Goal: Task Accomplishment & Management: Manage account settings

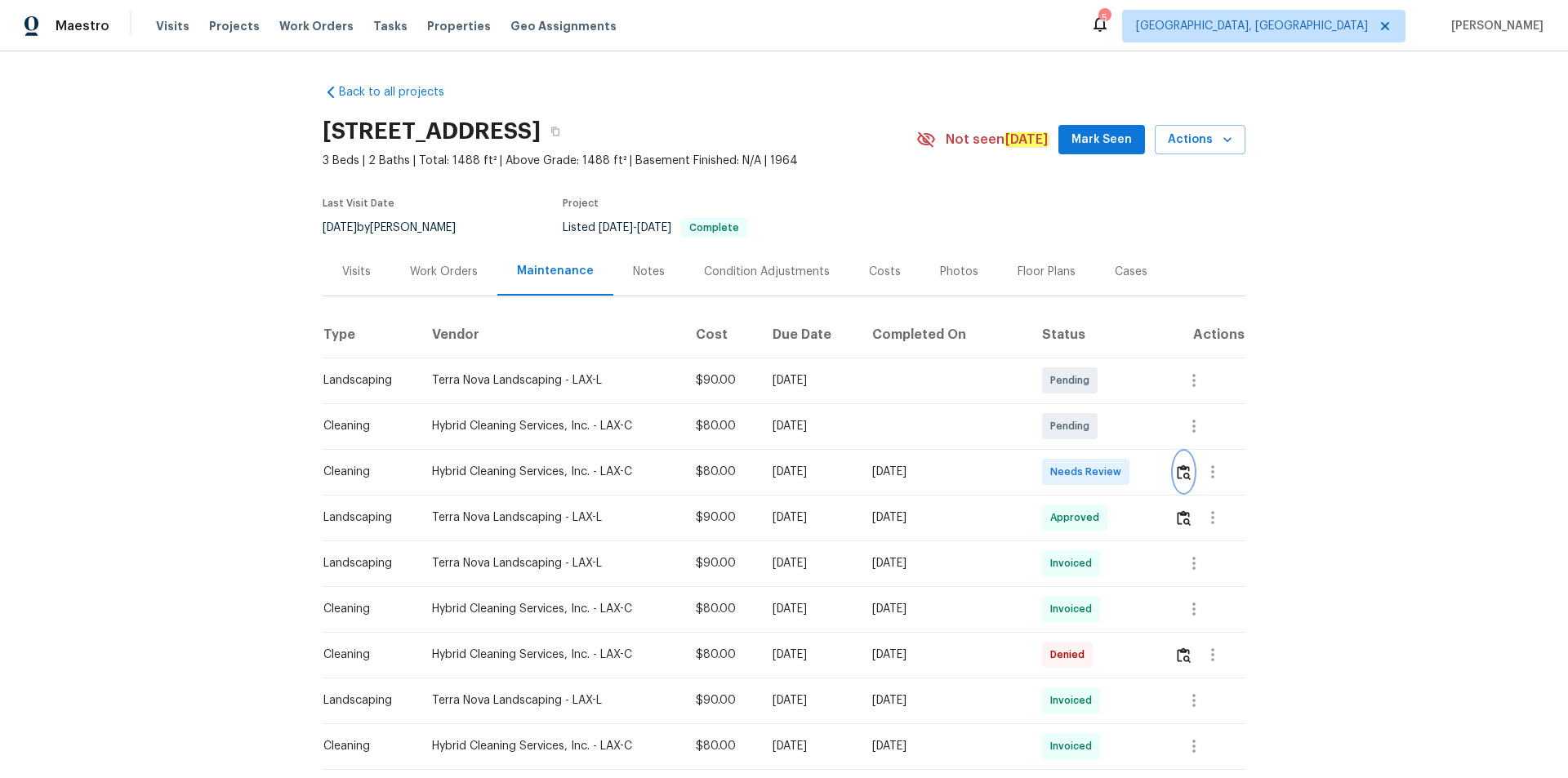
click at [1115, 466] on img "button" at bounding box center [1184, 472] width 14 height 16
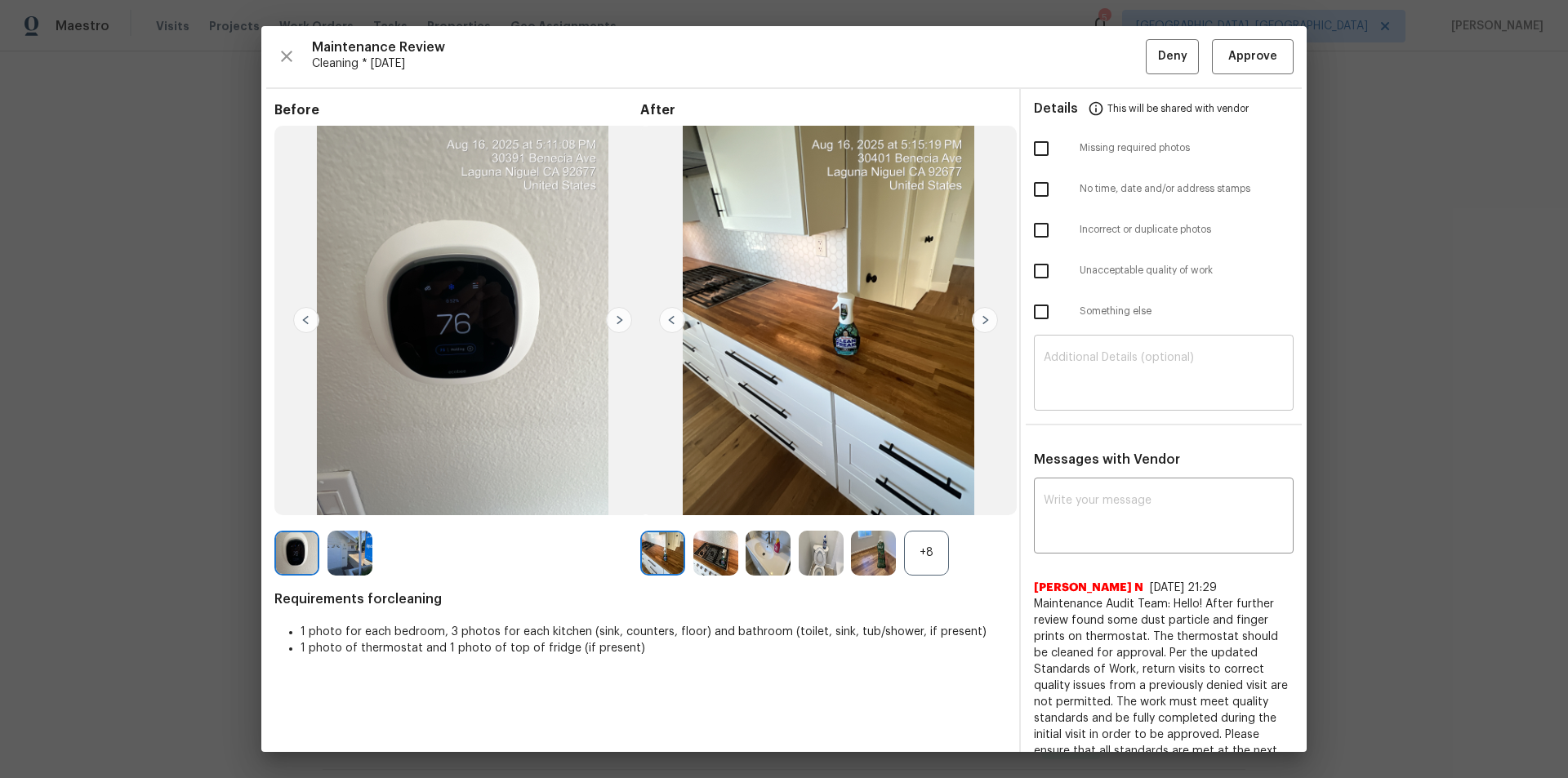
click at [1115, 377] on textarea at bounding box center [1163, 374] width 240 height 46
paste textarea "Maintenance Audit Team: Hello! Unfortunately, this cleaning visit completed on …"
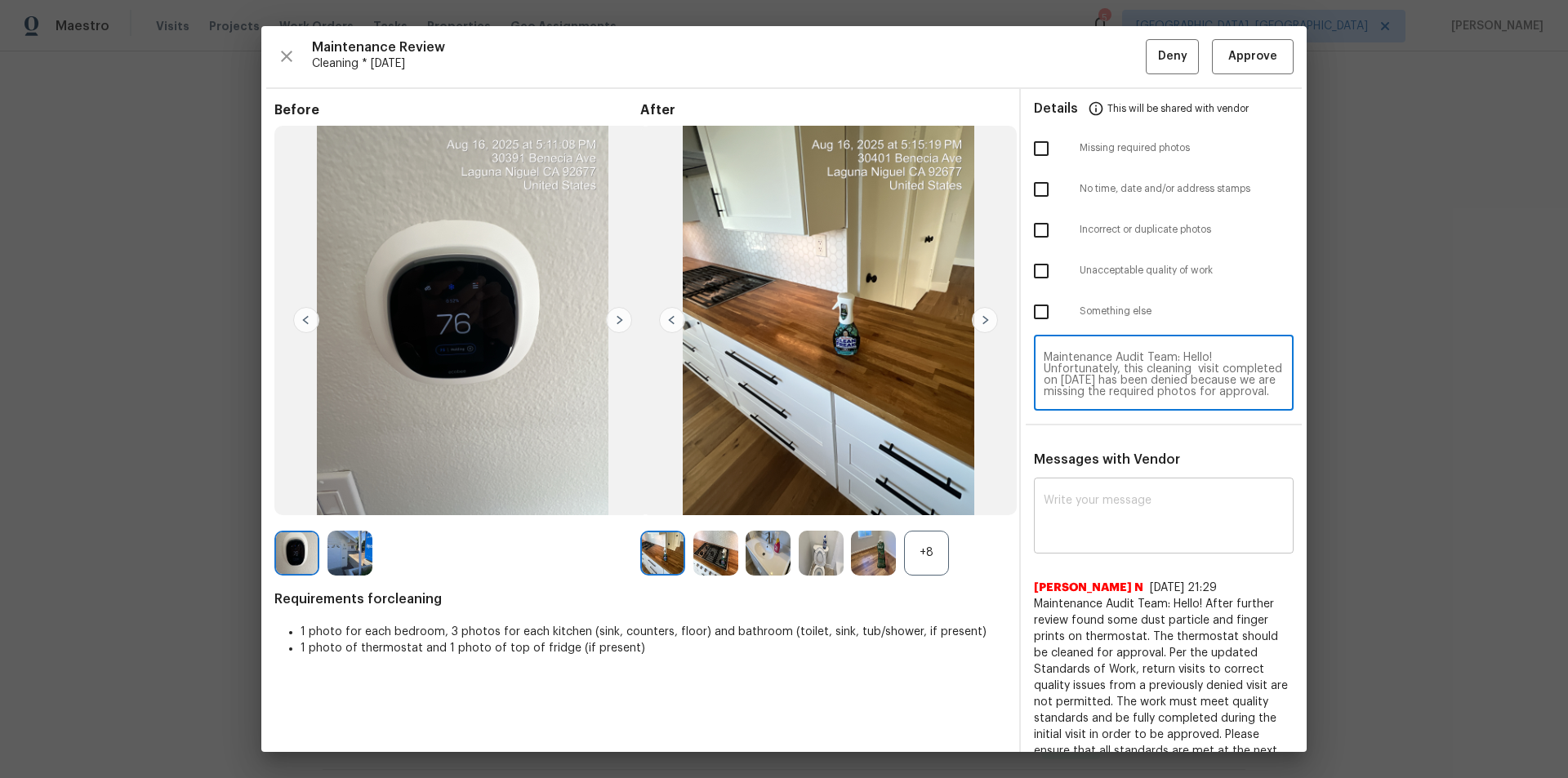
scroll to position [160, 0]
type textarea "Maintenance Audit Team: Hello! Unfortunately, this cleaning visit completed on …"
click at [1115, 521] on textarea at bounding box center [1163, 518] width 240 height 46
paste textarea "Maintenance Audit Team: Hello! Unfortunately, this cleaning visit completed on …"
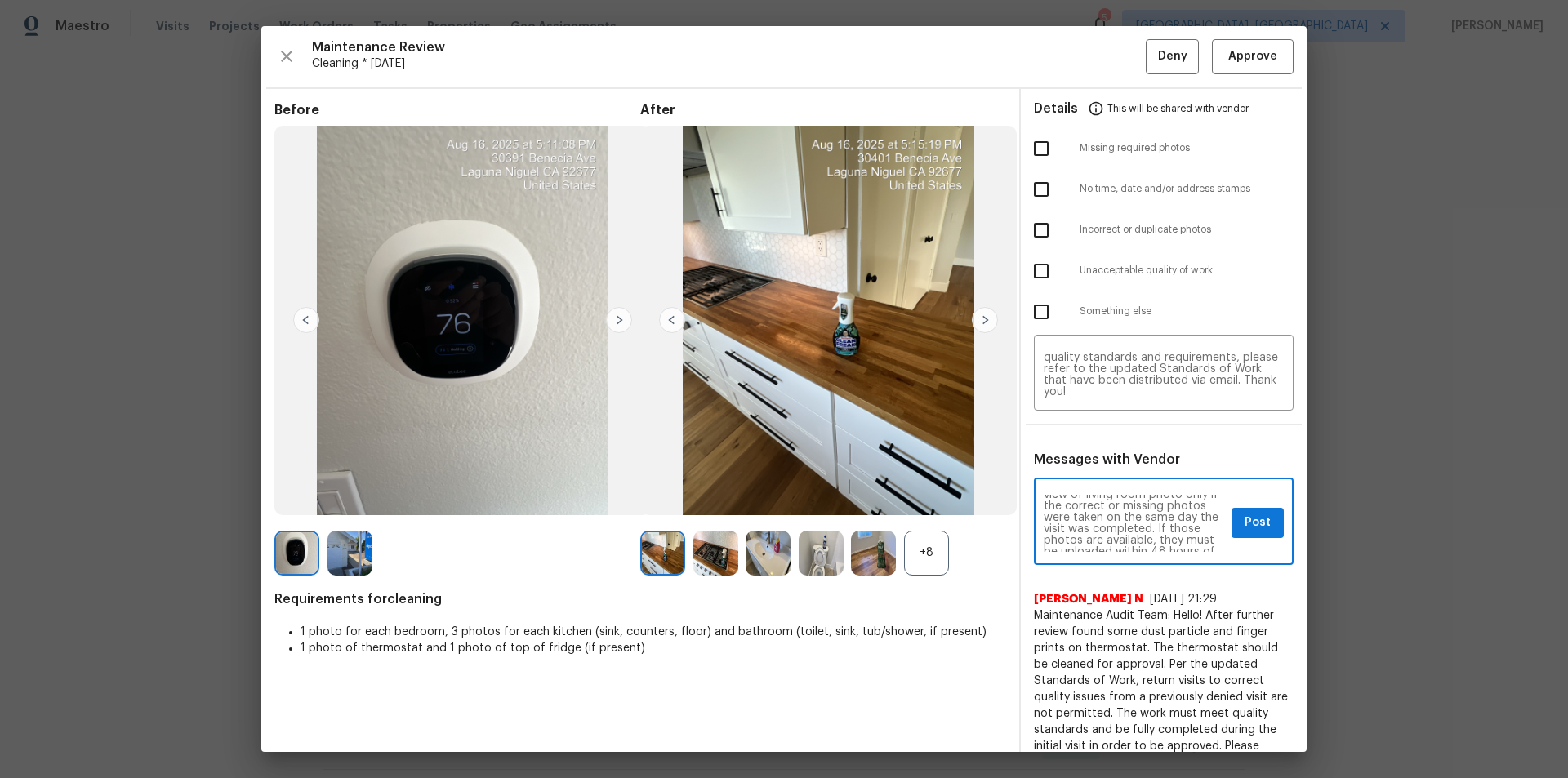
scroll to position [0, 0]
type textarea "Maintenance Audit Team: Hello! Unfortunately, this cleaning visit completed on …"
drag, startPoint x: 1032, startPoint y: 149, endPoint x: 1045, endPoint y: 168, distance: 23.0
click at [1033, 148] on input "checkbox" at bounding box center [1041, 148] width 35 height 35
checkbox input "true"
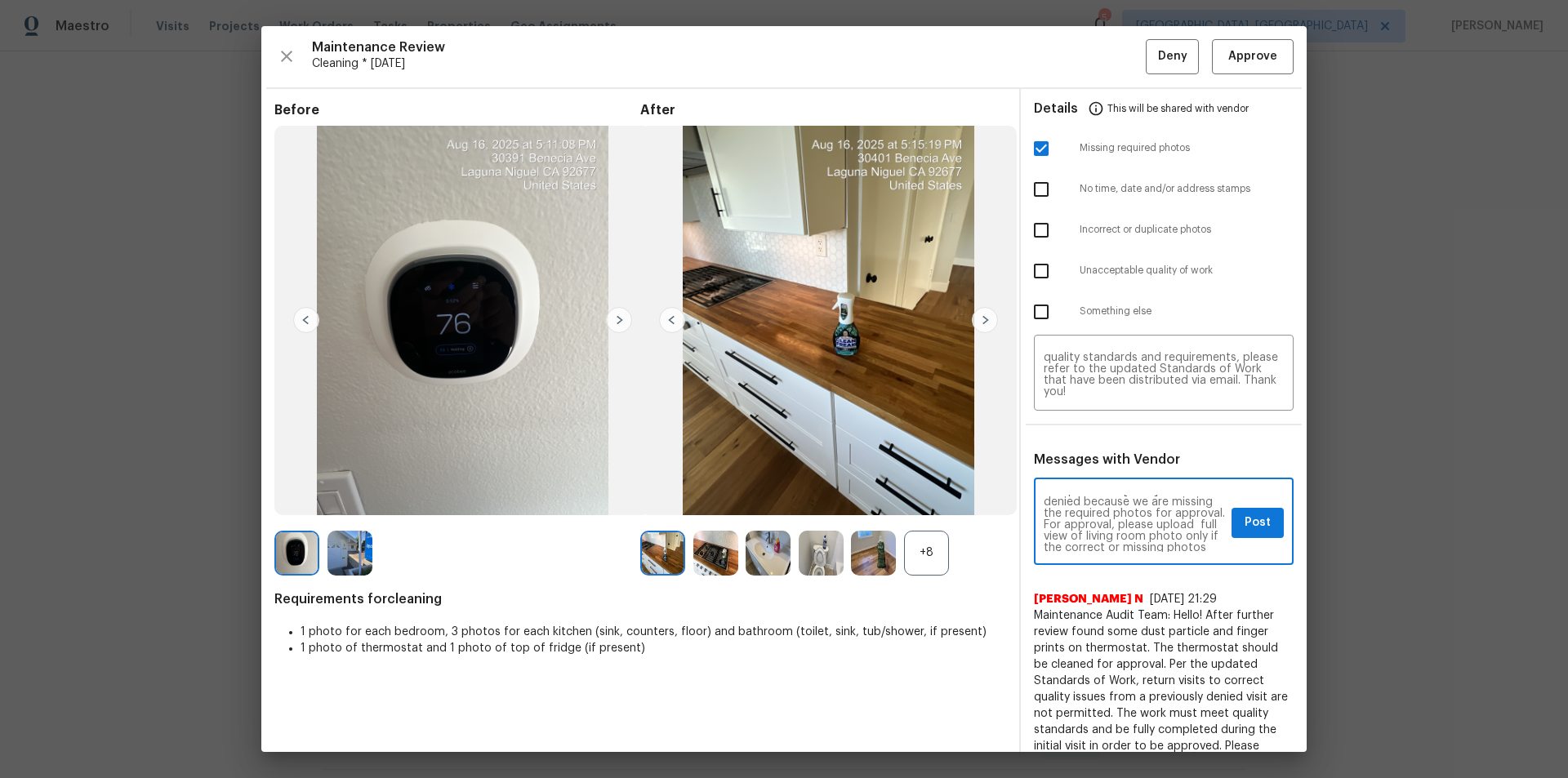
scroll to position [65, 0]
click at [1115, 508] on button "Post" at bounding box center [1257, 523] width 52 height 30
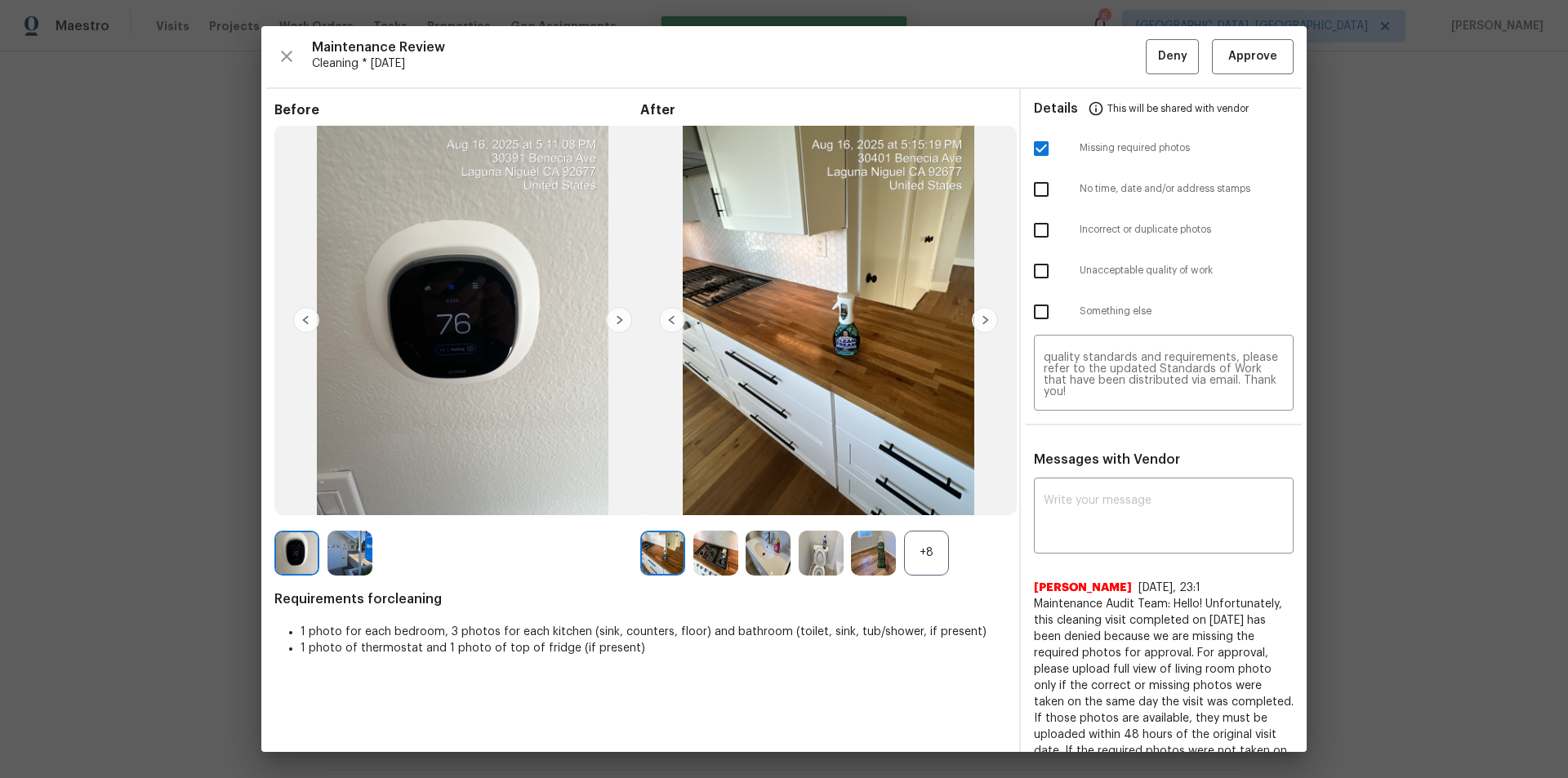
scroll to position [0, 0]
click at [1115, 32] on div "Maintenance Review Cleaning * Mon, Aug 11 Deny Approve Before After +8 Requirem…" at bounding box center [784, 389] width 1046 height 726
click at [1115, 51] on span "Deny" at bounding box center [1173, 57] width 30 height 21
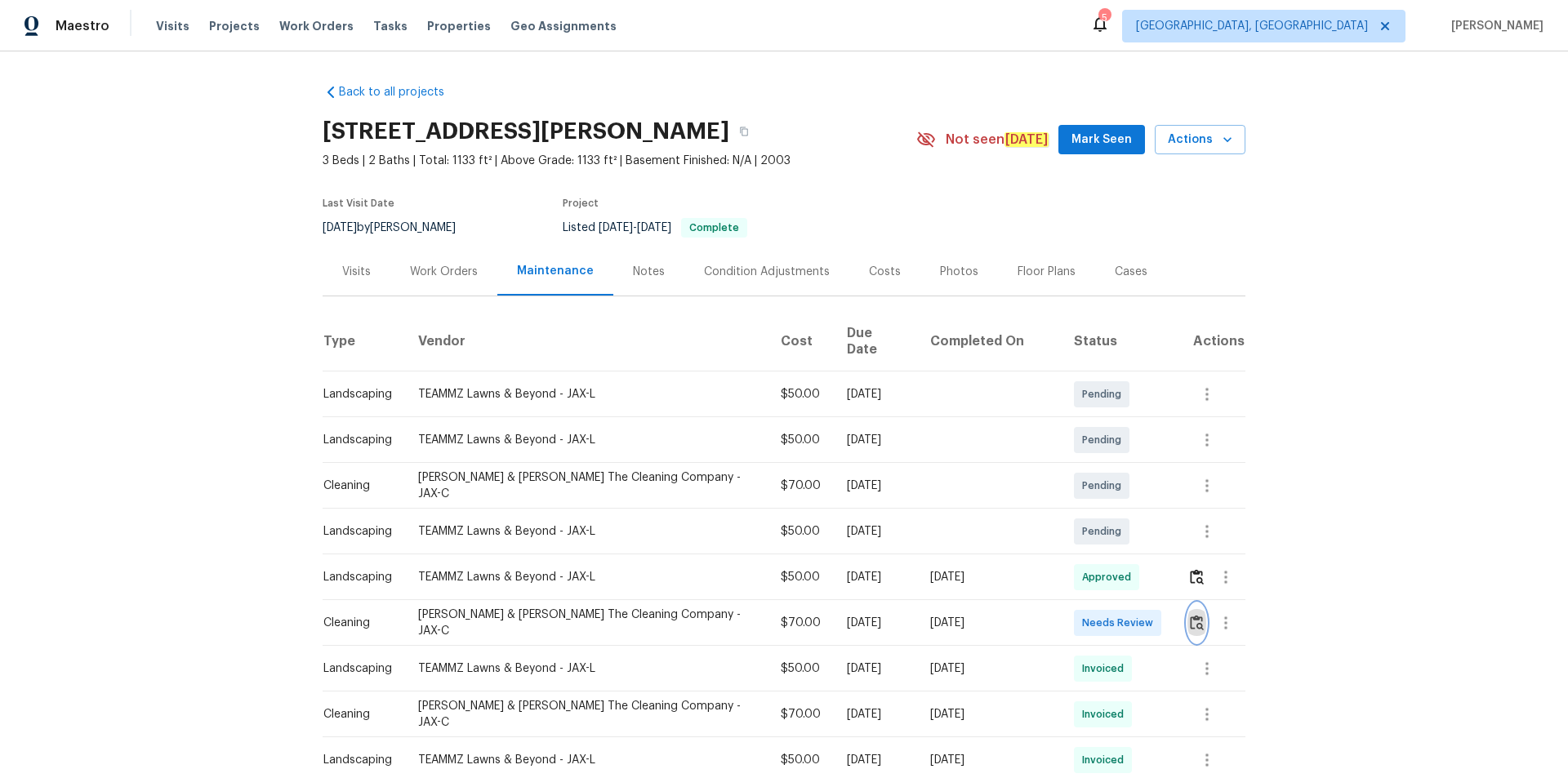
click at [1115, 522] on button "button" at bounding box center [1197, 623] width 19 height 39
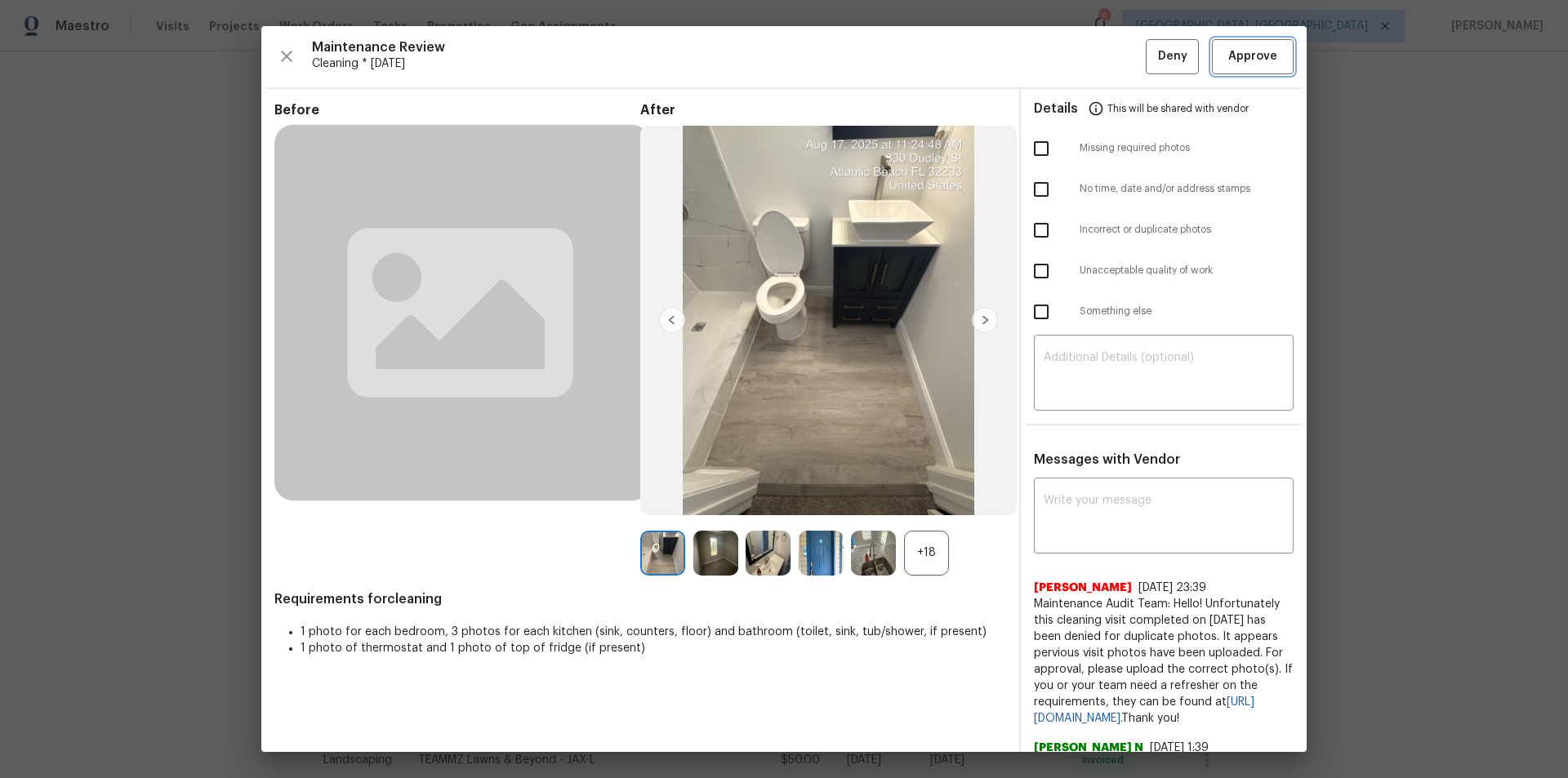
drag, startPoint x: 1274, startPoint y: 51, endPoint x: 1266, endPoint y: 121, distance: 70.5
click at [1115, 50] on button "Approve" at bounding box center [1253, 57] width 82 height 35
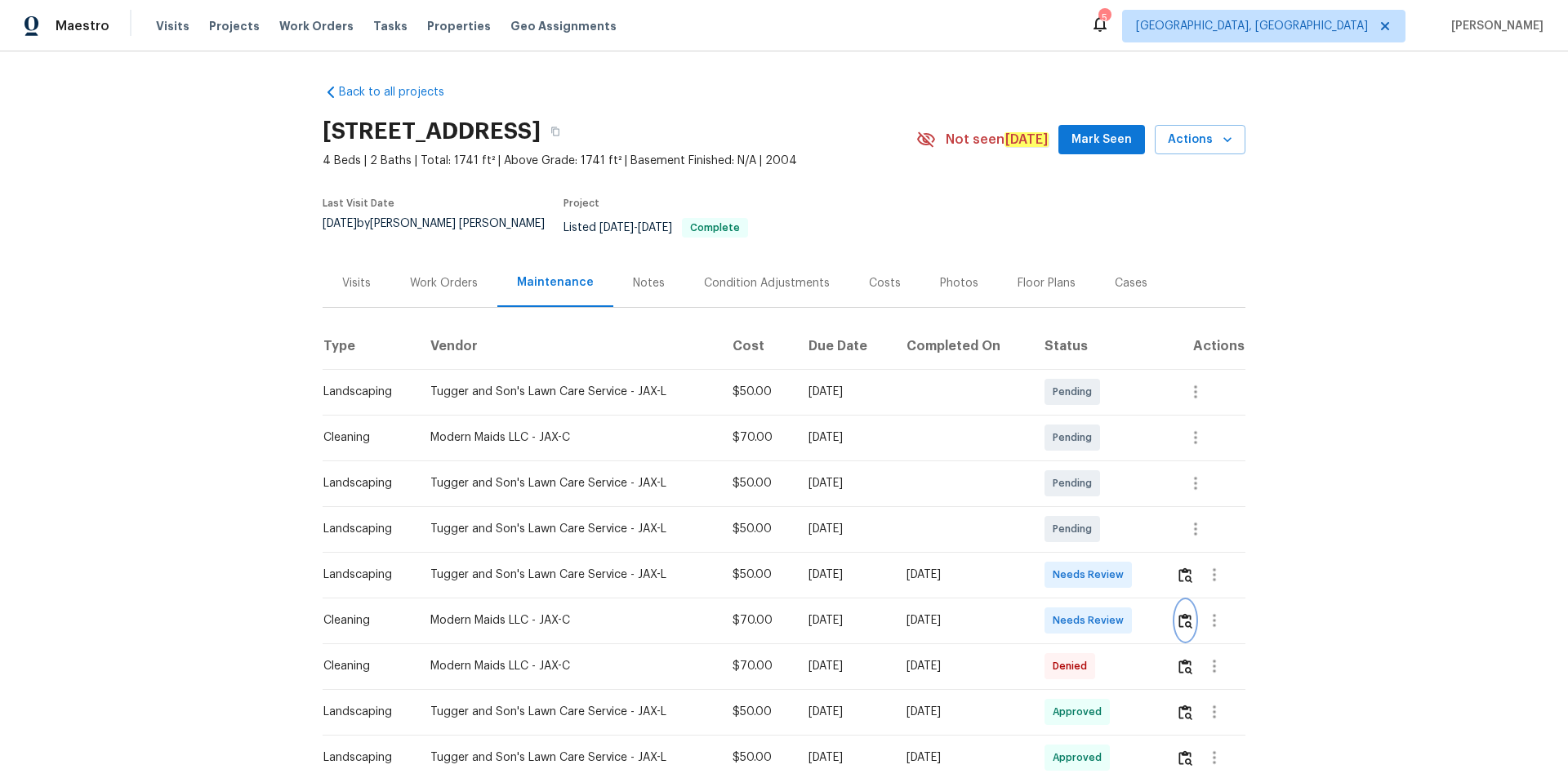
click at [1179, 614] on img "button" at bounding box center [1185, 621] width 14 height 16
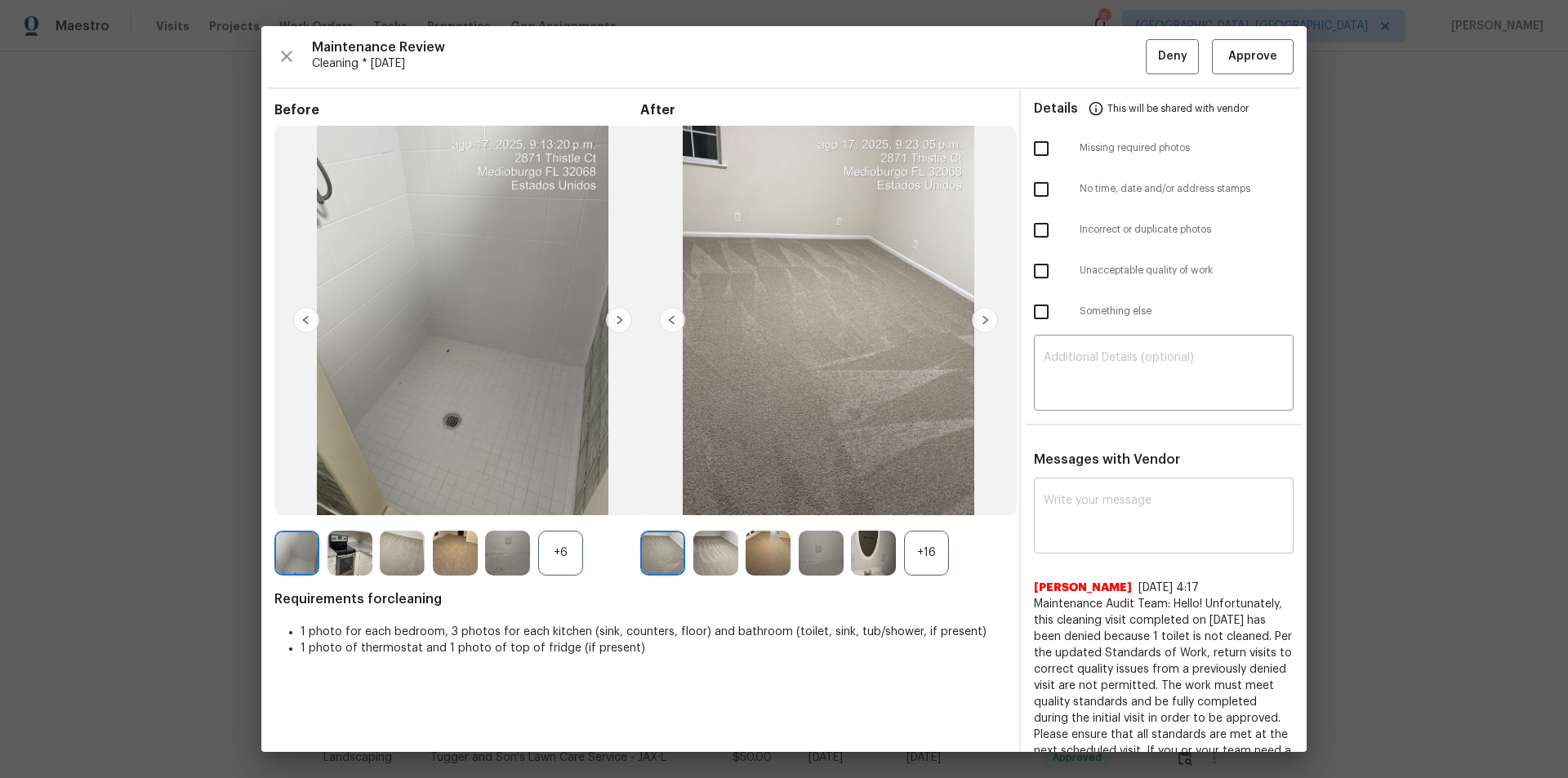
click at [1116, 507] on textarea at bounding box center [1163, 518] width 240 height 46
paste textarea "Maintenance Audit Team: Hello! After further review, the visit (08/17/2025) has…"
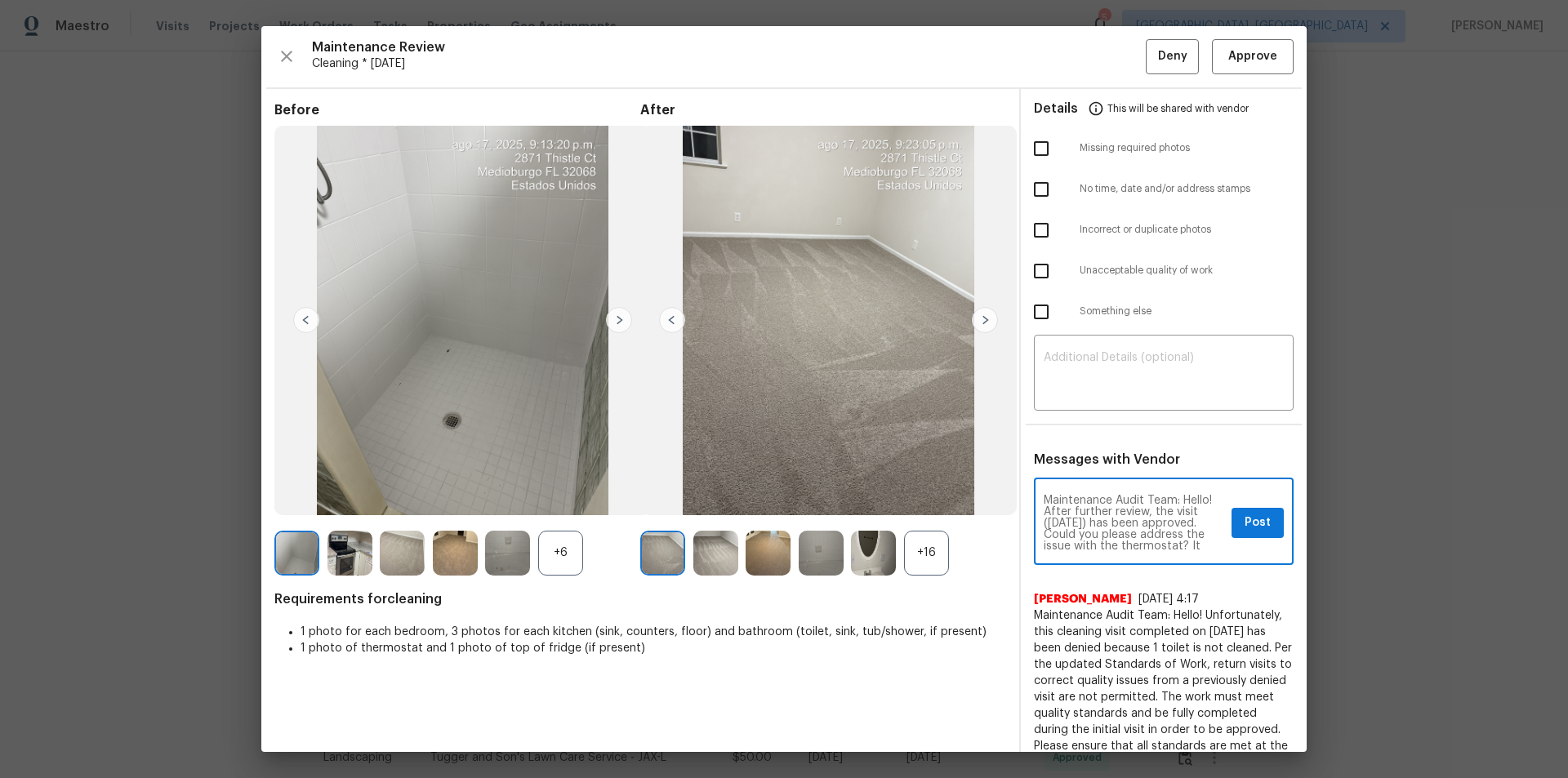
type textarea "Maintenance Audit Team: Hello! After further review, the visit (08/17/2025) has…"
click at [1258, 516] on button "Post" at bounding box center [1257, 523] width 52 height 30
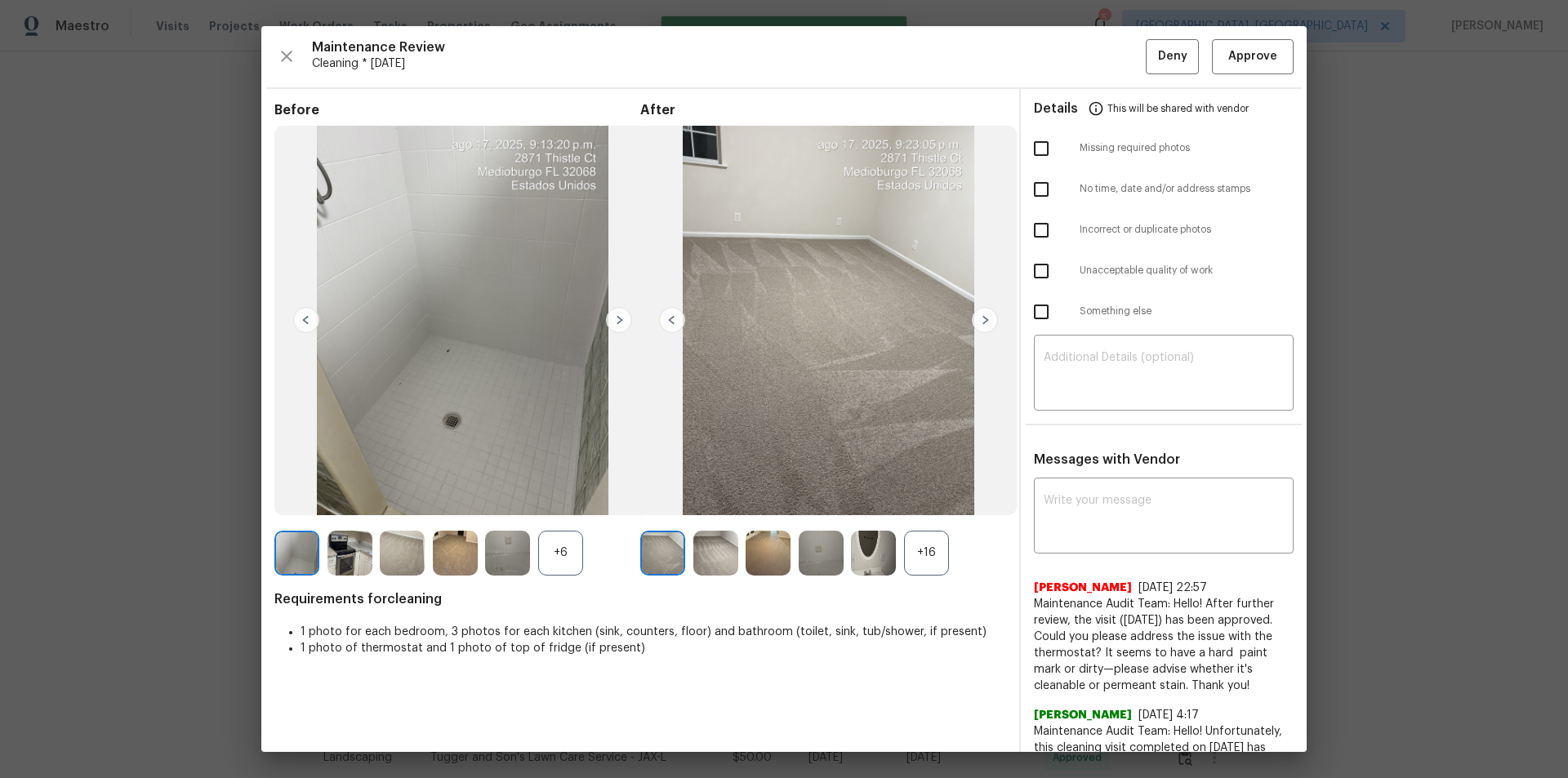
scroll to position [0, 0]
click at [1265, 49] on span "Approve" at bounding box center [1253, 57] width 56 height 21
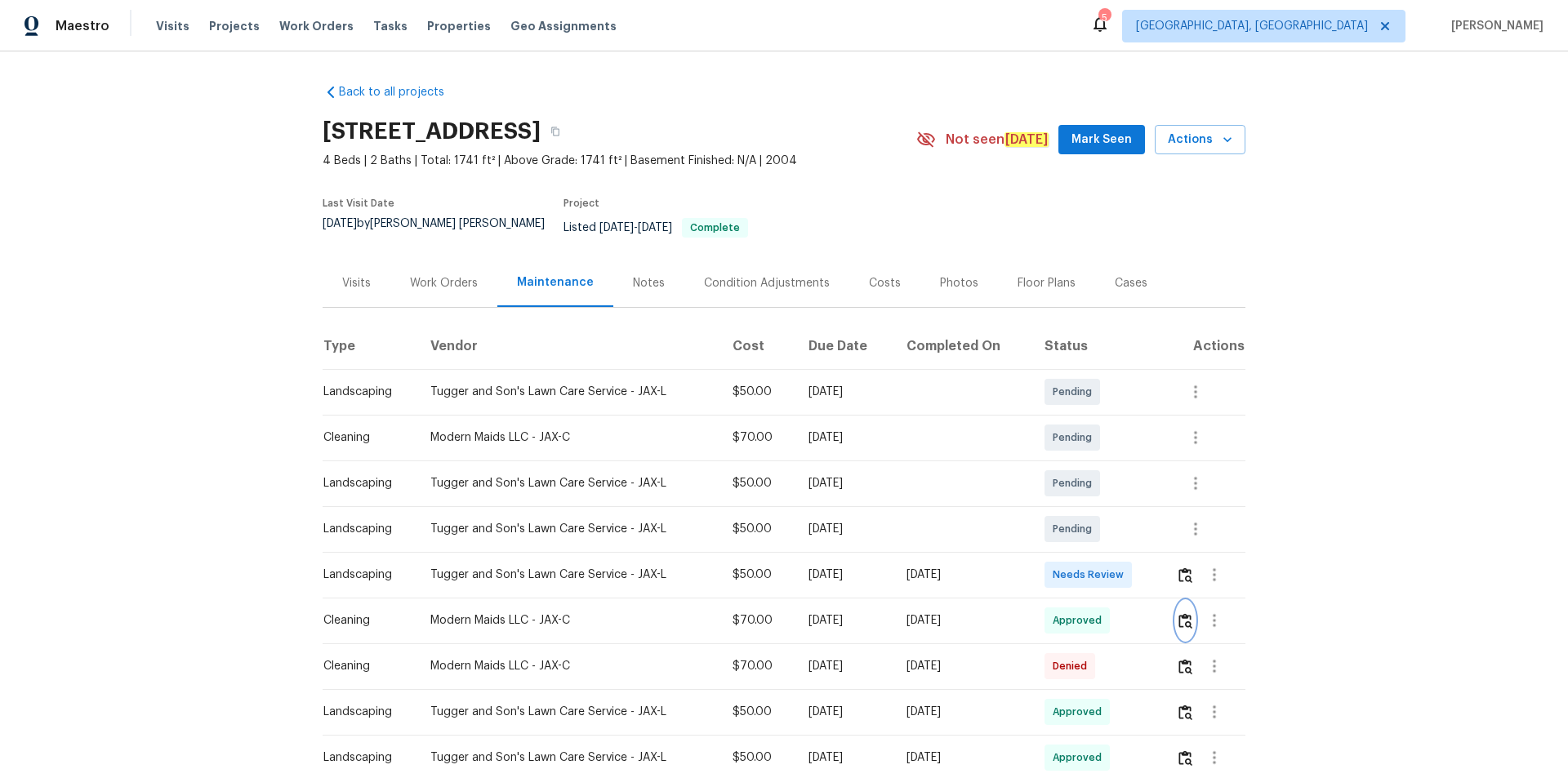
click at [1183, 614] on img "button" at bounding box center [1185, 621] width 14 height 16
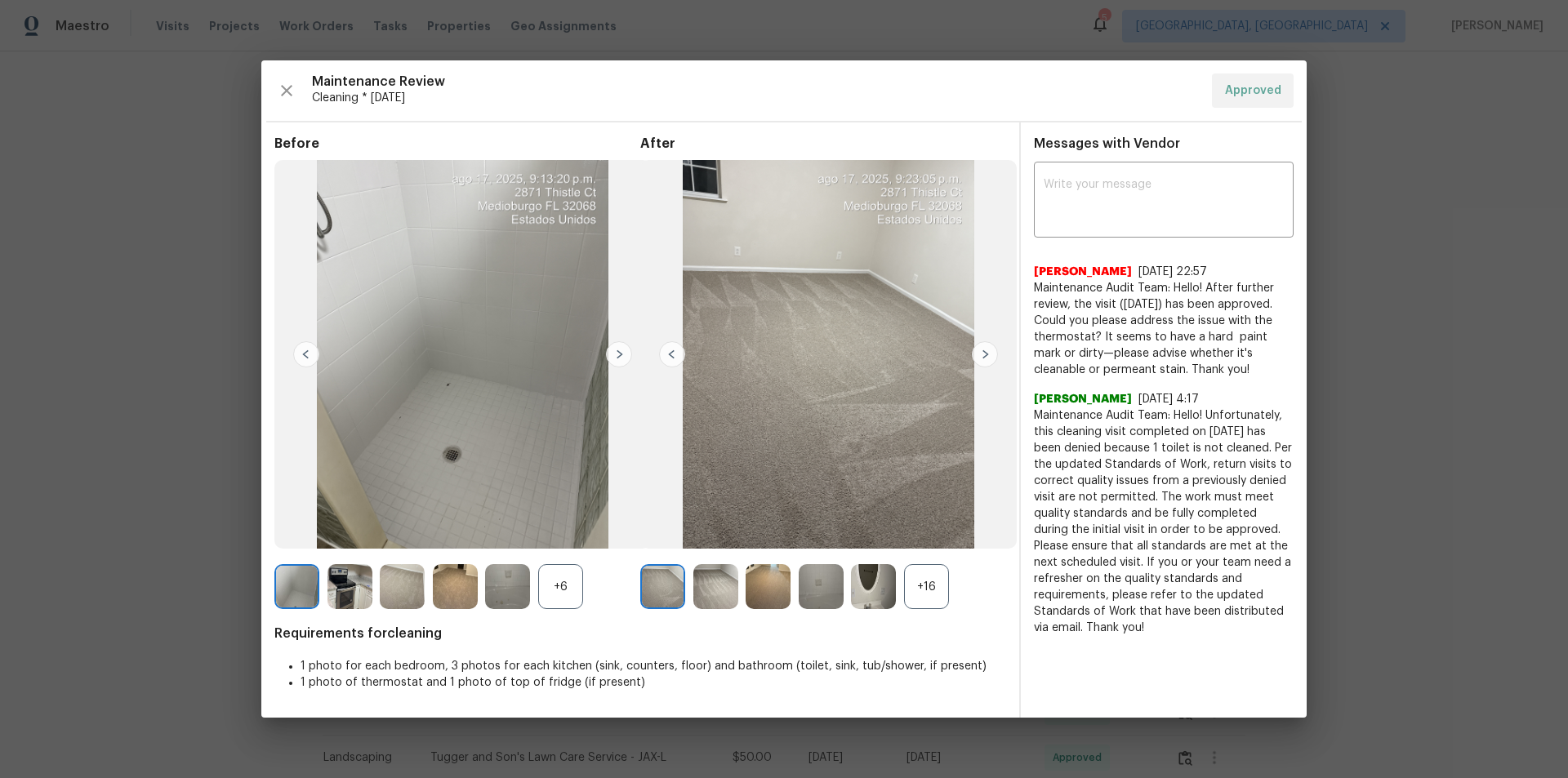
click at [901, 587] on div at bounding box center [877, 587] width 53 height 45
click at [937, 584] on div "+16" at bounding box center [926, 587] width 45 height 45
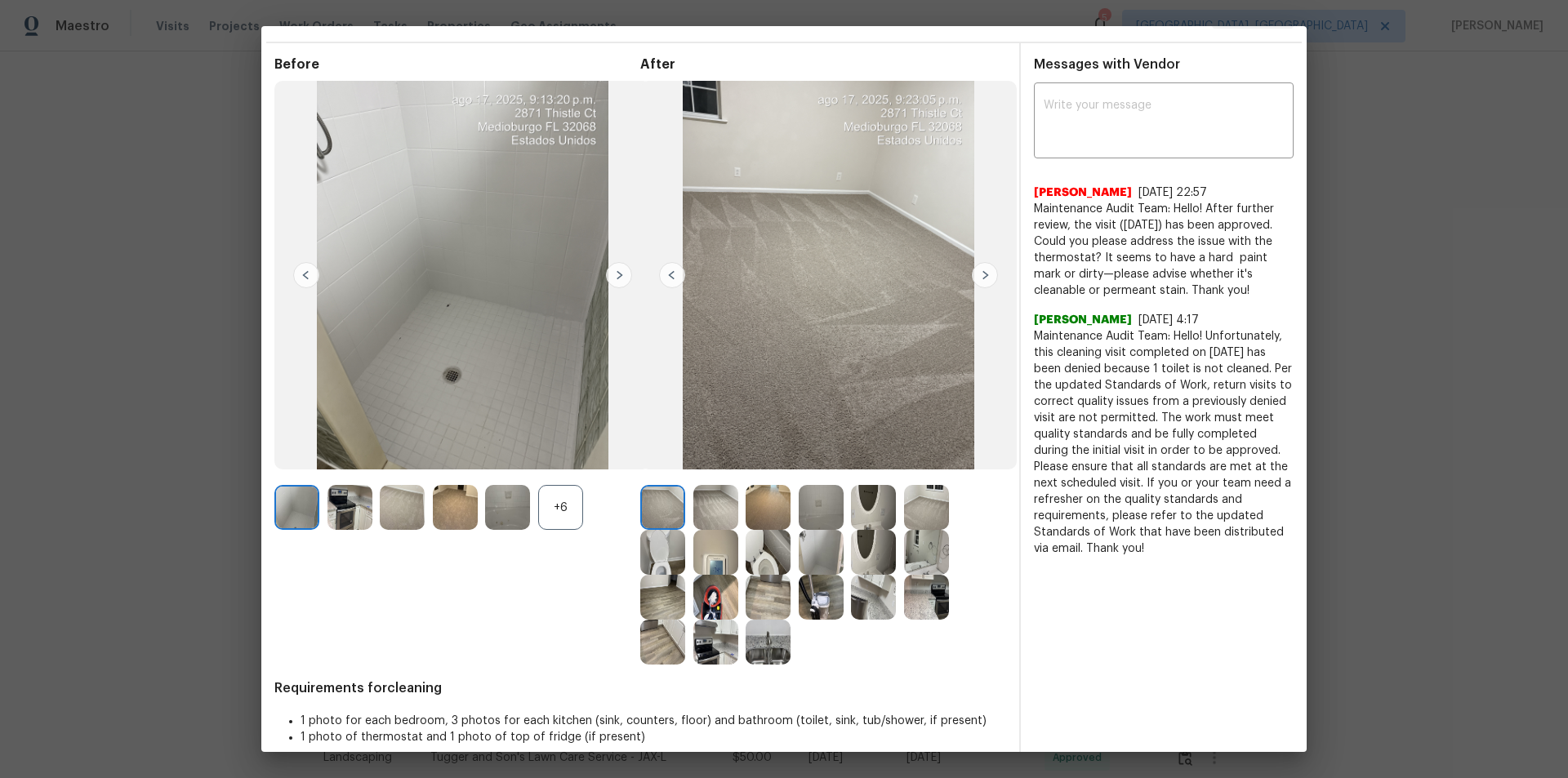
scroll to position [65, 0]
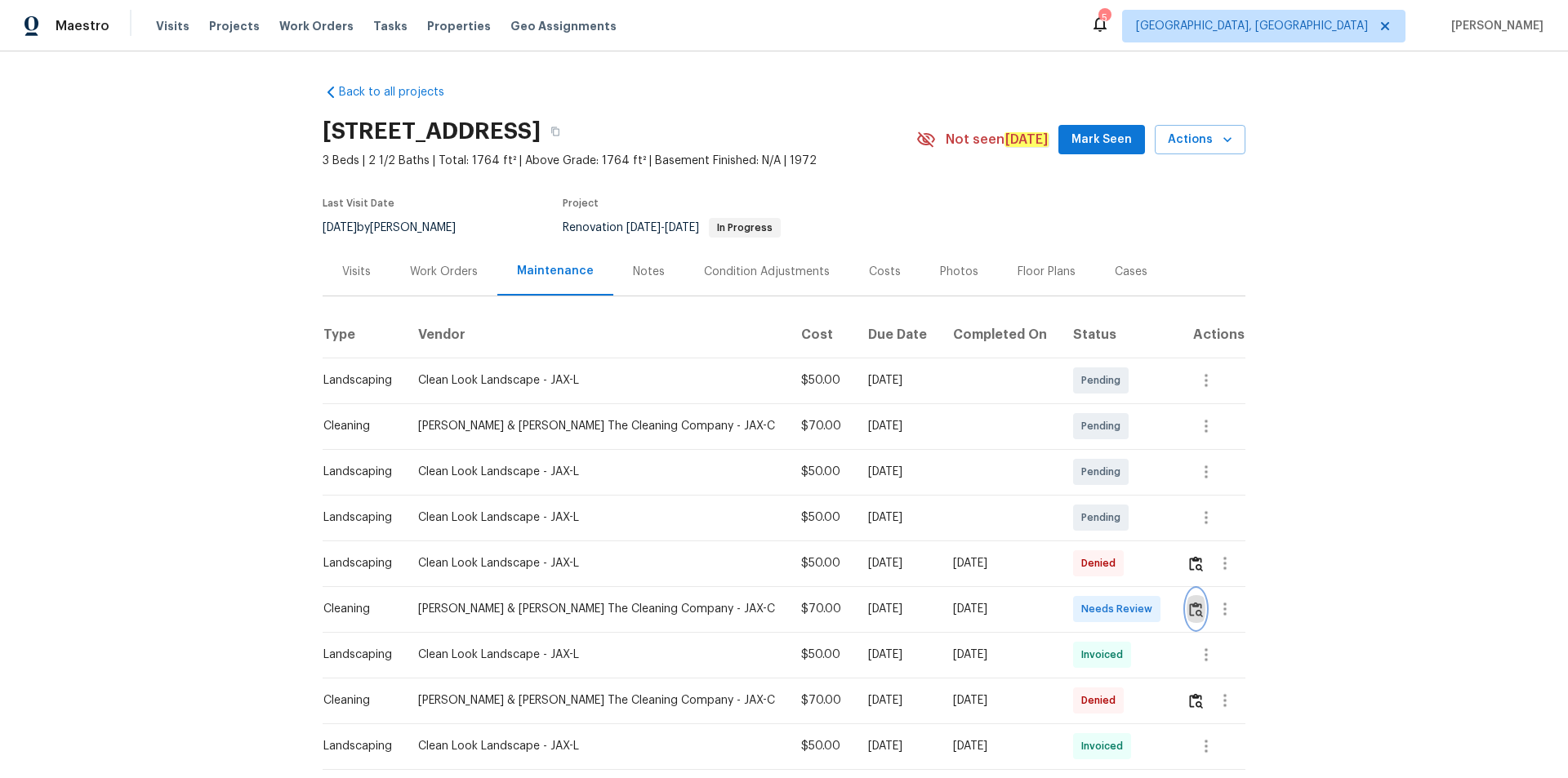
click at [1189, 608] on img "button" at bounding box center [1196, 609] width 14 height 16
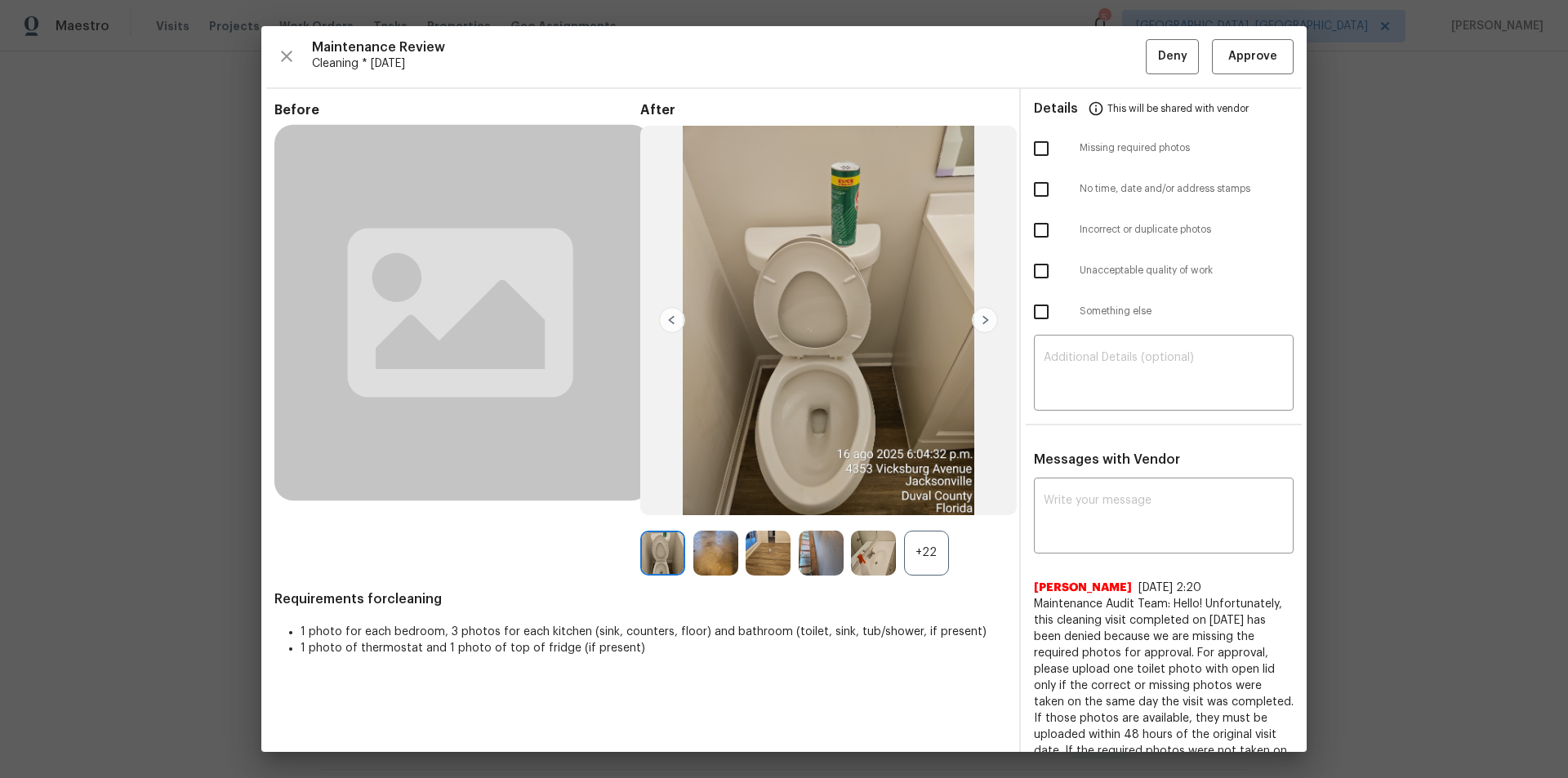
drag, startPoint x: 1491, startPoint y: 388, endPoint x: 1422, endPoint y: 470, distance: 107.2
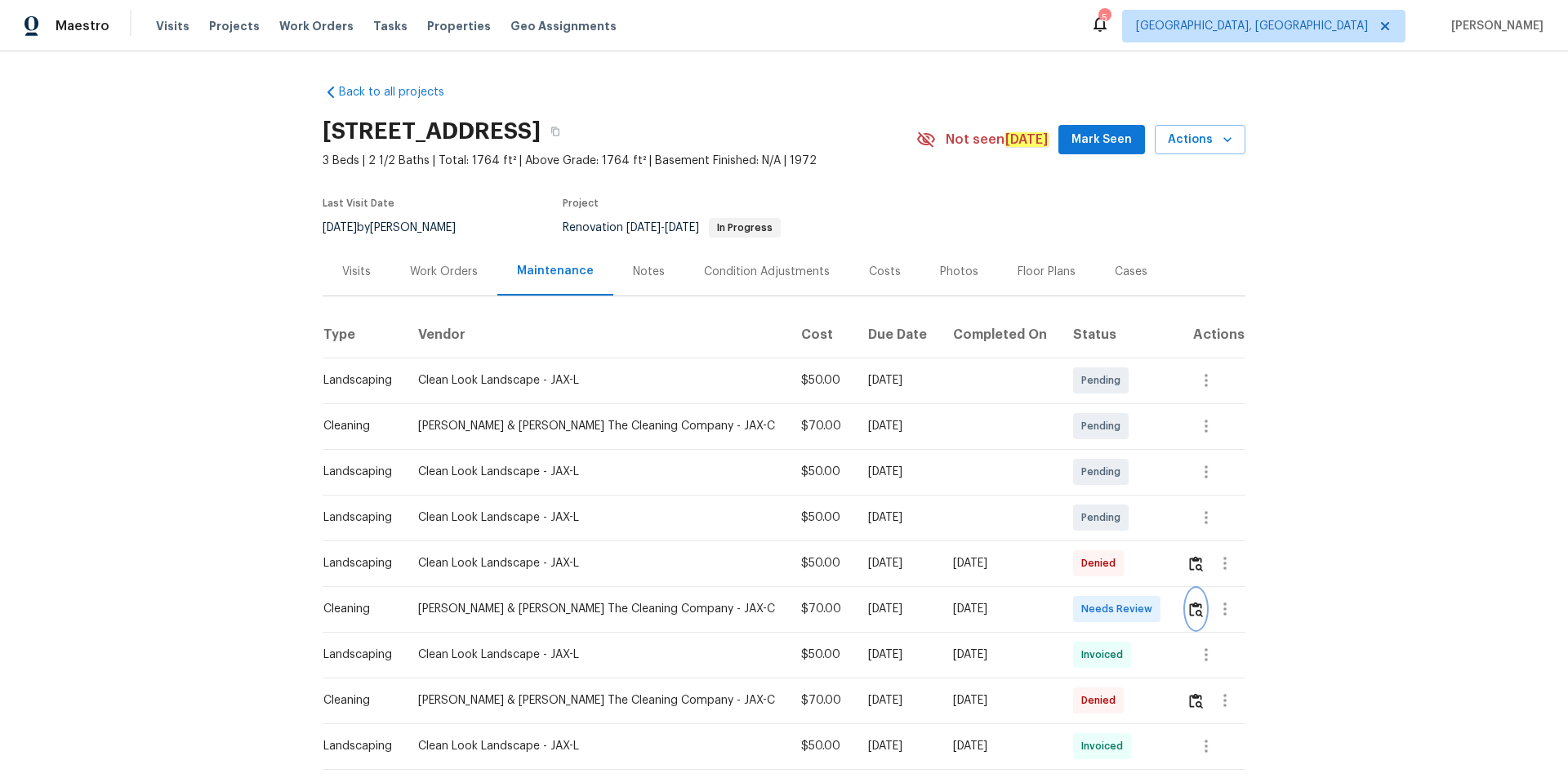
click at [1189, 608] on img "button" at bounding box center [1196, 609] width 14 height 16
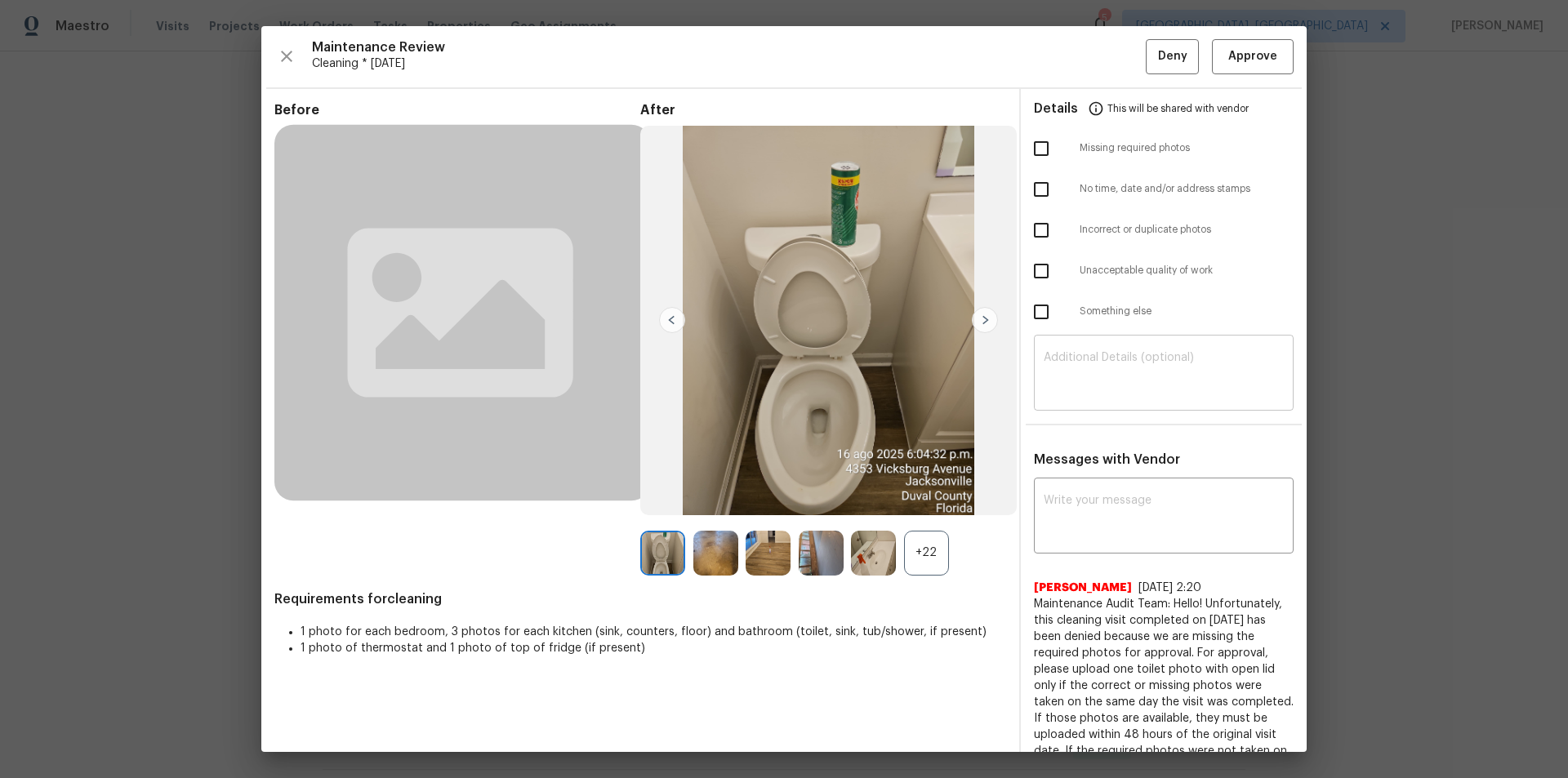
click at [1145, 360] on textarea at bounding box center [1163, 374] width 240 height 46
paste textarea "Maintenance Audit Team: Hello! Unfortunately, this cleaning visit completed on …"
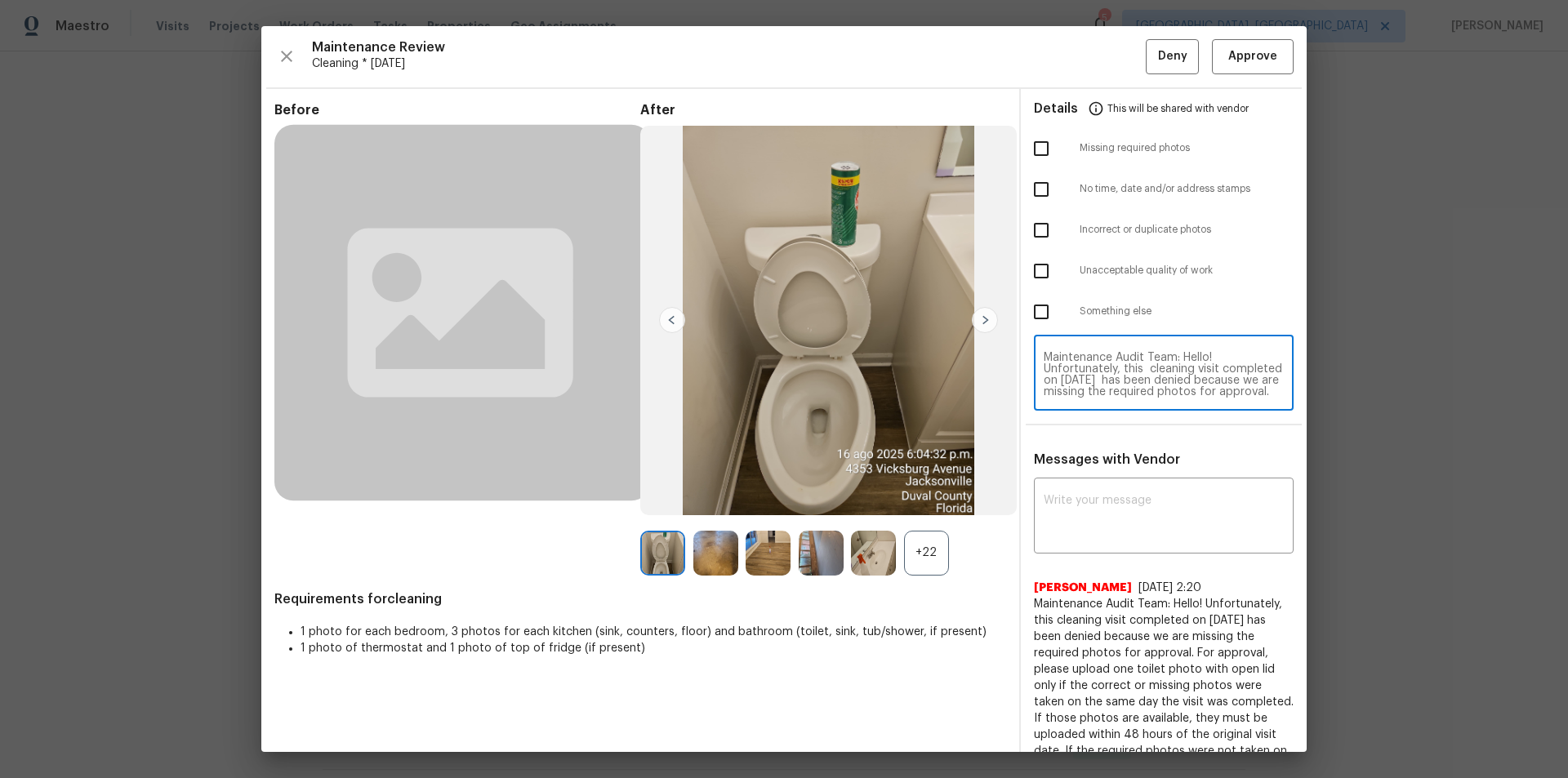
scroll to position [206, 0]
type textarea "Maintenance Audit Team: Hello! Unfortunately, this cleaning visit completed on …"
paste textarea "Maintenance Audit Team: Hello! Unfortunately, this cleaning visit completed on …"
click at [1102, 508] on textarea at bounding box center [1163, 518] width 240 height 46
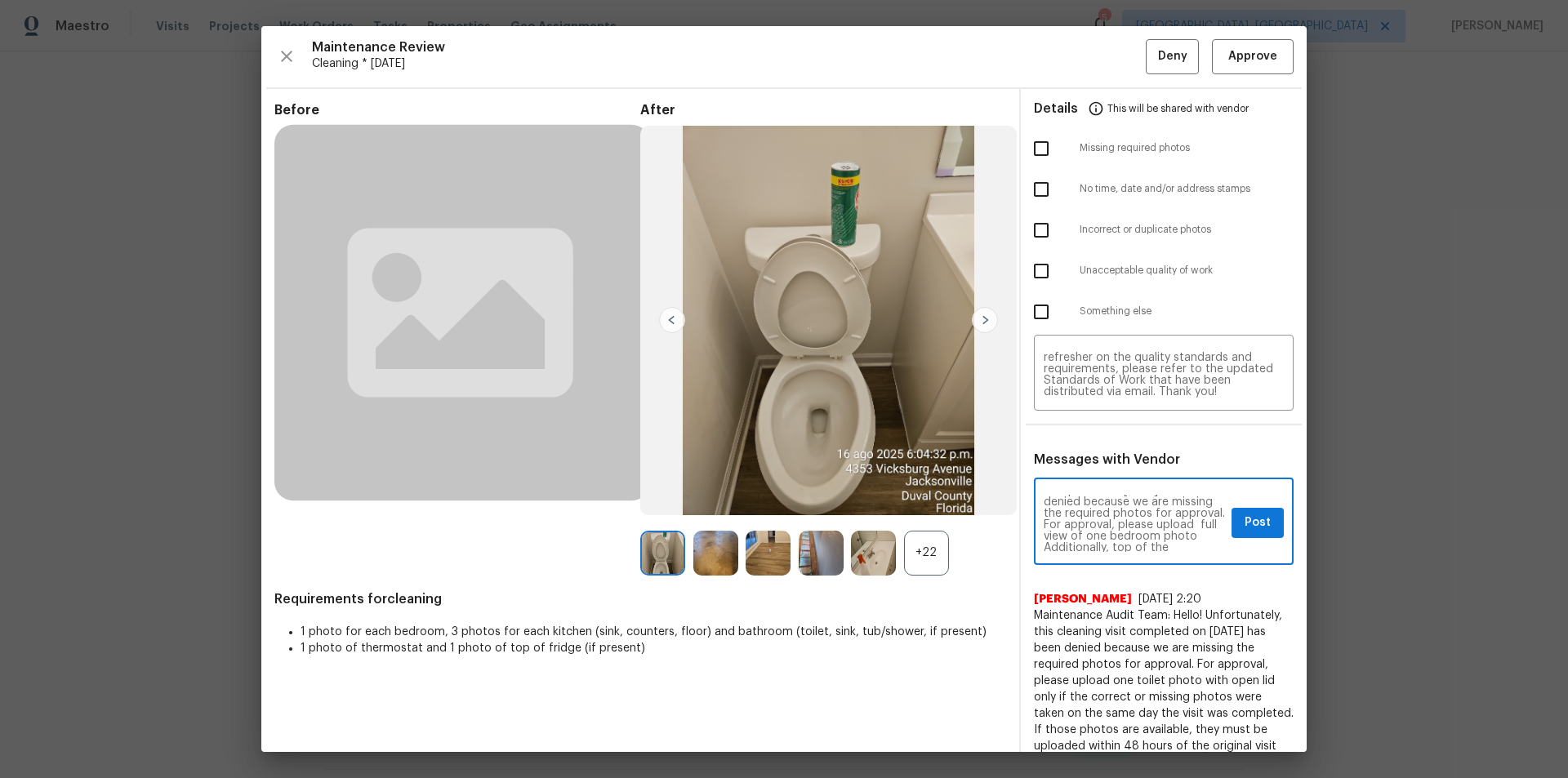
scroll to position [0, 0]
type textarea "Maintenance Audit Team: Hello! Unfortunately, this cleaning visit completed on …"
click at [1027, 140] on input "checkbox" at bounding box center [1041, 148] width 35 height 35
checkbox input "true"
click at [1259, 528] on button "Post" at bounding box center [1257, 523] width 52 height 30
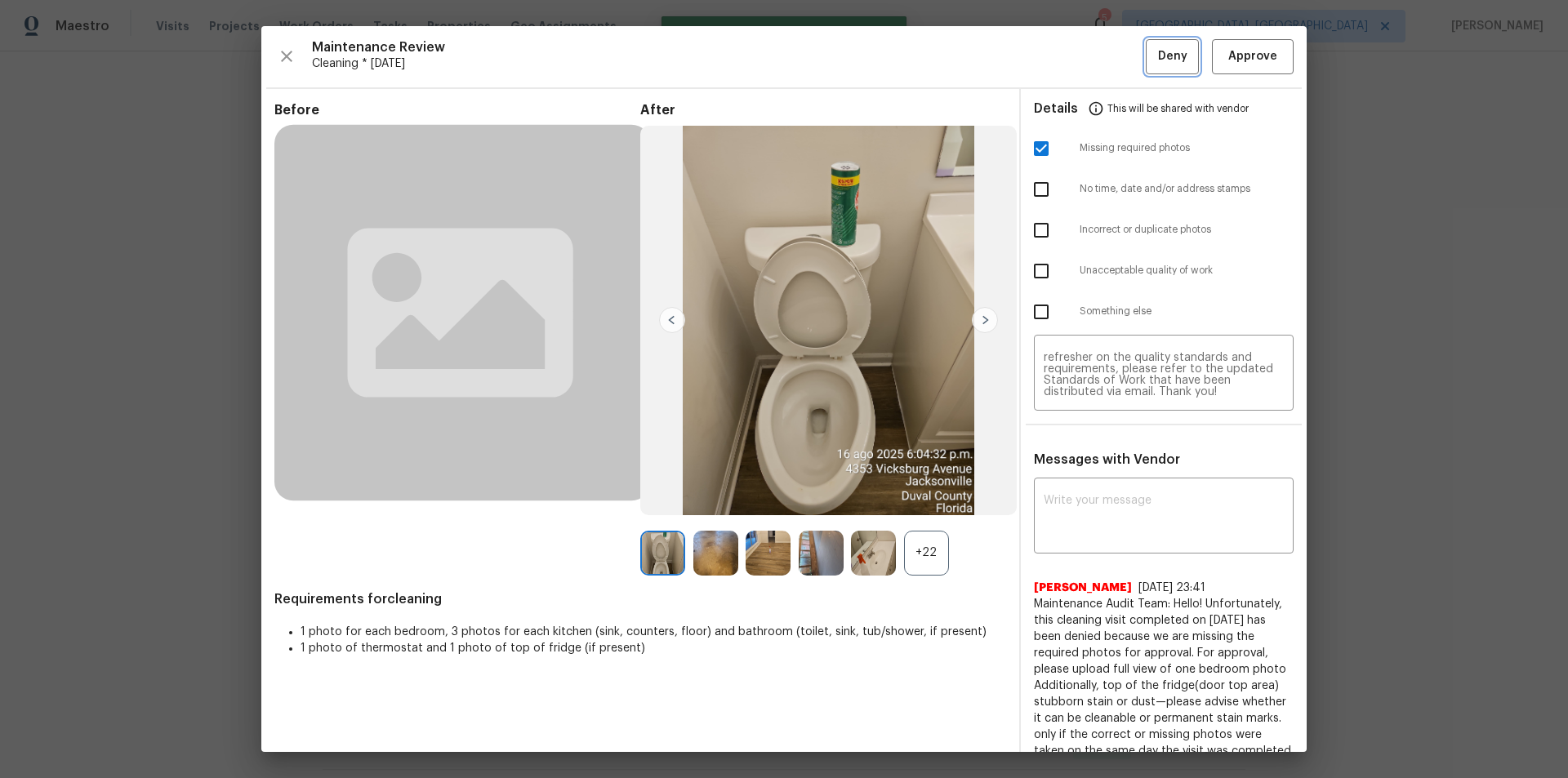
click at [1170, 56] on span "Deny" at bounding box center [1173, 57] width 30 height 21
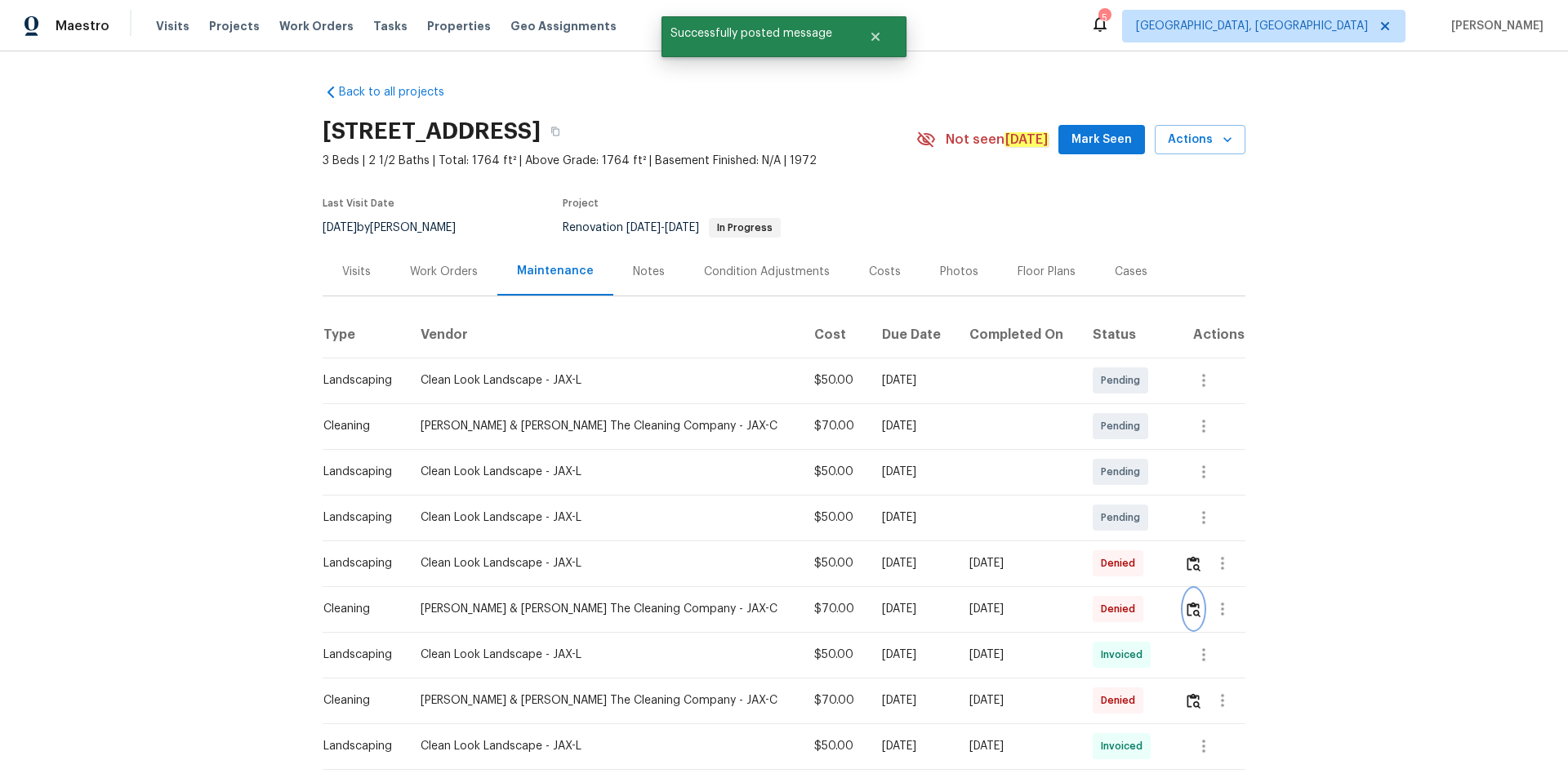
click at [1191, 599] on button "button" at bounding box center [1194, 609] width 19 height 39
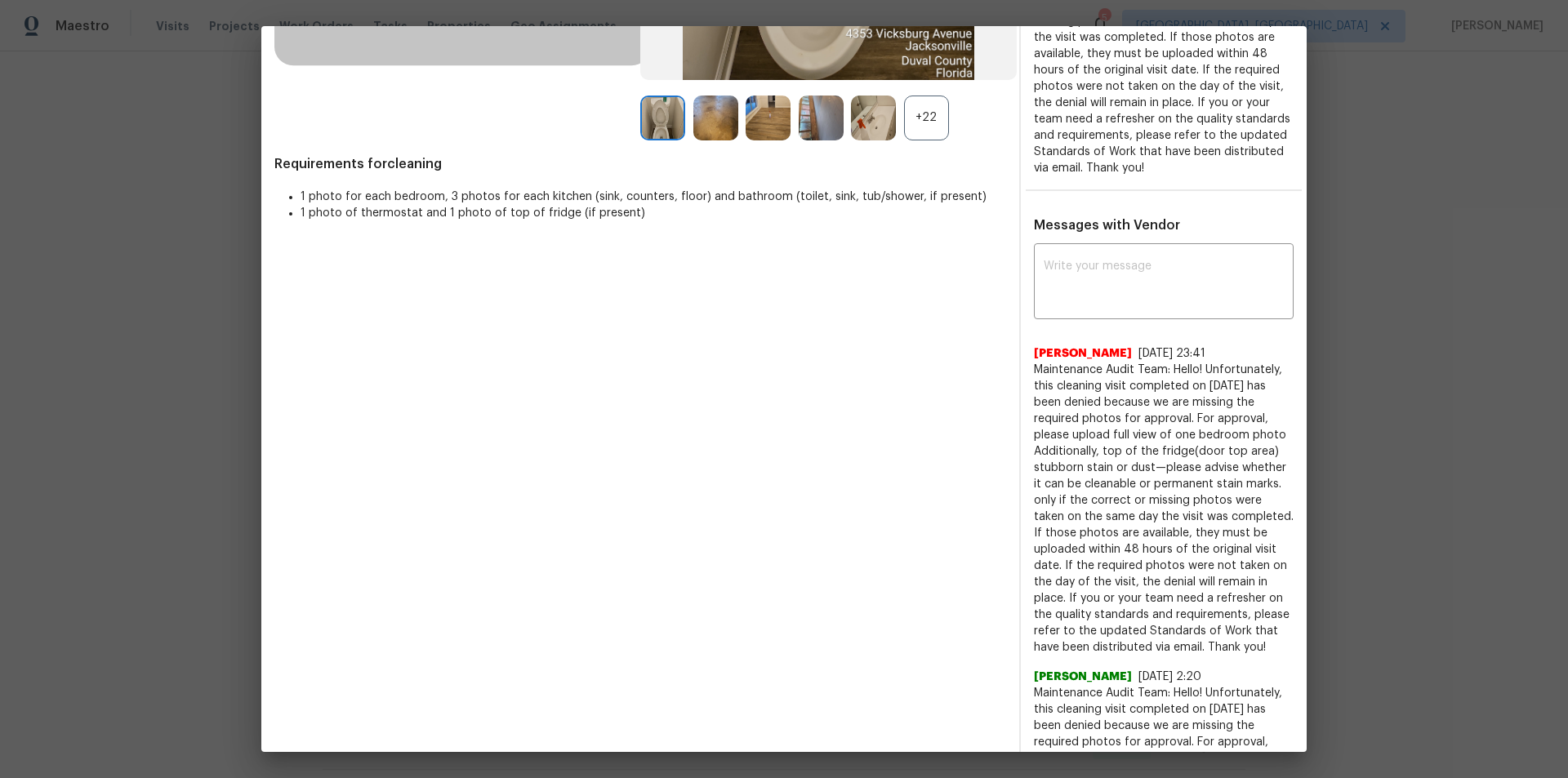
scroll to position [218, 0]
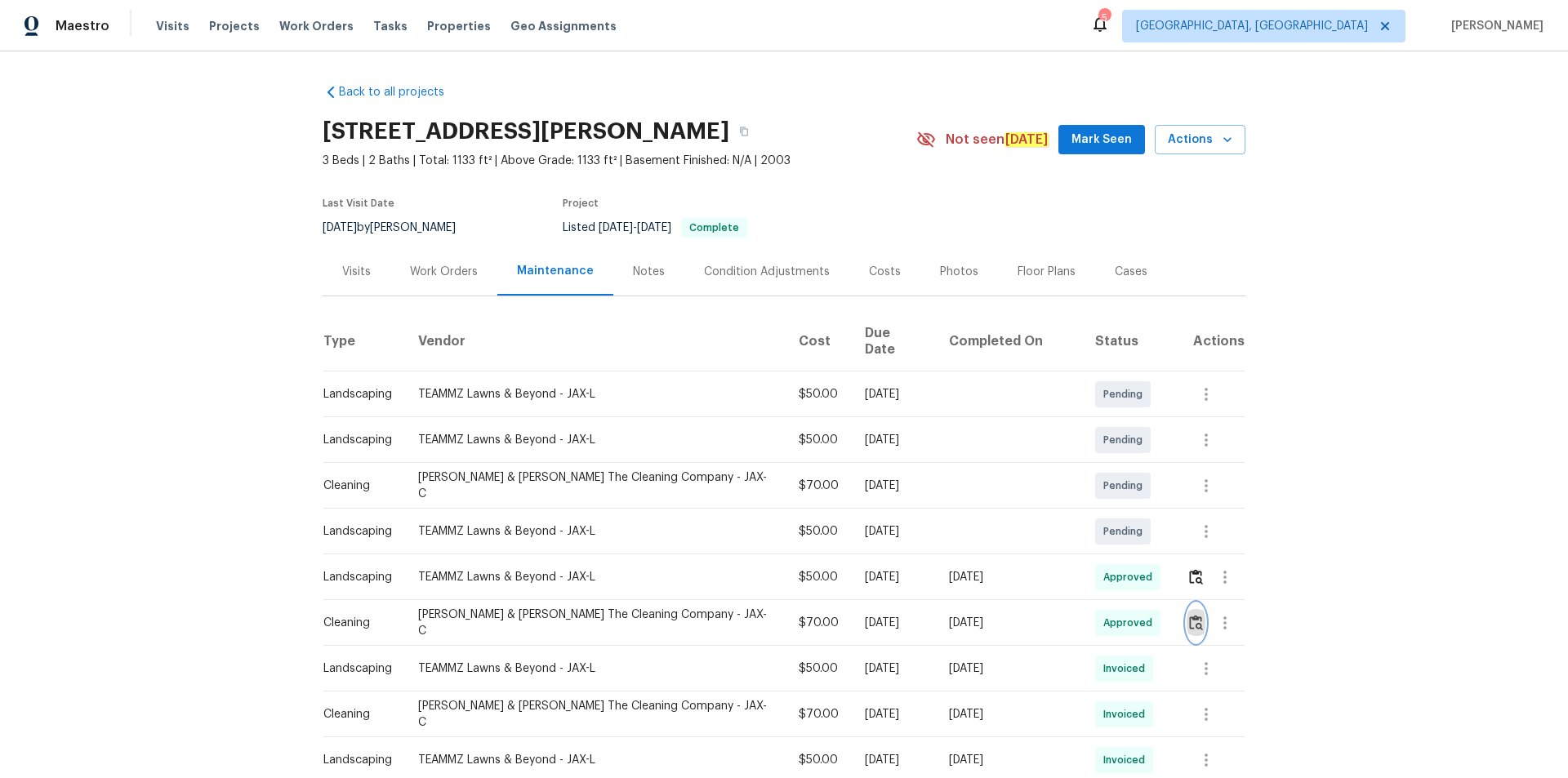
click at [1189, 615] on img "button" at bounding box center [1196, 622] width 14 height 16
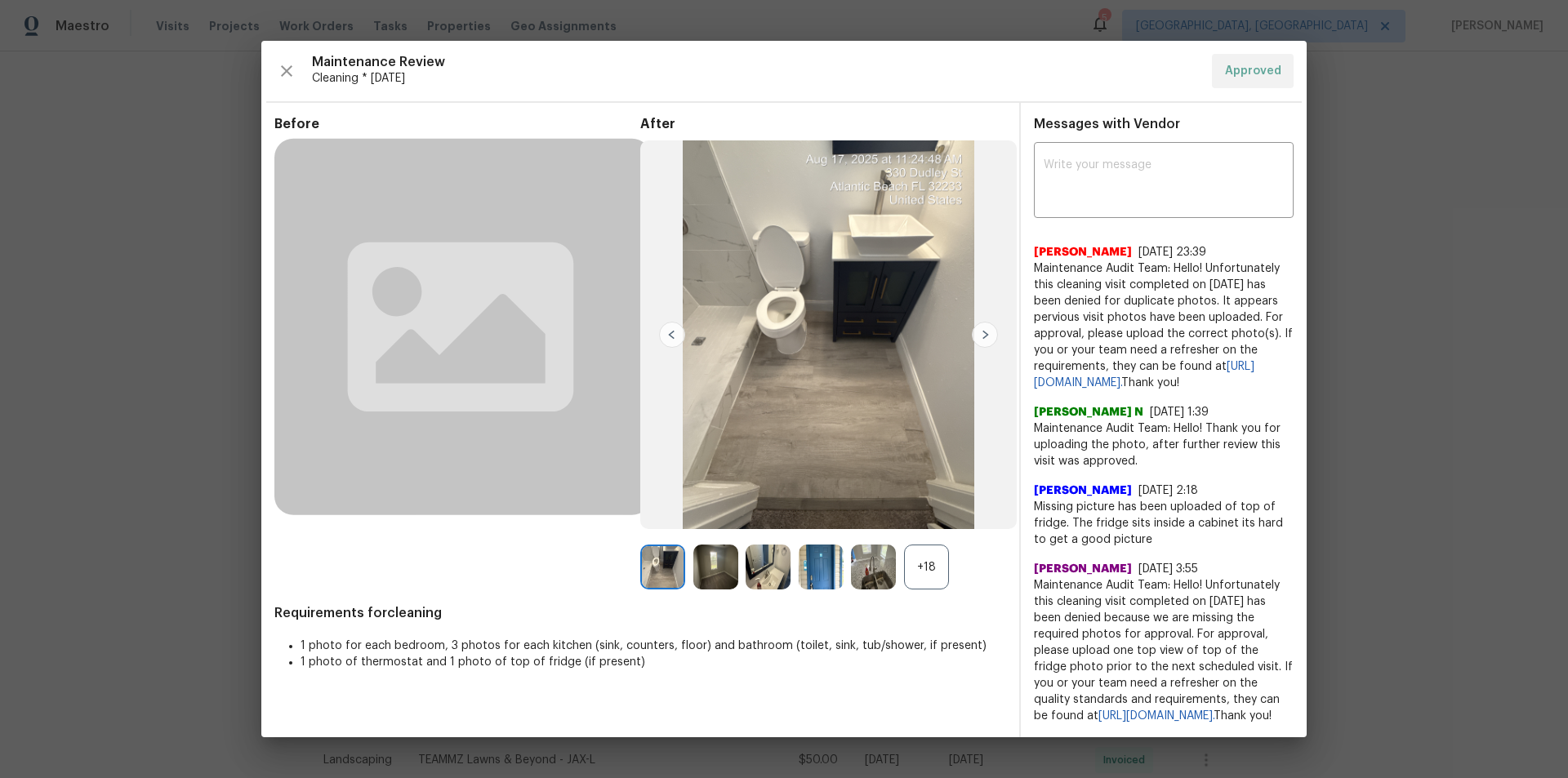
click at [909, 555] on div "+18" at bounding box center [926, 567] width 45 height 45
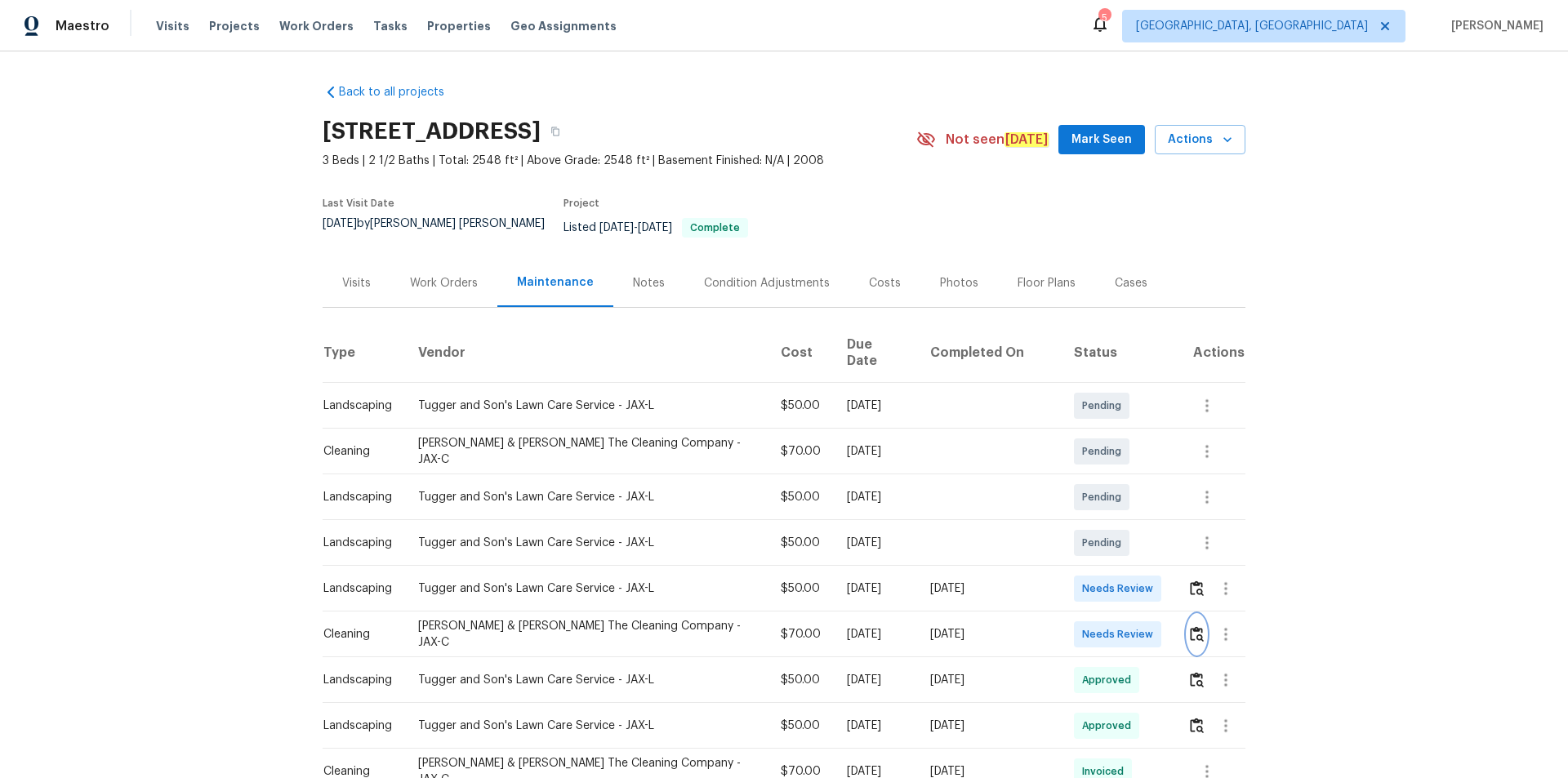
click at [1190, 627] on img "button" at bounding box center [1197, 634] width 14 height 16
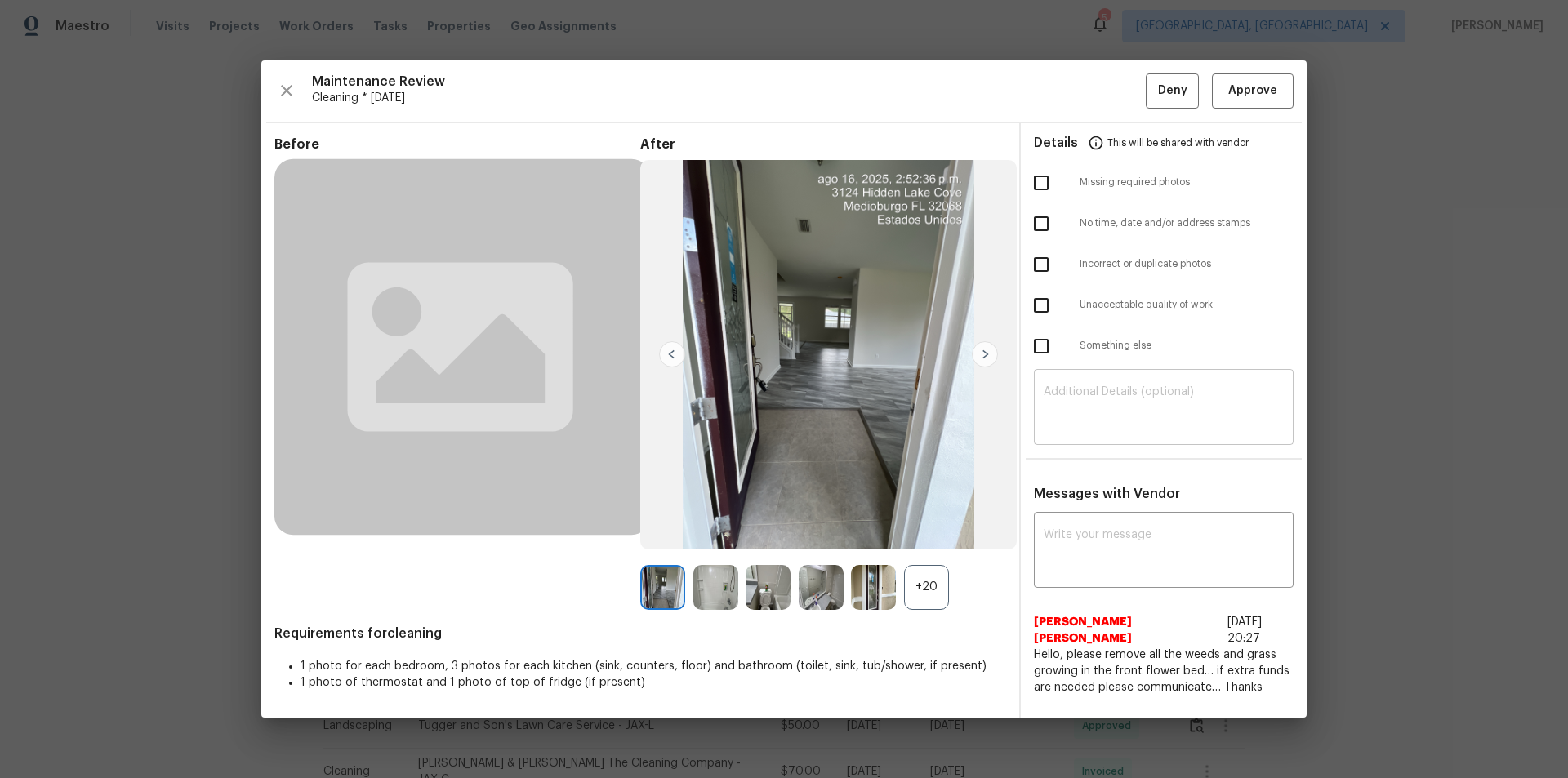
click at [1135, 398] on textarea at bounding box center [1163, 409] width 240 height 46
paste textarea "Maintenance Audit Team: Hello! Unfortunately, this cleaning visit completed on …"
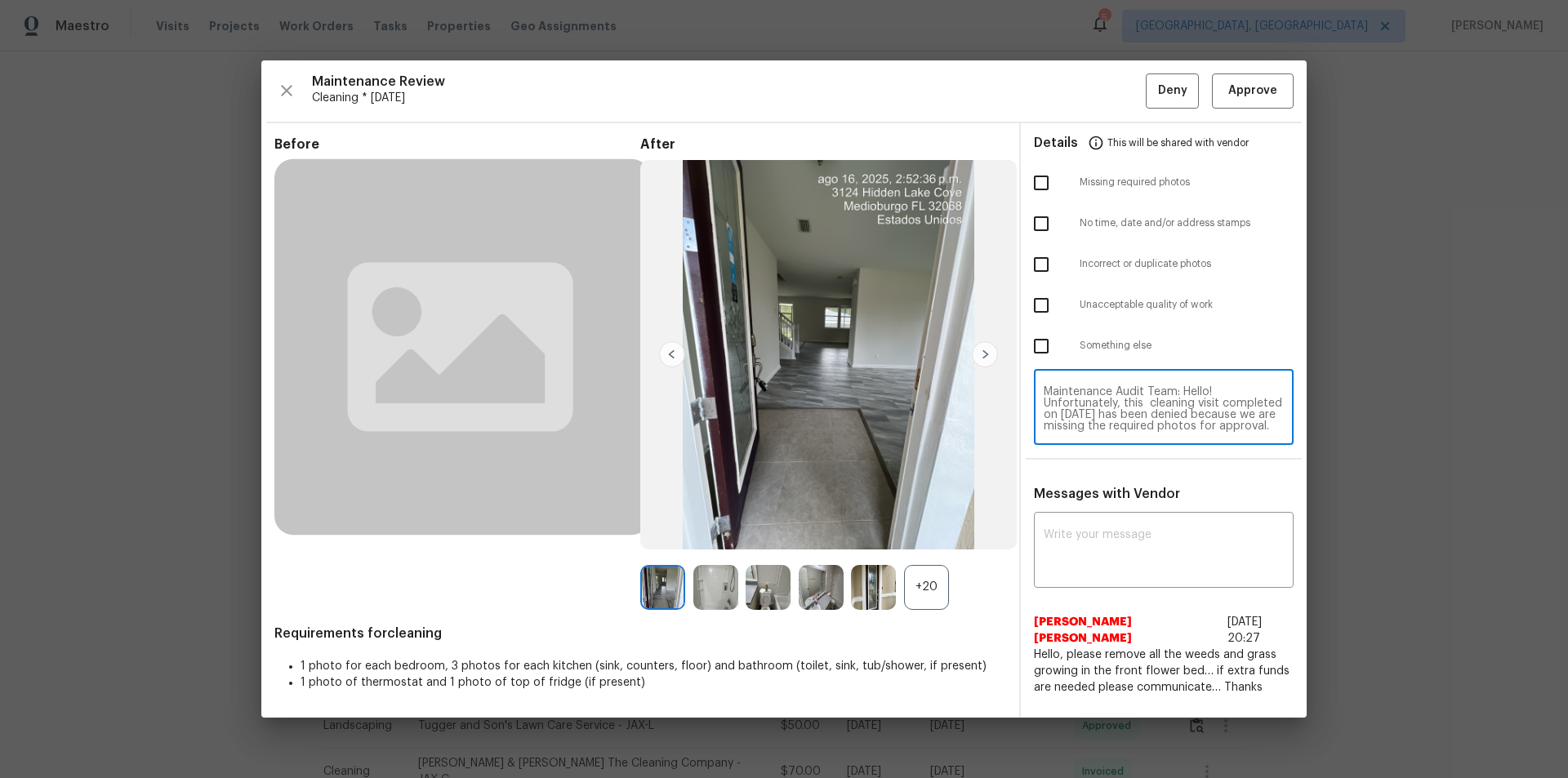
scroll to position [160, 0]
type textarea "Maintenance Audit Team: Hello! Unfortunately, this cleaning visit completed on …"
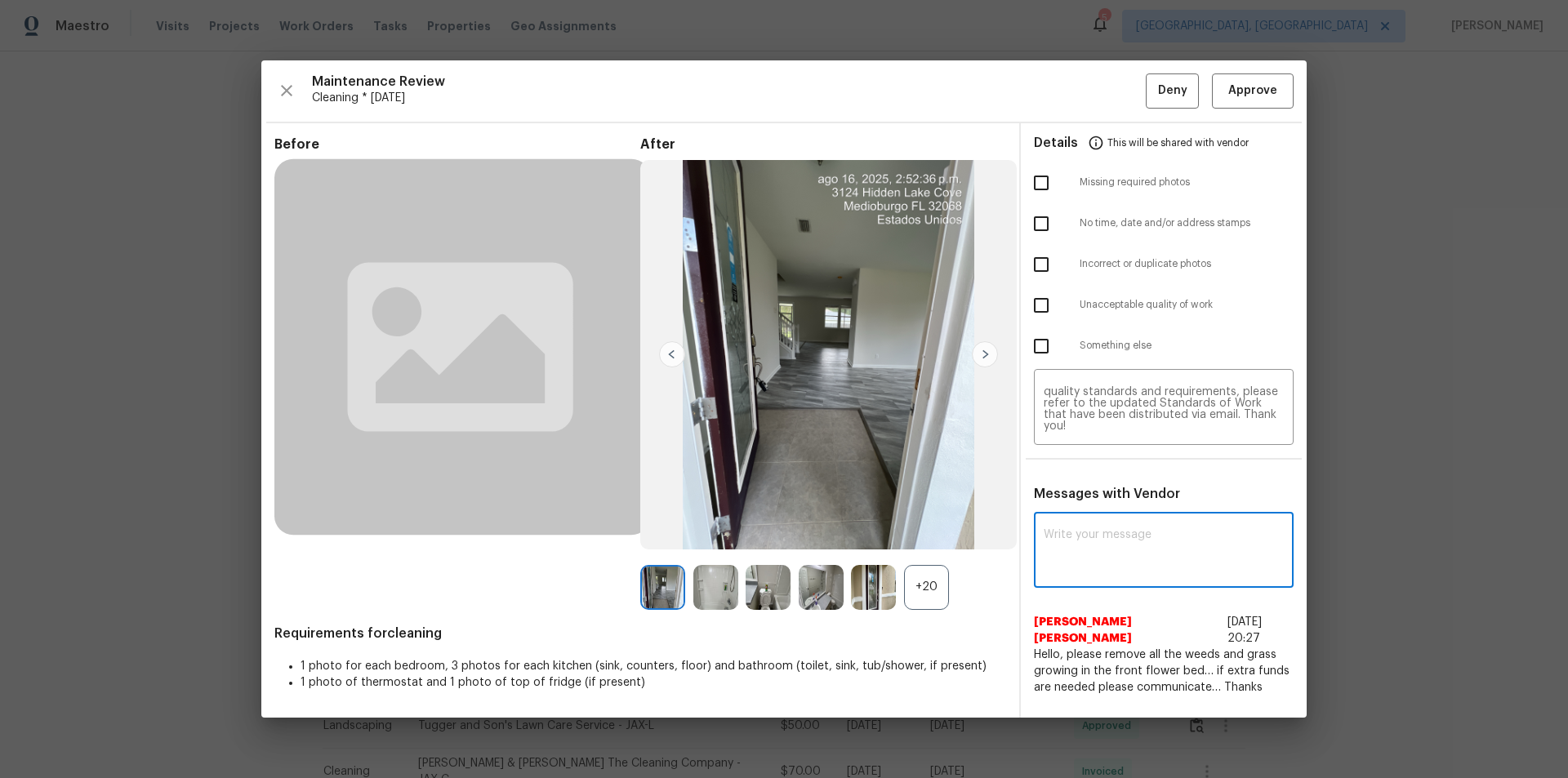
click at [1074, 543] on textarea at bounding box center [1163, 551] width 240 height 46
paste textarea "Maintenance Audit Team: Hello! Unfortunately, this cleaning visit completed on …"
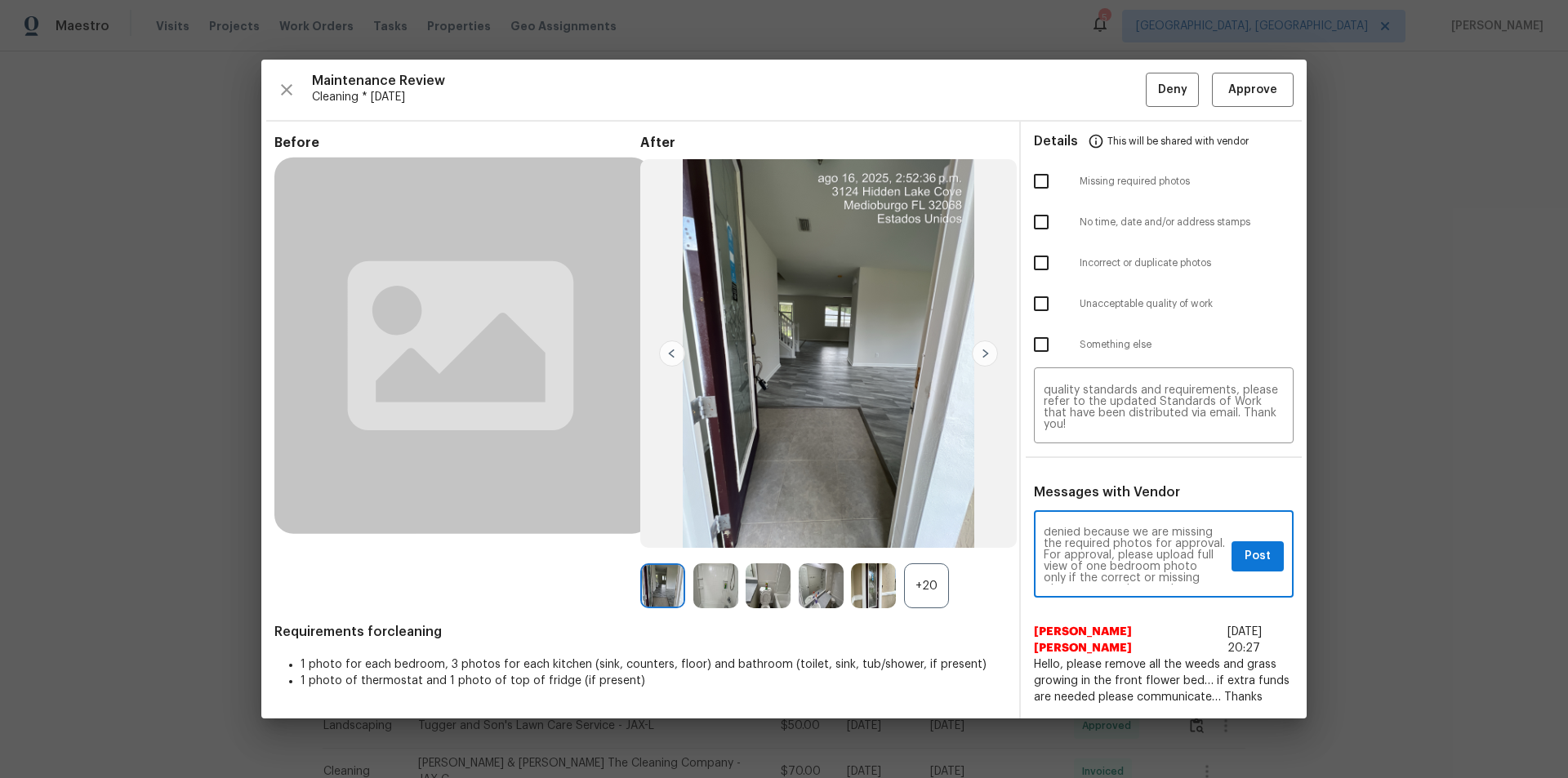
scroll to position [0, 0]
type textarea "Maintenance Audit Team: Hello! Unfortunately, this cleaning visit completed on …"
drag, startPoint x: 1047, startPoint y: 167, endPoint x: 1073, endPoint y: 243, distance: 80.3
click at [1047, 168] on input "checkbox" at bounding box center [1041, 181] width 35 height 35
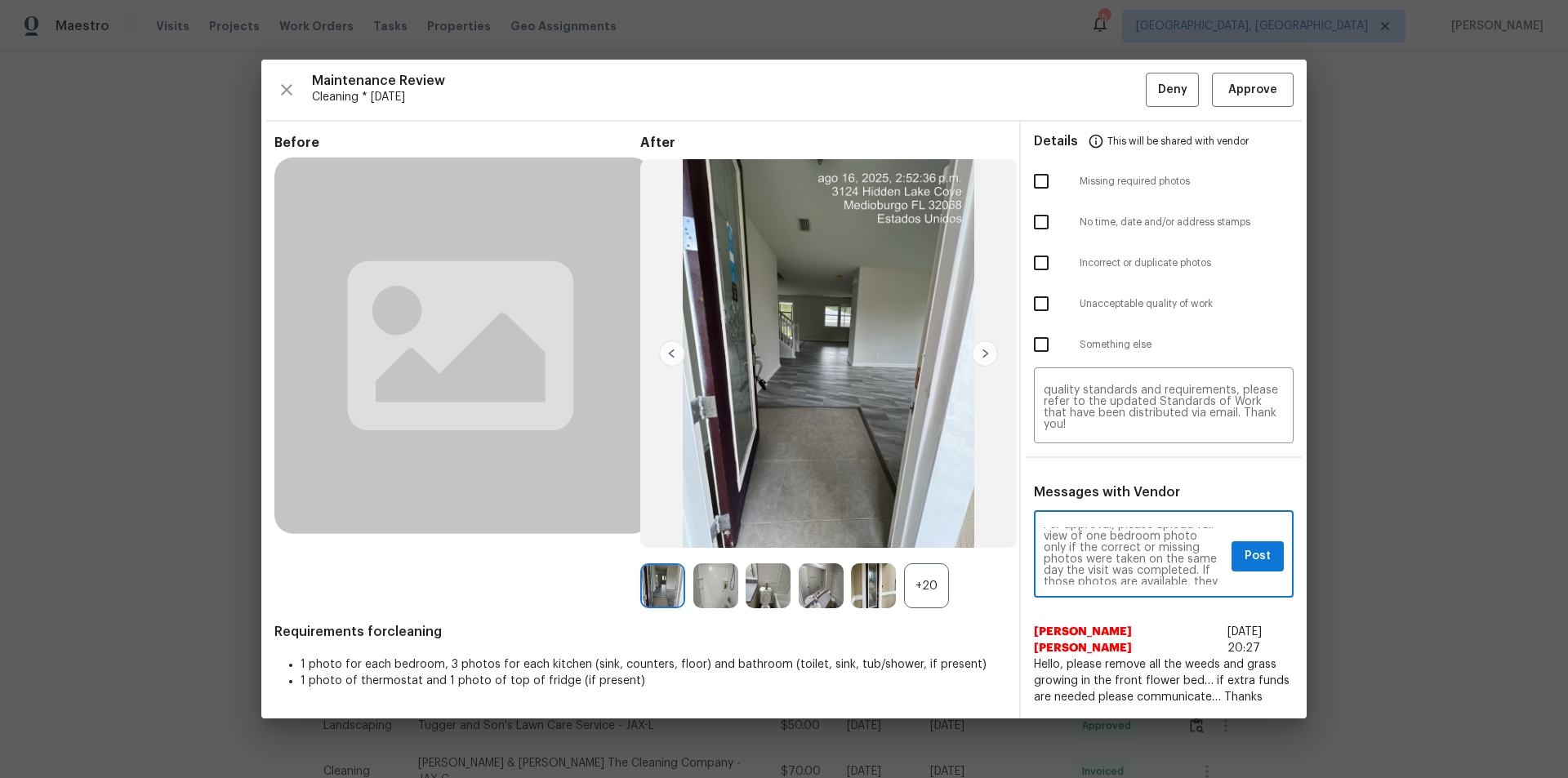
checkbox input "true"
click at [1251, 568] on button "Post" at bounding box center [1257, 556] width 52 height 30
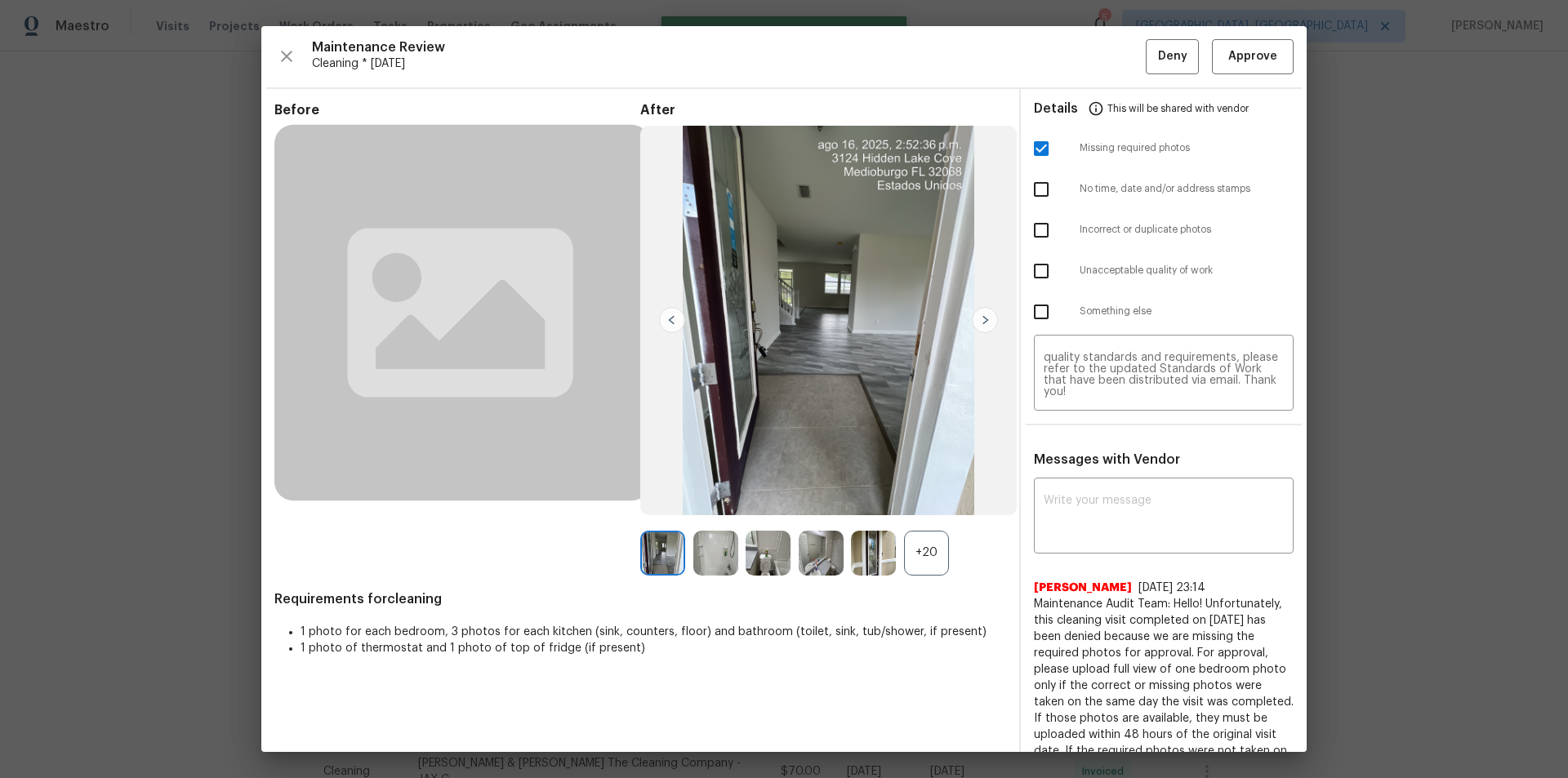
scroll to position [0, 0]
click at [1159, 49] on span "Deny" at bounding box center [1173, 57] width 30 height 21
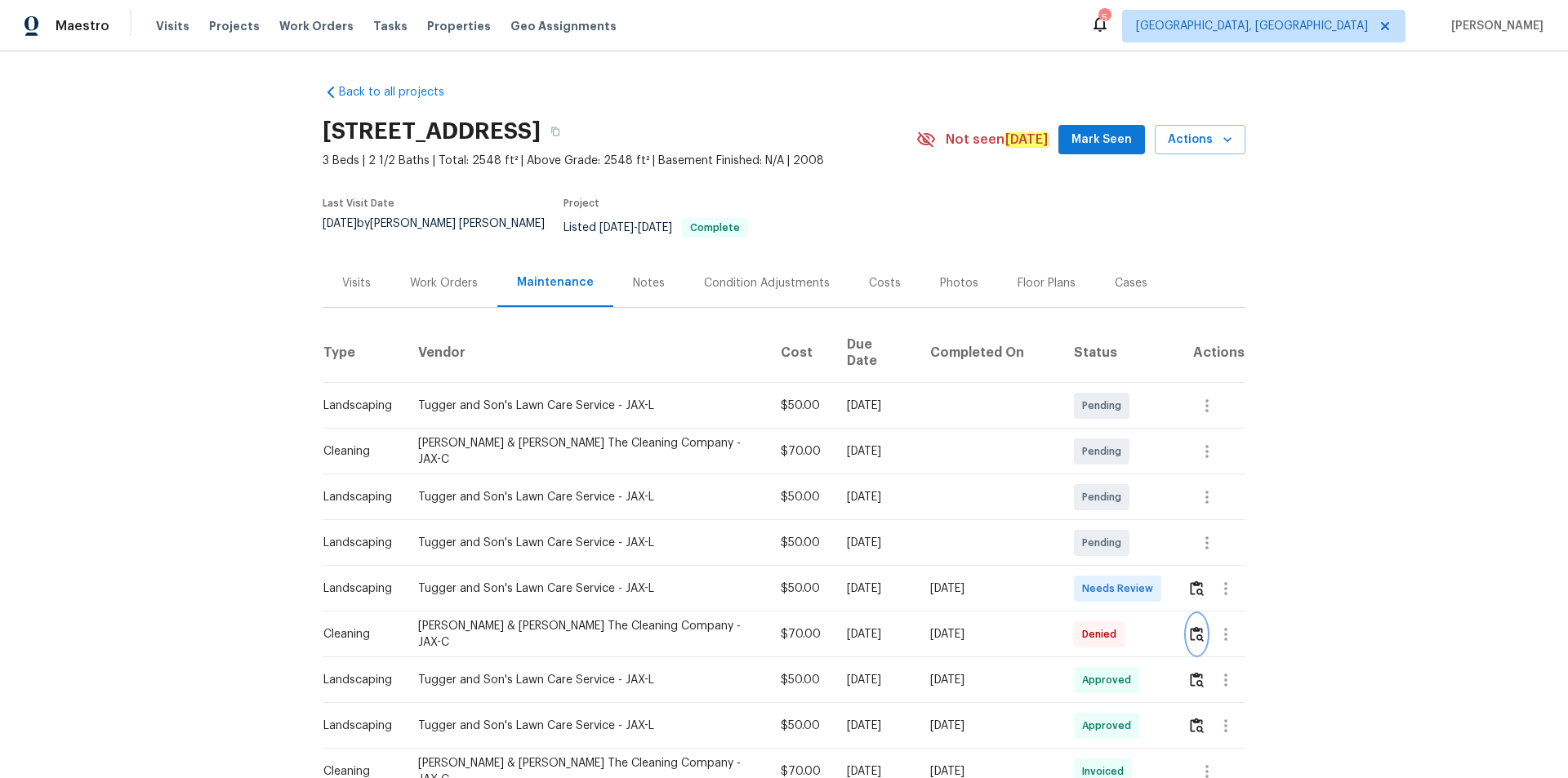
click at [1187, 615] on button "button" at bounding box center [1197, 634] width 19 height 39
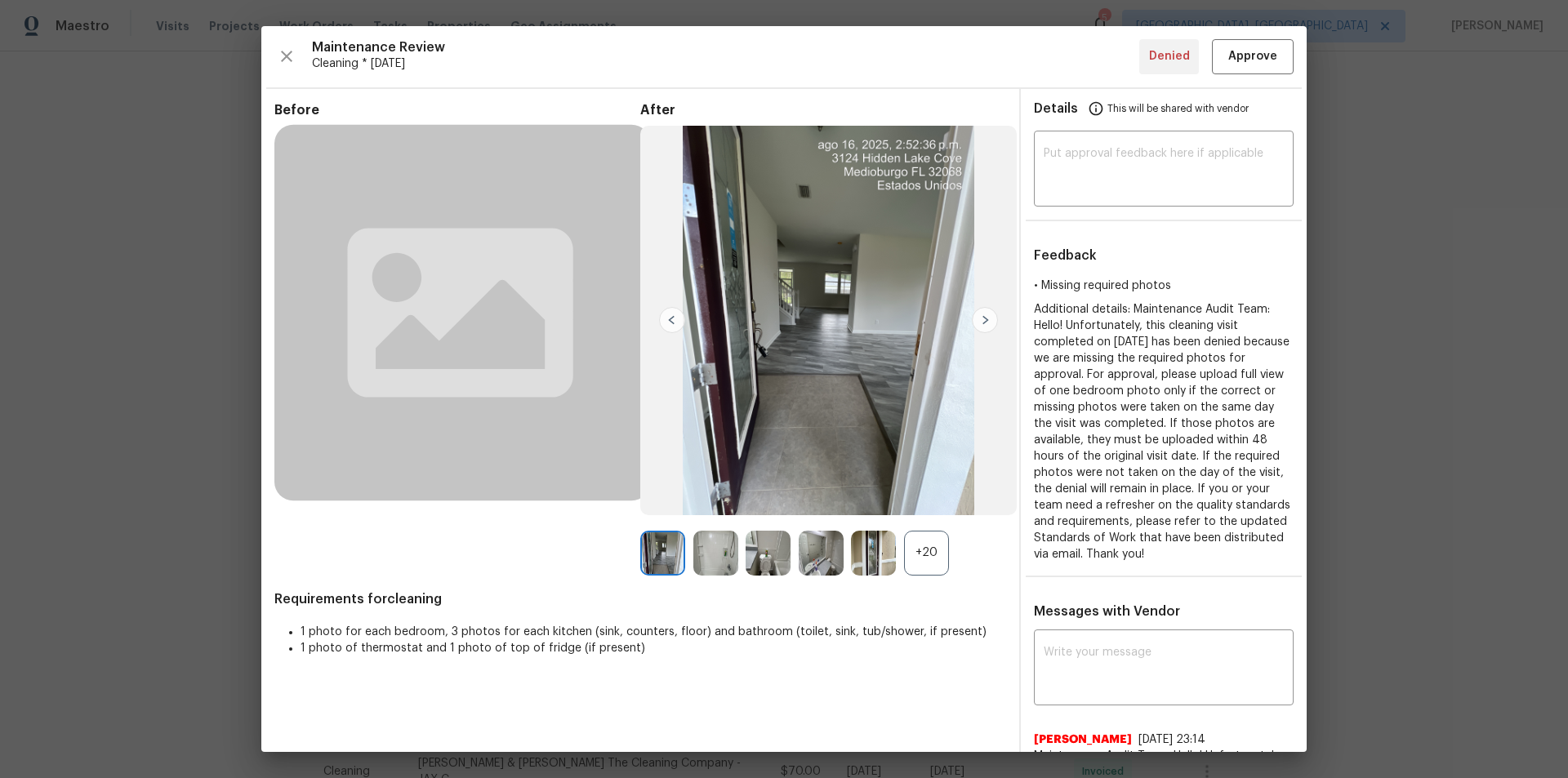
click at [925, 555] on div "+20" at bounding box center [926, 553] width 45 height 45
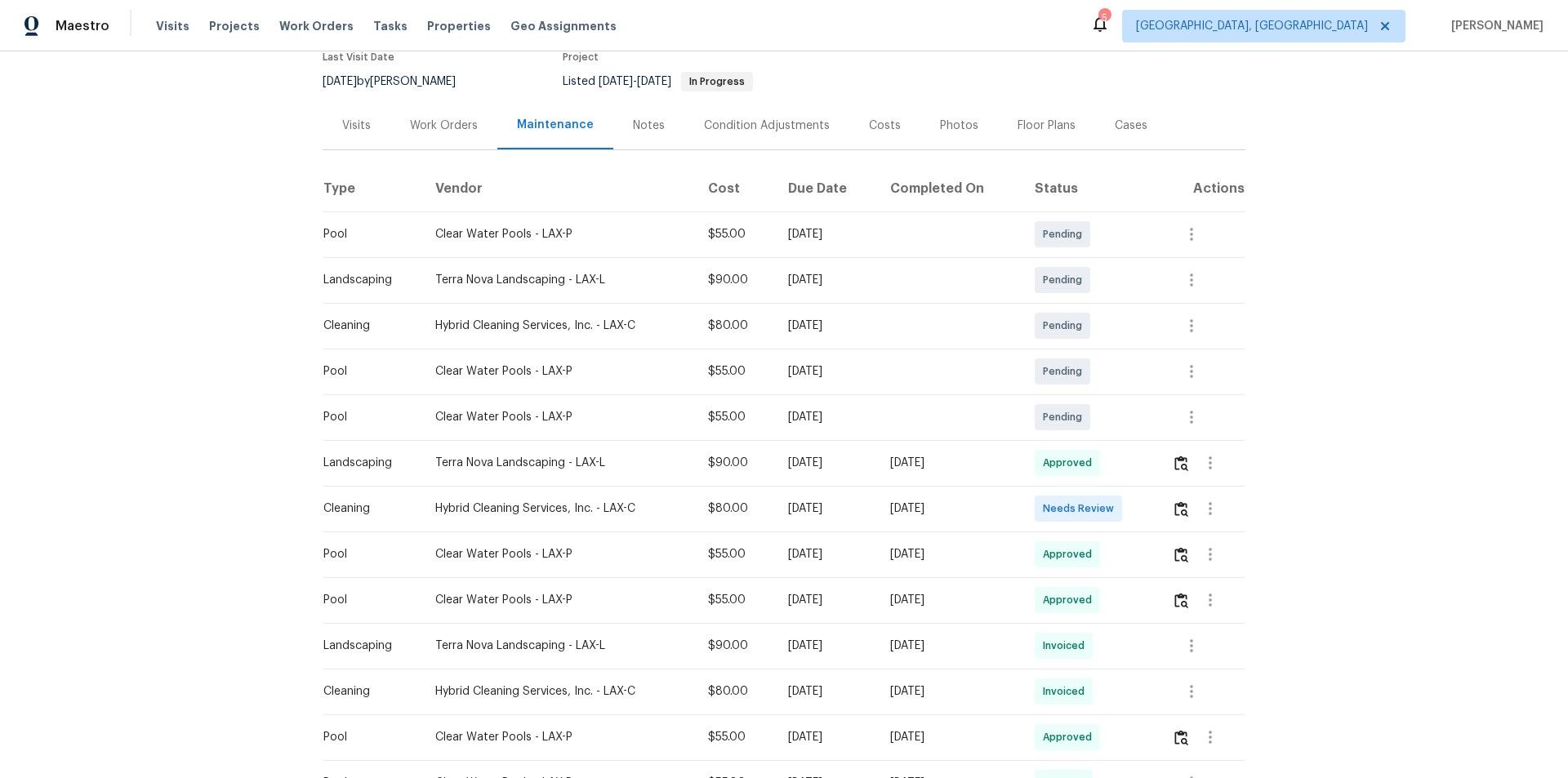
scroll to position [163, 0]
click at [1115, 522] on td at bounding box center [1201, 690] width 87 height 46
click at [1115, 522] on icon "button" at bounding box center [1191, 690] width 20 height 20
click at [1115, 522] on li "View details" at bounding box center [1228, 702] width 115 height 27
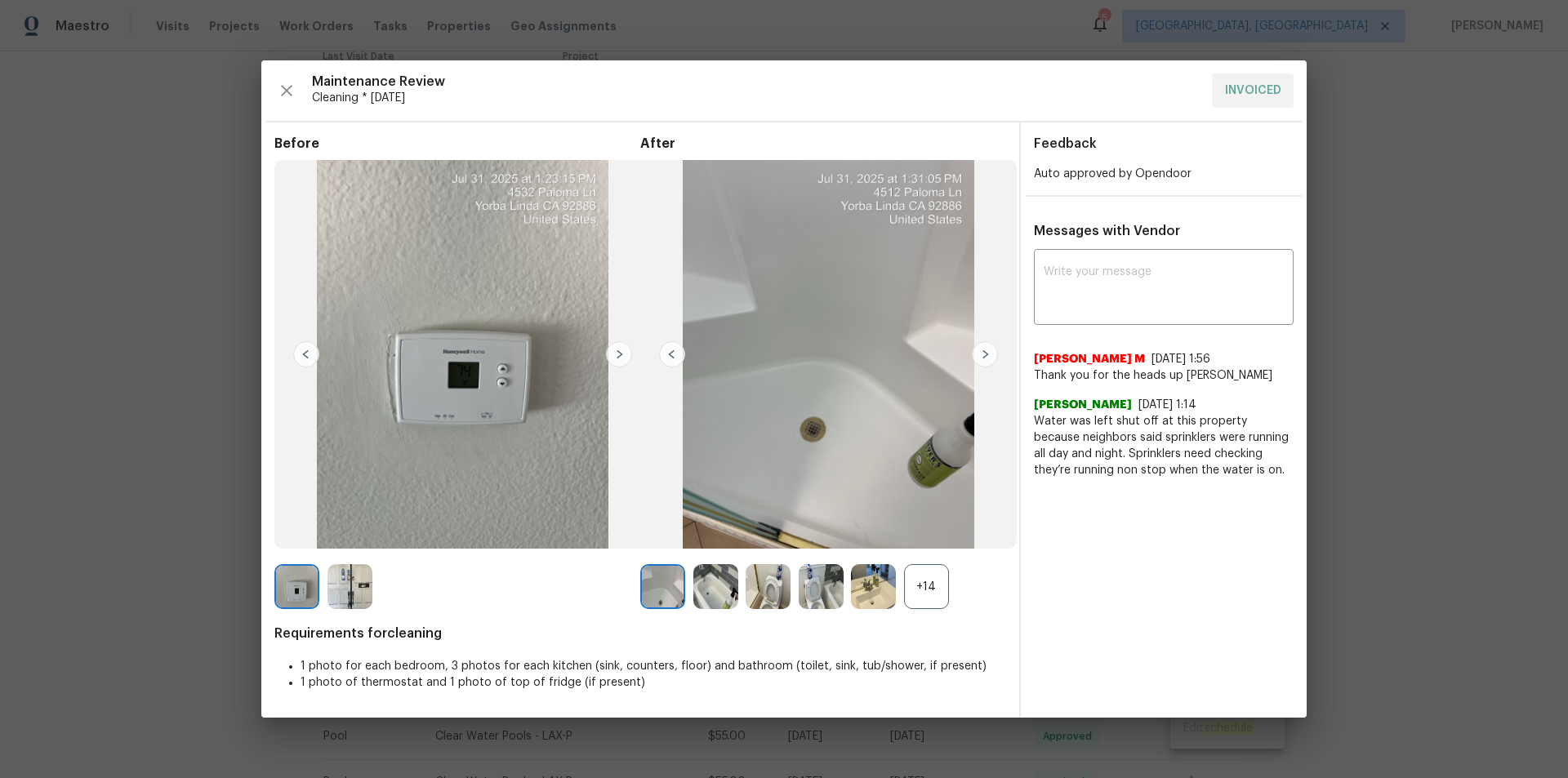
drag, startPoint x: 1346, startPoint y: 158, endPoint x: 1347, endPoint y: 167, distance: 9.1
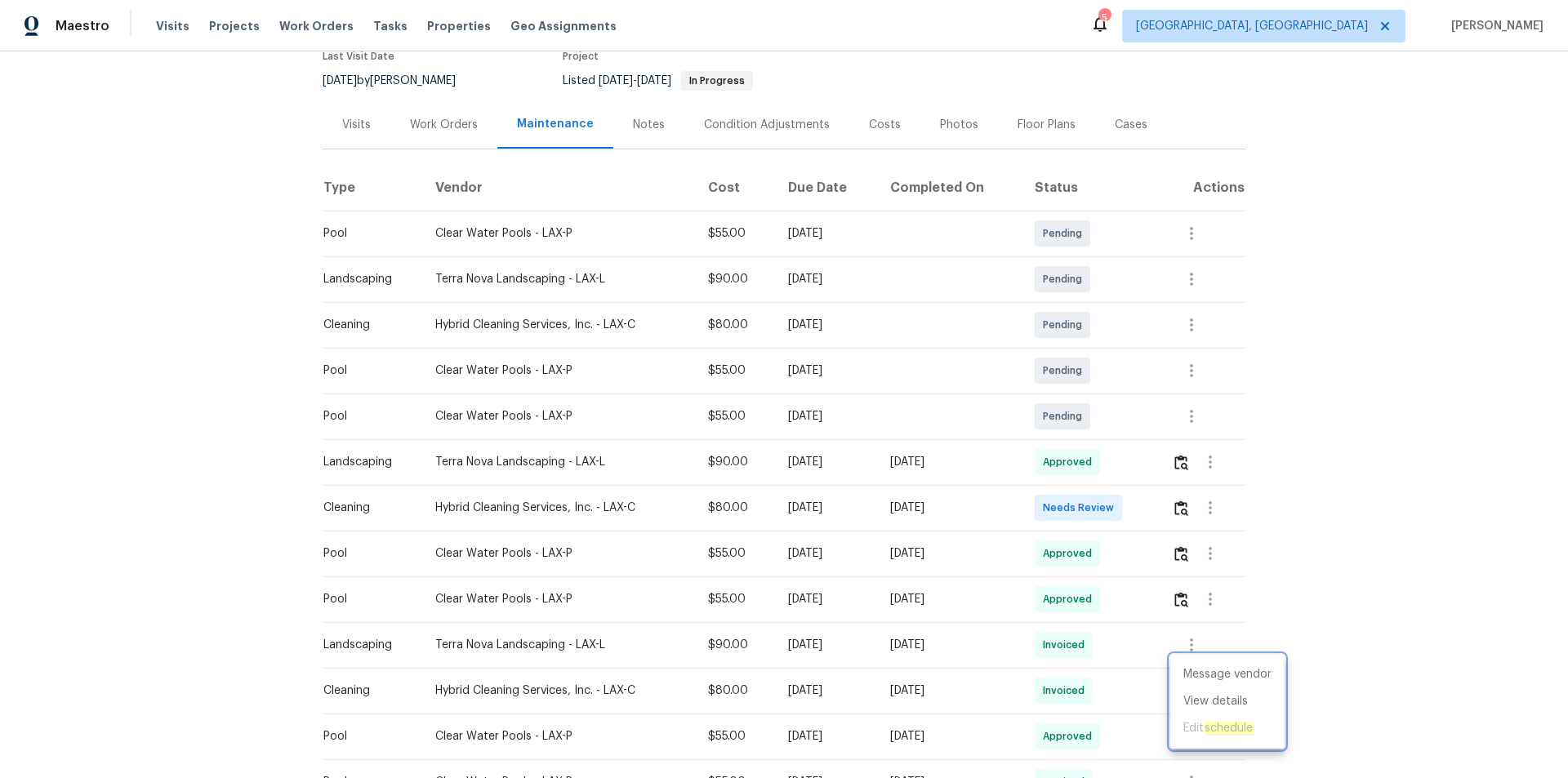
click at [1115, 493] on div at bounding box center [784, 389] width 1568 height 778
click at [1115, 501] on img "button" at bounding box center [1181, 508] width 14 height 16
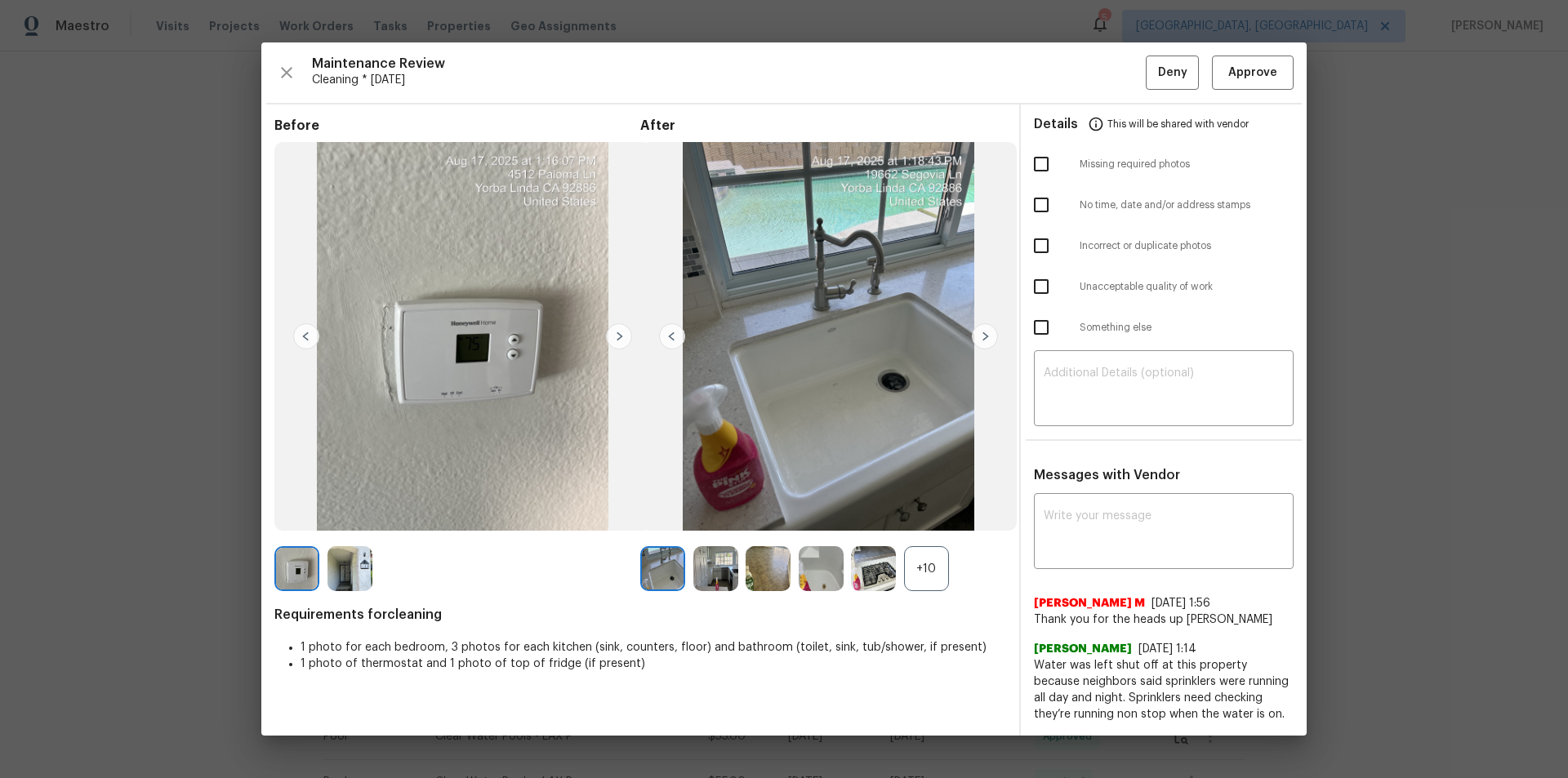
drag, startPoint x: 1395, startPoint y: 103, endPoint x: 1382, endPoint y: 161, distance: 59.4
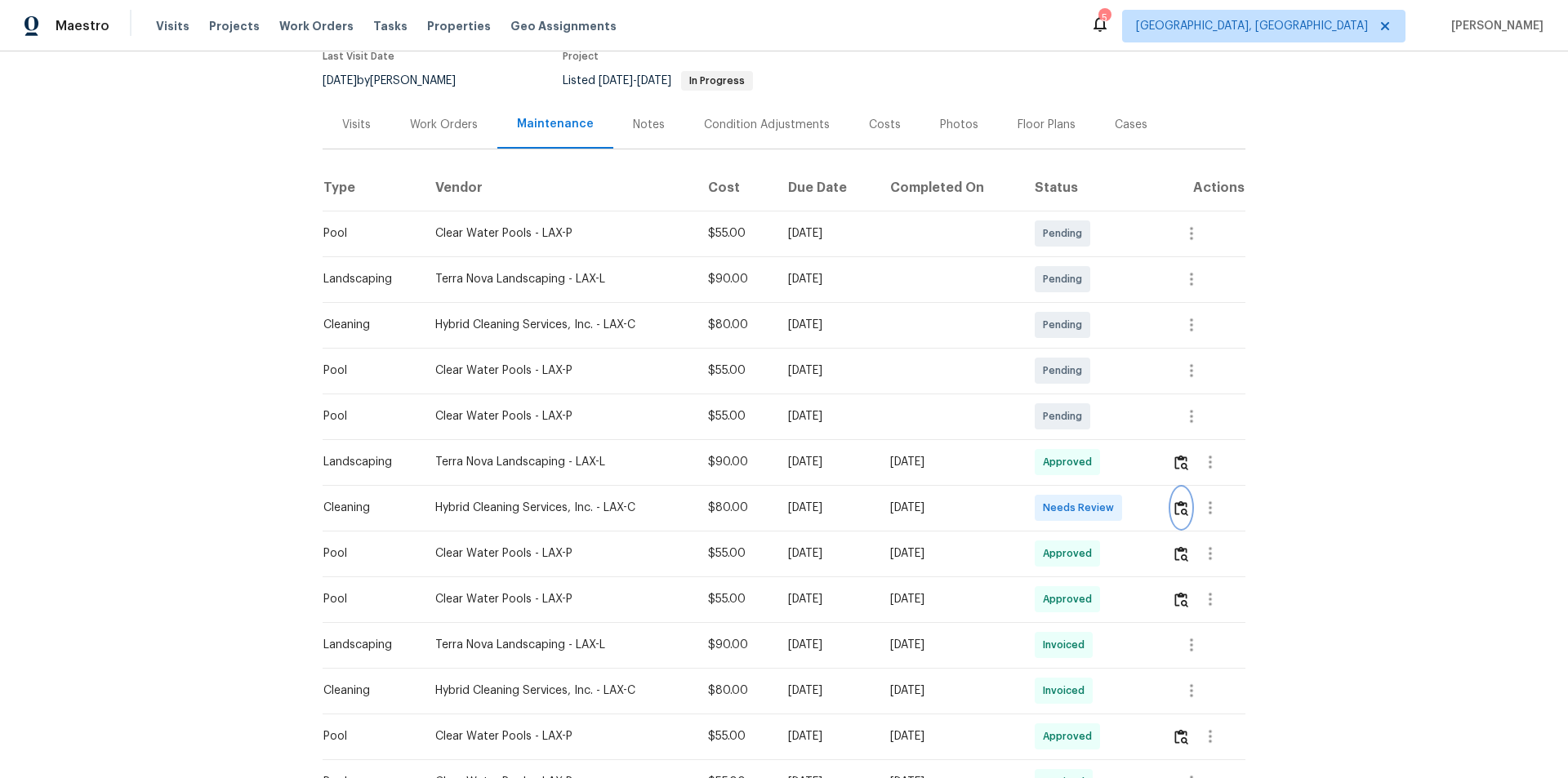
click at [1115, 501] on img "button" at bounding box center [1181, 508] width 14 height 16
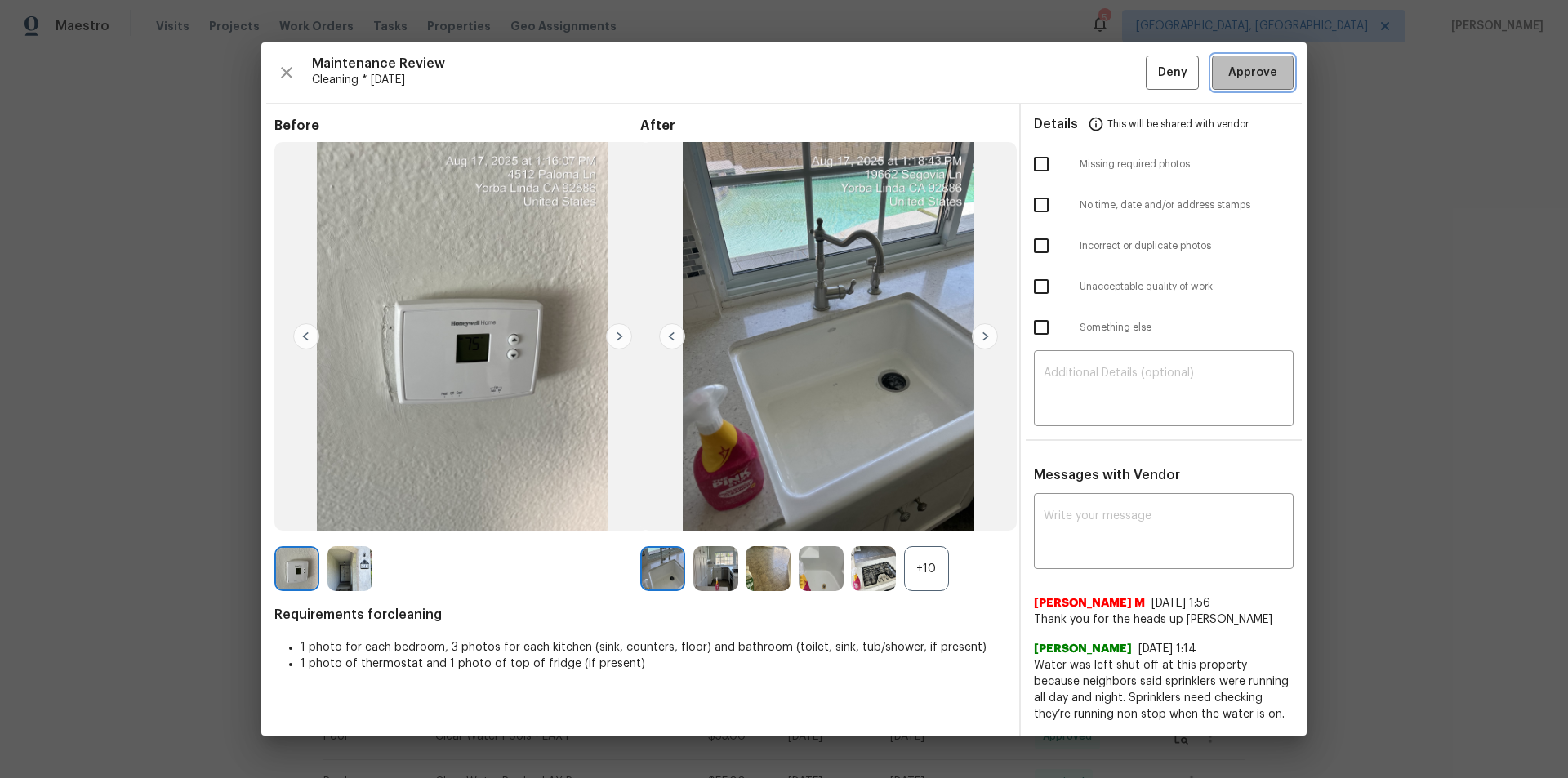
click at [1115, 63] on span "Approve" at bounding box center [1253, 73] width 49 height 21
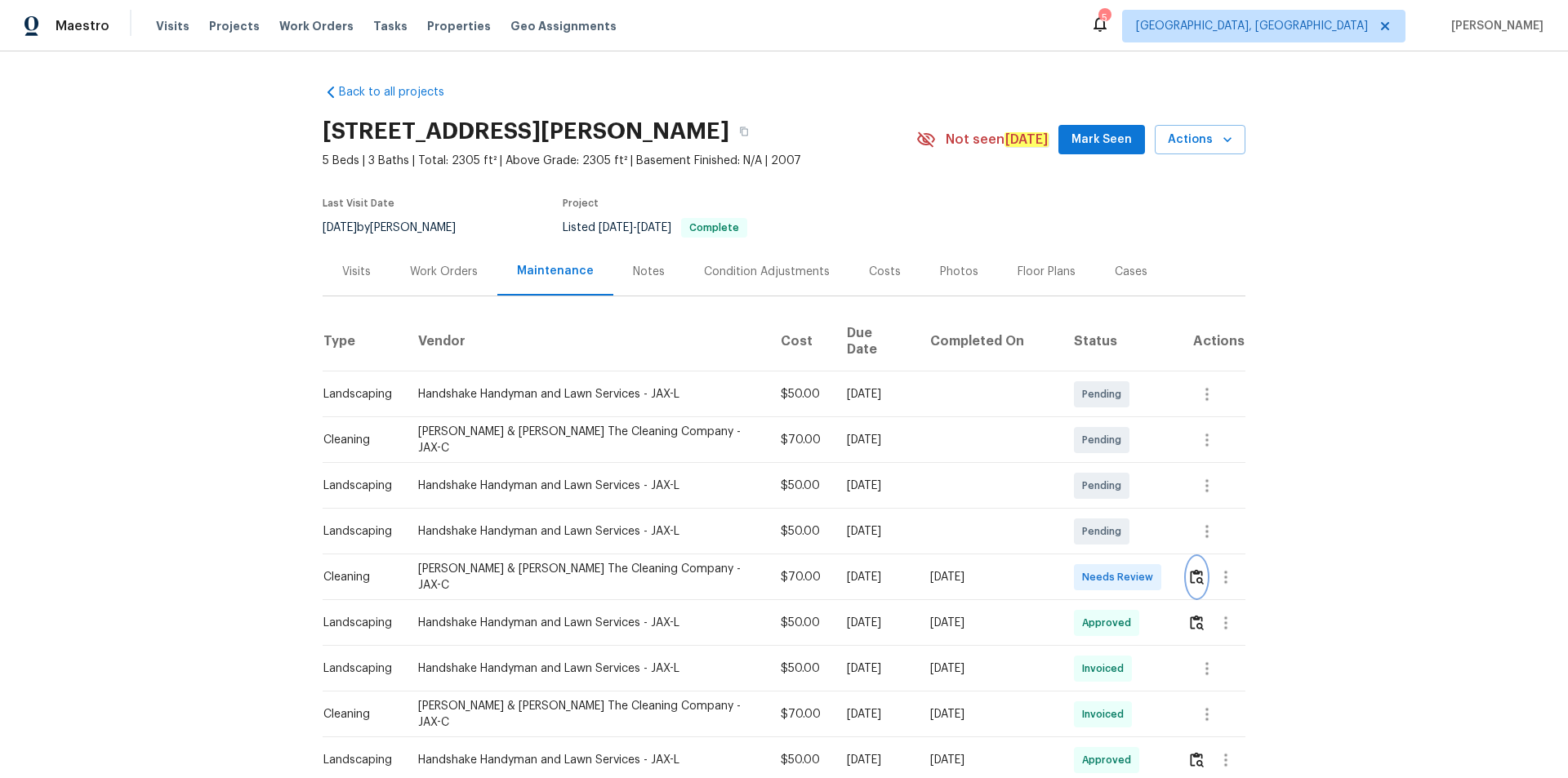
click at [1190, 569] on img "button" at bounding box center [1197, 577] width 14 height 16
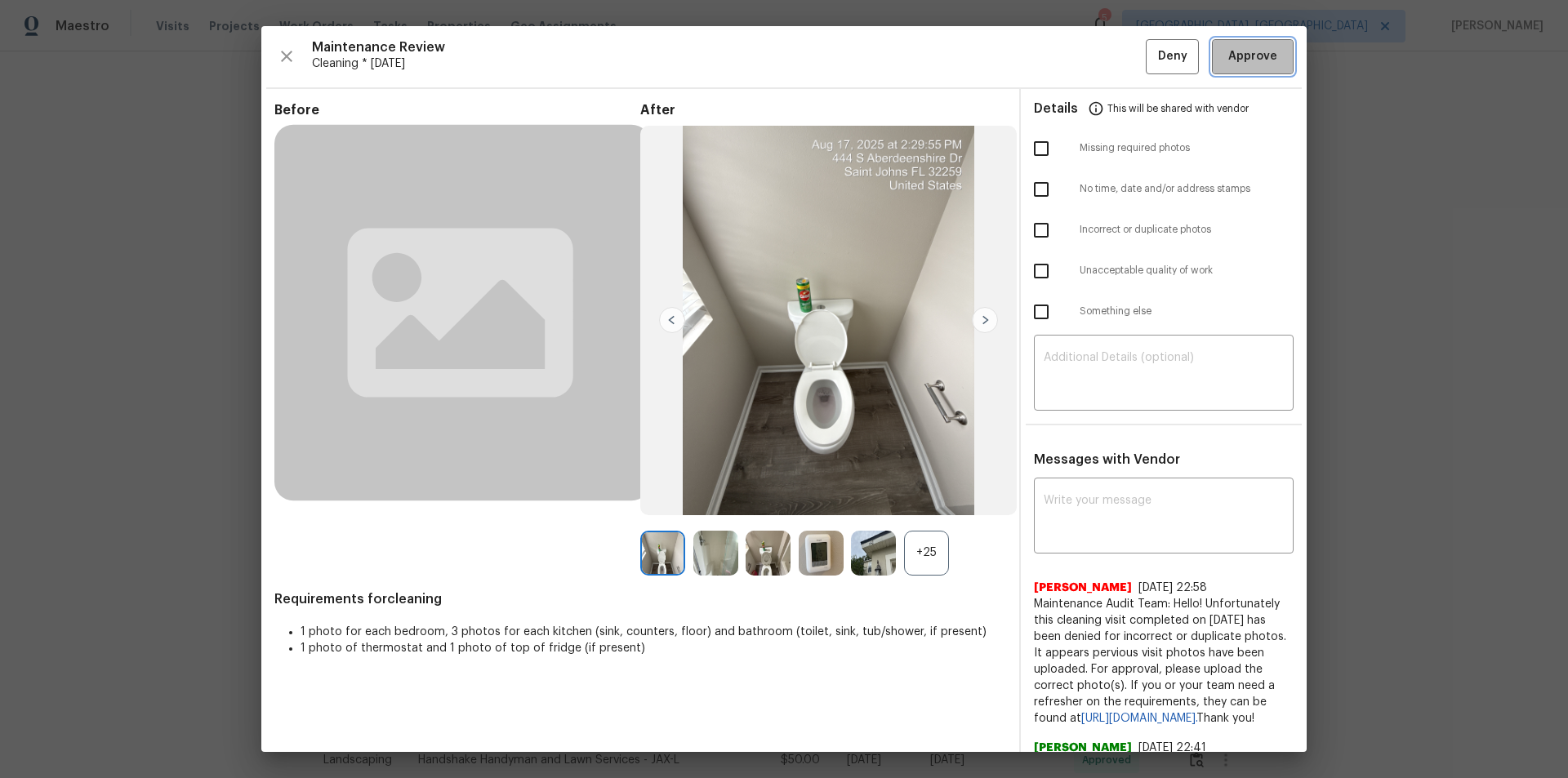
click at [1256, 50] on span "Approve" at bounding box center [1253, 57] width 49 height 21
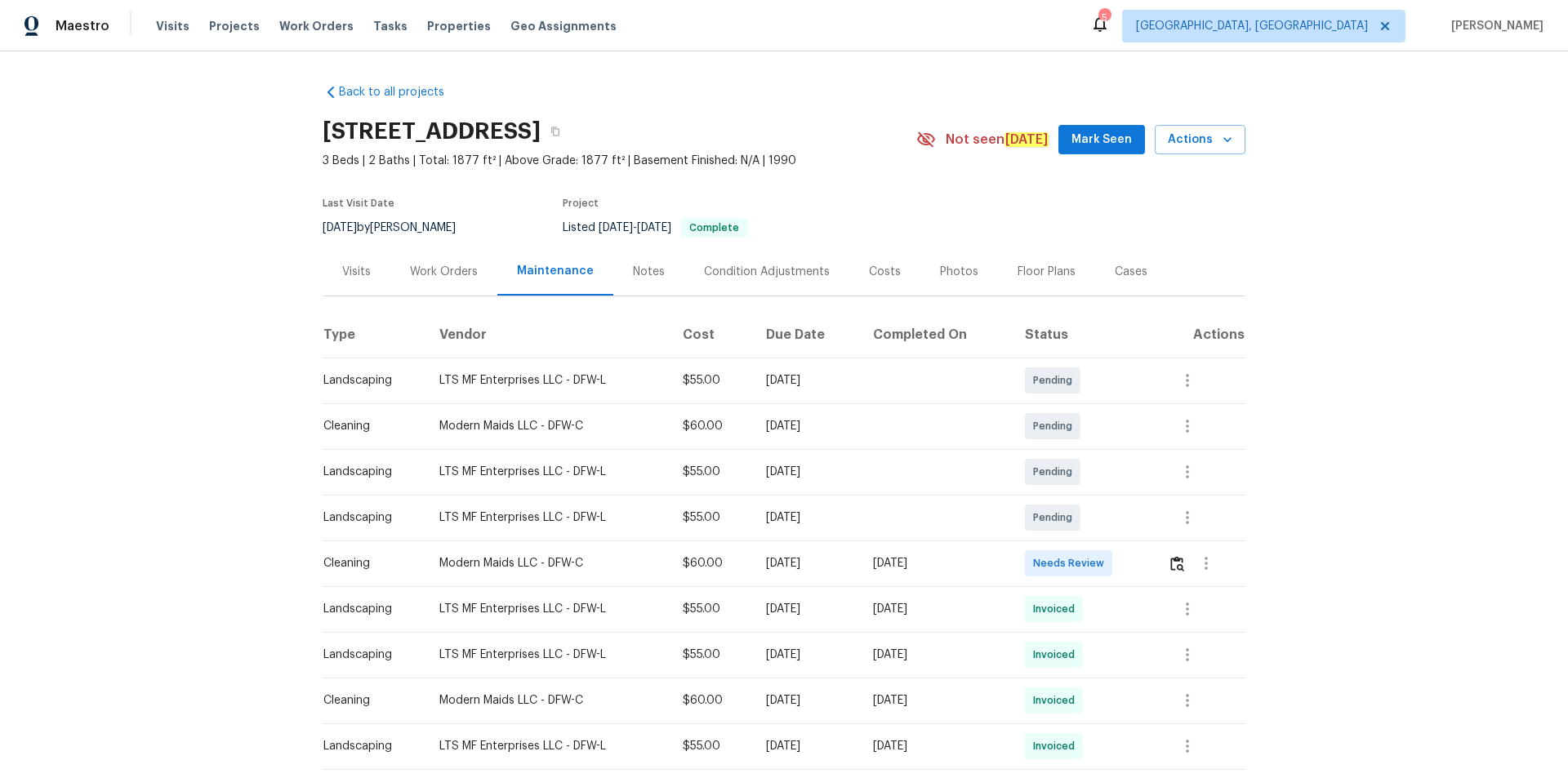
click at [1115, 522] on td at bounding box center [1200, 563] width 90 height 46
click at [1115, 522] on img "button" at bounding box center [1177, 563] width 14 height 16
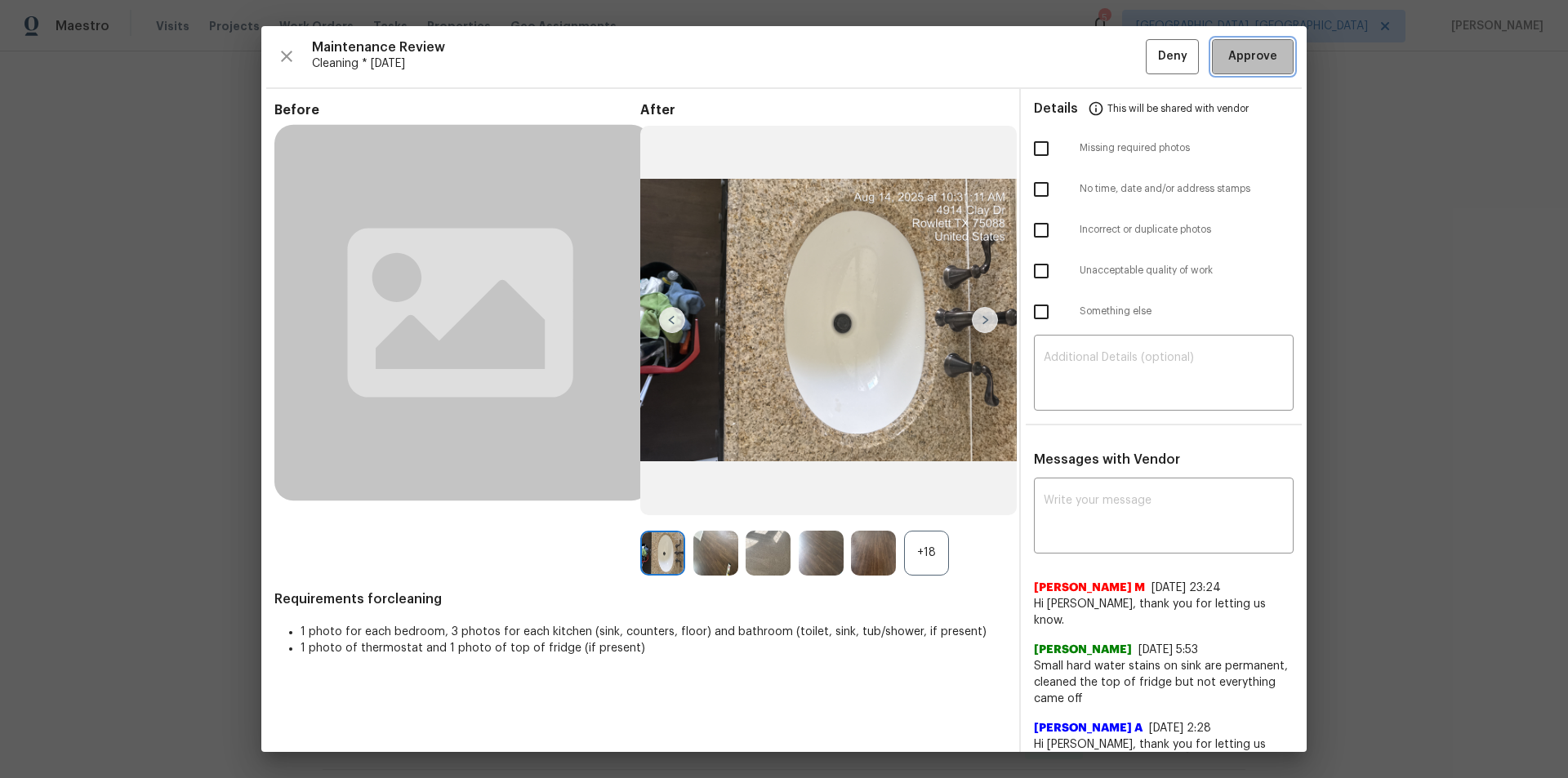
click at [1115, 52] on span "Approve" at bounding box center [1253, 57] width 49 height 21
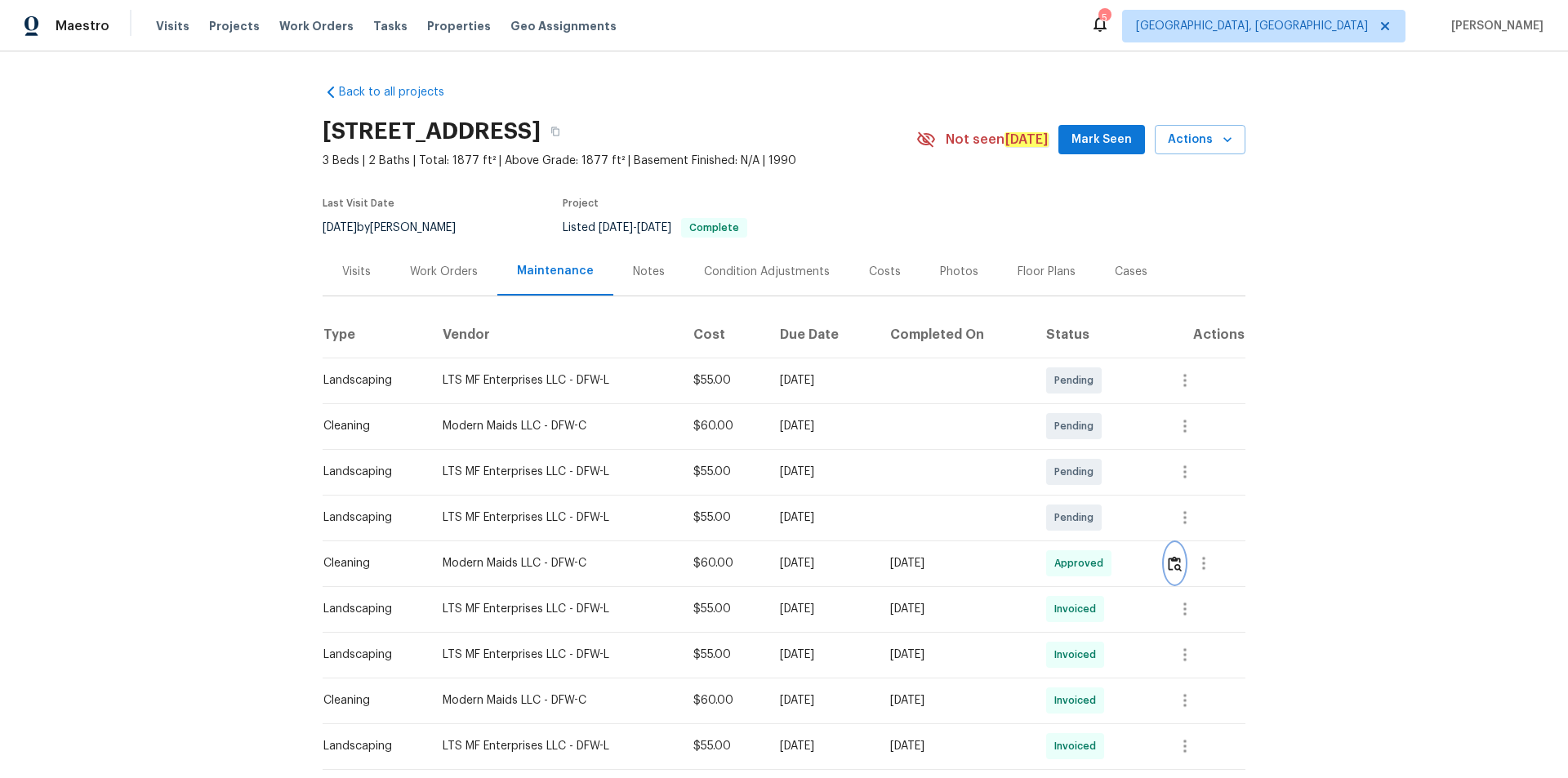
click at [1115, 522] on img "button" at bounding box center [1174, 563] width 14 height 16
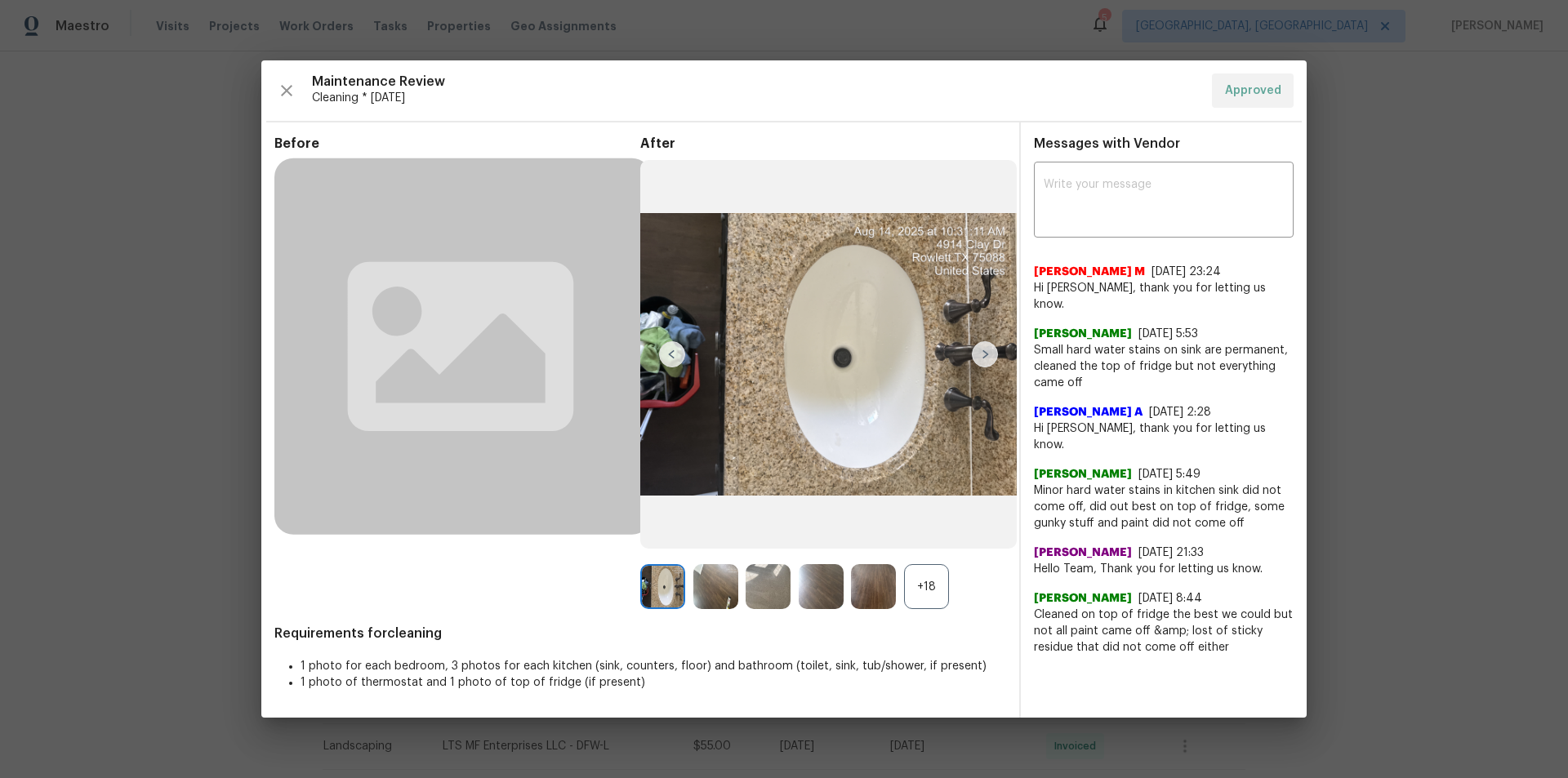
click at [985, 356] on img at bounding box center [985, 354] width 26 height 26
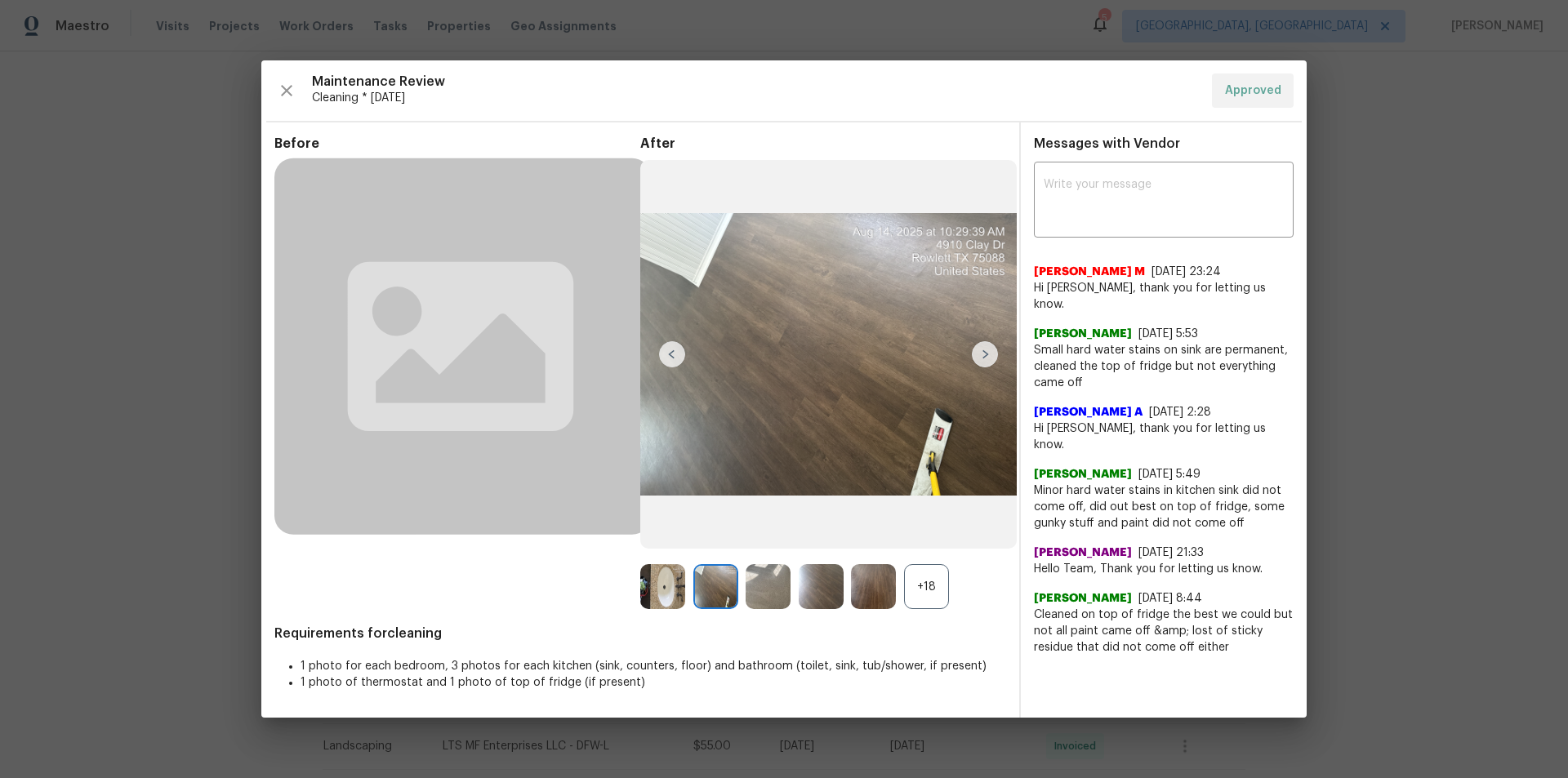
click at [666, 347] on img at bounding box center [673, 354] width 26 height 26
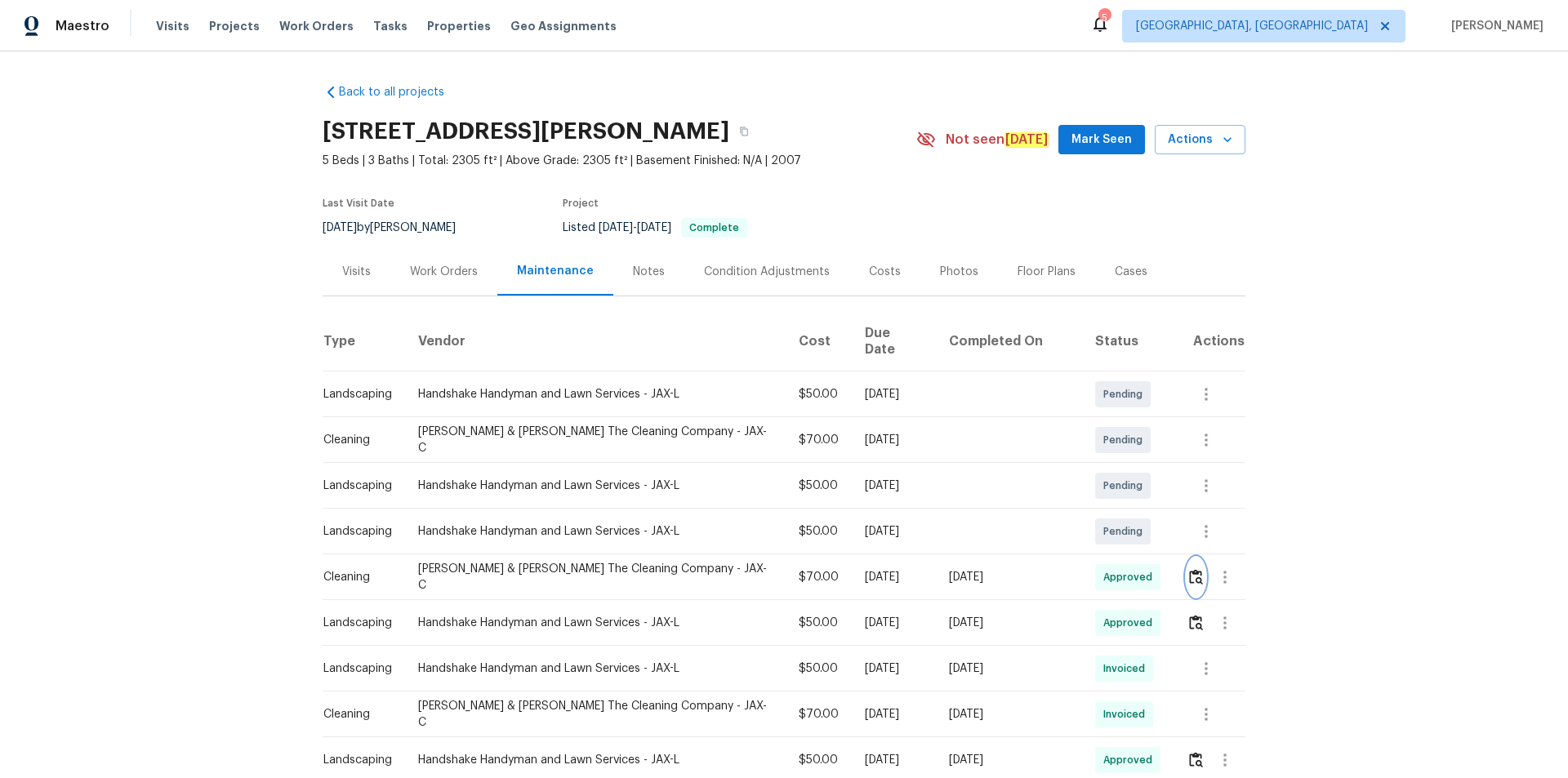
click at [1189, 569] on img "button" at bounding box center [1196, 577] width 14 height 16
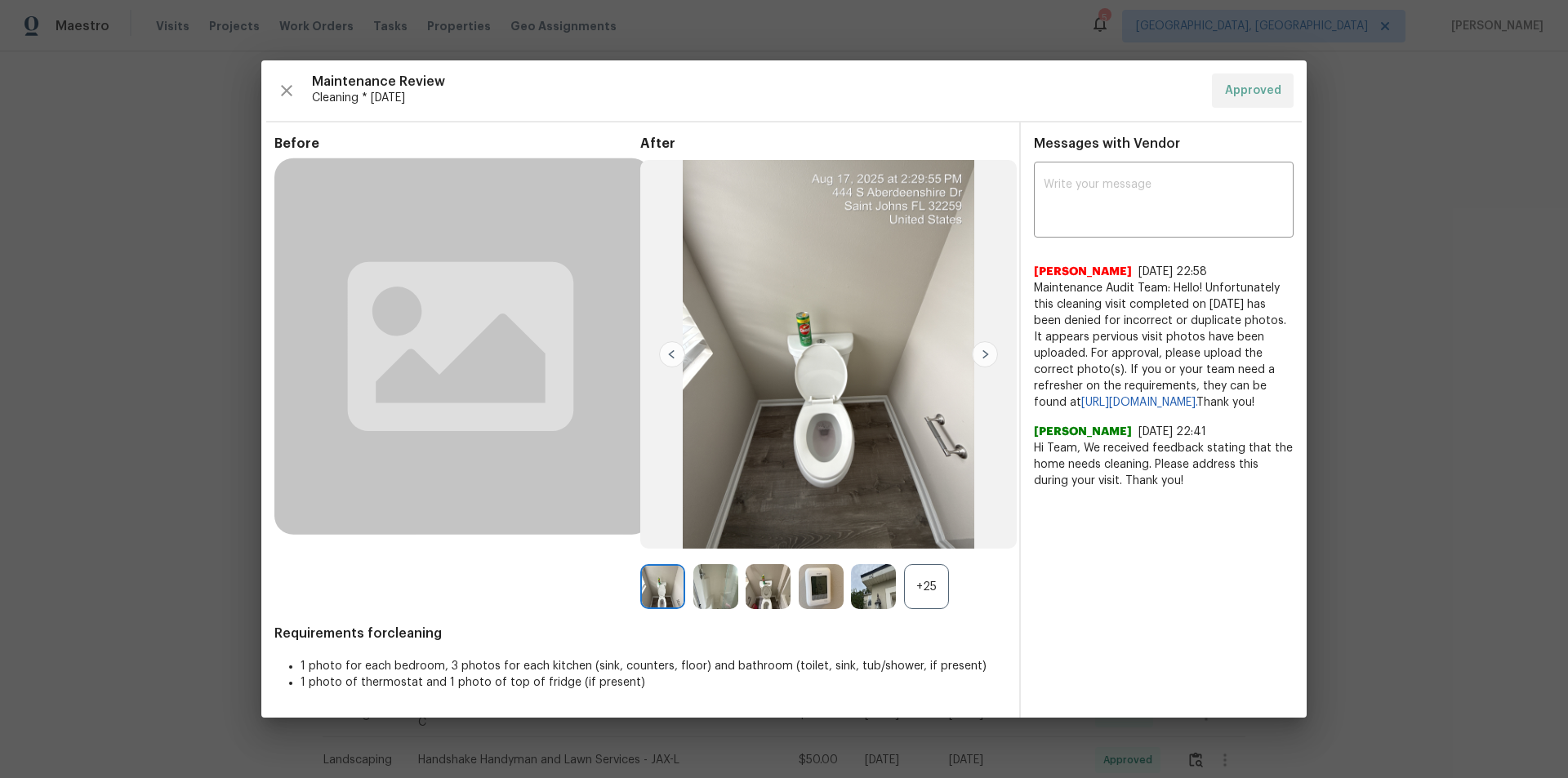
click at [817, 588] on img at bounding box center [821, 587] width 45 height 45
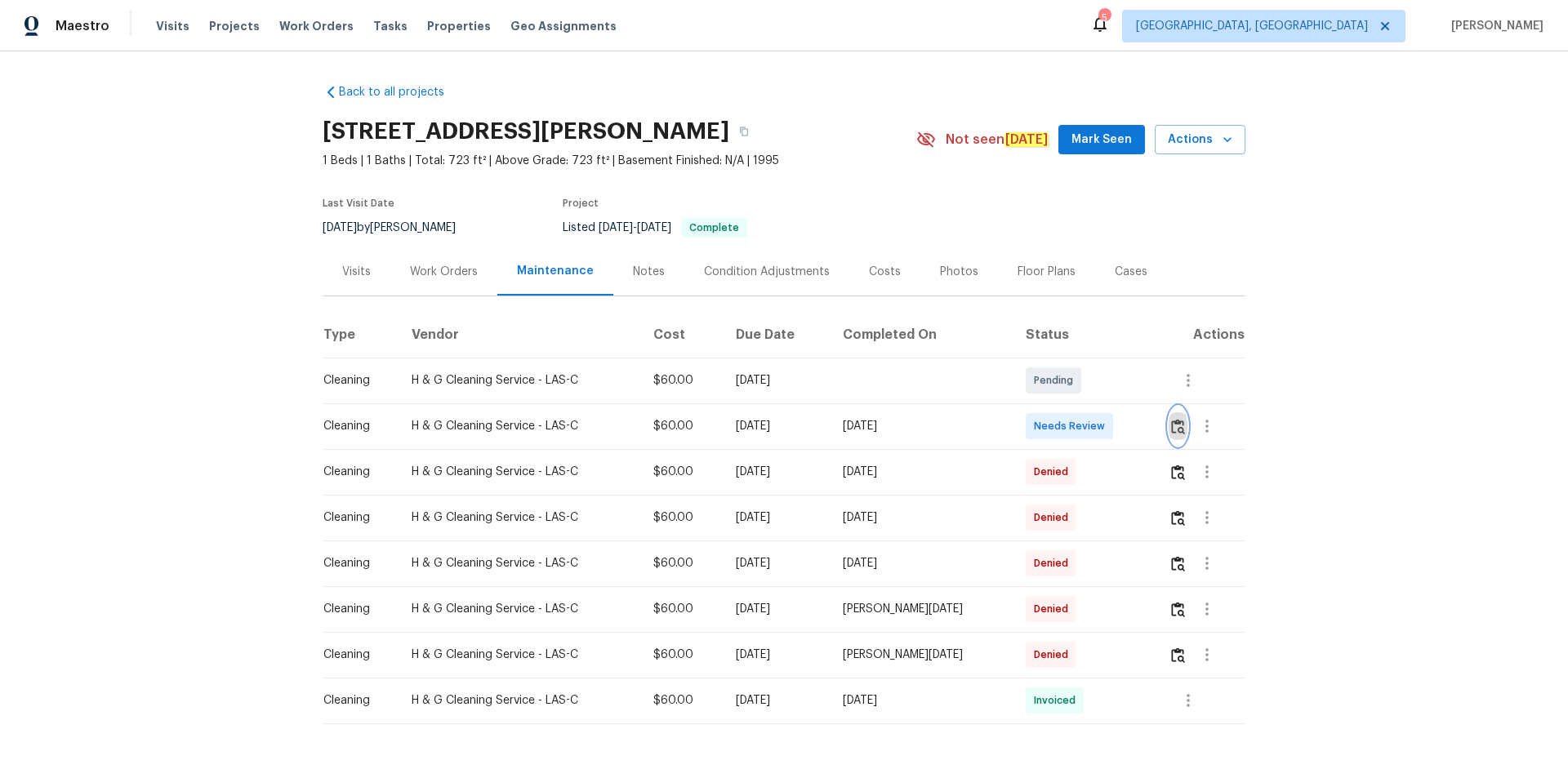
click at [1115, 419] on img "button" at bounding box center [1178, 426] width 14 height 16
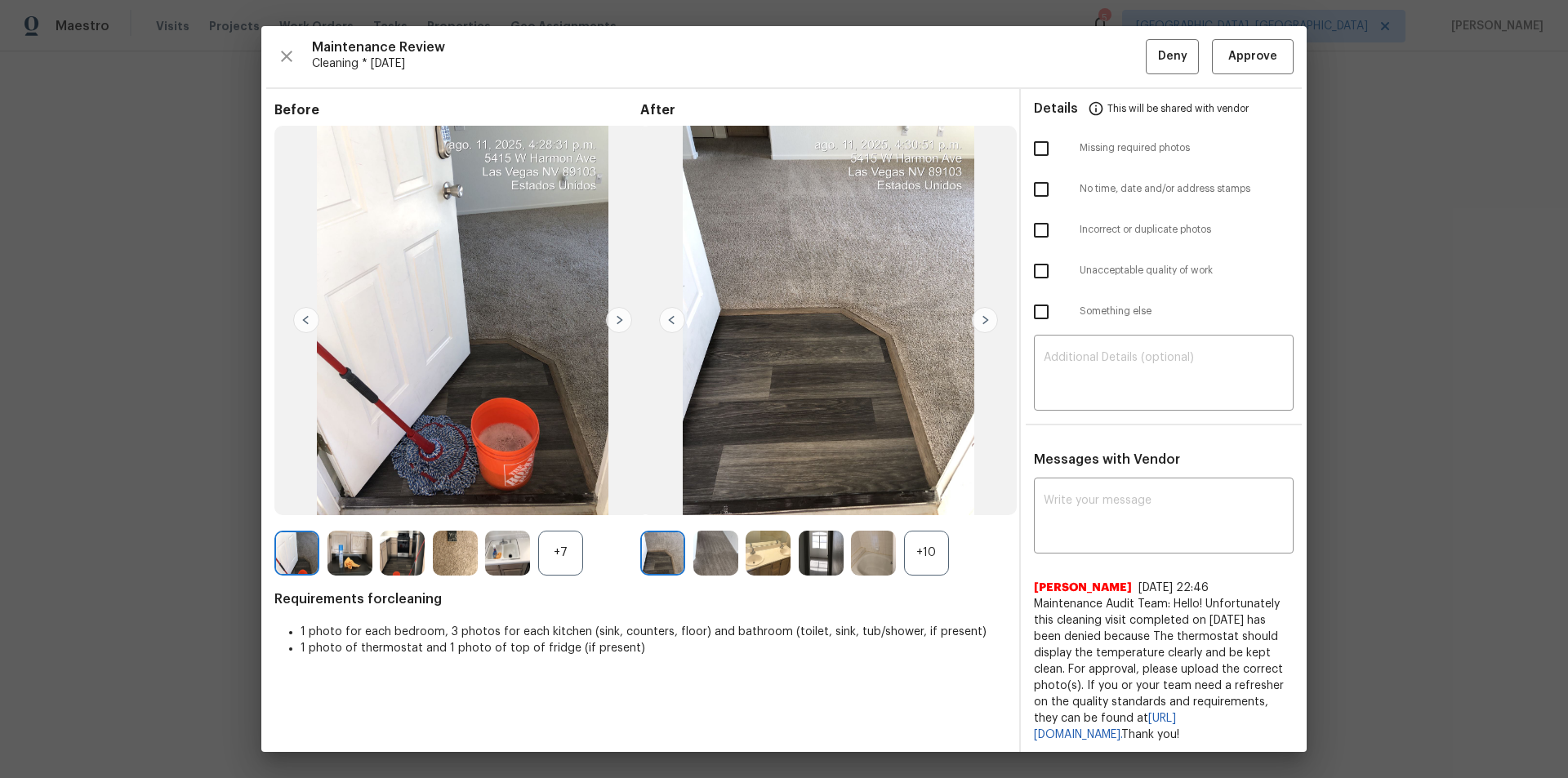
drag, startPoint x: 1501, startPoint y: 190, endPoint x: 1248, endPoint y: 364, distance: 307.1
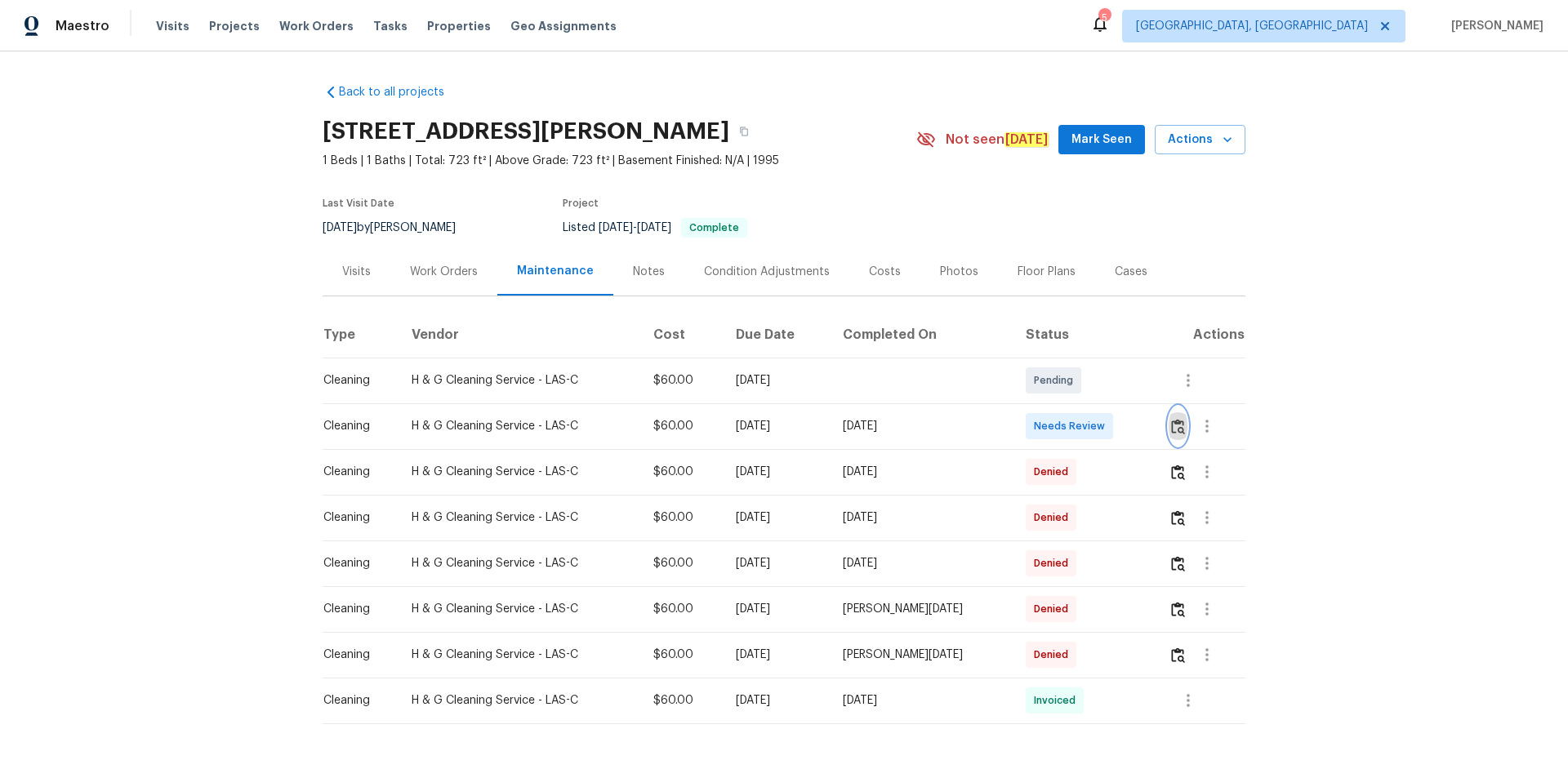
click at [1115, 430] on img "button" at bounding box center [1178, 426] width 14 height 16
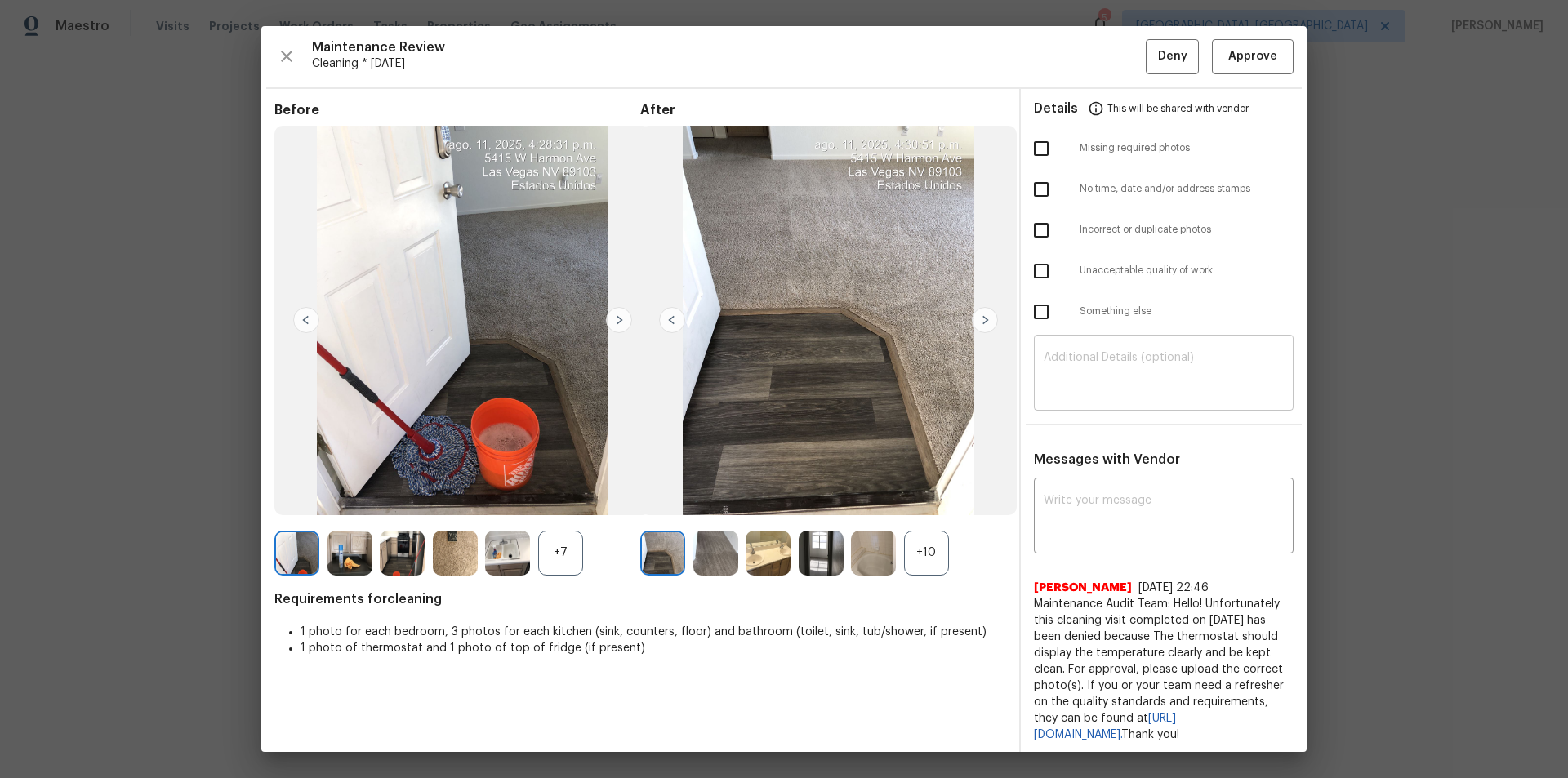
click at [1115, 380] on textarea at bounding box center [1163, 374] width 240 height 46
paste textarea "Maintenance Audit Team: Hello! Unfortunately, this cleaning visit completed on …"
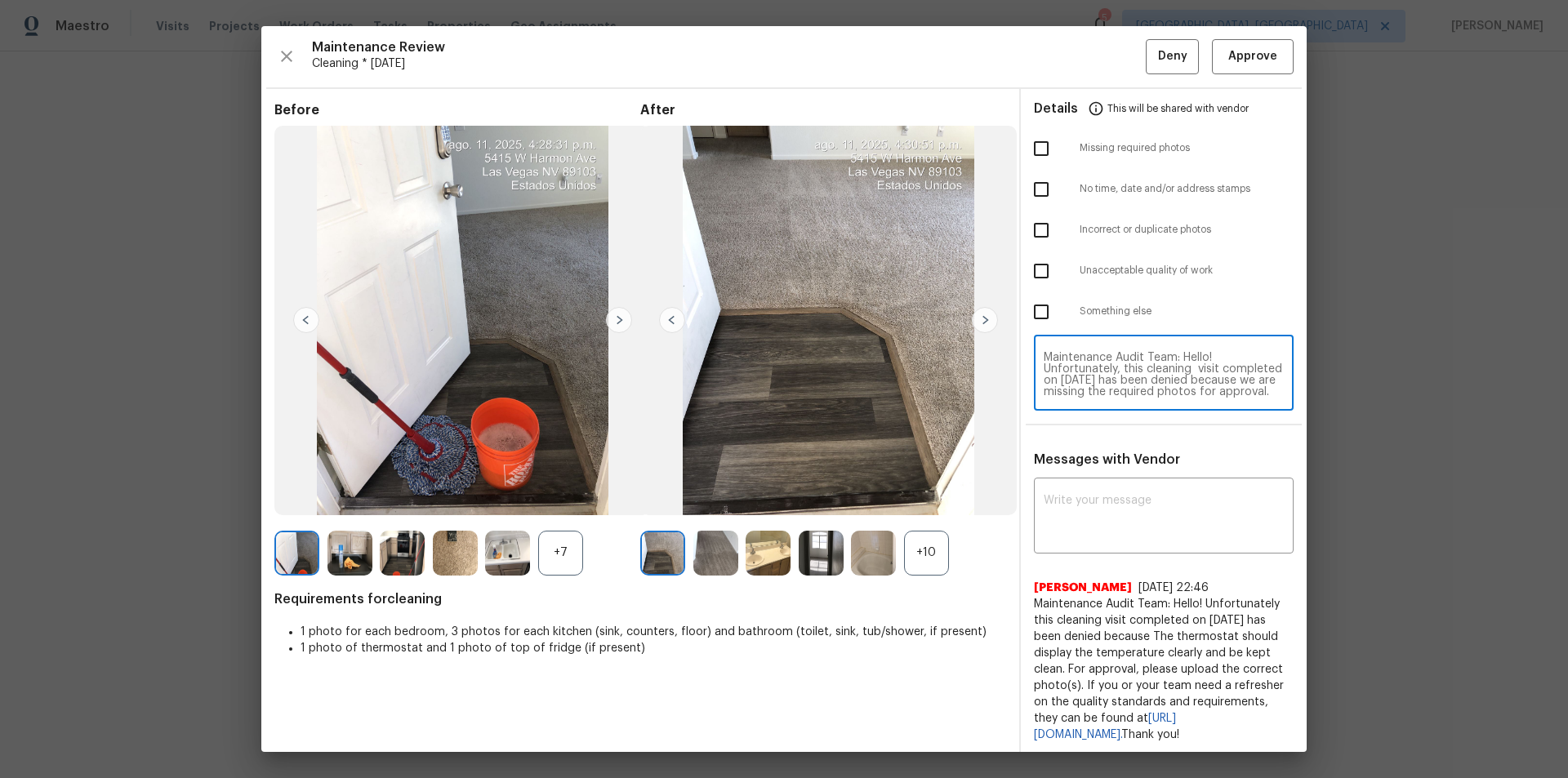
scroll to position [160, 0]
paste textarea "Maintenance Audit Team: Hello! Unfortunately, this cleaning visit completed on …"
type textarea "Maintenance Audit Team: Hello! Unfortunately, this cleaning visit completed on …"
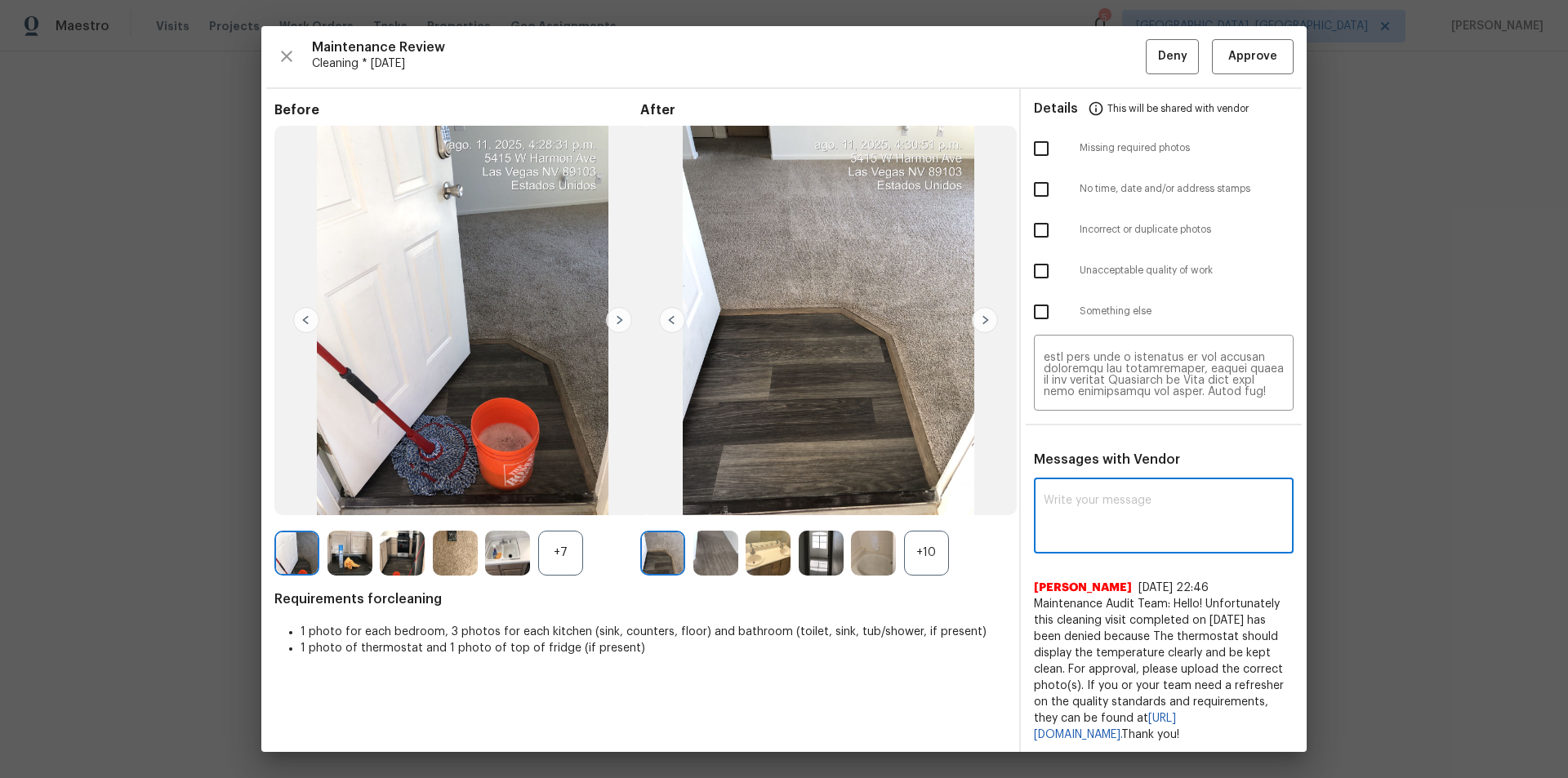
click at [1102, 522] on textarea at bounding box center [1163, 518] width 240 height 46
paste textarea "Maintenance Audit Team: Hello! Unfortunately, this cleaning visit completed on …"
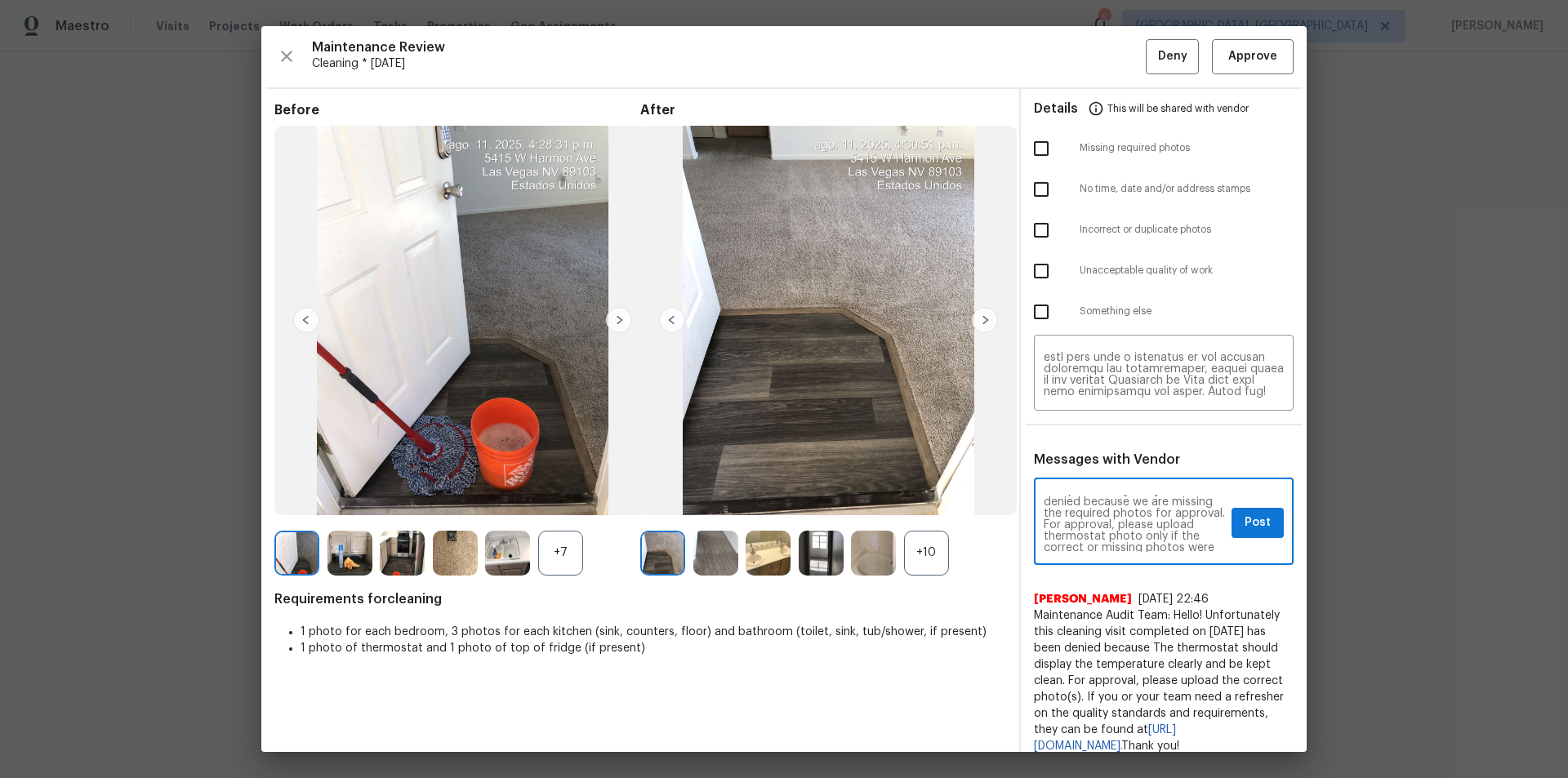
scroll to position [65, 0]
type textarea "Maintenance Audit Team: Hello! Unfortunately, this cleaning visit completed on …"
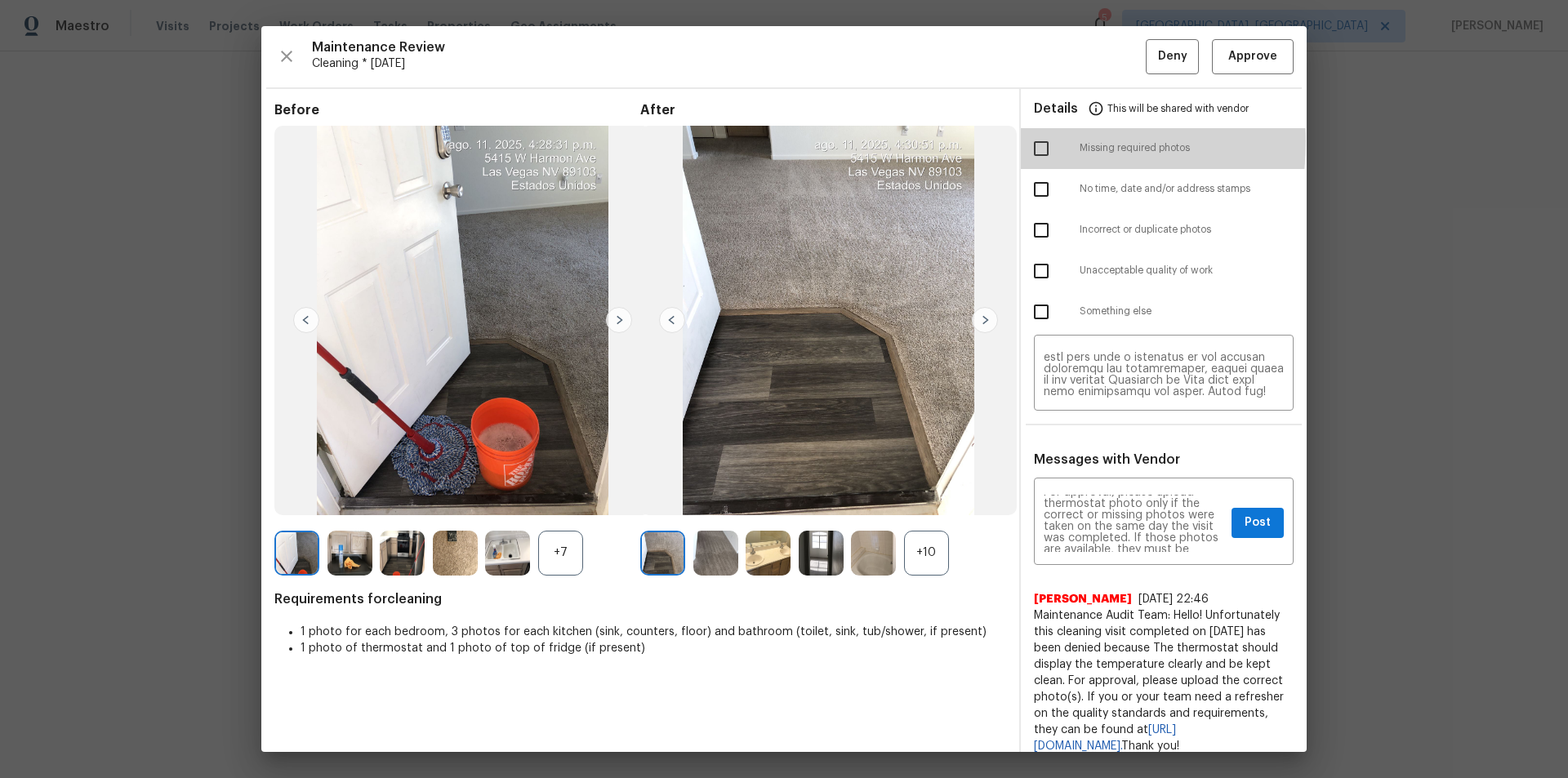
click at [1024, 141] on input "checkbox" at bounding box center [1041, 148] width 35 height 35
checkbox input "true"
click at [1115, 522] on span "Post" at bounding box center [1257, 523] width 26 height 21
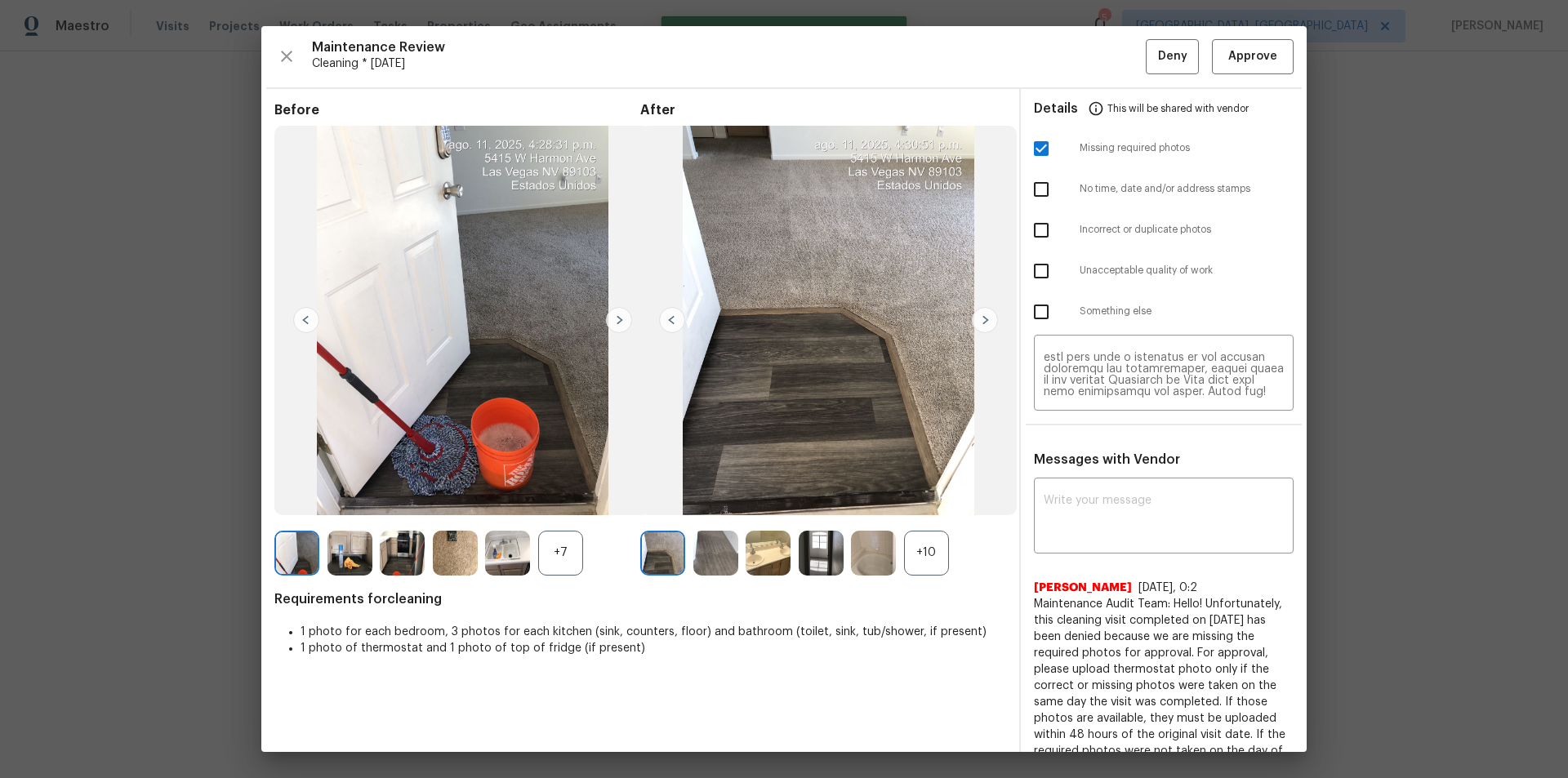
scroll to position [0, 0]
click at [1115, 56] on span "Deny" at bounding box center [1173, 57] width 30 height 21
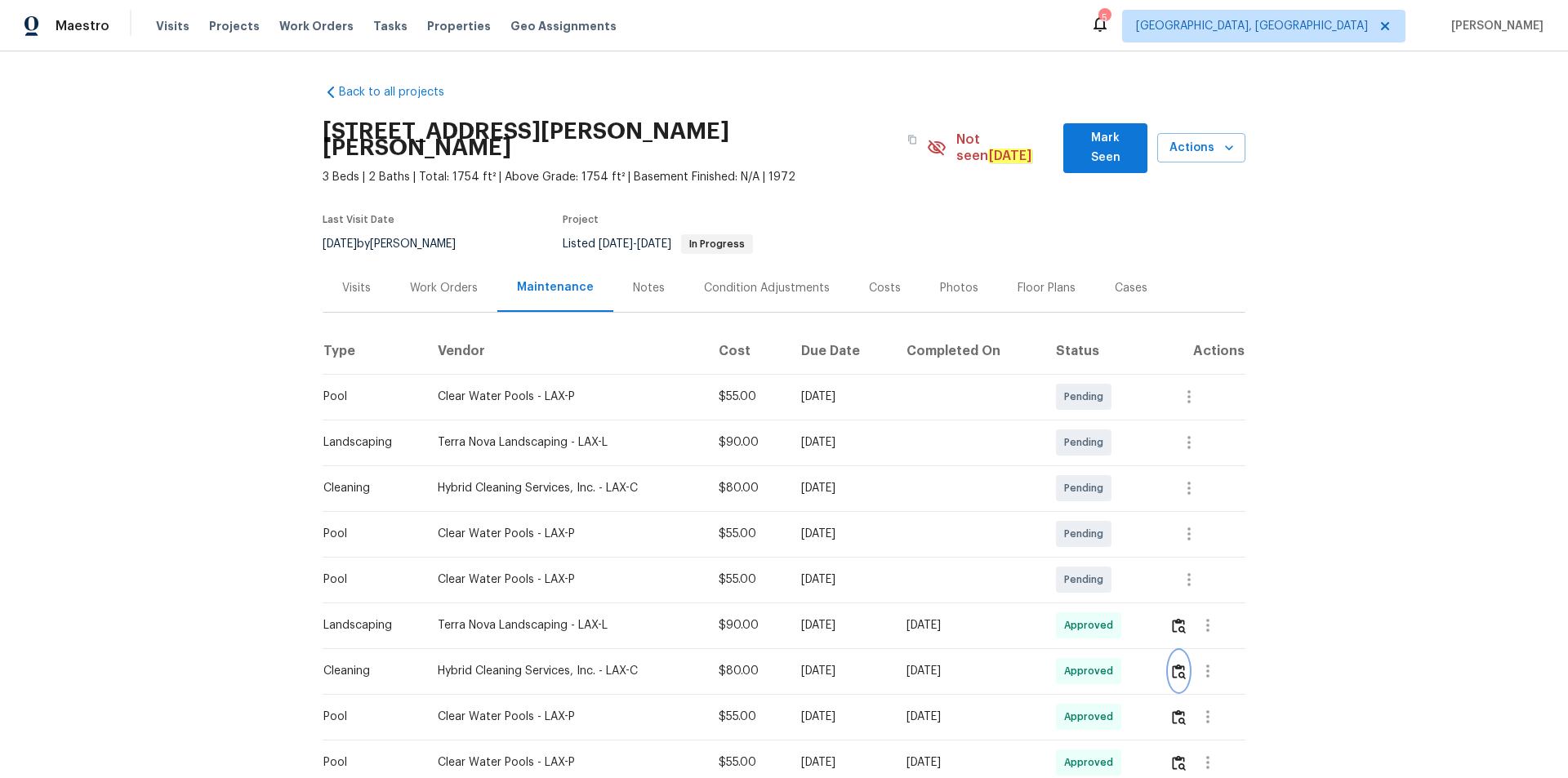
click at [1183, 664] on img "button" at bounding box center [1178, 672] width 14 height 16
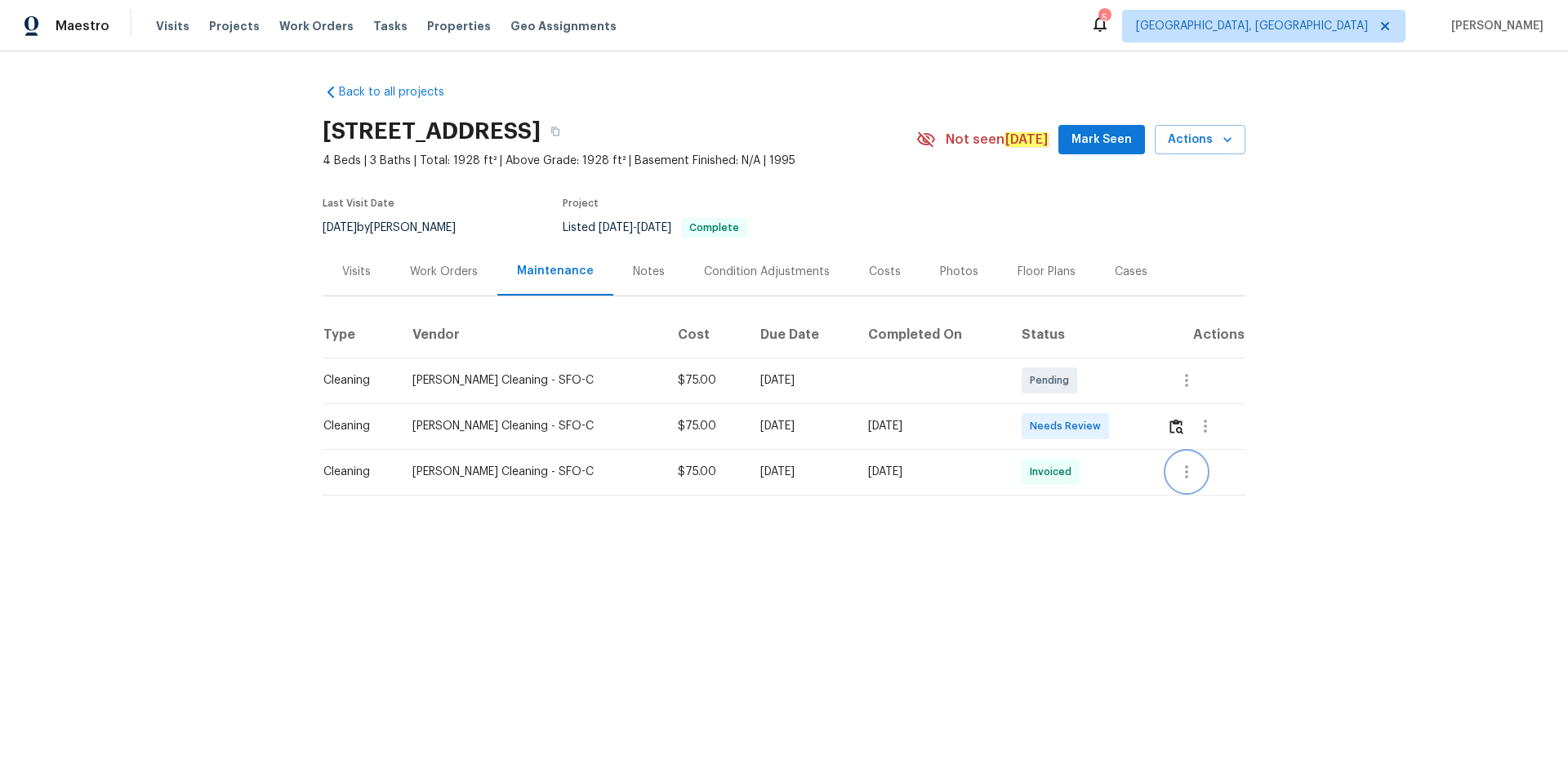
click at [1115, 474] on icon "button" at bounding box center [1186, 472] width 20 height 20
click at [1115, 504] on li "View details" at bounding box center [1215, 499] width 115 height 27
click at [1115, 498] on li "View details" at bounding box center [1215, 499] width 115 height 27
click at [1115, 424] on div at bounding box center [784, 389] width 1568 height 778
click at [1115, 417] on button "button" at bounding box center [1176, 426] width 19 height 39
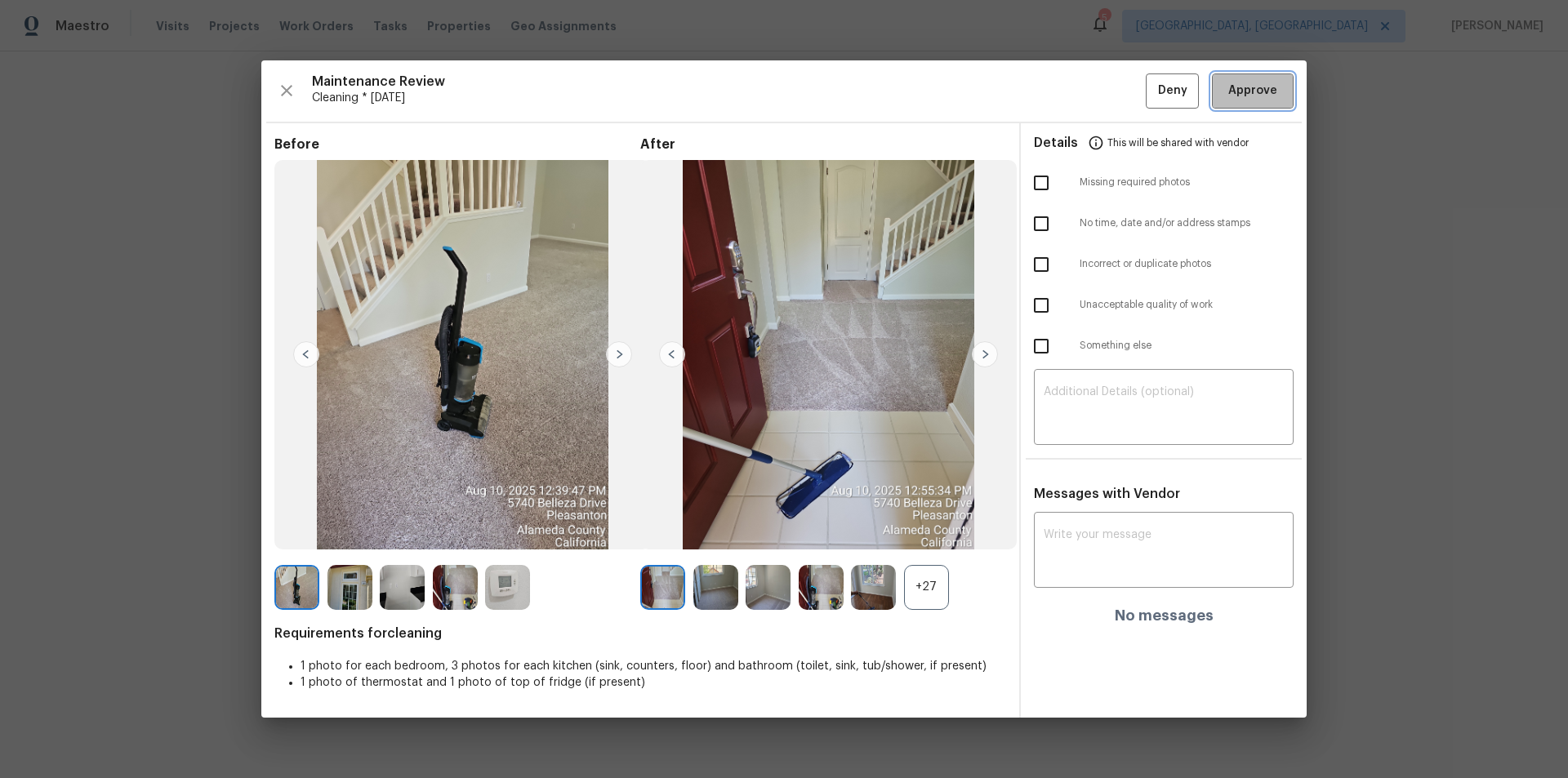
click at [1115, 89] on span "Approve" at bounding box center [1253, 91] width 49 height 21
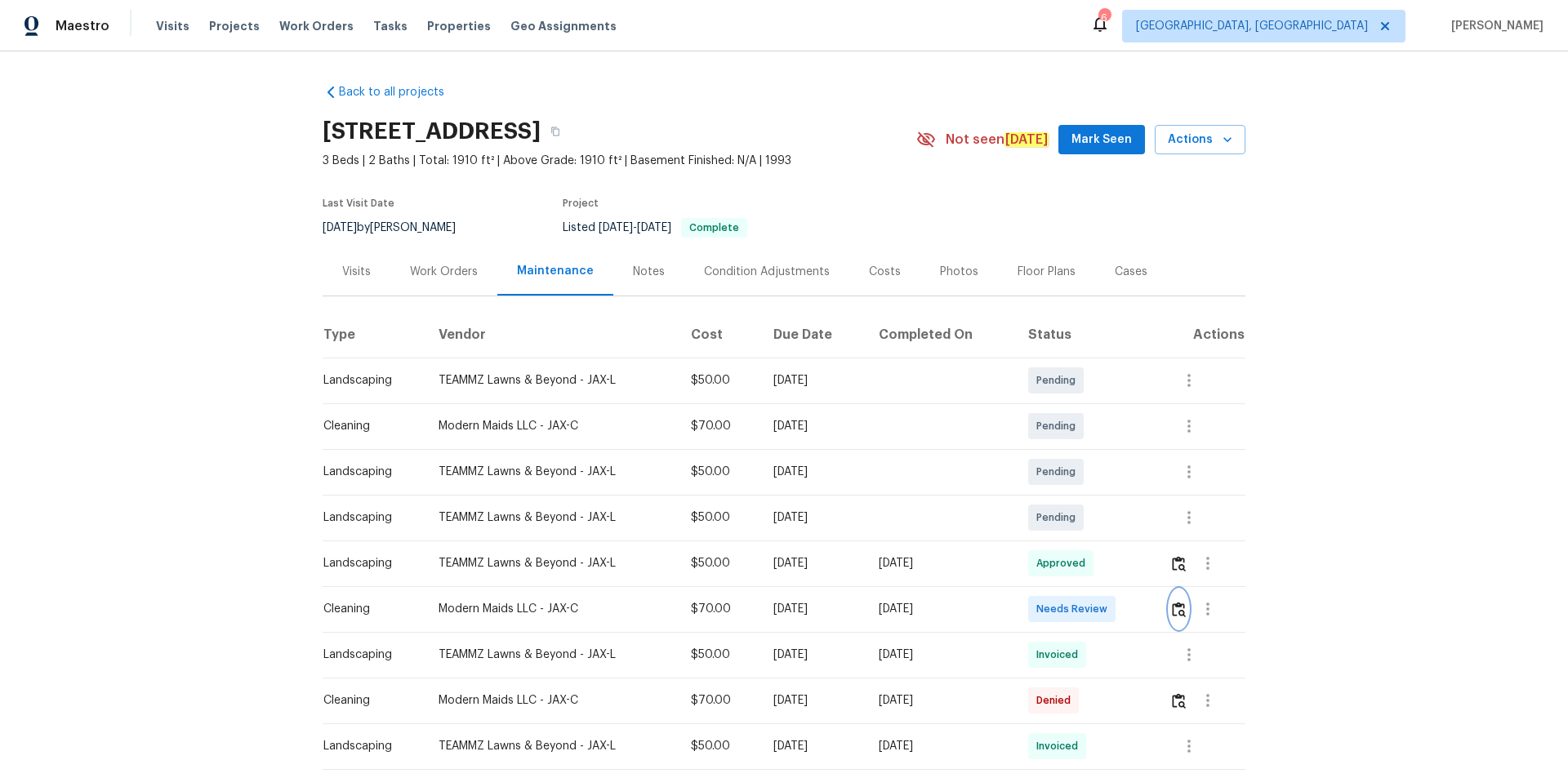
click at [1115, 522] on img "button" at bounding box center [1178, 609] width 14 height 16
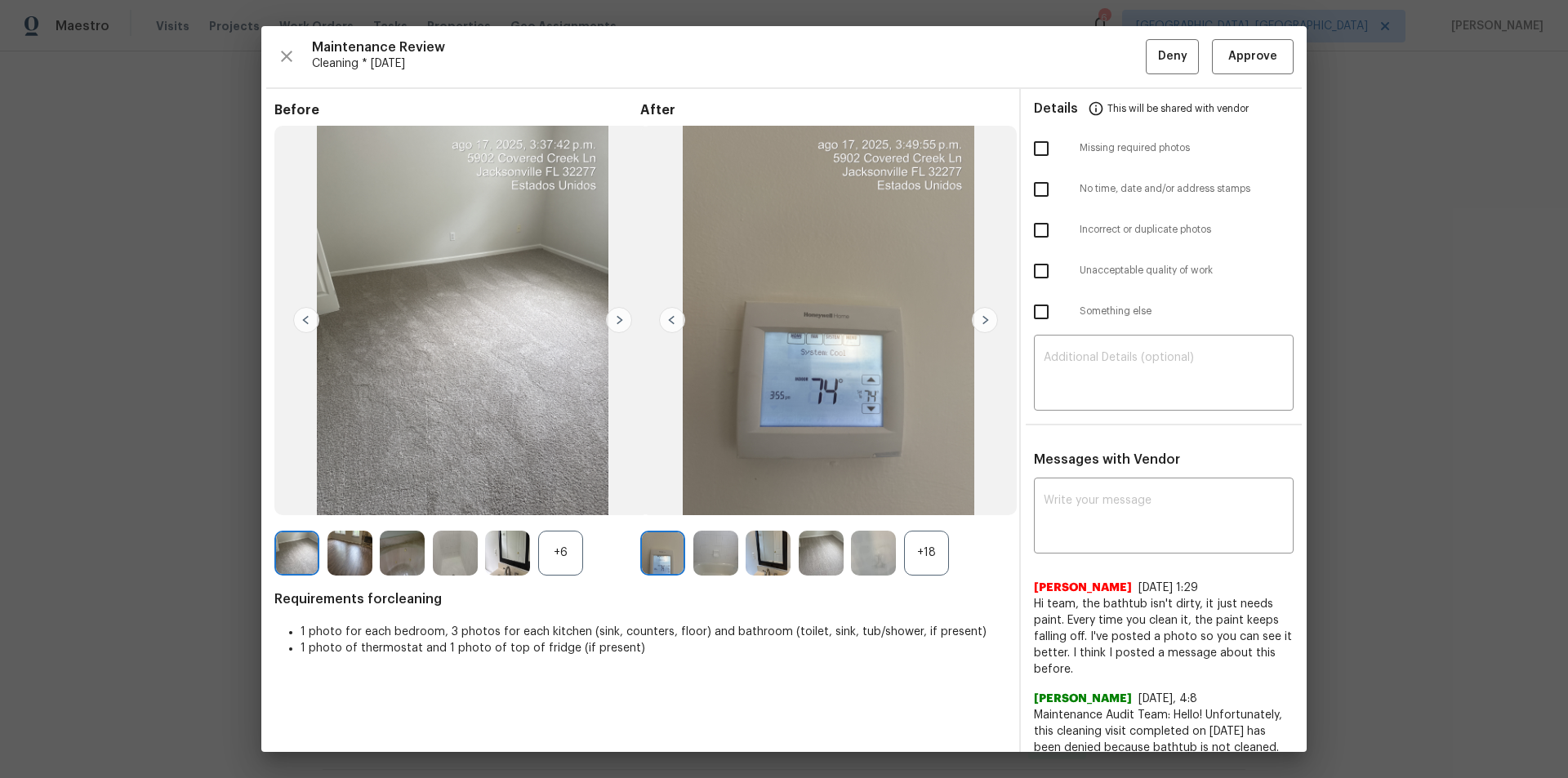
click at [1115, 35] on div "Maintenance Review Cleaning * [DATE] Deny Approve Before +6 After +18 Requireme…" at bounding box center [784, 389] width 1046 height 726
click at [1115, 46] on button "Approve" at bounding box center [1253, 57] width 82 height 35
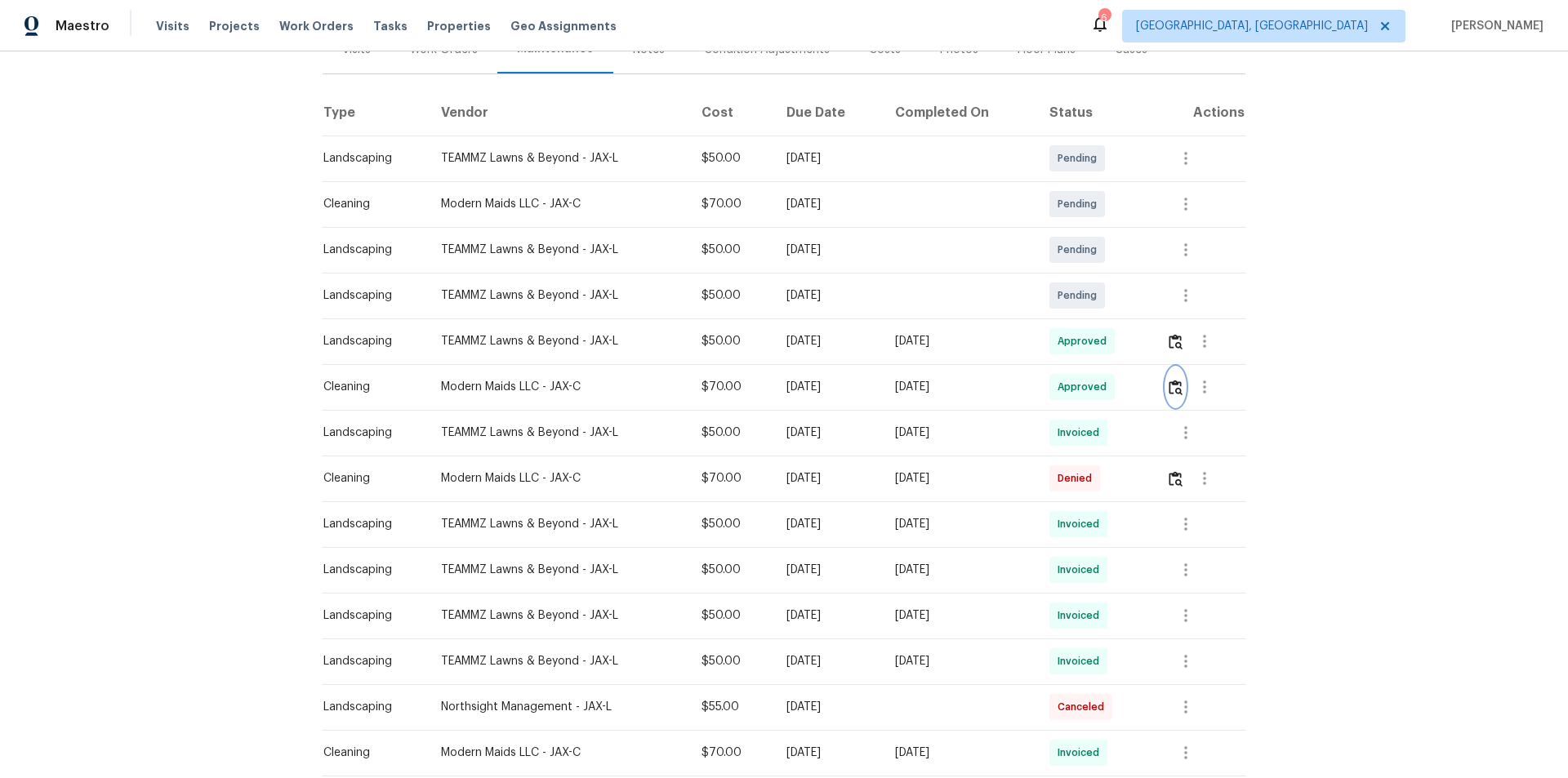
scroll to position [245, 0]
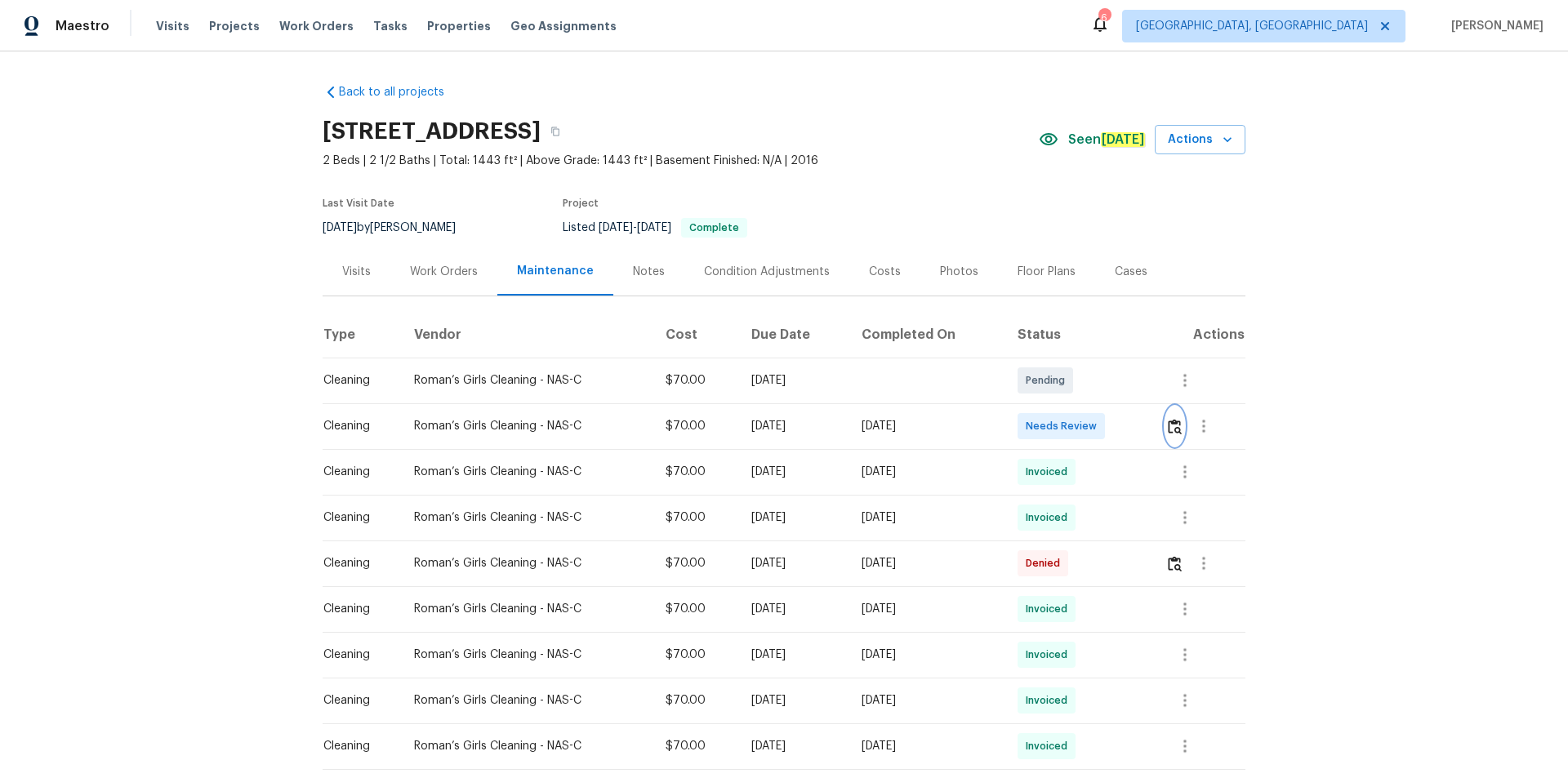
click at [1115, 430] on img "button" at bounding box center [1174, 426] width 14 height 16
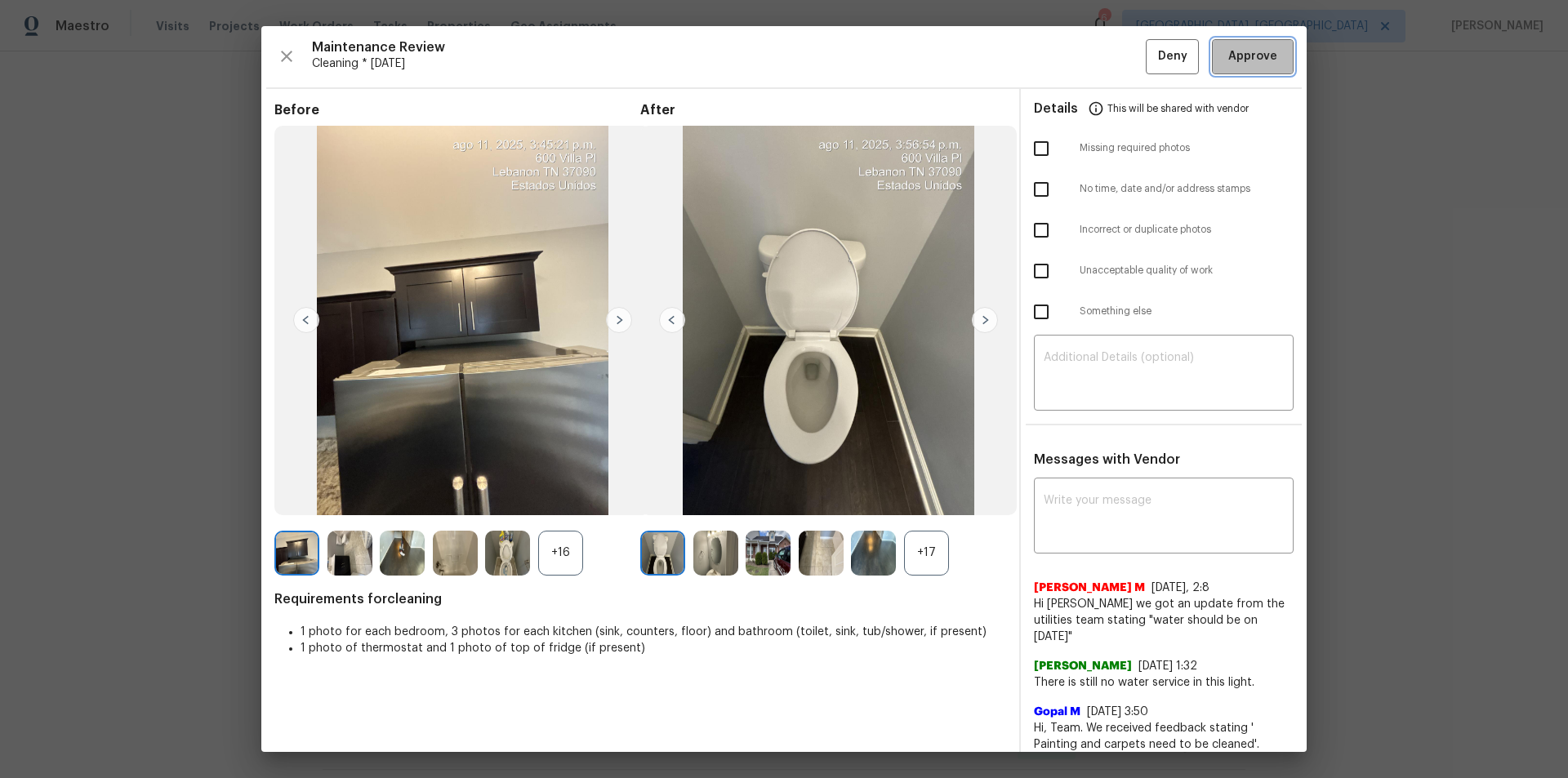
click at [1115, 56] on span "Approve" at bounding box center [1253, 57] width 49 height 21
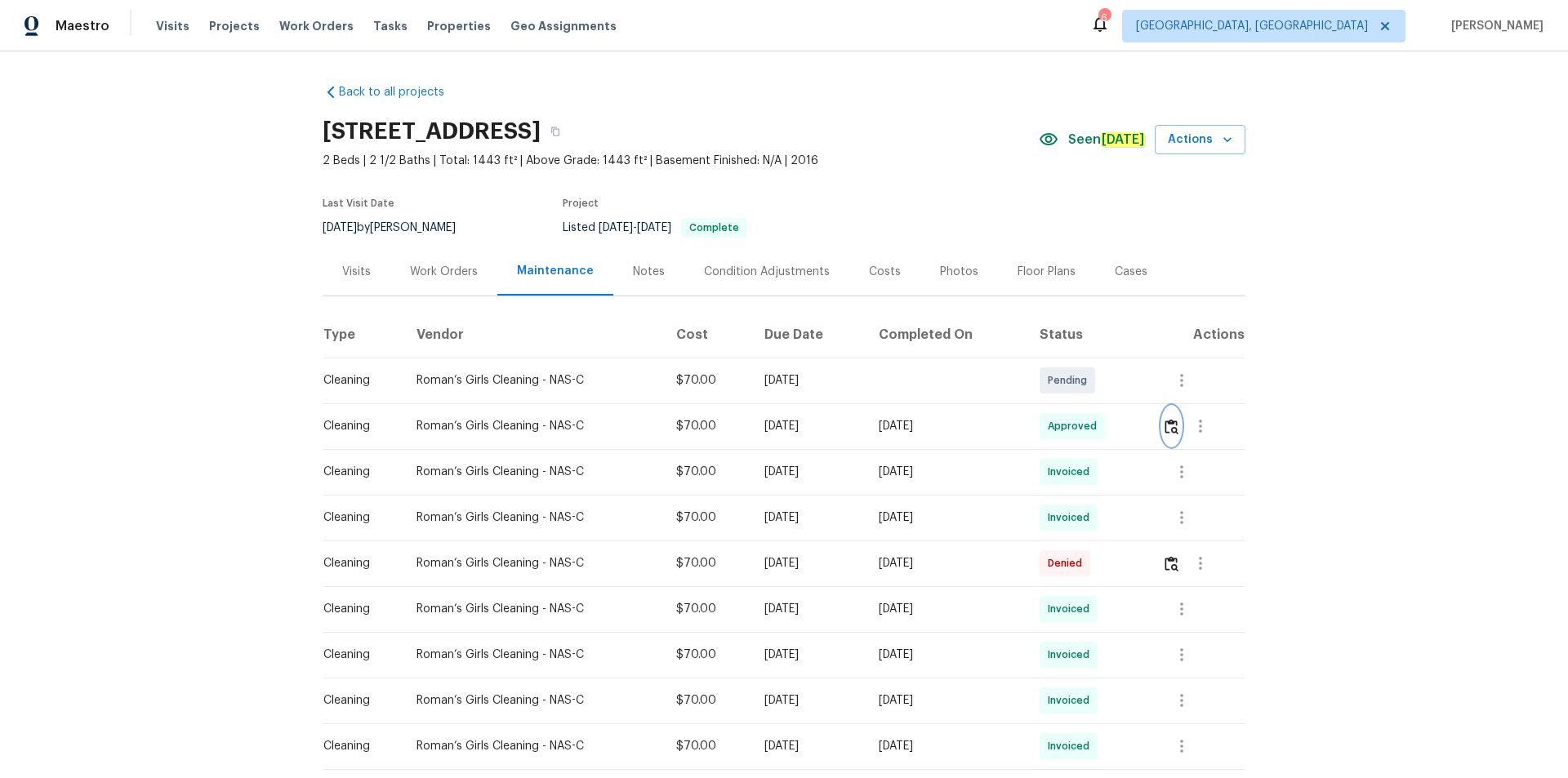
click at [1115, 424] on img "button" at bounding box center [1172, 426] width 14 height 16
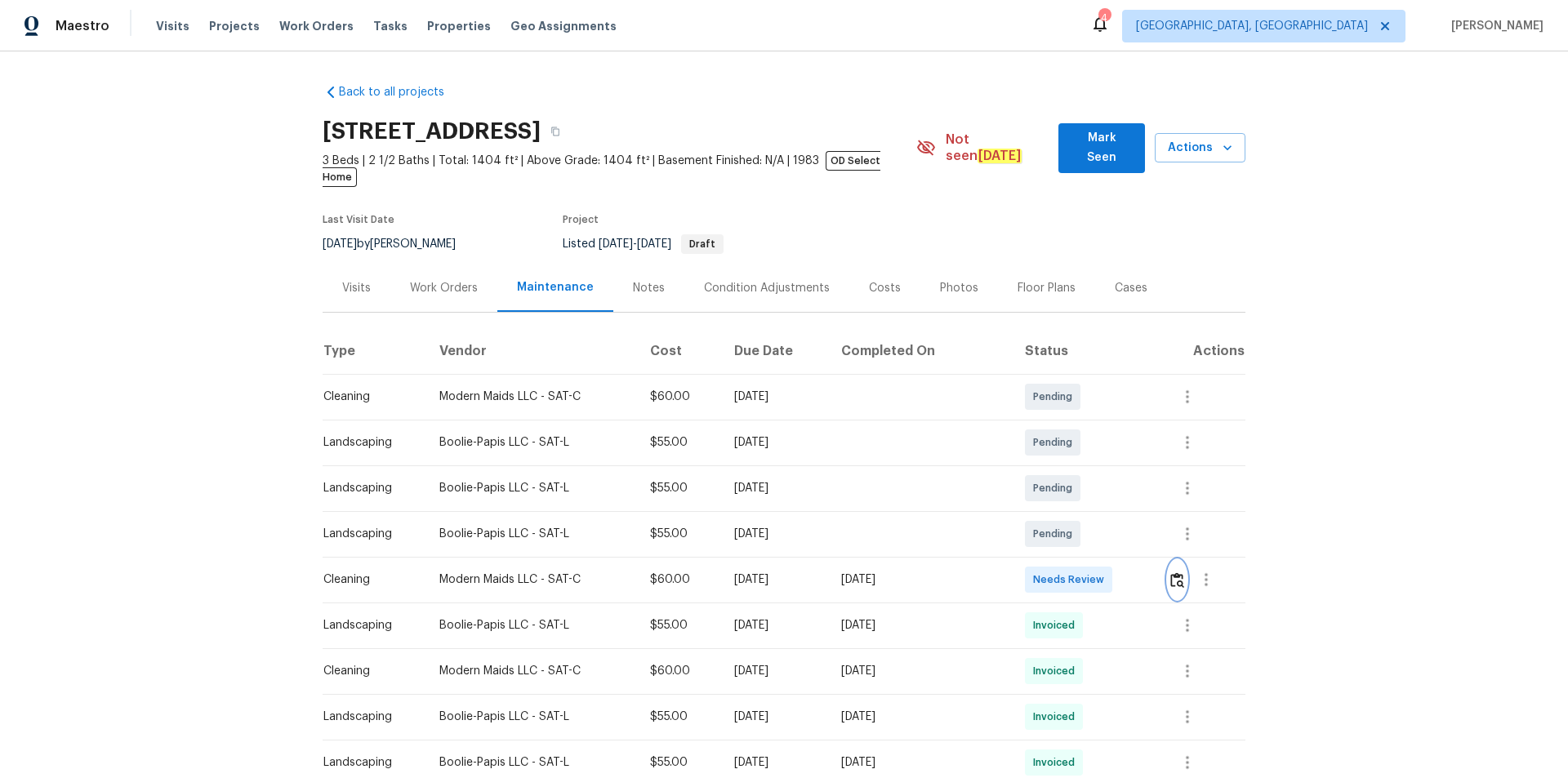
click at [1115, 522] on img "button" at bounding box center [1177, 580] width 14 height 16
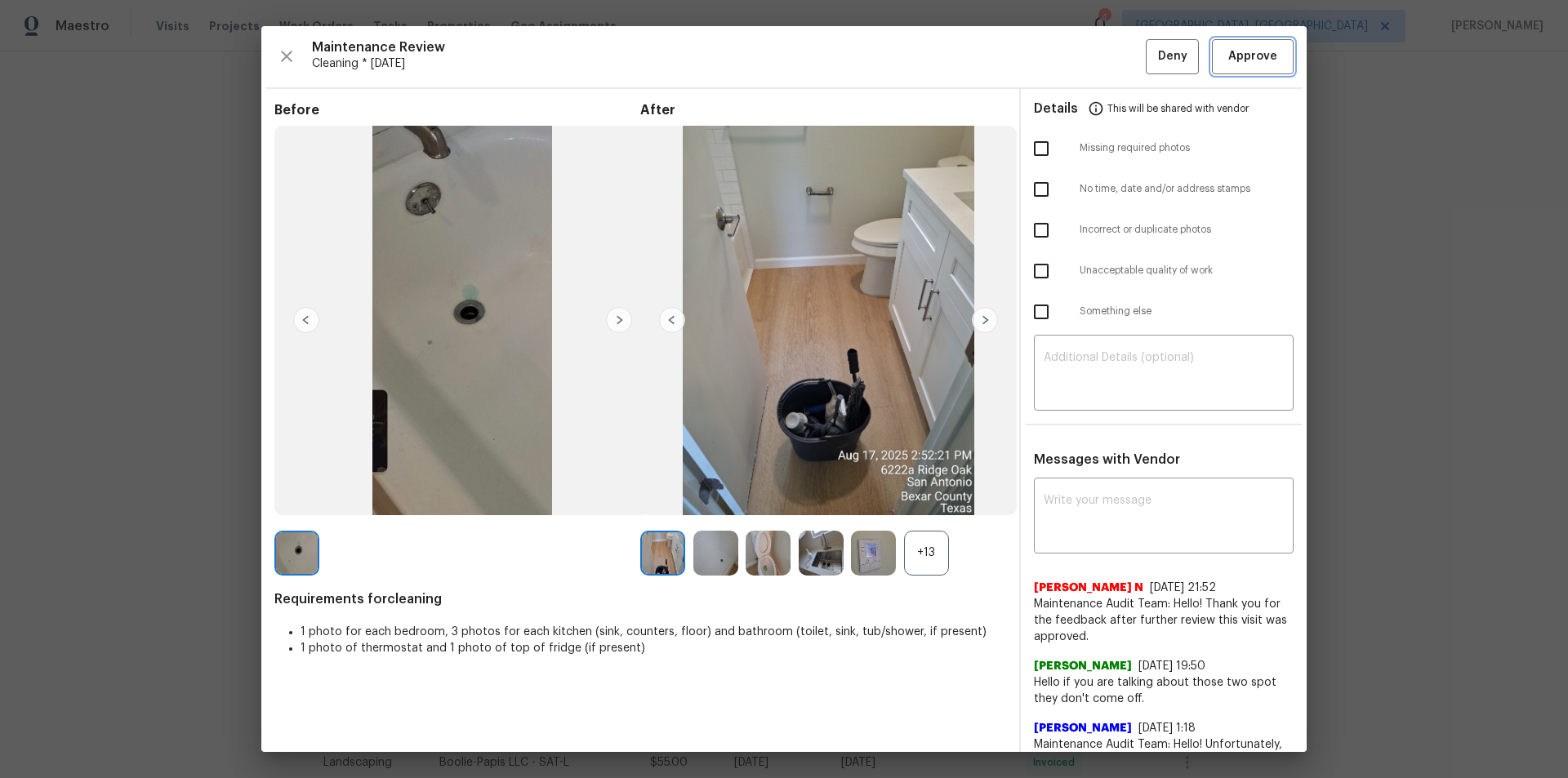
click at [1115, 58] on span "Approve" at bounding box center [1253, 57] width 49 height 21
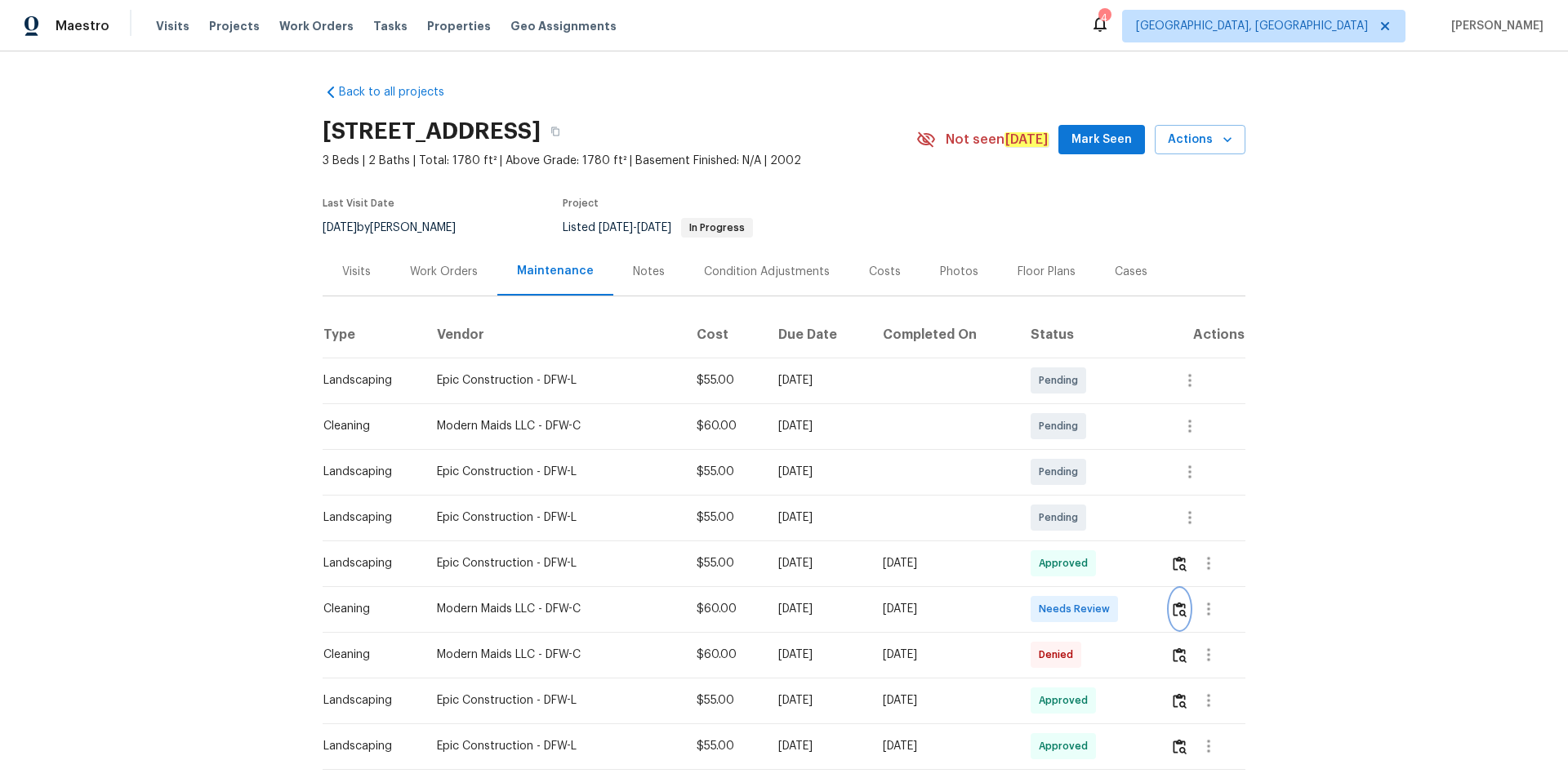
click at [1115, 522] on img "button" at bounding box center [1179, 609] width 14 height 16
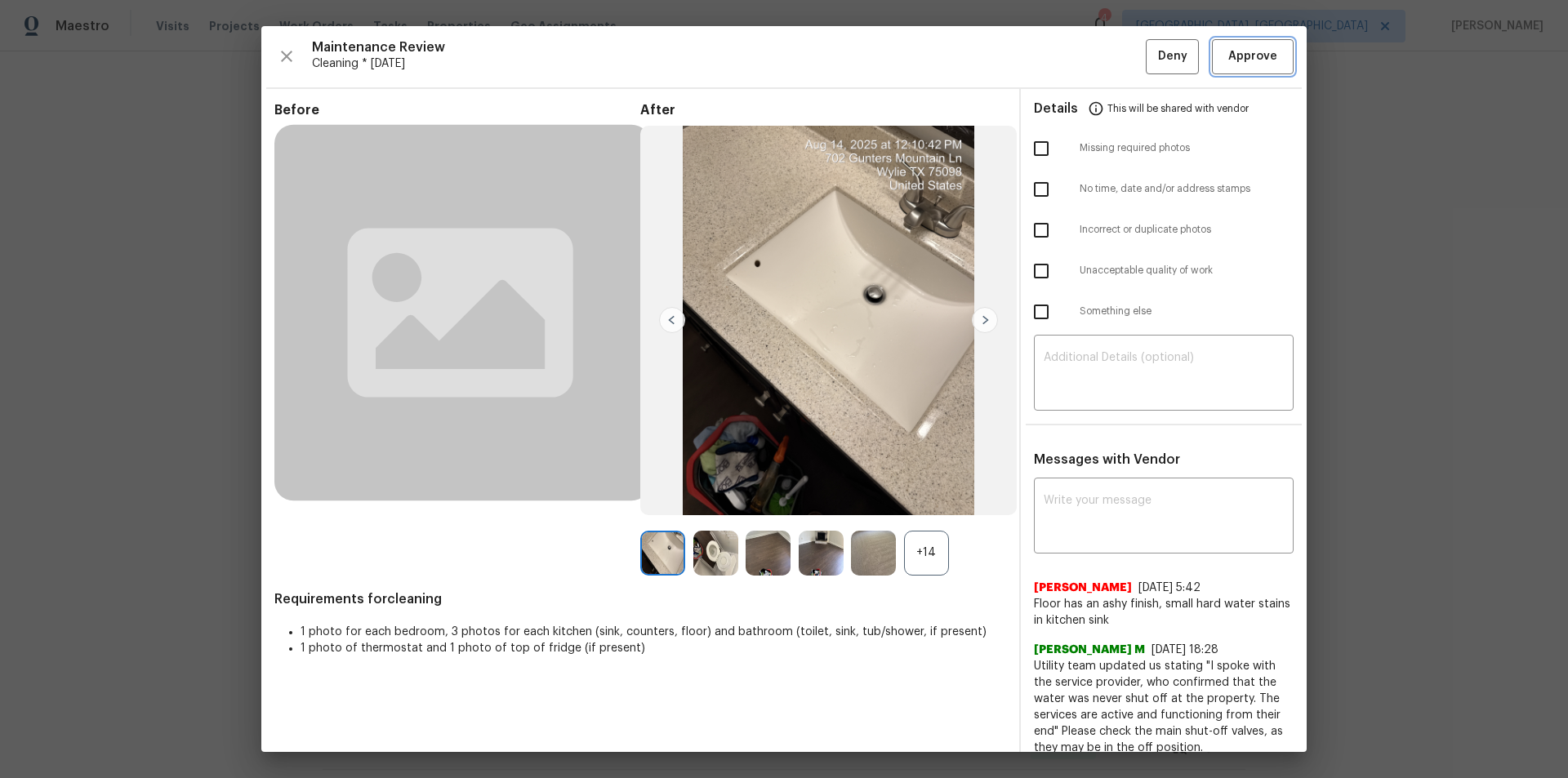
click at [1115, 47] on span "Approve" at bounding box center [1253, 57] width 49 height 21
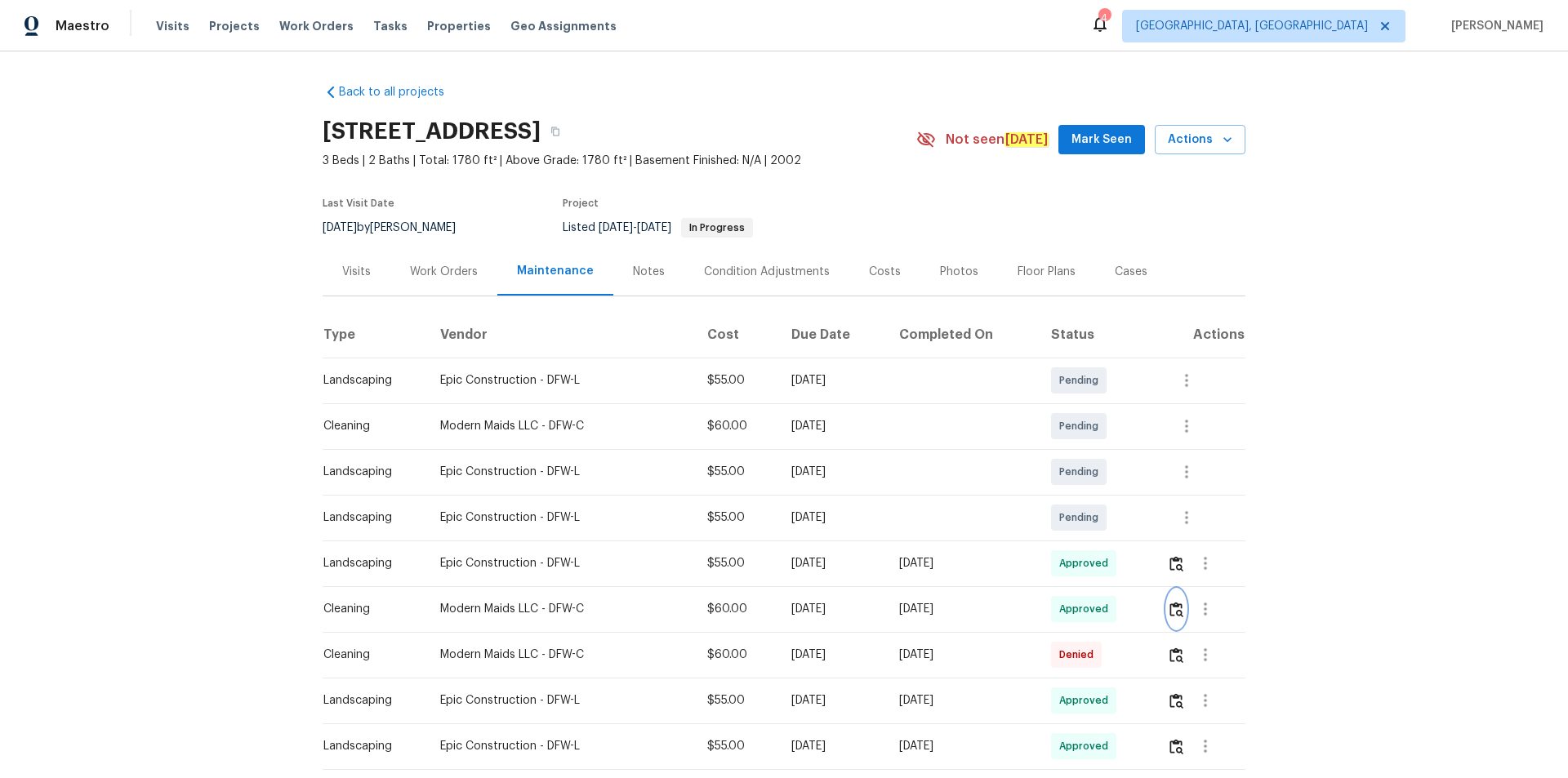
click at [1115, 522] on img "button" at bounding box center [1176, 609] width 14 height 16
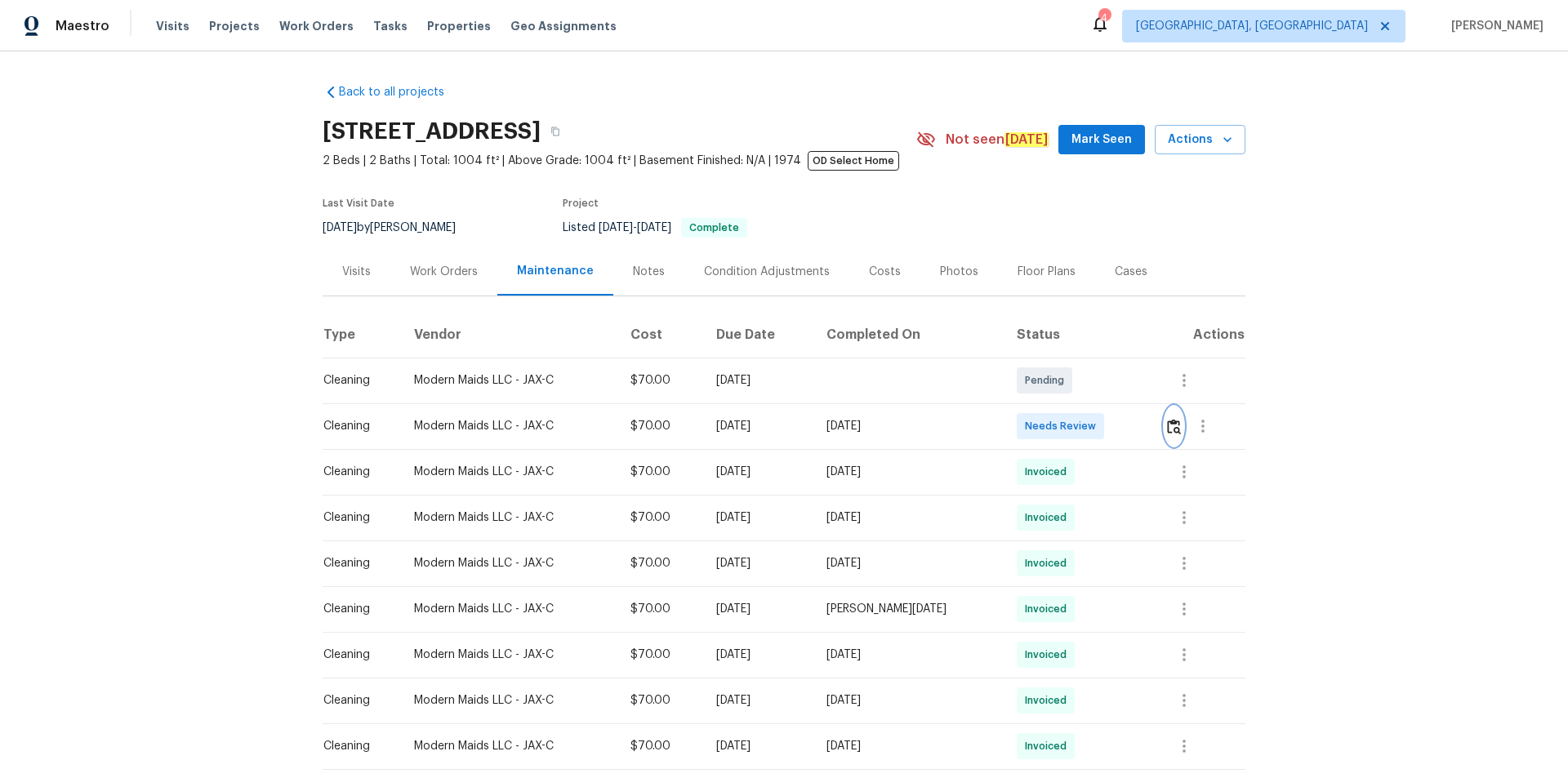
click at [1115, 430] on img "button" at bounding box center [1173, 426] width 14 height 16
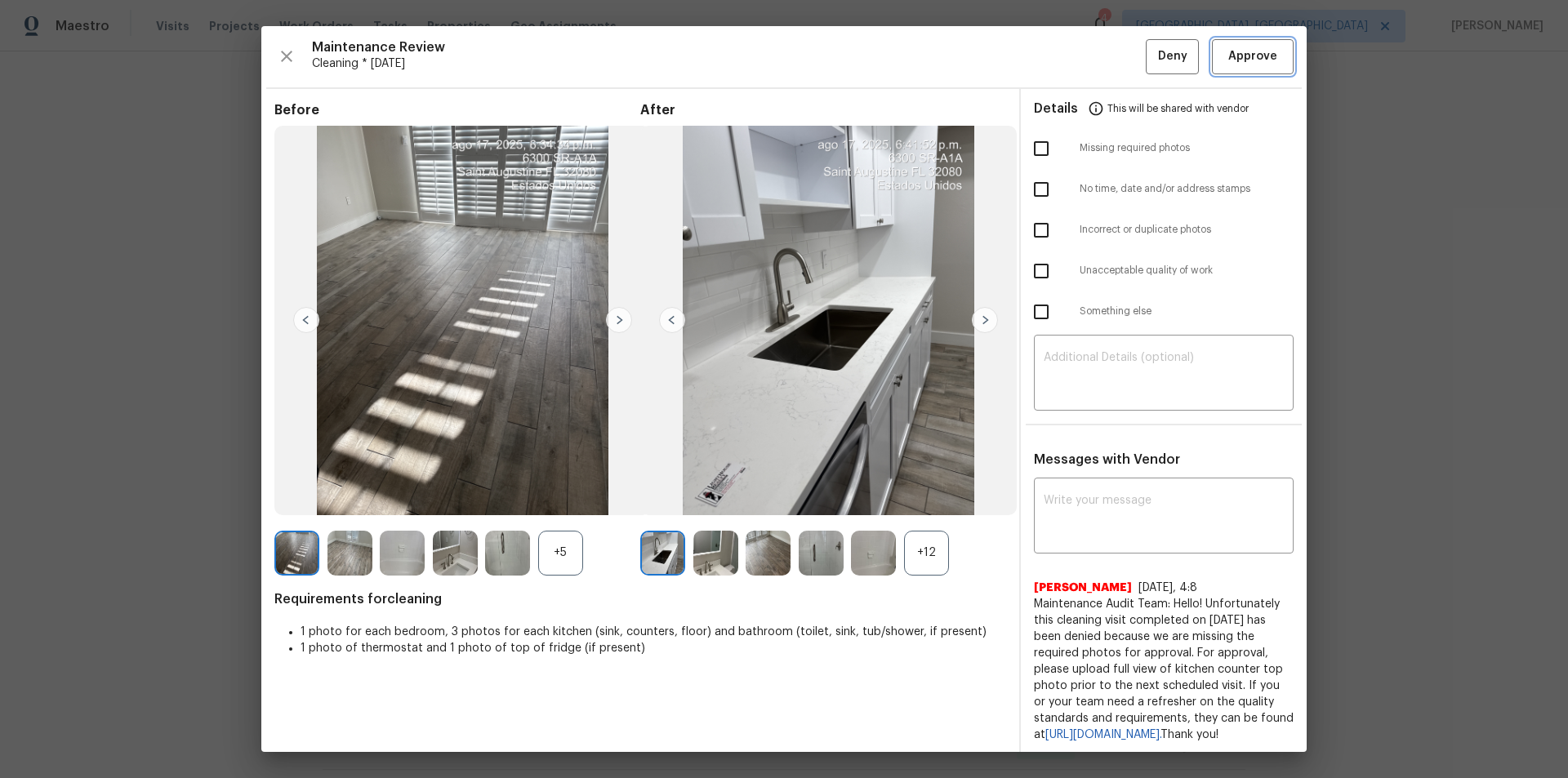
click at [1115, 42] on button "Approve" at bounding box center [1253, 57] width 82 height 35
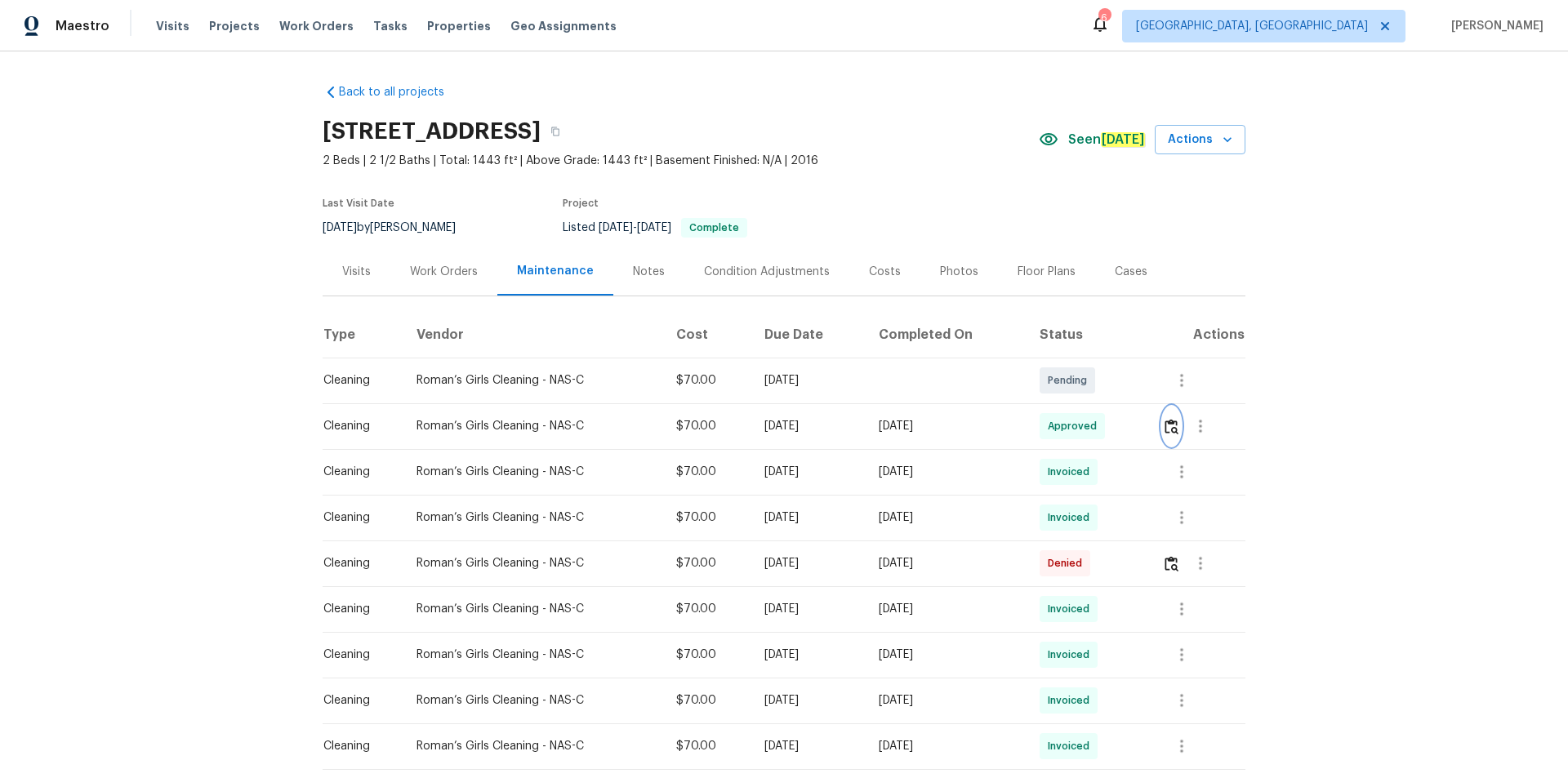
click at [1166, 430] on img "button" at bounding box center [1172, 426] width 14 height 16
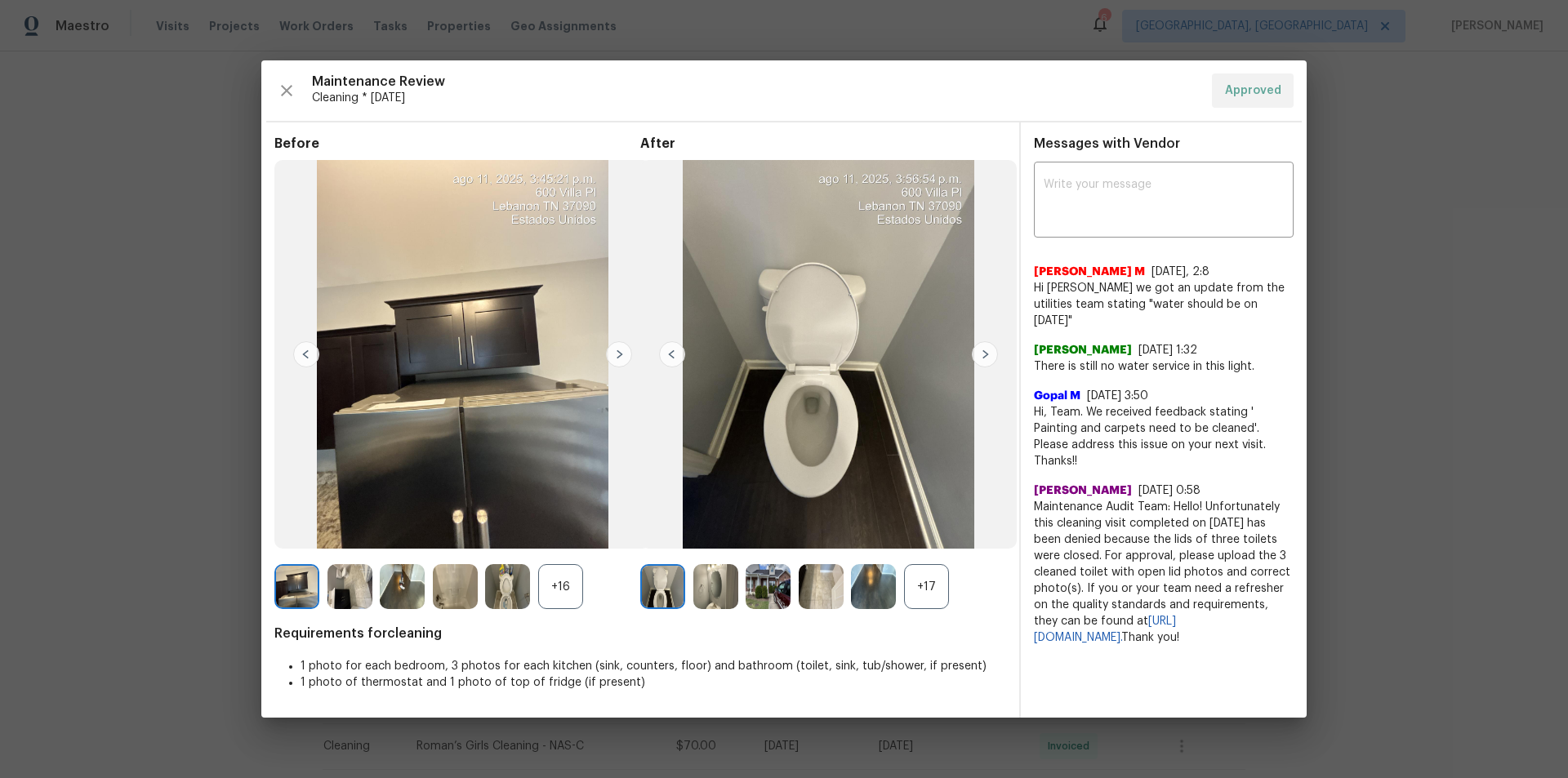
click at [920, 575] on div "+17" at bounding box center [926, 587] width 45 height 45
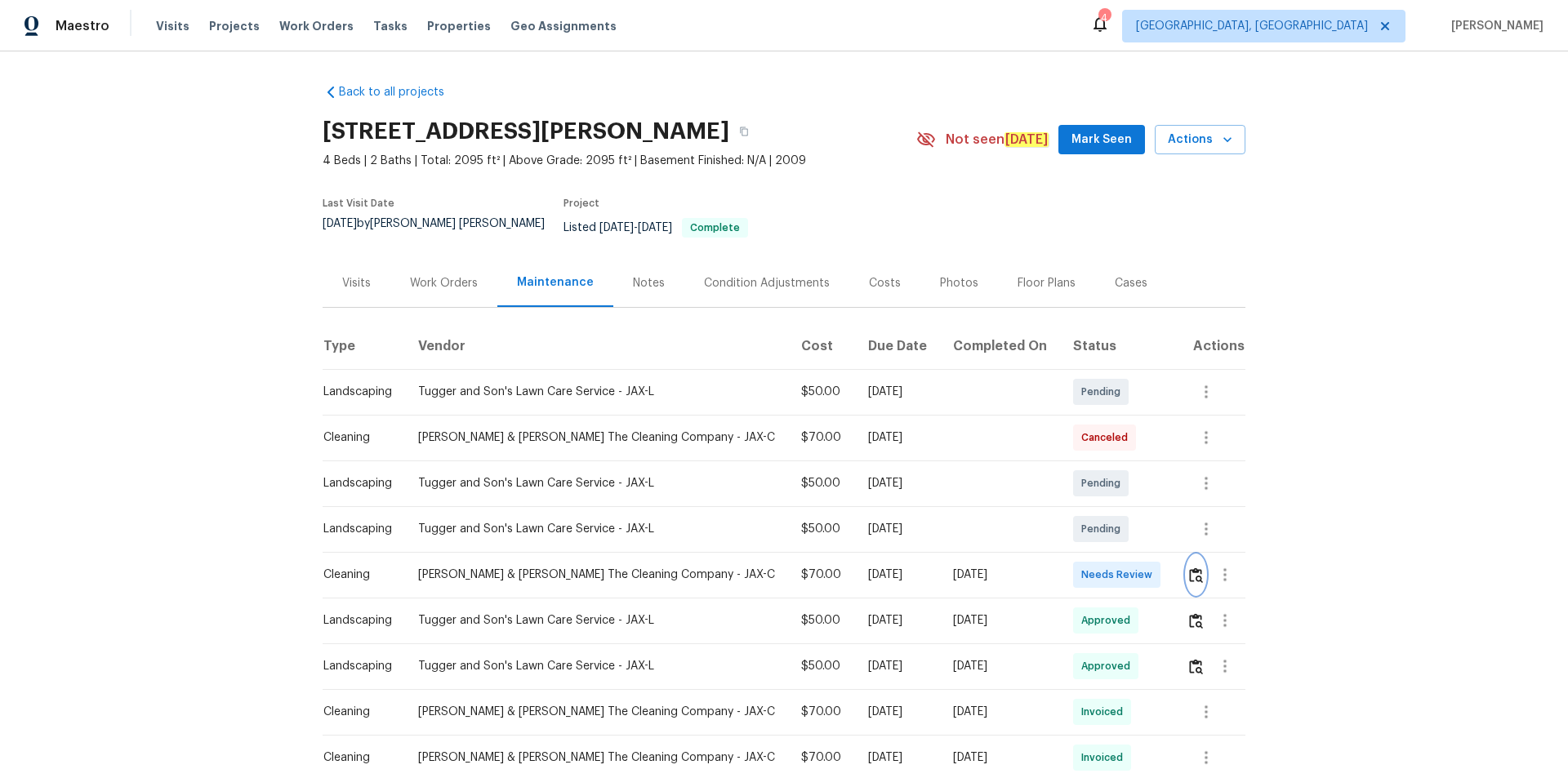
click at [1191, 568] on img "button" at bounding box center [1196, 576] width 14 height 16
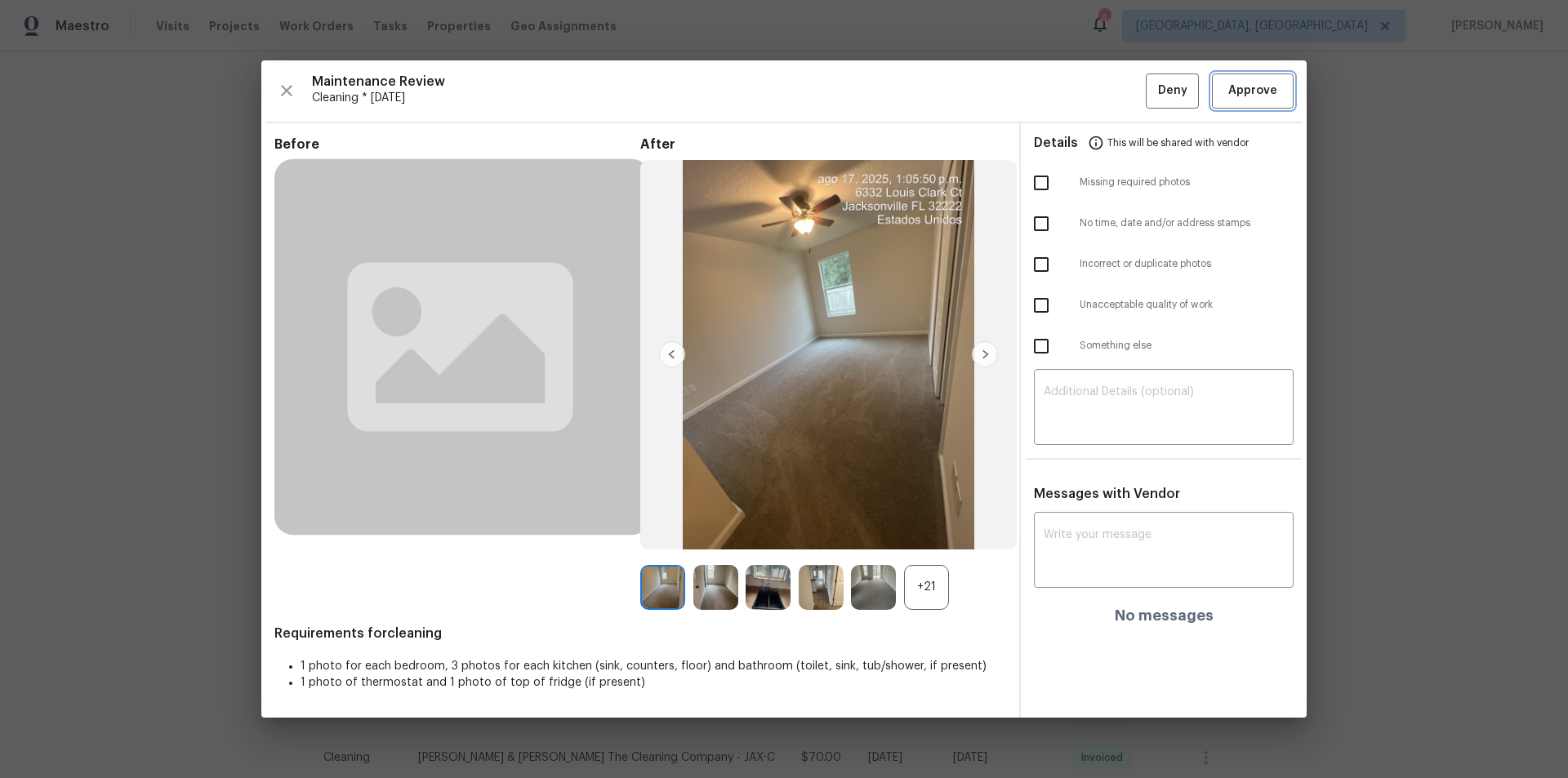
click at [1264, 81] on span "Approve" at bounding box center [1253, 91] width 49 height 21
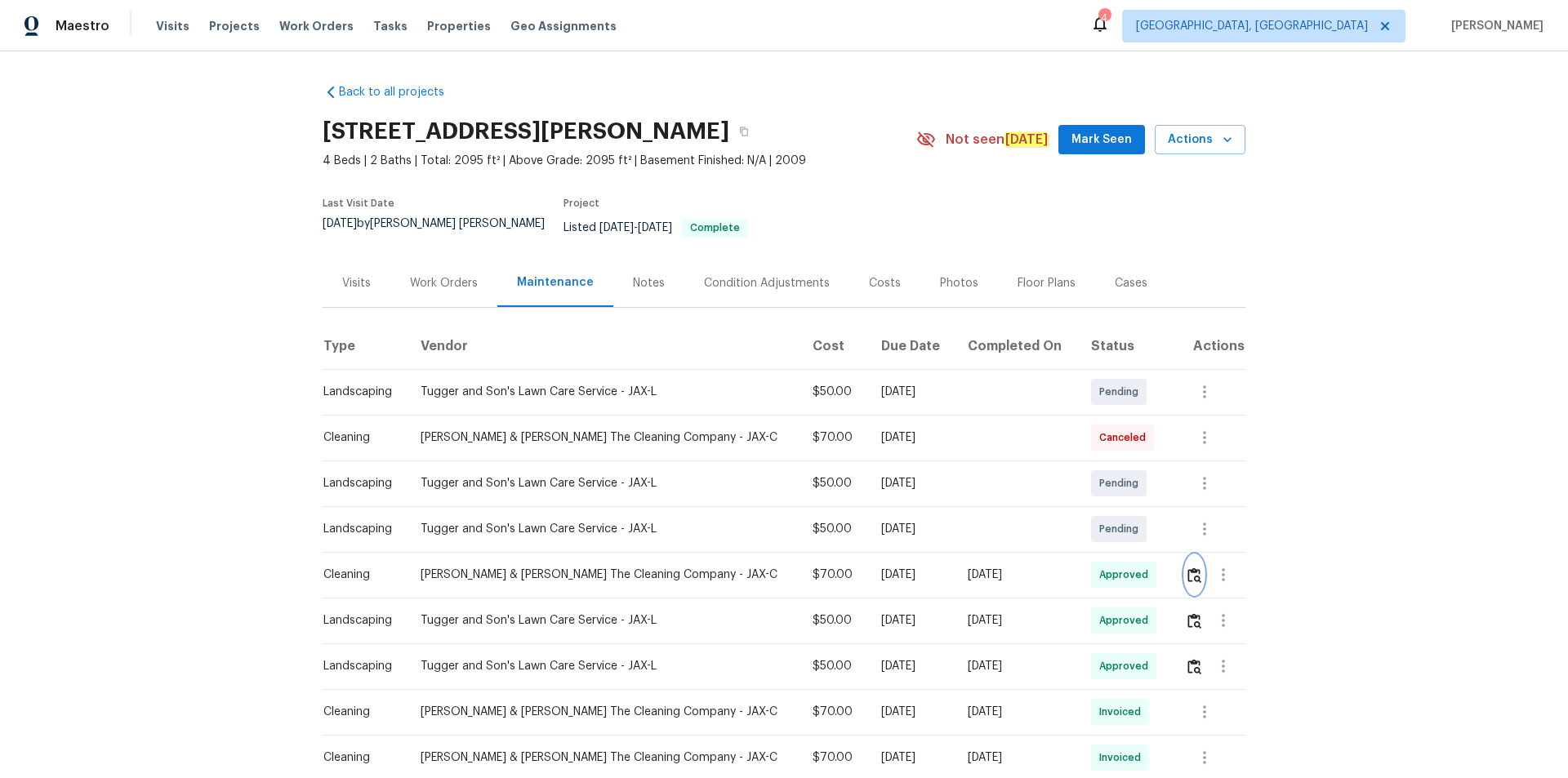
click at [1187, 568] on img "button" at bounding box center [1194, 576] width 14 height 16
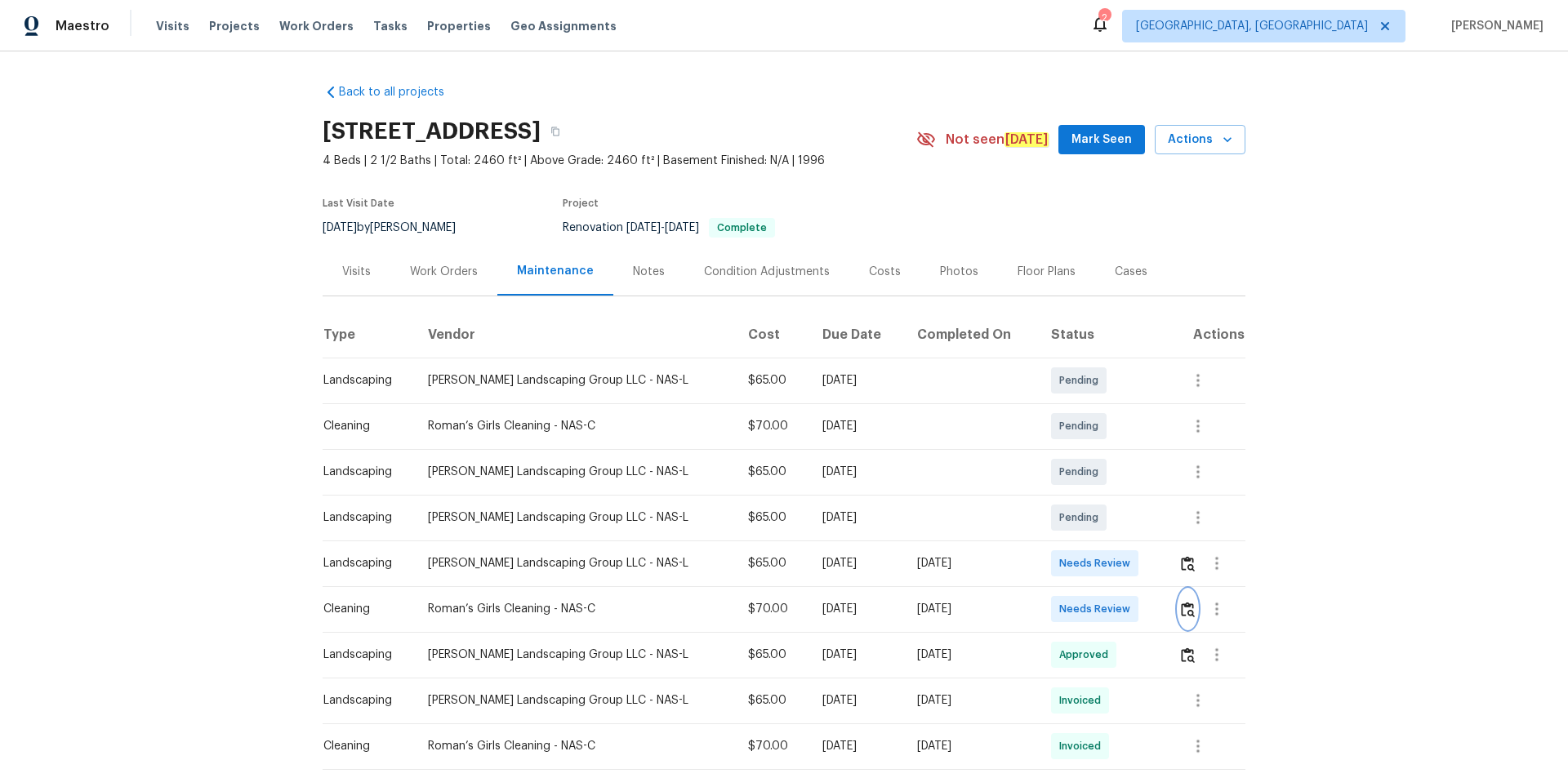
click at [1115, 522] on img "button" at bounding box center [1187, 609] width 14 height 16
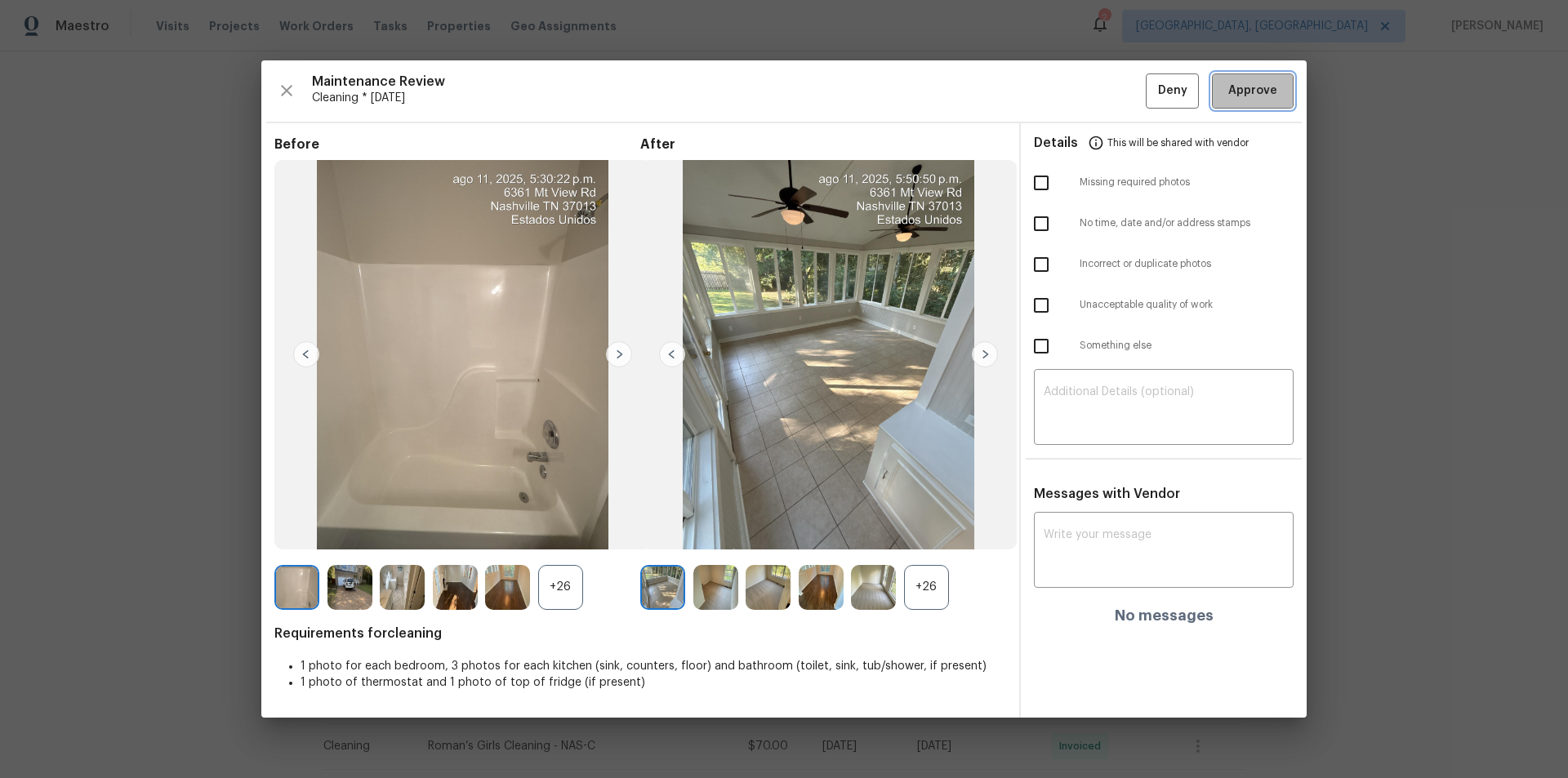
drag, startPoint x: 1268, startPoint y: 82, endPoint x: 1360, endPoint y: 228, distance: 172.6
click at [1115, 82] on span "Approve" at bounding box center [1253, 91] width 49 height 21
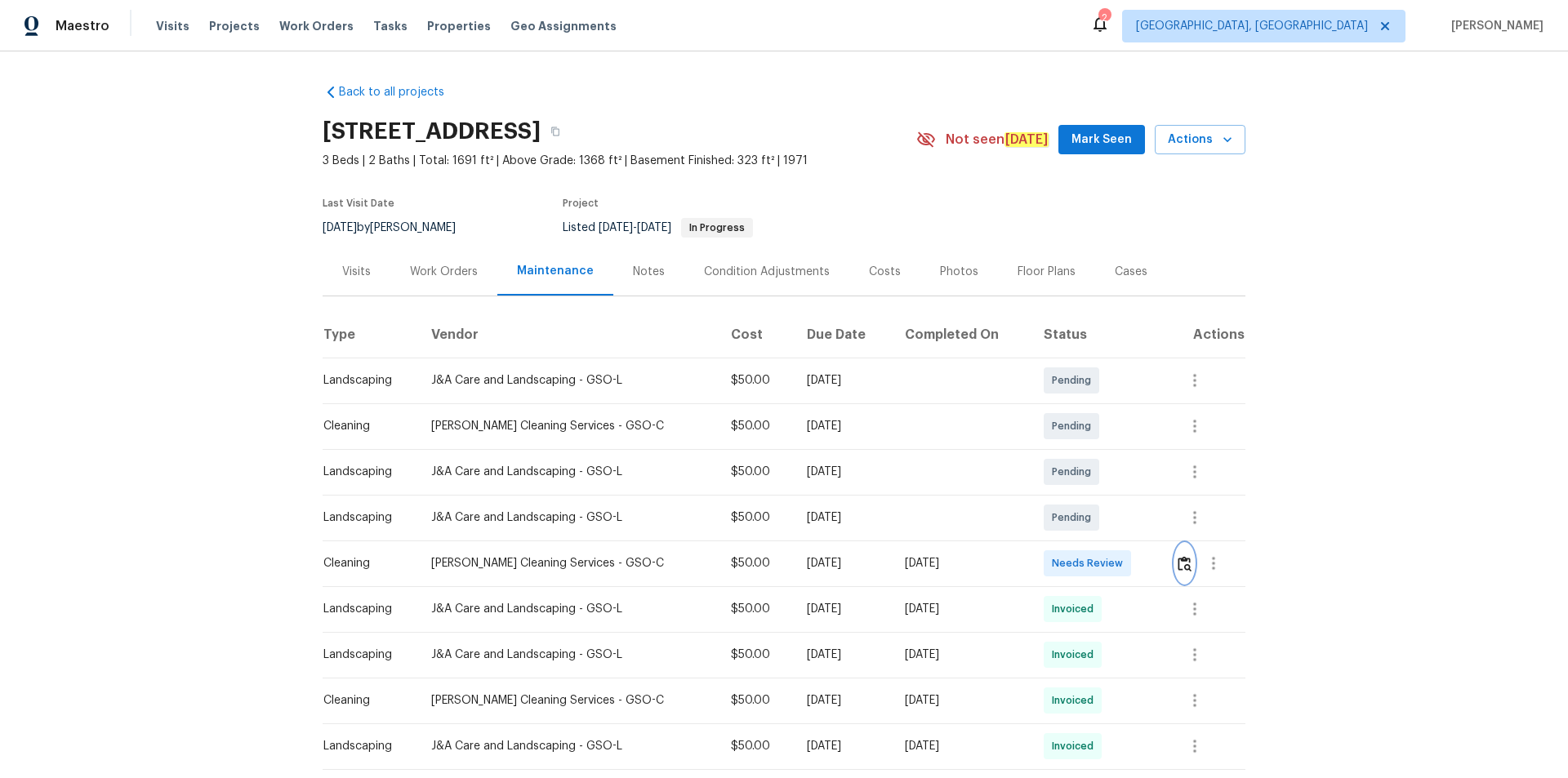
click at [1187, 565] on button "button" at bounding box center [1185, 563] width 19 height 39
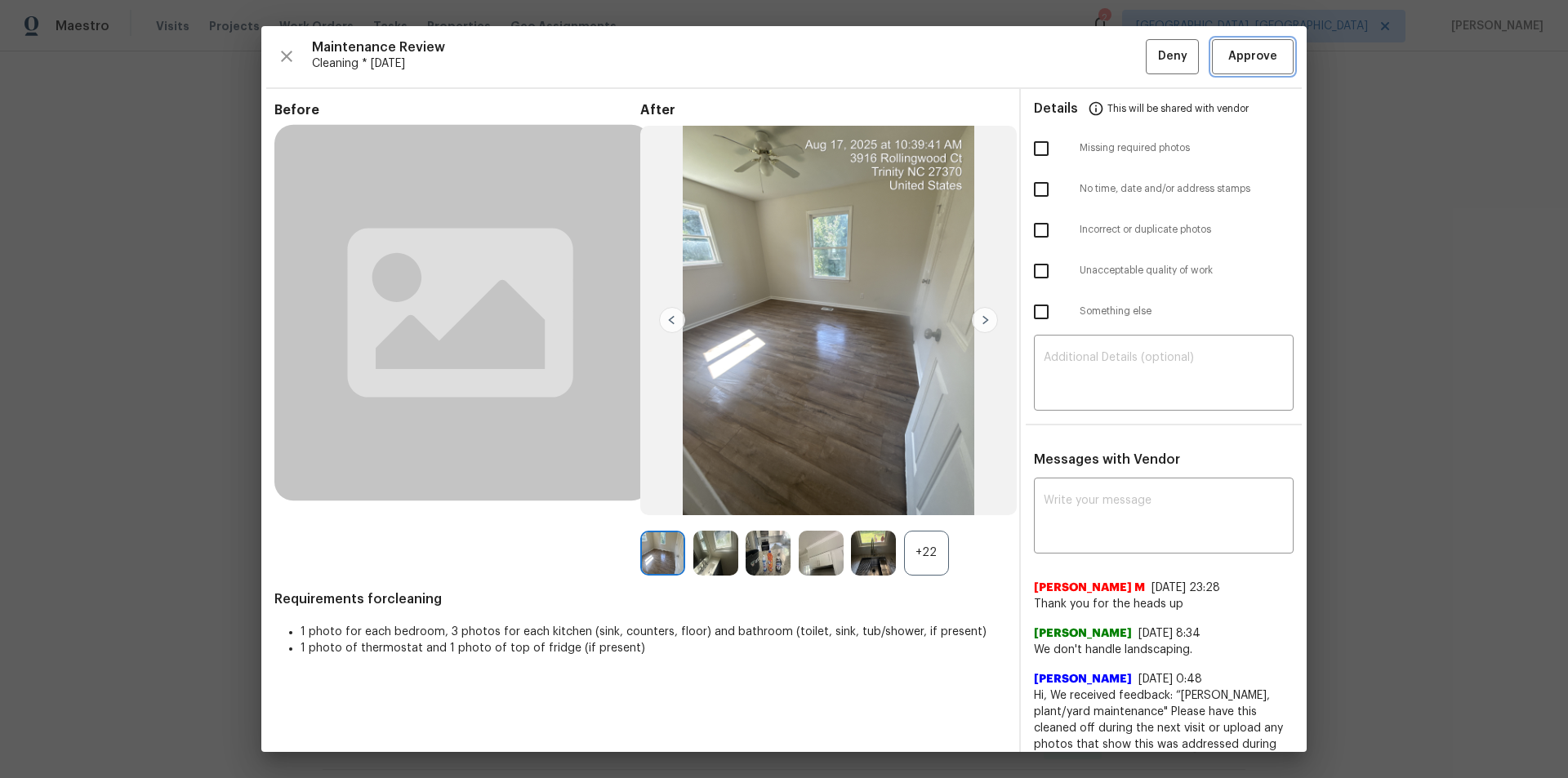
click at [1270, 62] on button "Approve" at bounding box center [1253, 57] width 82 height 35
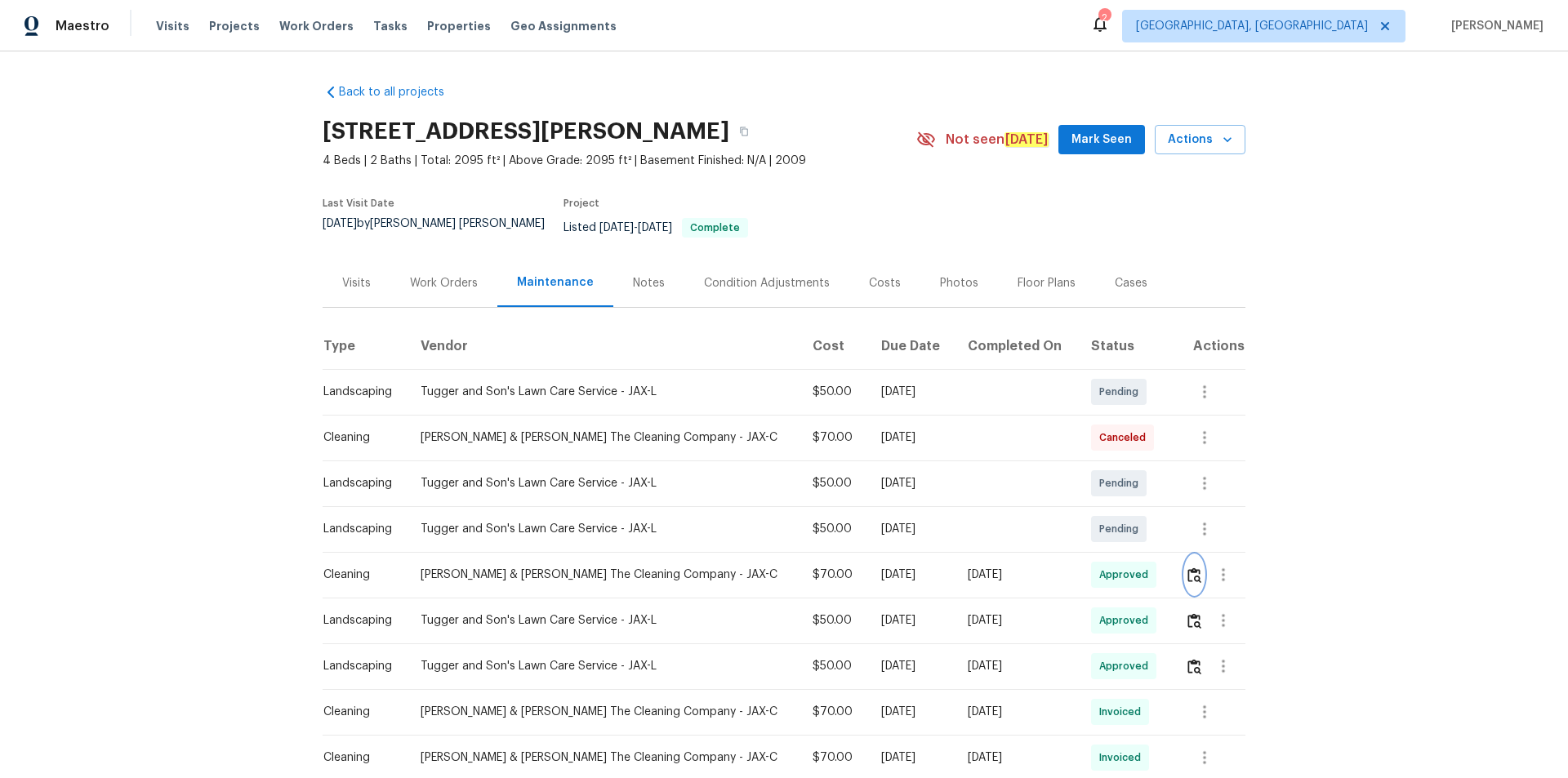
click at [1187, 568] on img "button" at bounding box center [1194, 576] width 14 height 16
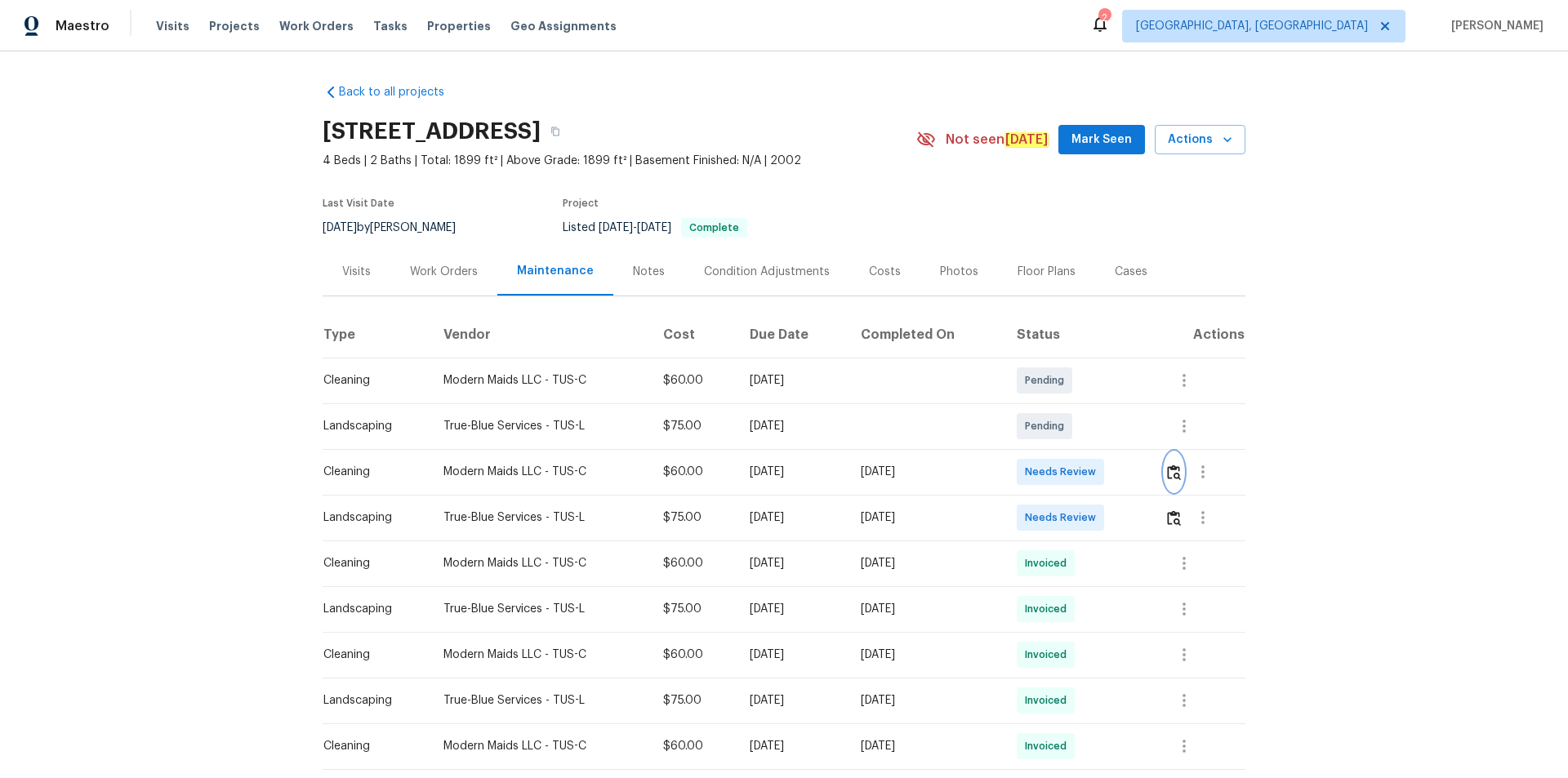
click at [1176, 477] on img "button" at bounding box center [1173, 472] width 14 height 16
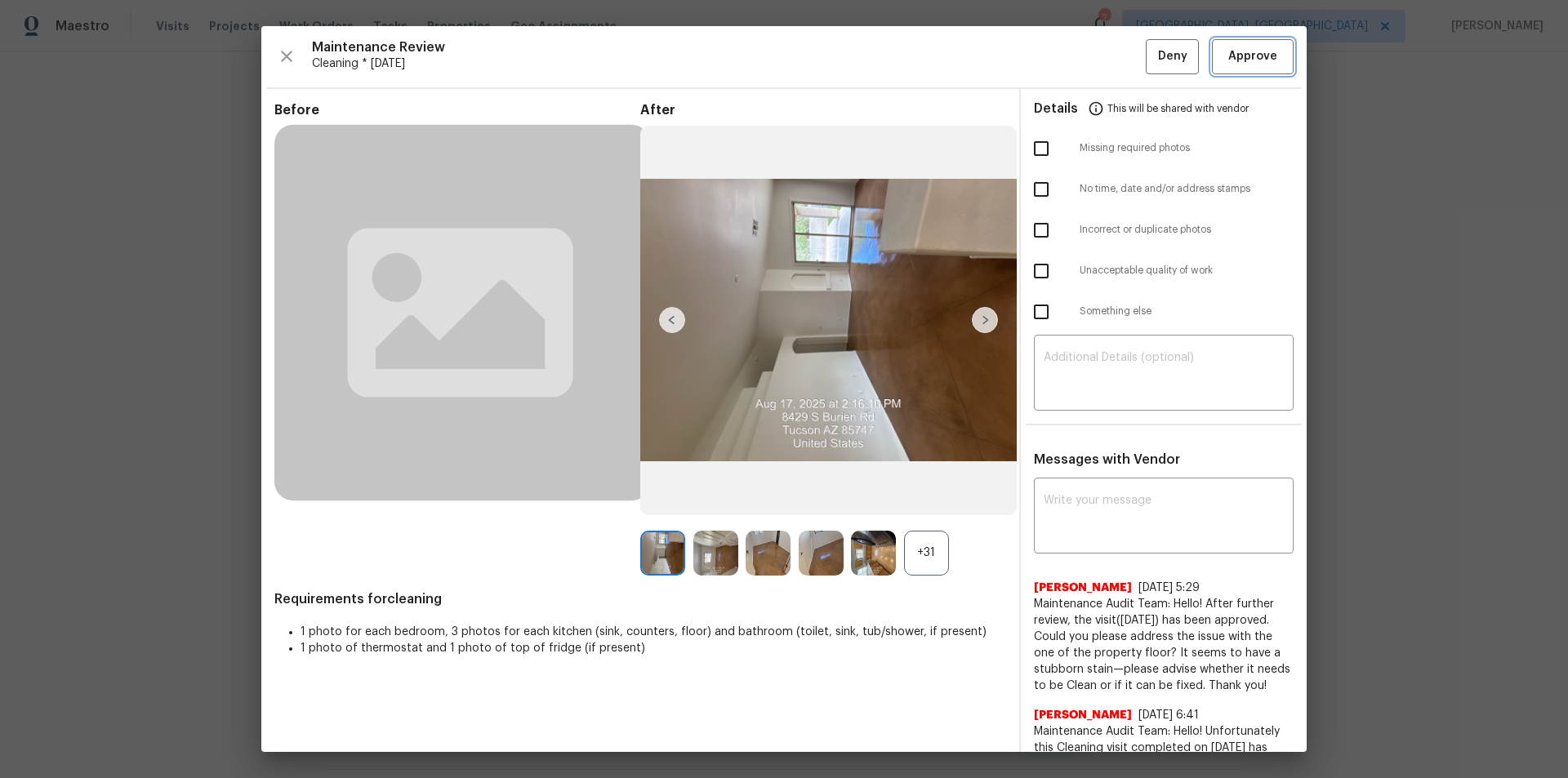
click at [1269, 55] on button "Approve" at bounding box center [1253, 57] width 82 height 35
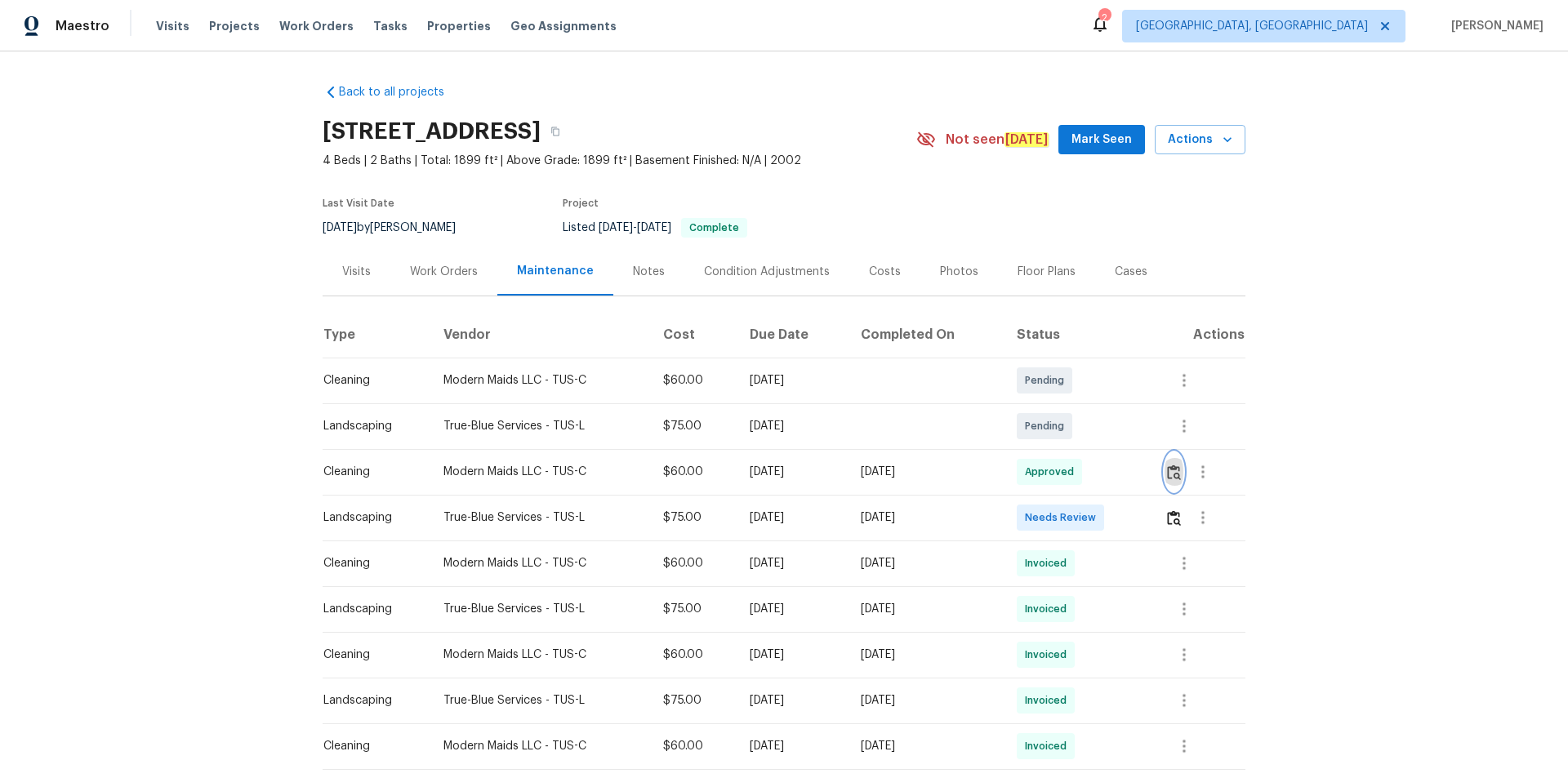
click at [1169, 475] on img "button" at bounding box center [1173, 472] width 14 height 16
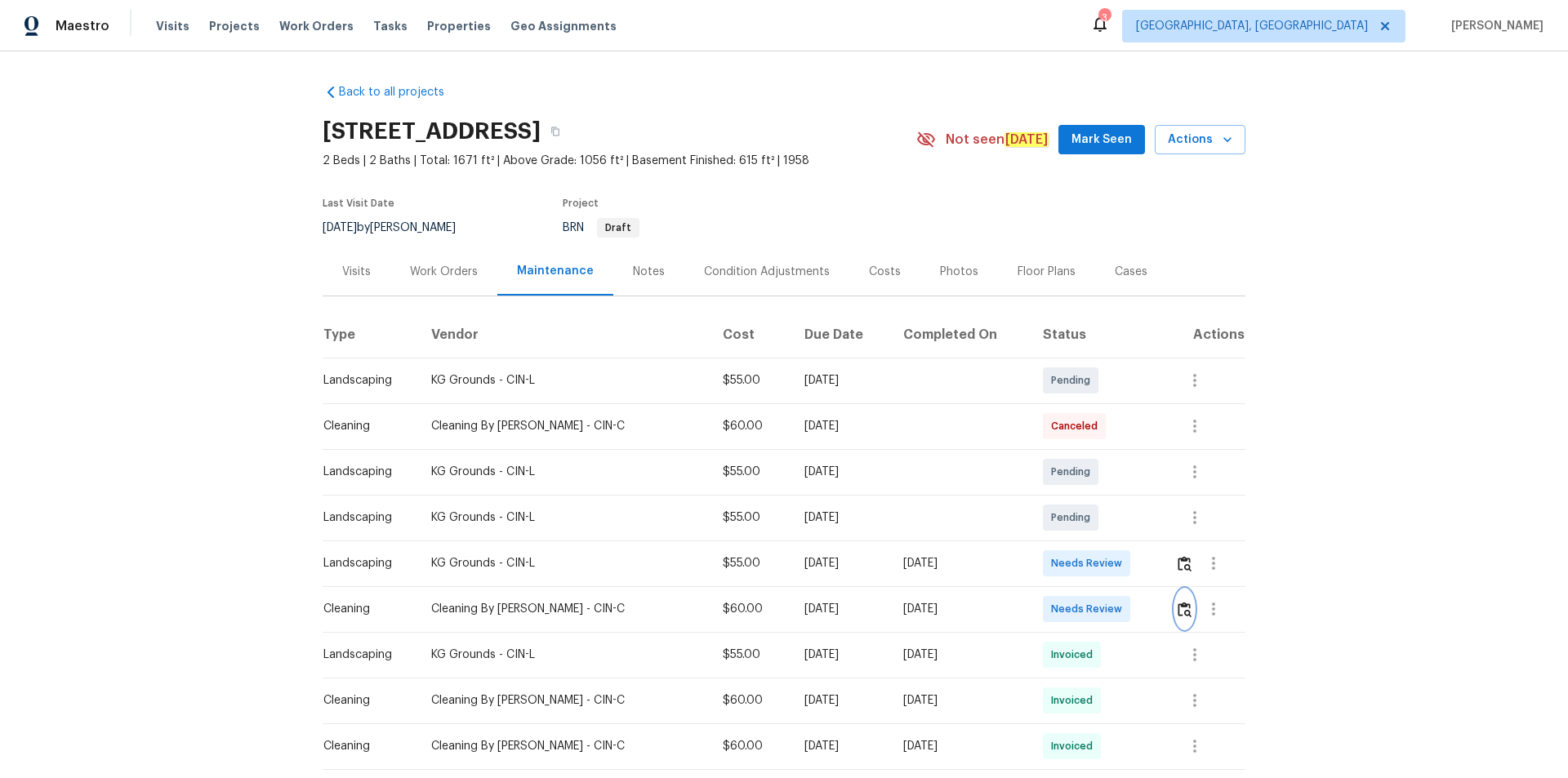
click at [1186, 602] on img "button" at bounding box center [1185, 609] width 14 height 16
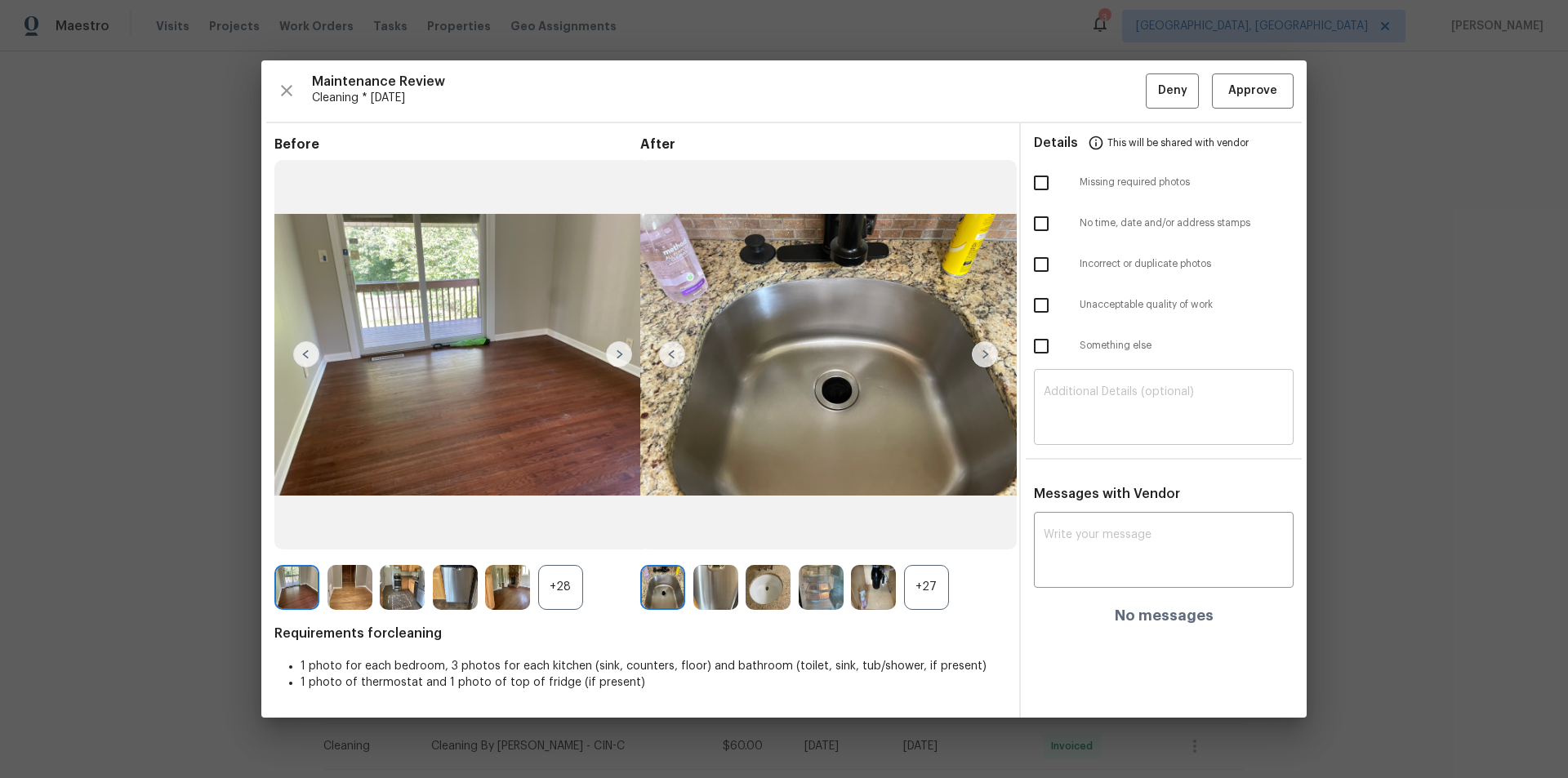
click at [1141, 410] on textarea at bounding box center [1163, 409] width 240 height 46
click at [1122, 429] on textarea at bounding box center [1163, 409] width 240 height 46
paste textarea "Maintenance Audit Team: Hello! Unfortunately this cleaning visit completed on […"
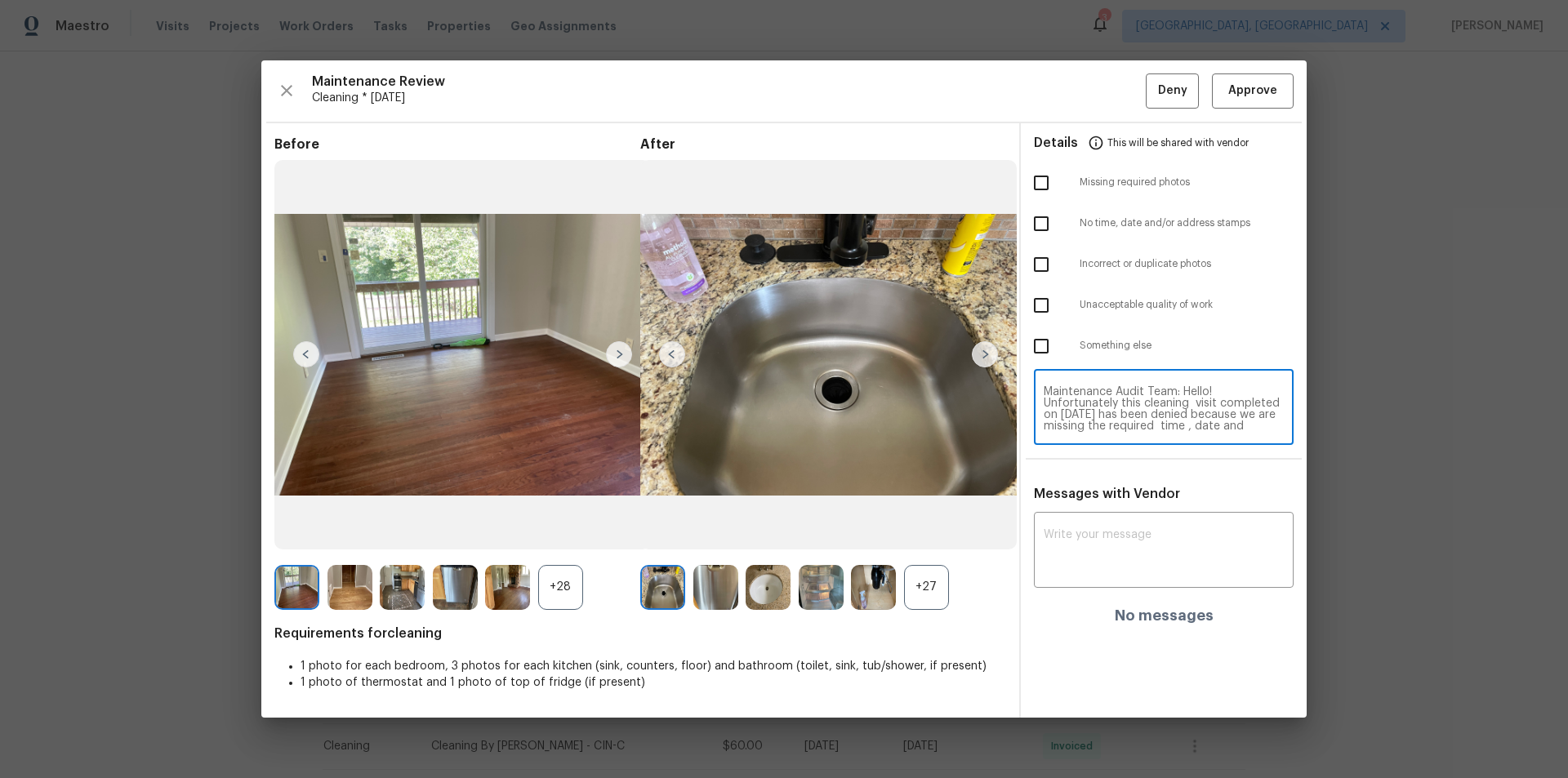
scroll to position [103, 0]
type textarea "Maintenance Audit Team: Hello! Unfortunately this cleaning visit completed on […"
click at [1104, 548] on textarea at bounding box center [1163, 551] width 240 height 46
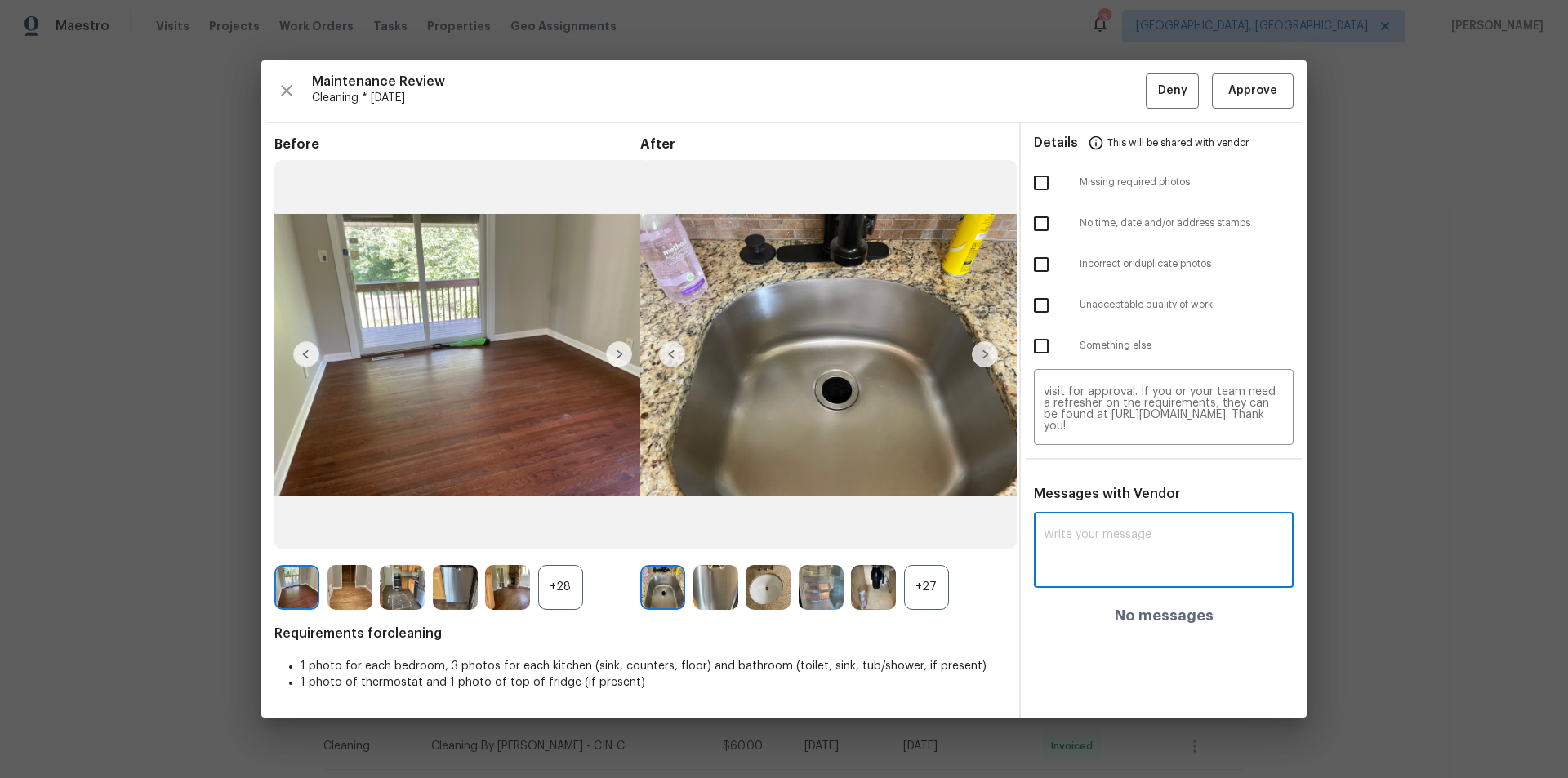
paste textarea "Maintenance Audit Team: Hello! Unfortunately this cleaning visit completed on 0…"
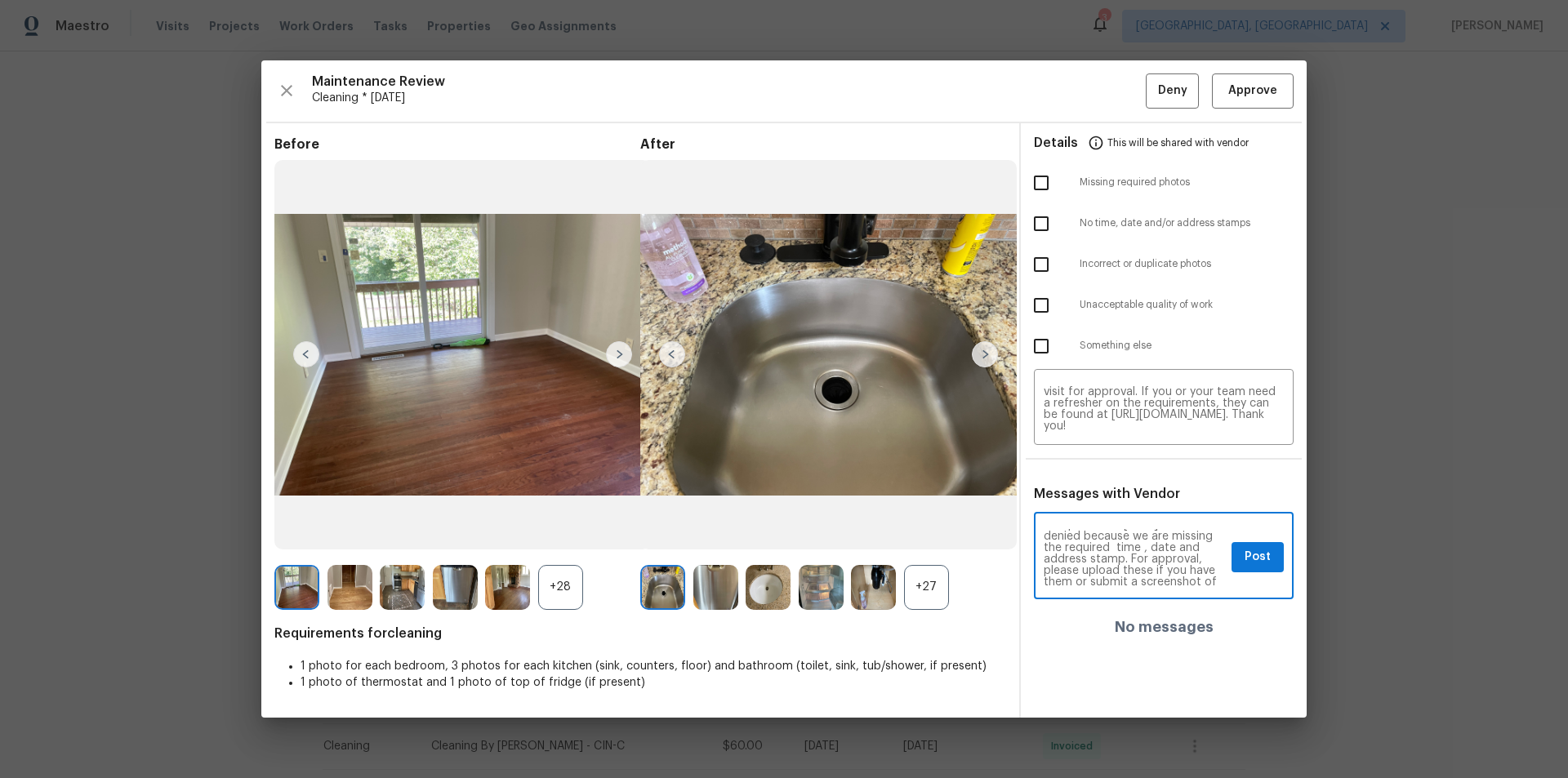
scroll to position [65, 0]
type textarea "Maintenance Audit Team: Hello! Unfortunately this cleaning visit completed on 0…"
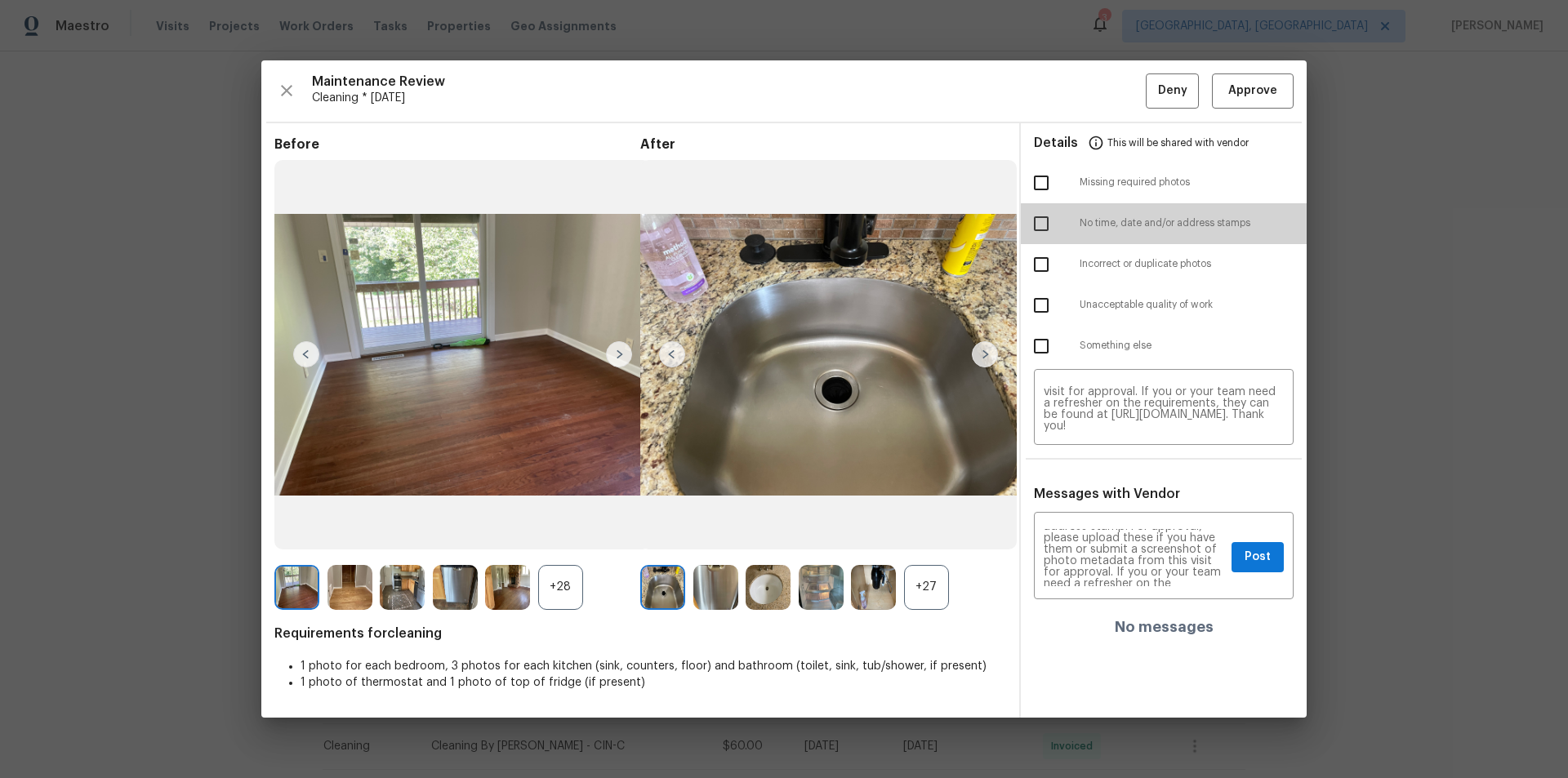
drag, startPoint x: 1050, startPoint y: 220, endPoint x: 1166, endPoint y: 333, distance: 161.9
click at [1051, 220] on input "checkbox" at bounding box center [1041, 224] width 35 height 35
checkbox input "true"
click at [1264, 560] on span "Post" at bounding box center [1257, 558] width 26 height 21
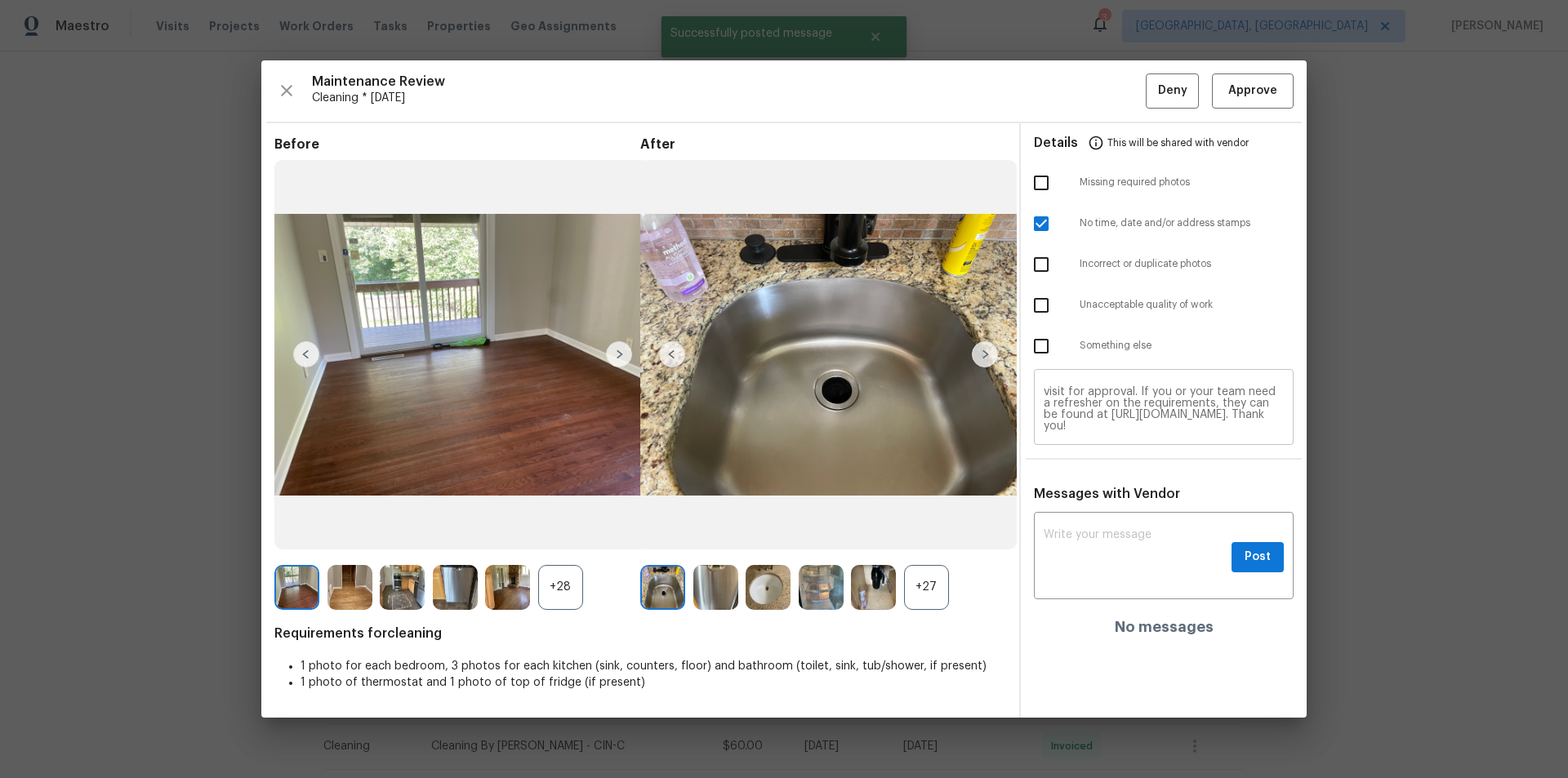
scroll to position [0, 0]
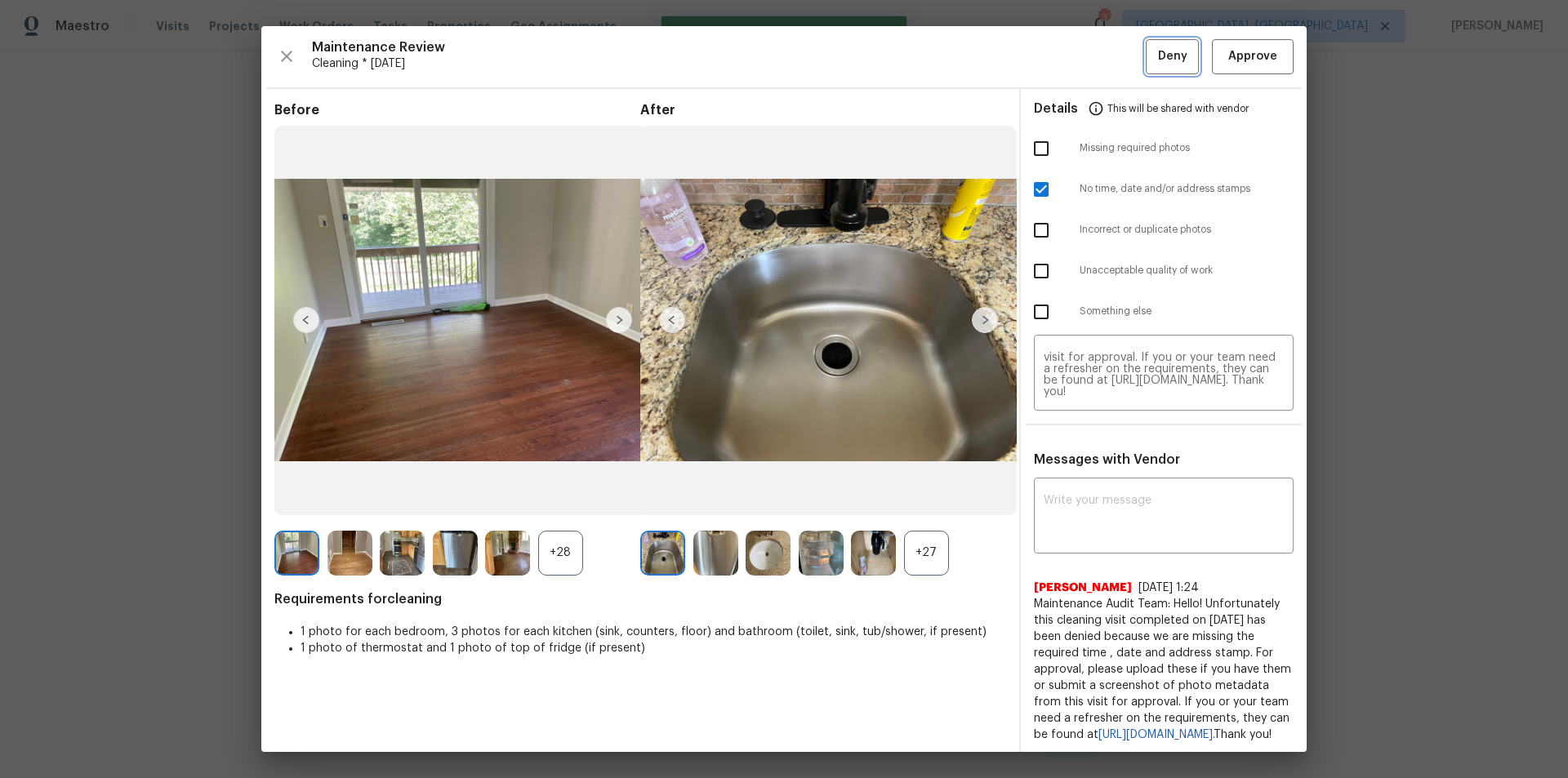
click at [1159, 49] on span "Deny" at bounding box center [1173, 57] width 30 height 21
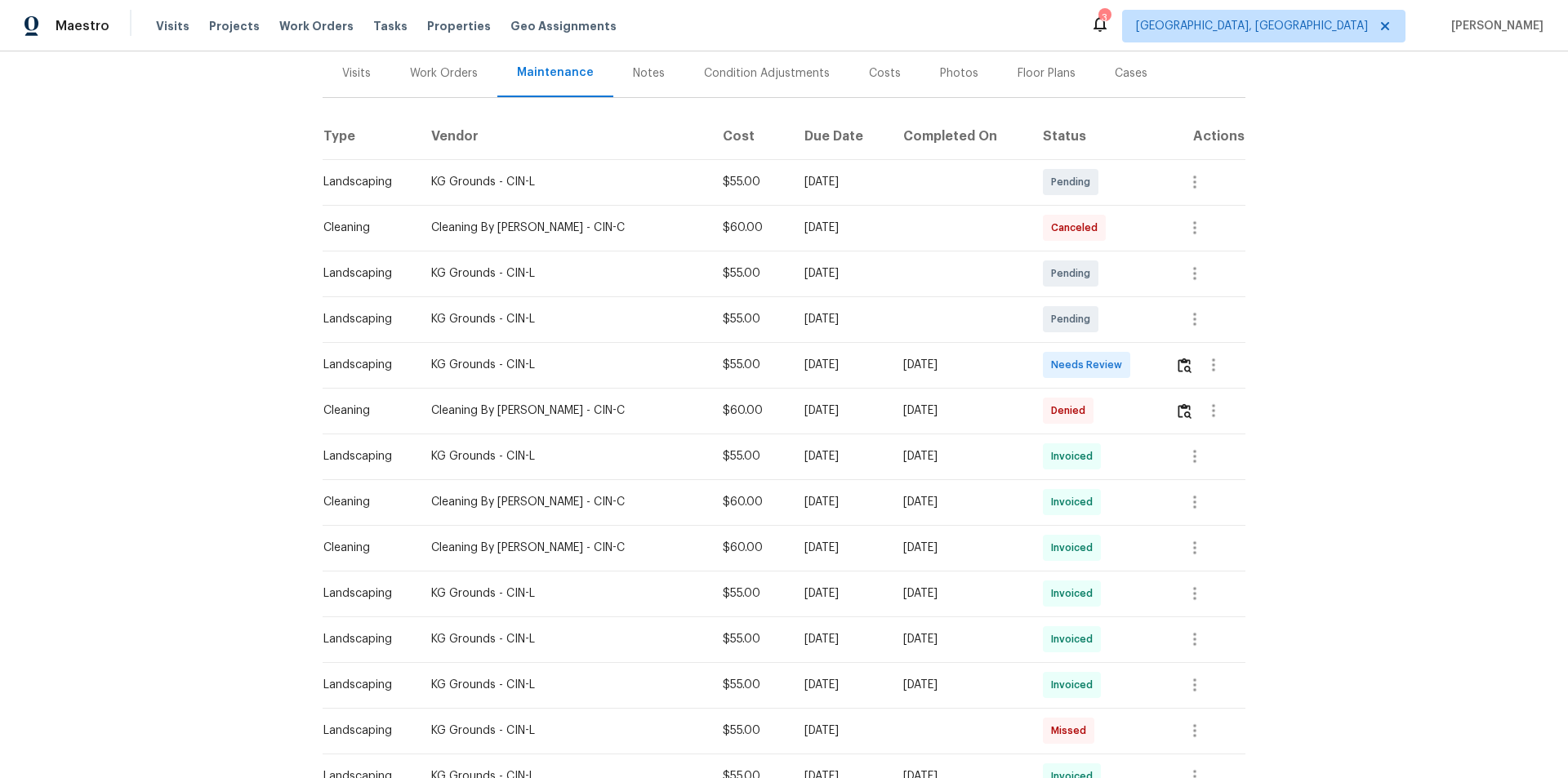
scroll to position [245, 0]
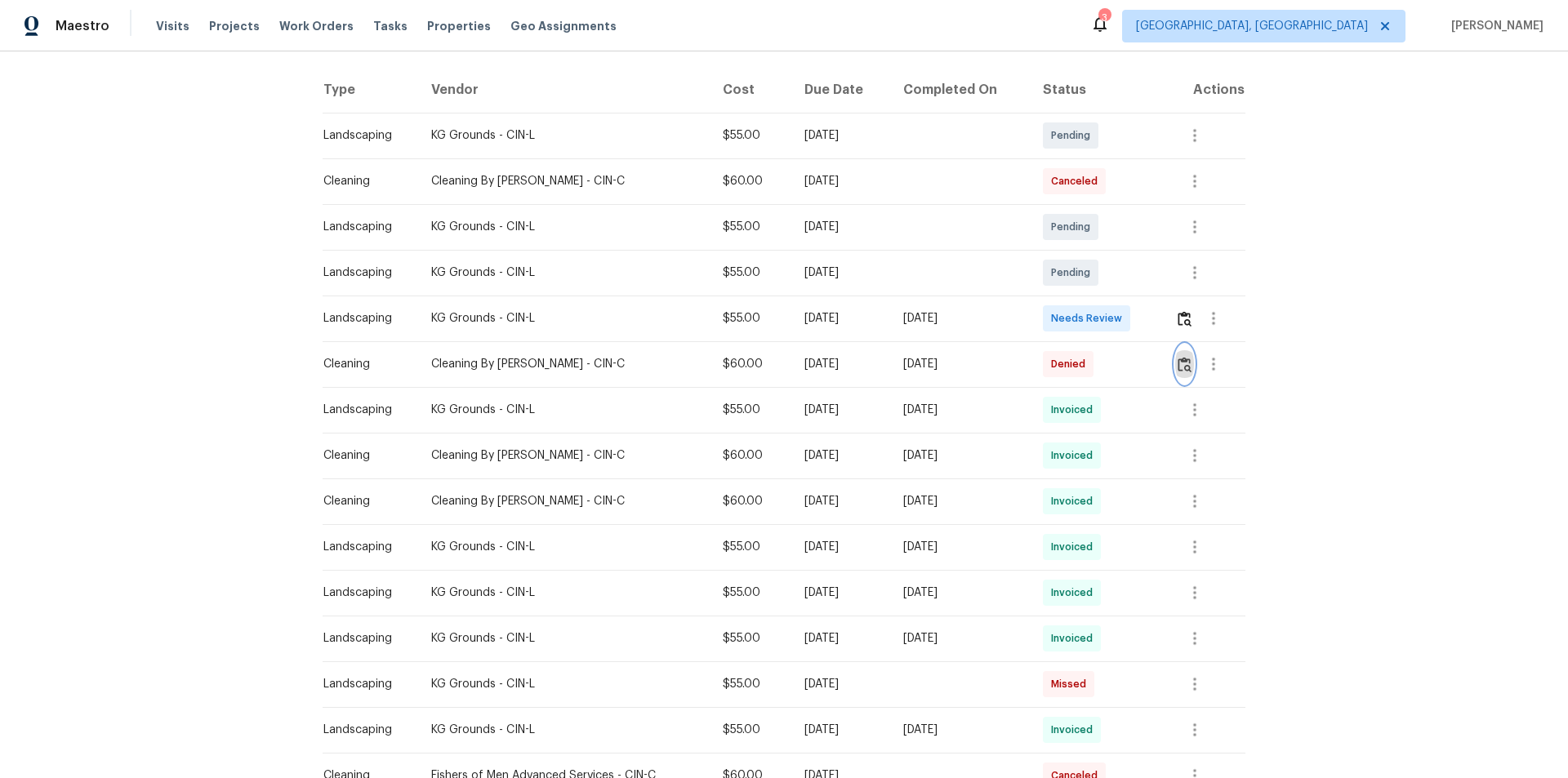
click at [1179, 365] on img "button" at bounding box center [1185, 365] width 14 height 16
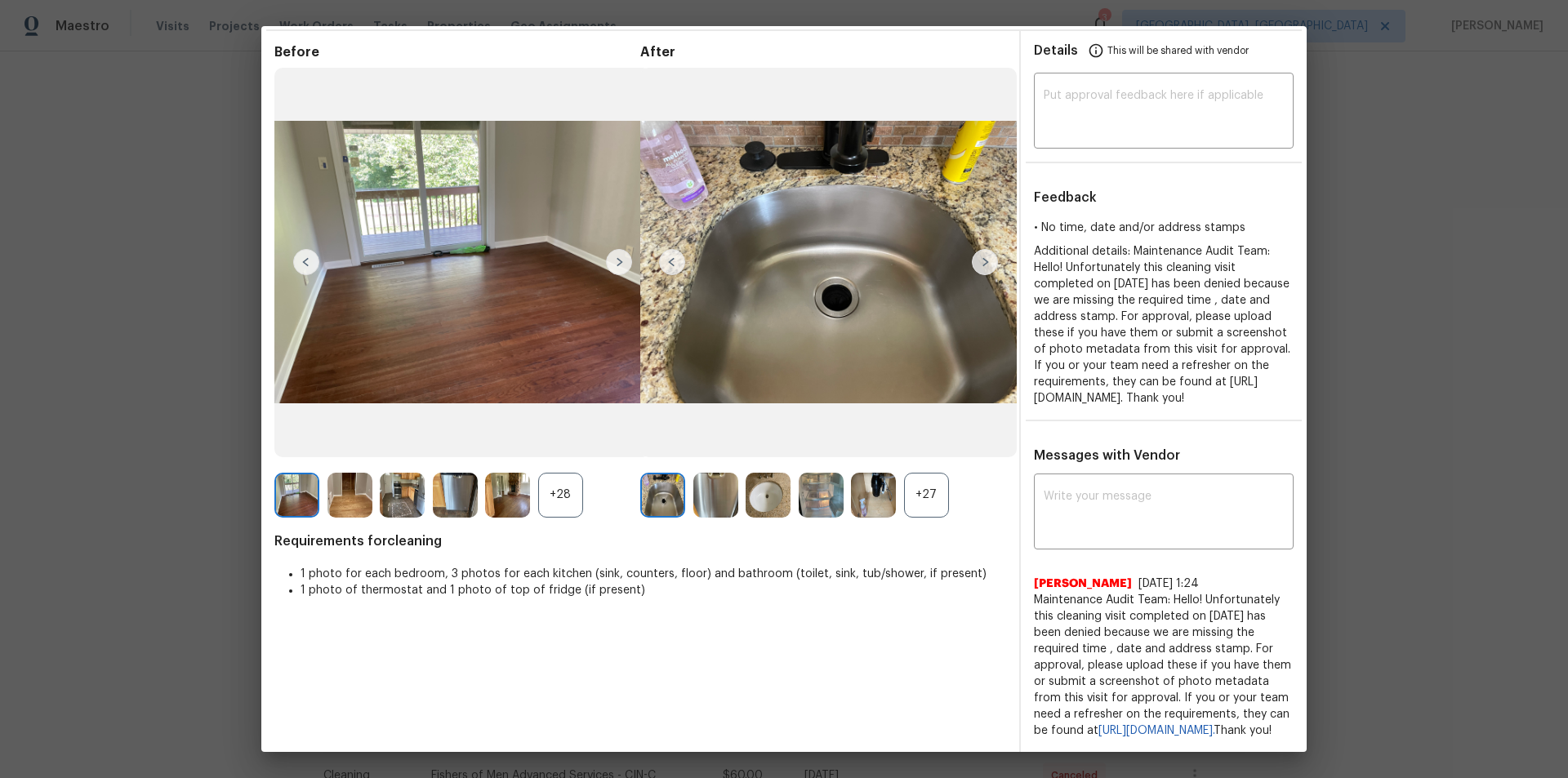
scroll to position [90, 0]
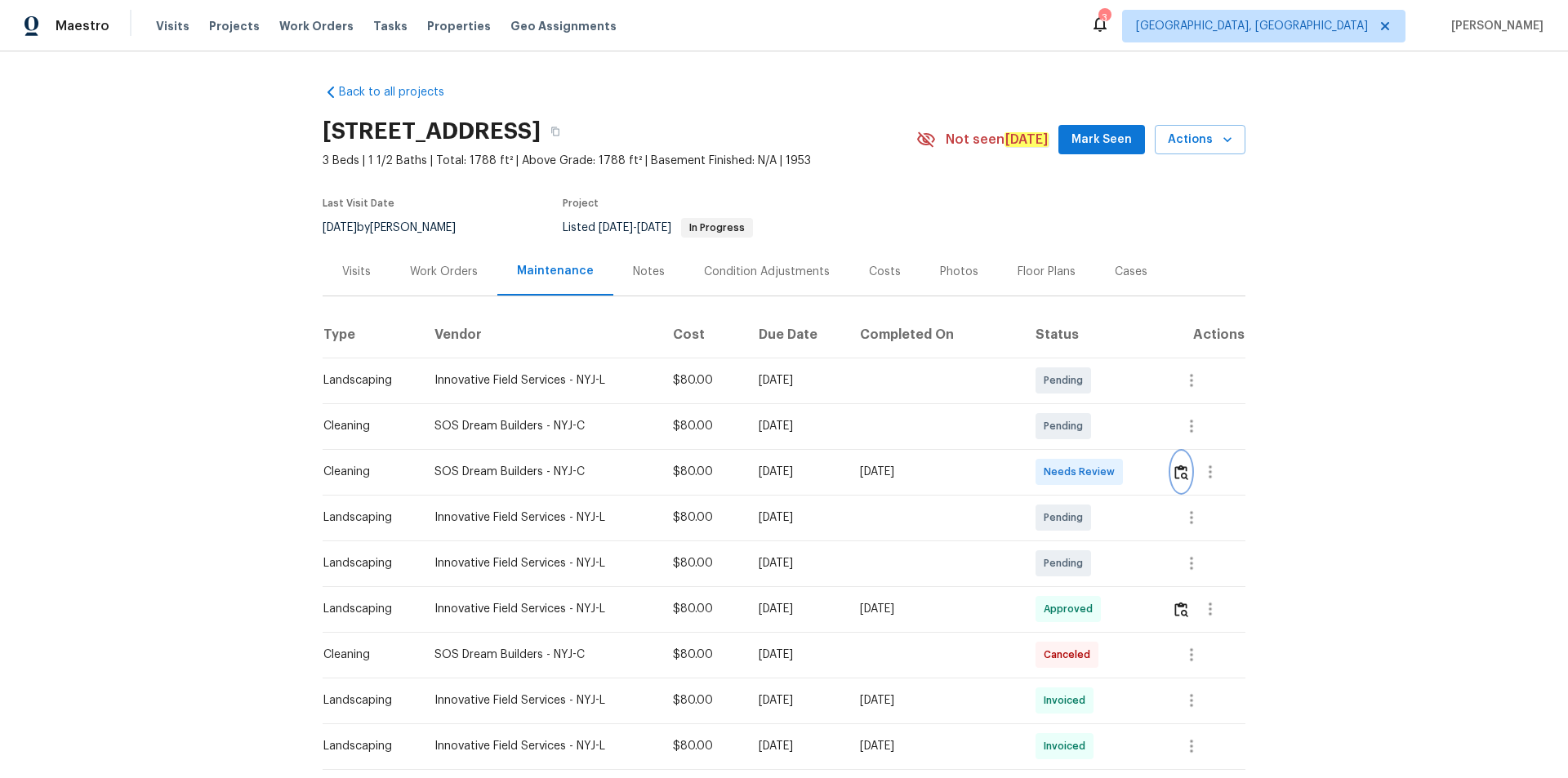
click at [1115, 468] on img "button" at bounding box center [1181, 472] width 14 height 16
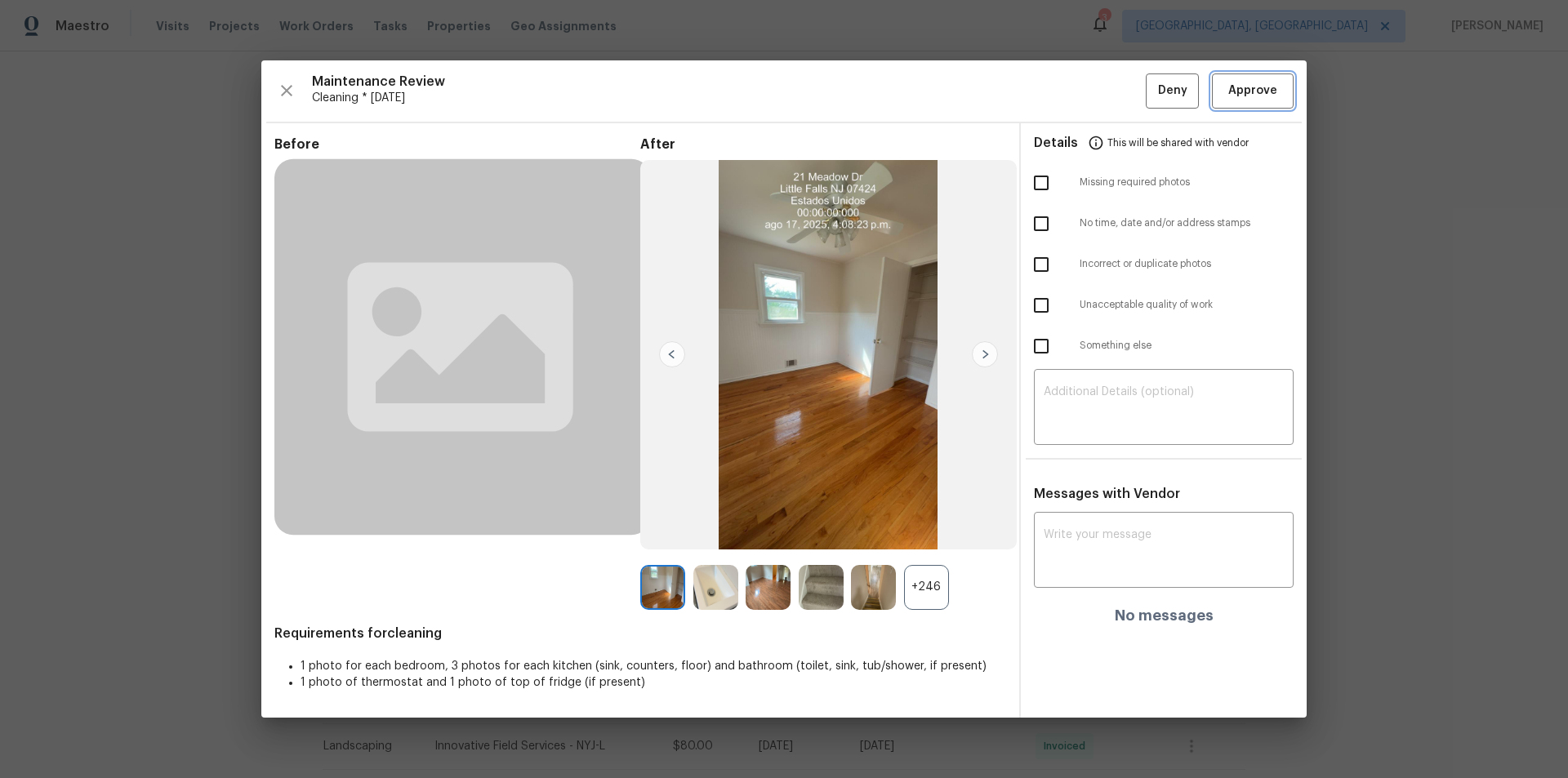
click at [1115, 95] on span "Approve" at bounding box center [1253, 91] width 49 height 21
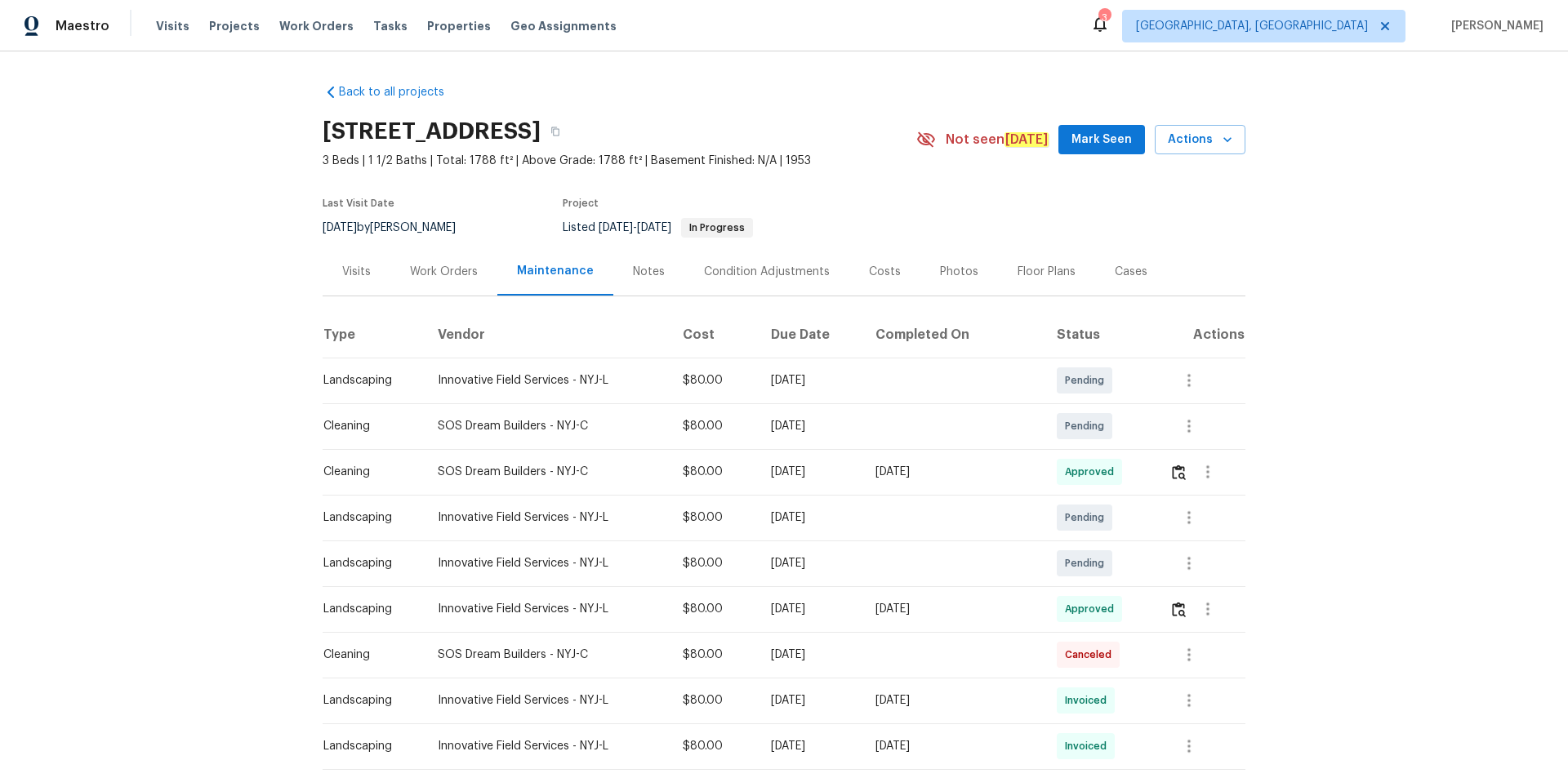
drag, startPoint x: 1165, startPoint y: 463, endPoint x: 1172, endPoint y: 469, distance: 9.2
click at [1115, 464] on div at bounding box center [1207, 472] width 76 height 39
click at [1115, 469] on img "button" at bounding box center [1178, 472] width 14 height 16
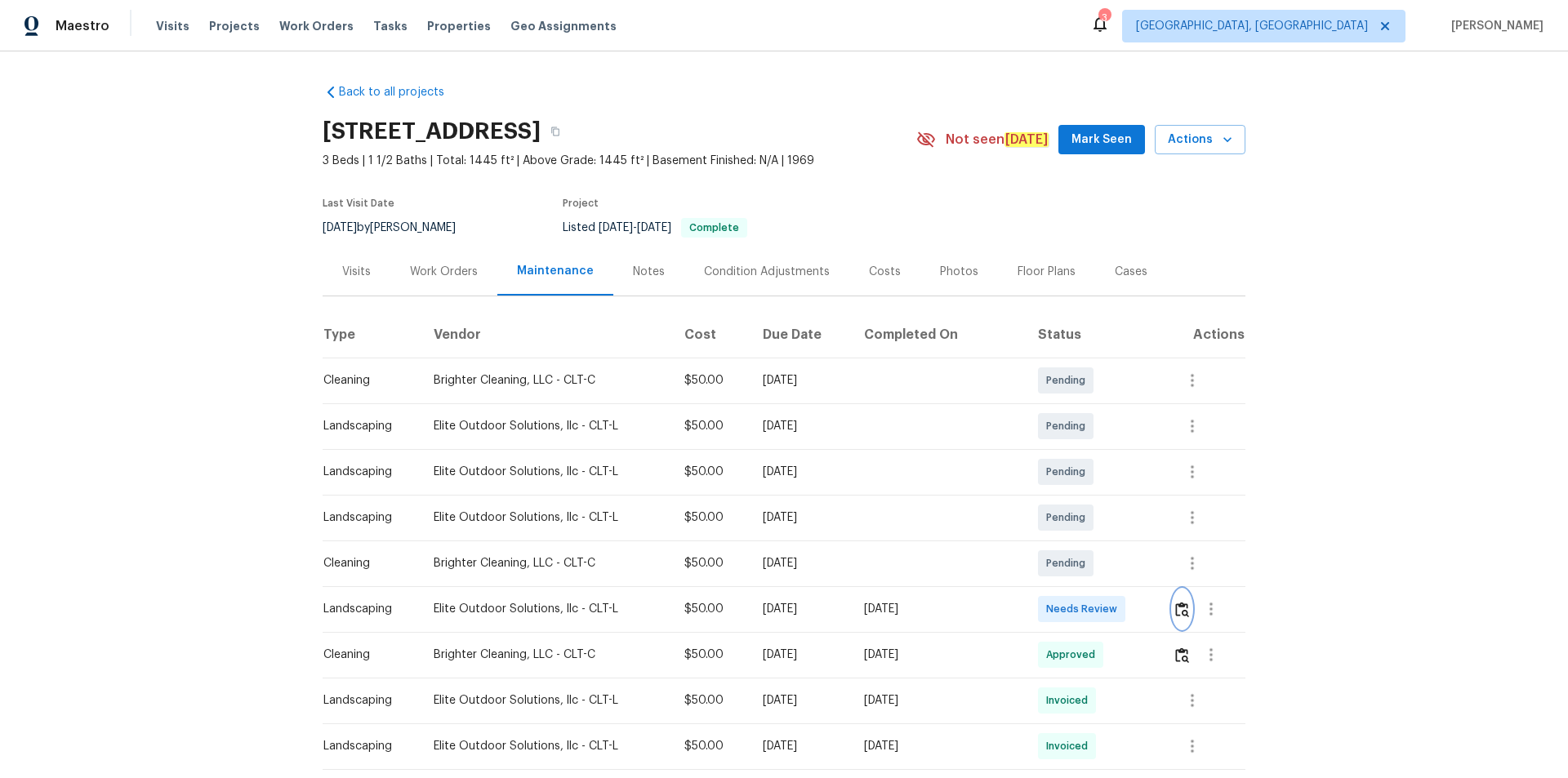
click at [1179, 607] on img "button" at bounding box center [1182, 609] width 14 height 16
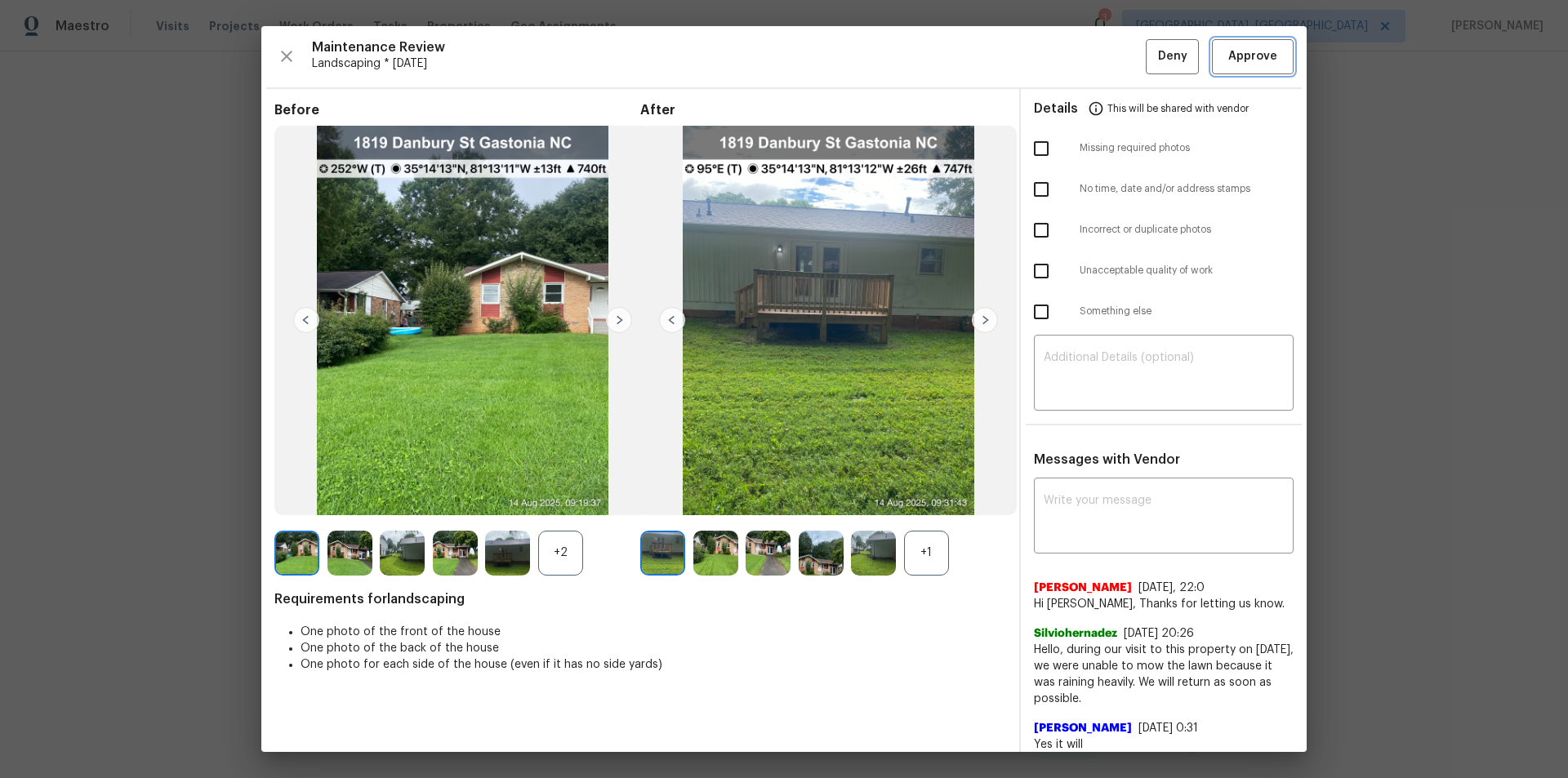
click at [1228, 51] on span "Approve" at bounding box center [1253, 57] width 49 height 21
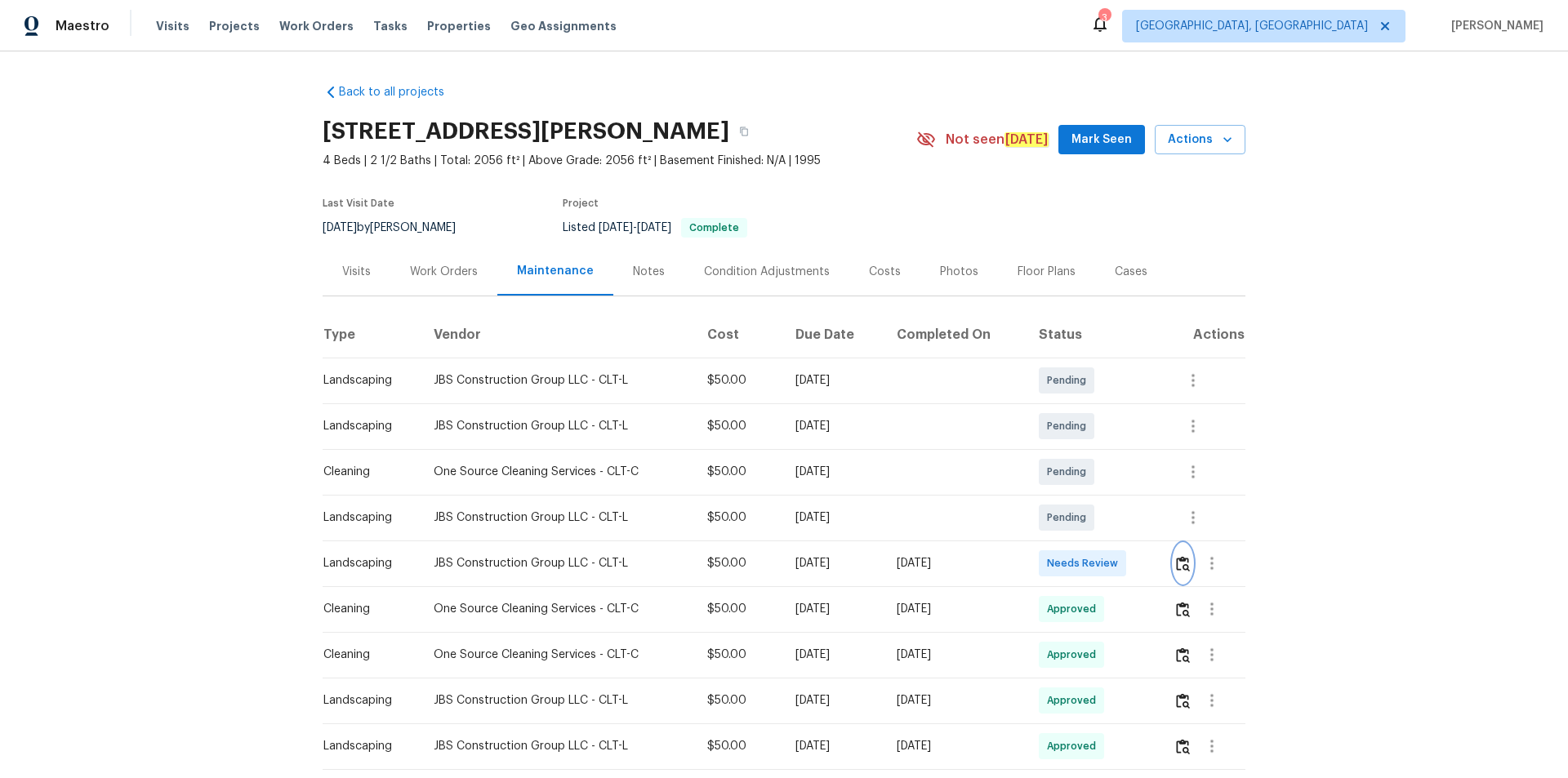
click at [1115, 522] on img "button" at bounding box center [1183, 563] width 14 height 16
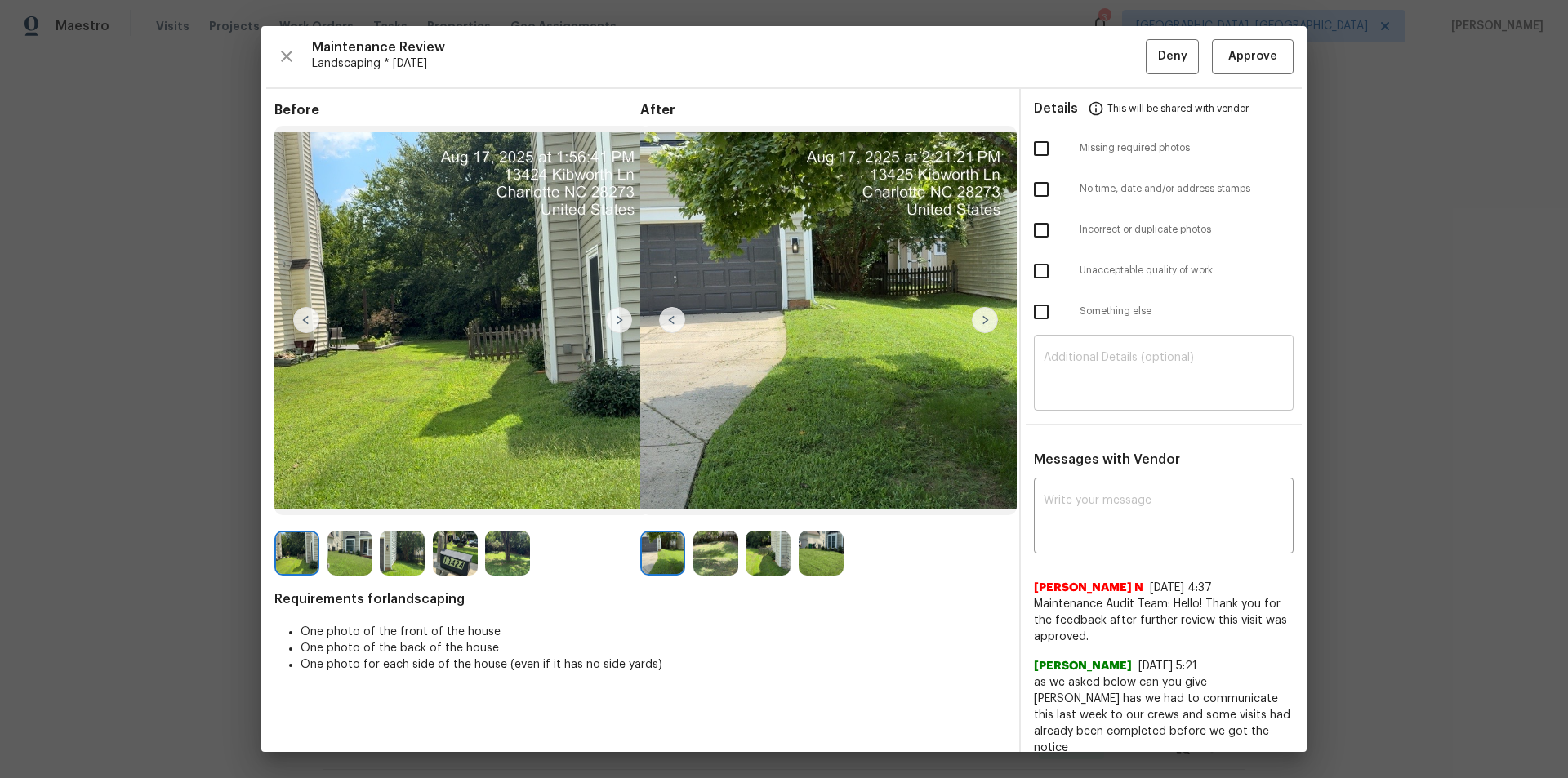
click at [1115, 358] on textarea at bounding box center [1163, 374] width 240 height 46
paste textarea "Maintenance Audit Team: Hello! Unfortunately, this landscaping visit completed …"
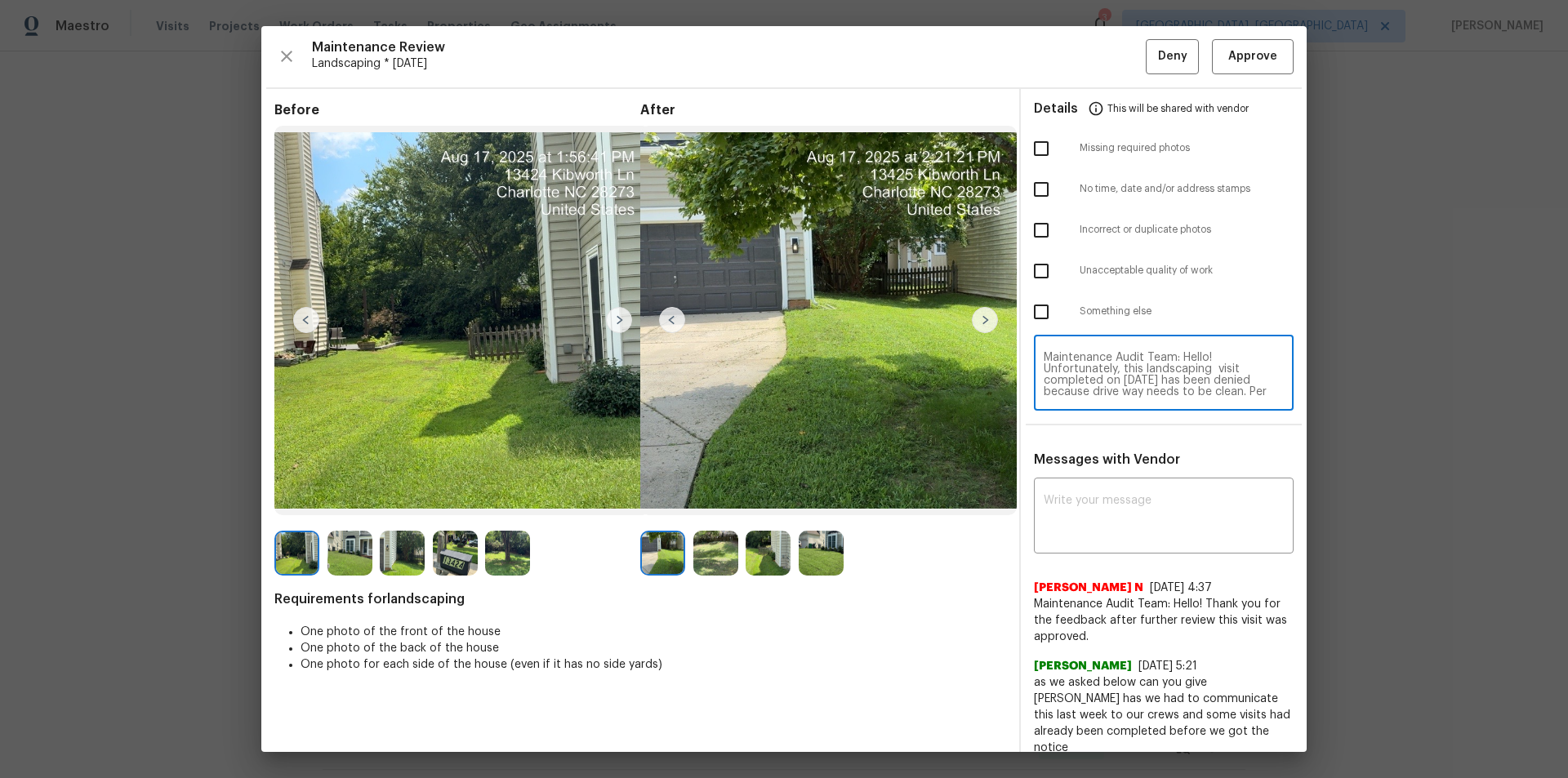
scroll to position [148, 0]
type textarea "Maintenance Audit Team: Hello! Unfortunately, this landscaping visit completed …"
click at [1115, 493] on div "x ​" at bounding box center [1163, 518] width 259 height 72
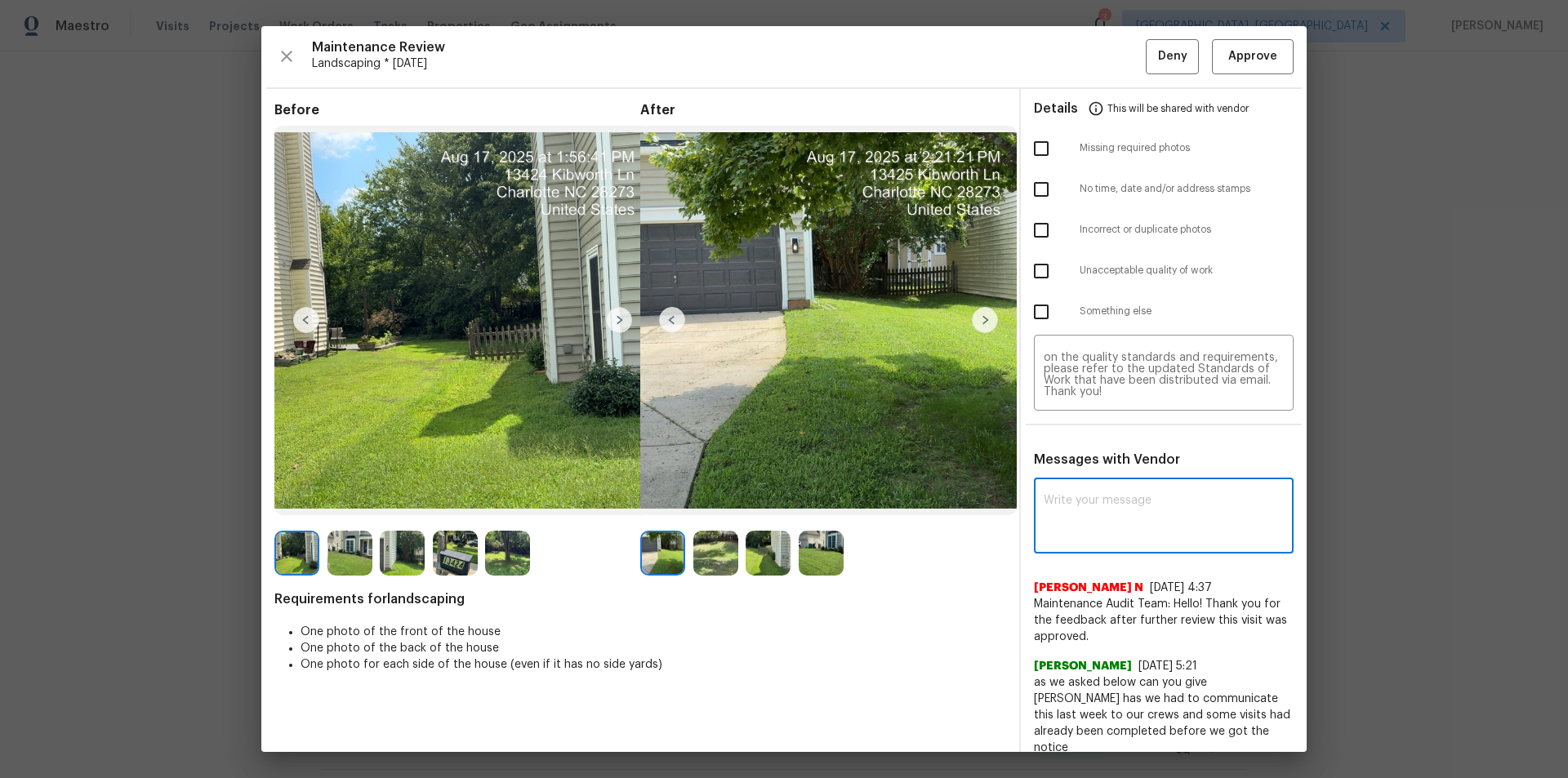
paste textarea "Maintenance Audit Team: Hello! Unfortunately, this landscaping visit completed …"
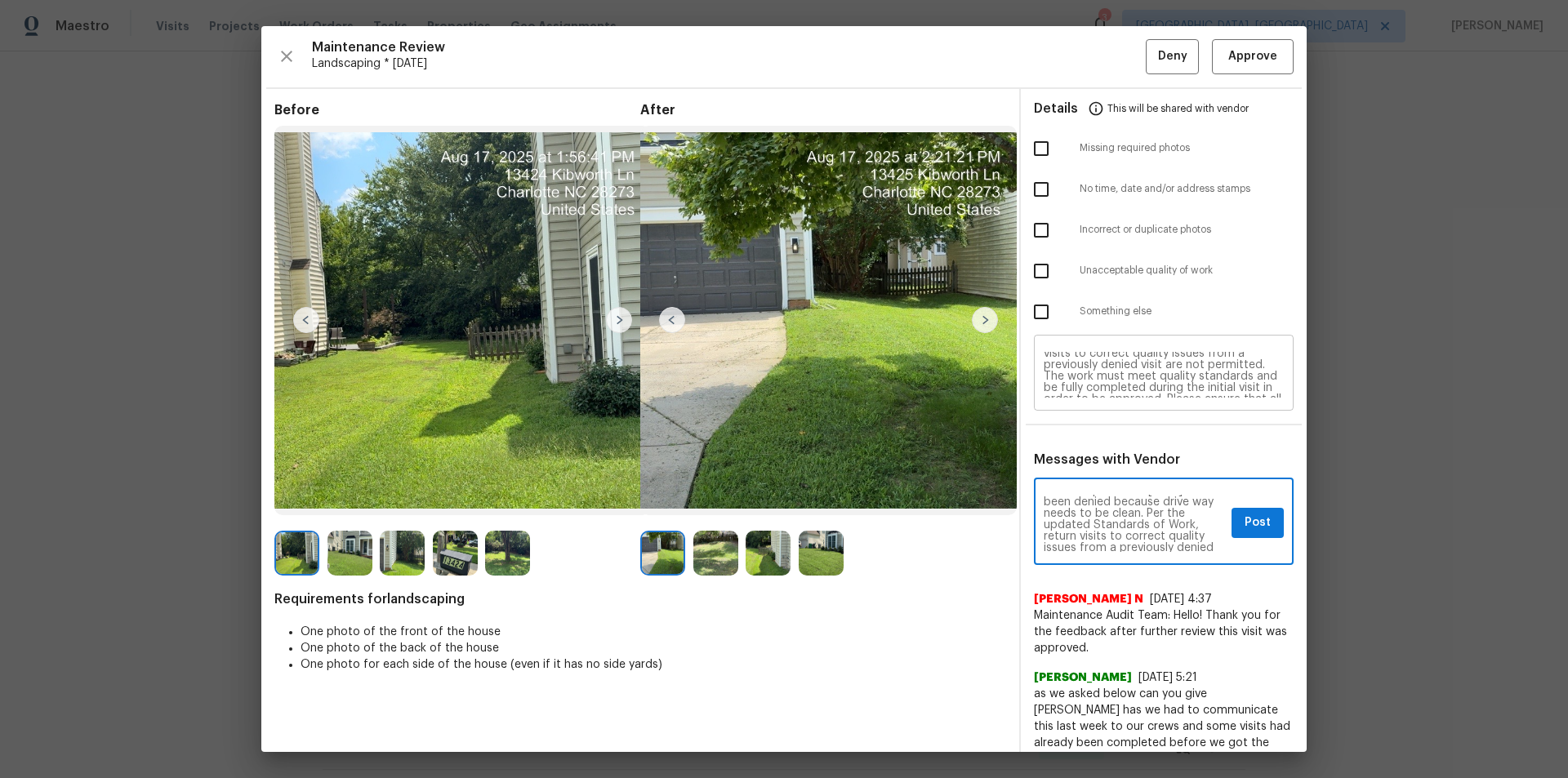
scroll to position [0, 0]
type textarea "Maintenance Audit Team: Hello! Unfortunately, this landscaping visit completed …"
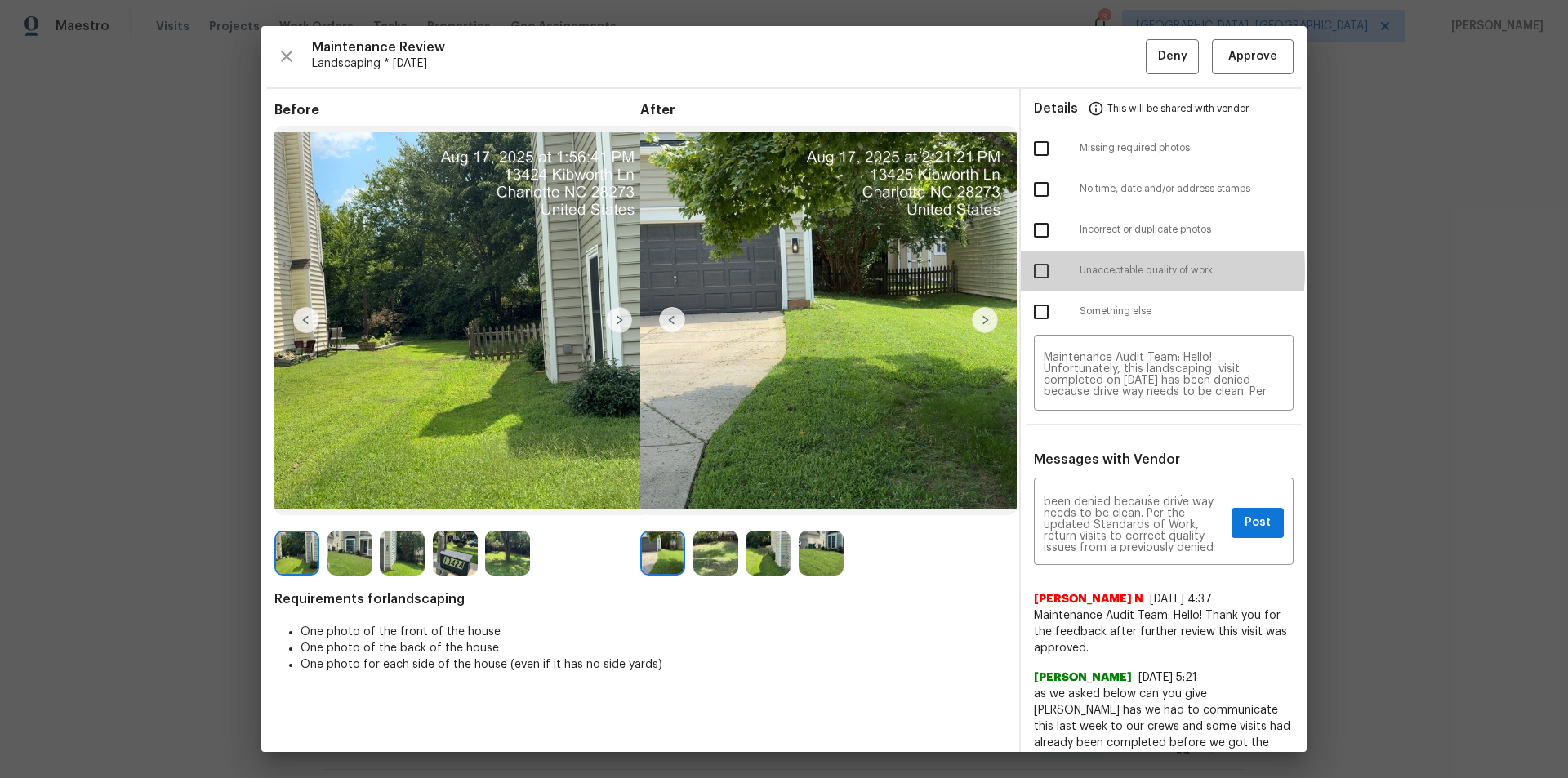
drag, startPoint x: 1039, startPoint y: 270, endPoint x: 1107, endPoint y: 345, distance: 101.2
click at [1039, 271] on input "checkbox" at bounding box center [1041, 271] width 35 height 35
checkbox input "true"
click at [1115, 522] on span "Post" at bounding box center [1257, 523] width 26 height 21
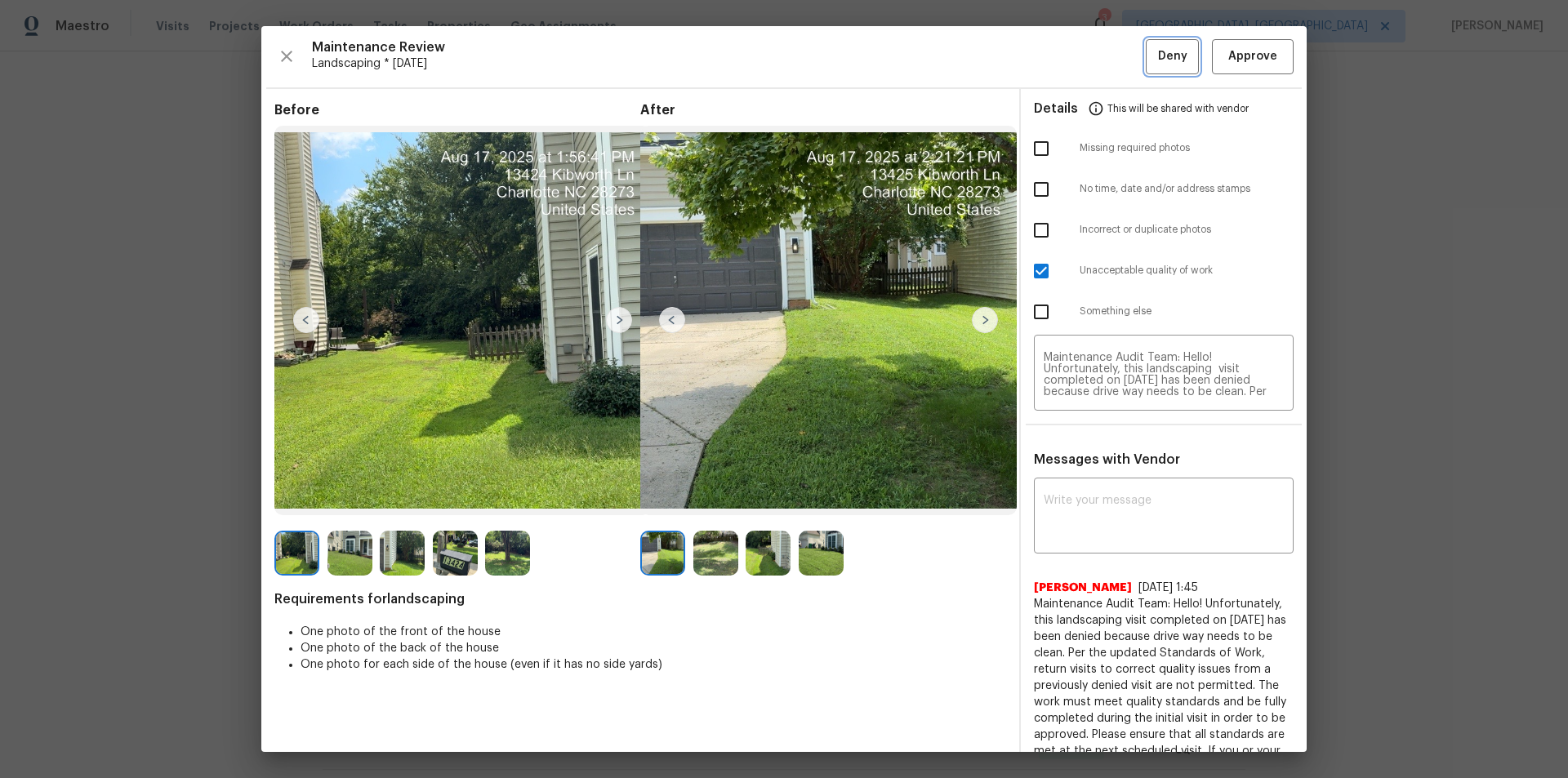
drag, startPoint x: 1159, startPoint y: 62, endPoint x: 1354, endPoint y: 294, distance: 303.1
click at [1115, 63] on span "Deny" at bounding box center [1173, 57] width 30 height 21
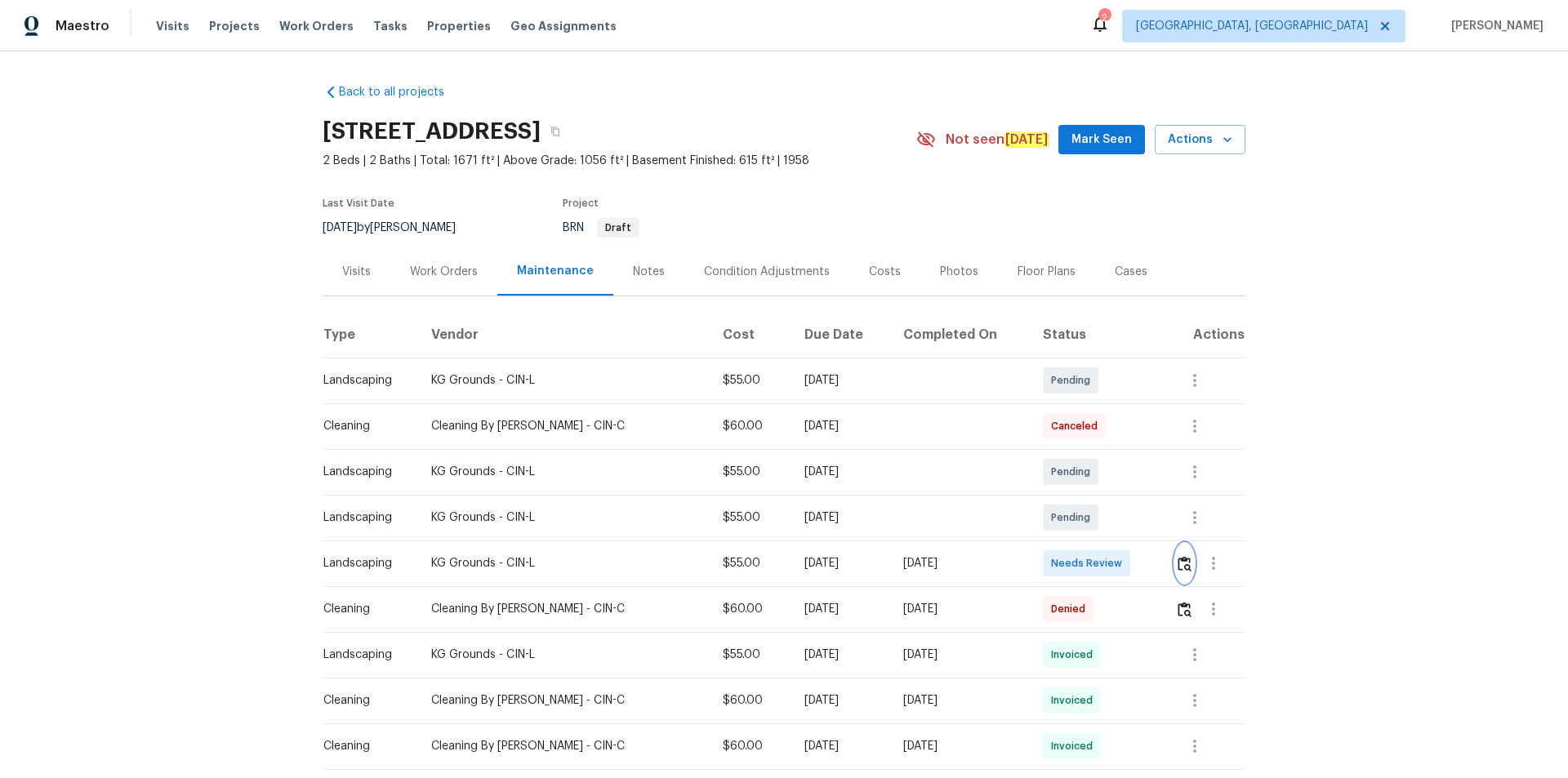
click at [1115, 522] on img "button" at bounding box center [1185, 563] width 14 height 16
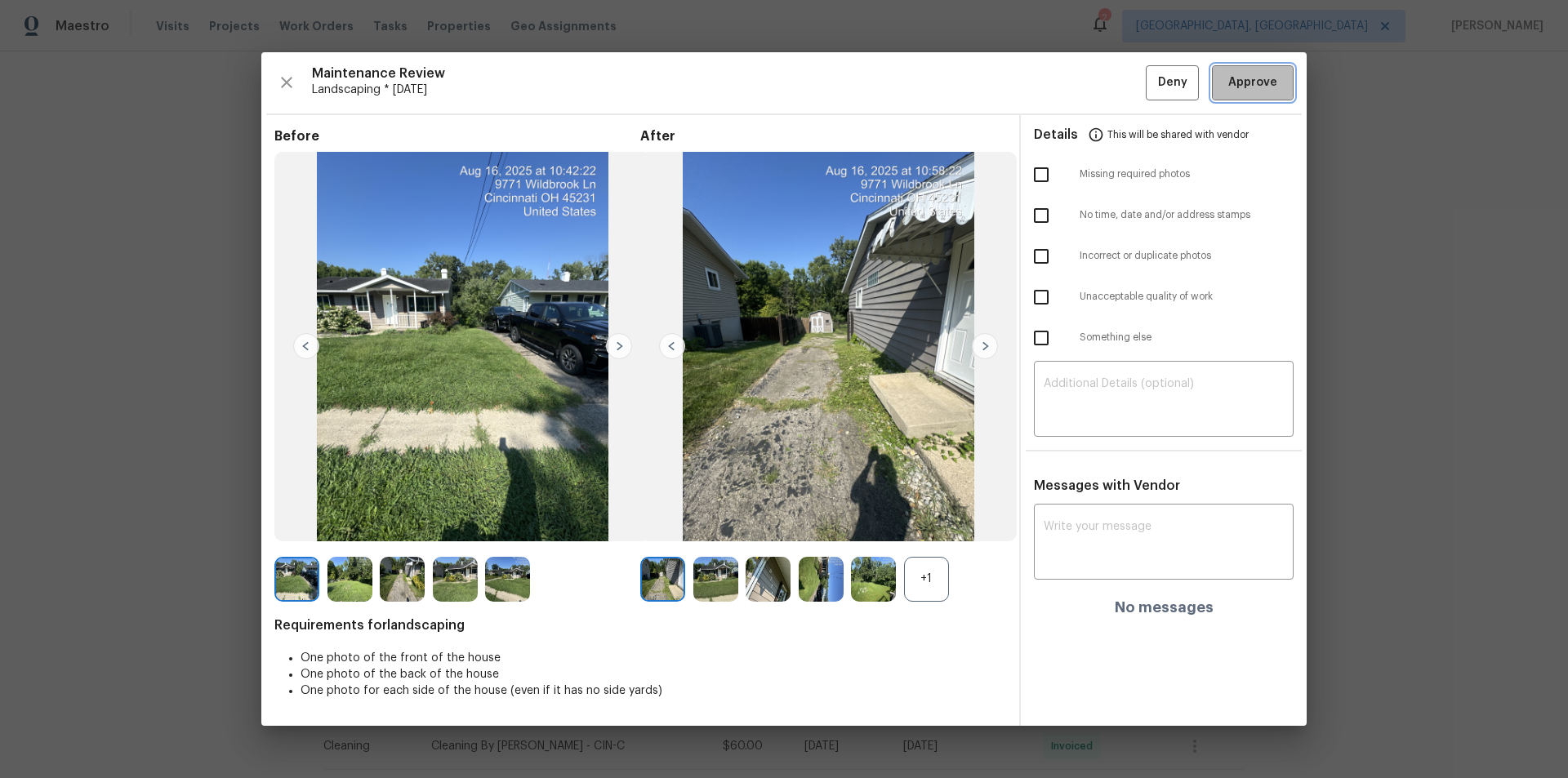
click at [1115, 81] on button "Approve" at bounding box center [1253, 83] width 82 height 35
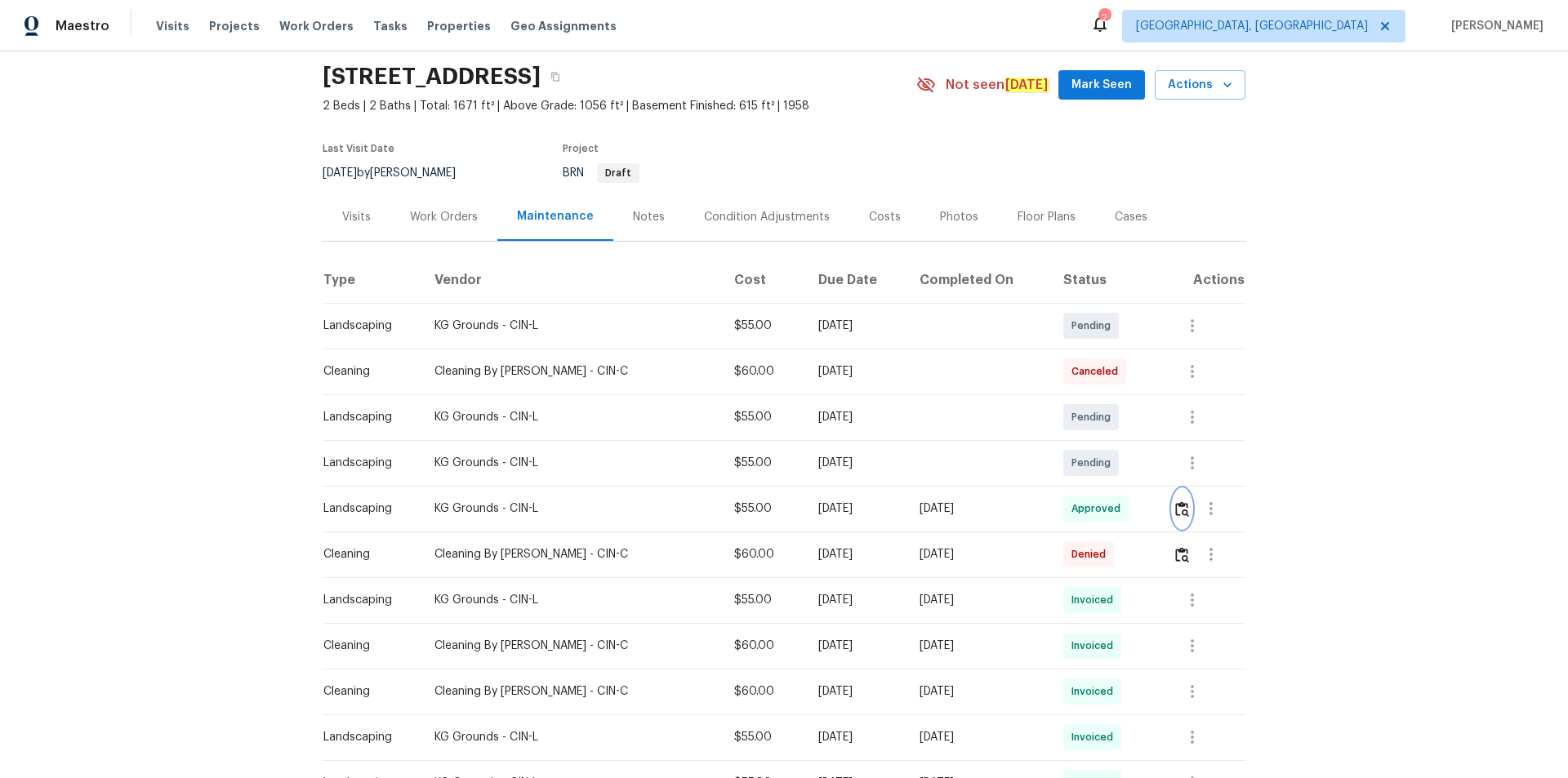
scroll to position [82, 0]
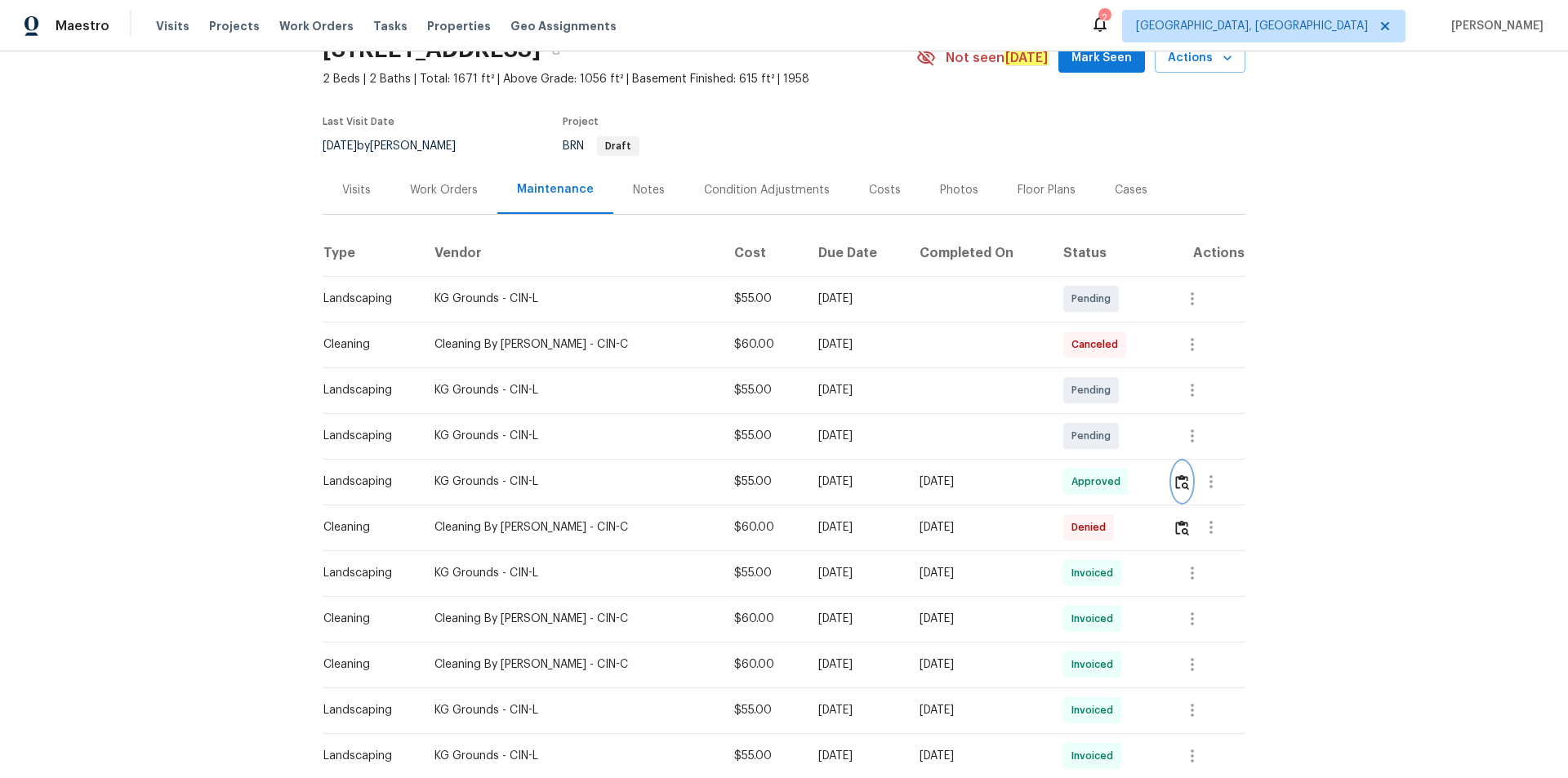
click at [1115, 482] on img "button" at bounding box center [1182, 482] width 14 height 16
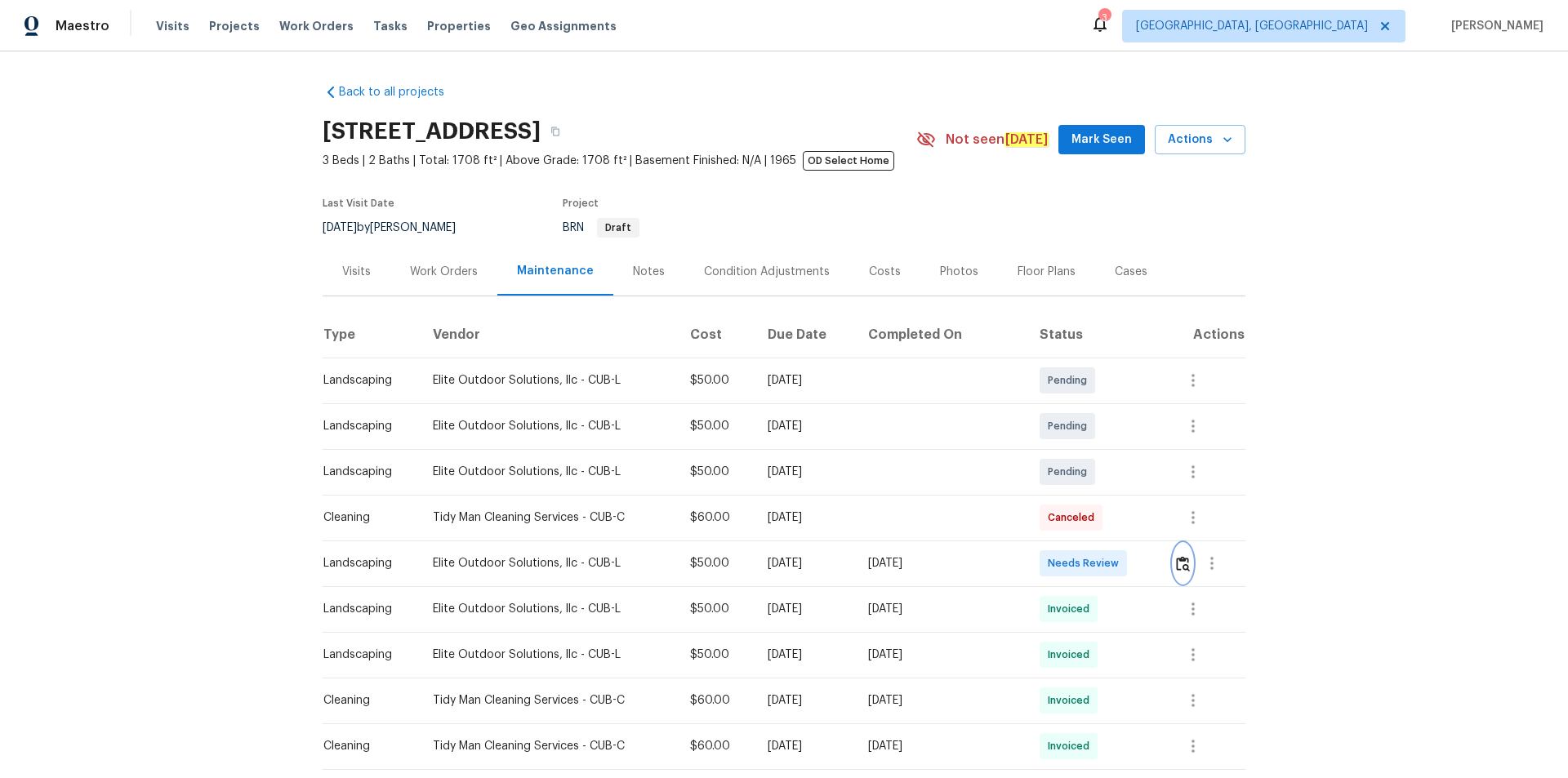
click at [1115, 522] on img "button" at bounding box center [1183, 563] width 14 height 16
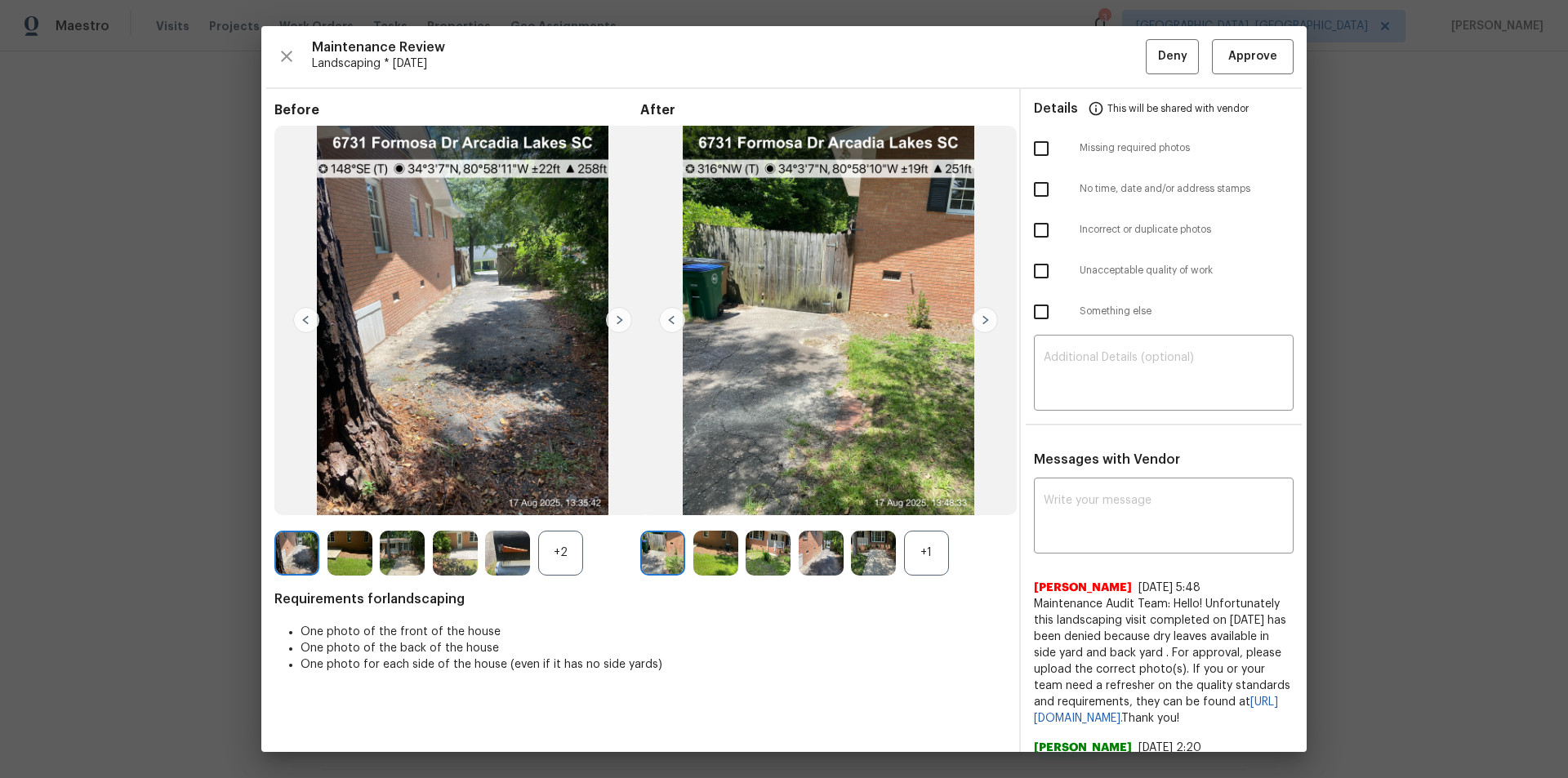
click at [620, 319] on img at bounding box center [619, 320] width 26 height 26
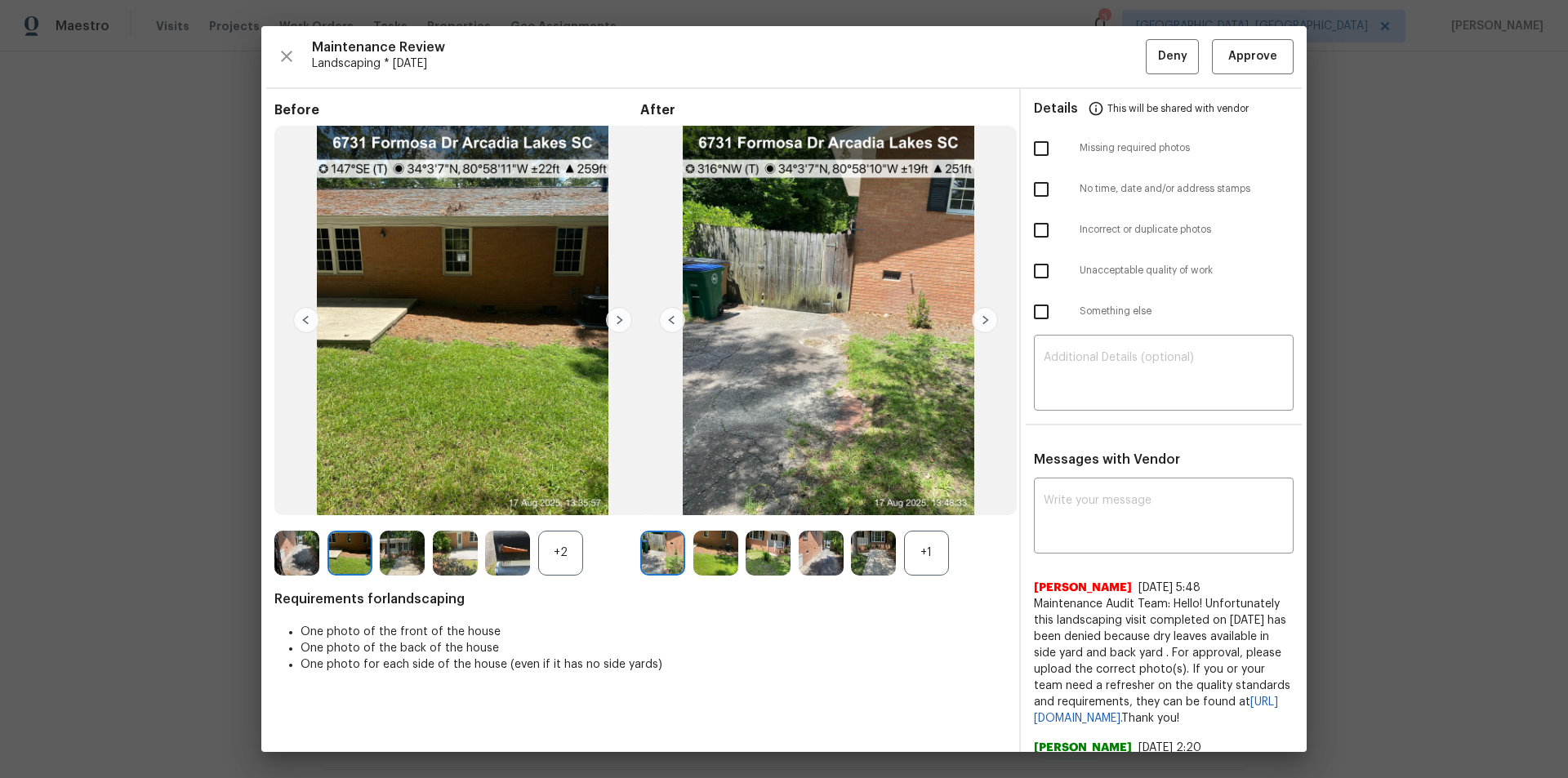
click at [620, 319] on img at bounding box center [619, 320] width 26 height 26
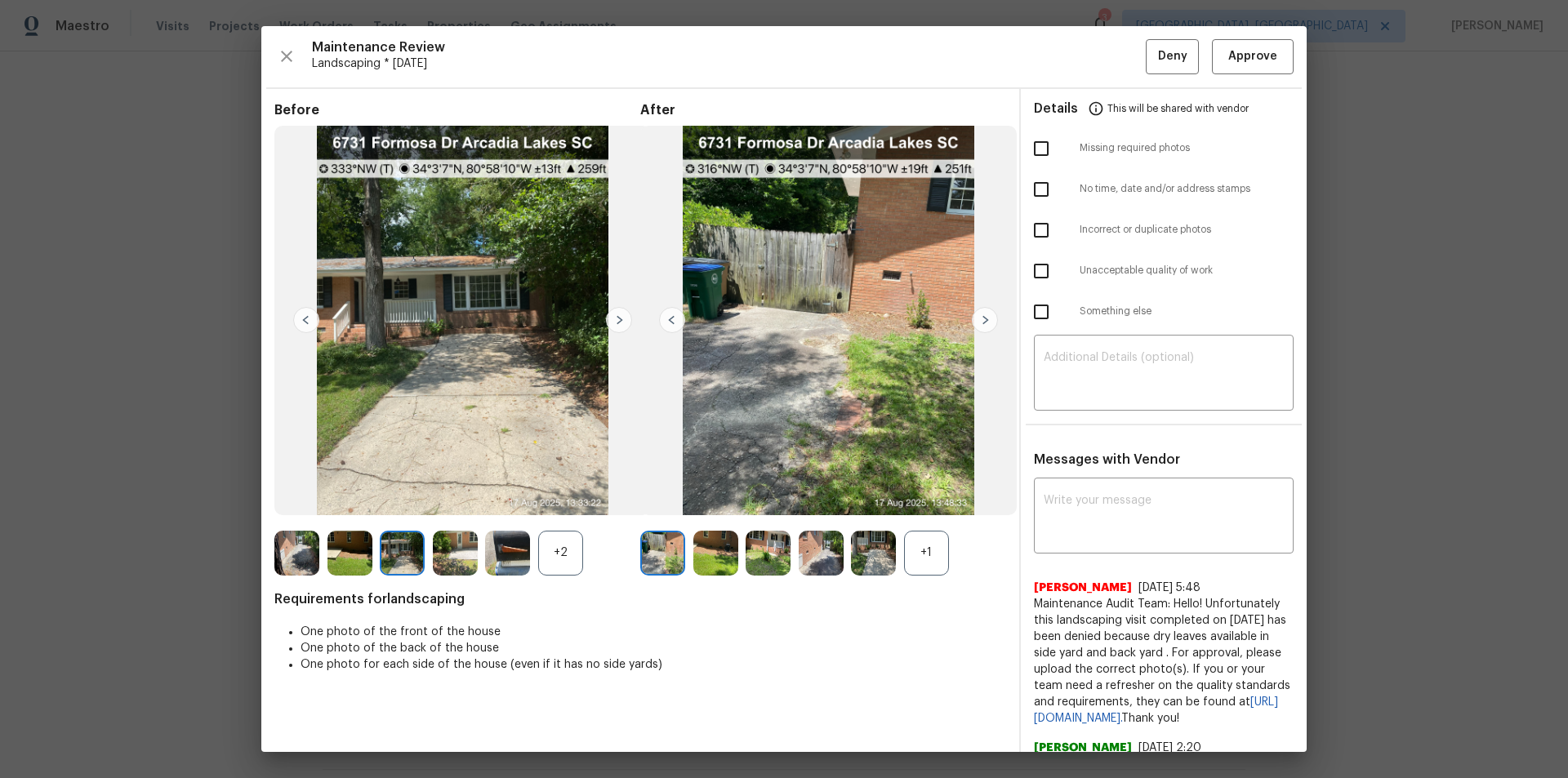
click at [620, 319] on img at bounding box center [619, 320] width 26 height 26
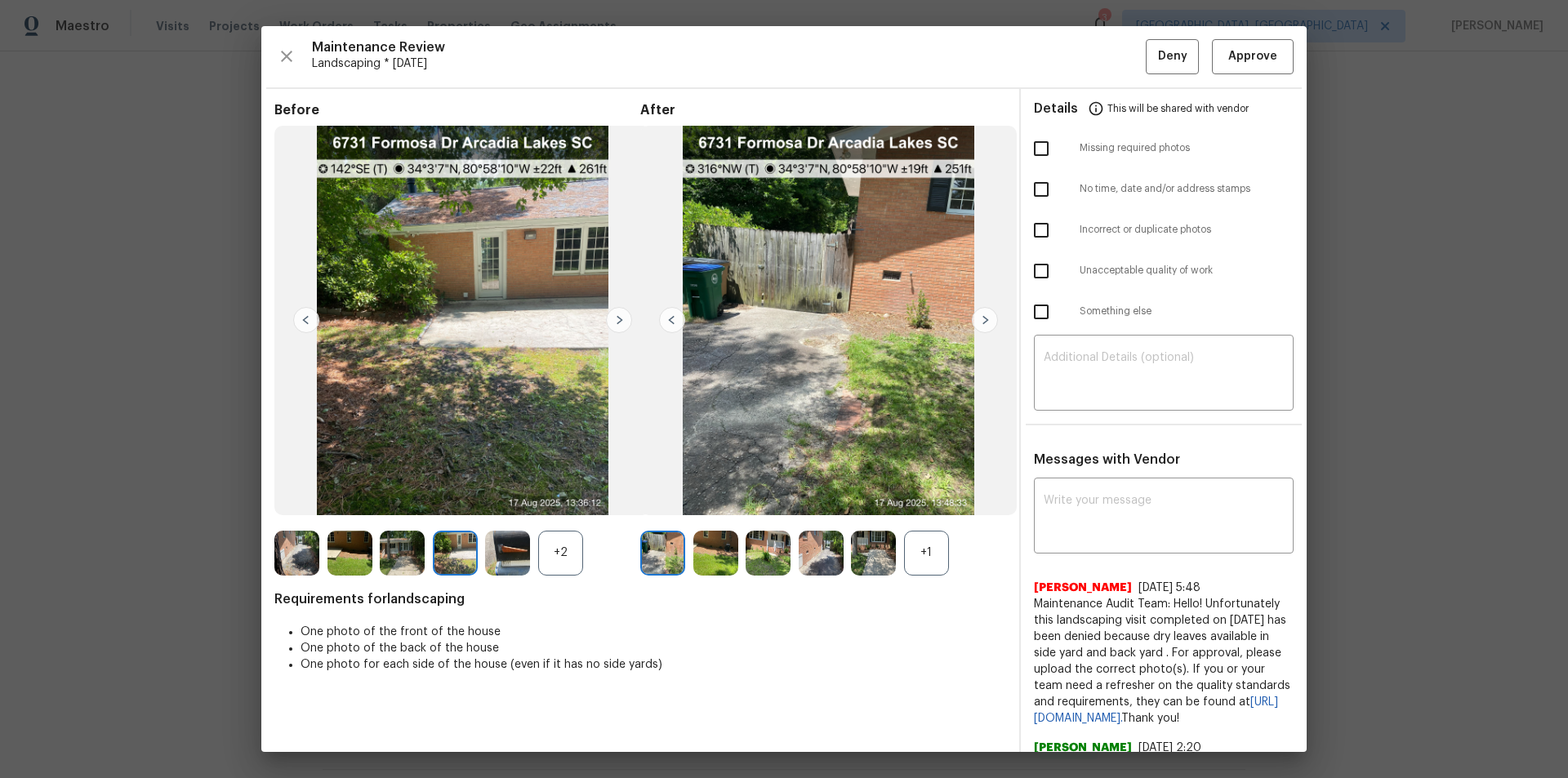
click at [984, 318] on img at bounding box center [985, 320] width 26 height 26
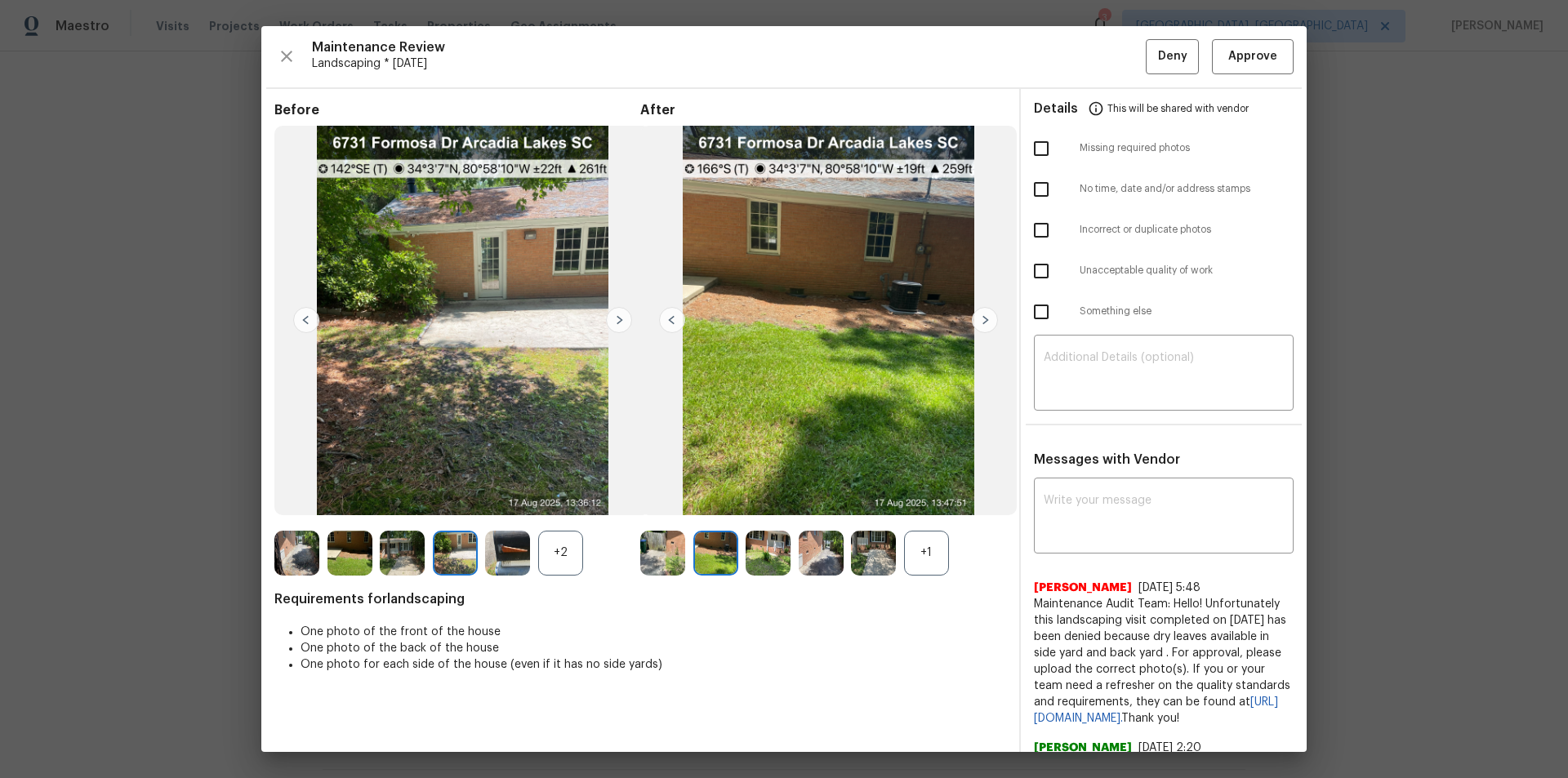
click at [984, 318] on img at bounding box center [985, 320] width 26 height 26
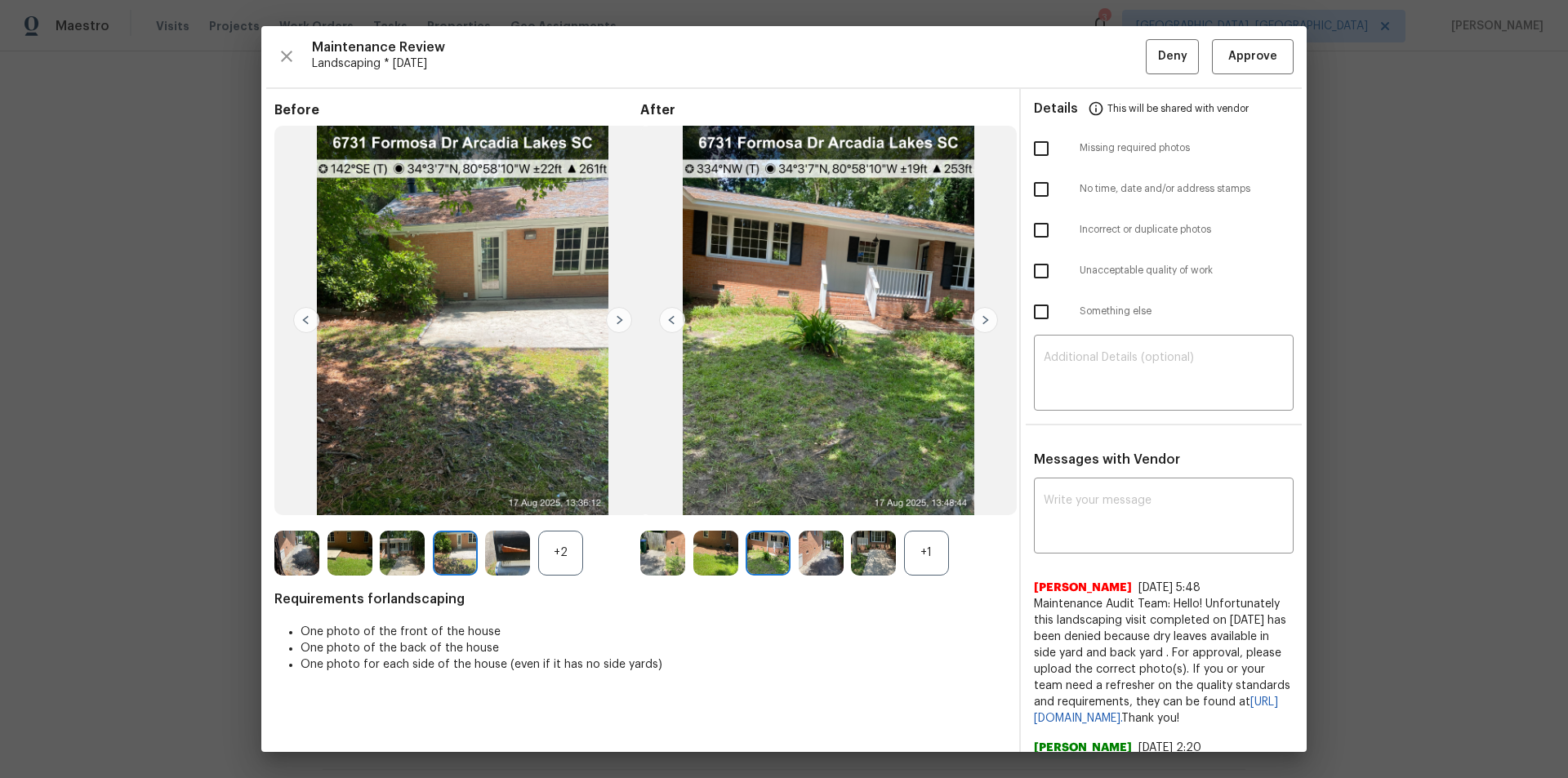
click at [984, 318] on img at bounding box center [985, 320] width 26 height 26
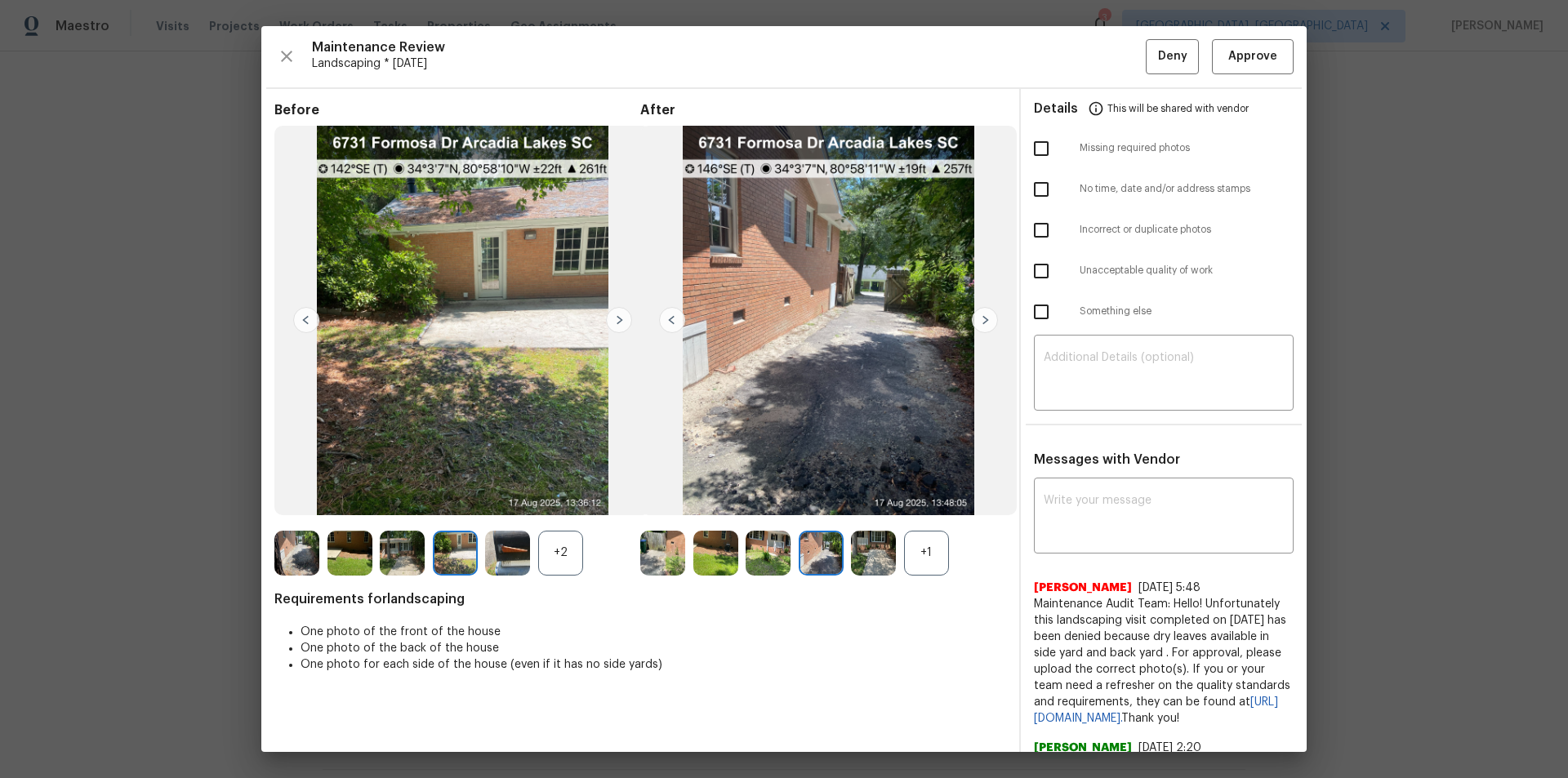
click at [984, 318] on img at bounding box center [985, 320] width 26 height 26
click at [985, 318] on img at bounding box center [985, 320] width 26 height 26
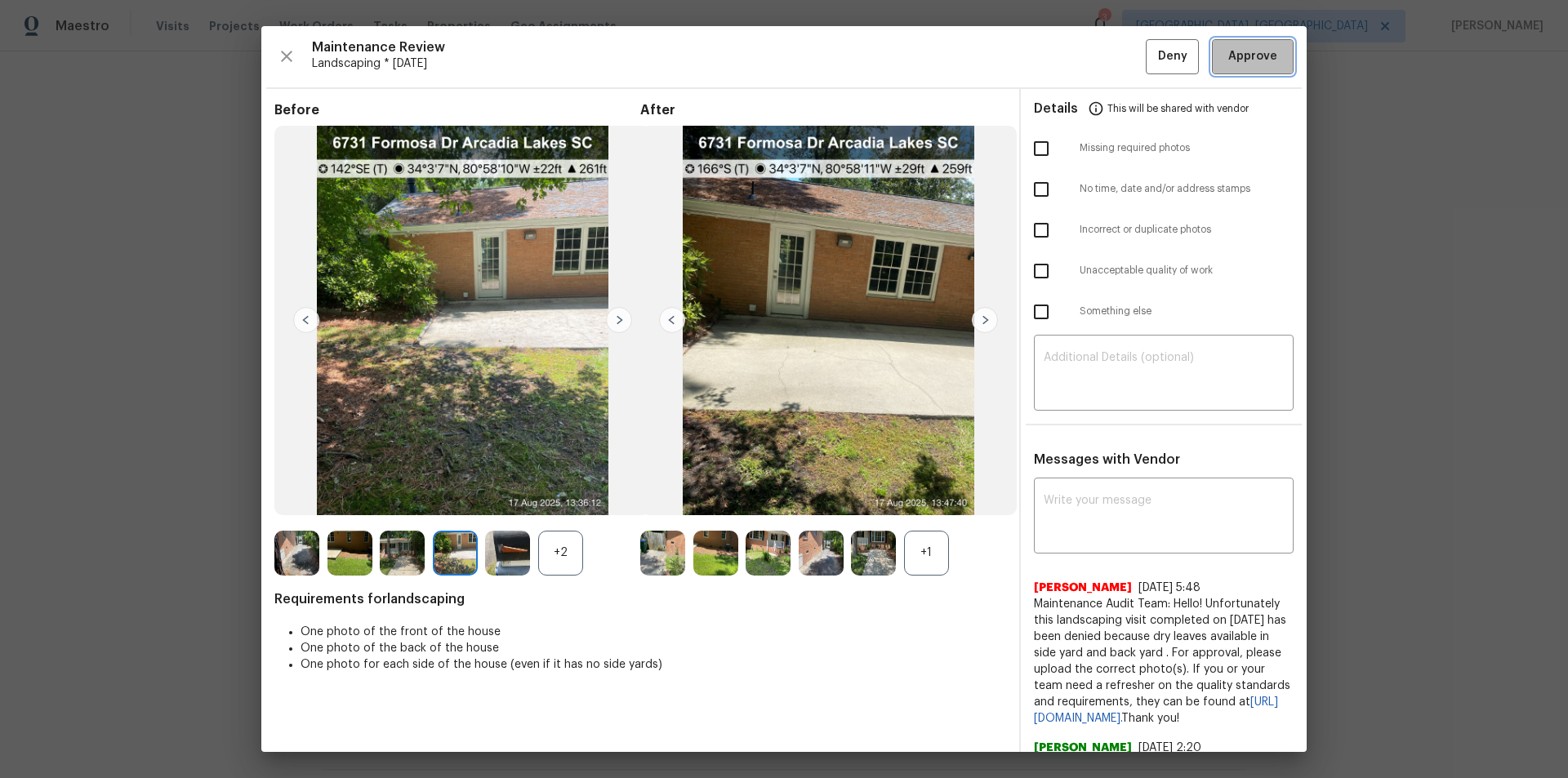
click at [1115, 51] on span "Approve" at bounding box center [1253, 57] width 49 height 21
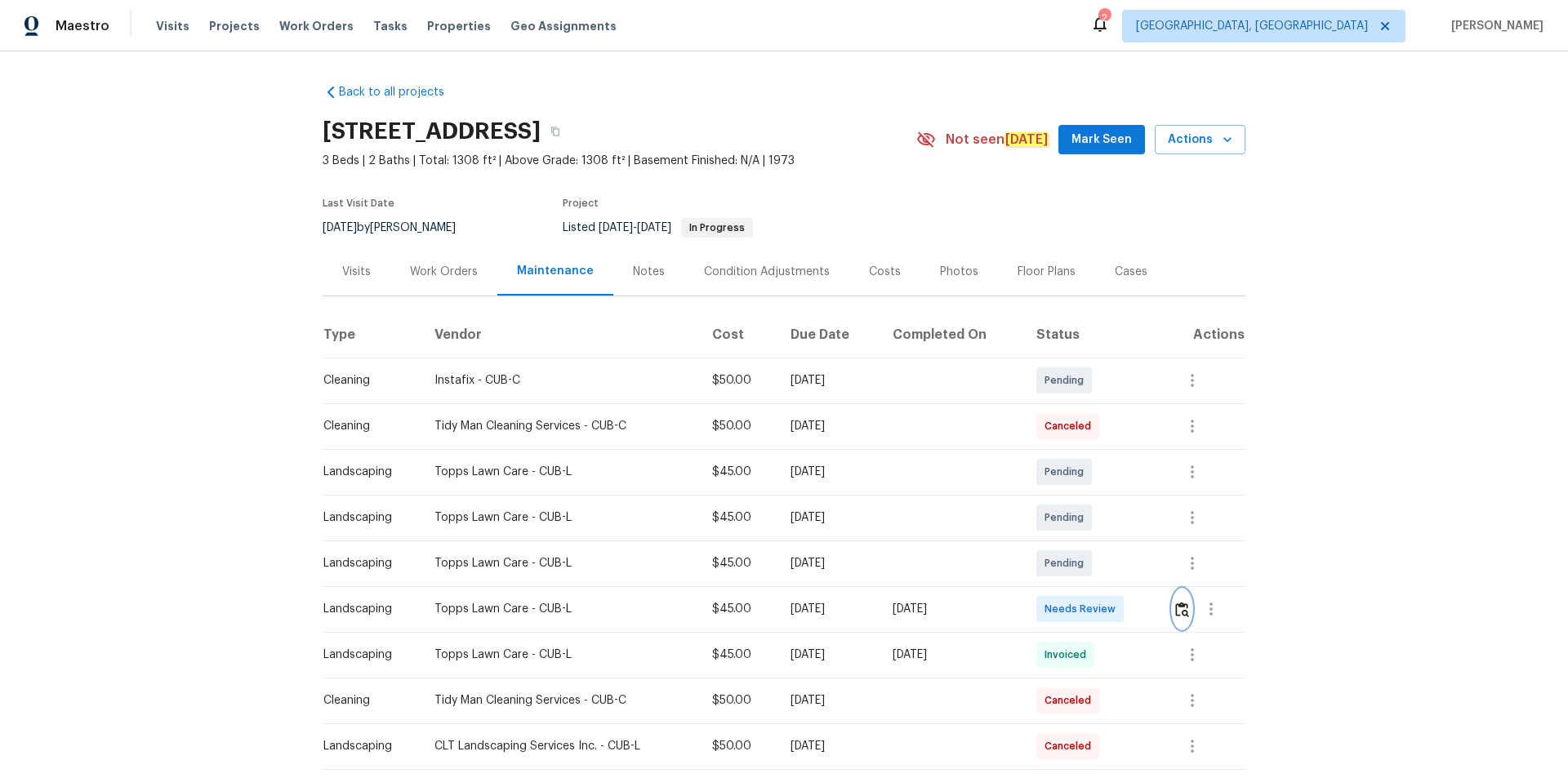
click at [1115, 522] on img "button" at bounding box center [1182, 609] width 14 height 16
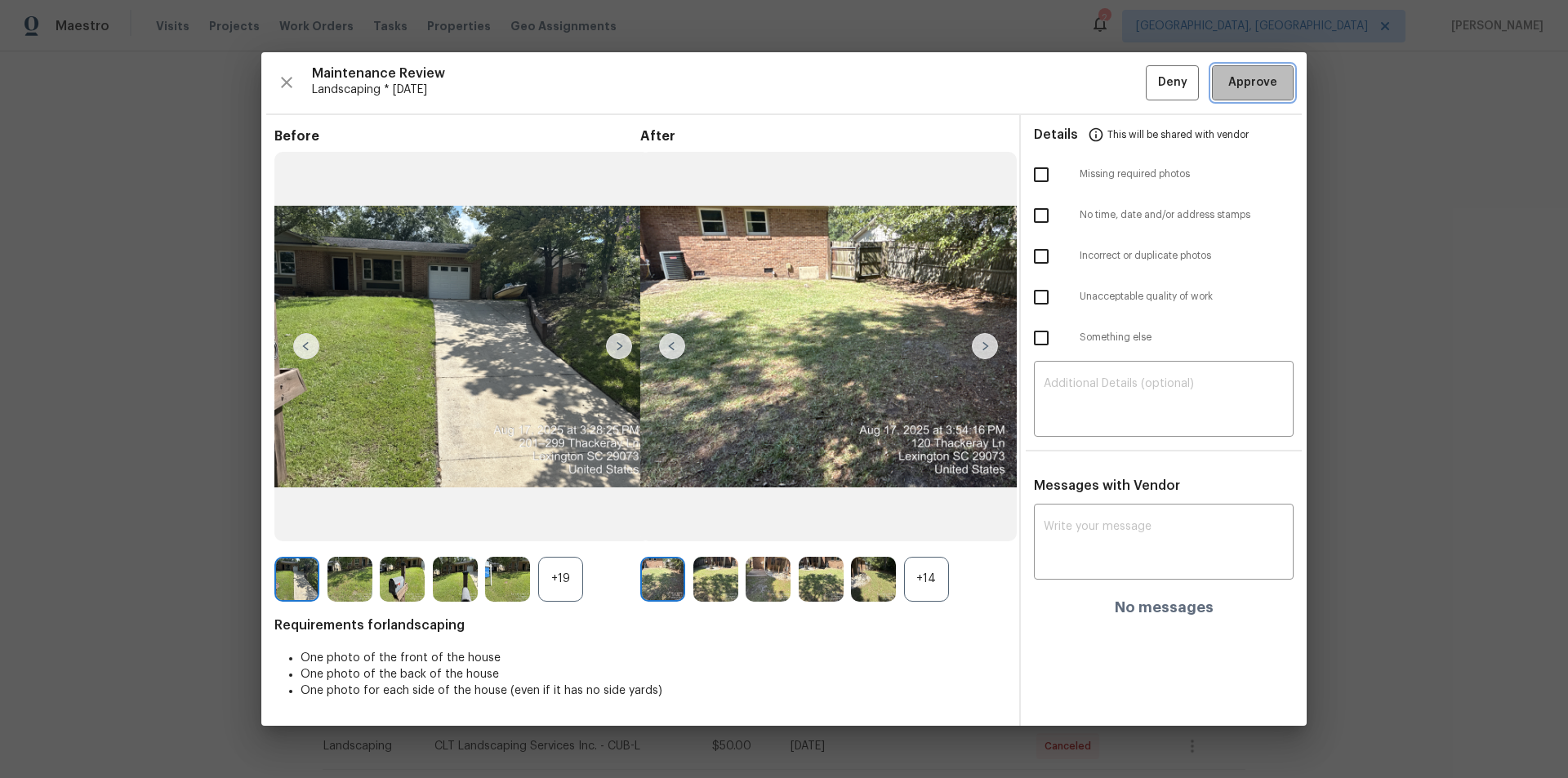
click at [1115, 78] on span "Approve" at bounding box center [1253, 83] width 49 height 21
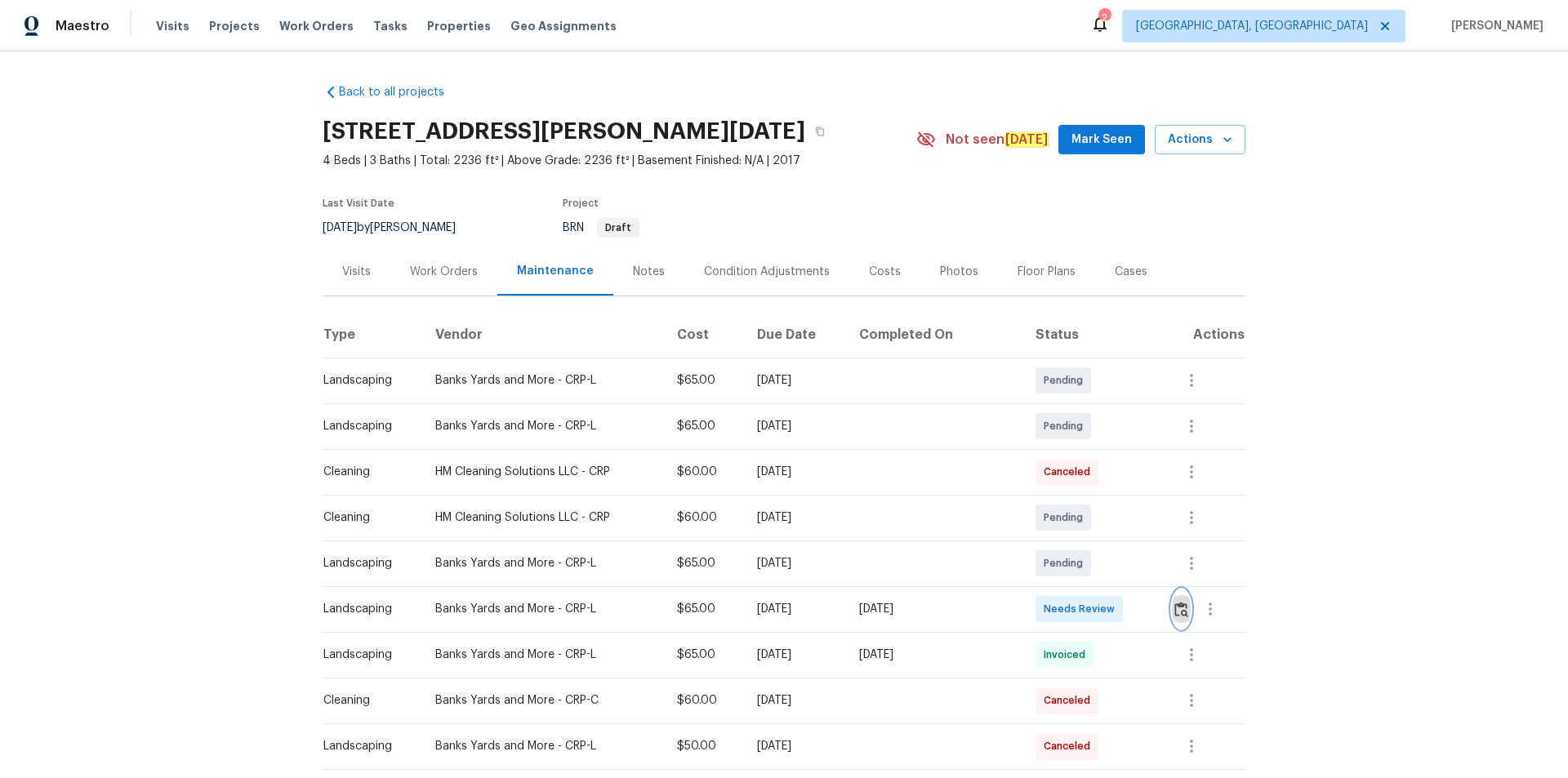
click at [1115, 522] on img "button" at bounding box center [1181, 609] width 14 height 16
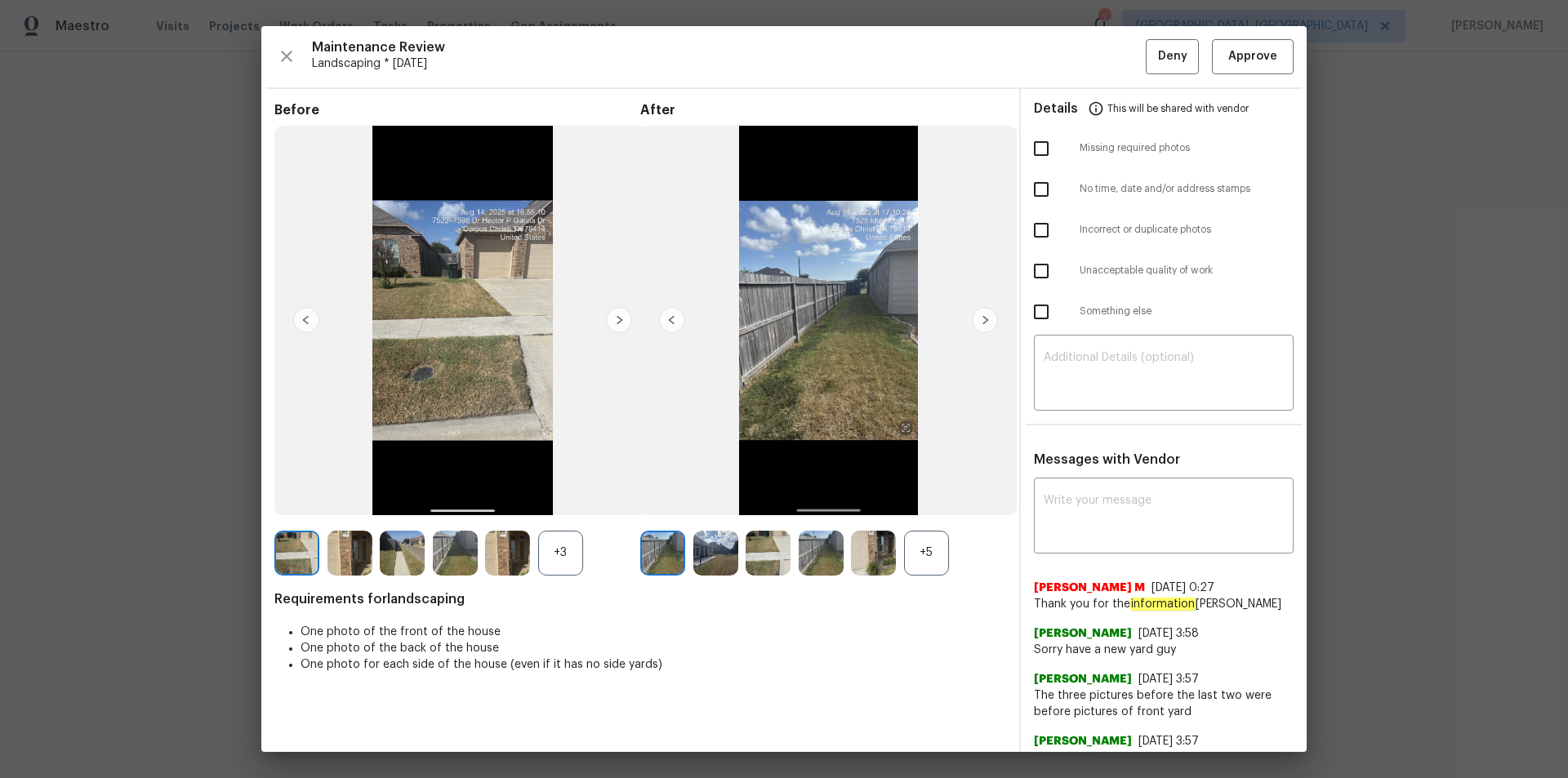
drag, startPoint x: 1526, startPoint y: 259, endPoint x: 1359, endPoint y: 340, distance: 185.6
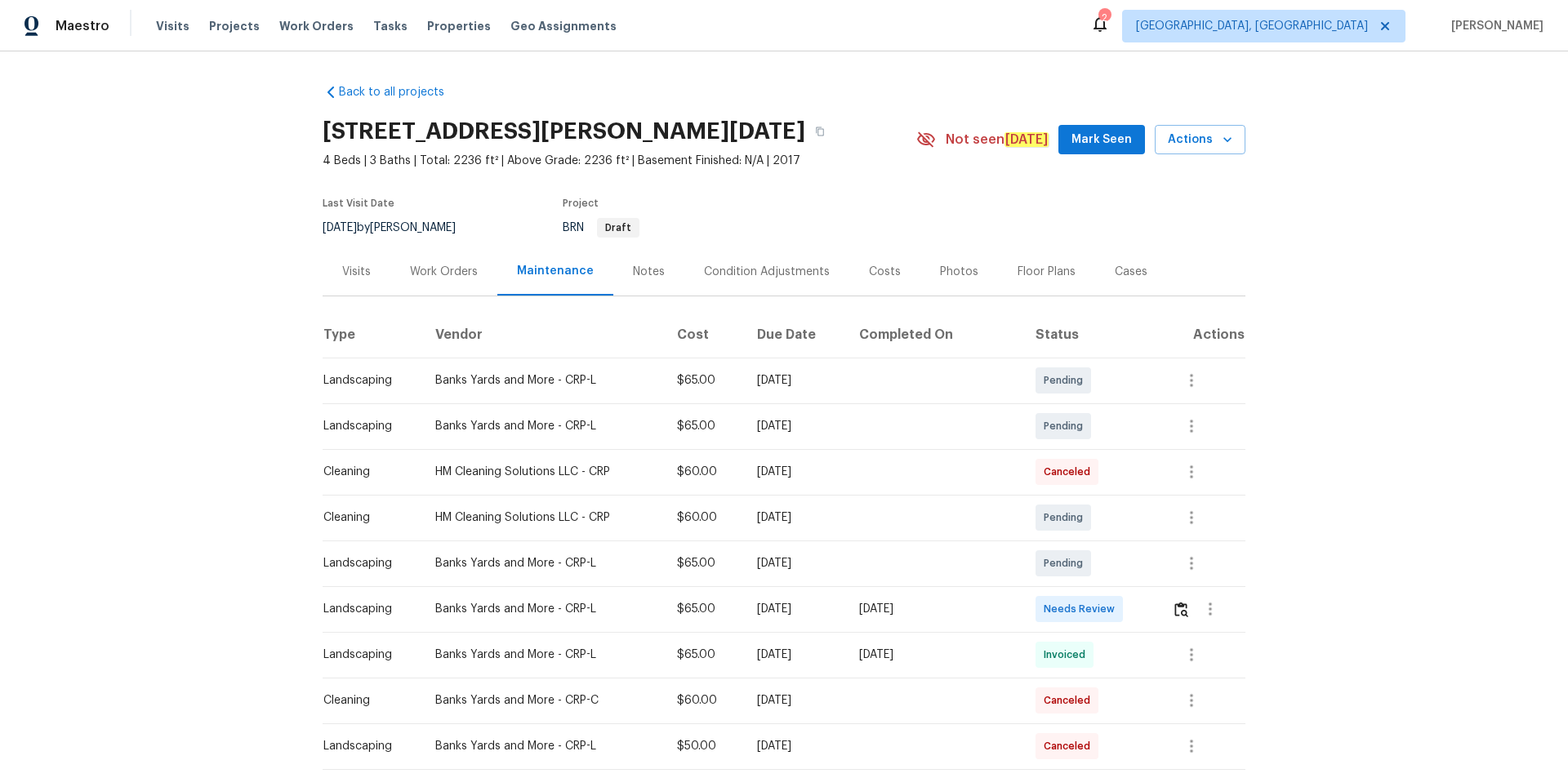
click at [1115, 522] on td at bounding box center [1201, 609] width 87 height 46
click at [1115, 522] on img "button" at bounding box center [1181, 609] width 14 height 16
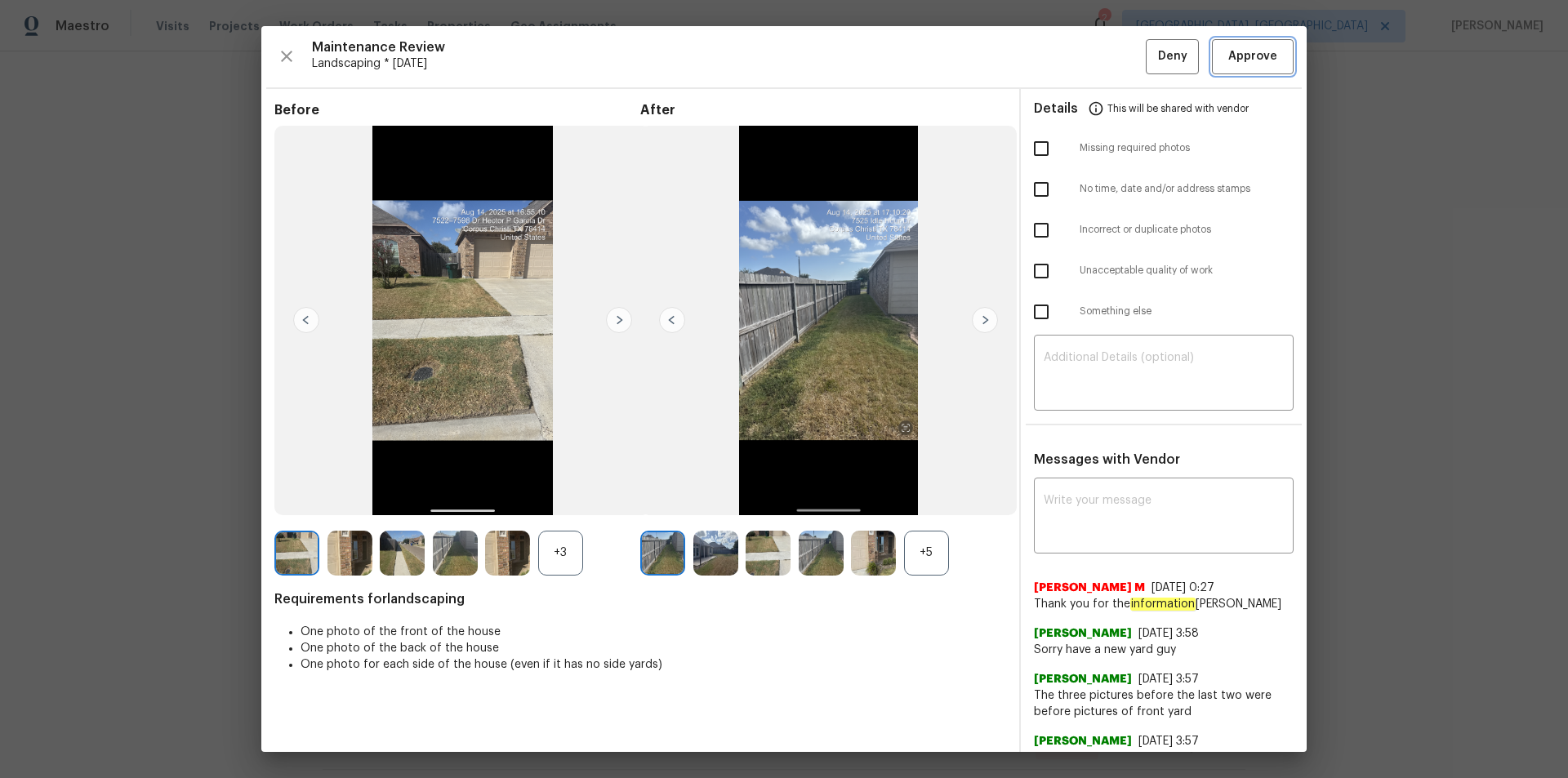
click at [1115, 45] on button "Approve" at bounding box center [1253, 57] width 82 height 35
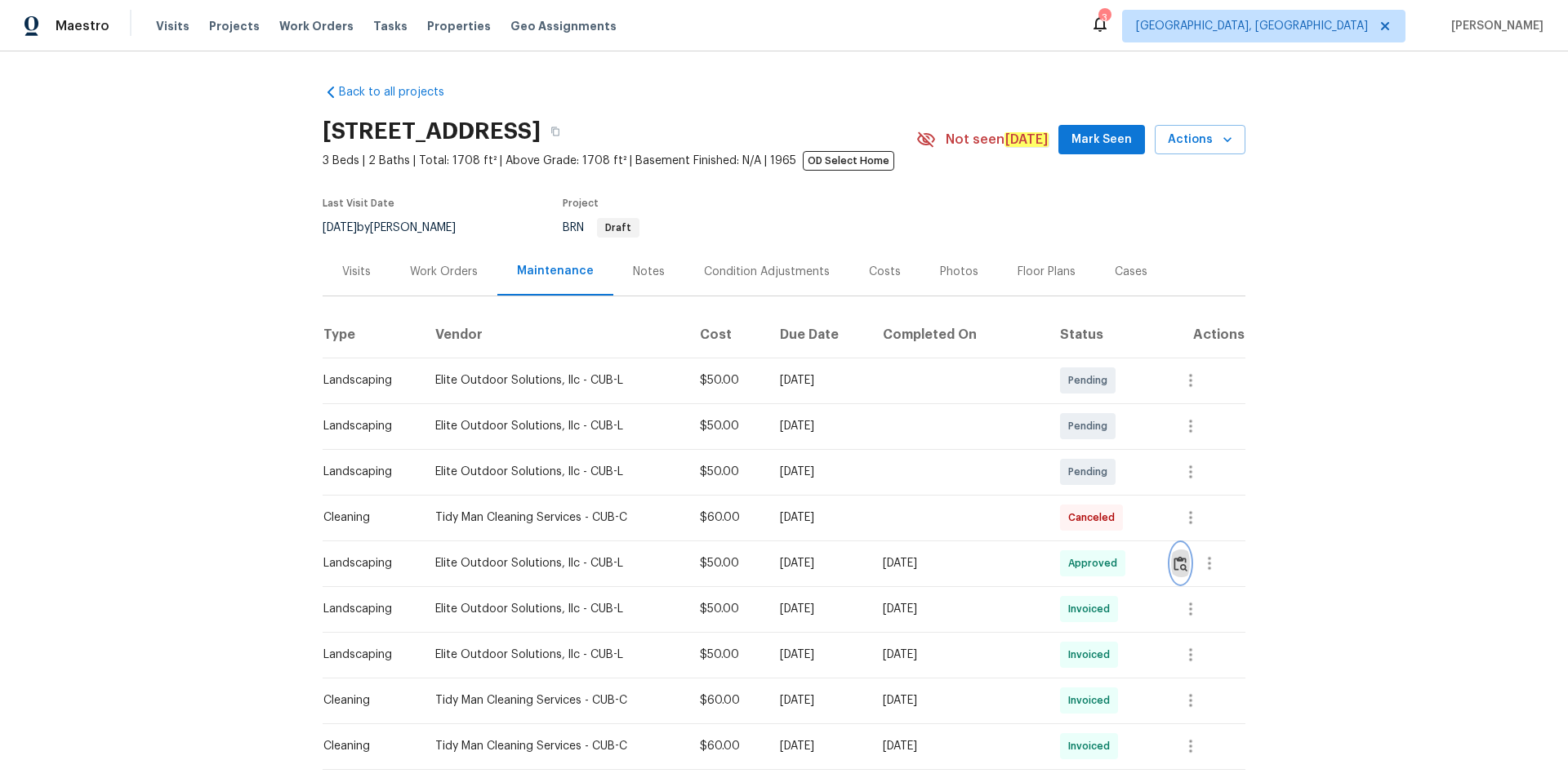
click at [1178, 560] on img "button" at bounding box center [1180, 563] width 14 height 16
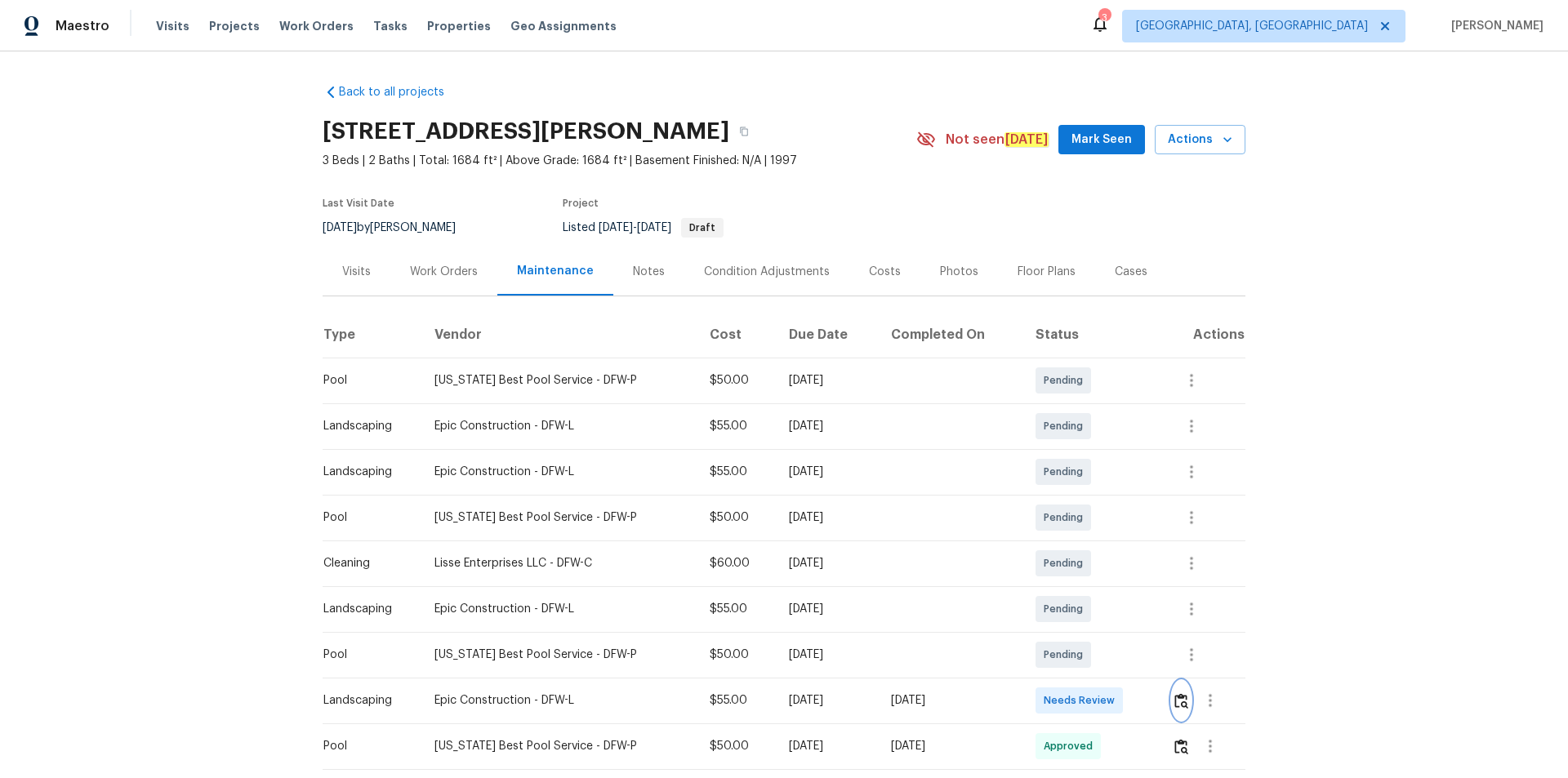
click at [1115, 522] on img "button" at bounding box center [1181, 701] width 14 height 16
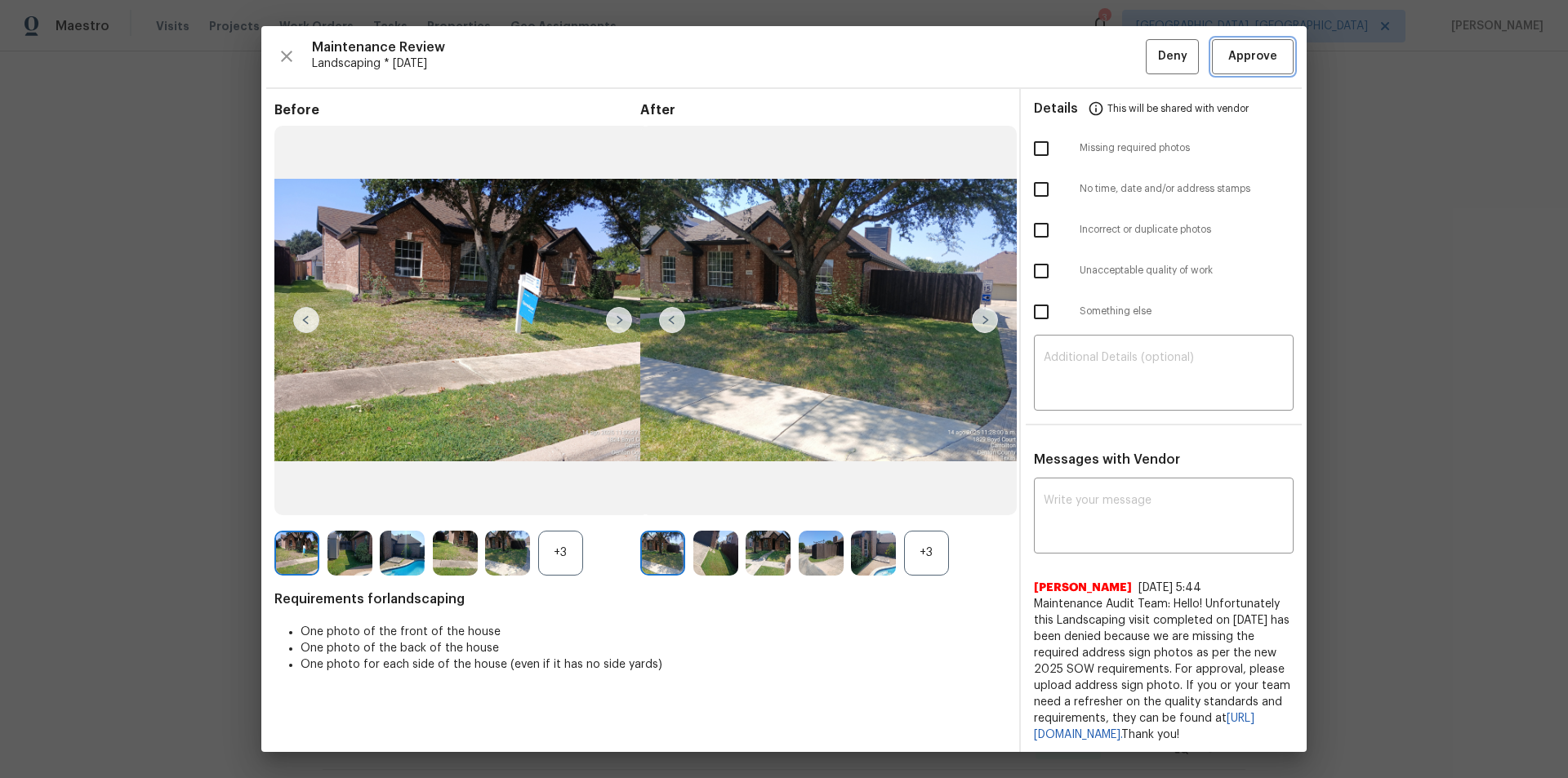
click at [1115, 49] on span "Approve" at bounding box center [1253, 57] width 49 height 21
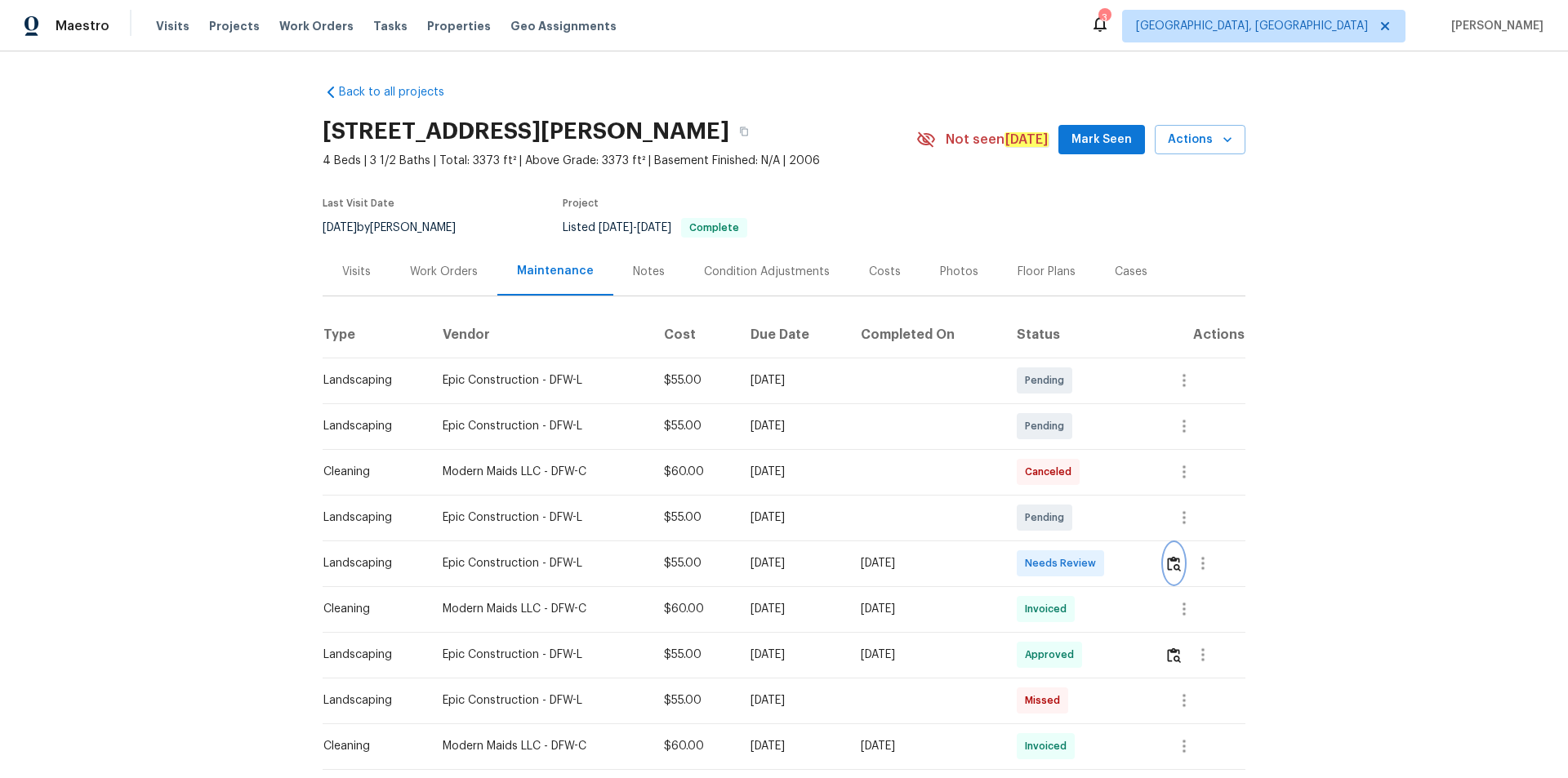
click at [1115, 522] on img "button" at bounding box center [1173, 563] width 14 height 16
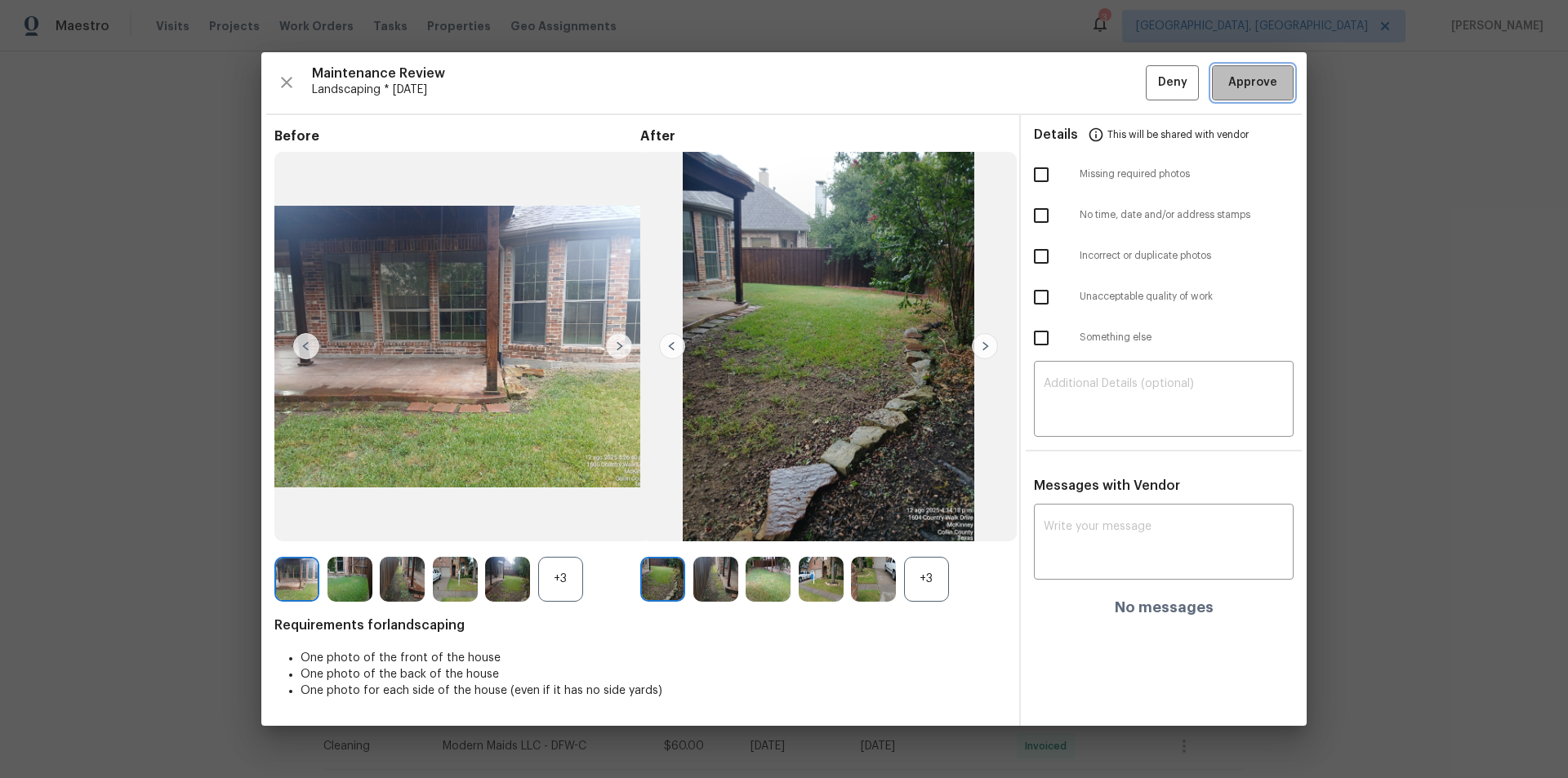
click at [1115, 84] on span "Approve" at bounding box center [1253, 83] width 49 height 21
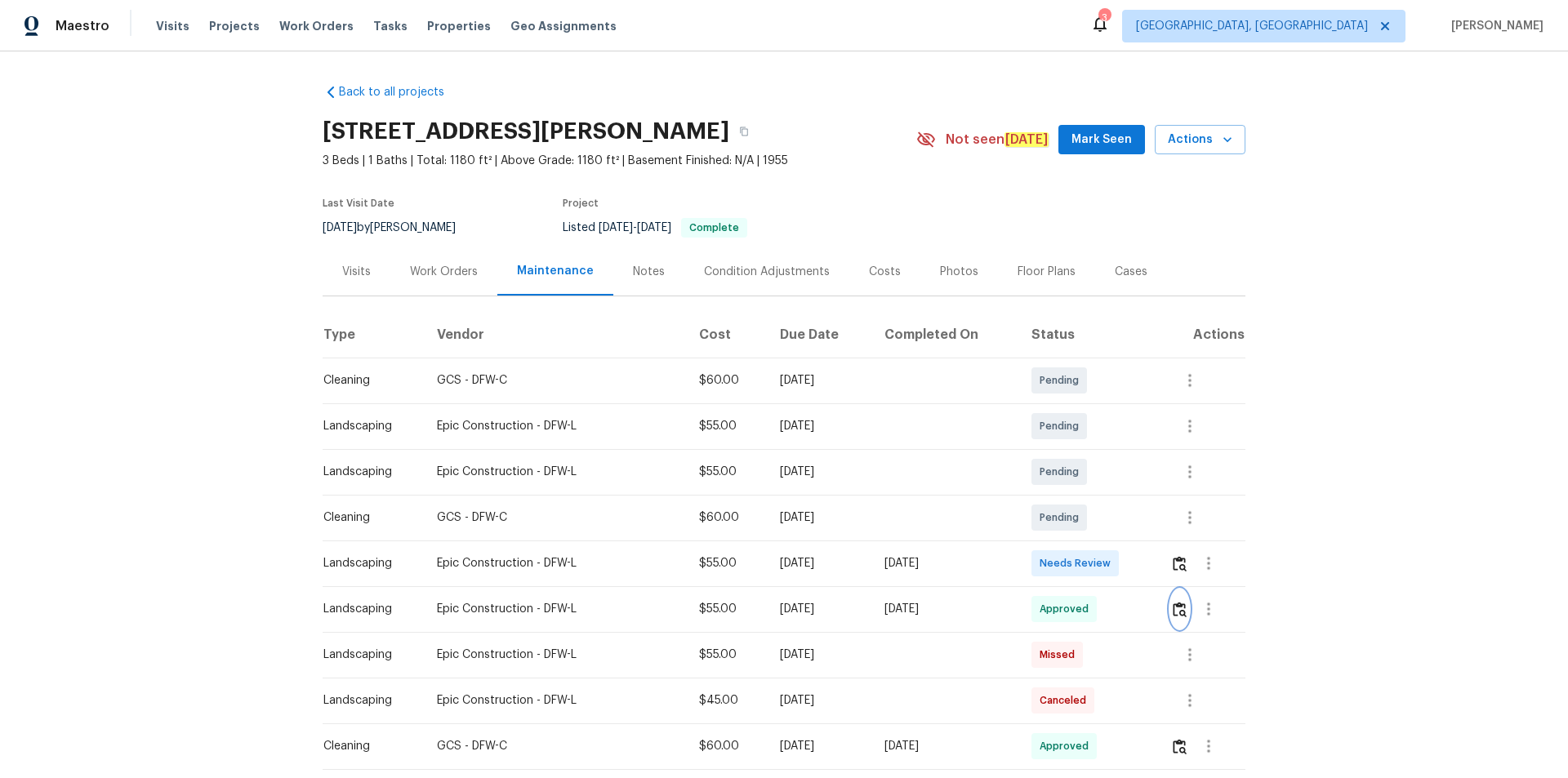
click at [1115, 522] on img "button" at bounding box center [1179, 609] width 14 height 16
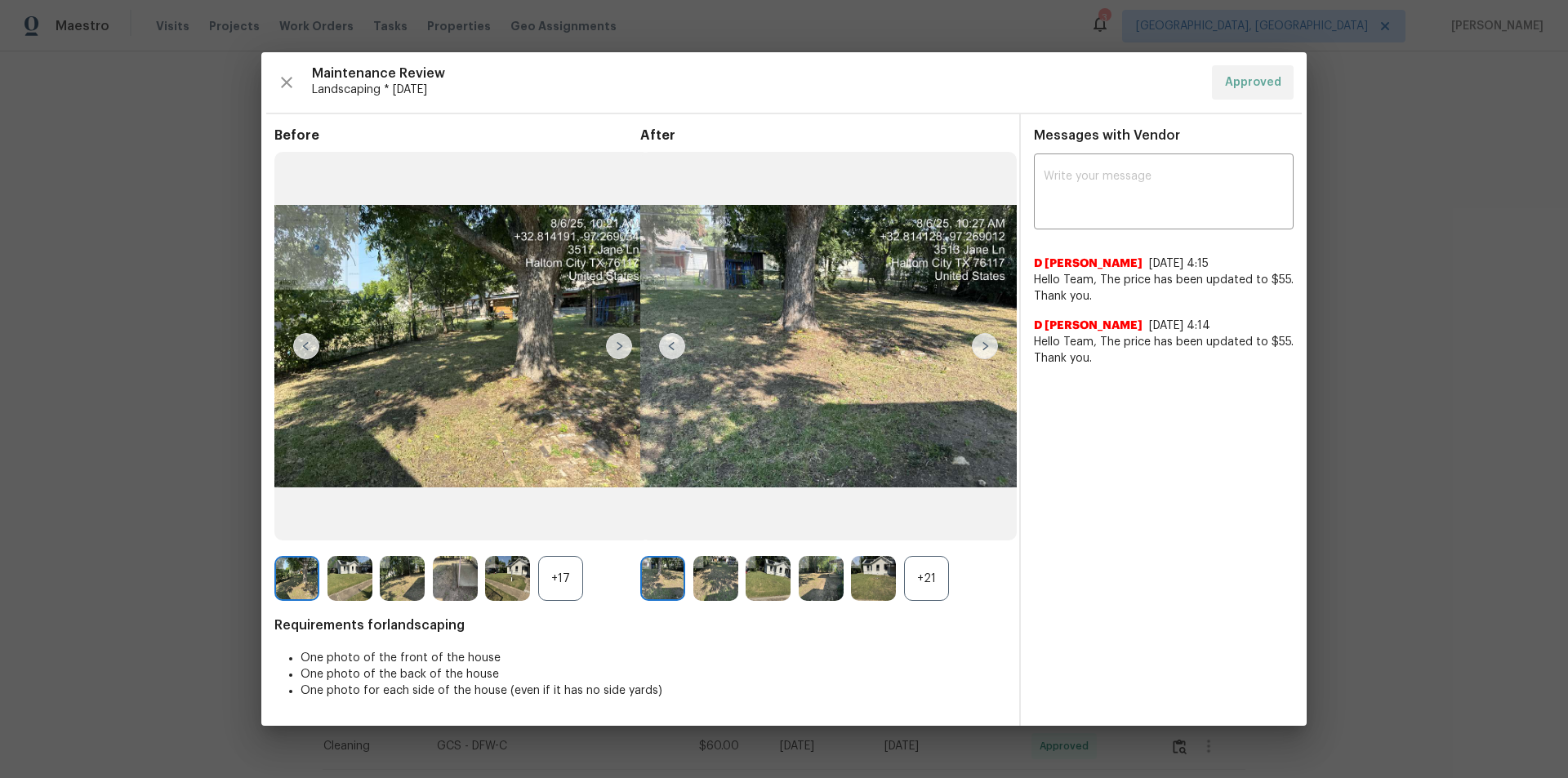
click at [985, 351] on img at bounding box center [985, 346] width 26 height 26
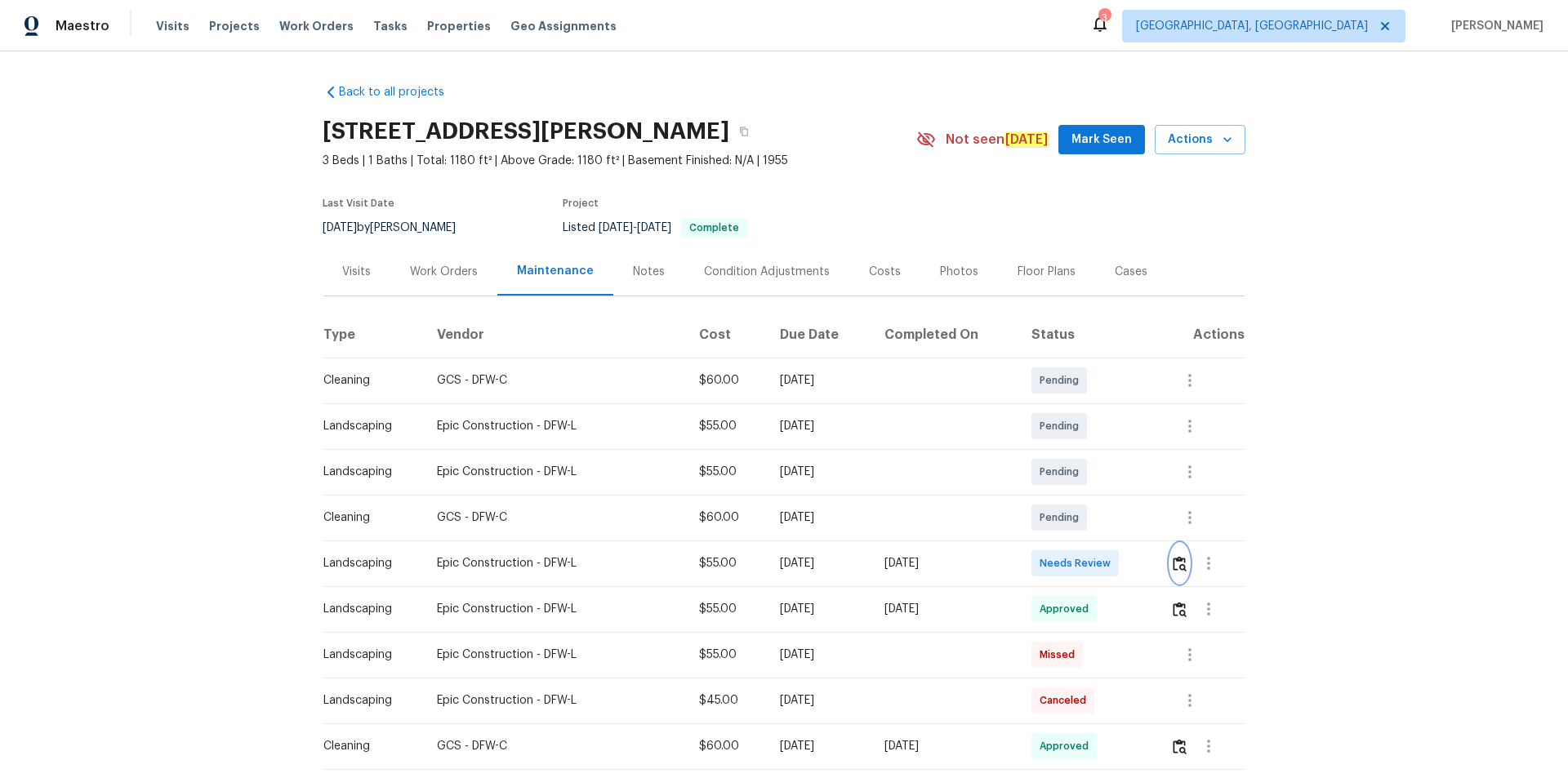
click at [1115, 522] on img "button" at bounding box center [1179, 563] width 14 height 16
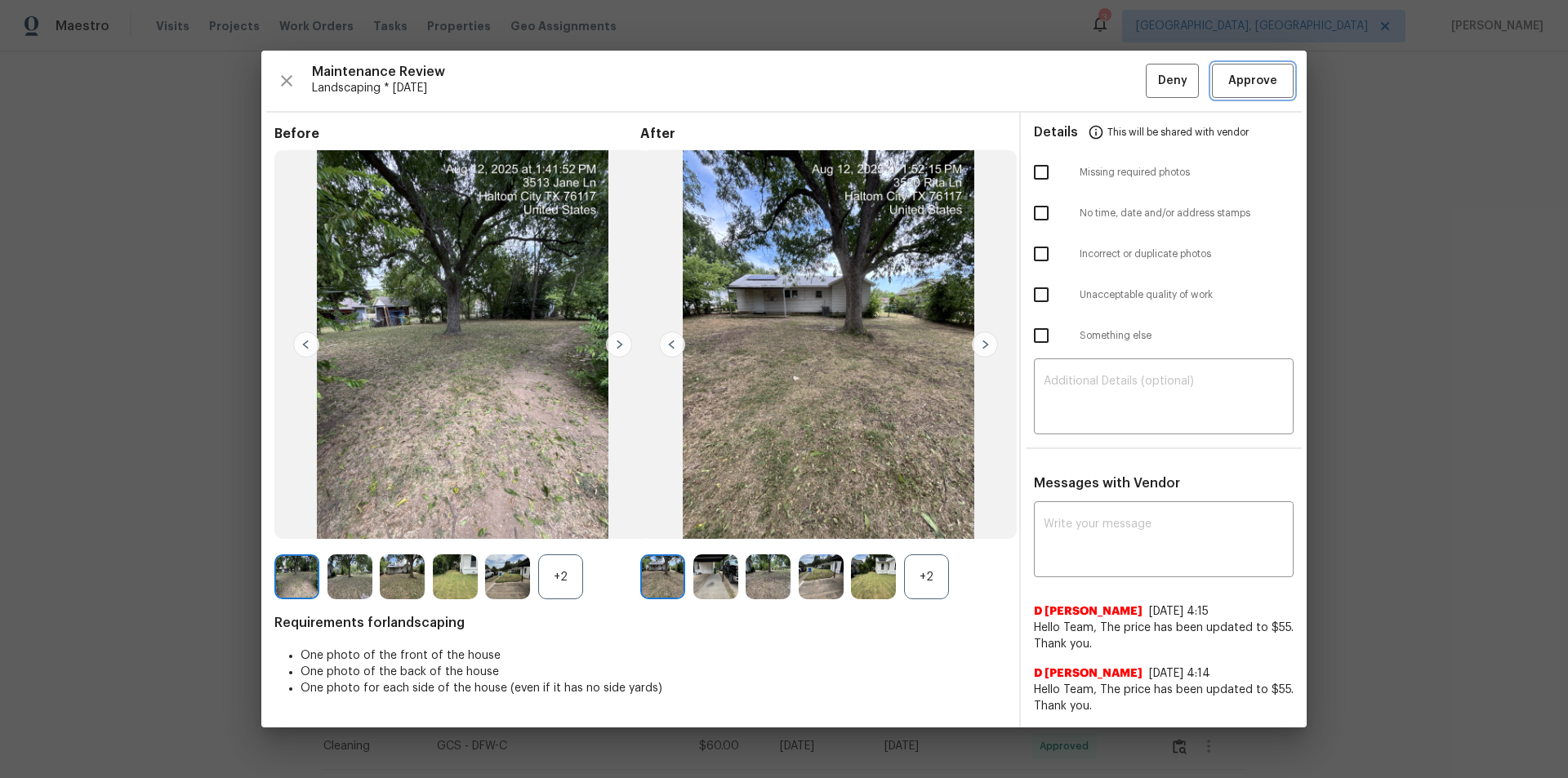
drag, startPoint x: 1289, startPoint y: 90, endPoint x: 1288, endPoint y: 108, distance: 18.0
click at [1115, 90] on button "Approve" at bounding box center [1253, 81] width 82 height 35
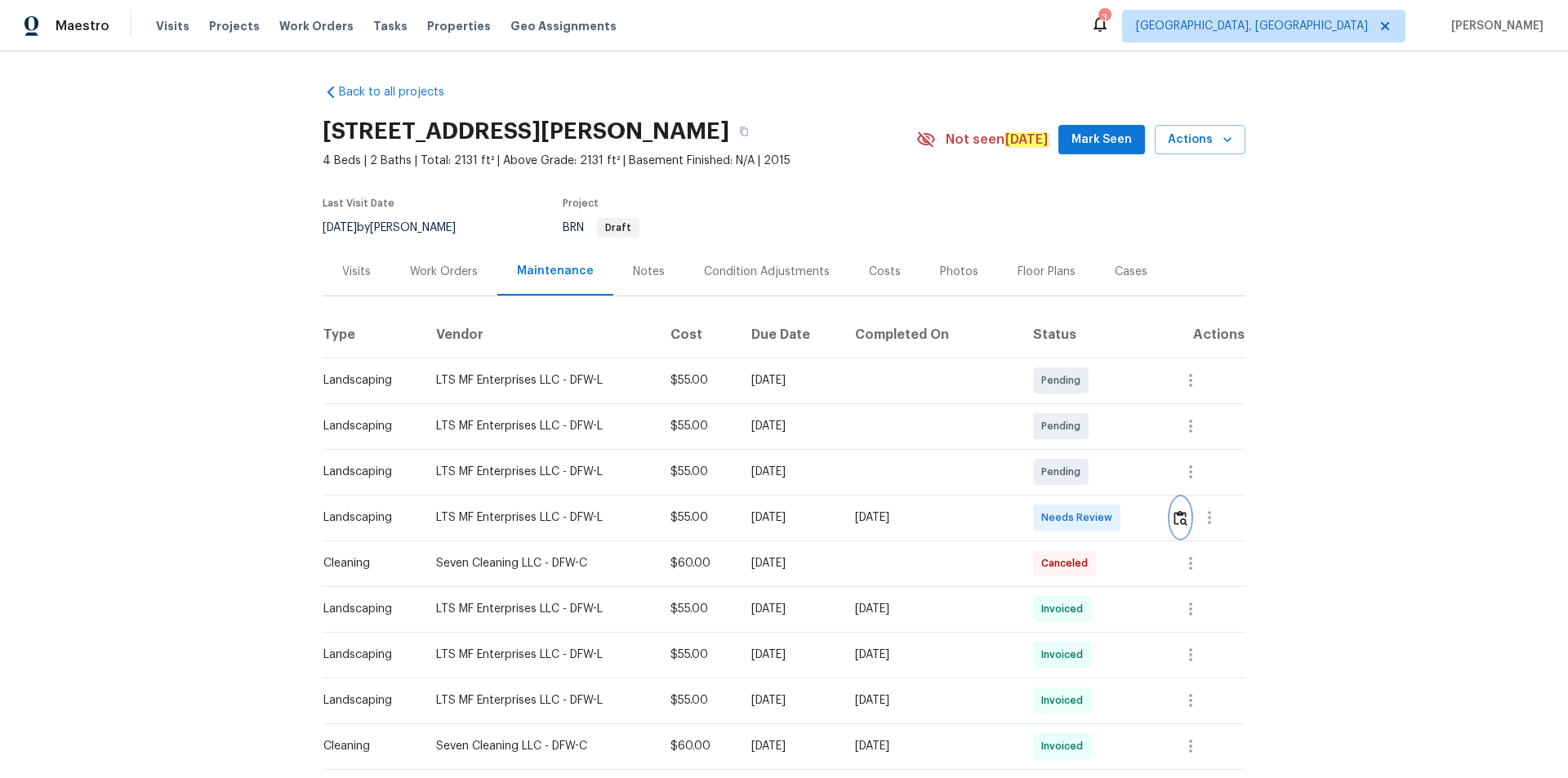
click at [1115, 511] on img "button" at bounding box center [1180, 518] width 14 height 16
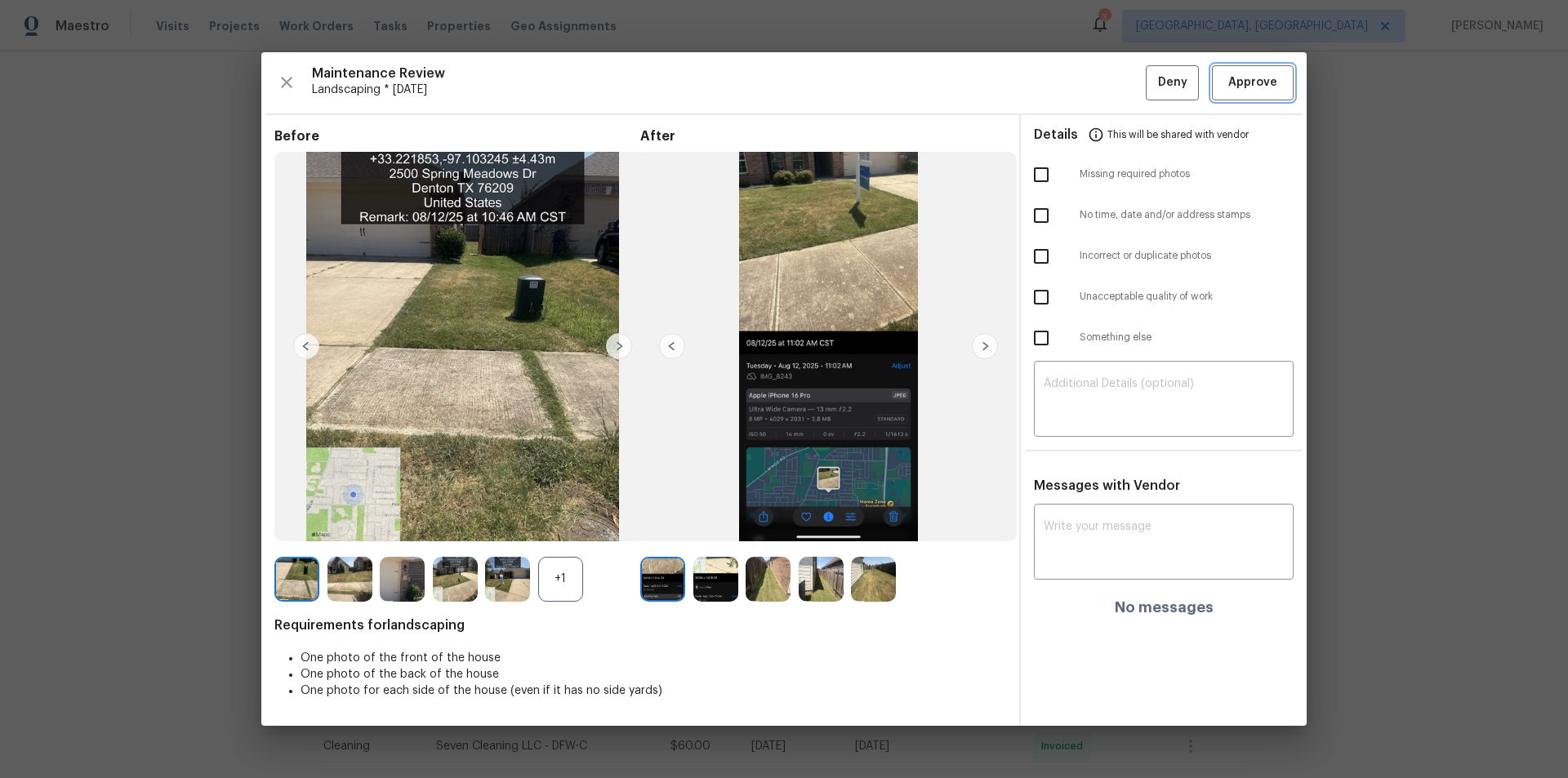
click at [1115, 73] on span "Approve" at bounding box center [1253, 83] width 49 height 21
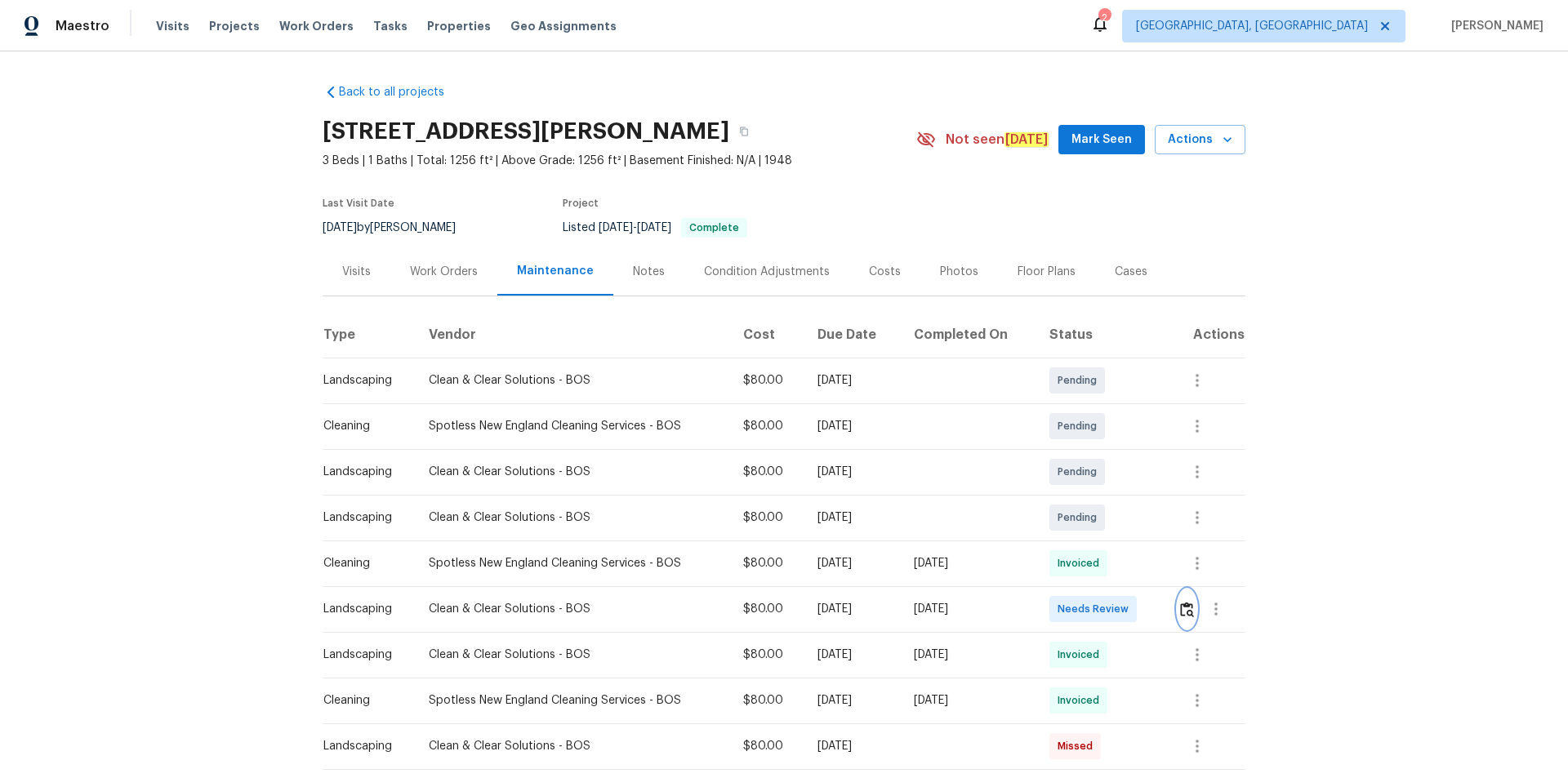
click at [1183, 610] on img "button" at bounding box center [1186, 609] width 14 height 16
click at [1178, 613] on button "button" at bounding box center [1187, 609] width 19 height 39
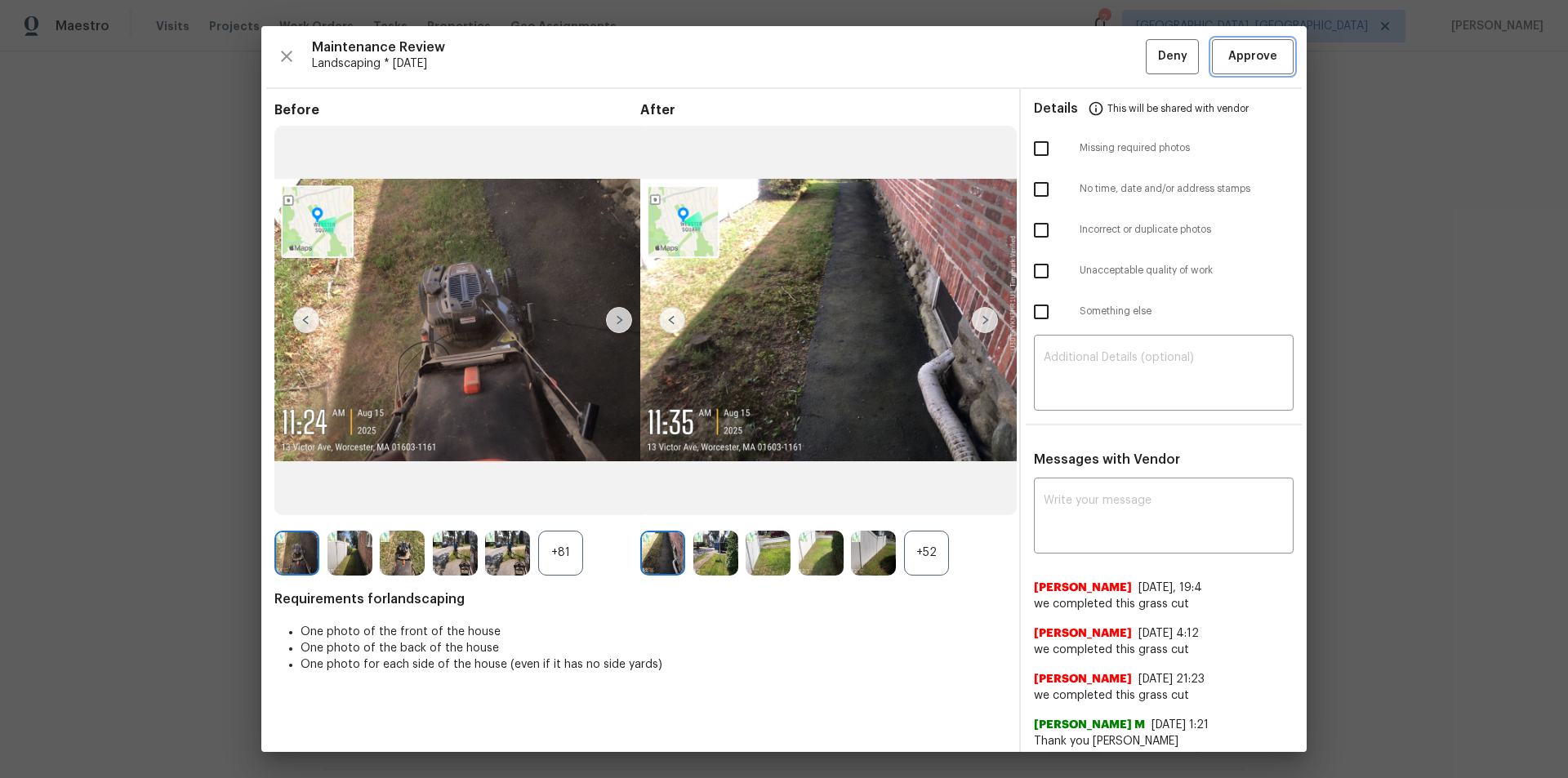
click at [1256, 43] on button "Approve" at bounding box center [1253, 57] width 82 height 35
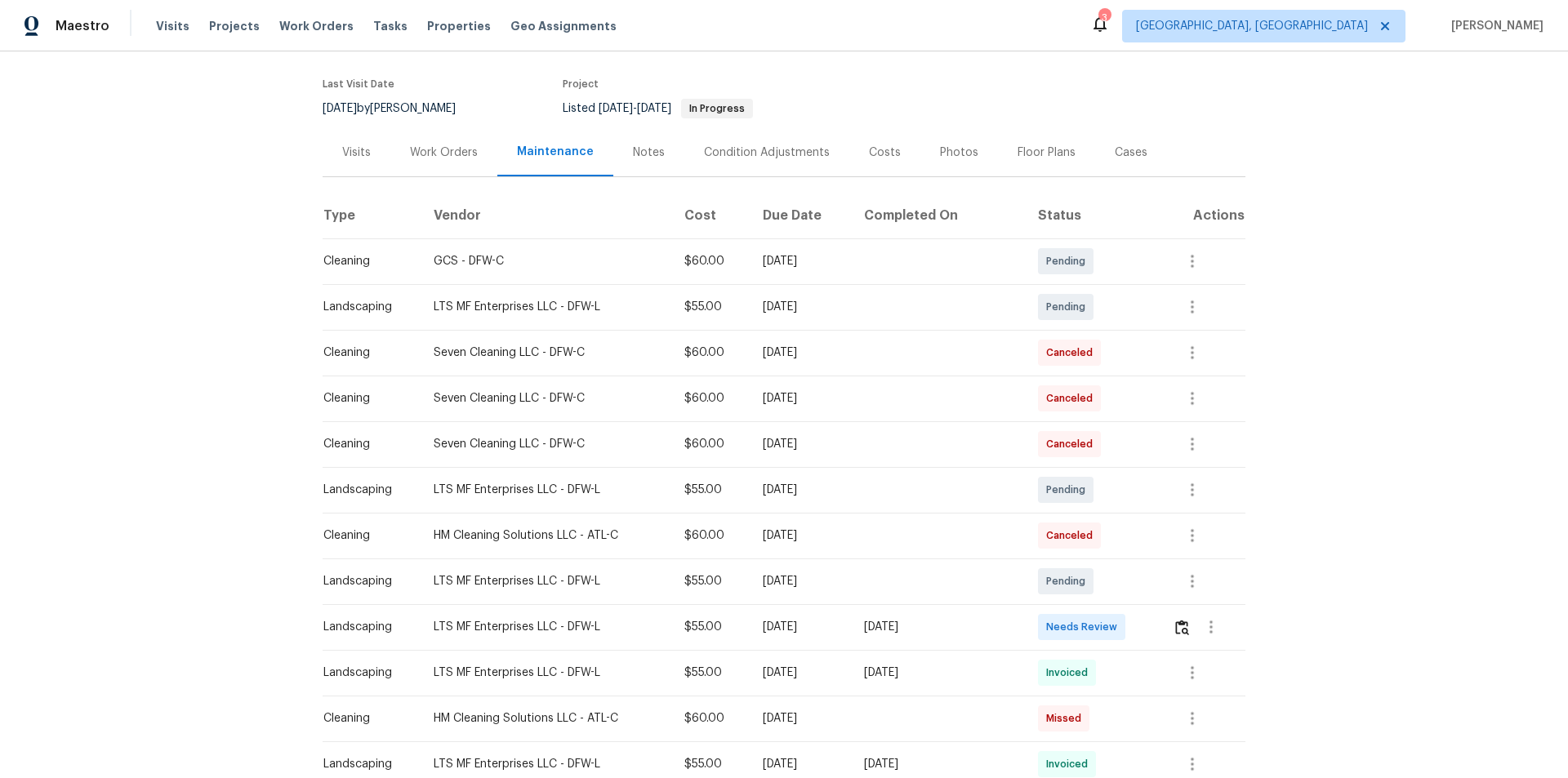
scroll to position [245, 0]
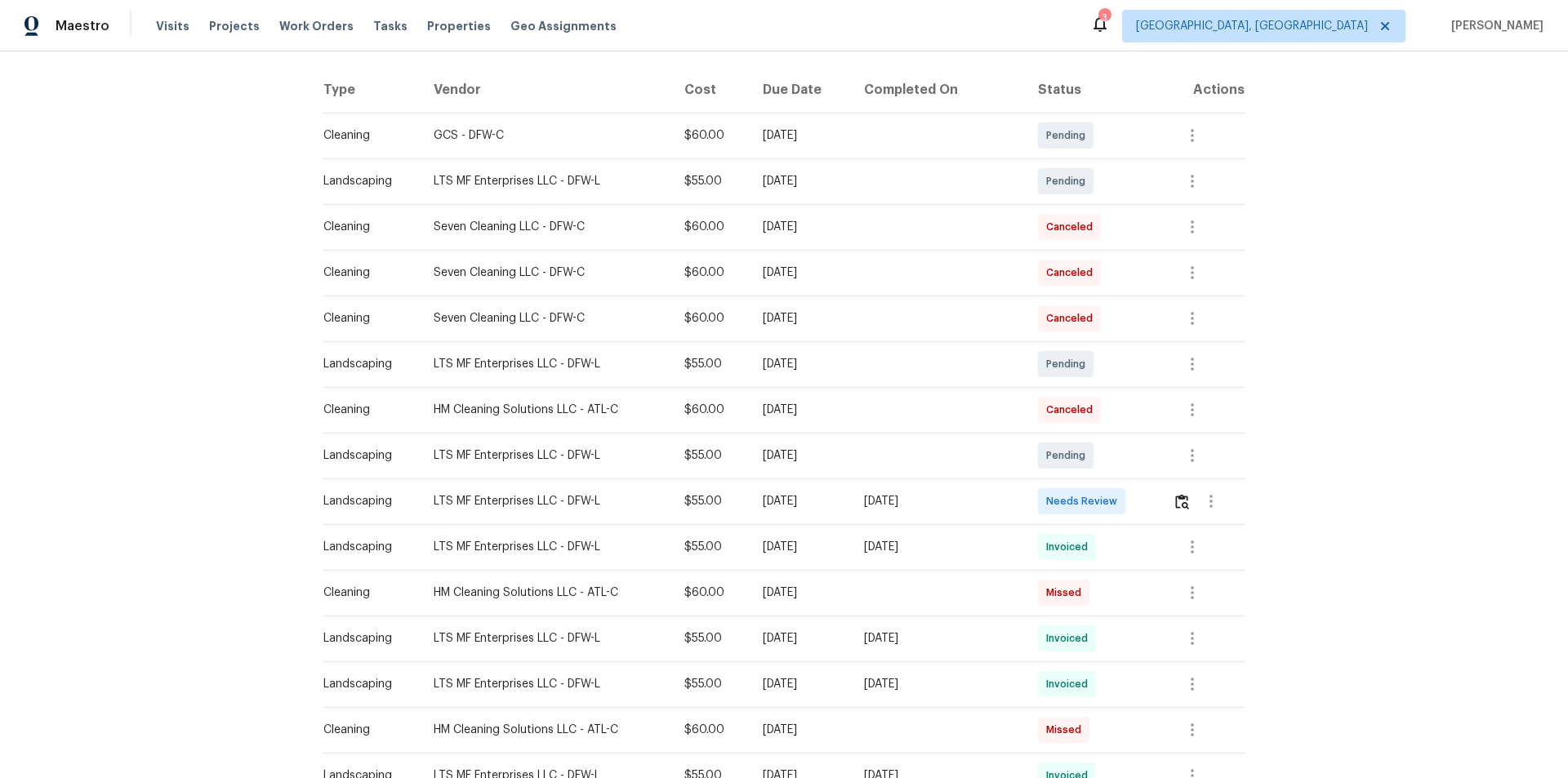
click at [1115, 510] on div at bounding box center [1208, 502] width 72 height 39
click at [1115, 504] on button "button" at bounding box center [1182, 502] width 19 height 39
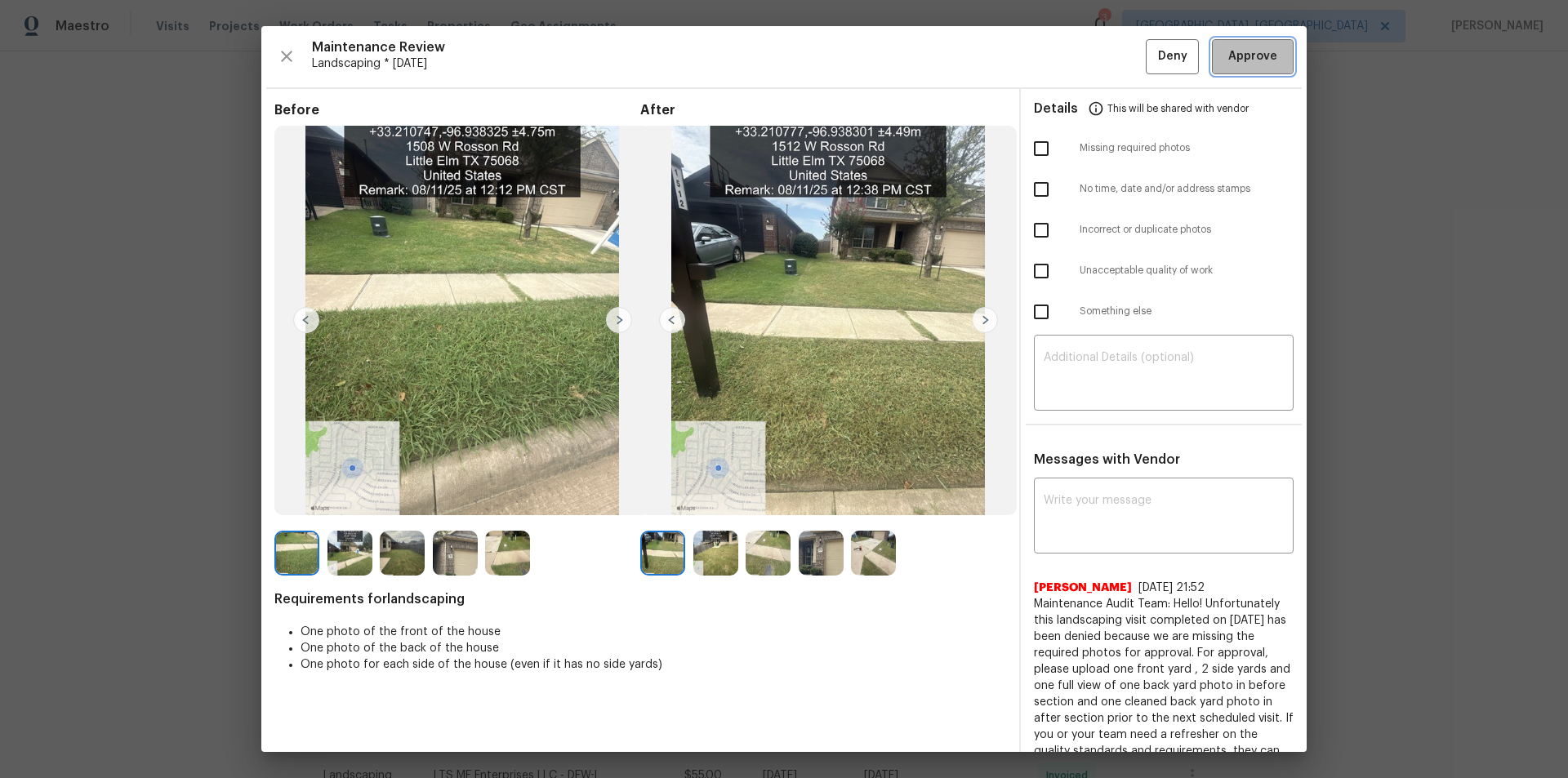
click at [1115, 45] on button "Approve" at bounding box center [1253, 57] width 82 height 35
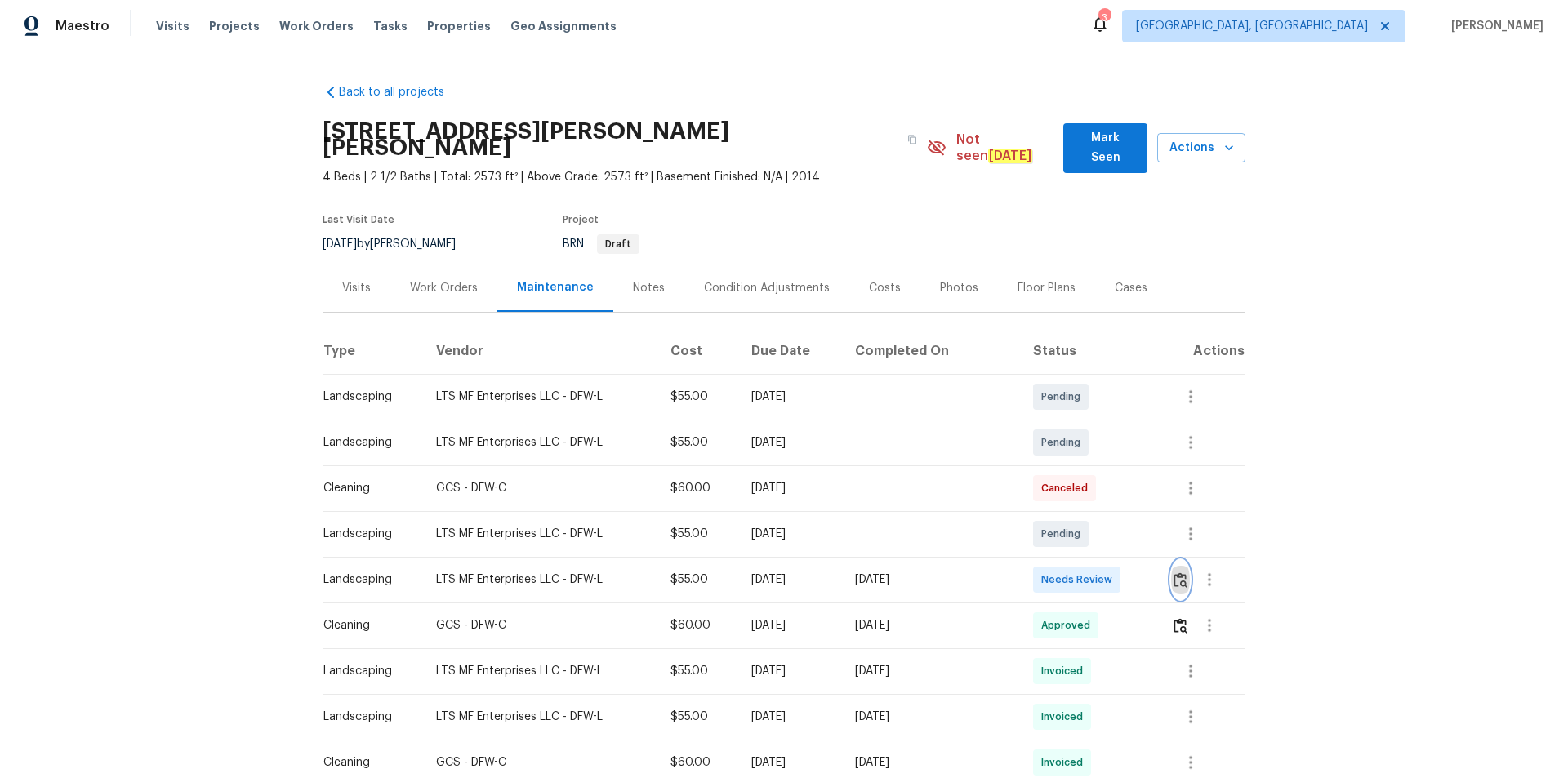
click at [1173, 573] on img "button" at bounding box center [1180, 580] width 14 height 16
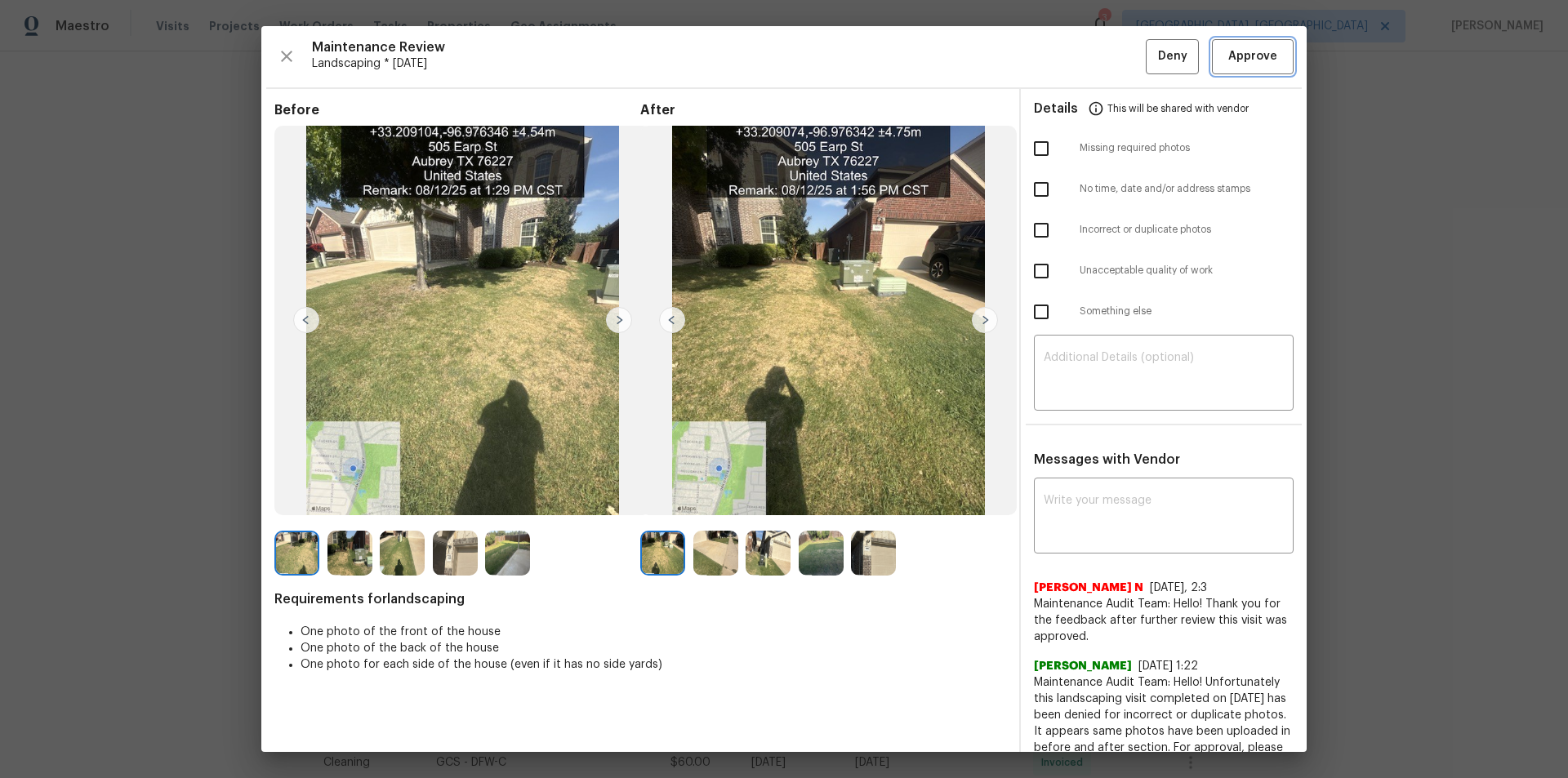
click at [1256, 68] on button "Approve" at bounding box center [1253, 57] width 82 height 35
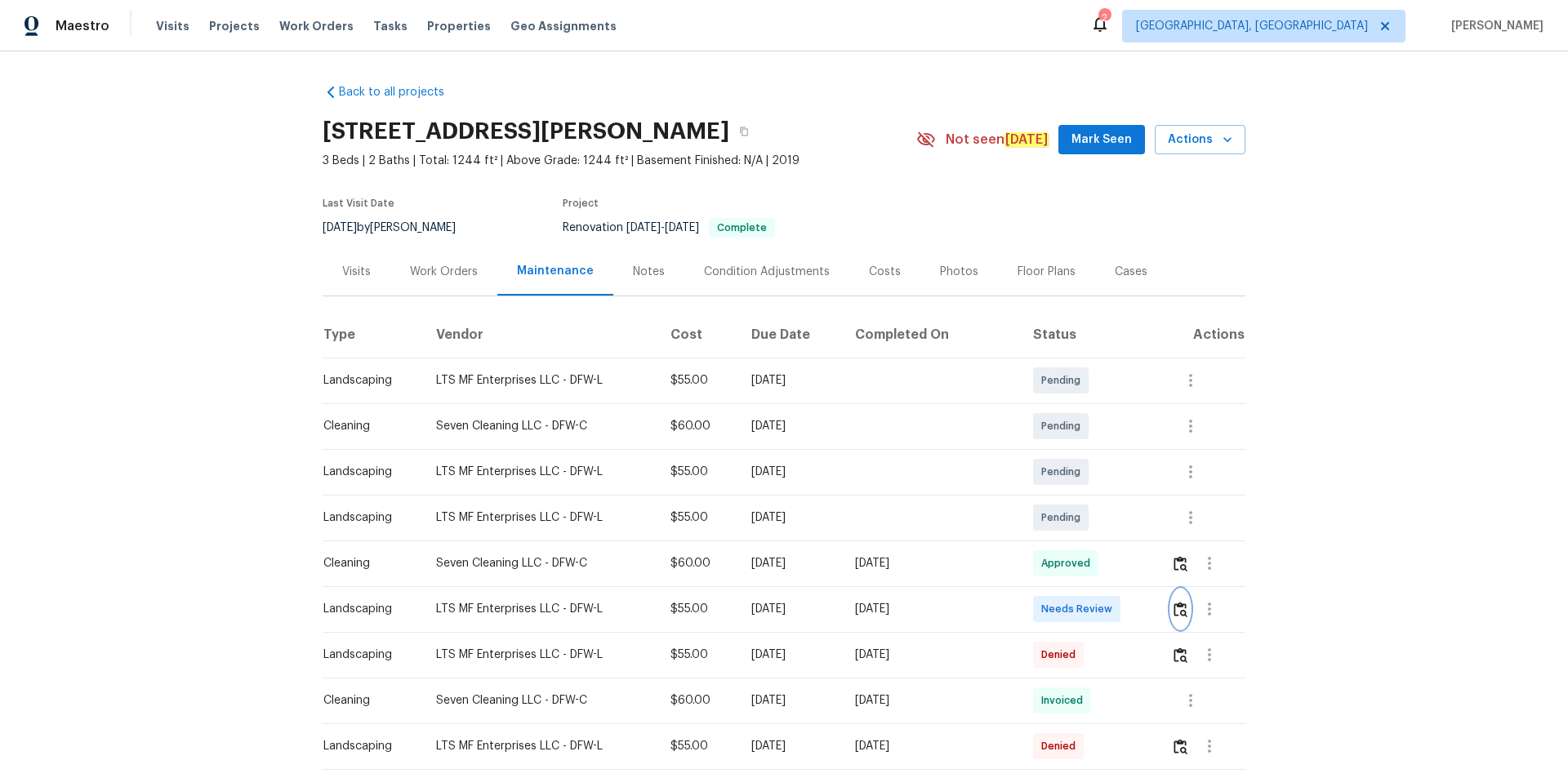
click at [1115, 522] on img "button" at bounding box center [1180, 609] width 14 height 16
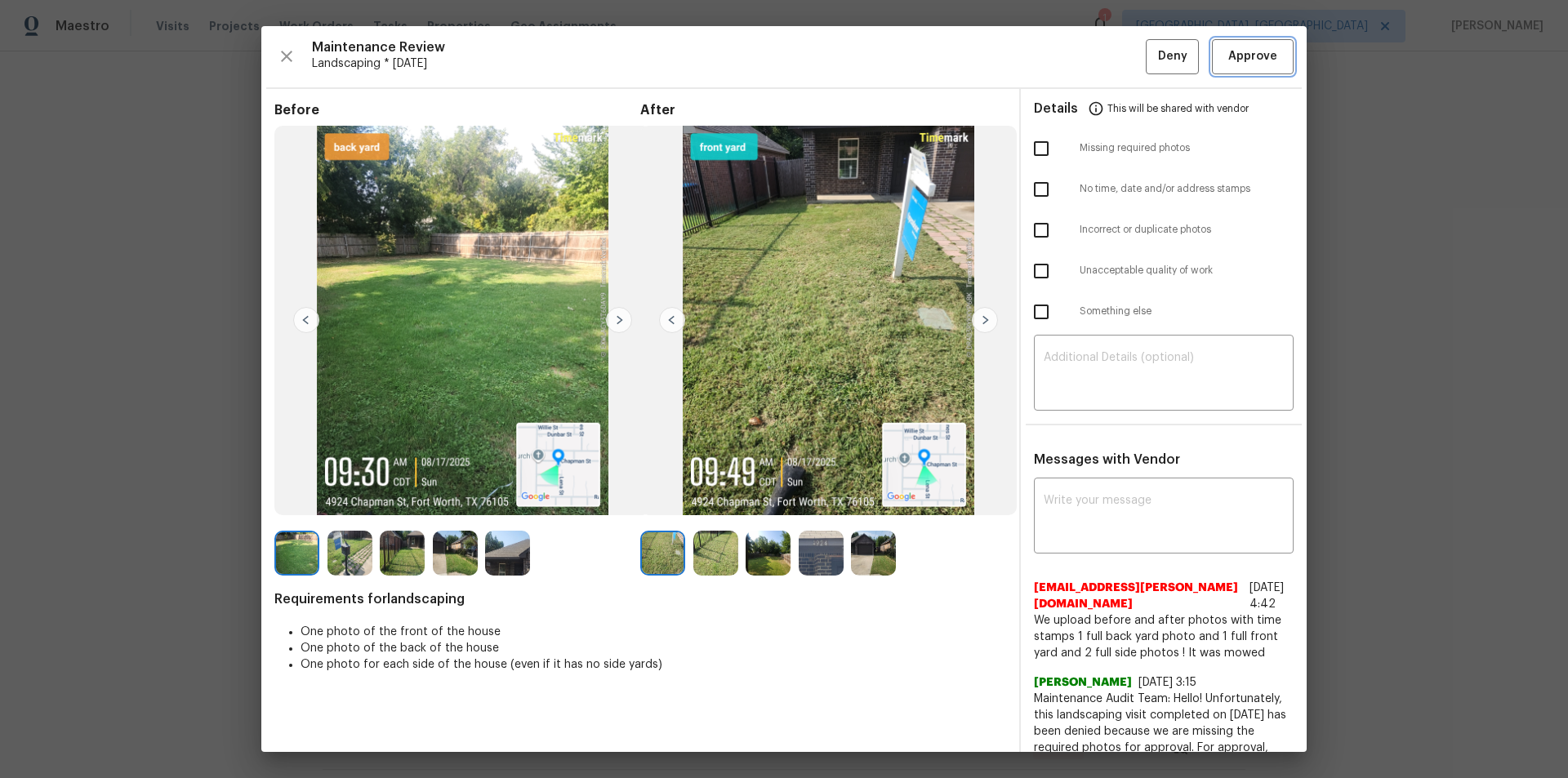
click at [1115, 63] on span "Approve" at bounding box center [1253, 57] width 49 height 21
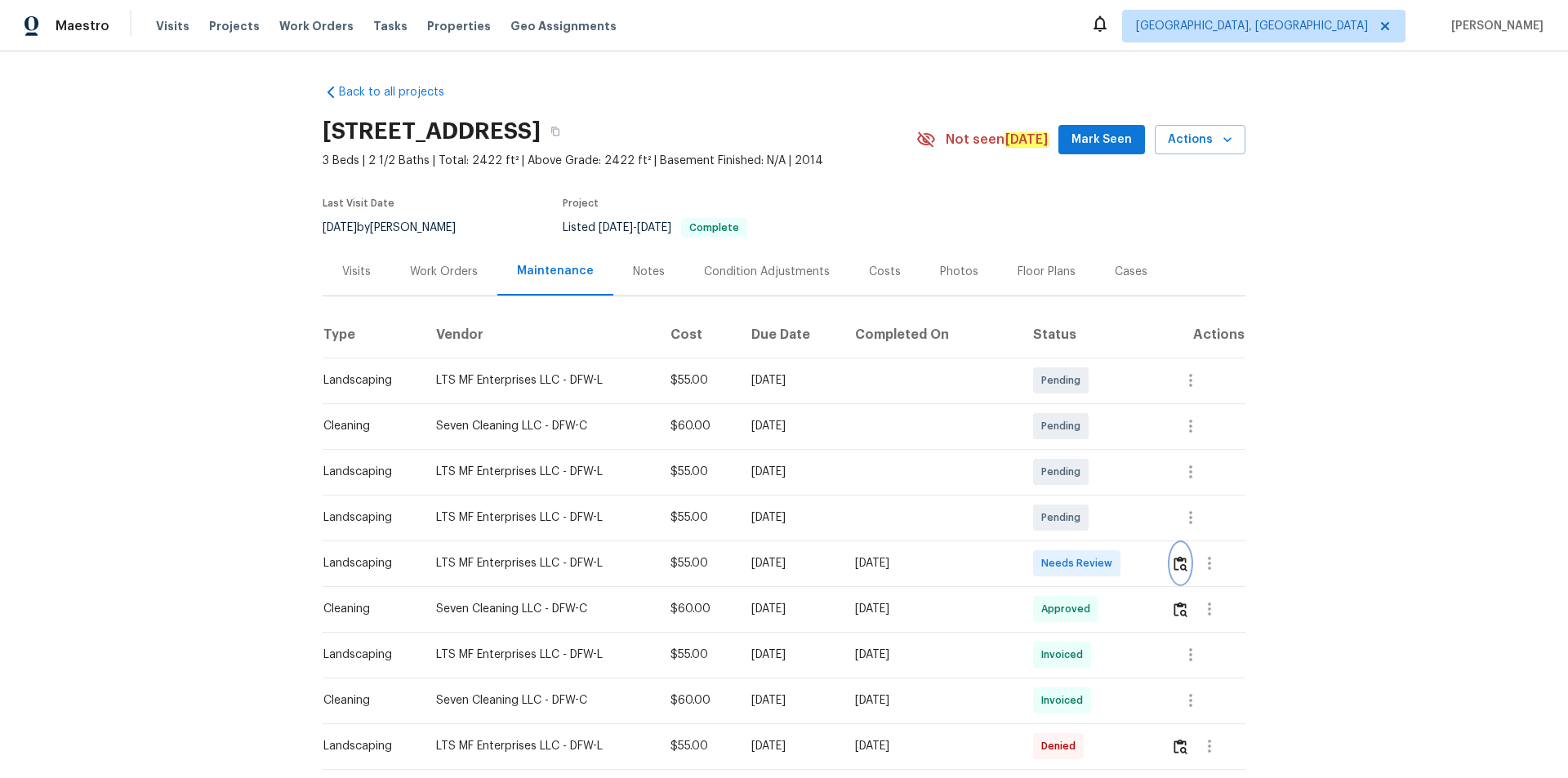
click at [1115, 522] on img "button" at bounding box center [1180, 563] width 14 height 16
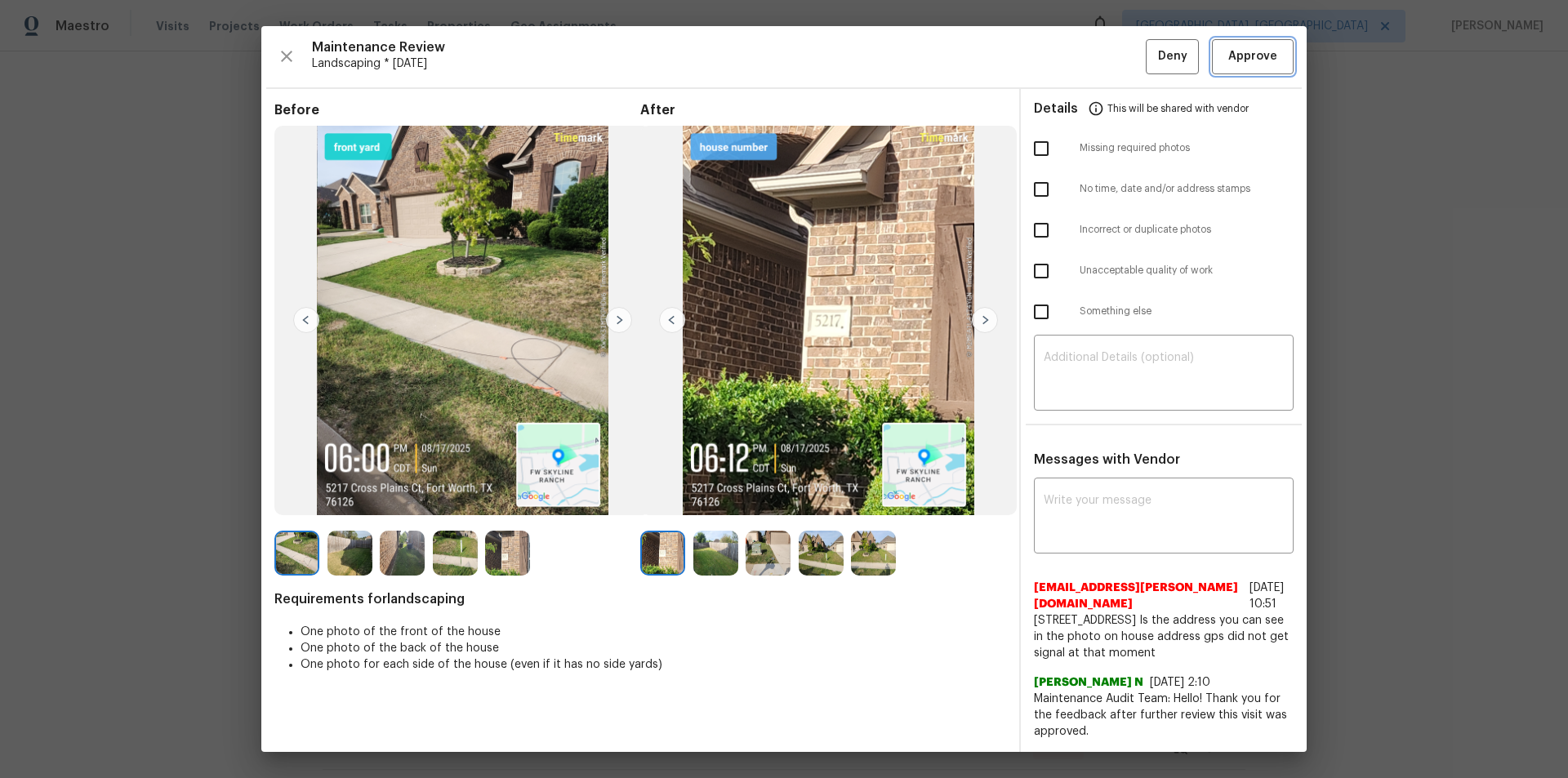
click at [1115, 51] on span "Approve" at bounding box center [1253, 57] width 49 height 21
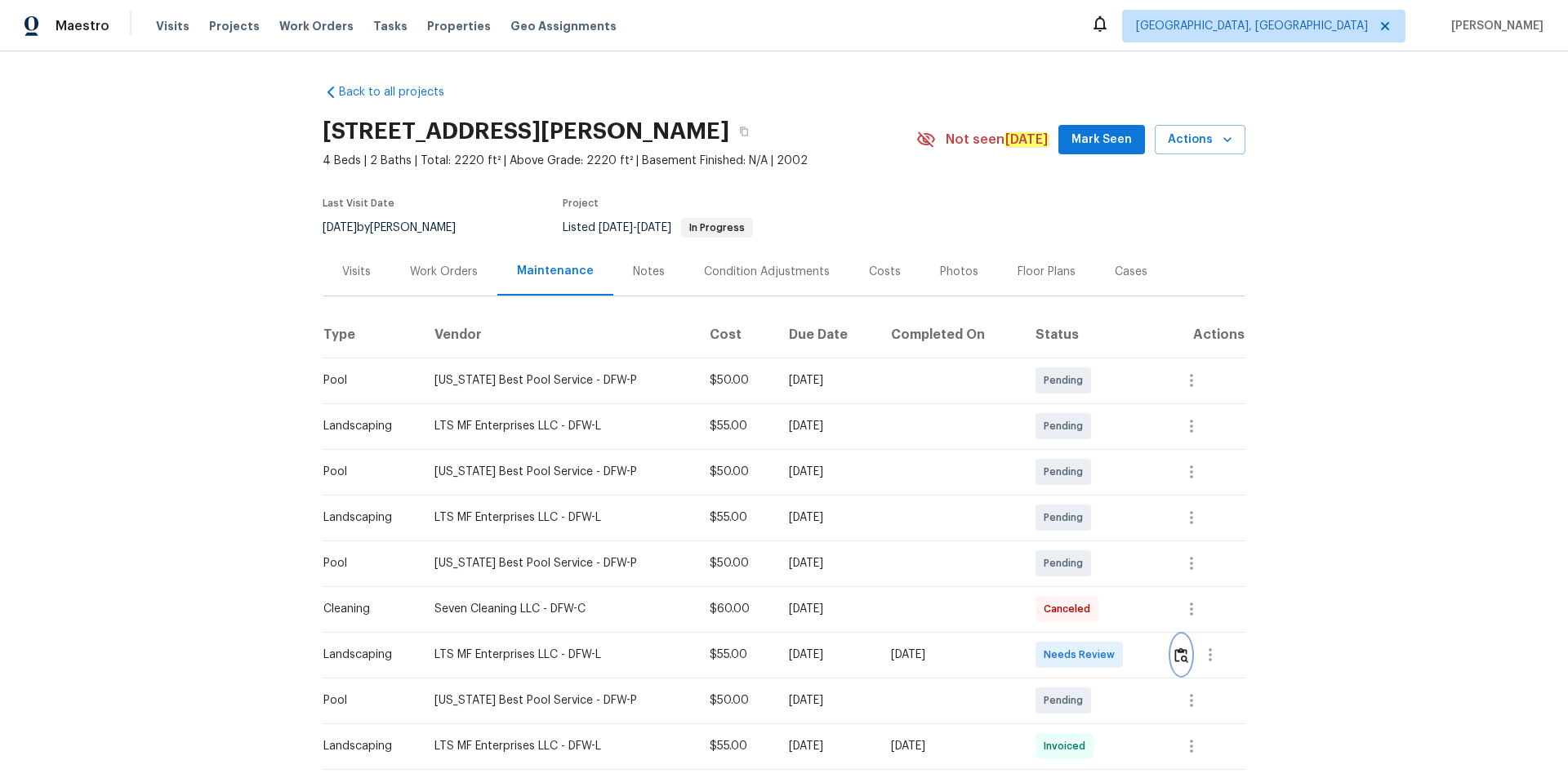
click at [1115, 522] on img "button" at bounding box center [1181, 655] width 14 height 16
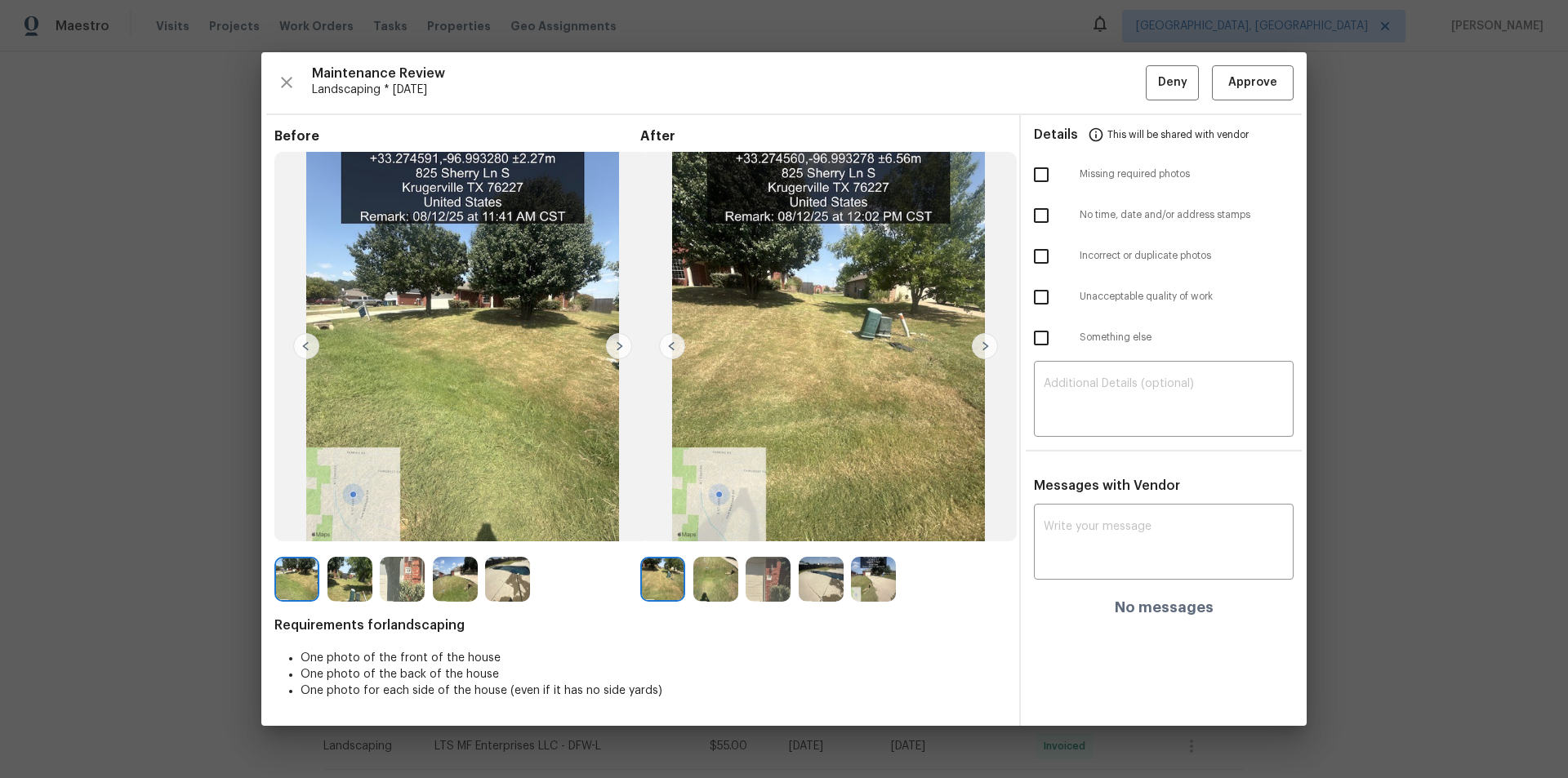
drag, startPoint x: 1563, startPoint y: 347, endPoint x: 1484, endPoint y: 450, distance: 129.8
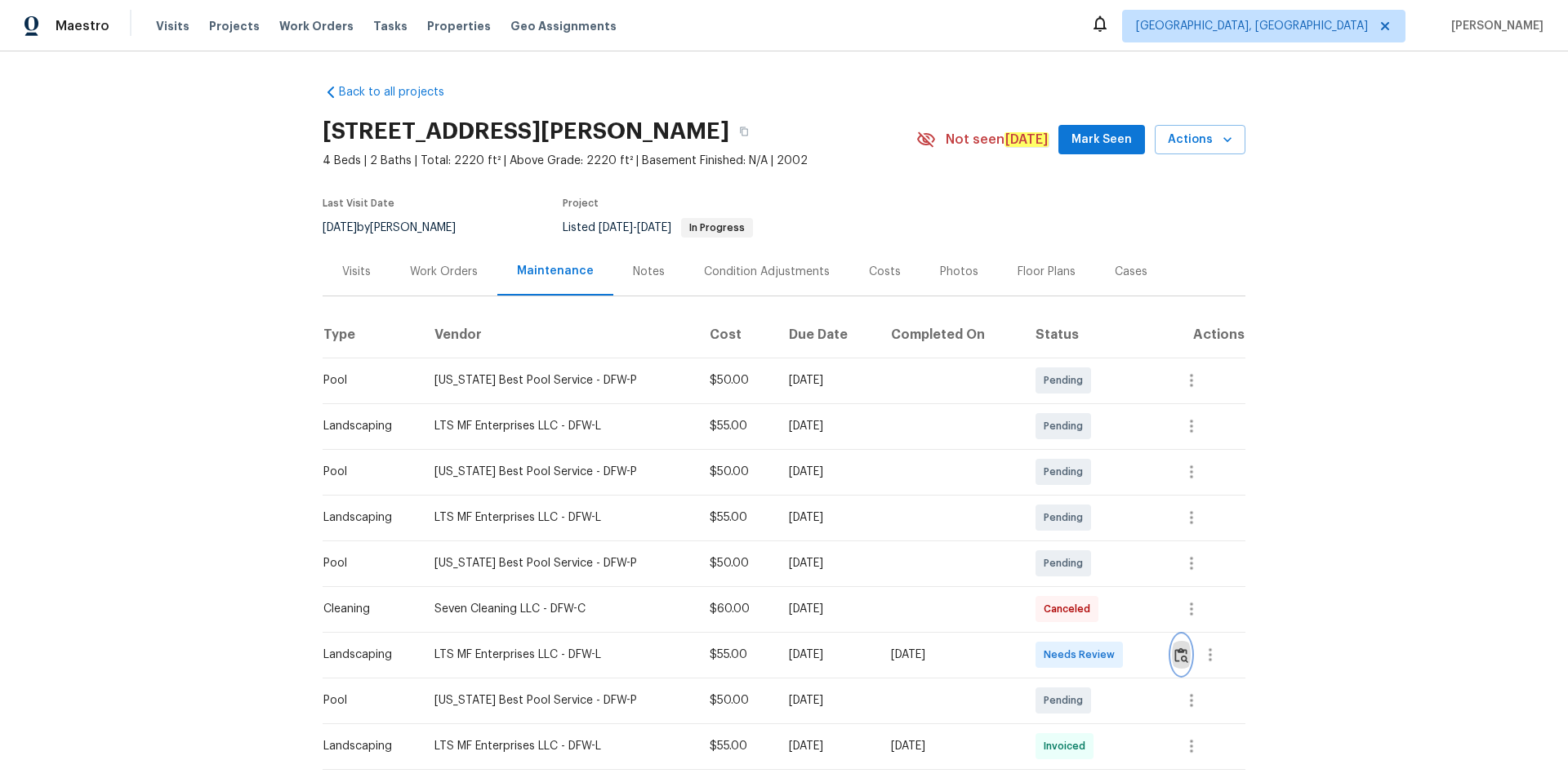
click at [1115, 522] on img "button" at bounding box center [1181, 655] width 14 height 16
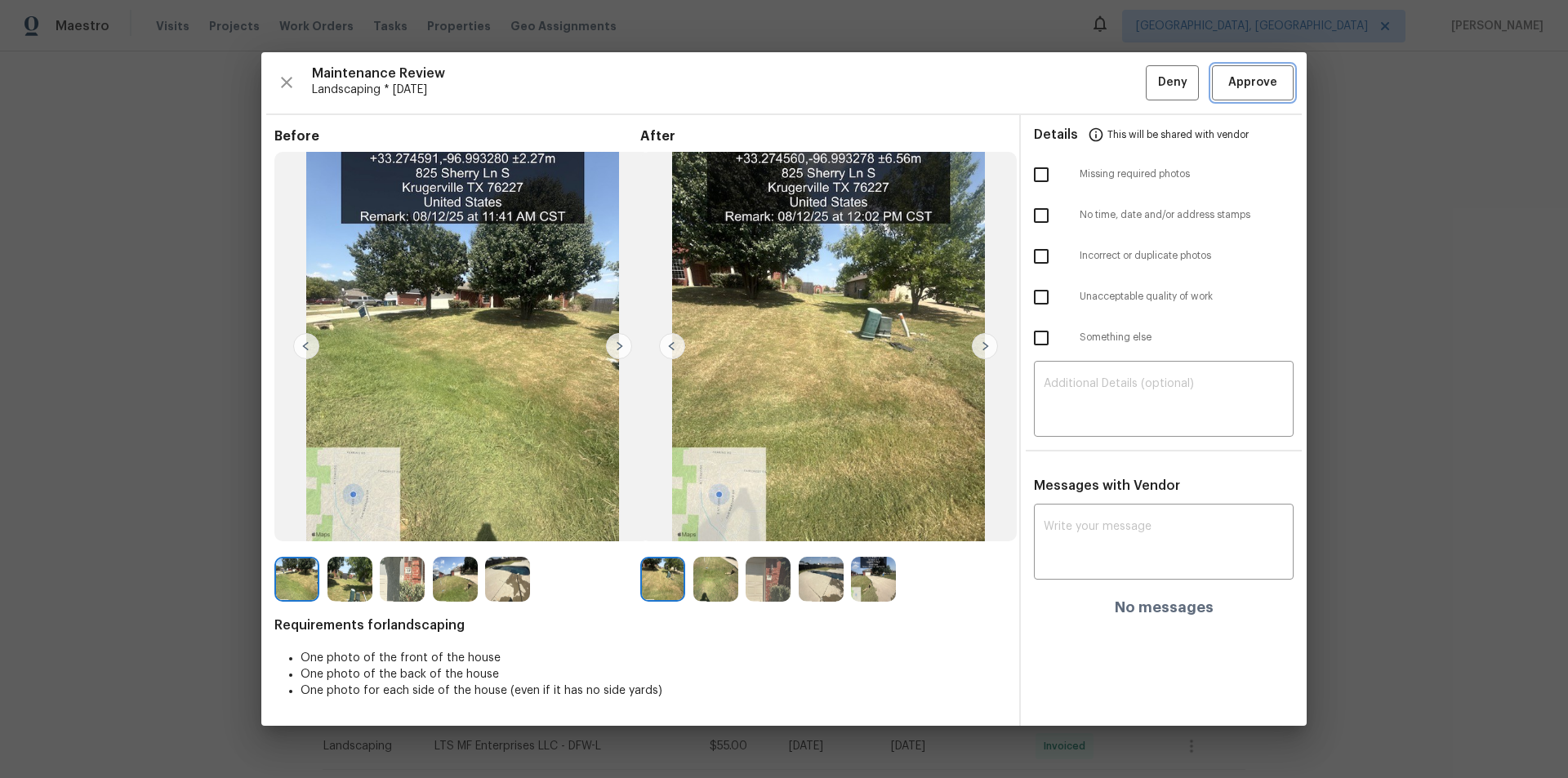
click at [1115, 76] on span "Approve" at bounding box center [1253, 83] width 49 height 21
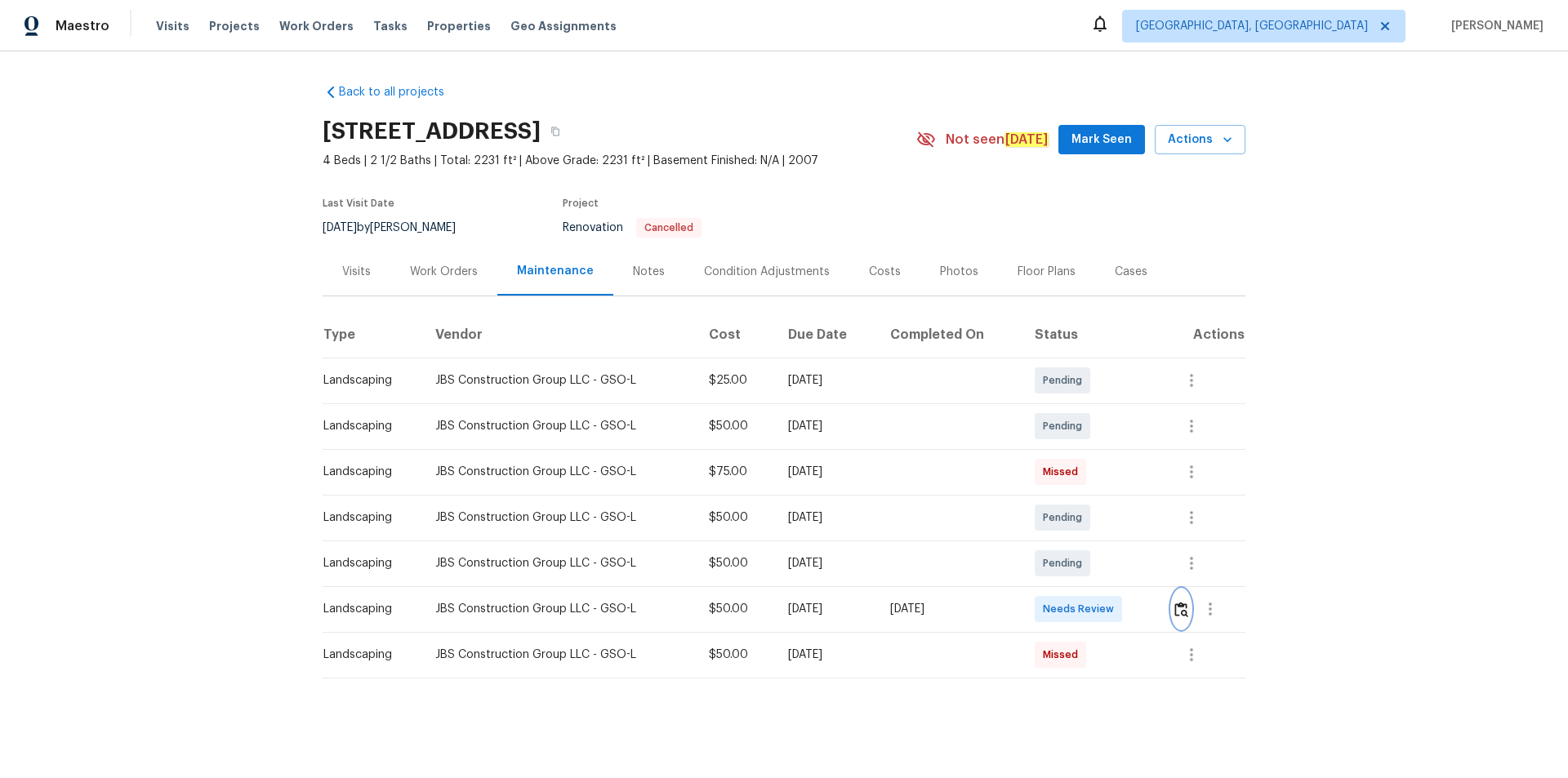
click at [1183, 606] on img "button" at bounding box center [1181, 609] width 14 height 16
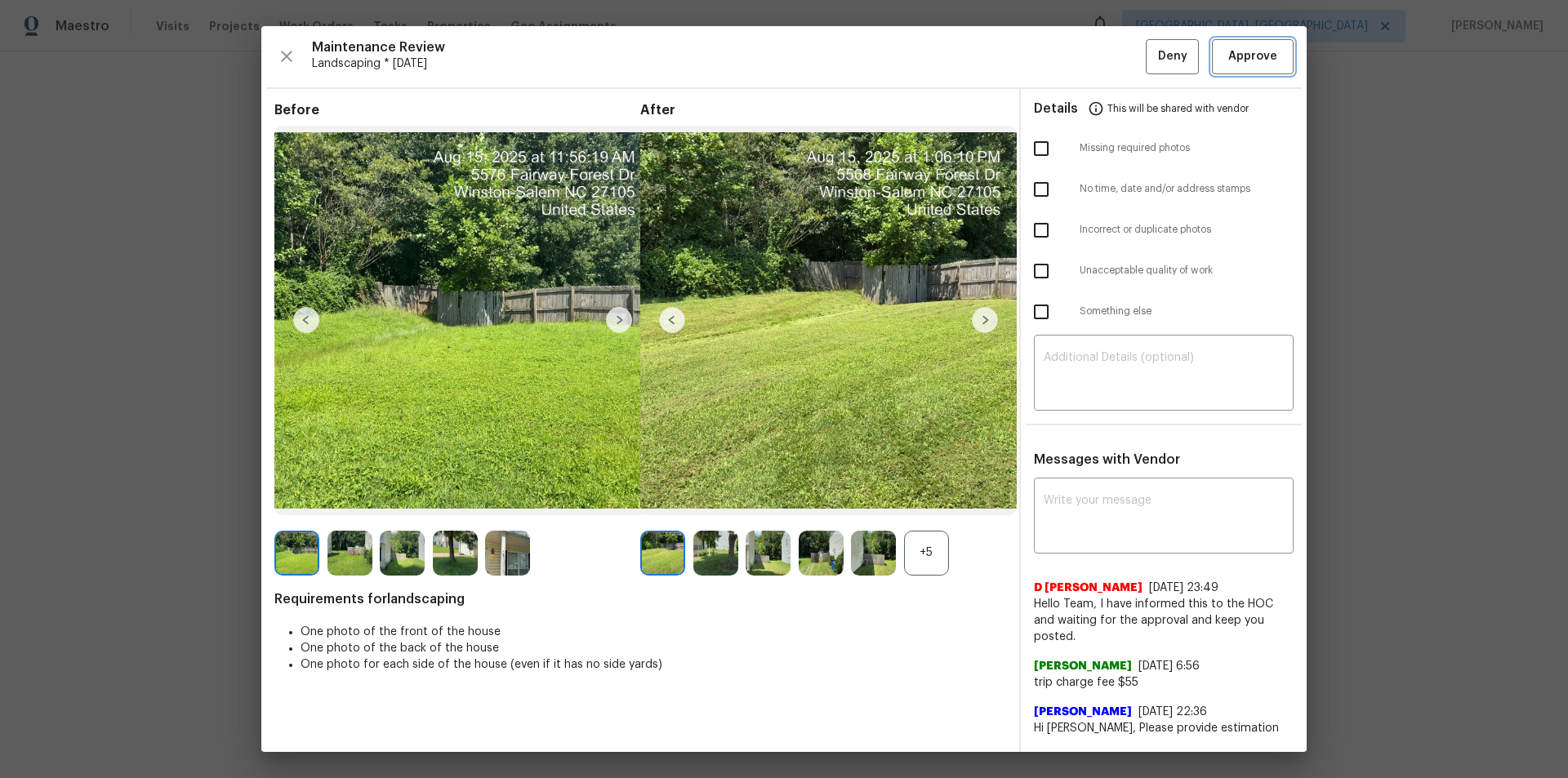
click at [1265, 49] on span "Approve" at bounding box center [1253, 57] width 56 height 21
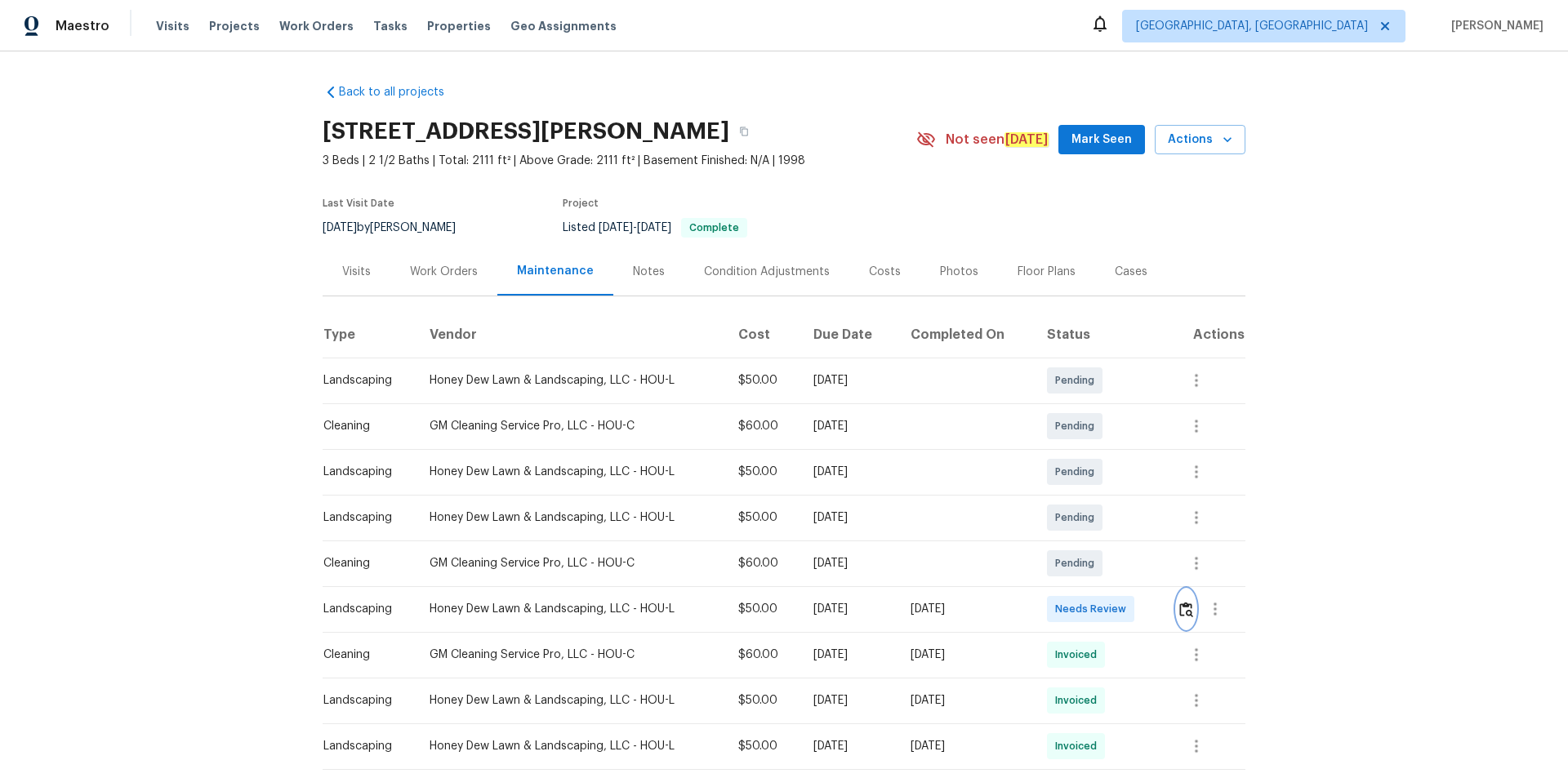
click at [1115, 522] on img "button" at bounding box center [1186, 609] width 14 height 16
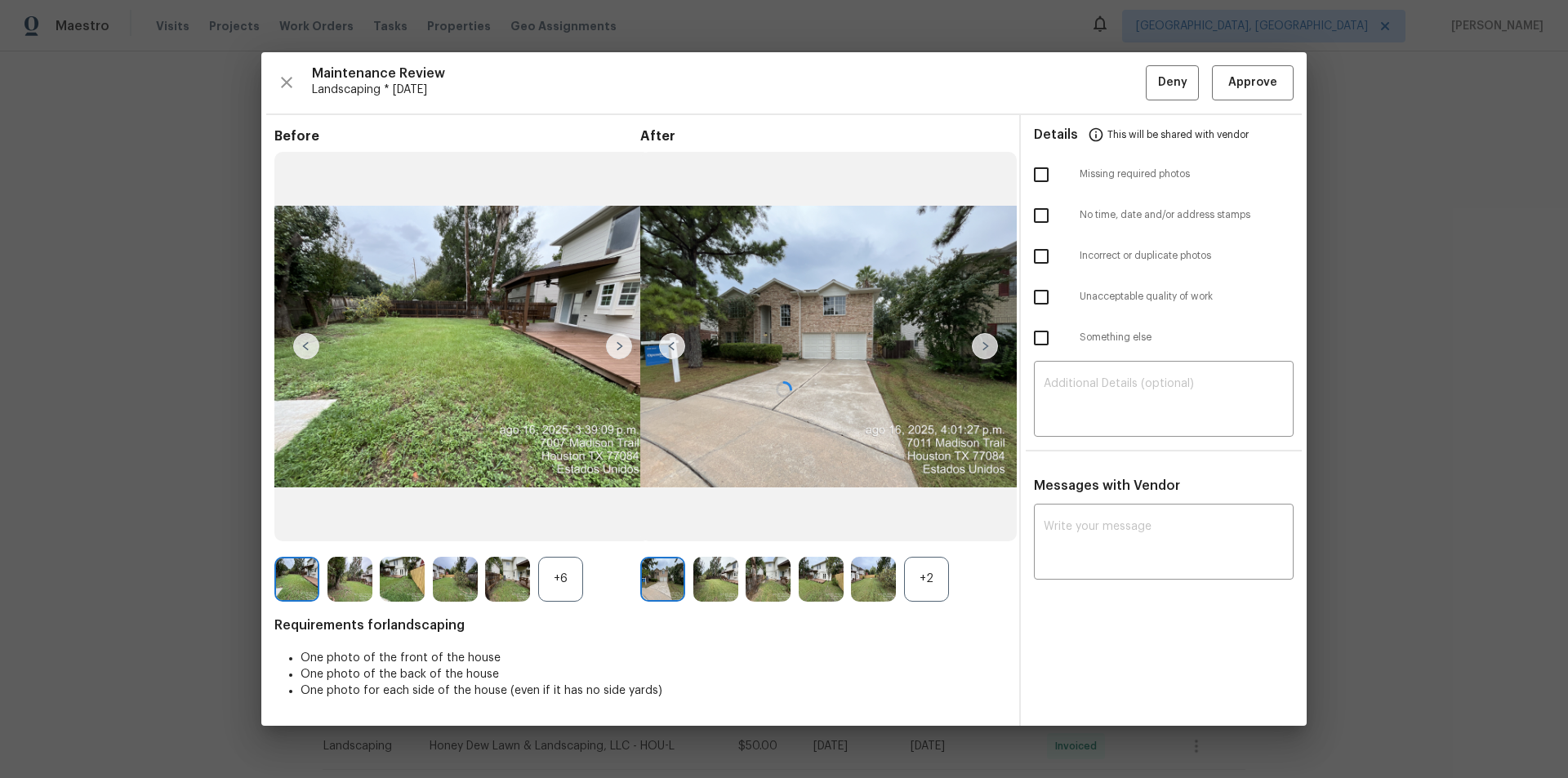
drag, startPoint x: 1269, startPoint y: 77, endPoint x: 1268, endPoint y: 86, distance: 9.1
click at [1115, 81] on div "Maintenance Review Landscaping * [DATE] Deny Approve Before +6 After +2 Require…" at bounding box center [784, 389] width 1046 height 674
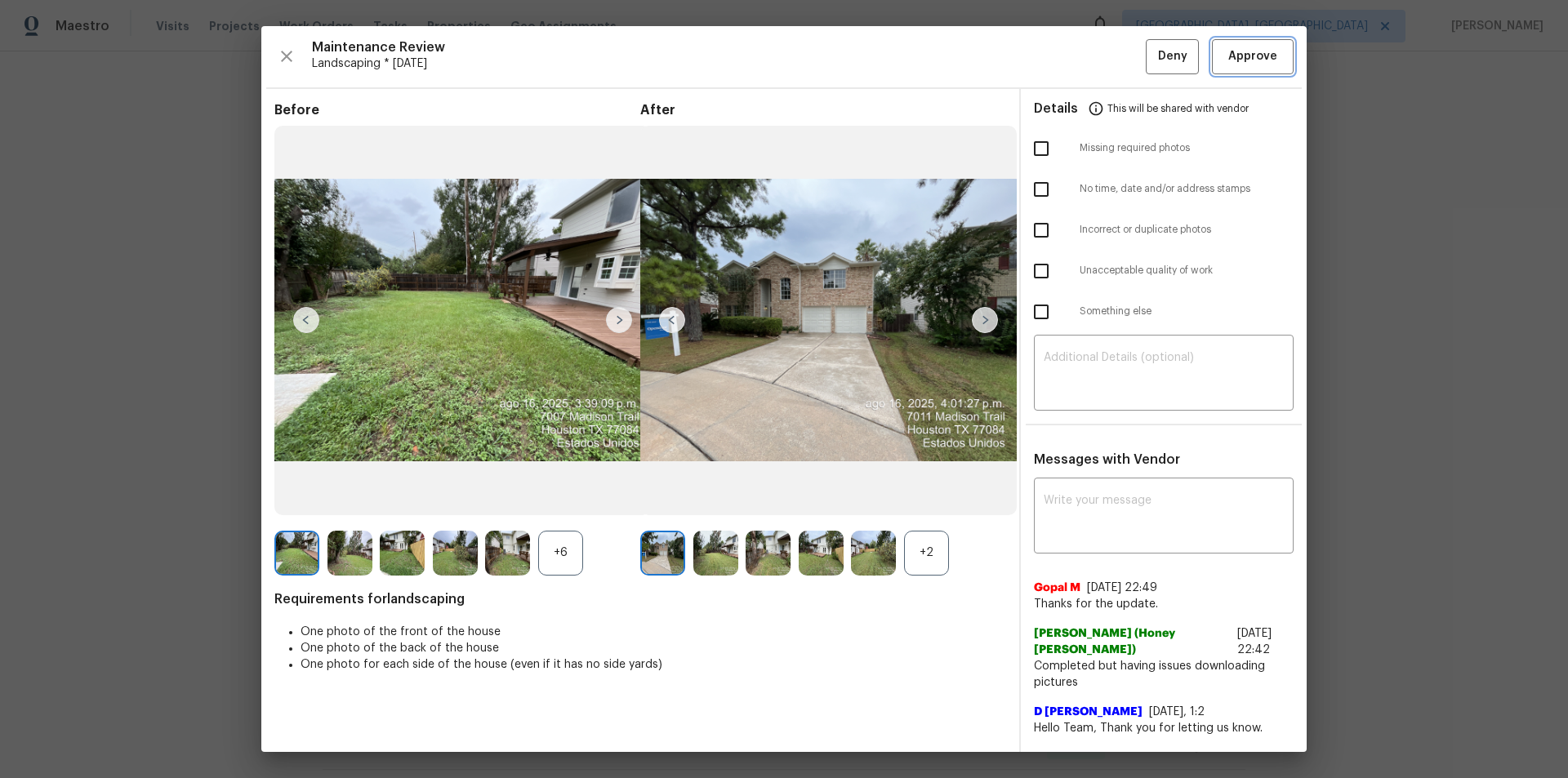
drag, startPoint x: 1258, startPoint y: 54, endPoint x: 1265, endPoint y: 85, distance: 31.8
click at [1115, 60] on span "Approve" at bounding box center [1253, 57] width 49 height 21
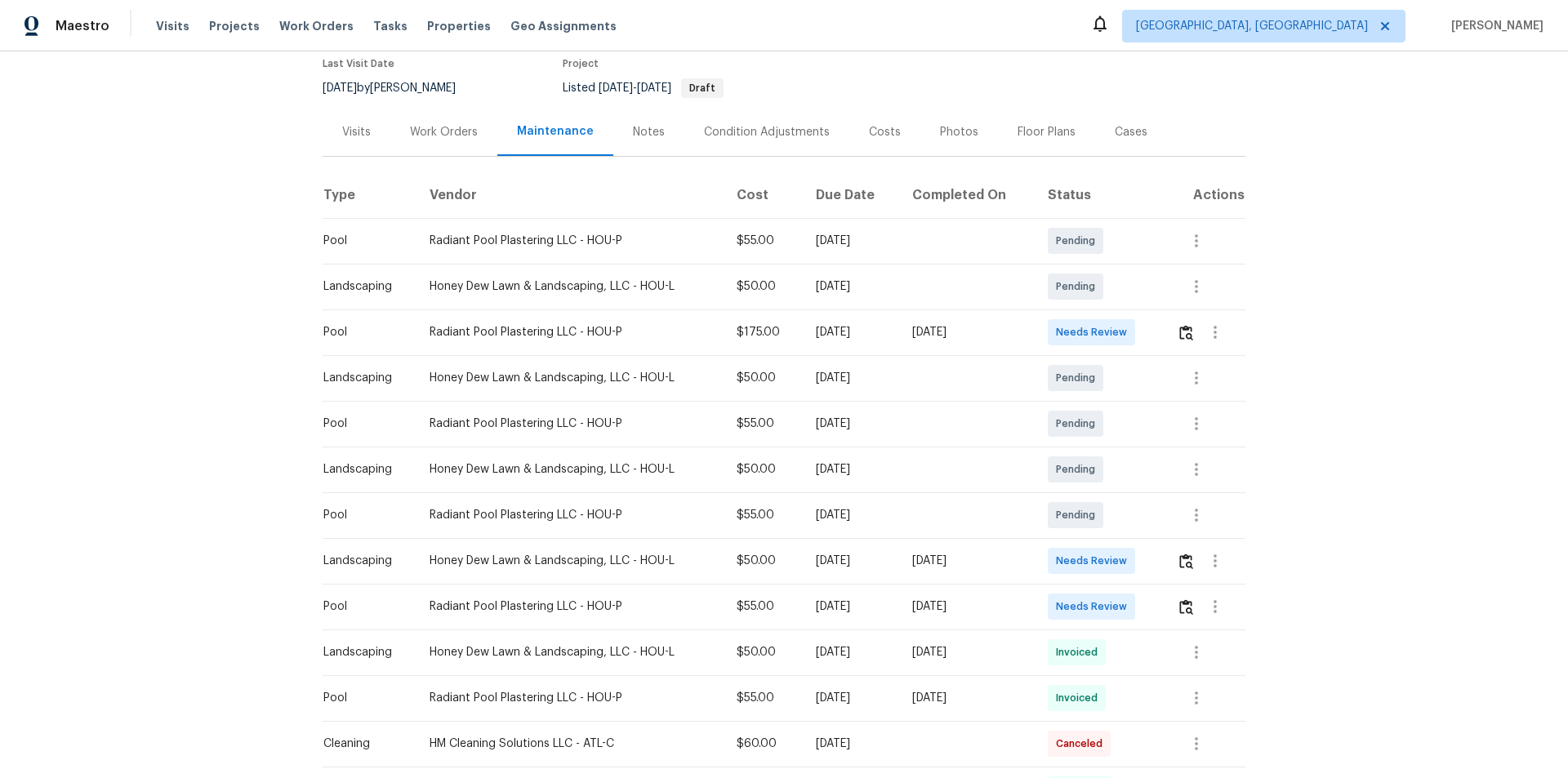
scroll to position [245, 0]
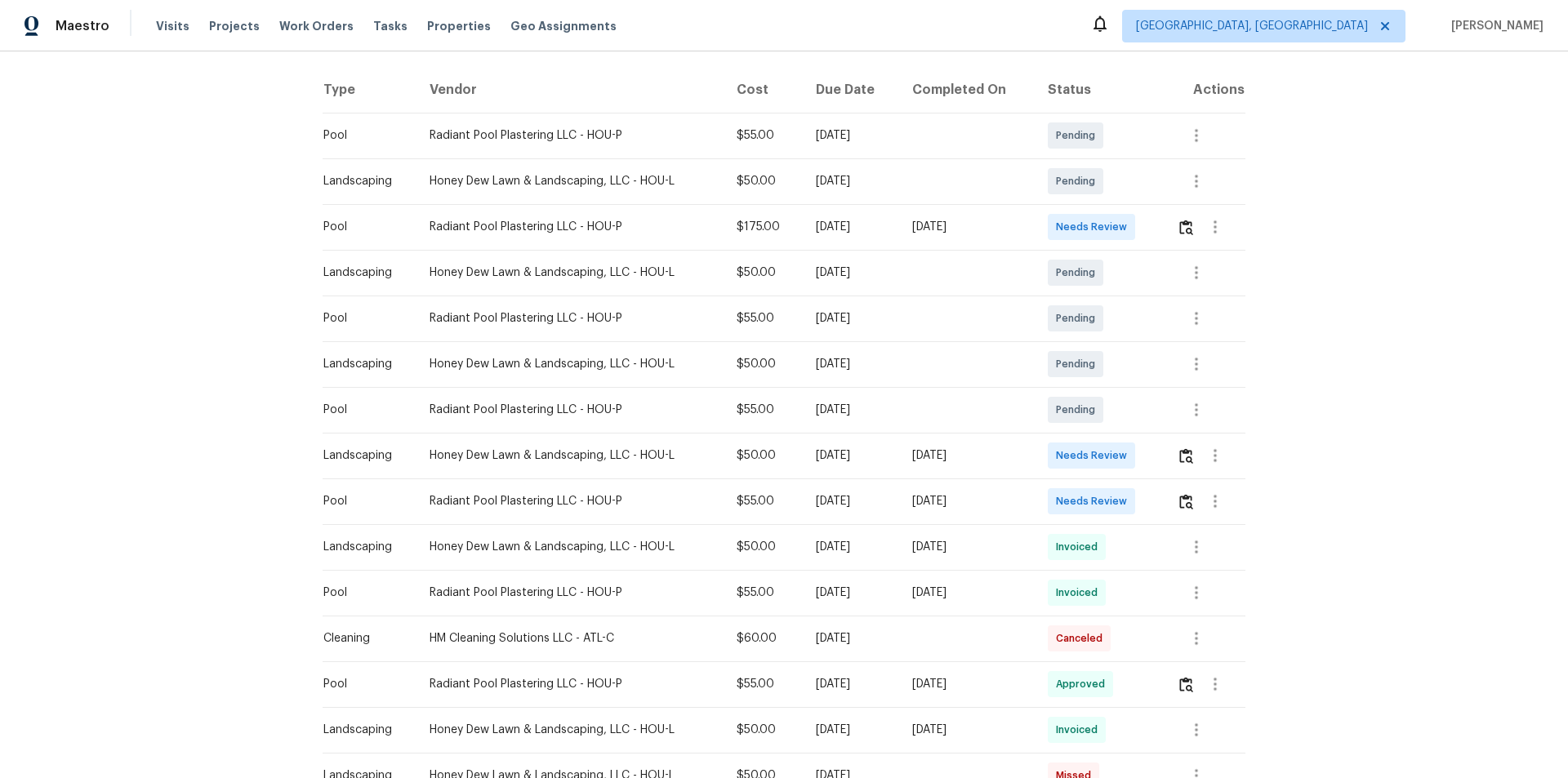
click at [998, 453] on div "[DATE]" at bounding box center [967, 456] width 110 height 17
click at [1115, 456] on img "button" at bounding box center [1186, 456] width 14 height 16
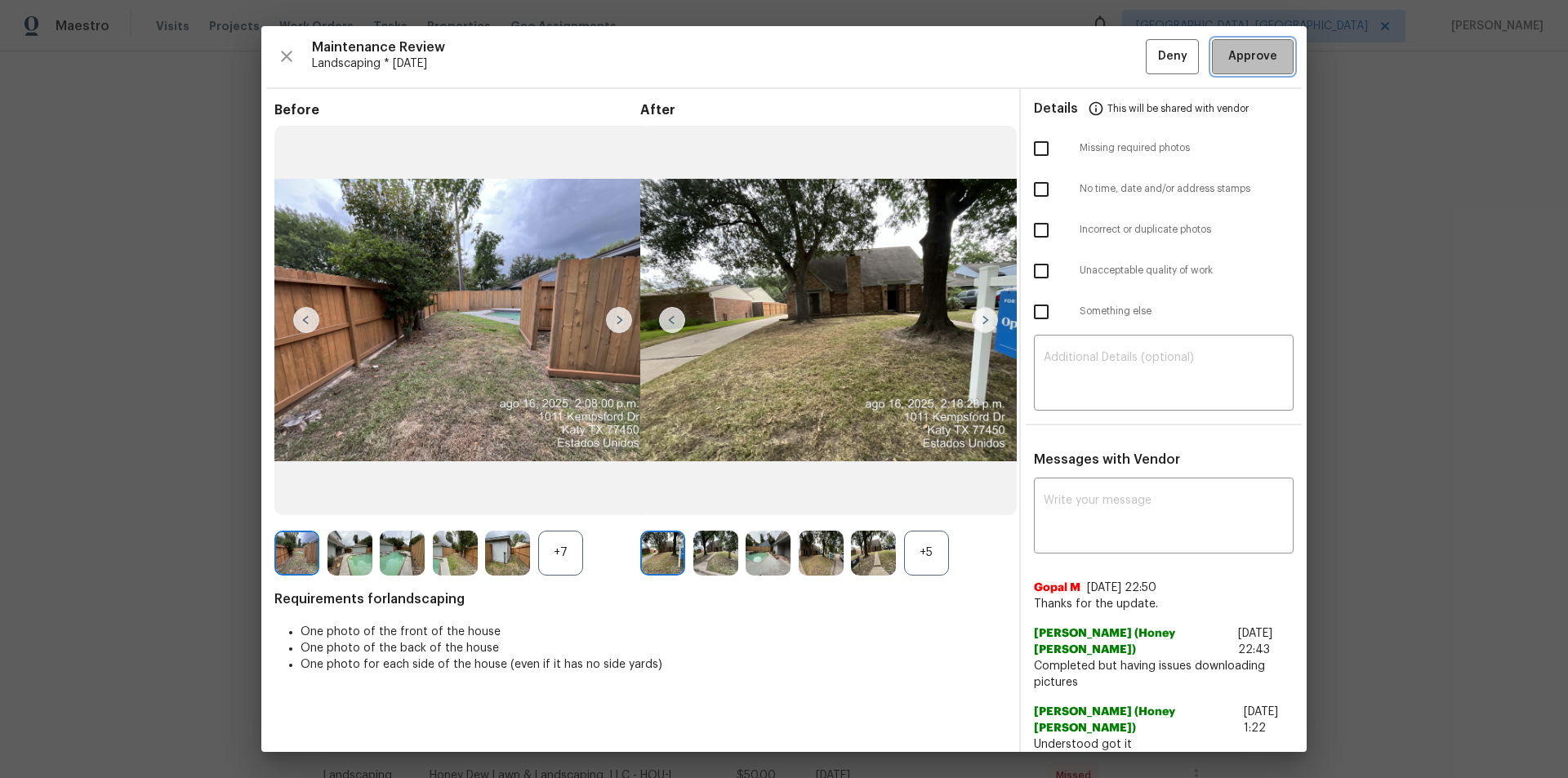
click at [1115, 63] on span "Approve" at bounding box center [1253, 57] width 49 height 21
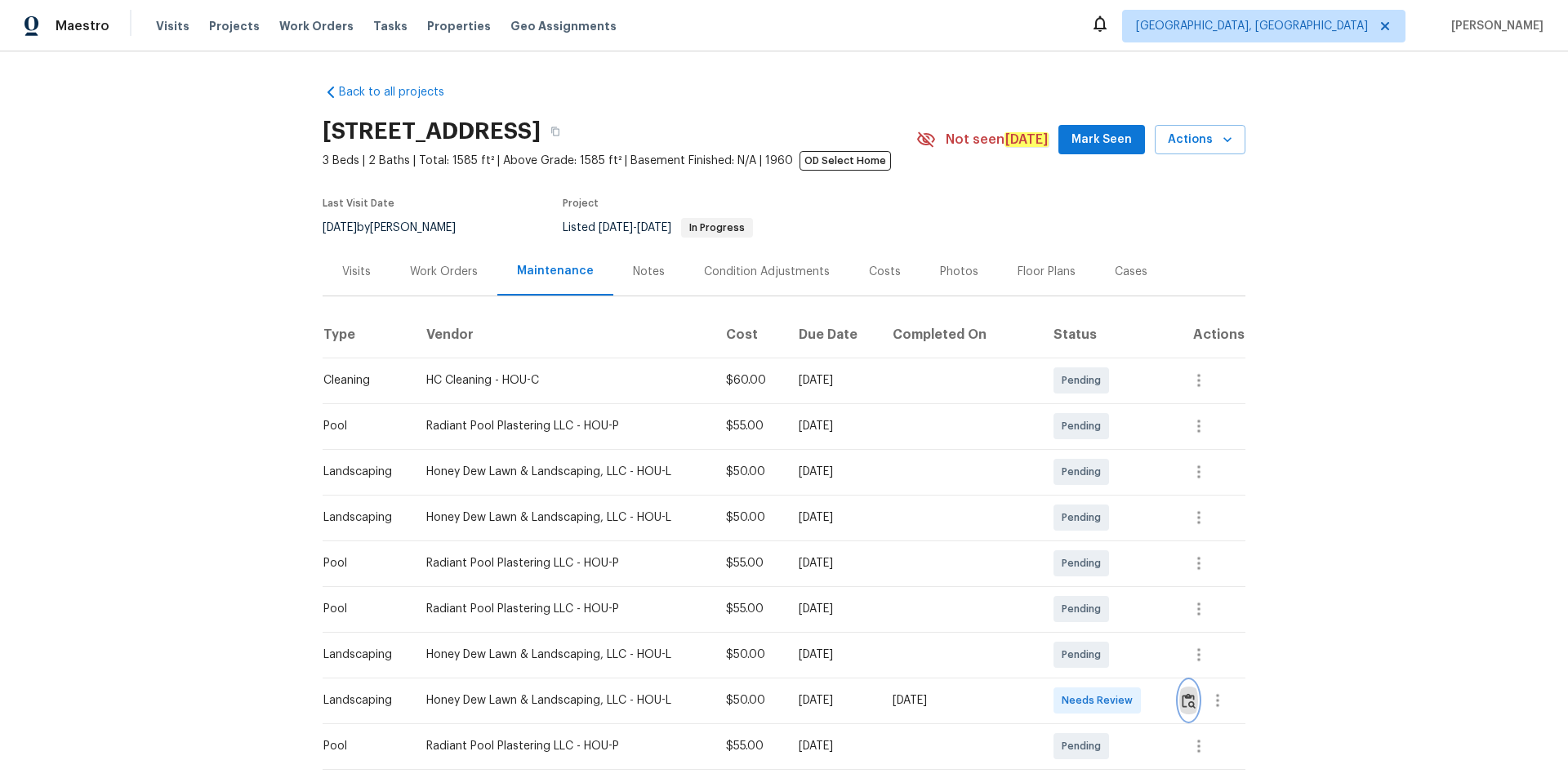
click at [1115, 522] on img "button" at bounding box center [1188, 701] width 14 height 16
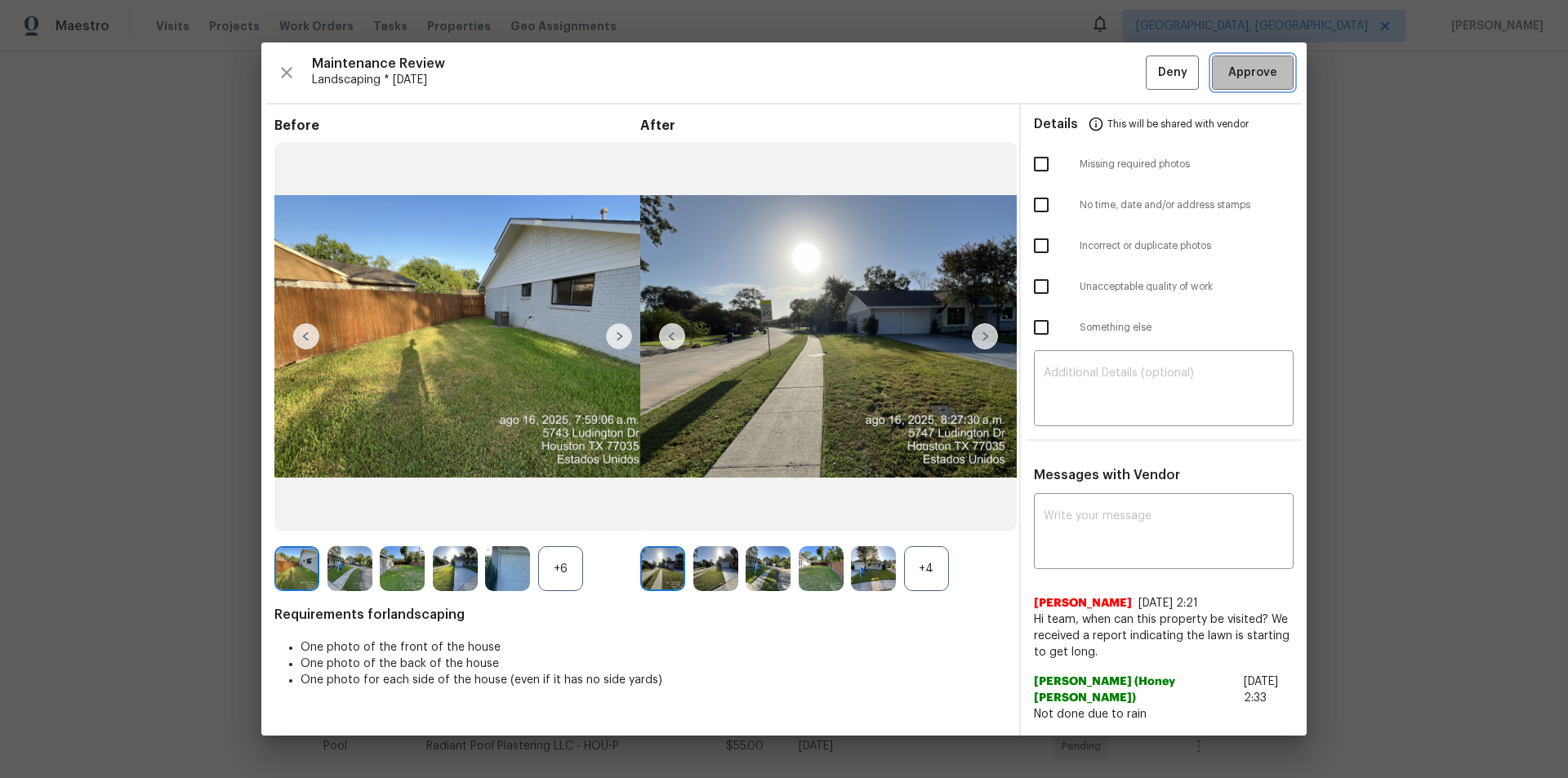
drag, startPoint x: 1289, startPoint y: 86, endPoint x: 1336, endPoint y: 344, distance: 262.2
click at [1115, 87] on button "Approve" at bounding box center [1253, 74] width 82 height 35
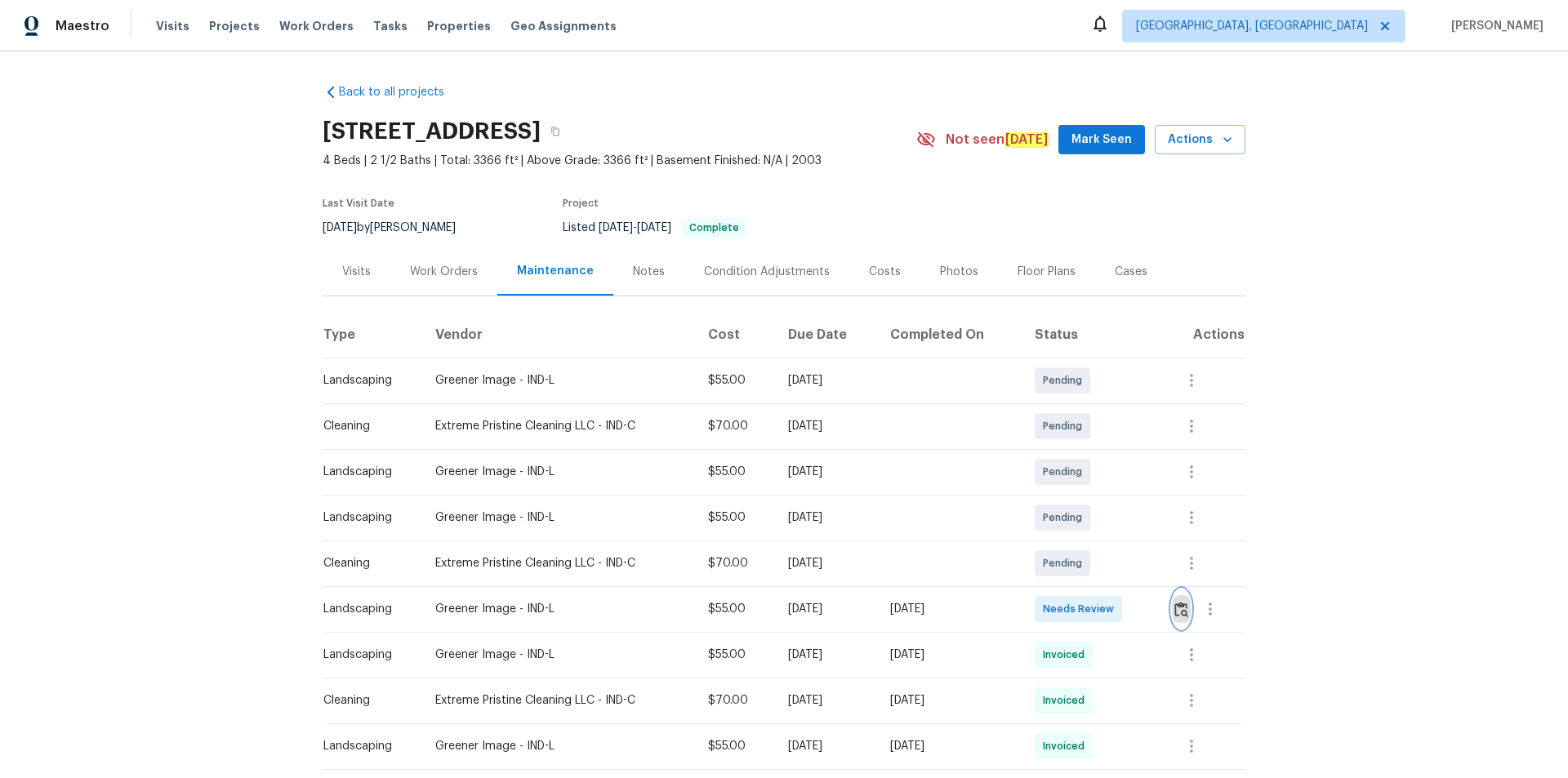
click at [1115, 522] on img "button" at bounding box center [1181, 609] width 14 height 16
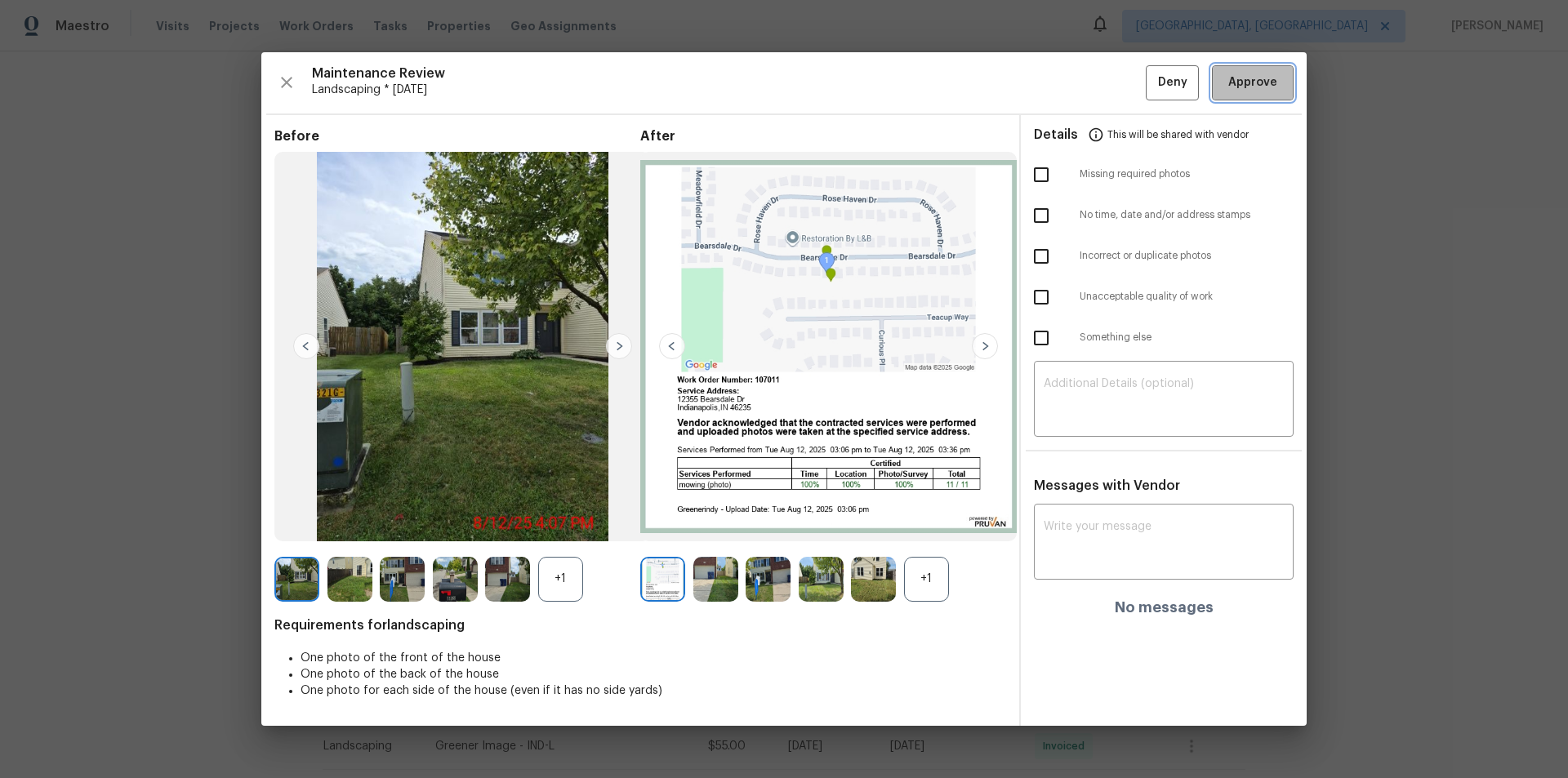
click at [1115, 97] on button "Approve" at bounding box center [1253, 83] width 82 height 35
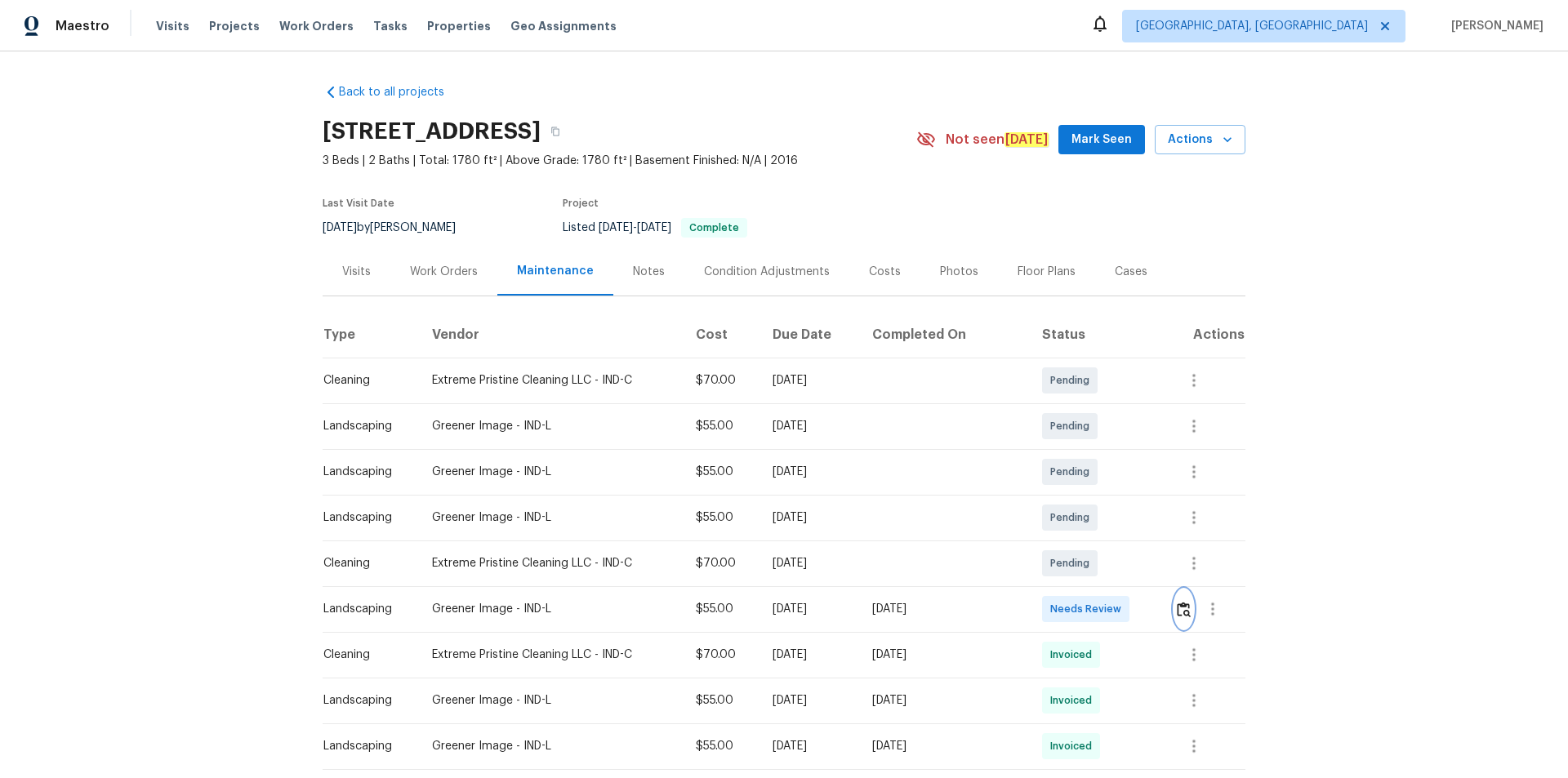
click at [1115, 522] on img "button" at bounding box center [1184, 609] width 14 height 16
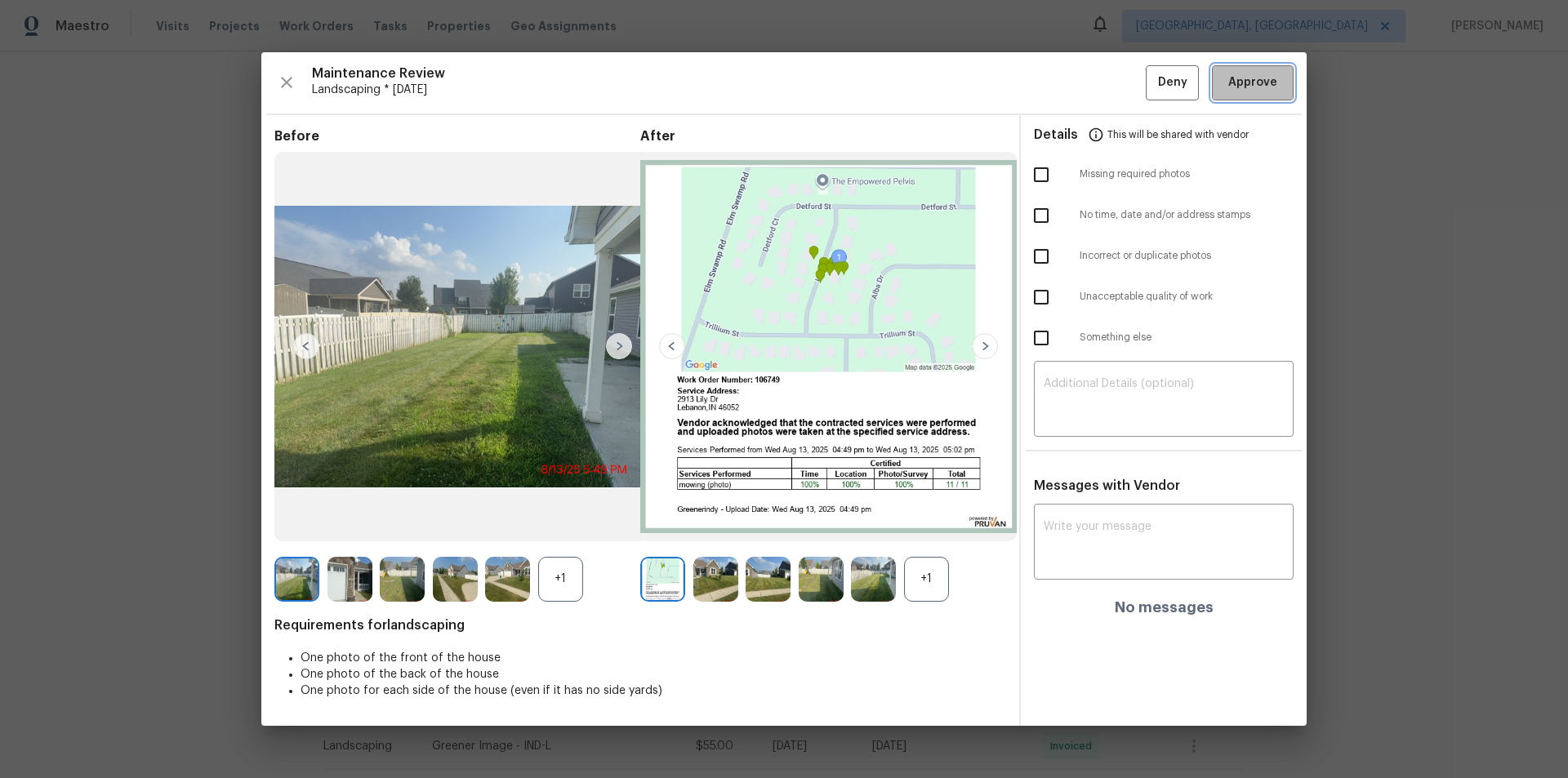
drag, startPoint x: 1261, startPoint y: 80, endPoint x: 1305, endPoint y: 433, distance: 355.7
click at [1115, 83] on span "Approve" at bounding box center [1253, 83] width 49 height 21
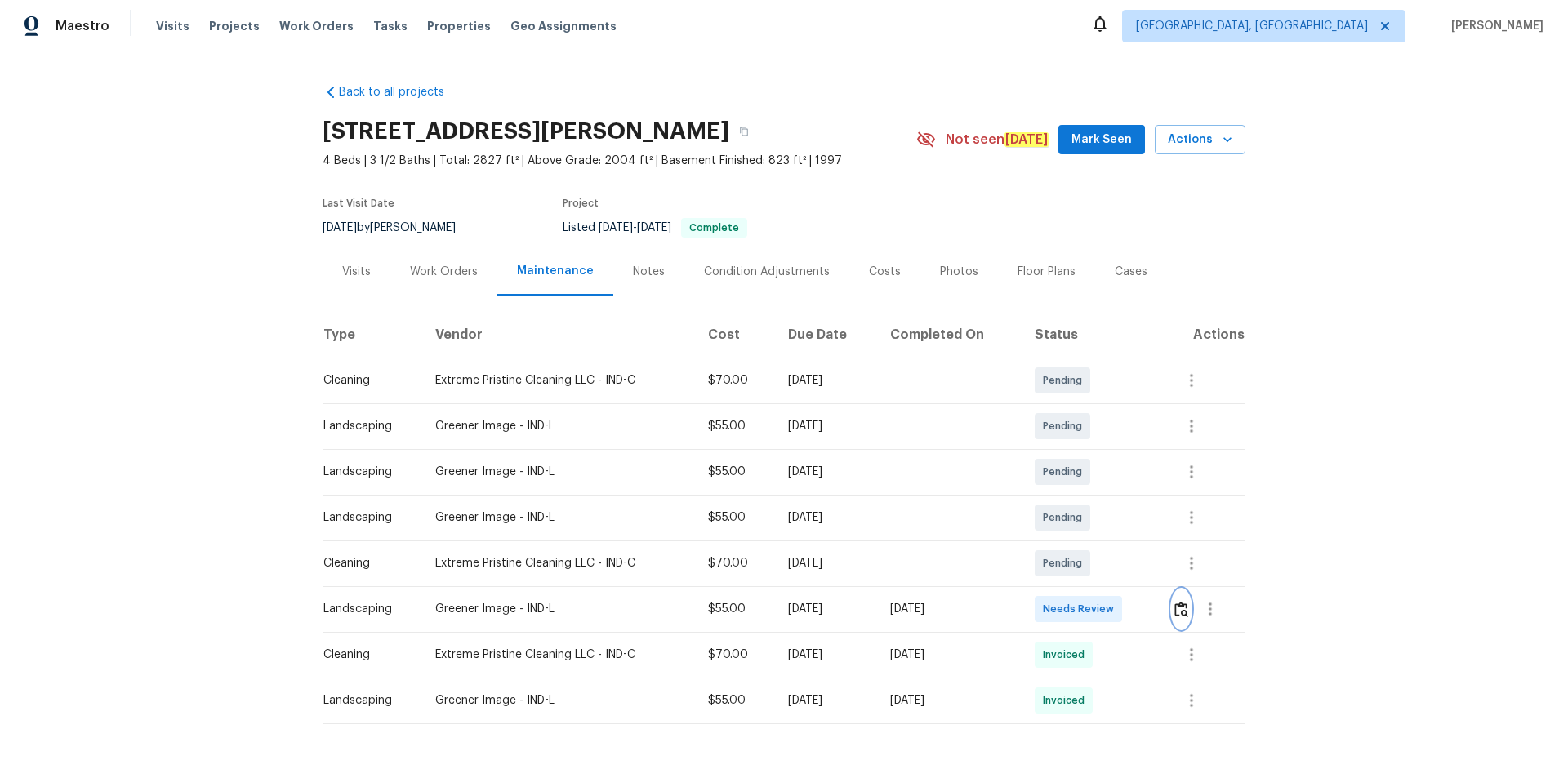
click at [1115, 522] on img "button" at bounding box center [1181, 609] width 14 height 16
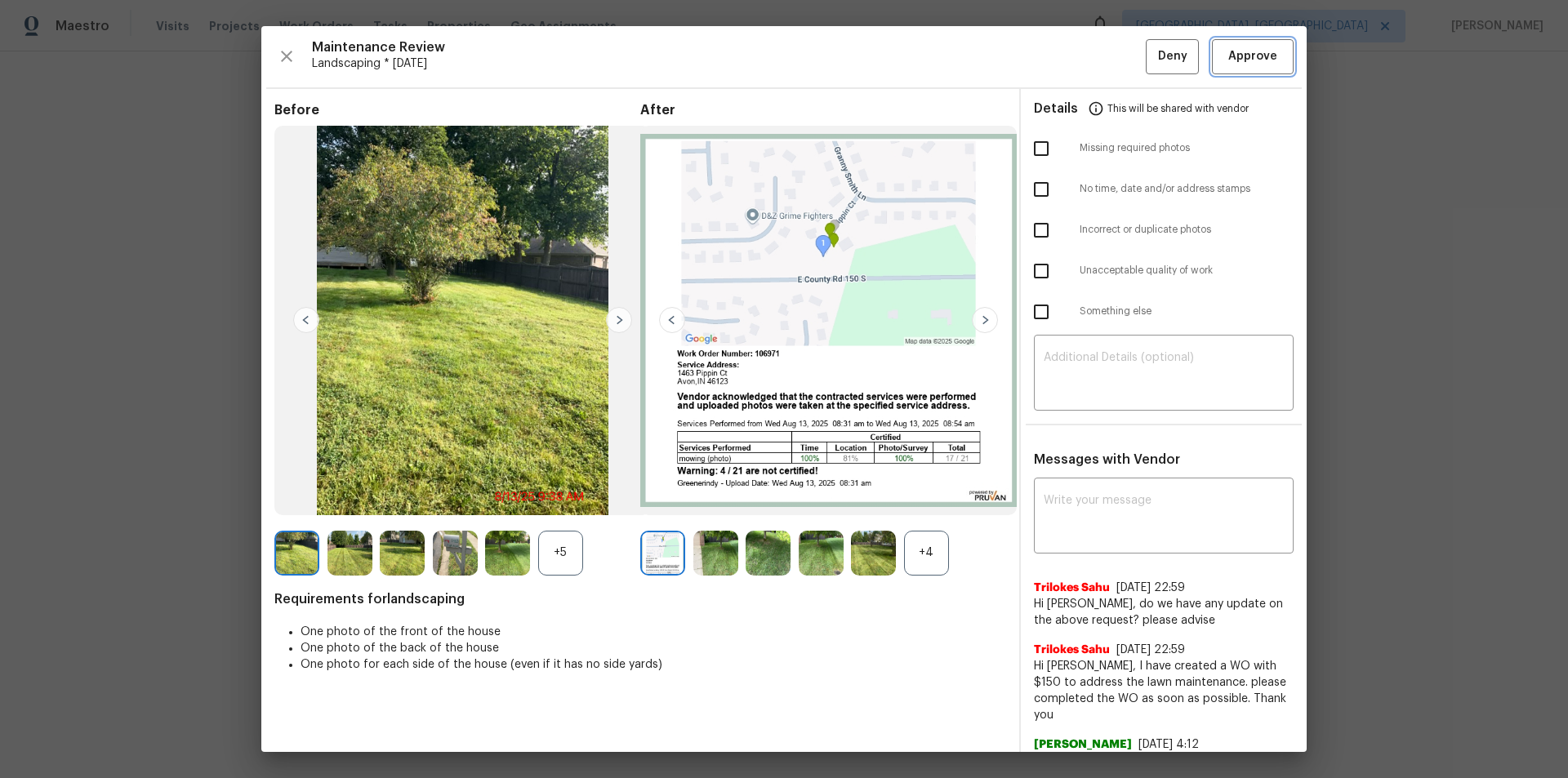
click at [1115, 56] on span "Approve" at bounding box center [1253, 57] width 49 height 21
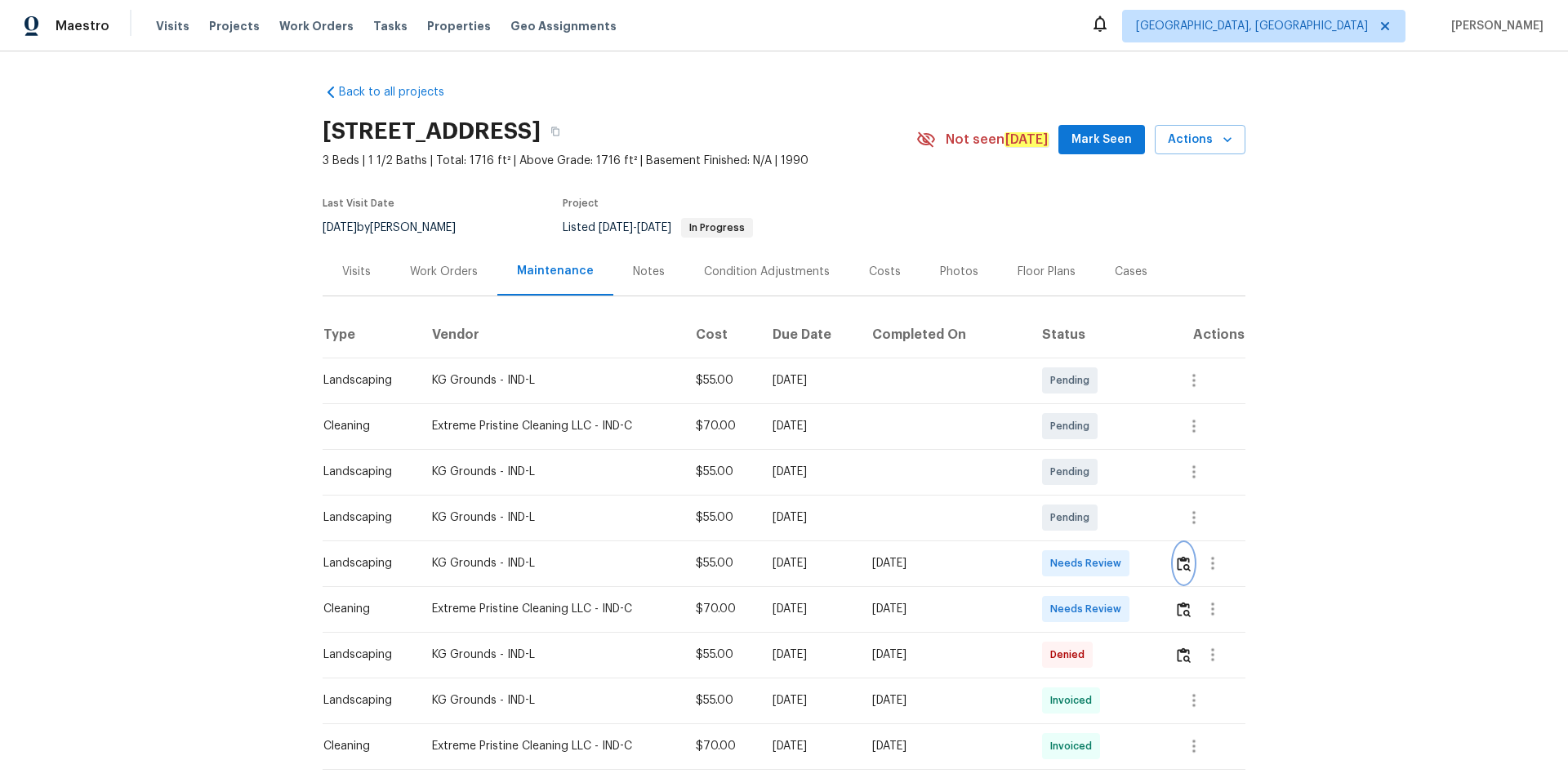
click at [1115, 522] on img "button" at bounding box center [1184, 563] width 14 height 16
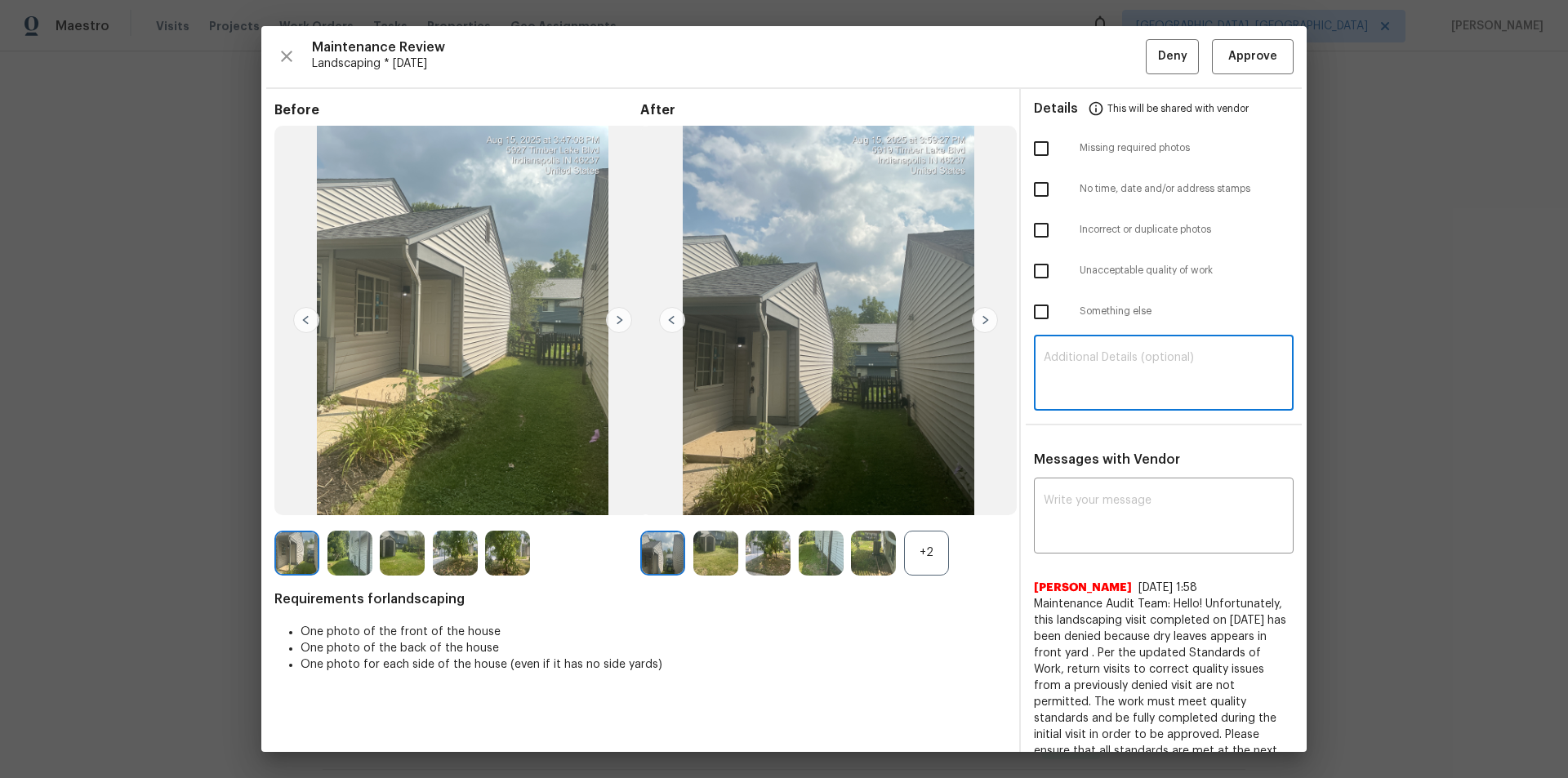
click at [1115, 358] on textarea at bounding box center [1163, 374] width 240 height 46
paste textarea "Maintenance Audit Team: Hello! Unfortunately, this landscaping visit completed …"
type textarea "Maintenance Audit Team: Hello! Unfortunately, this landscaping visit completed …"
click at [1115, 496] on textarea at bounding box center [1163, 518] width 240 height 46
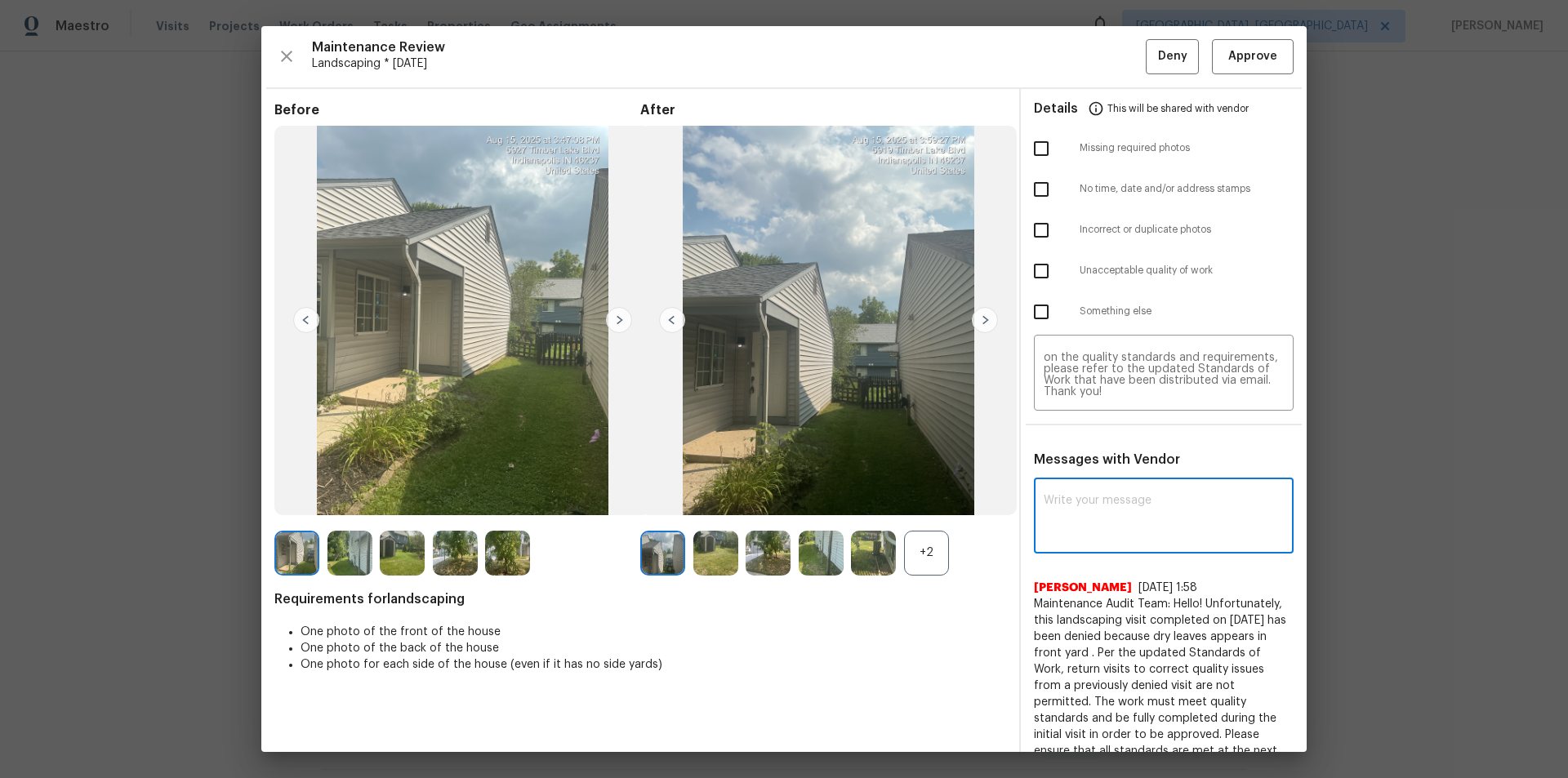
paste textarea "Maintenance Audit Team: Hello! Unfortunately, this landscaping visit completed …"
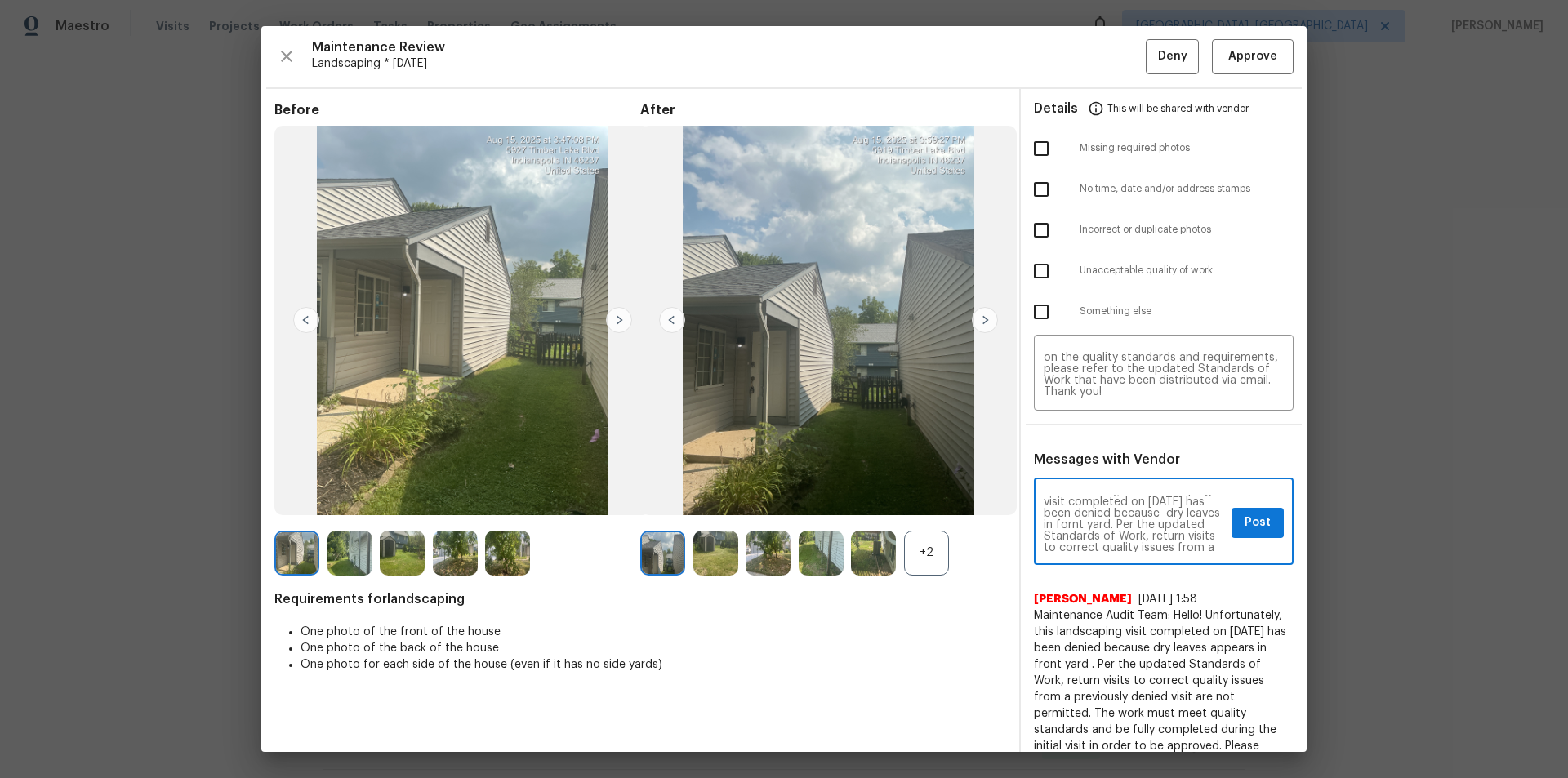
scroll to position [33, 0]
click at [1048, 521] on textarea "Maintenance Audit Team: Hello! Unfortunately, this landscaping visit completed …" at bounding box center [1134, 523] width 181 height 57
click at [1115, 508] on textarea "Maintenance Audit Team: Hello! Unfortunately, this landscaping visit completed …" at bounding box center [1134, 523] width 181 height 57
type textarea "Maintenance Audit Team: Hello! Unfortunately, this landscaping visit completed …"
click at [1115, 373] on textarea "Maintenance Audit Team: Hello! Unfortunately, this landscaping visit completed …" at bounding box center [1163, 374] width 240 height 46
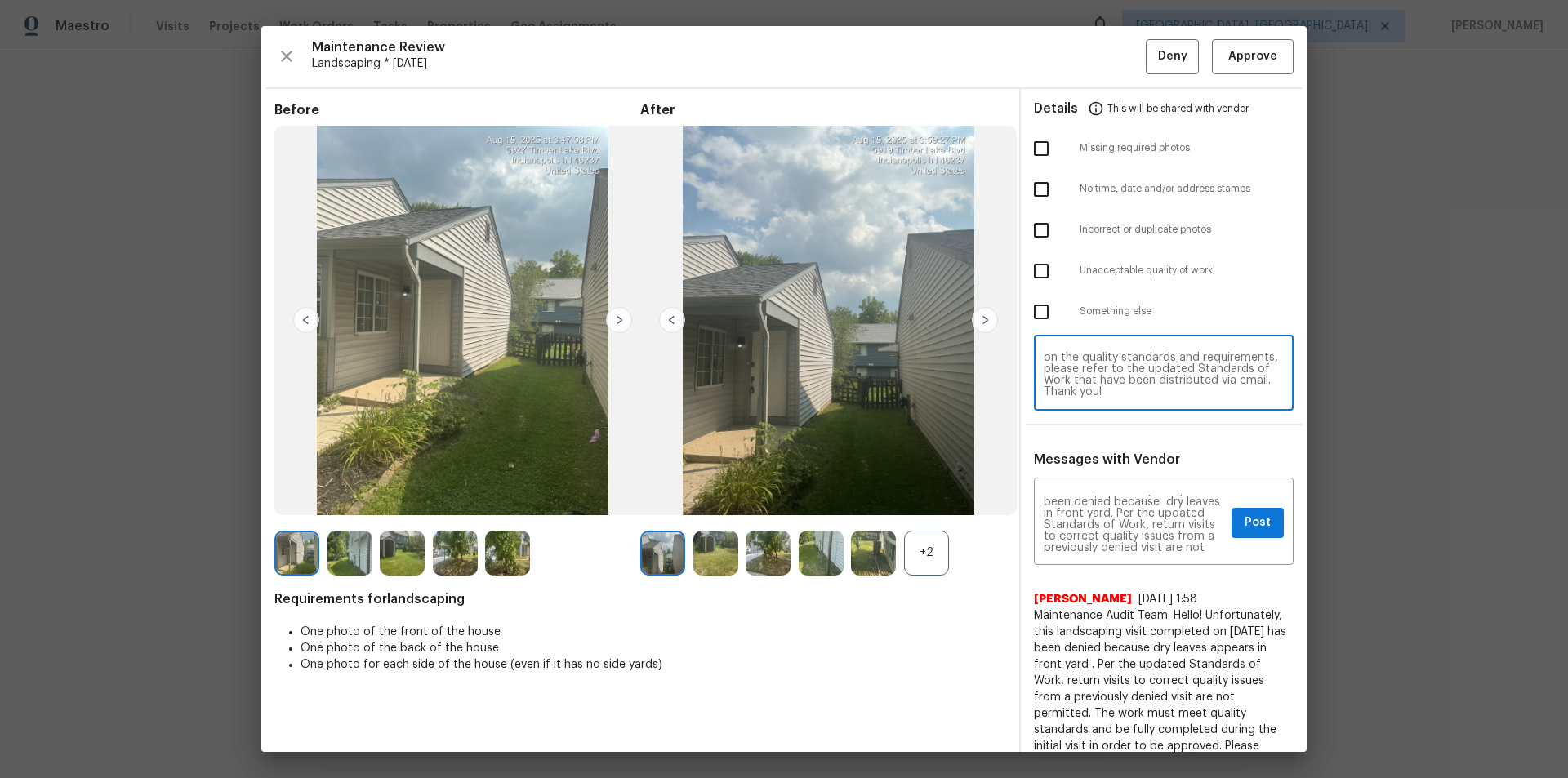
paste textarea "ro"
type textarea "Maintenance Audit Team: Hello! Unfortunately, this landscaping visit completed …"
drag, startPoint x: 1032, startPoint y: 267, endPoint x: 1106, endPoint y: 396, distance: 148.7
click at [1032, 267] on input "checkbox" at bounding box center [1041, 271] width 35 height 35
checkbox input "true"
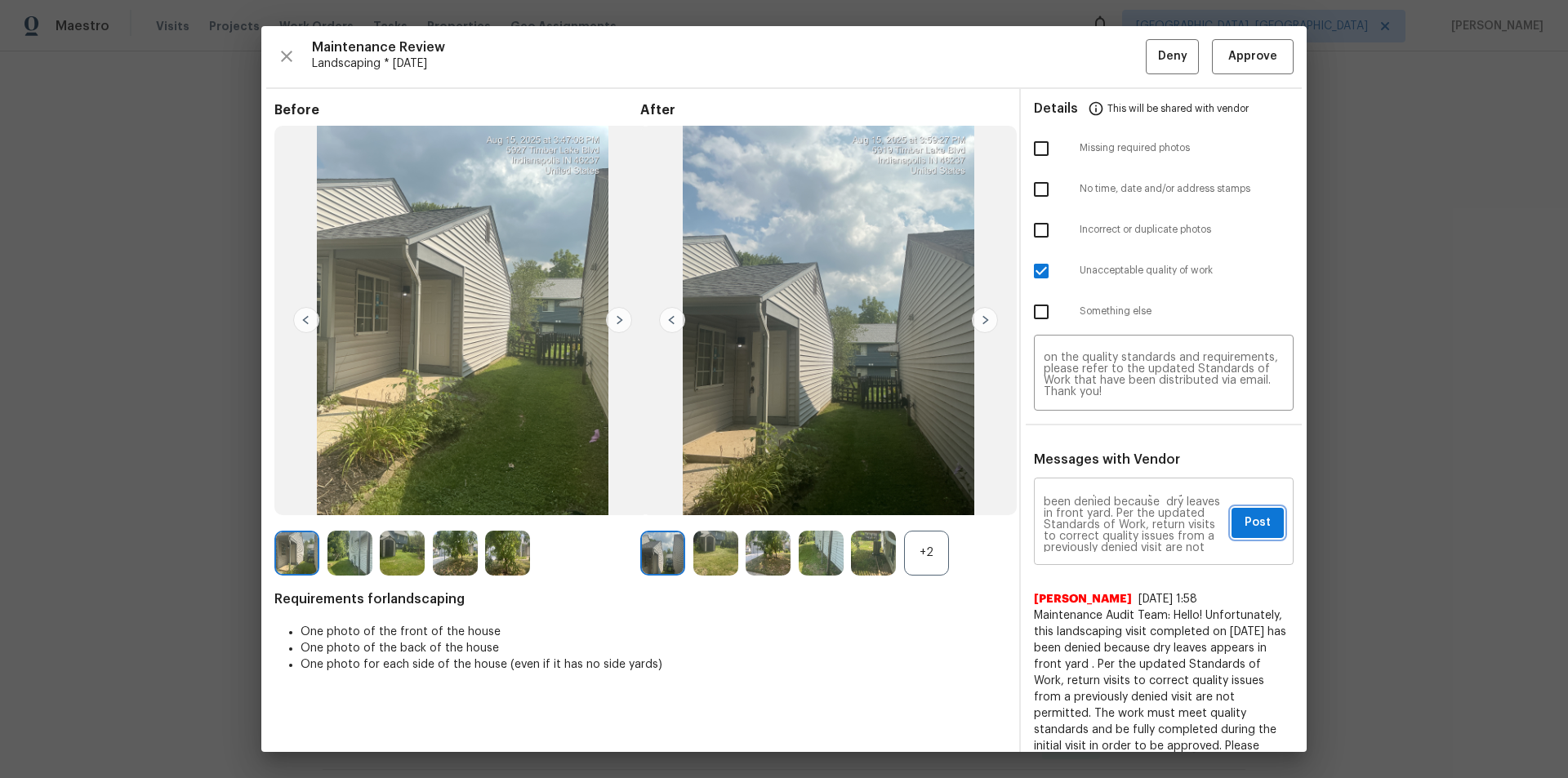
click at [1115, 521] on span "Post" at bounding box center [1257, 523] width 26 height 21
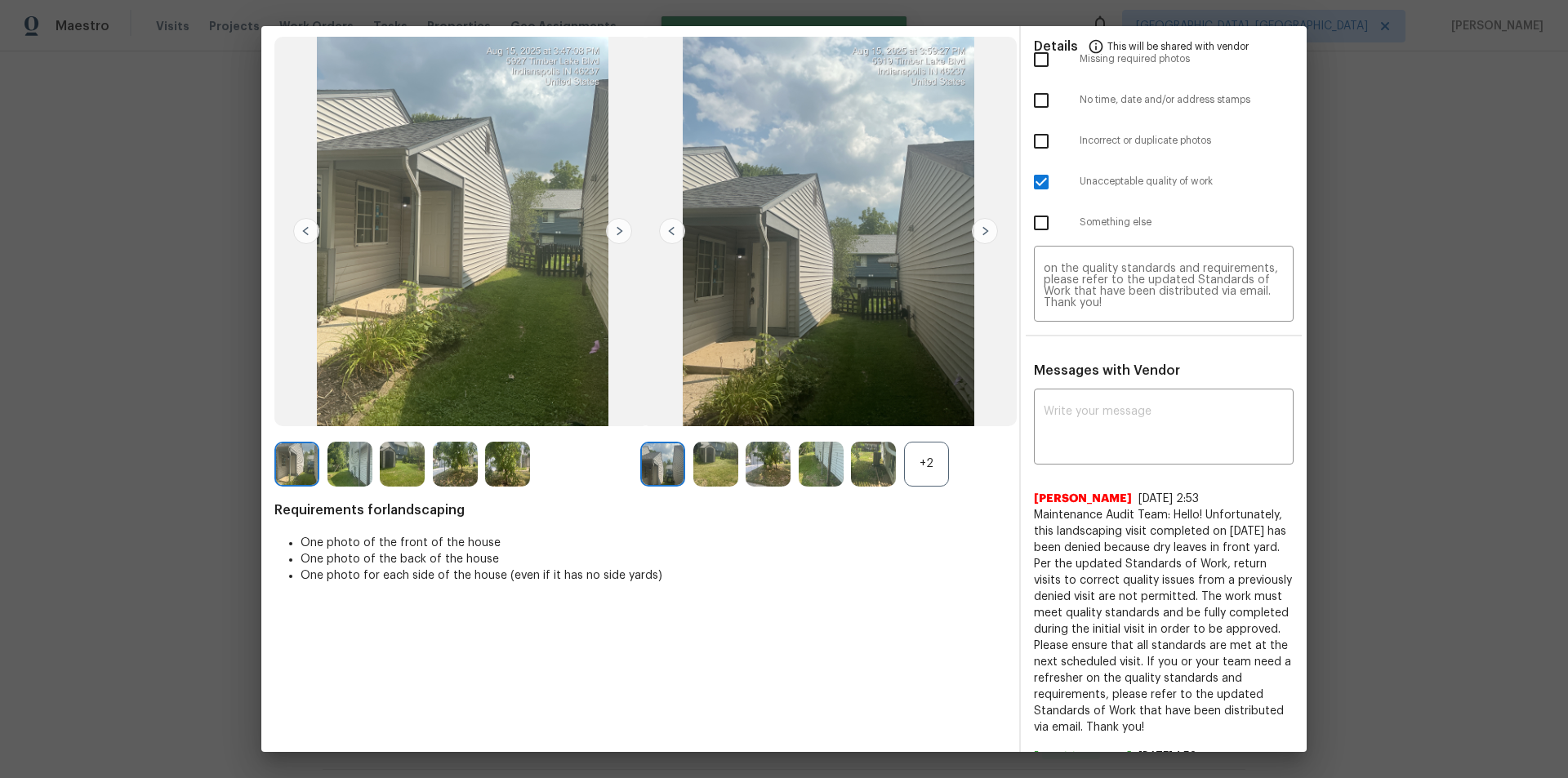
scroll to position [0, 0]
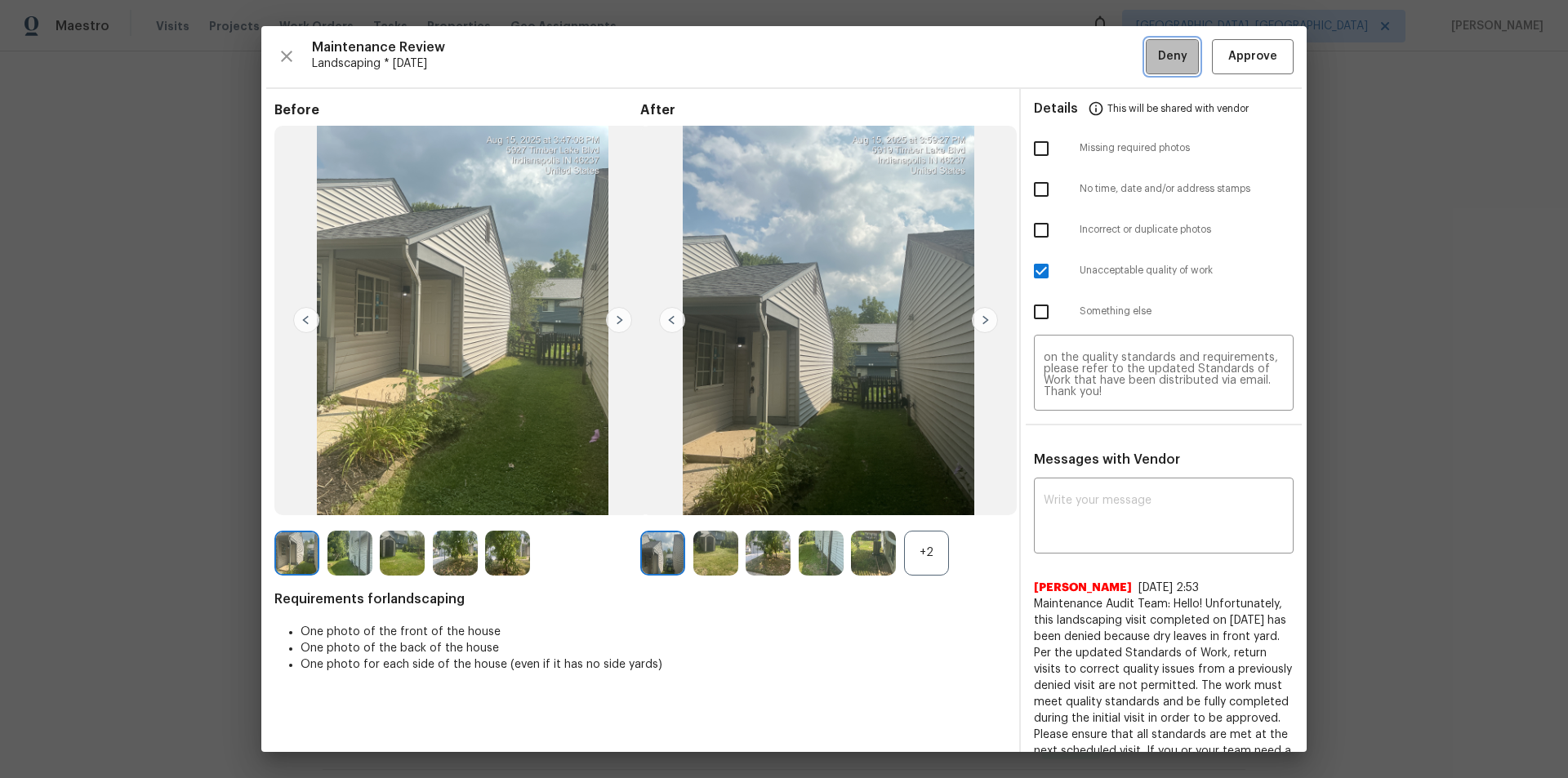
click at [1115, 47] on span "Deny" at bounding box center [1173, 57] width 30 height 21
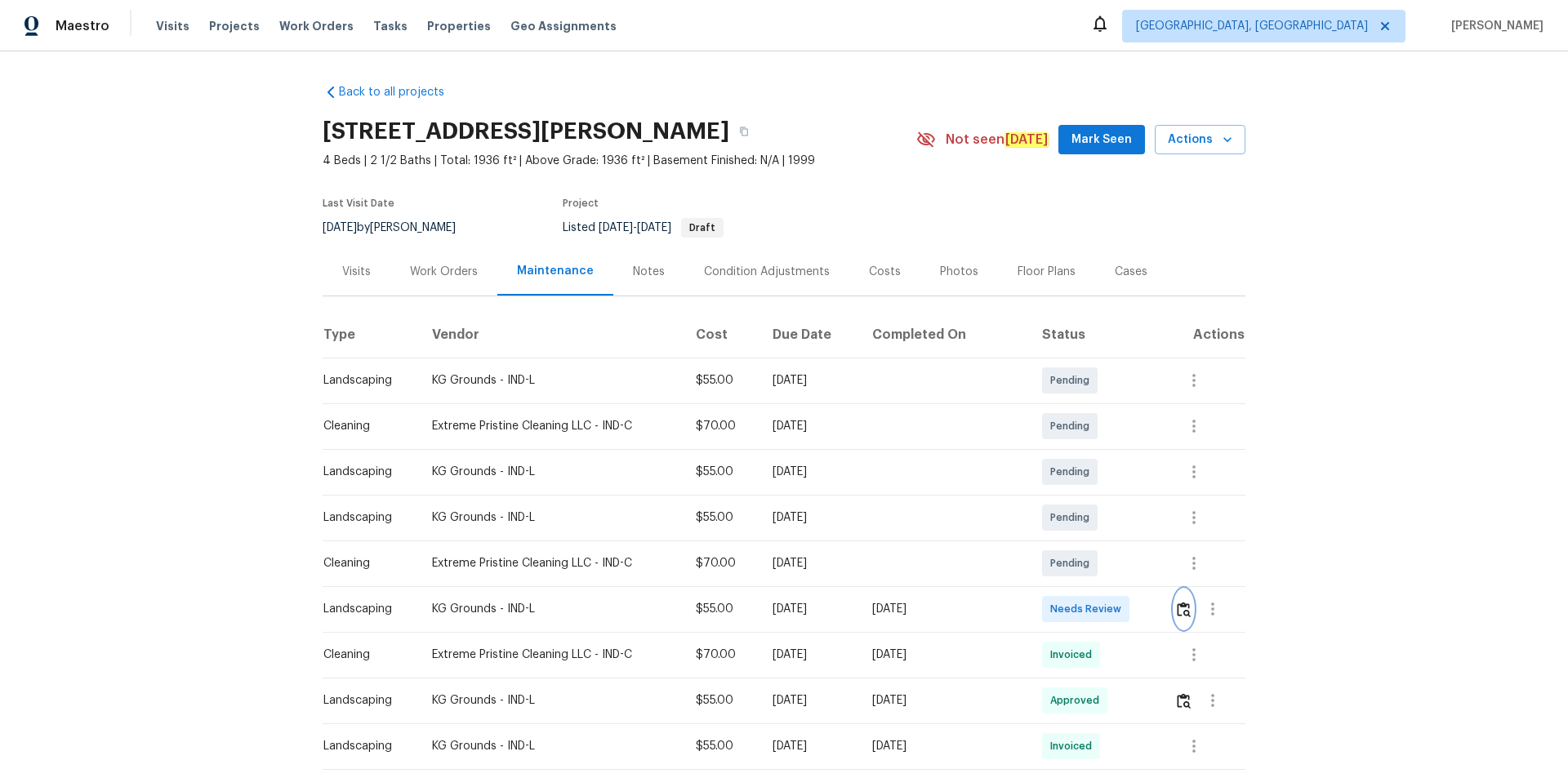
click at [1115, 522] on img "button" at bounding box center [1184, 609] width 14 height 16
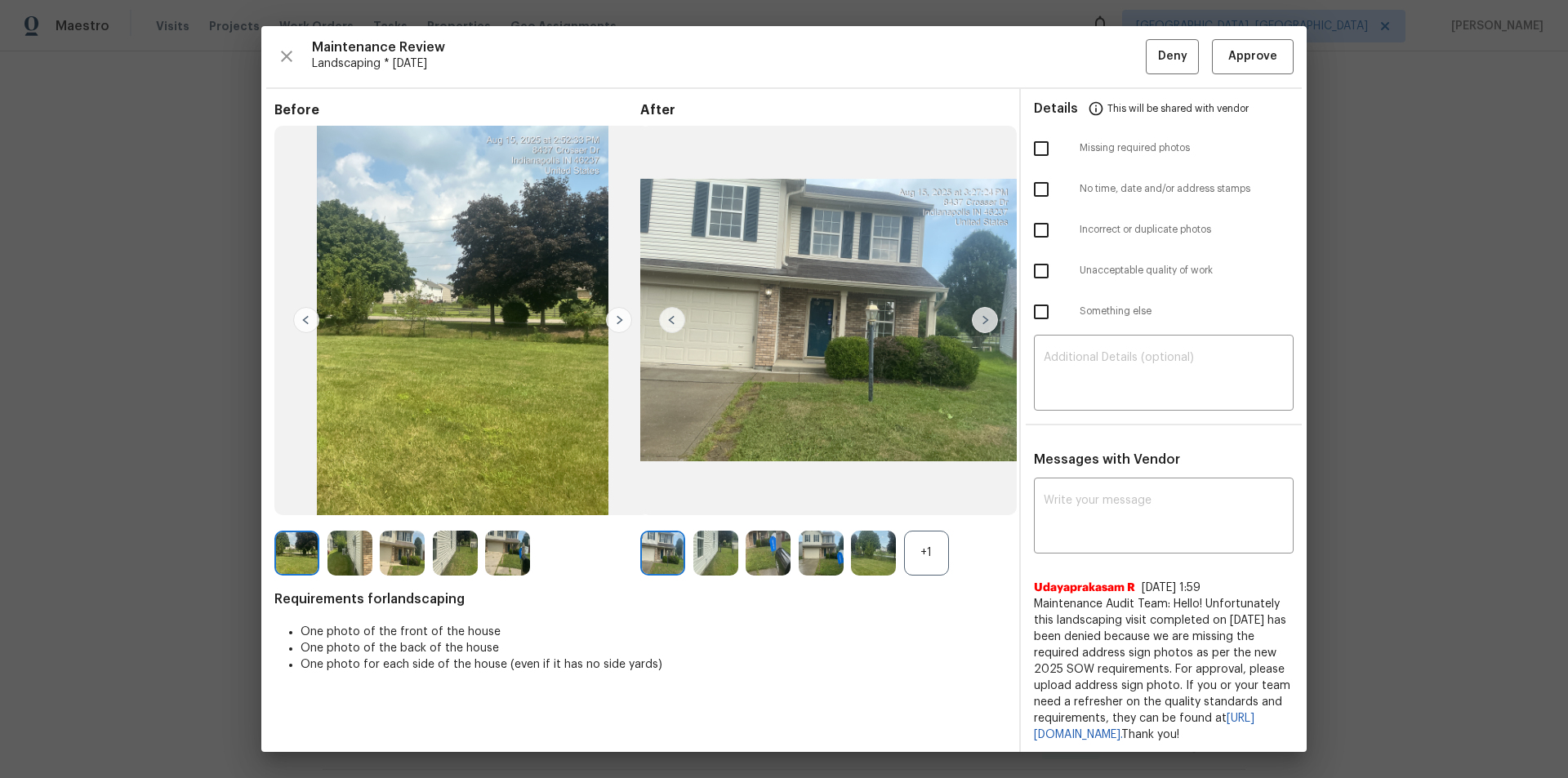
click at [1115, 29] on div "Maintenance Review Landscaping * Mon, Aug 11 Deny Approve Before After +1 Requi…" at bounding box center [784, 389] width 1046 height 726
click at [1115, 57] on span "Approve" at bounding box center [1253, 57] width 49 height 21
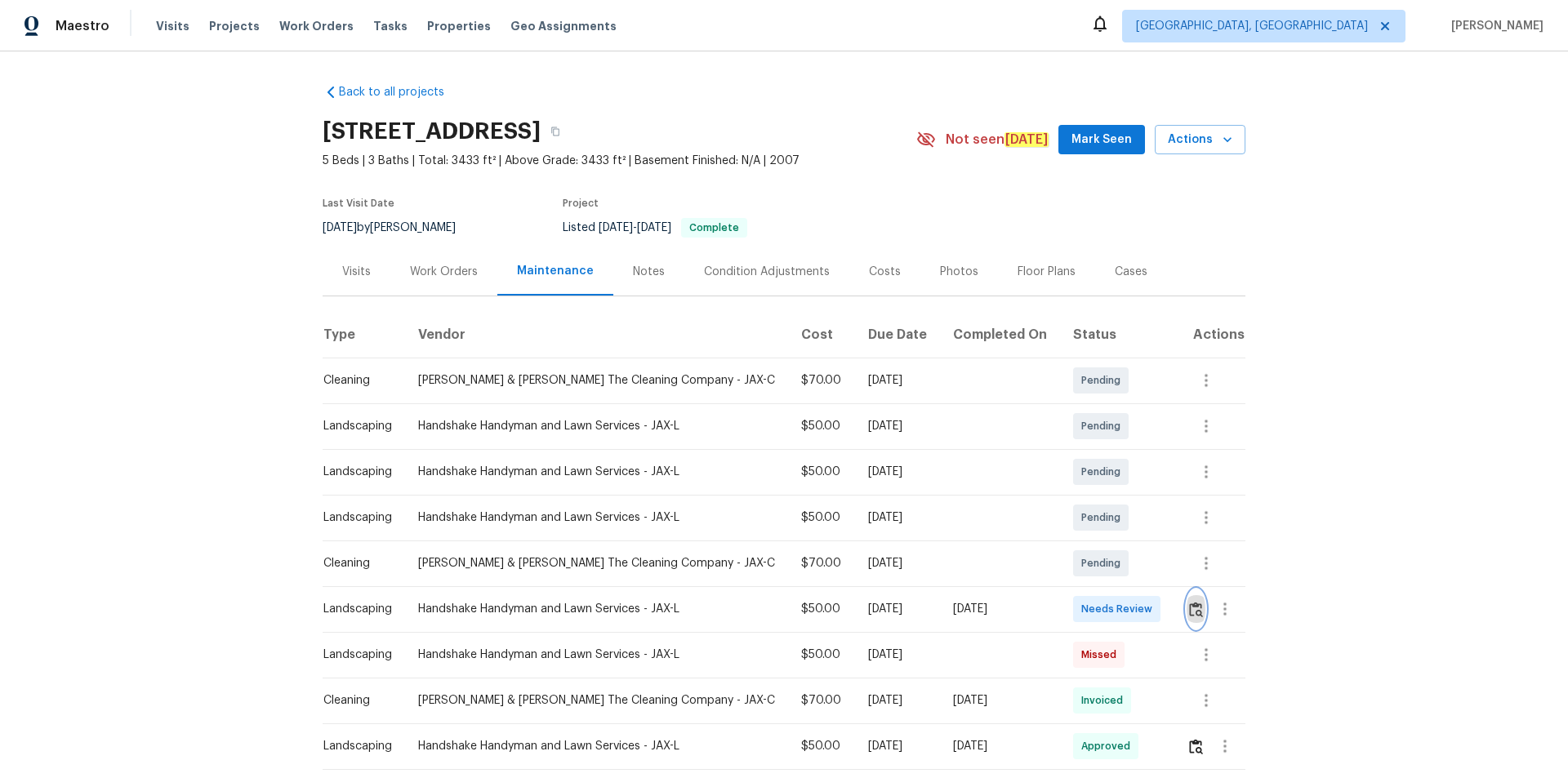
click at [1115, 522] on img "button" at bounding box center [1196, 609] width 14 height 16
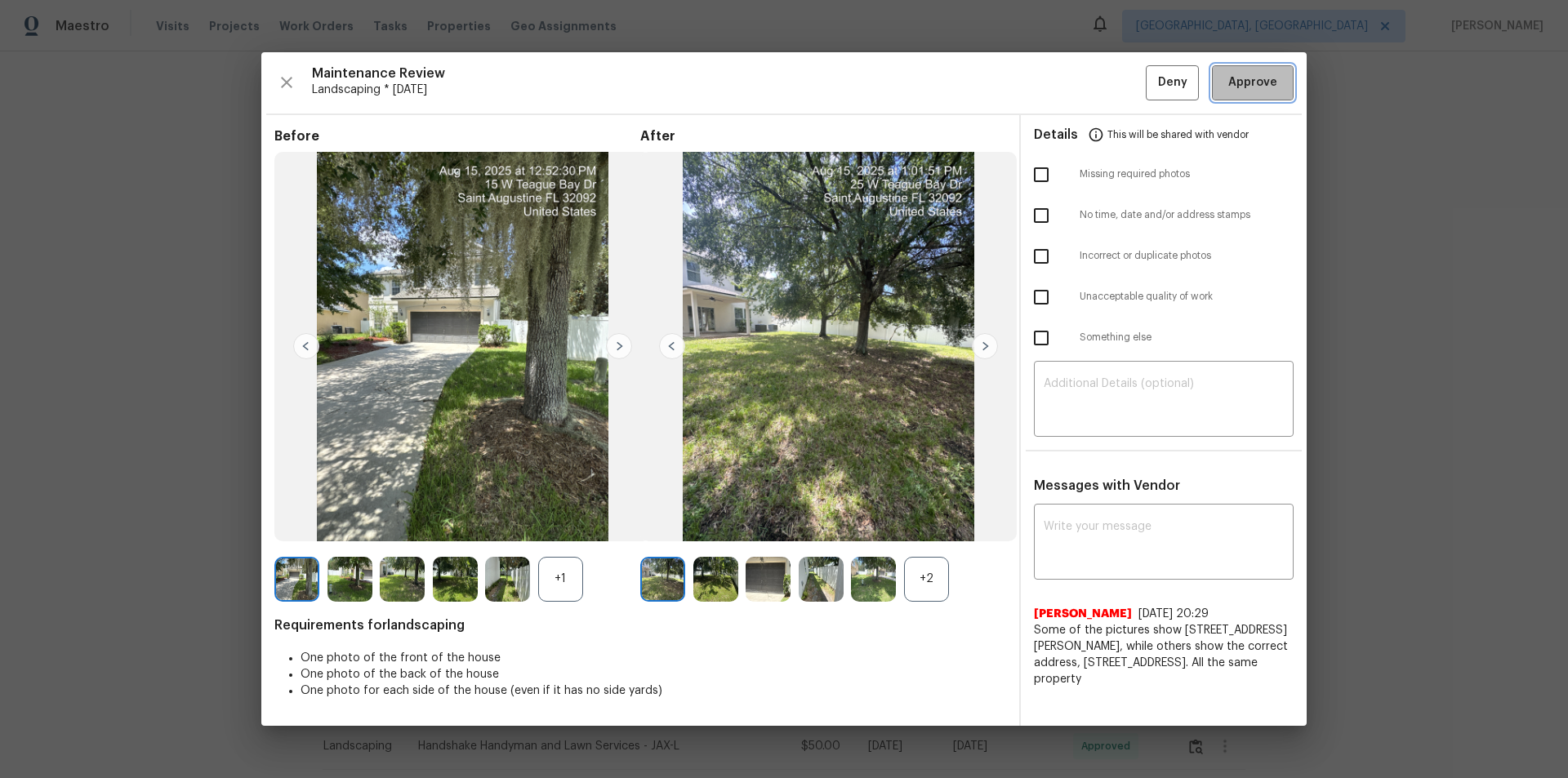
click at [1115, 86] on span "Approve" at bounding box center [1253, 83] width 49 height 21
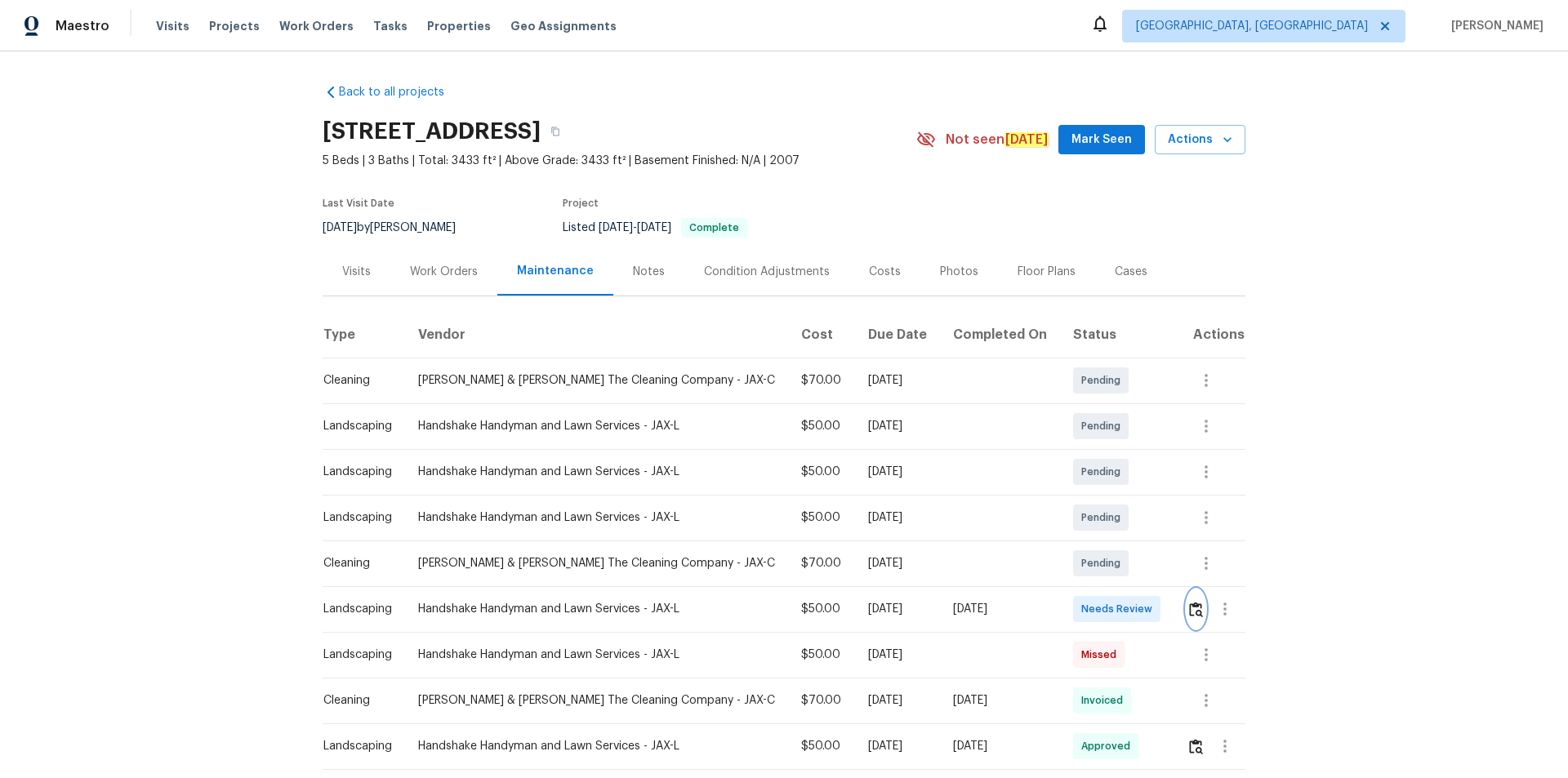
click at [1115, 522] on img "button" at bounding box center [1196, 609] width 14 height 16
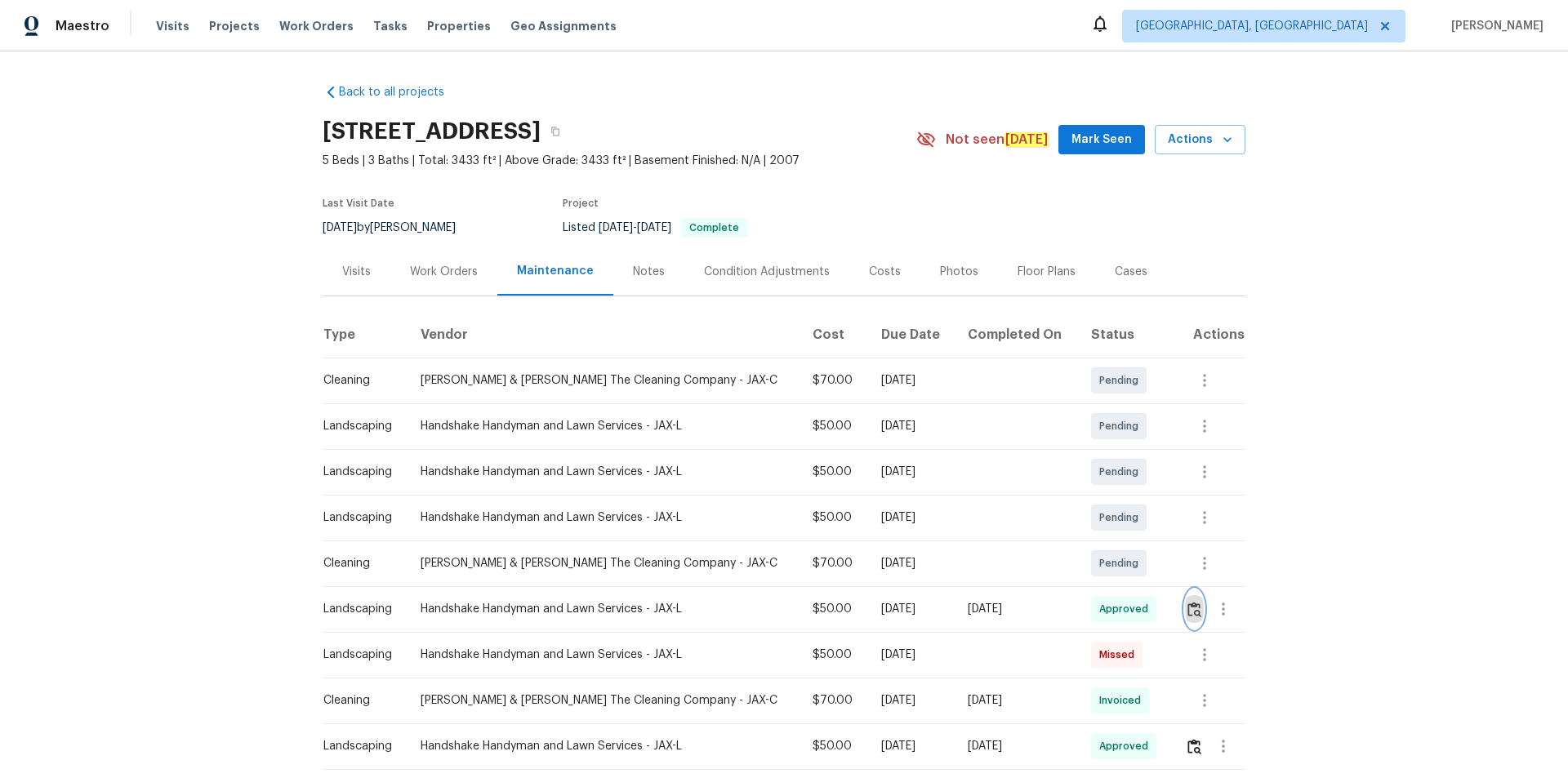
click at [1115, 522] on img "button" at bounding box center [1194, 609] width 14 height 16
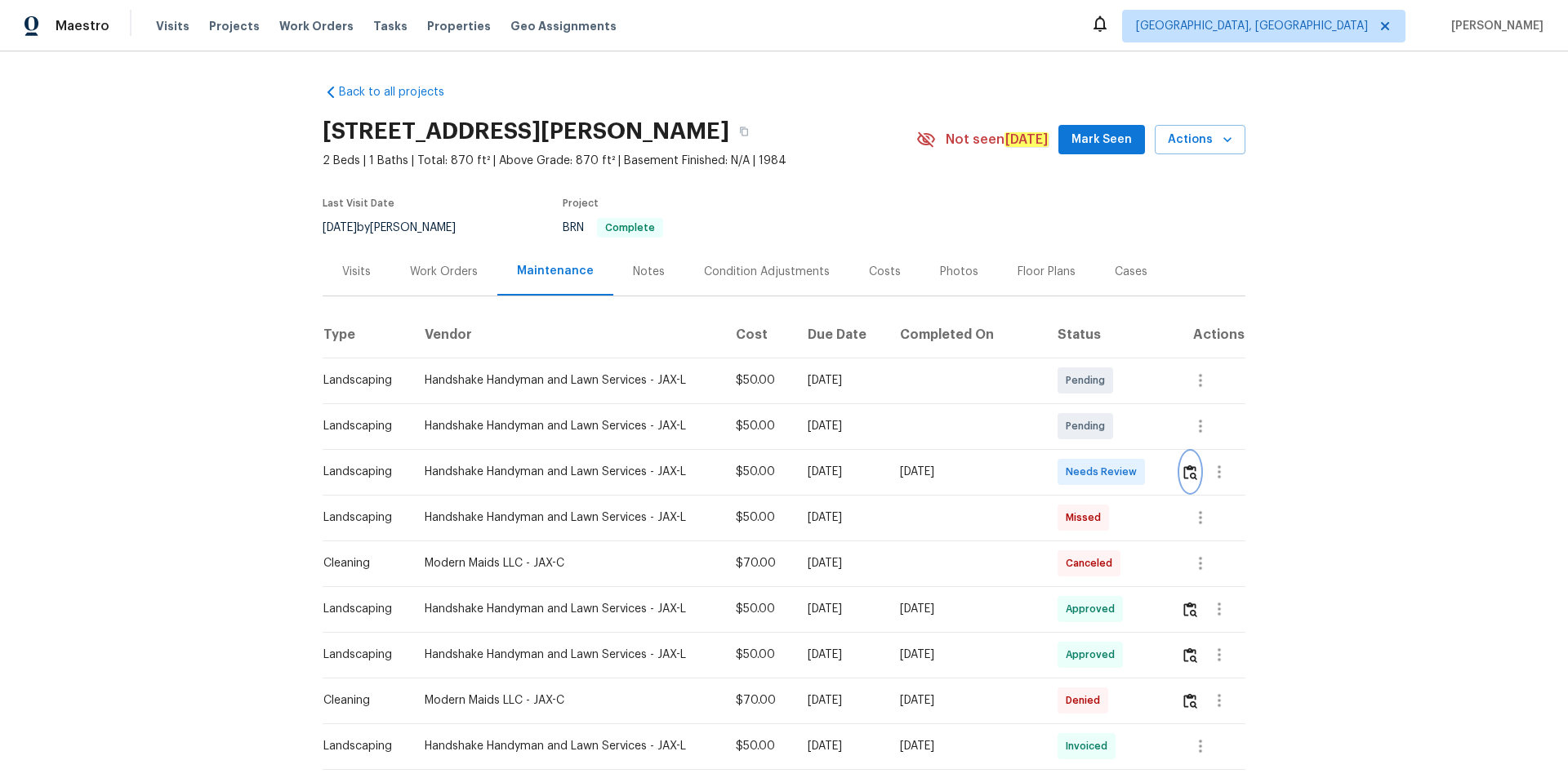
click at [1115, 480] on img "button" at bounding box center [1190, 472] width 14 height 16
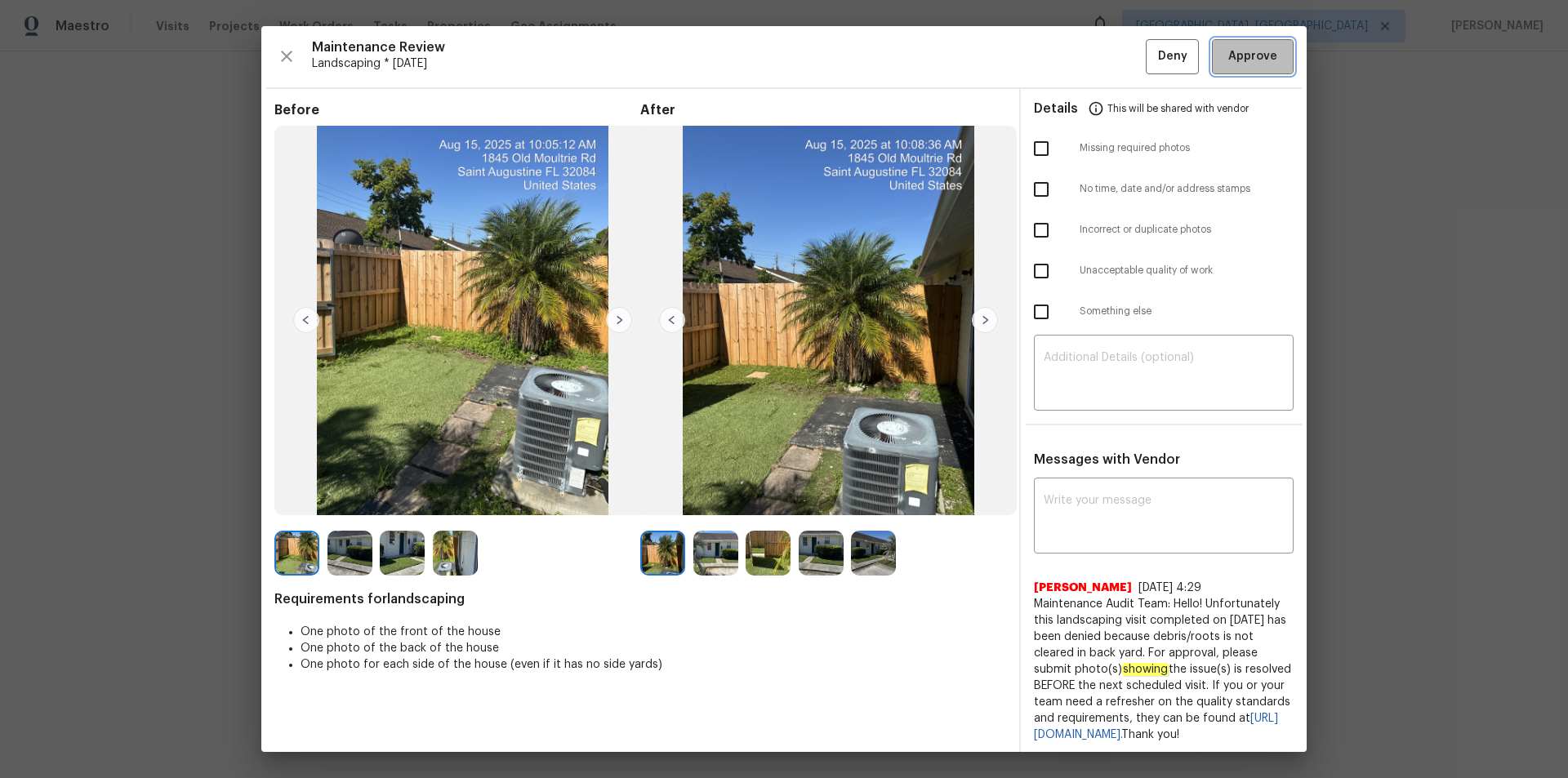
click at [1115, 51] on span "Approve" at bounding box center [1253, 57] width 49 height 21
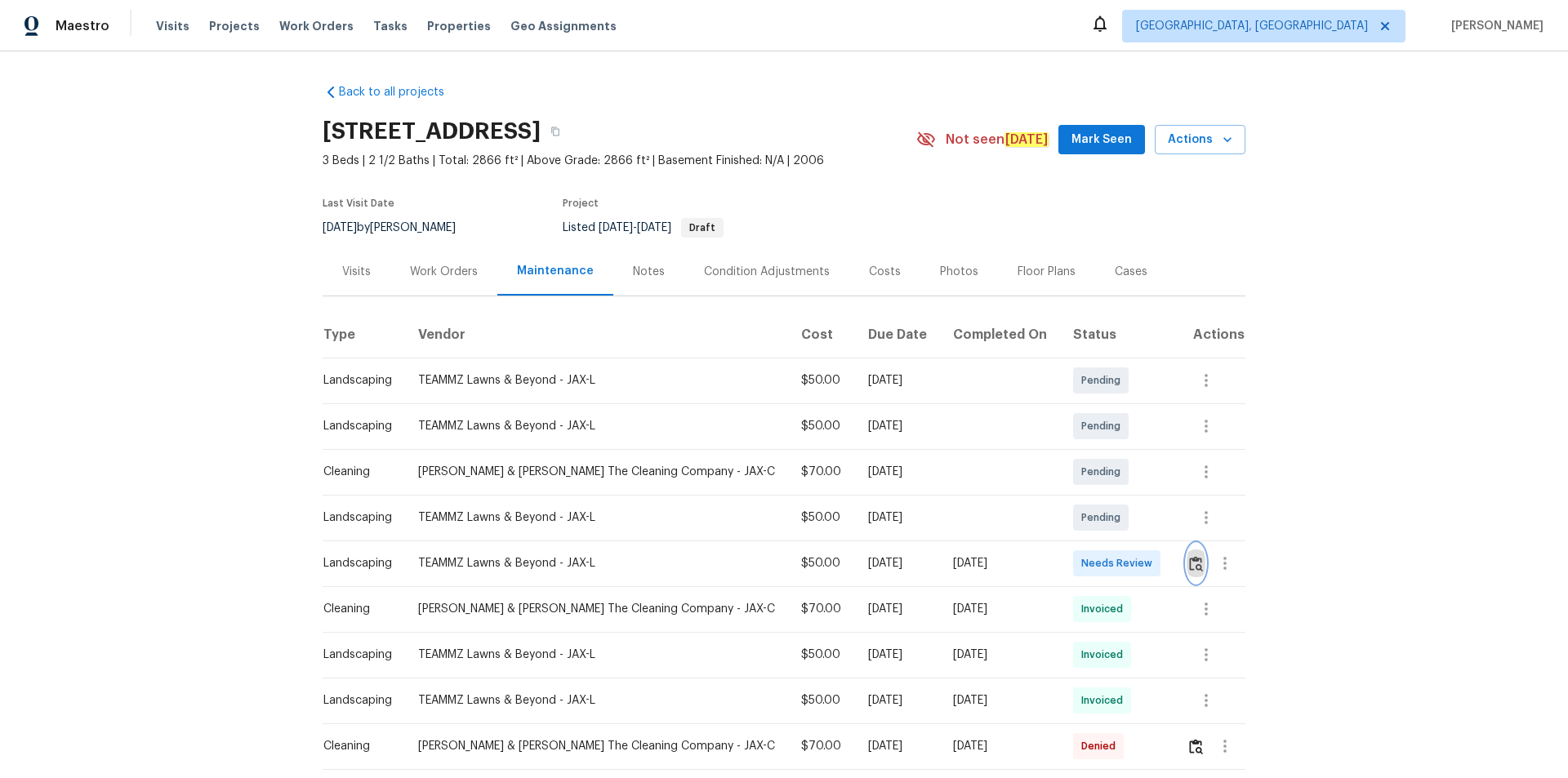
click at [1115, 522] on img "button" at bounding box center [1196, 563] width 14 height 16
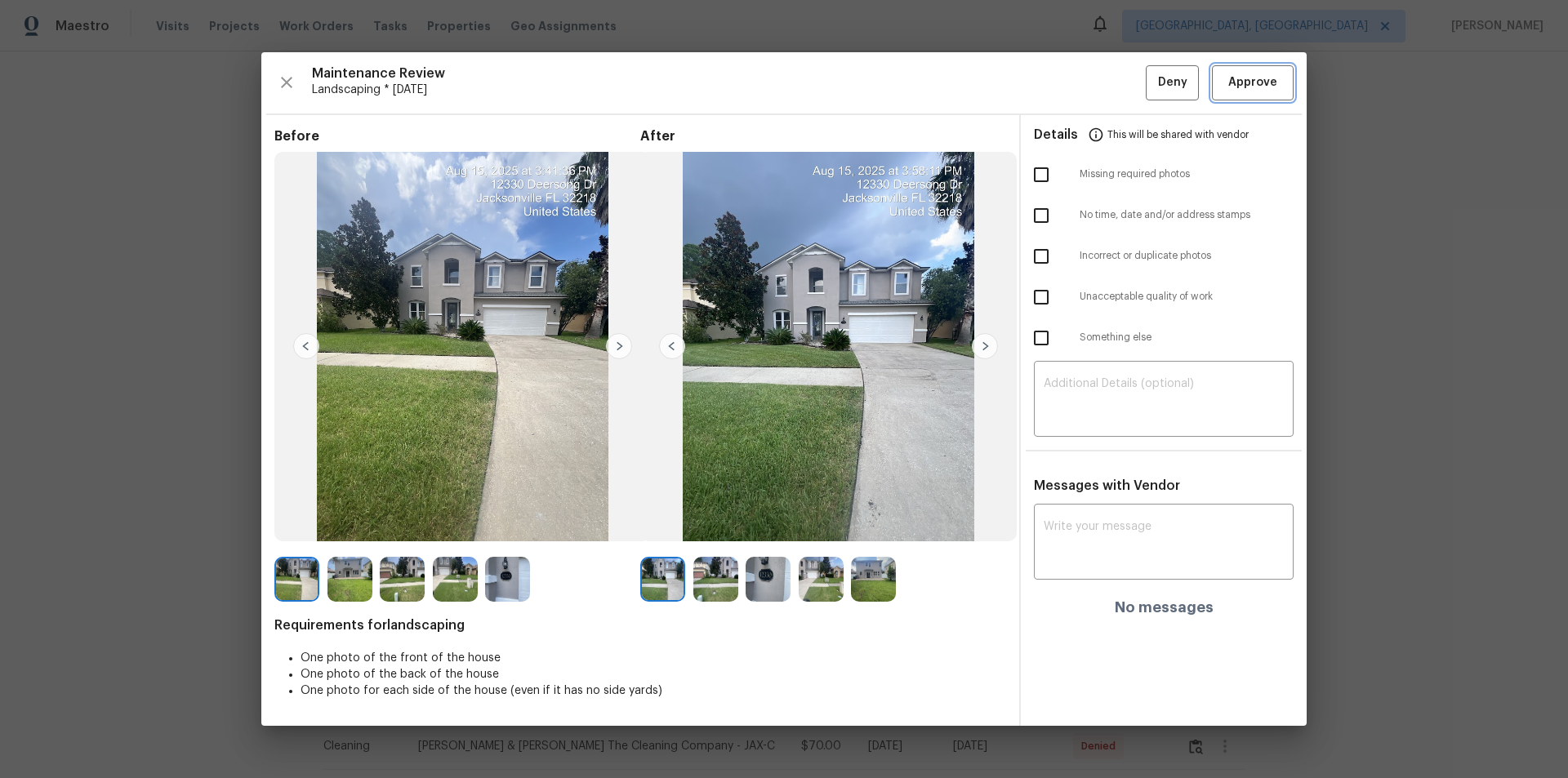
click at [1115, 79] on span "Approve" at bounding box center [1253, 83] width 49 height 21
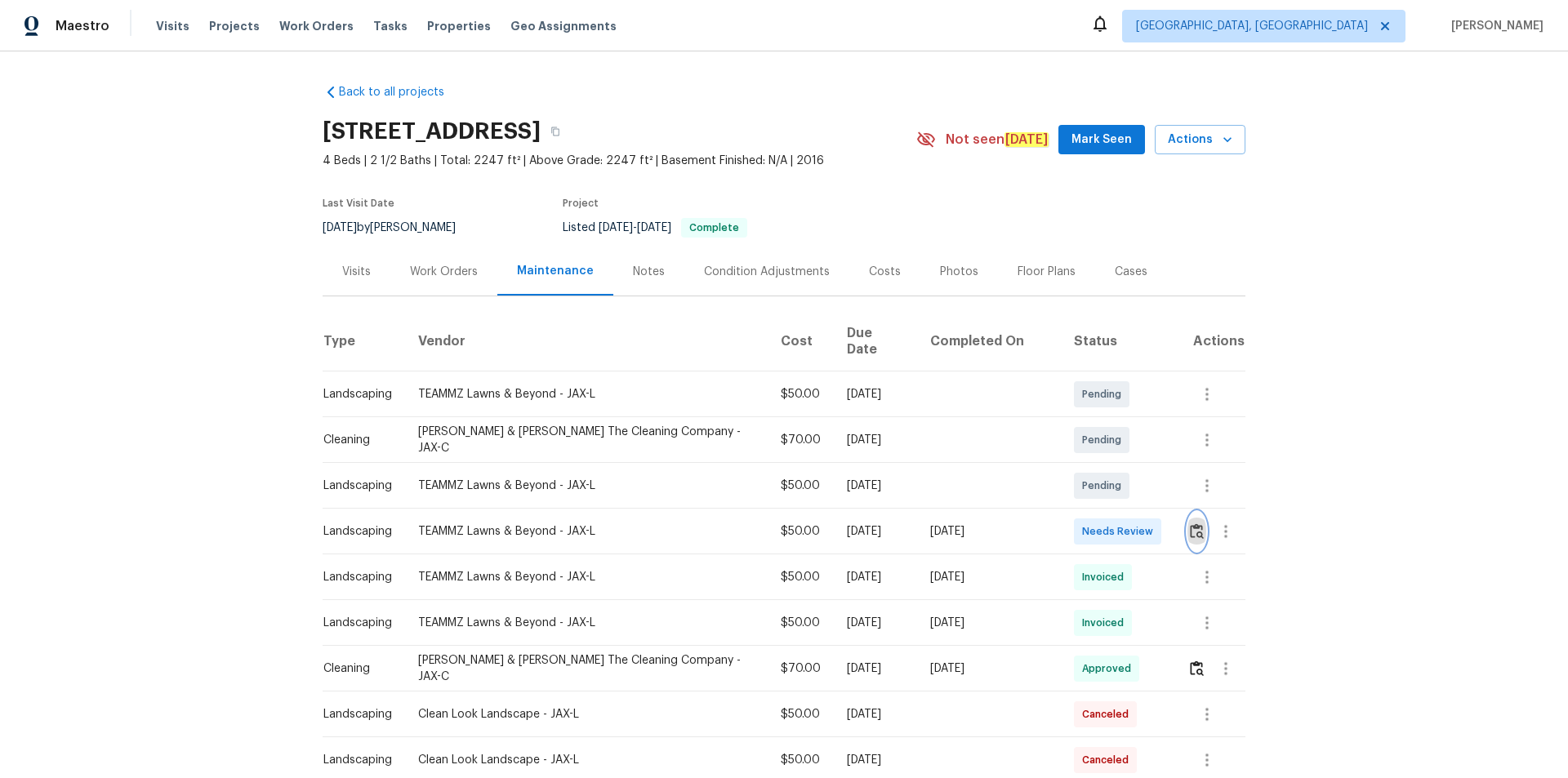
click at [1115, 522] on img "button" at bounding box center [1197, 531] width 14 height 16
click at [1115, 516] on td at bounding box center [1210, 531] width 71 height 46
click at [1115, 522] on img "button" at bounding box center [1197, 531] width 14 height 16
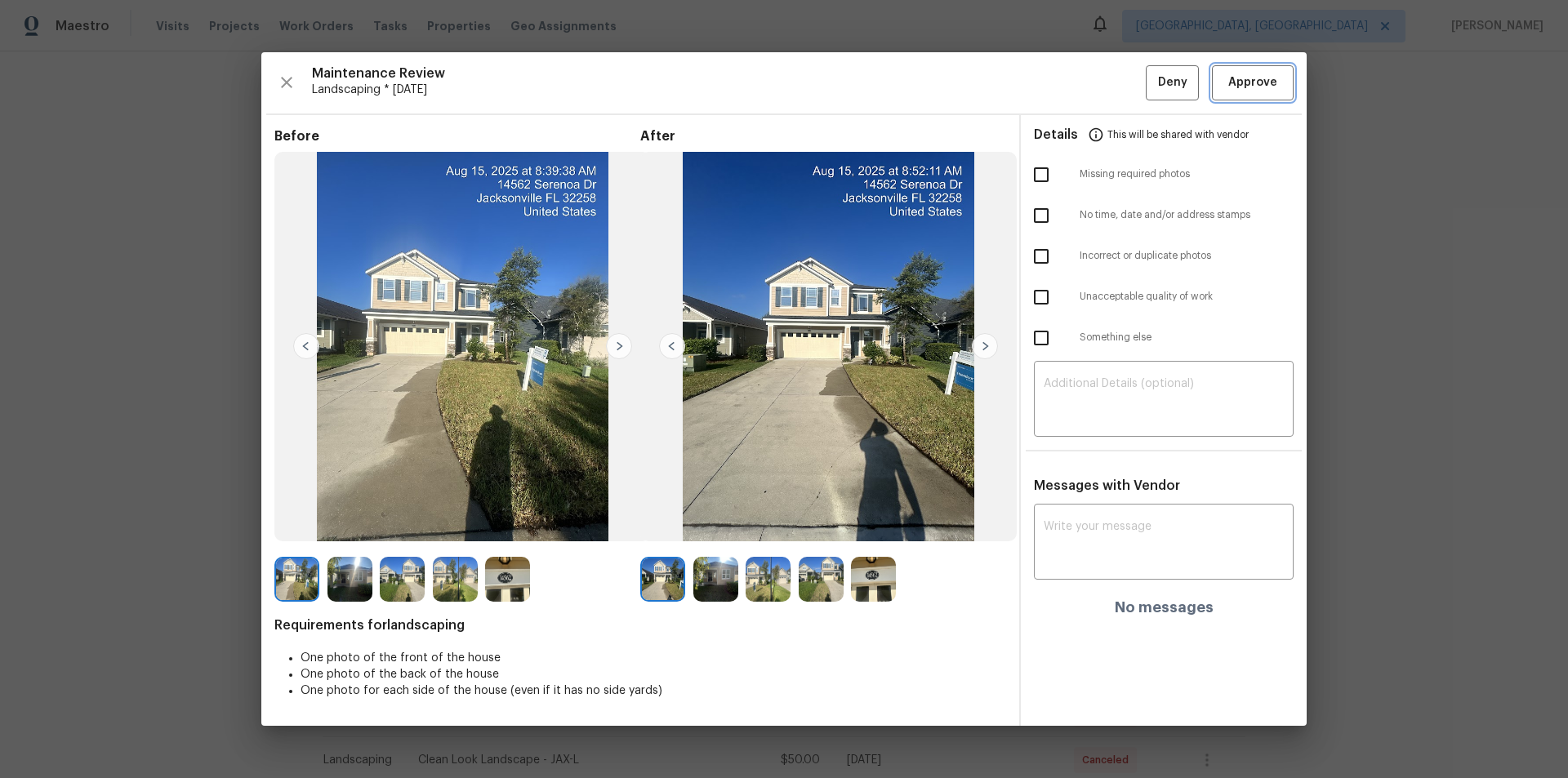
click at [1115, 82] on span "Approve" at bounding box center [1253, 83] width 49 height 21
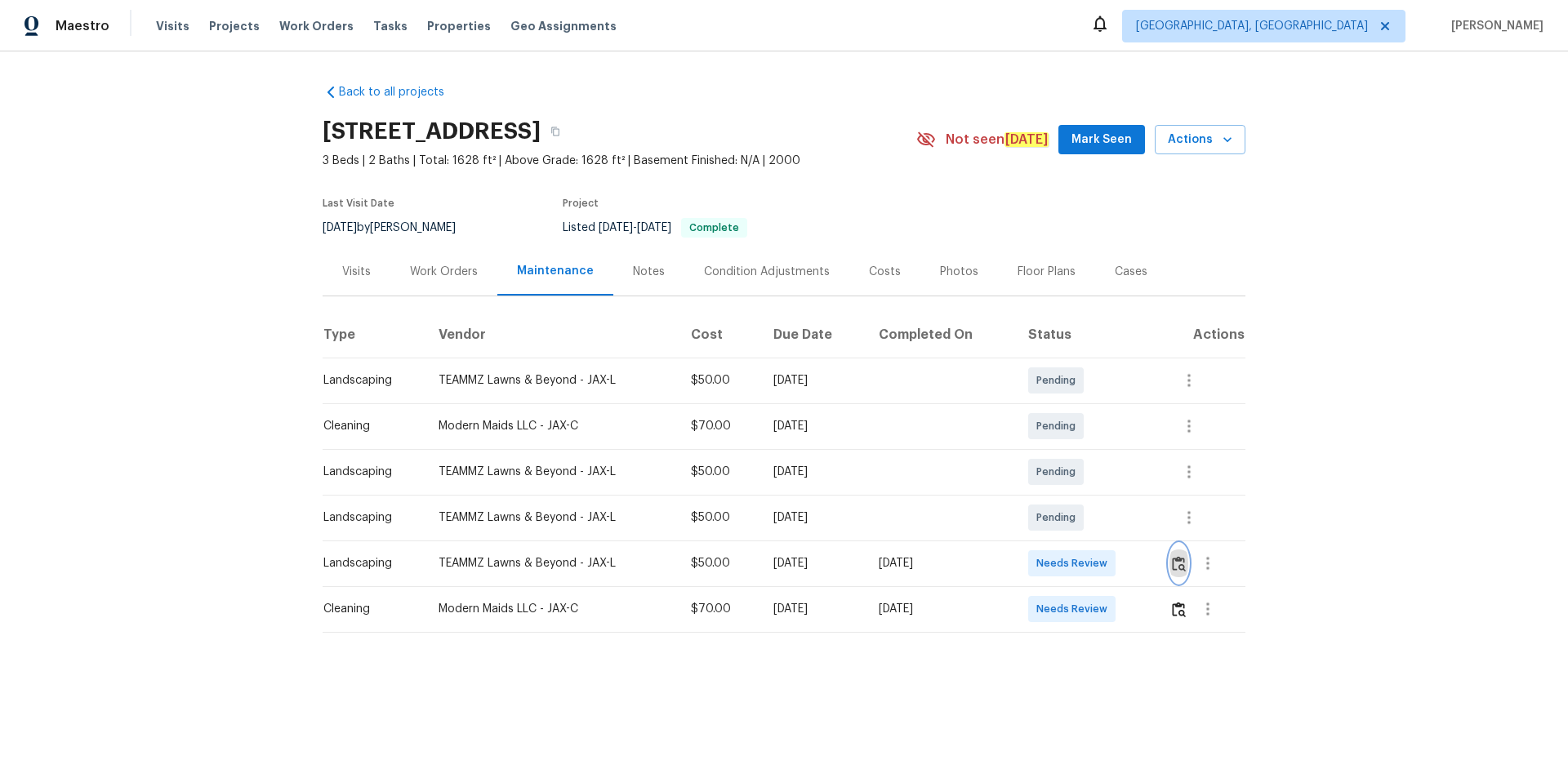
click at [1115, 522] on img "button" at bounding box center [1178, 563] width 14 height 16
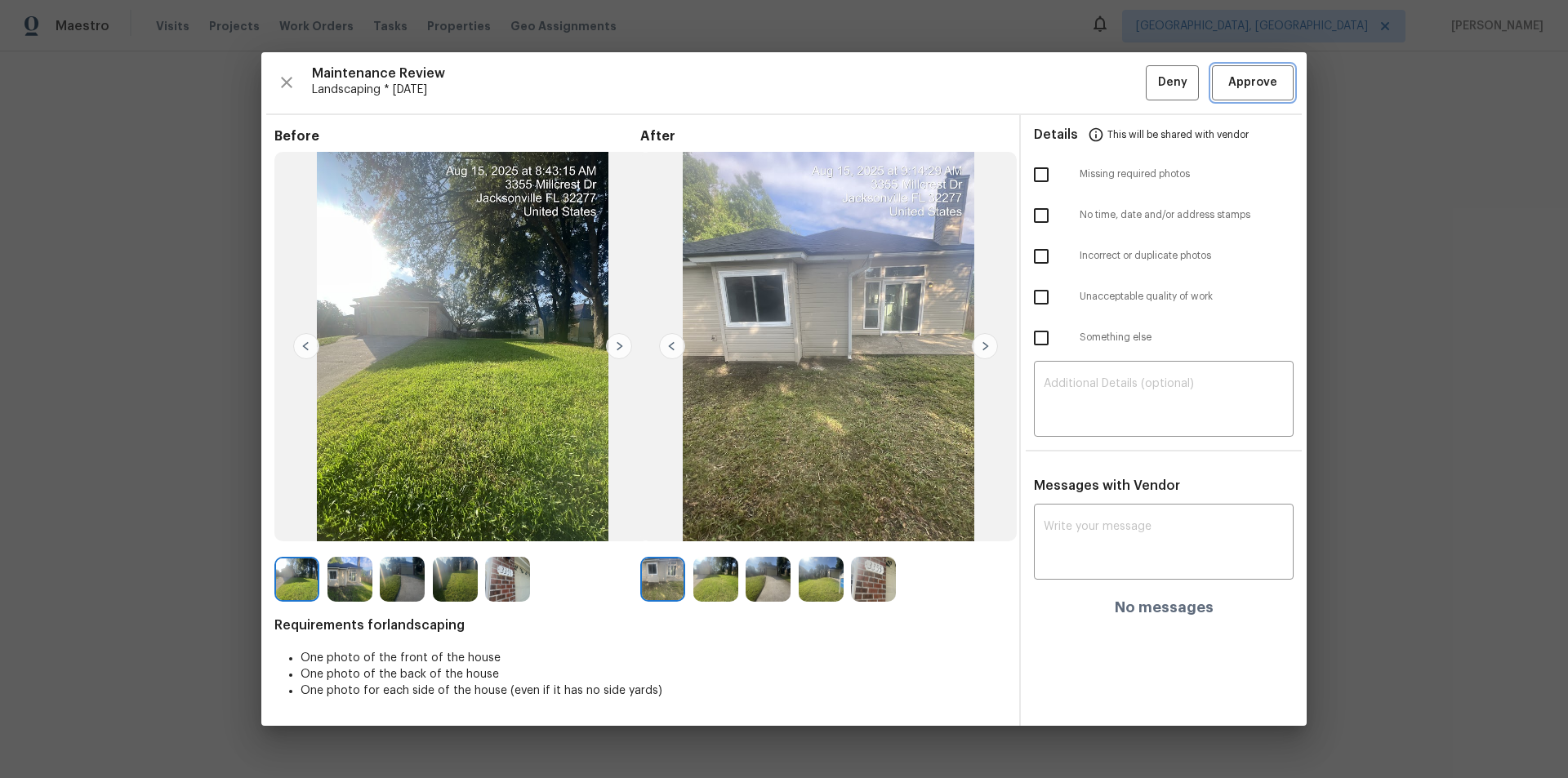
drag, startPoint x: 1261, startPoint y: 76, endPoint x: 1437, endPoint y: 323, distance: 303.3
click at [1115, 77] on span "Approve" at bounding box center [1253, 83] width 49 height 21
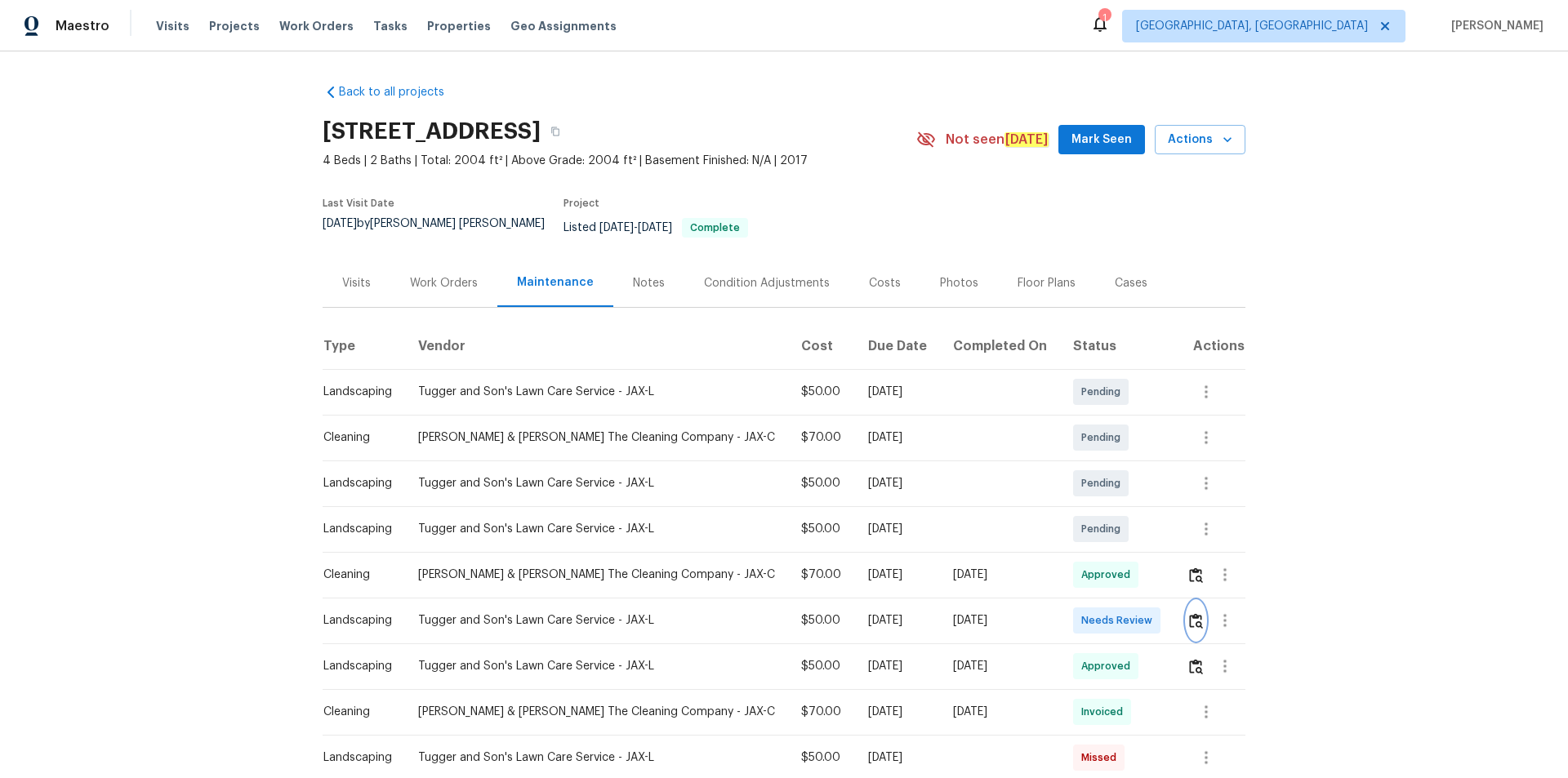
click at [1115, 522] on img "button" at bounding box center [1196, 621] width 14 height 16
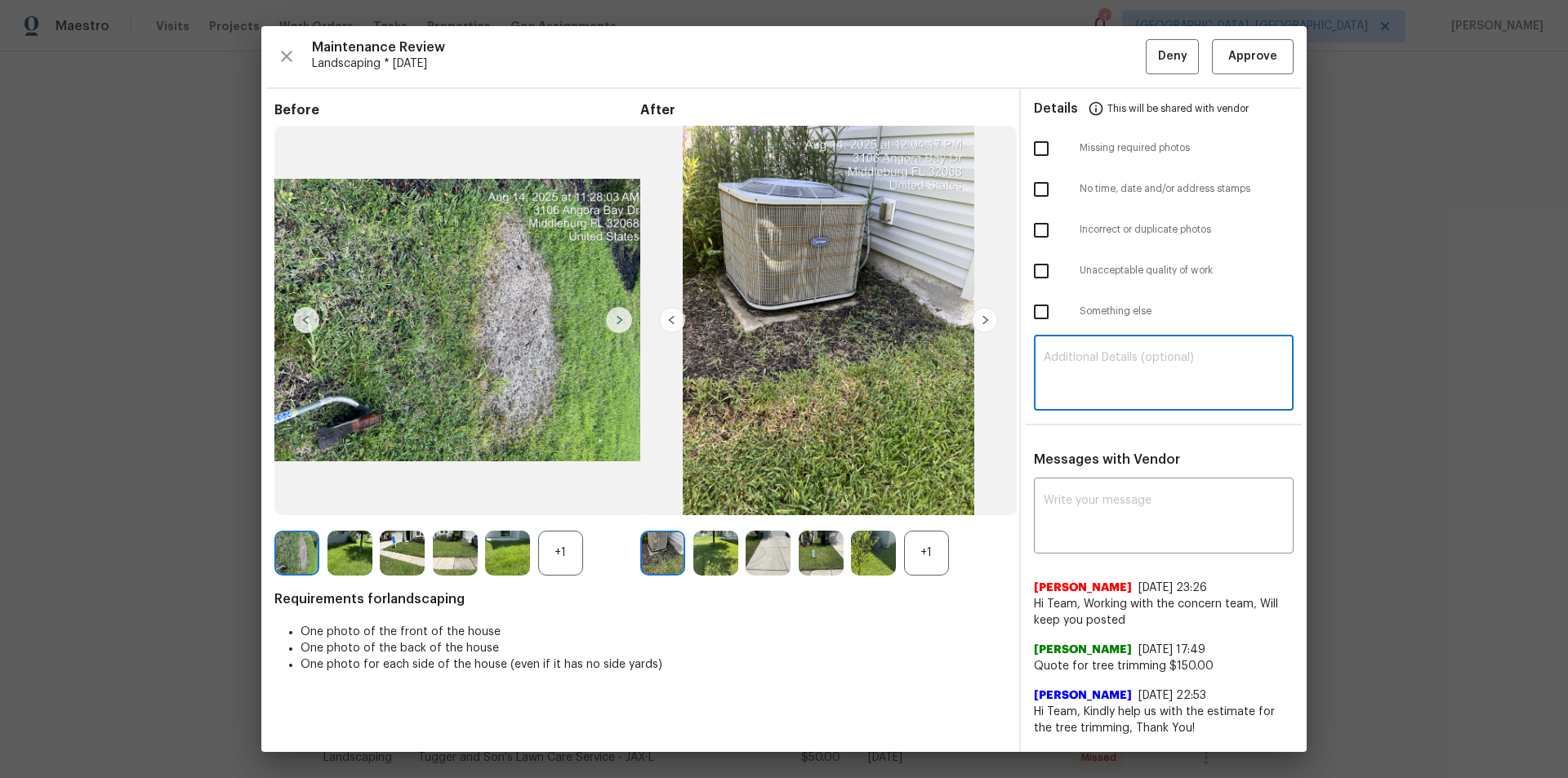
click at [1090, 384] on textarea at bounding box center [1163, 374] width 240 height 46
paste textarea "Maintenance Audit Team: Hello! Unfortunately, this landscaping visit completed …"
type textarea "Maintenance Audit Team: Hello! Unfortunately, this landscaping visit completed …"
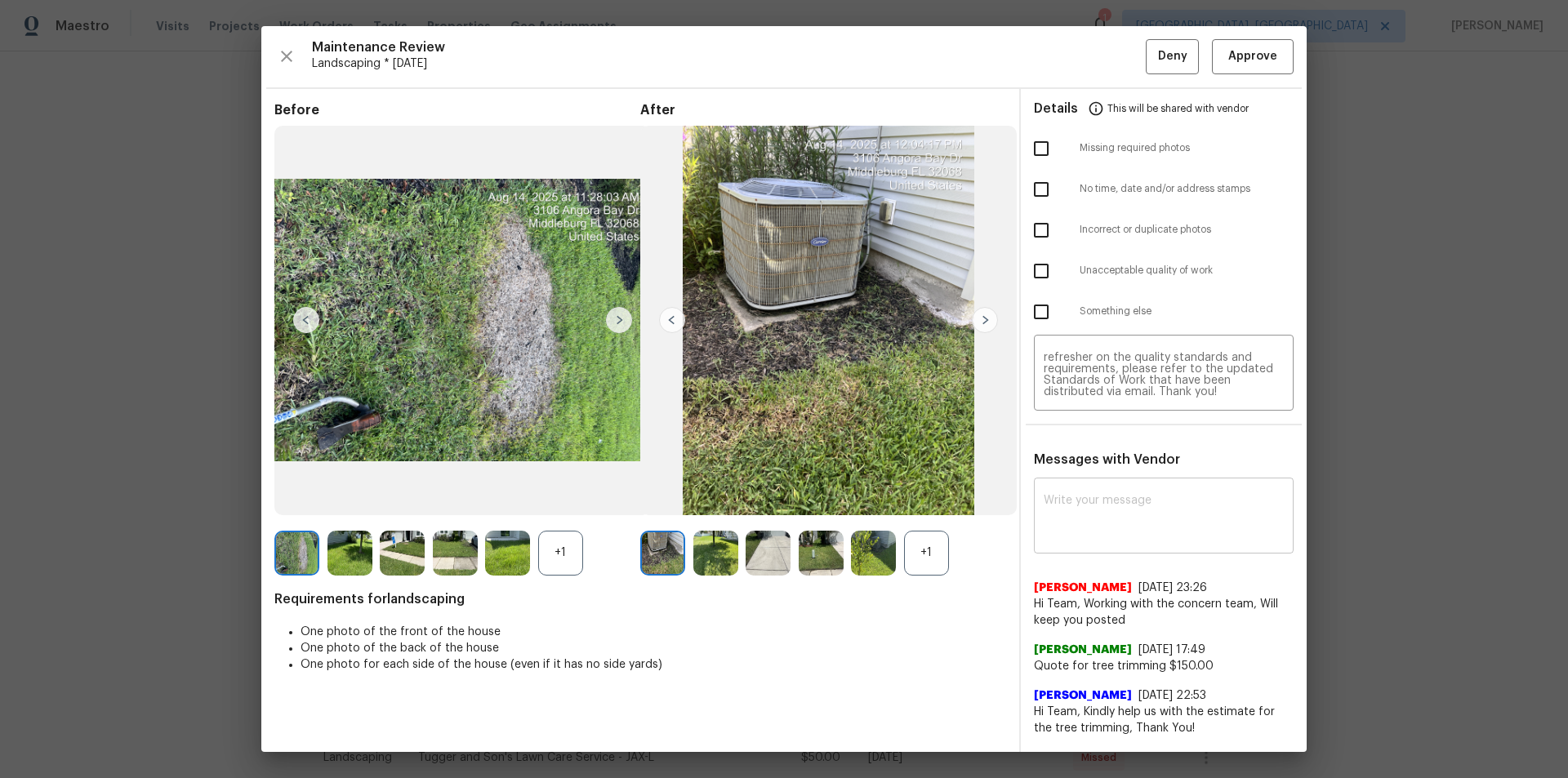
click at [1092, 485] on div "x ​" at bounding box center [1163, 518] width 259 height 72
paste textarea "Maintenance Audit Team: Hello! Unfortunately, this landscaping visit completed …"
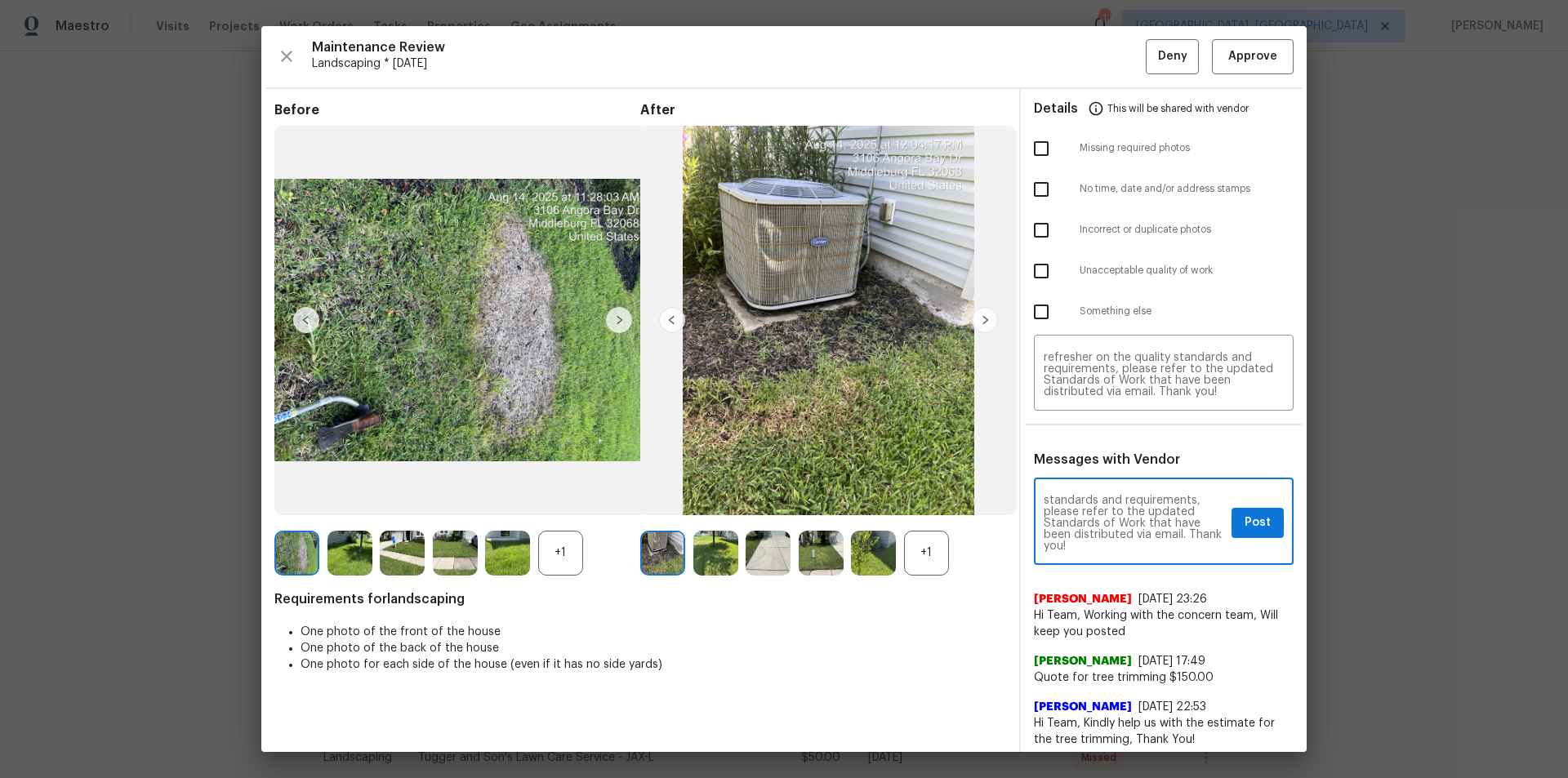
type textarea "Maintenance Audit Team: Hello! Unfortunately, this landscaping visit completed …"
drag, startPoint x: 1043, startPoint y: 154, endPoint x: 1071, endPoint y: 195, distance: 49.6
click at [1043, 157] on input "checkbox" at bounding box center [1041, 148] width 35 height 35
checkbox input "true"
click at [1115, 518] on span "Post" at bounding box center [1257, 523] width 26 height 21
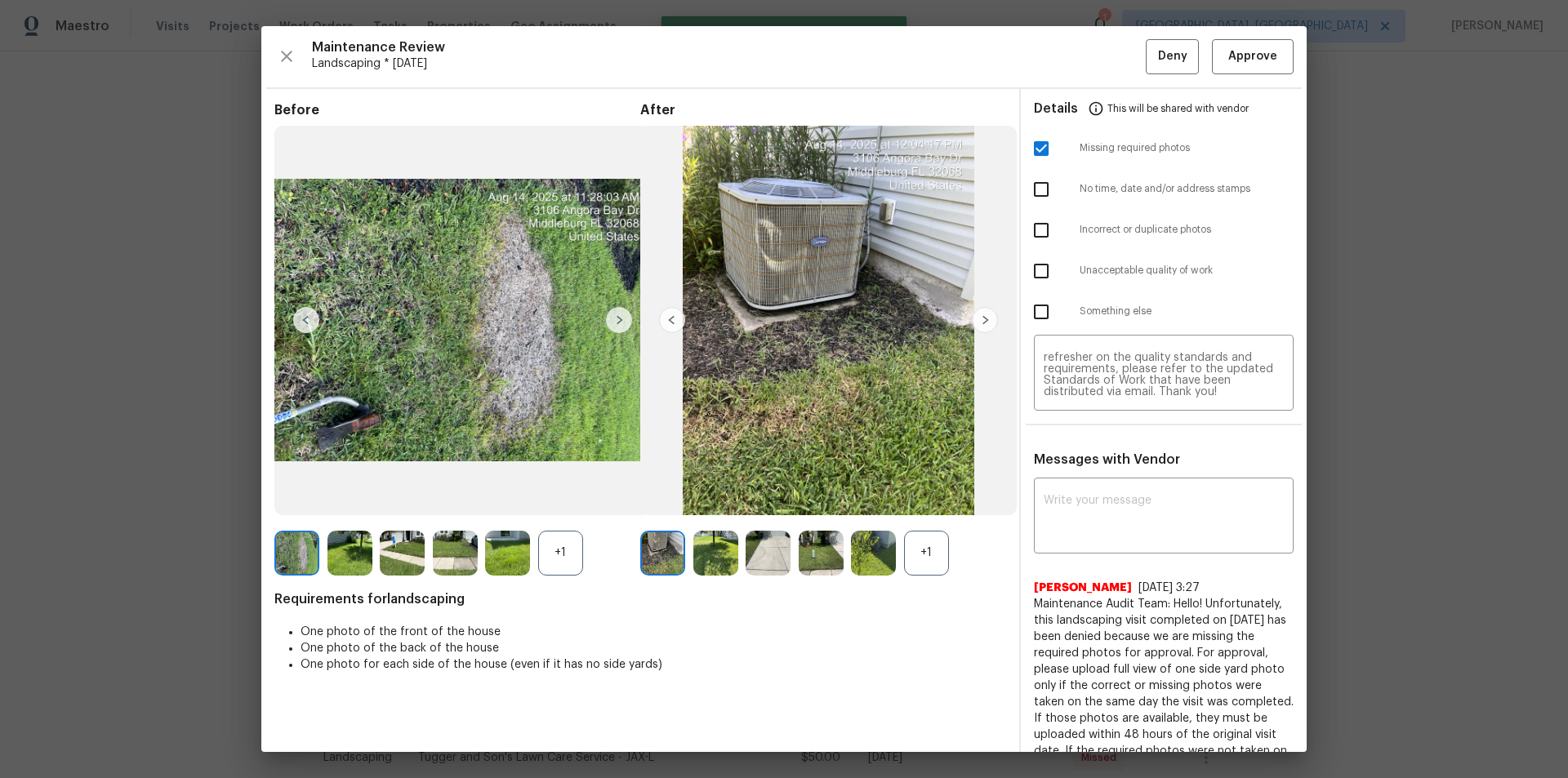
scroll to position [0, 0]
click at [1115, 54] on span "Deny" at bounding box center [1173, 57] width 30 height 21
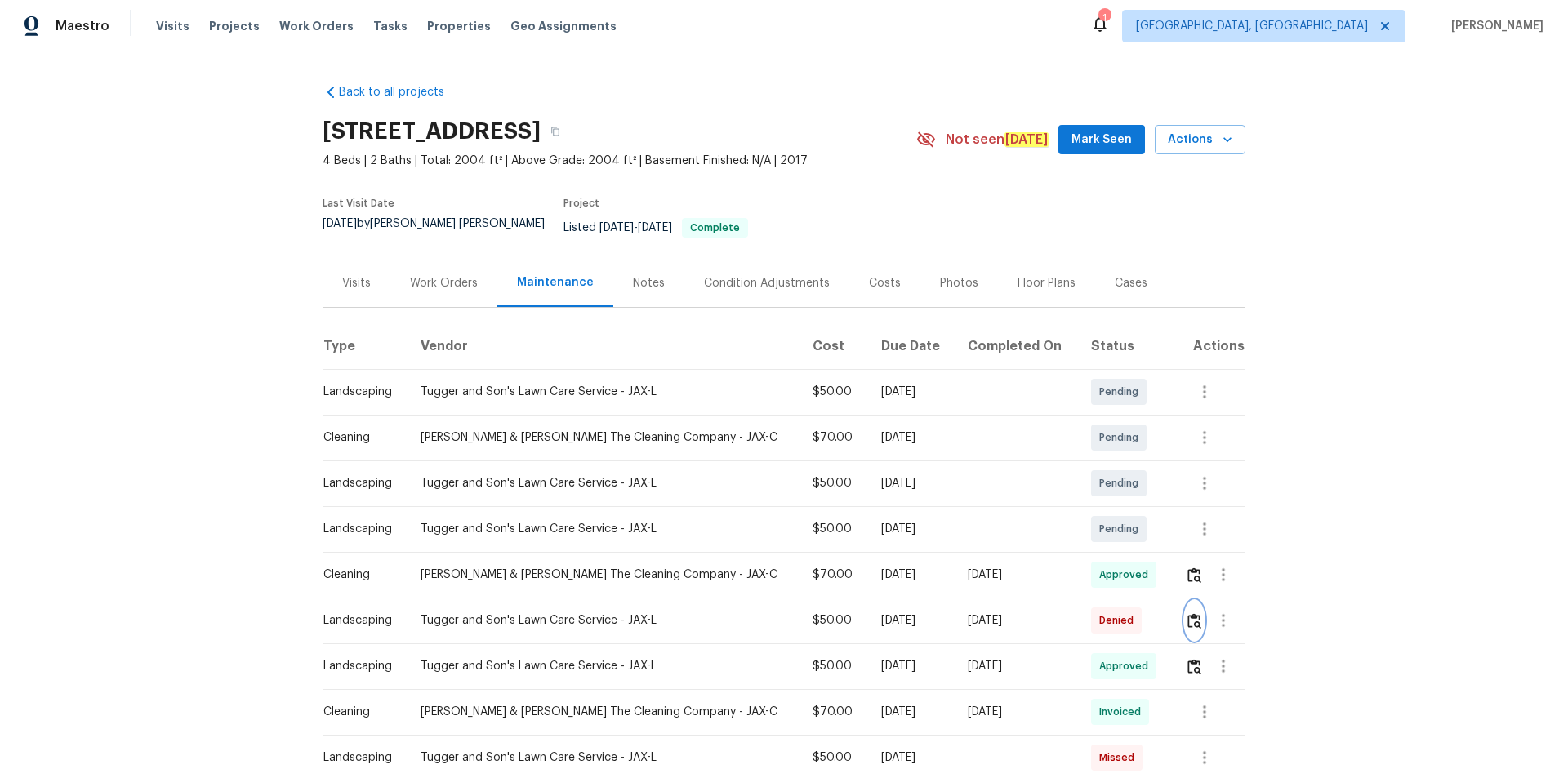
click at [1115, 522] on img "button" at bounding box center [1194, 621] width 14 height 16
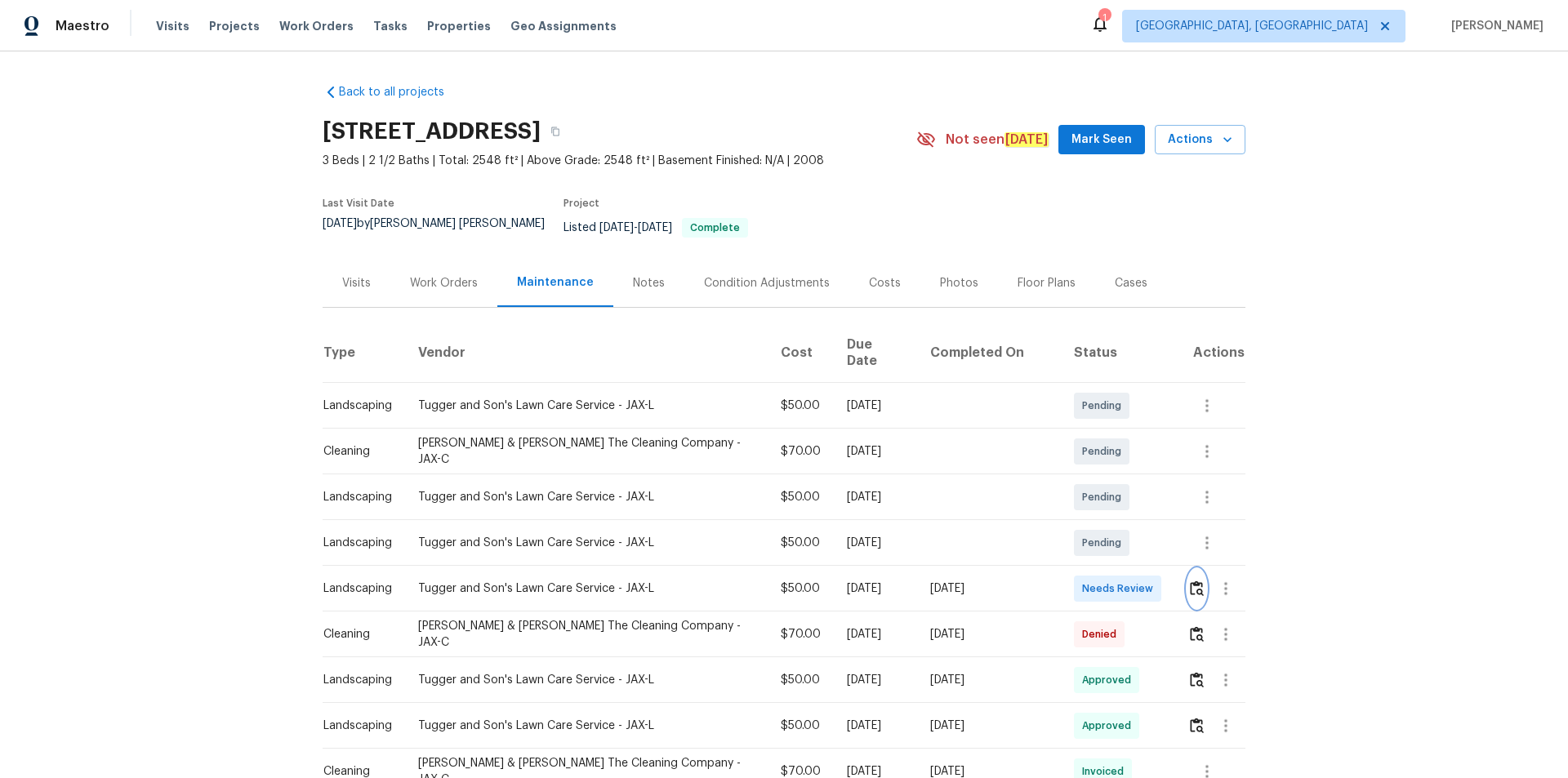
click at [1115, 522] on img "button" at bounding box center [1197, 589] width 14 height 16
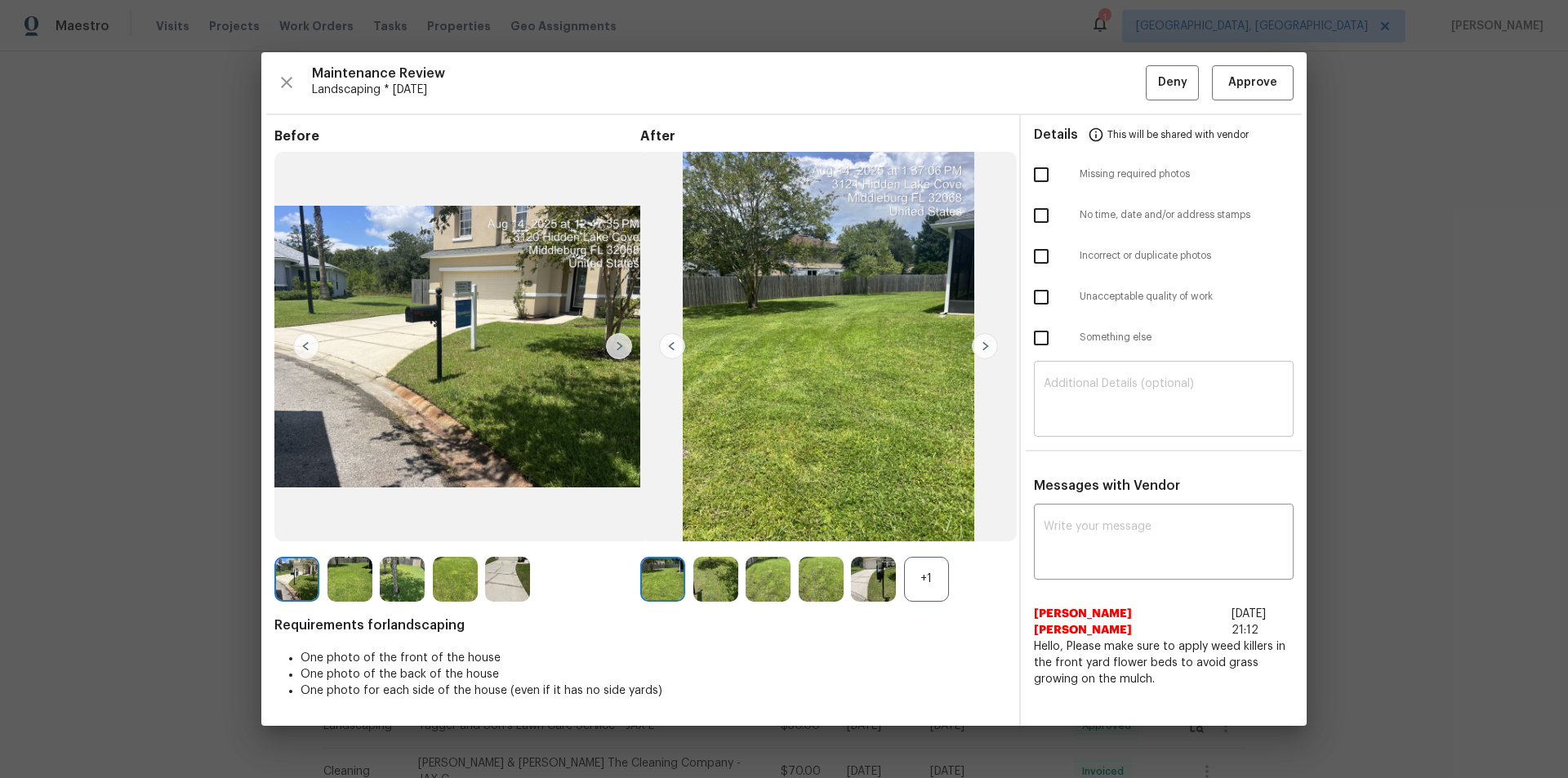
click at [1115, 407] on textarea at bounding box center [1163, 400] width 240 height 46
paste textarea "Maintenance Audit Team: Hello! Unfortunately, this landscaping visit completed …"
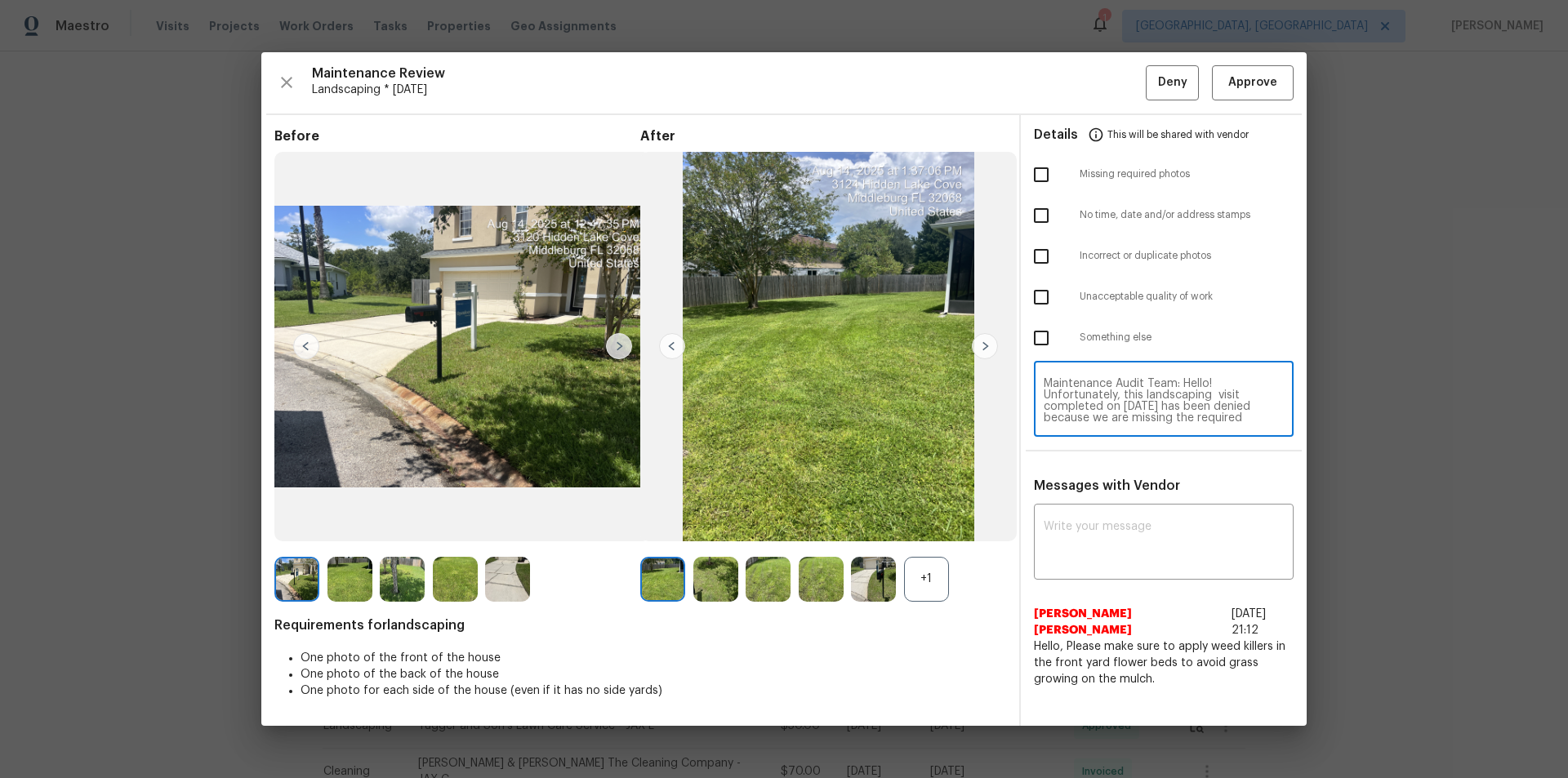
scroll to position [160, 0]
type textarea "Maintenance Audit Team: Hello! Unfortunately, this landscaping visit completed …"
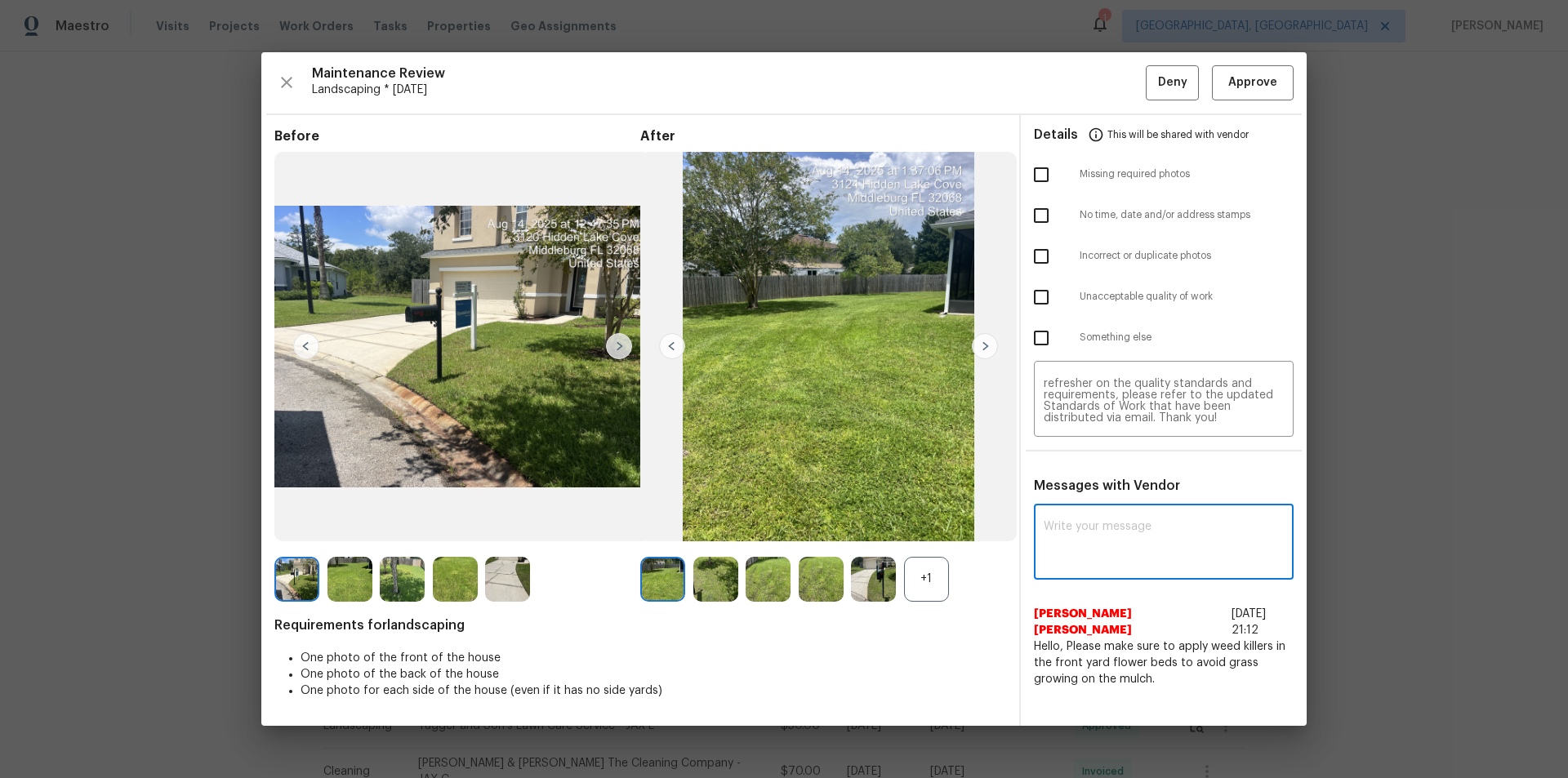
click at [1092, 522] on textarea at bounding box center [1163, 544] width 240 height 46
paste textarea "Maintenance Audit Team: Hello! Unfortunately, this landscaping visit completed …"
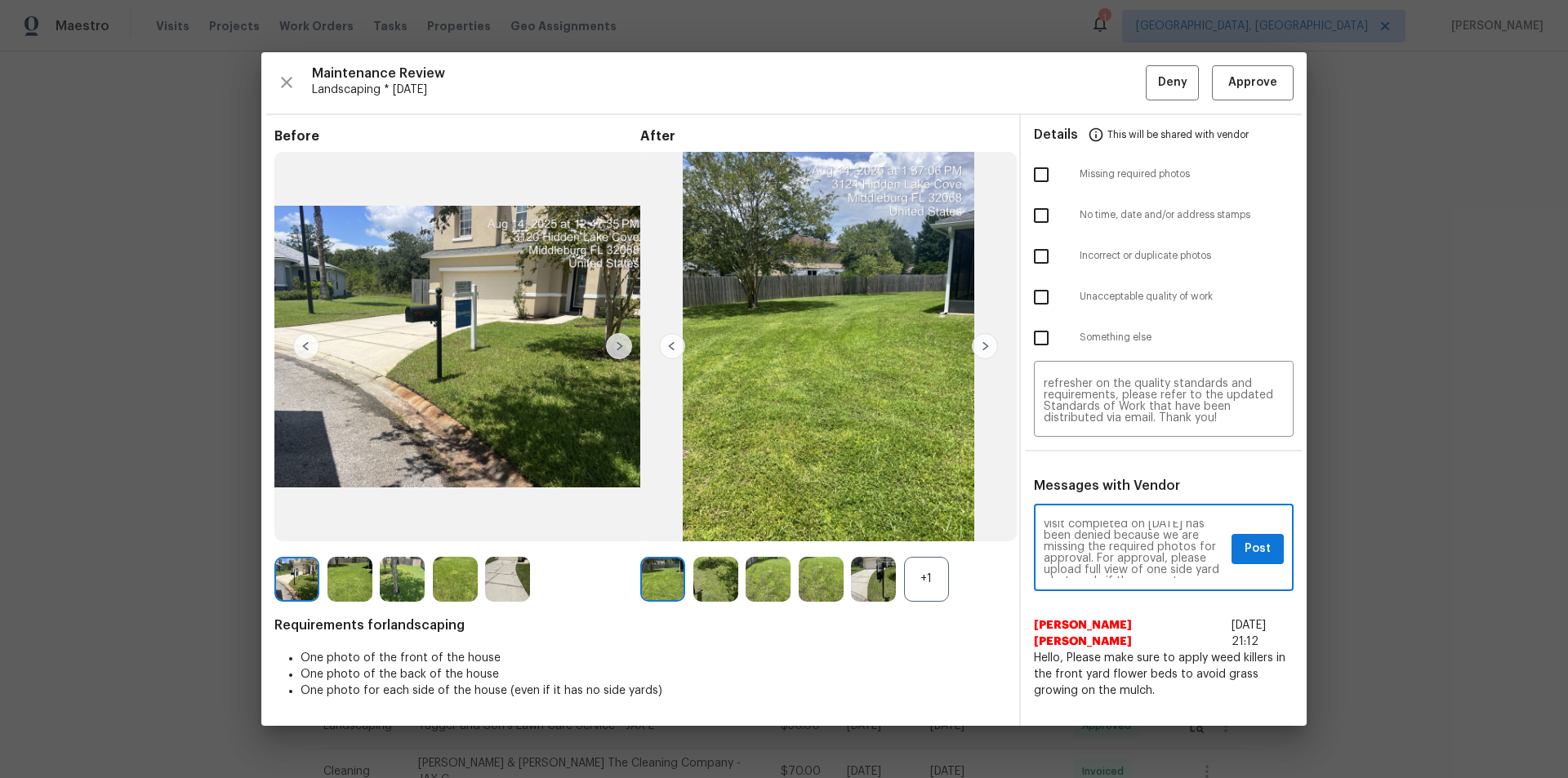
scroll to position [33, 0]
type textarea "Maintenance Audit Team: Hello! Unfortunately, this landscaping visit completed …"
drag, startPoint x: 1051, startPoint y: 171, endPoint x: 1191, endPoint y: 382, distance: 253.2
click at [1054, 173] on input "checkbox" at bounding box center [1041, 174] width 35 height 35
checkbox input "true"
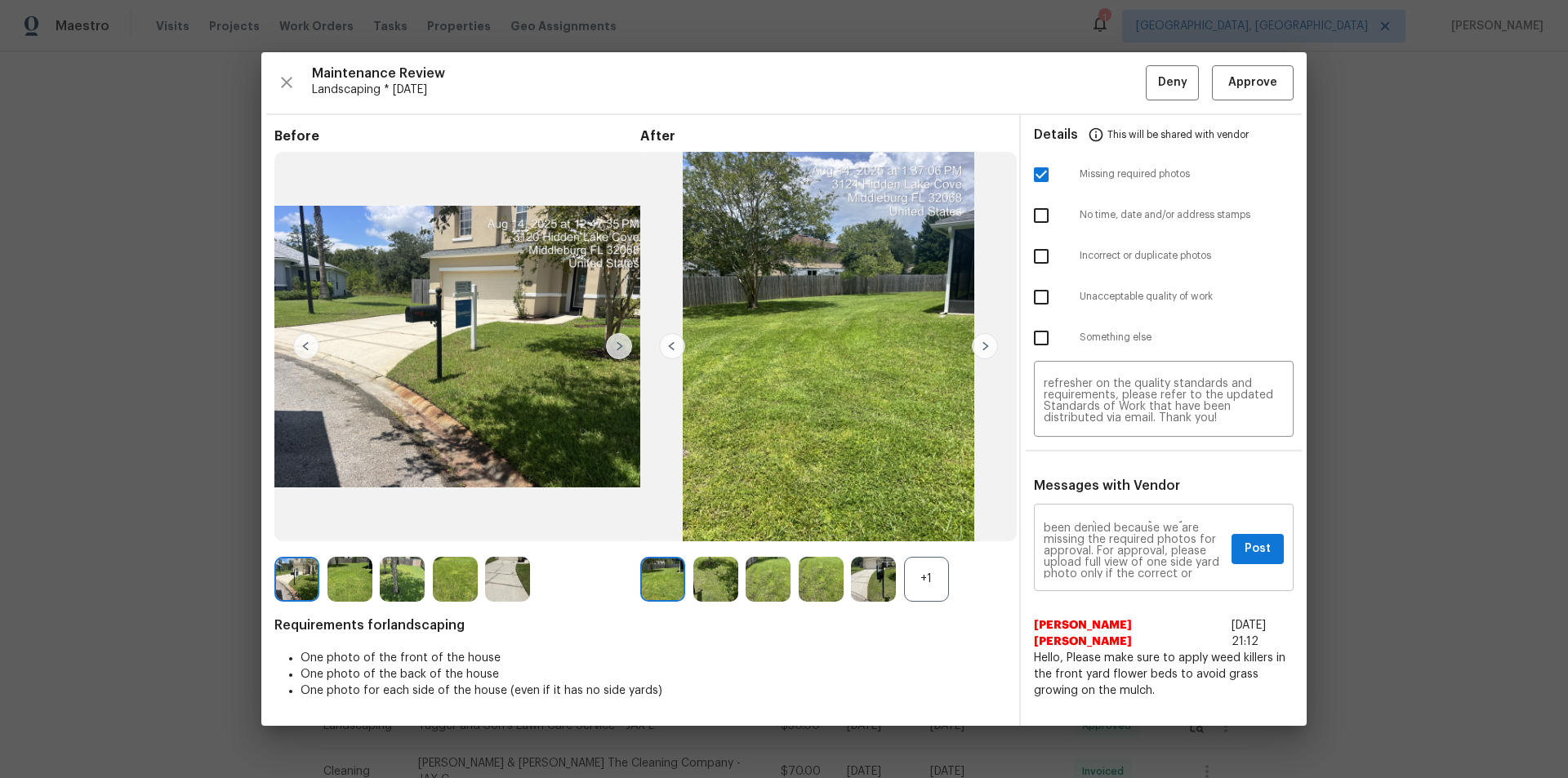
click at [1115, 522] on div "Maintenance Audit Team: Hello! Unfortunately, this landscaping visit completed …" at bounding box center [1163, 549] width 259 height 83
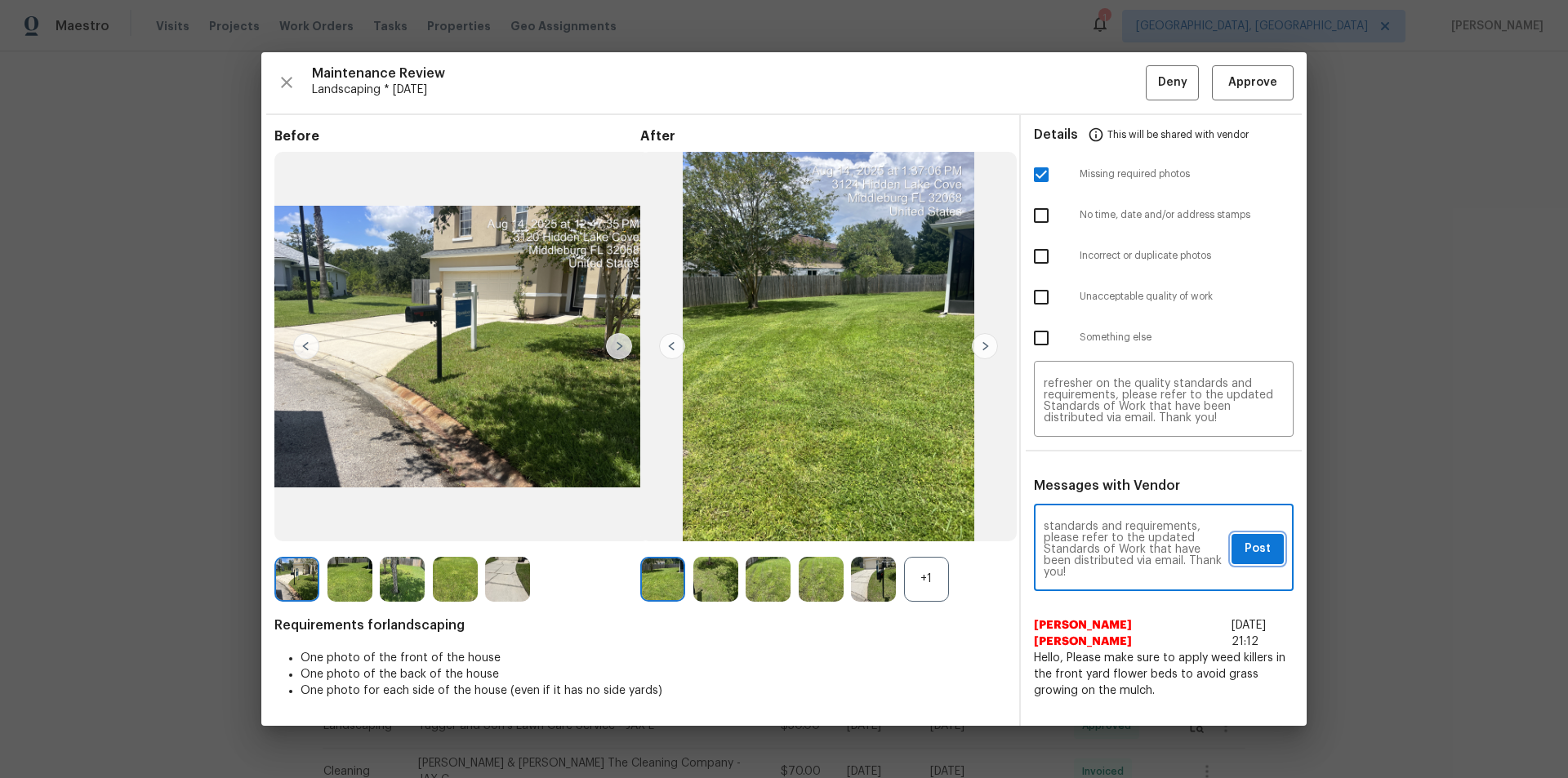
click at [1115, 522] on span "Post" at bounding box center [1257, 549] width 26 height 21
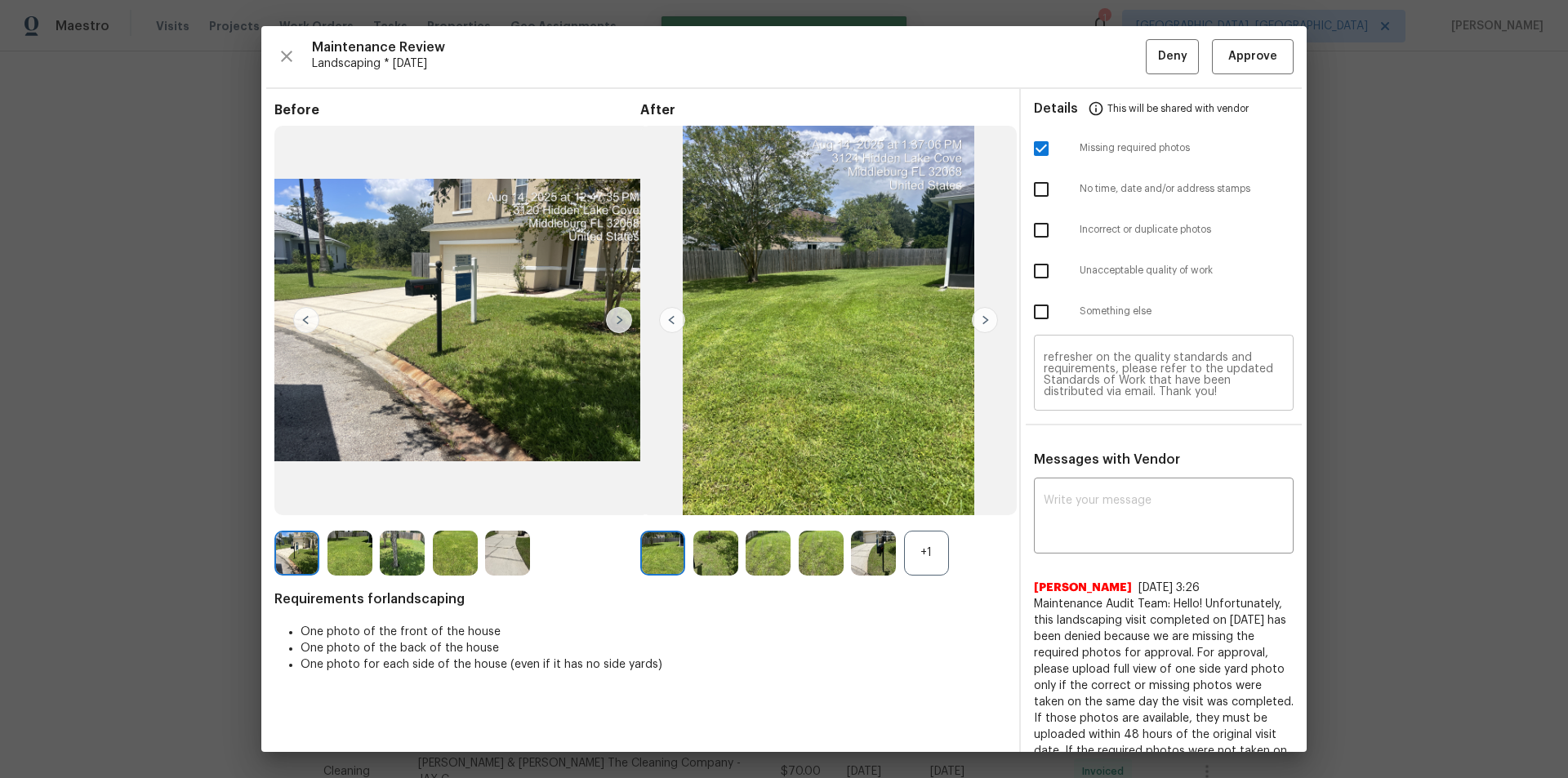
scroll to position [0, 0]
click at [1115, 49] on span "Deny" at bounding box center [1173, 57] width 30 height 21
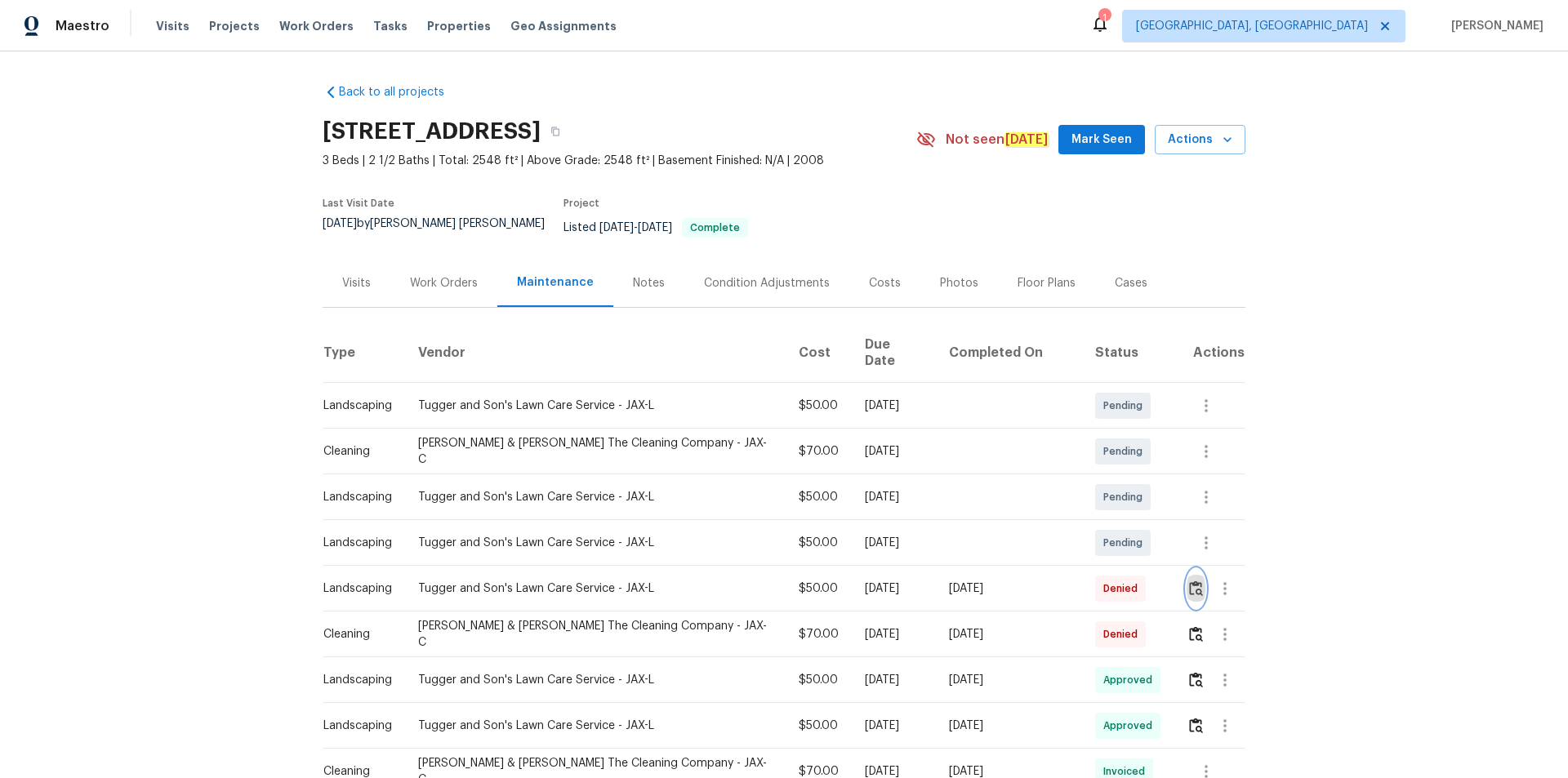
click at [1115, 522] on img "button" at bounding box center [1196, 589] width 14 height 16
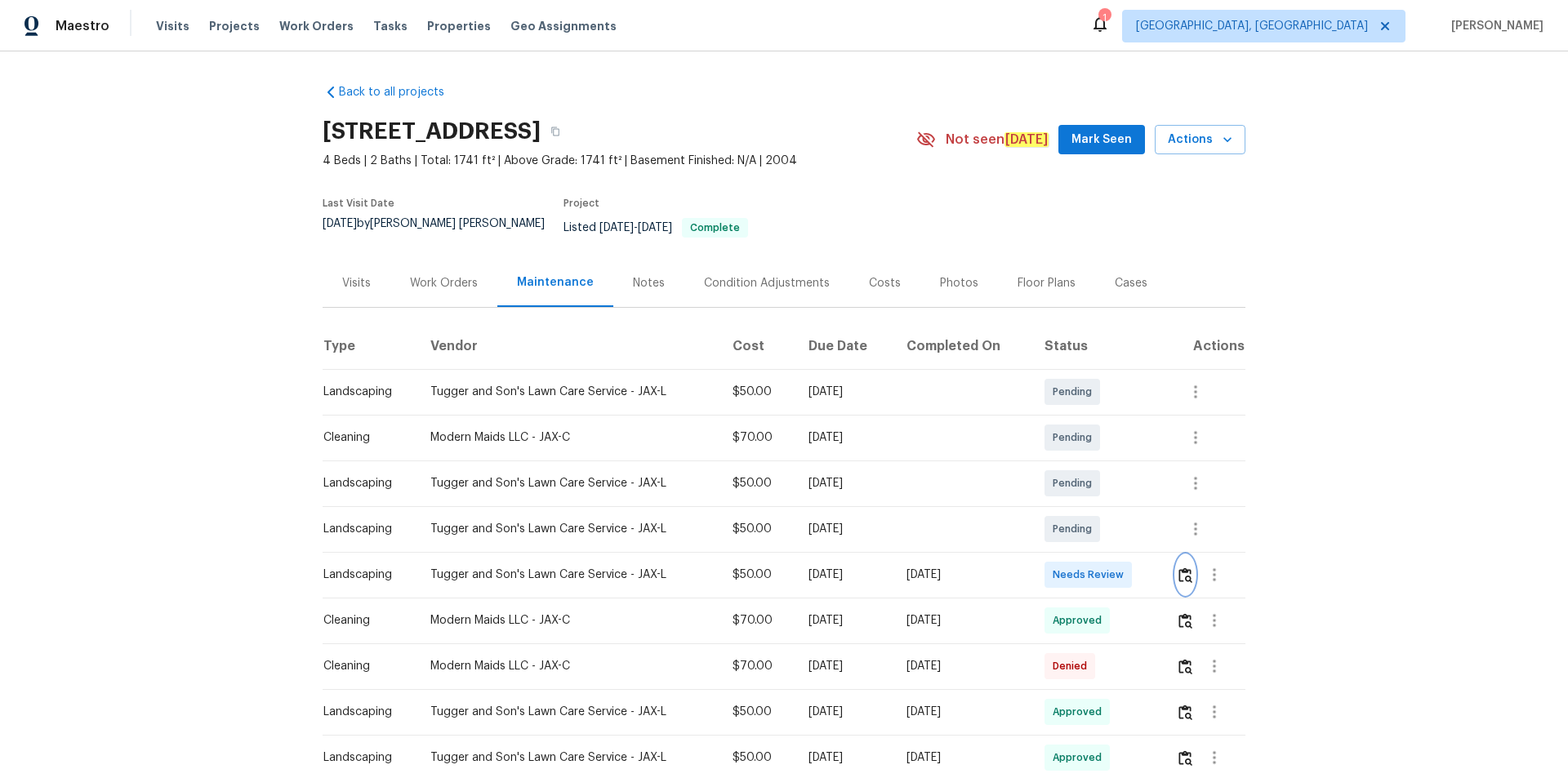
click at [1115, 522] on img "button" at bounding box center [1185, 576] width 14 height 16
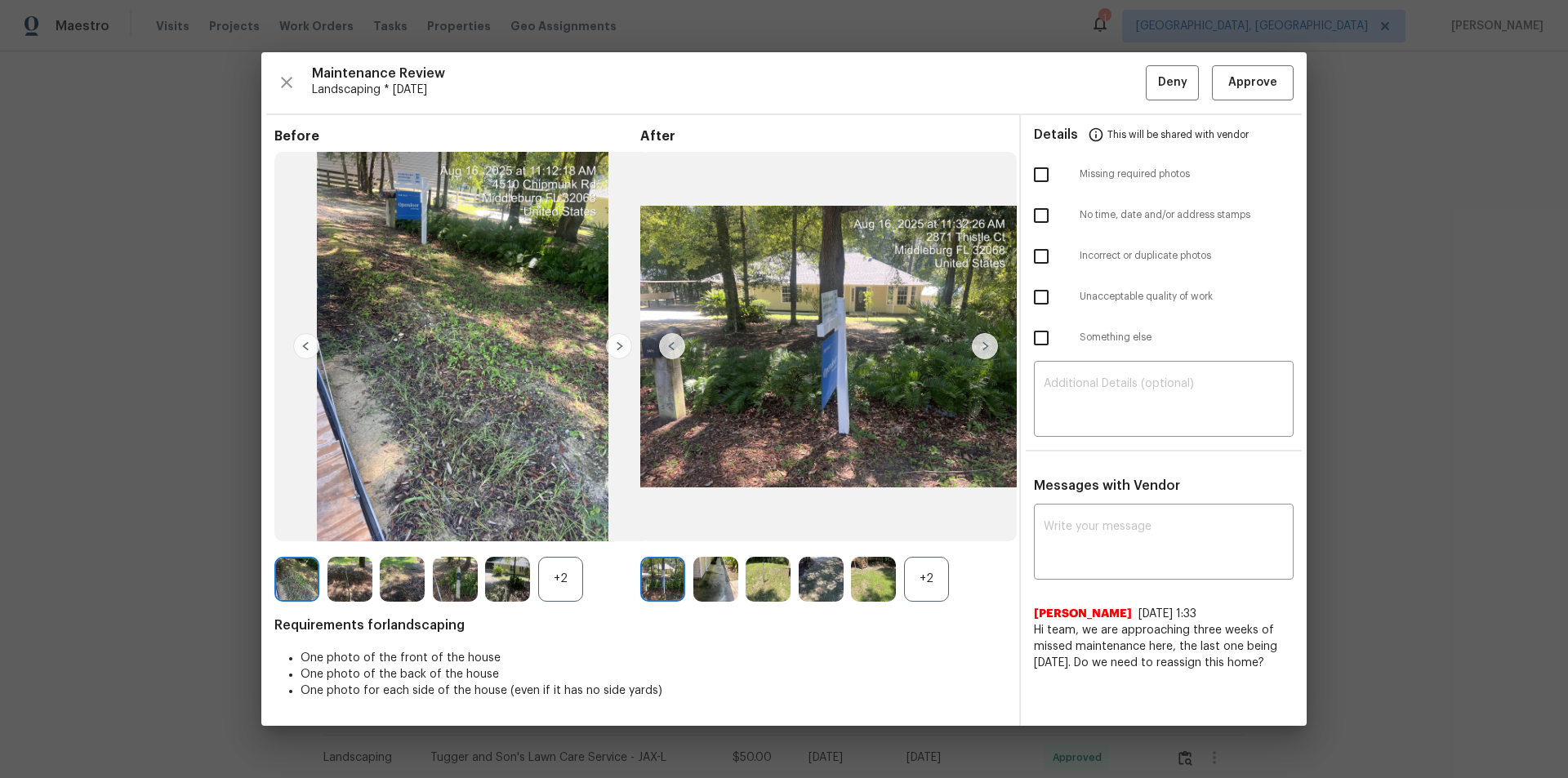
click at [623, 351] on img at bounding box center [619, 346] width 26 height 26
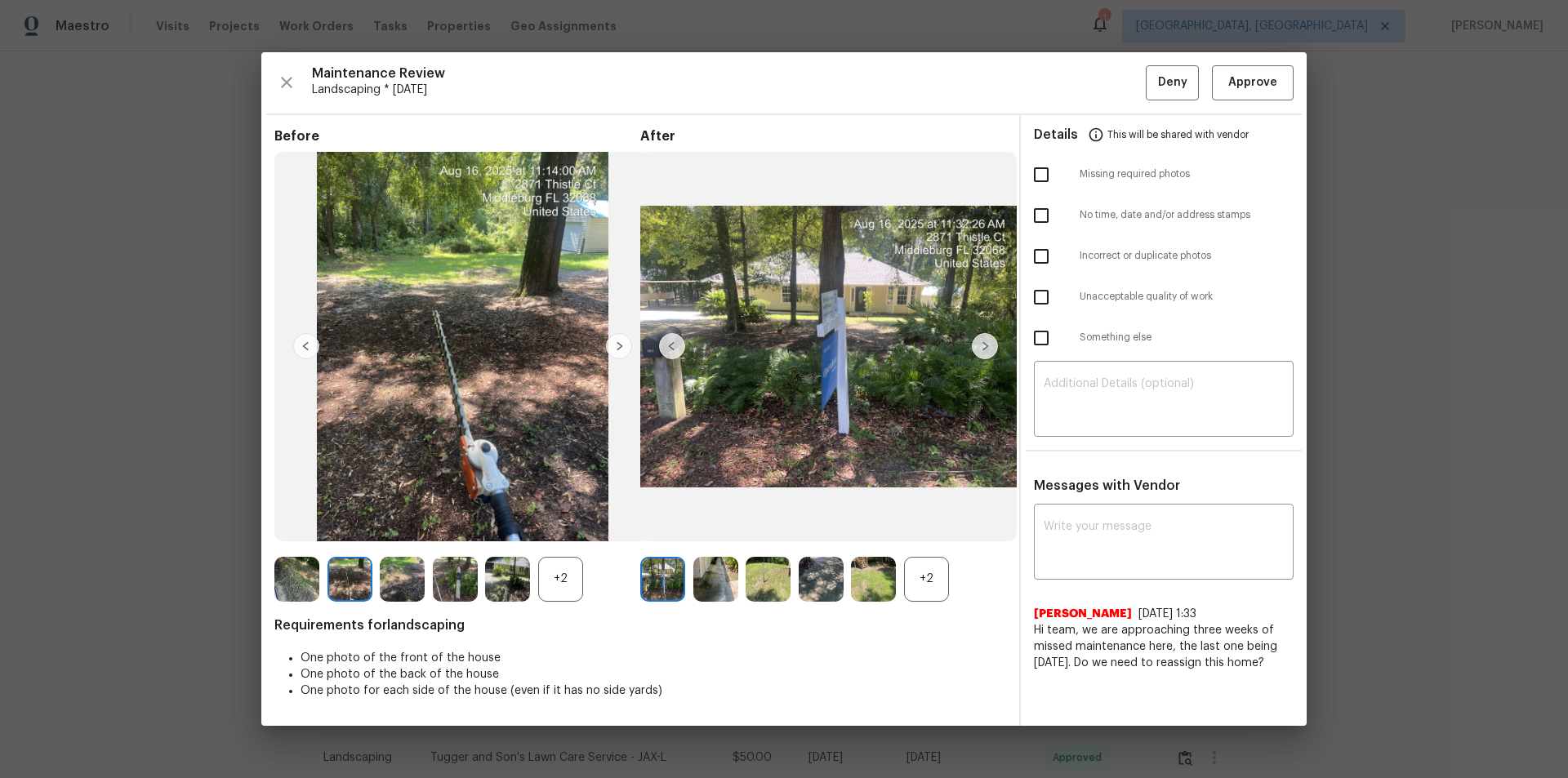
click at [623, 351] on img at bounding box center [619, 346] width 26 height 26
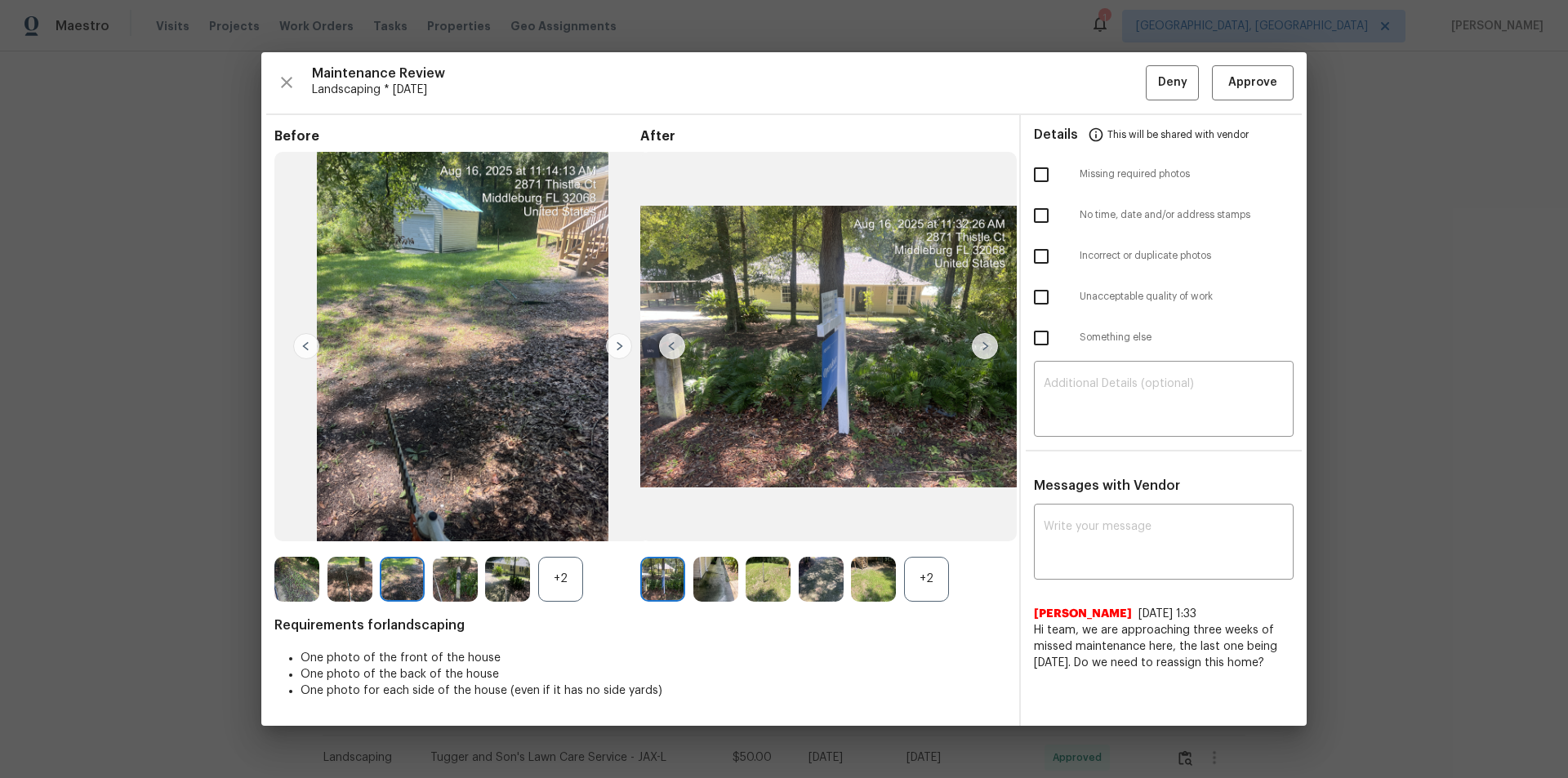
drag, startPoint x: 623, startPoint y: 351, endPoint x: 350, endPoint y: 19, distance: 429.8
click at [623, 348] on img at bounding box center [619, 346] width 26 height 26
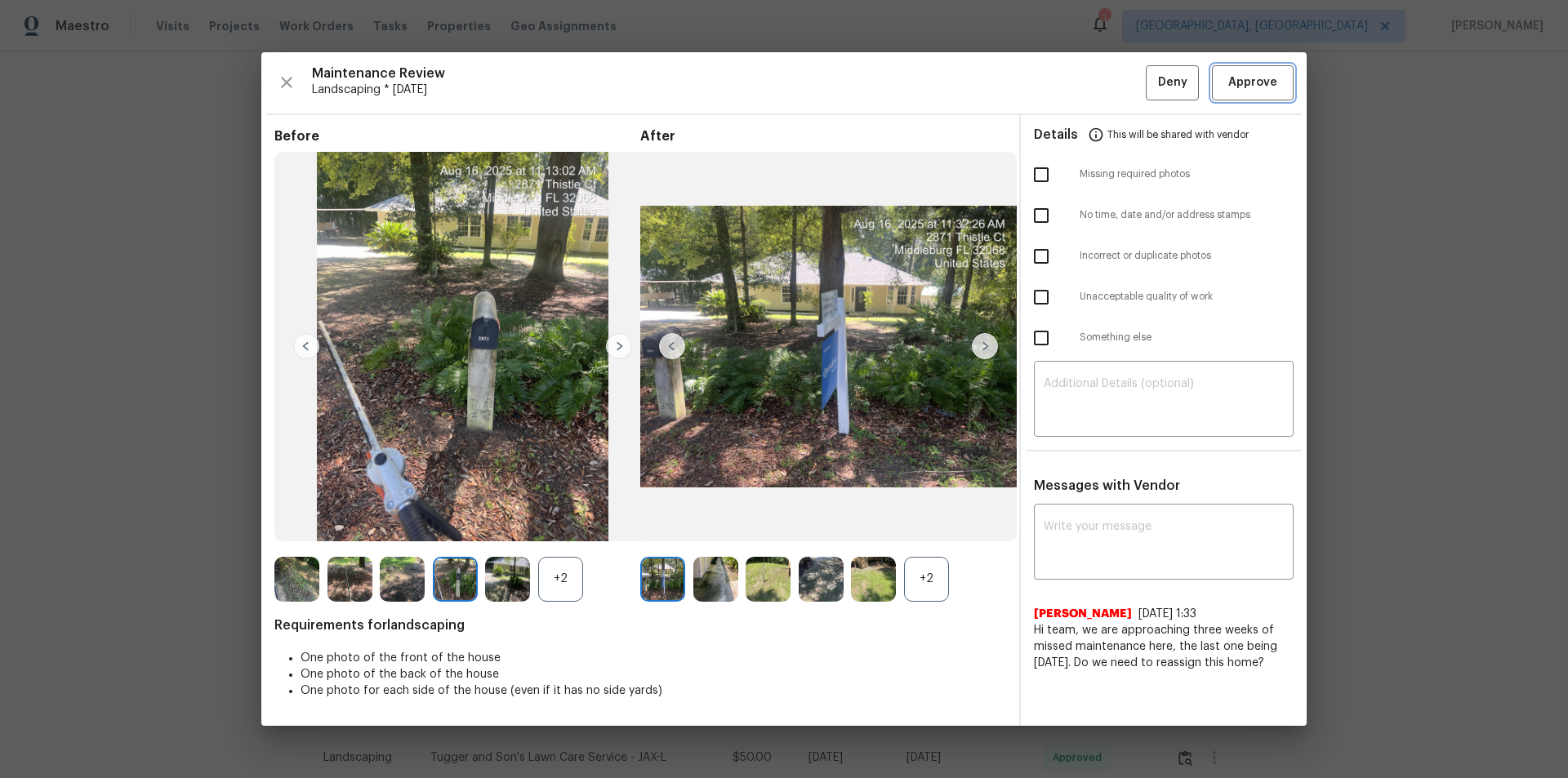
click at [1115, 66] on button "Approve" at bounding box center [1253, 83] width 82 height 35
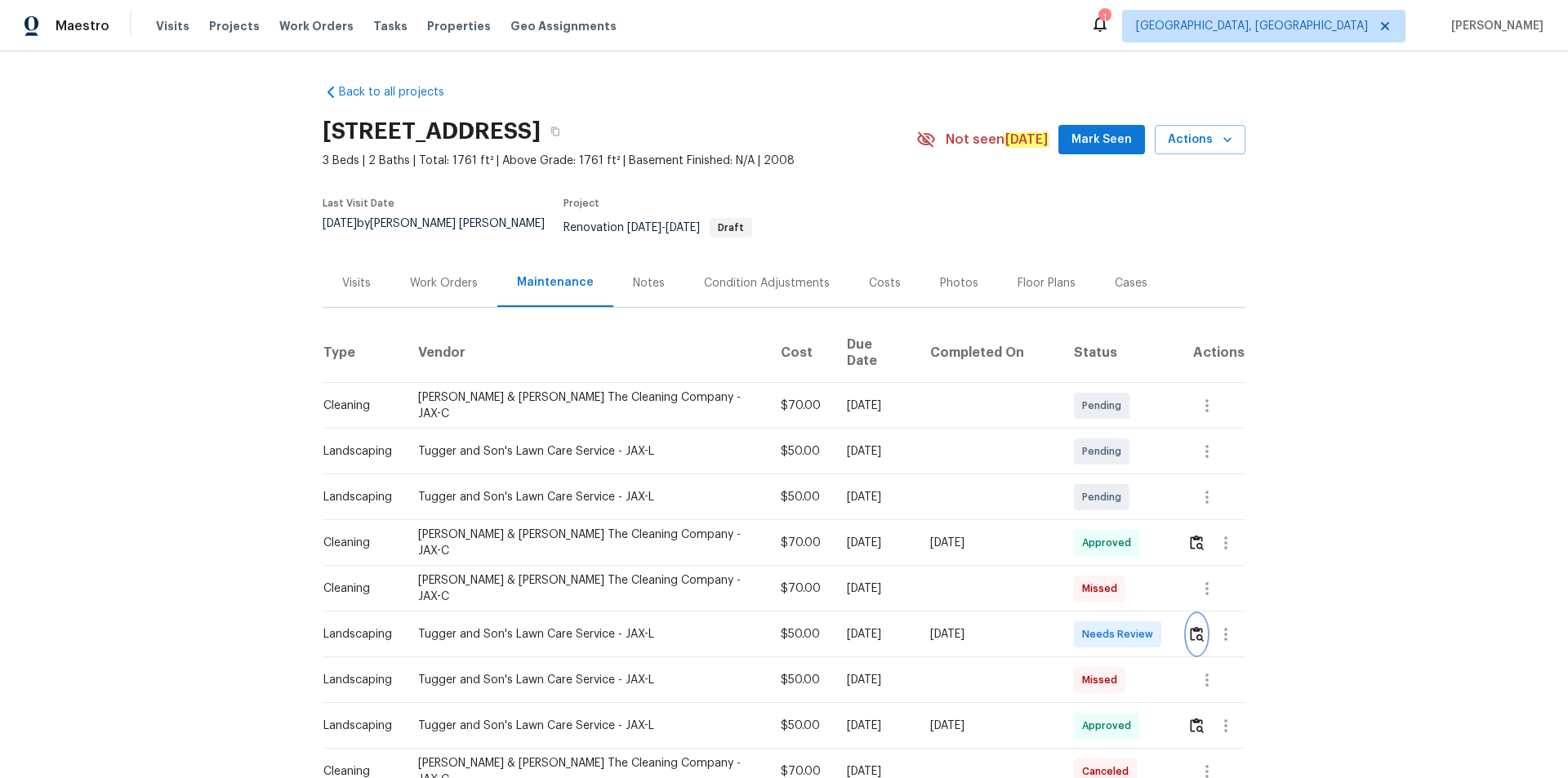
click at [1115, 522] on img "button" at bounding box center [1197, 634] width 14 height 16
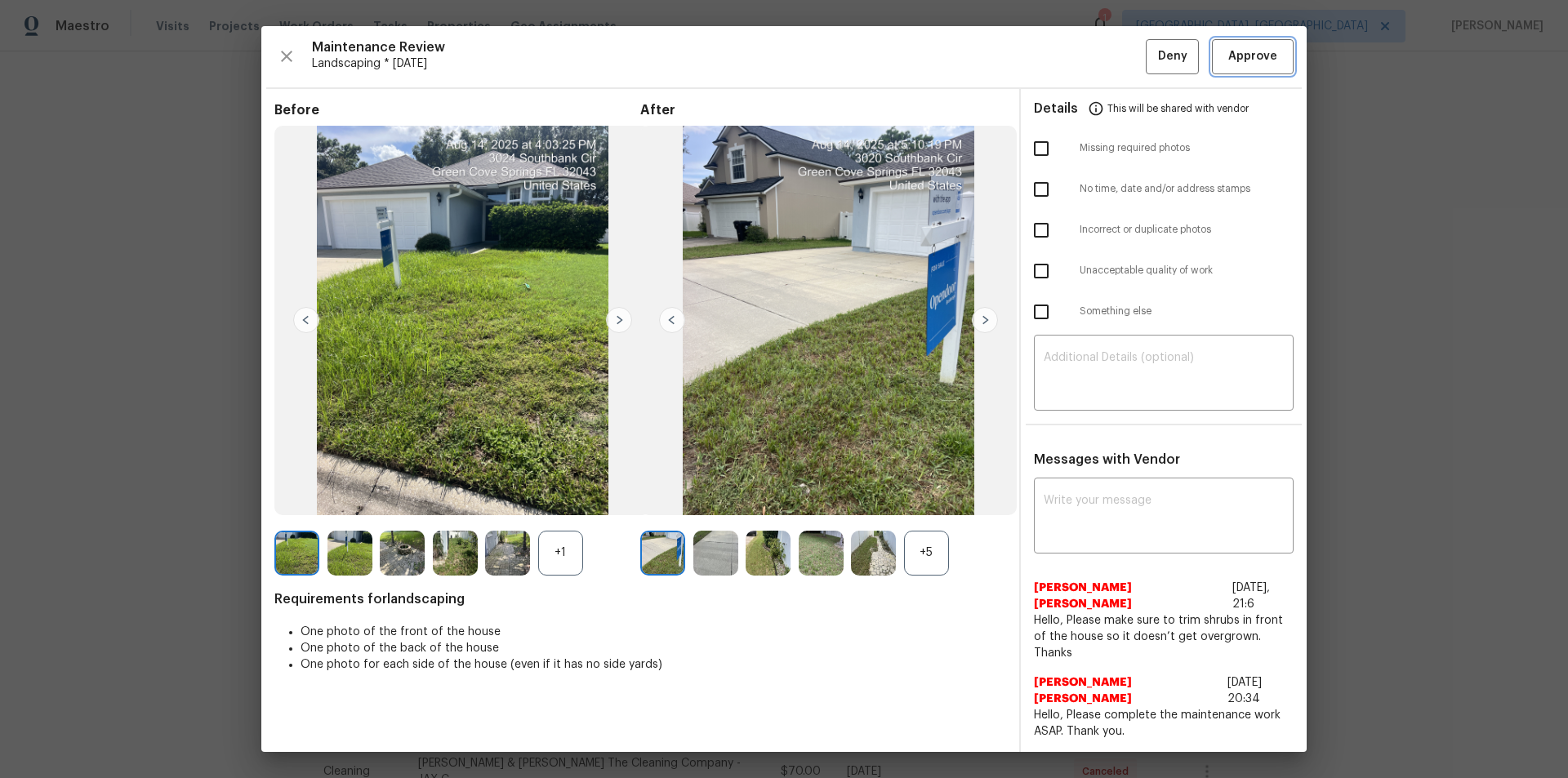
click at [1115, 67] on span "Approve" at bounding box center [1253, 57] width 49 height 21
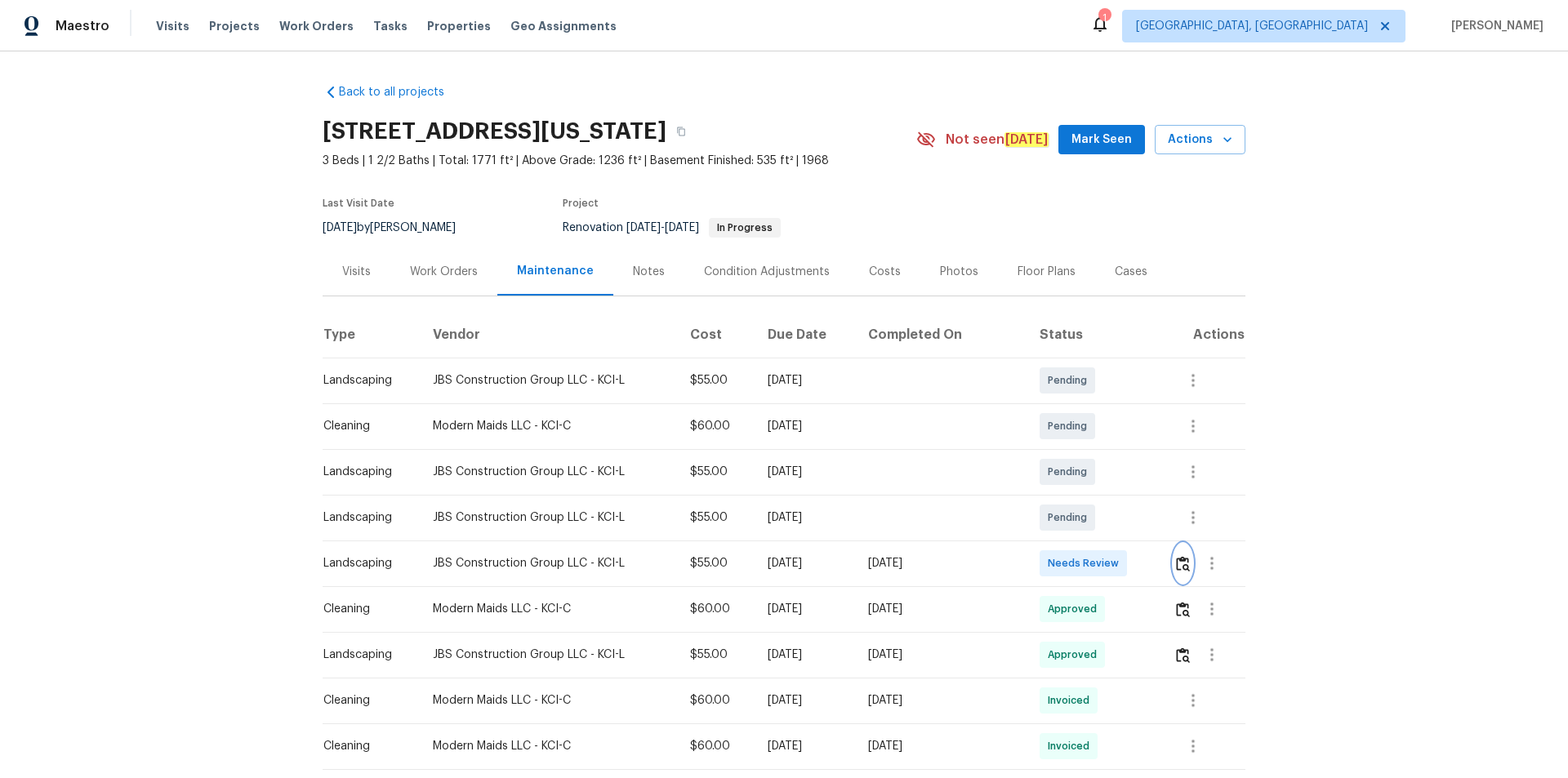
click at [1115, 522] on img "button" at bounding box center [1183, 563] width 14 height 16
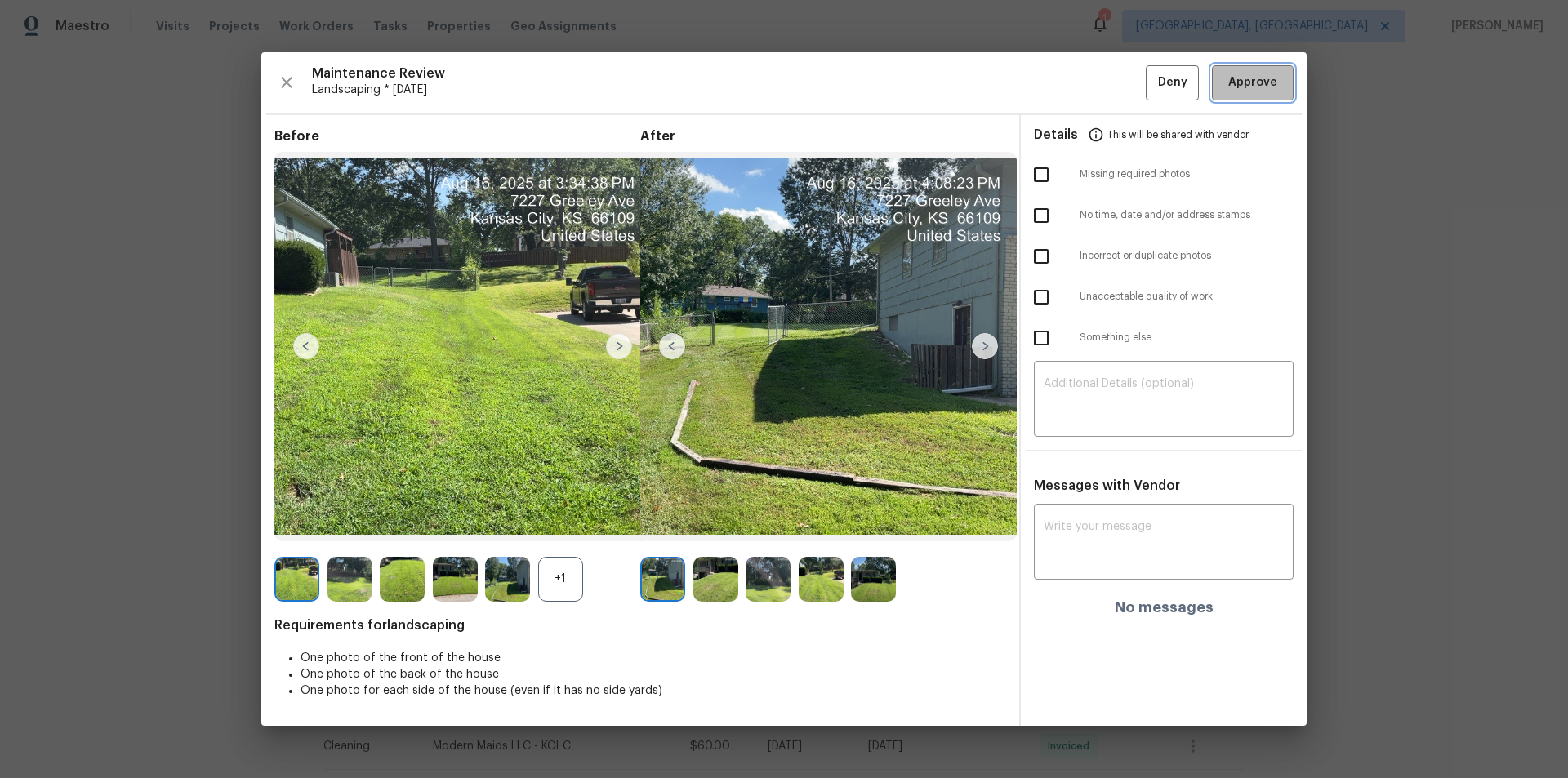
drag, startPoint x: 1269, startPoint y: 73, endPoint x: 1365, endPoint y: 574, distance: 510.1
click at [1115, 76] on span "Approve" at bounding box center [1253, 83] width 49 height 21
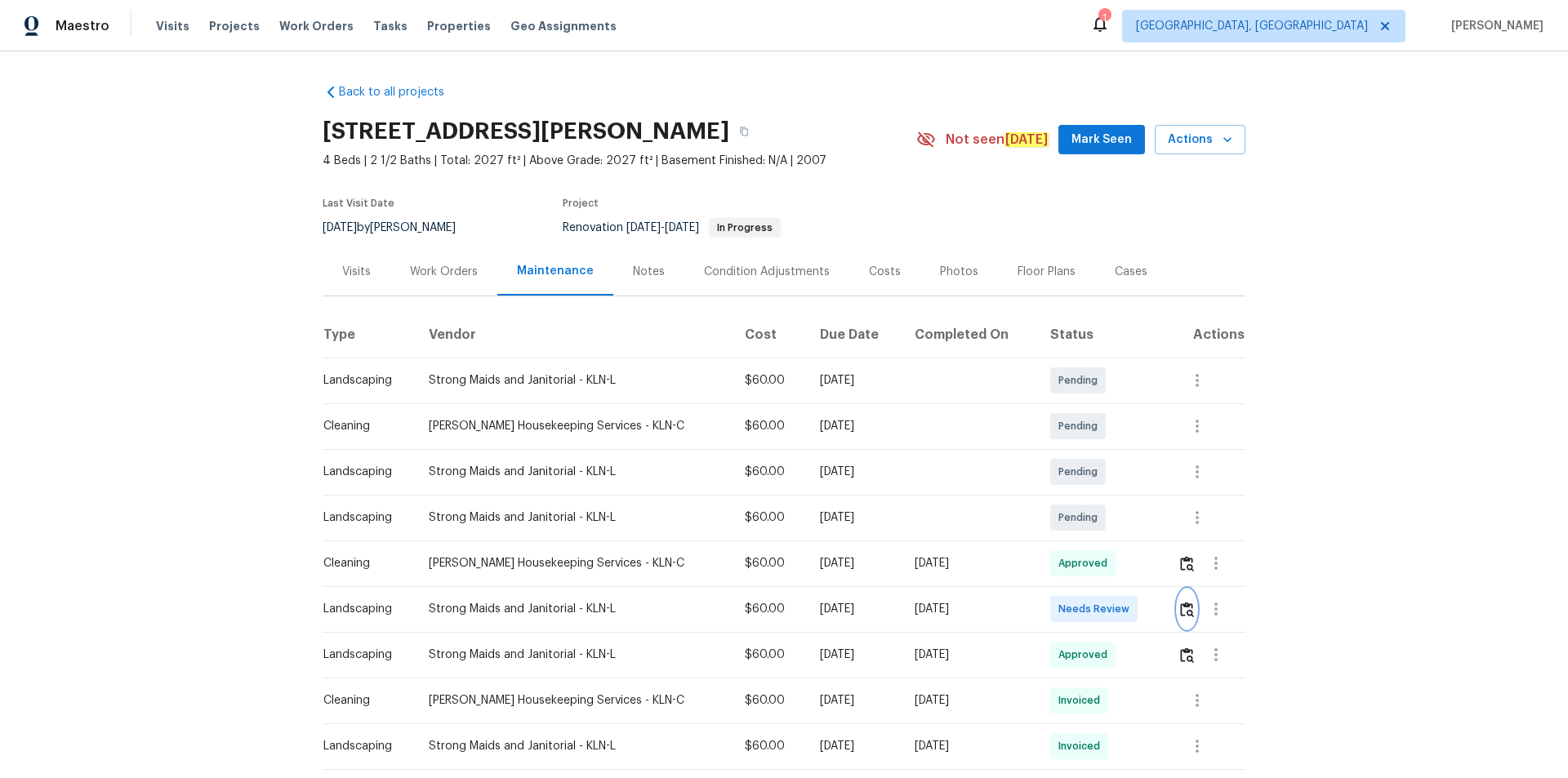
click at [1180, 604] on img "button" at bounding box center [1186, 609] width 14 height 16
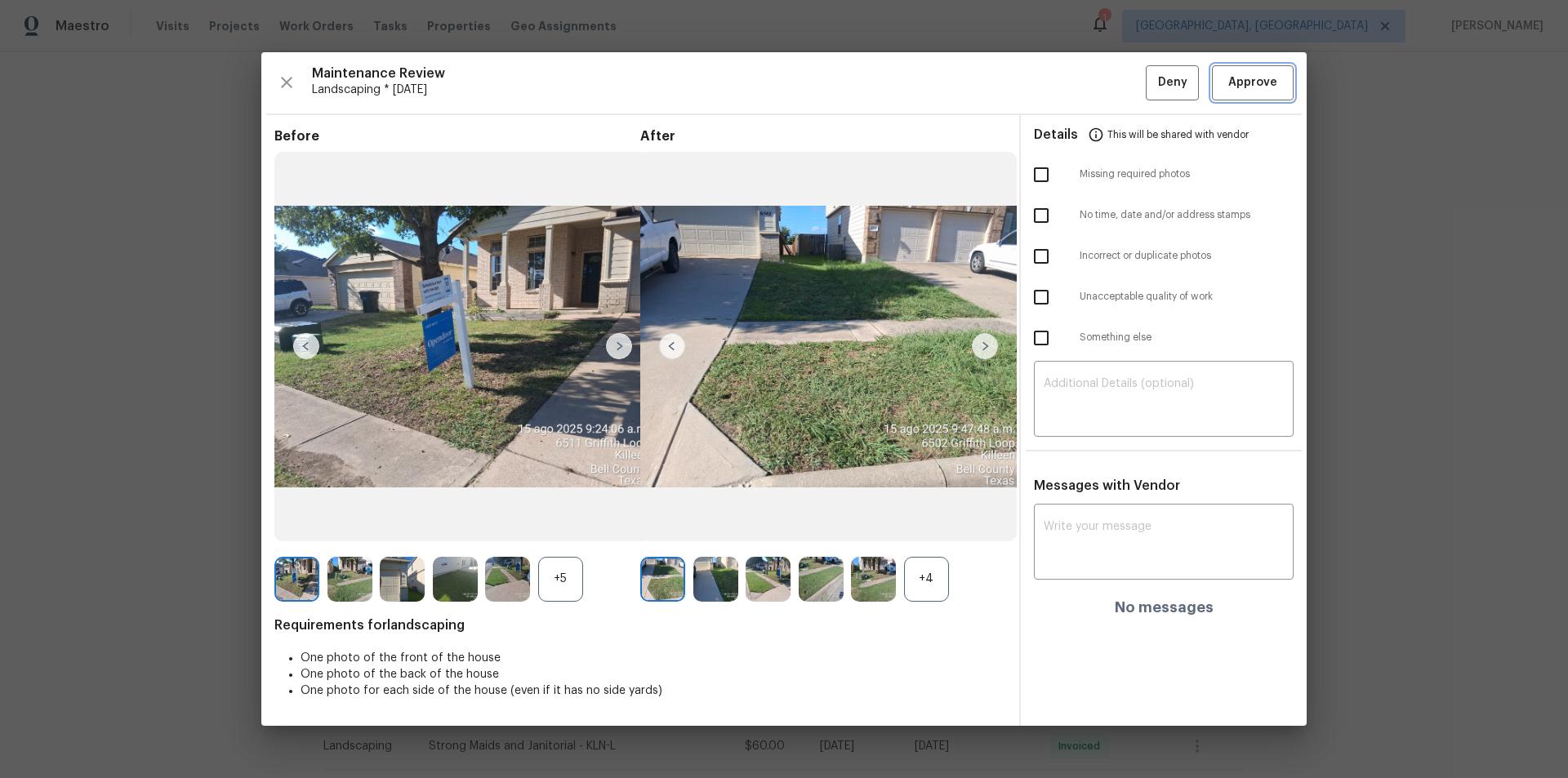
click at [1266, 97] on button "Approve" at bounding box center [1253, 83] width 82 height 35
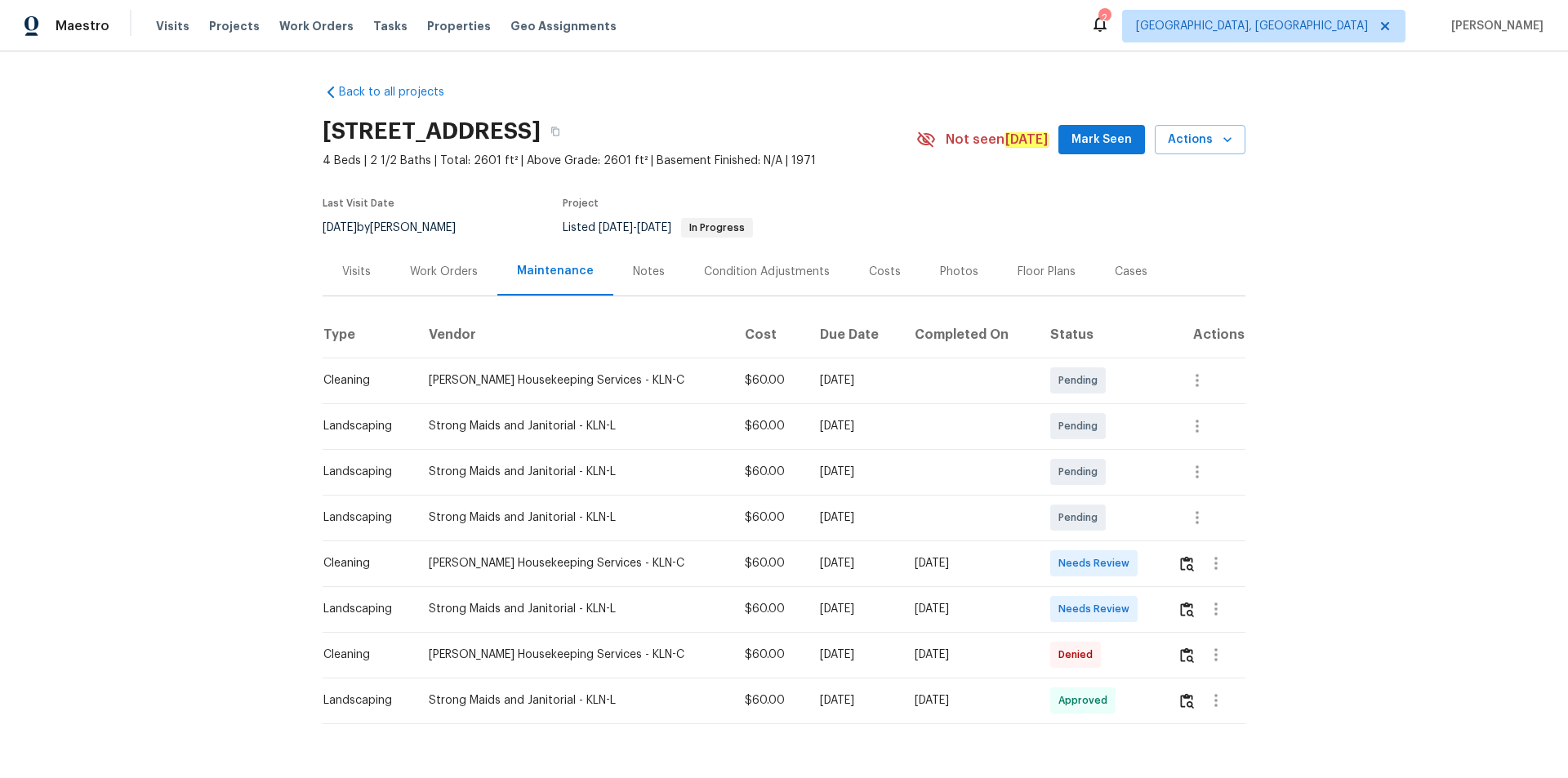
drag, startPoint x: 1163, startPoint y: 607, endPoint x: 1173, endPoint y: 607, distance: 10.0
click at [1115, 522] on td at bounding box center [1205, 609] width 81 height 46
click at [1115, 522] on img "button" at bounding box center [1186, 609] width 14 height 16
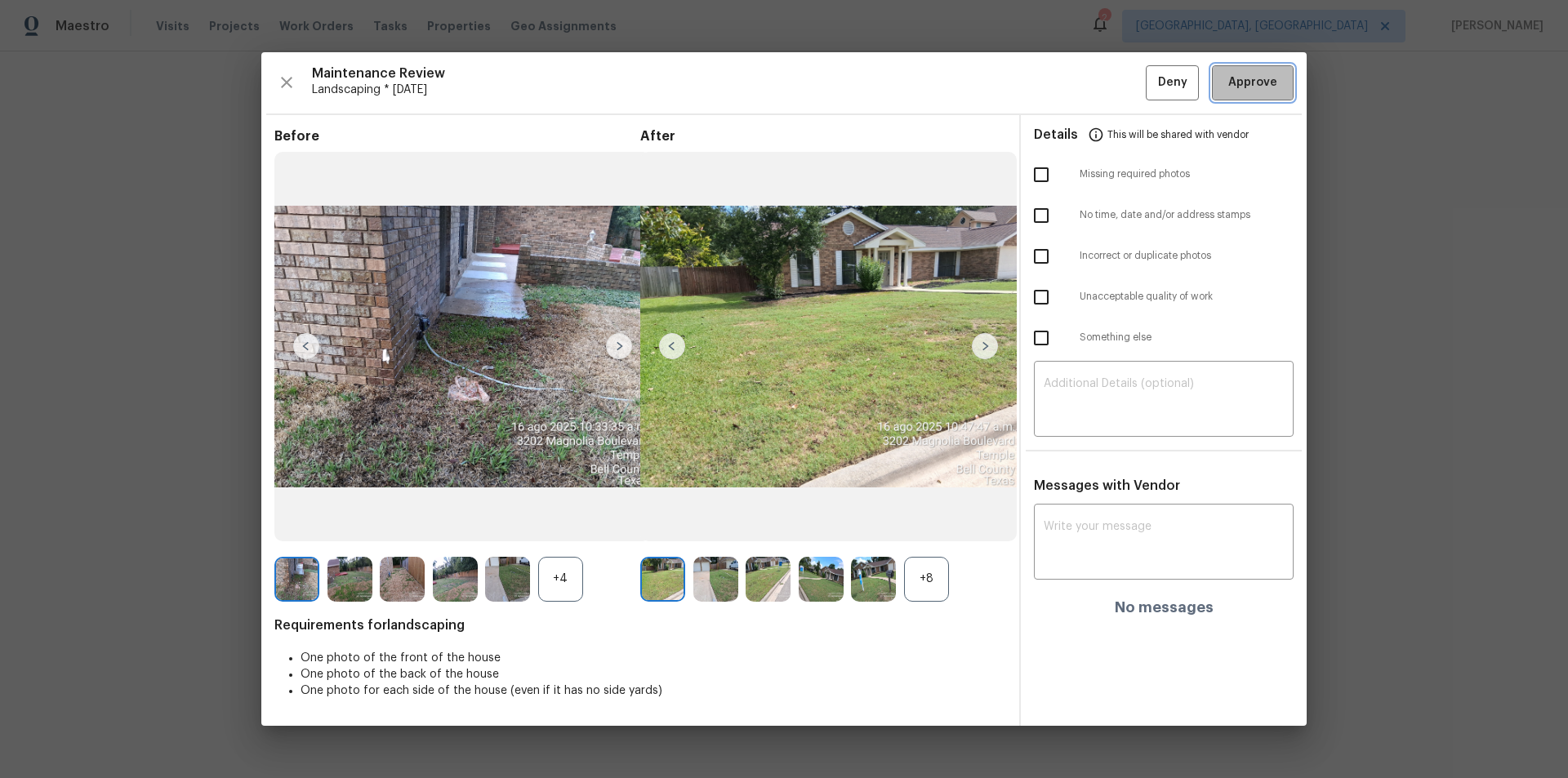
click at [1115, 83] on span "Approve" at bounding box center [1253, 83] width 49 height 21
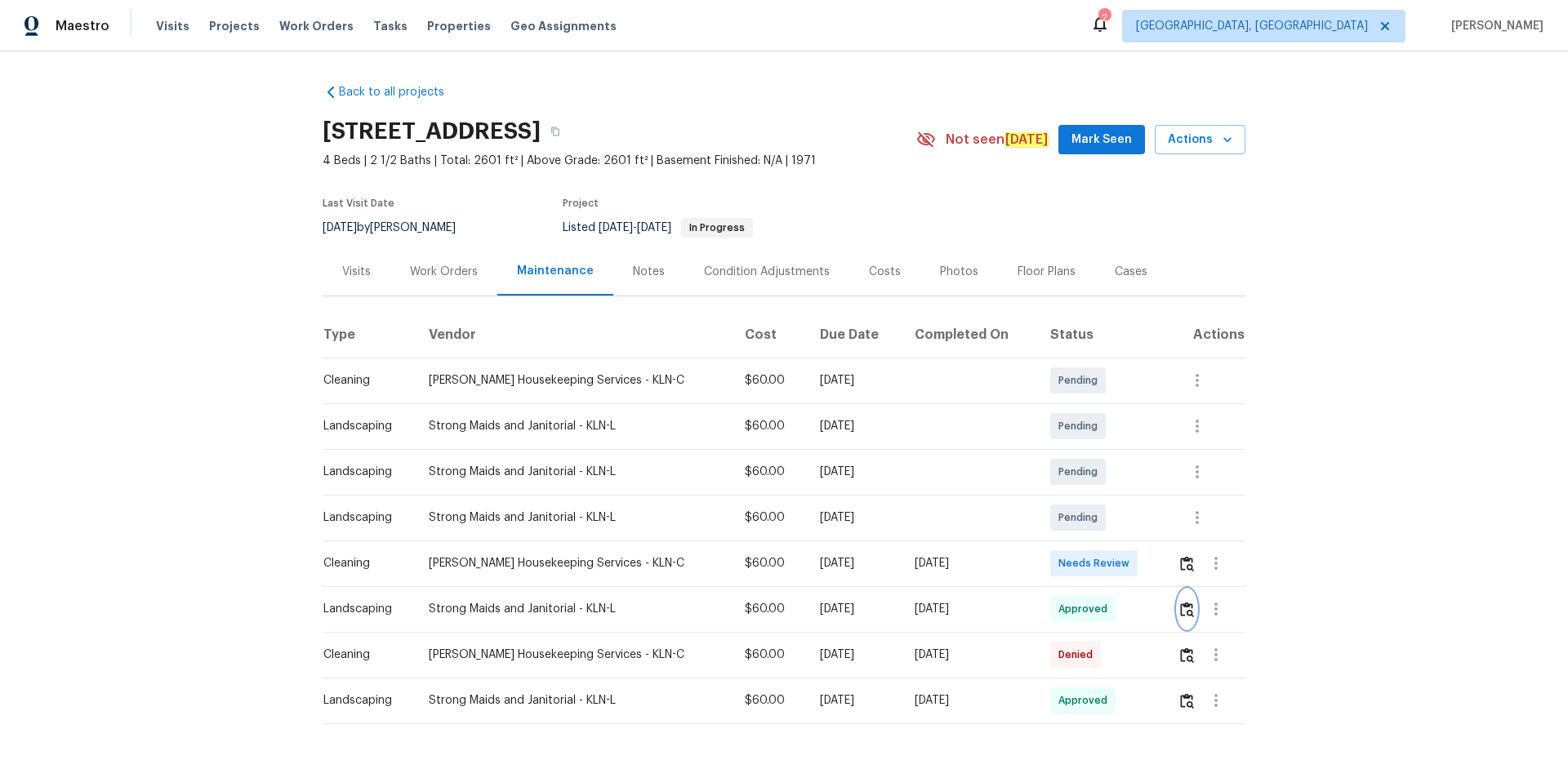
click at [1115, 522] on img "button" at bounding box center [1186, 609] width 14 height 16
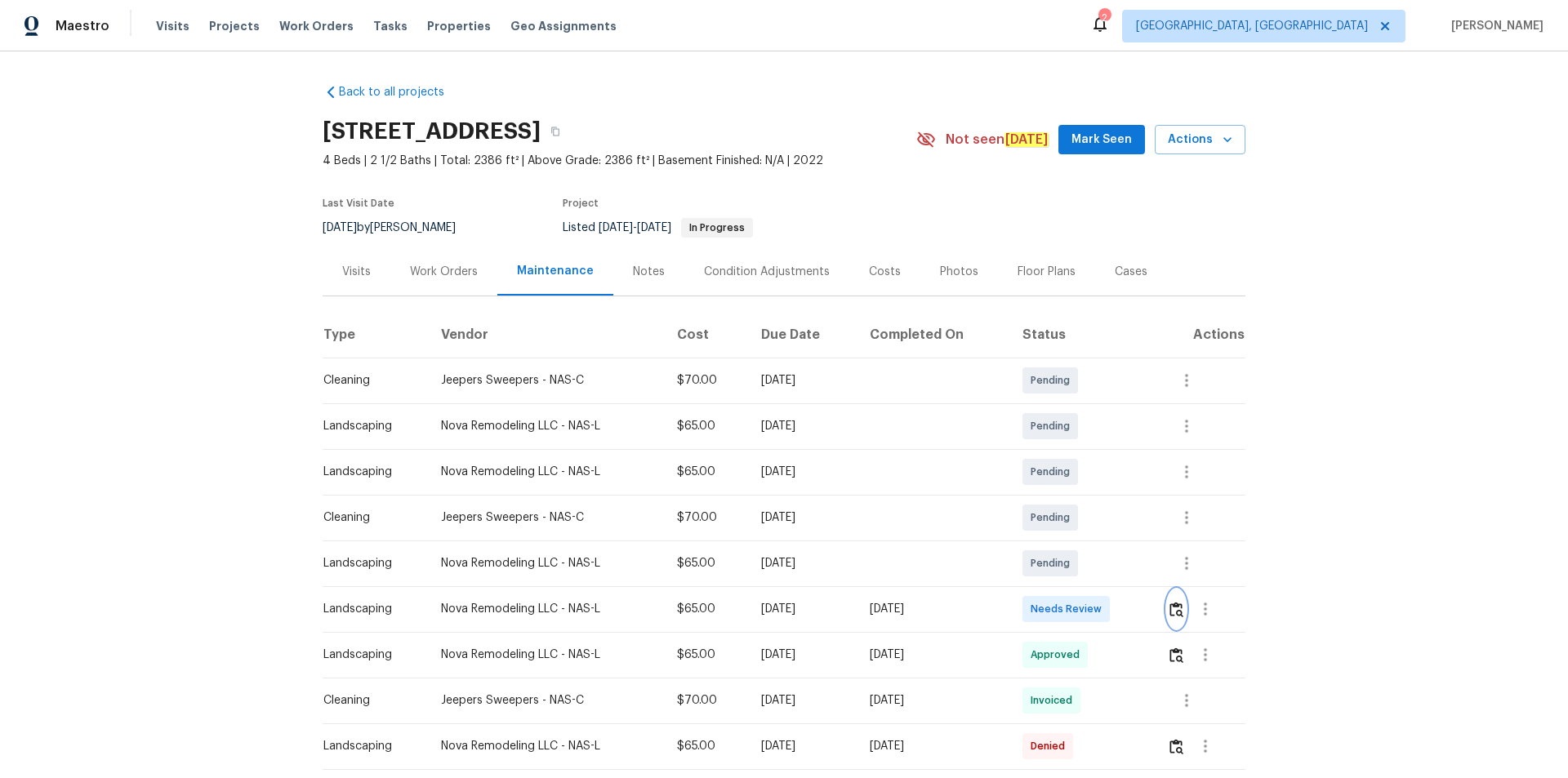
click at [1115, 522] on img "button" at bounding box center [1176, 609] width 14 height 16
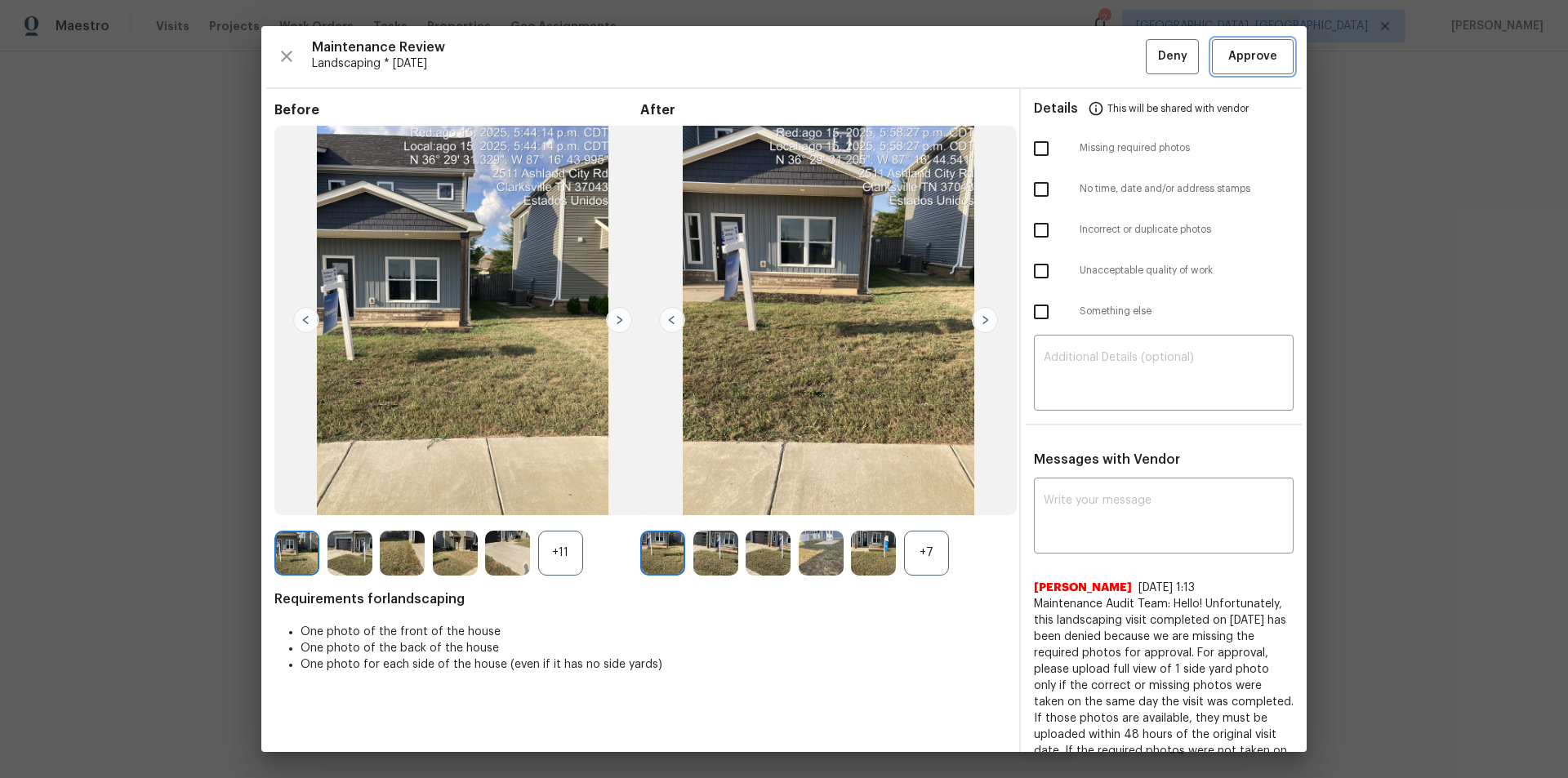
click at [1115, 49] on span "Approve" at bounding box center [1253, 57] width 49 height 21
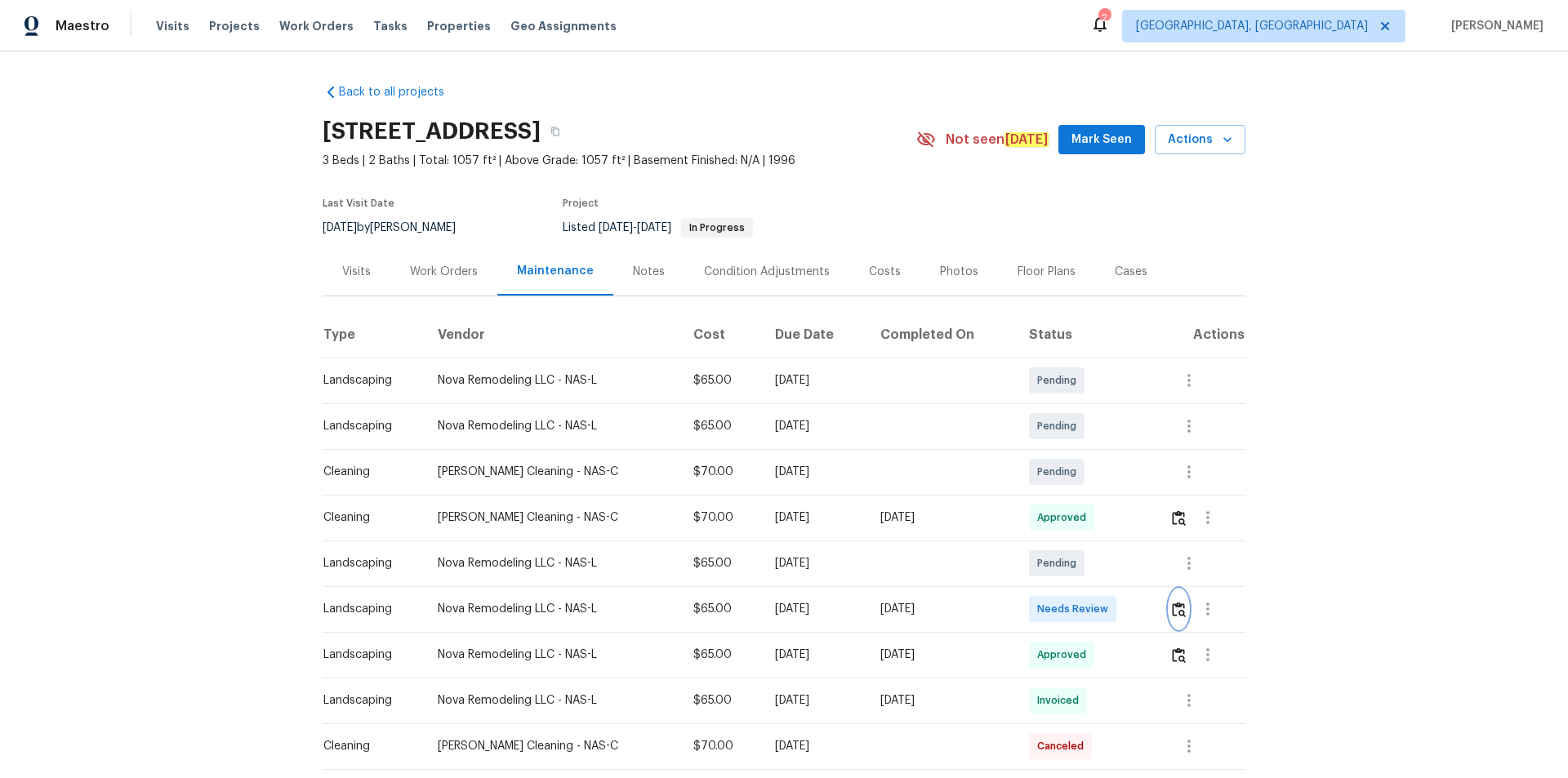
click at [1115, 522] on img "button" at bounding box center [1178, 609] width 14 height 16
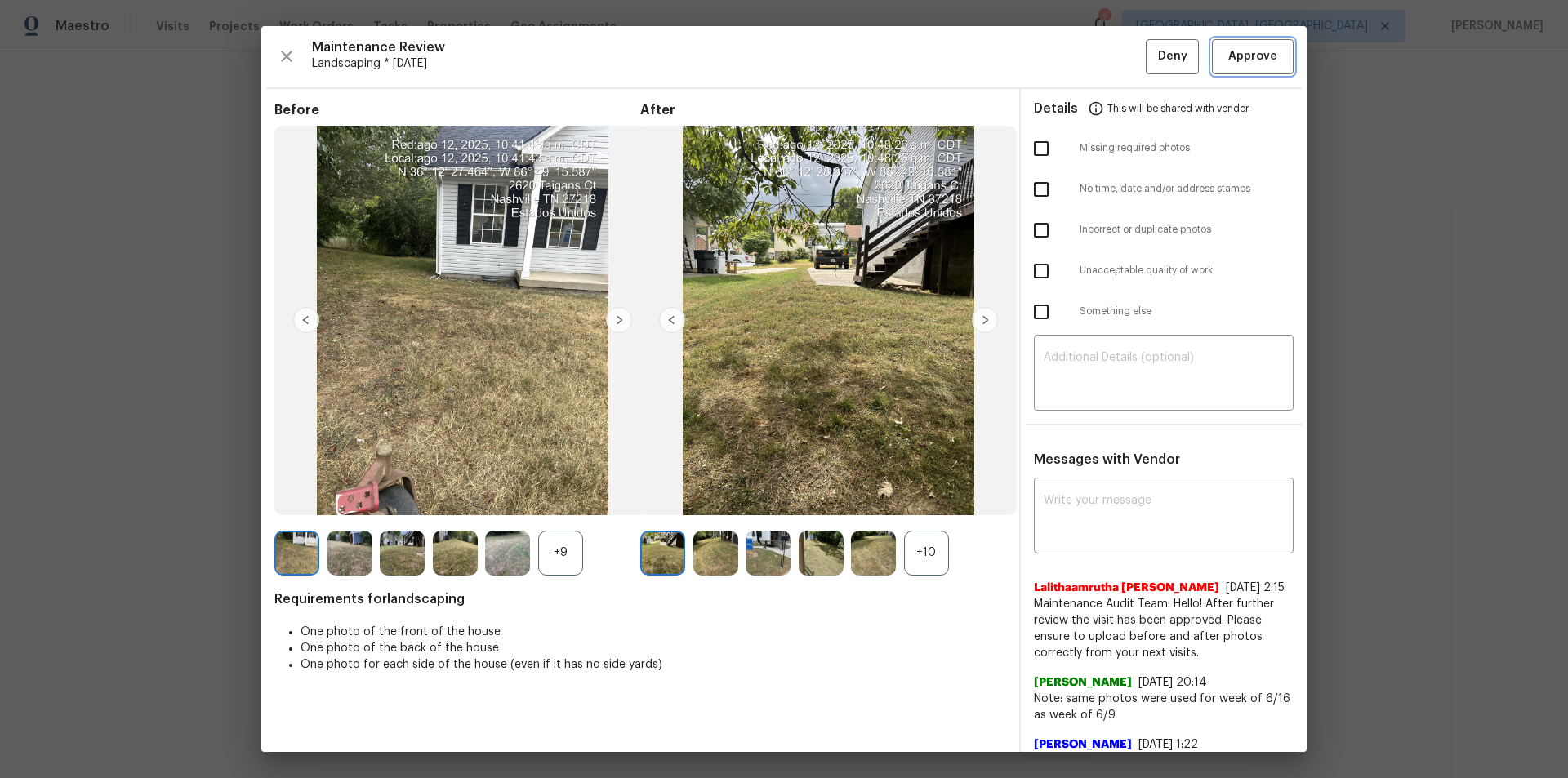
click at [1115, 42] on button "Approve" at bounding box center [1253, 57] width 82 height 35
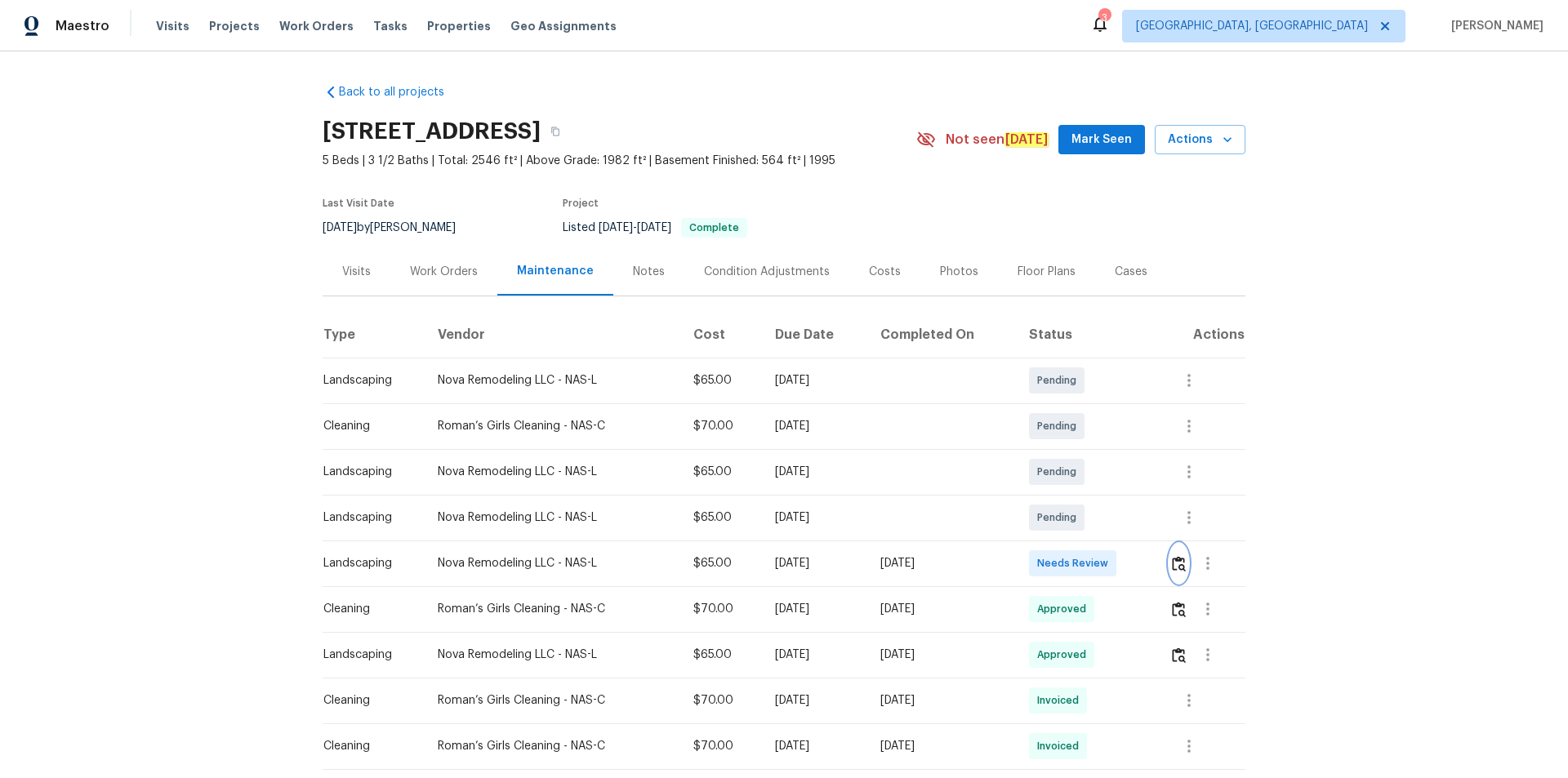
click at [1115, 522] on img "button" at bounding box center [1178, 563] width 14 height 16
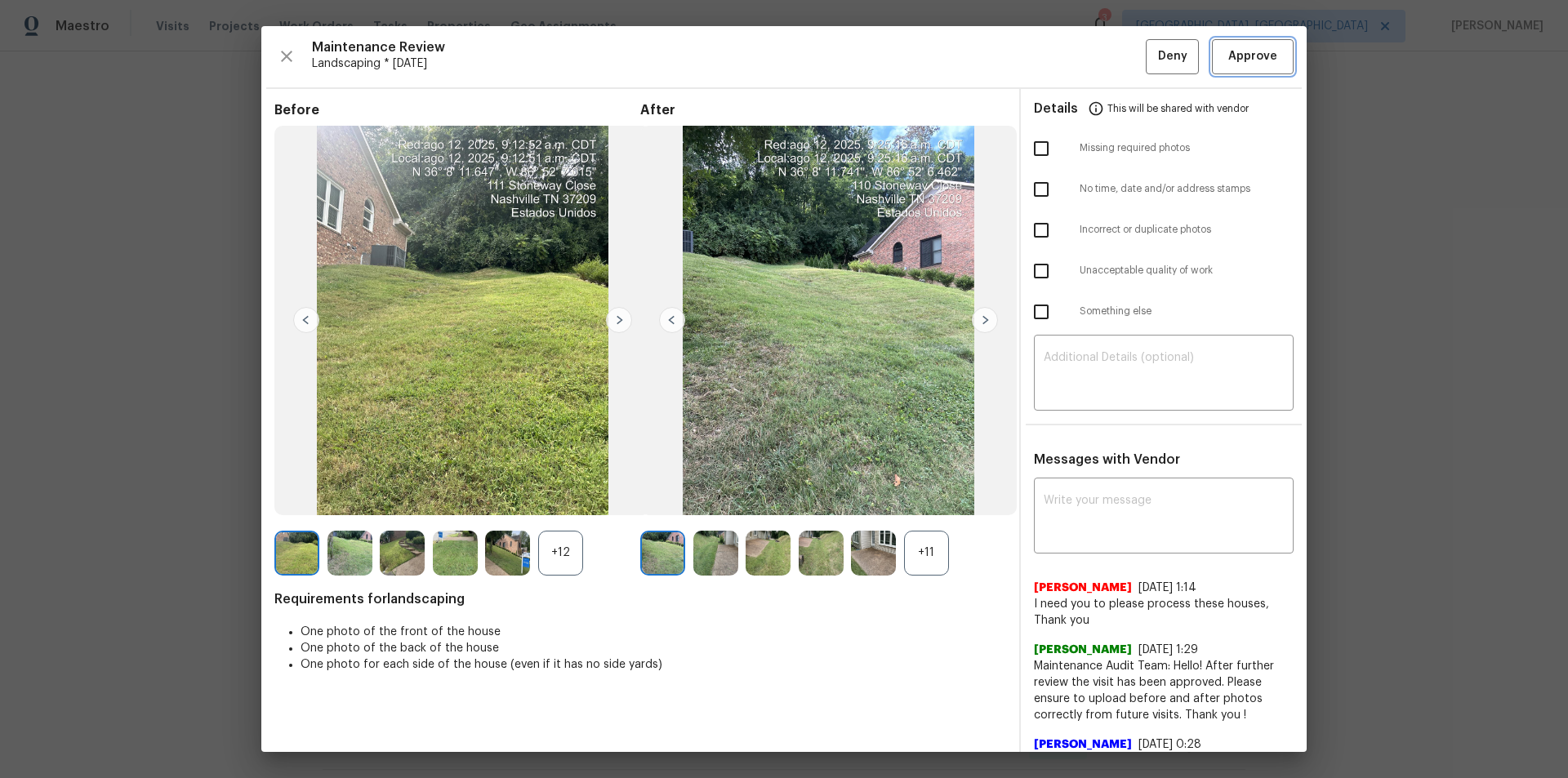
click at [1115, 61] on span "Approve" at bounding box center [1253, 57] width 49 height 21
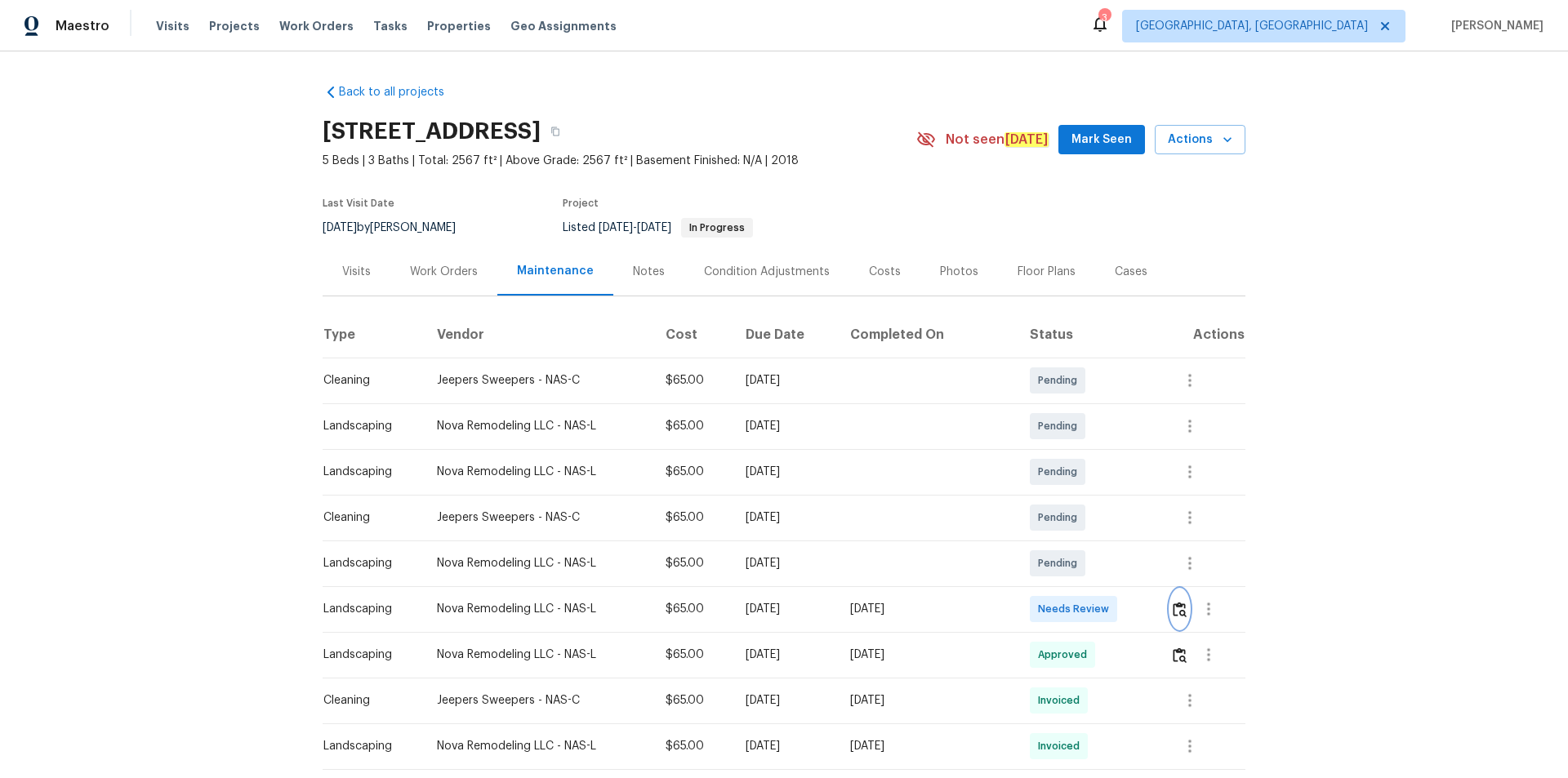
click at [1115, 522] on img "button" at bounding box center [1179, 609] width 14 height 16
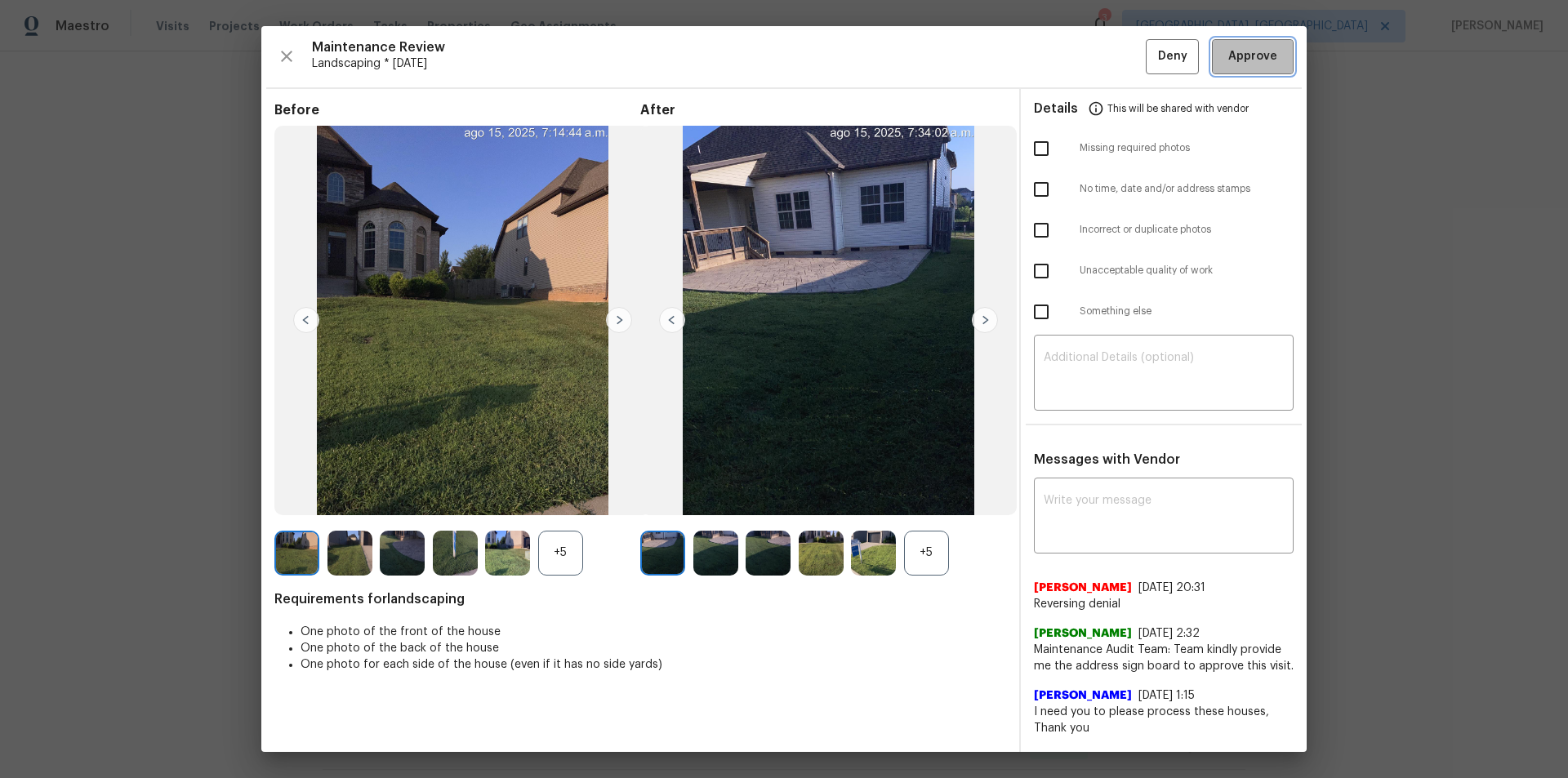
click at [1115, 59] on span "Approve" at bounding box center [1253, 57] width 49 height 21
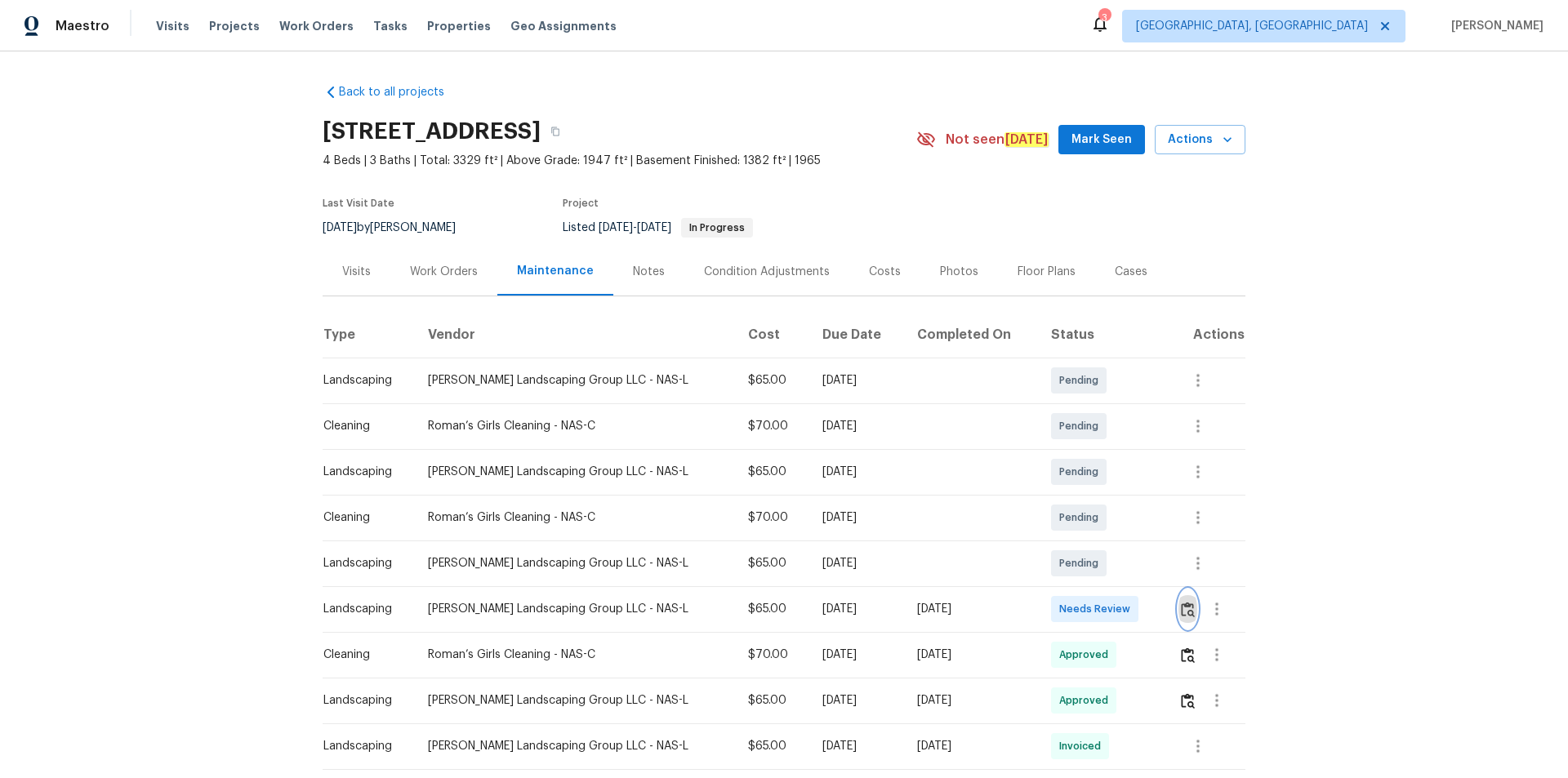
click at [1115, 522] on img "button" at bounding box center [1187, 609] width 14 height 16
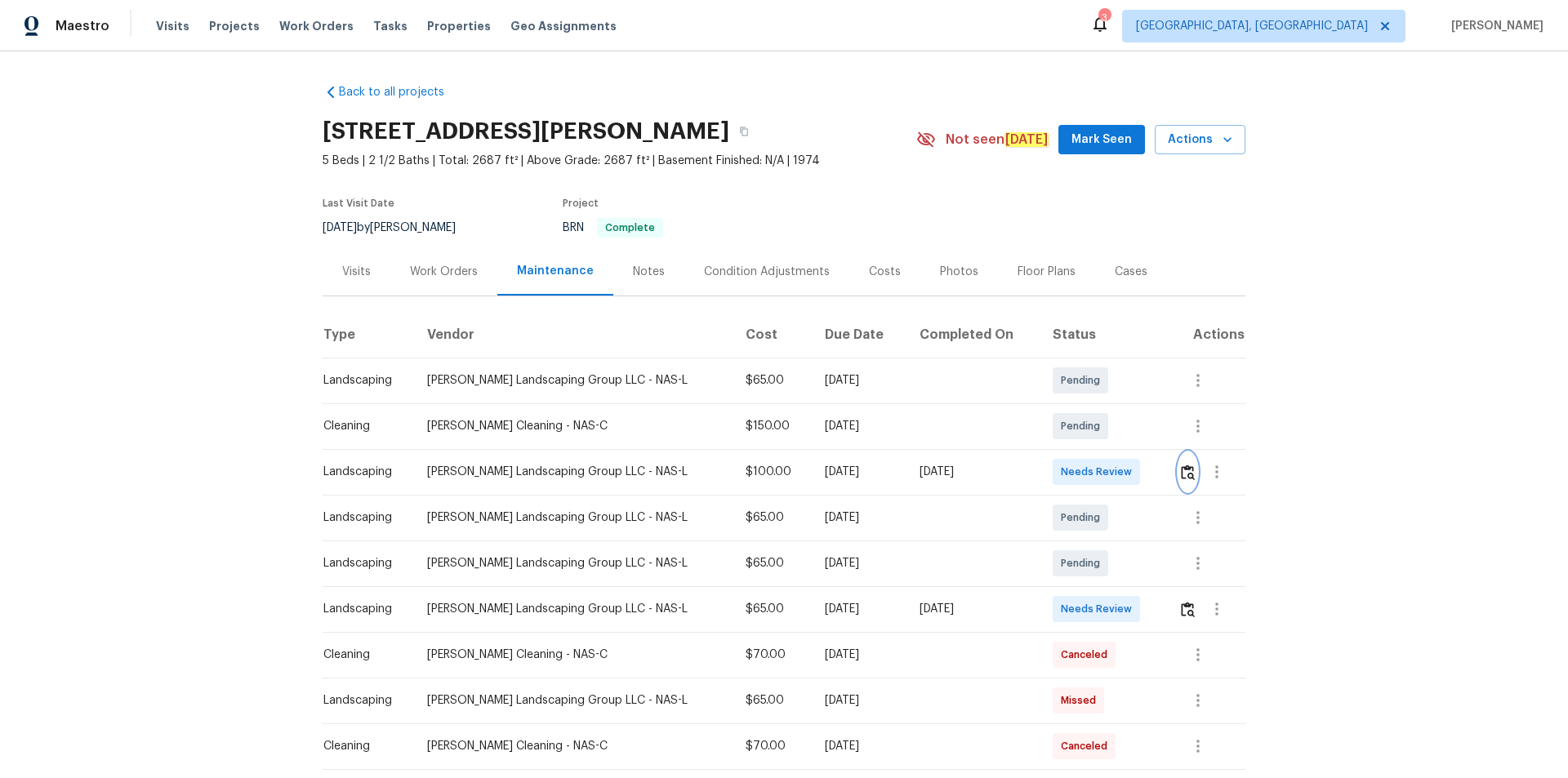
click at [1115, 469] on img "button" at bounding box center [1187, 472] width 14 height 16
click at [1115, 522] on img "button" at bounding box center [1187, 609] width 14 height 16
click at [1115, 475] on img "button" at bounding box center [1187, 472] width 14 height 16
click at [1115, 522] on button "button" at bounding box center [1217, 609] width 39 height 39
click at [1115, 522] on div at bounding box center [784, 389] width 1568 height 778
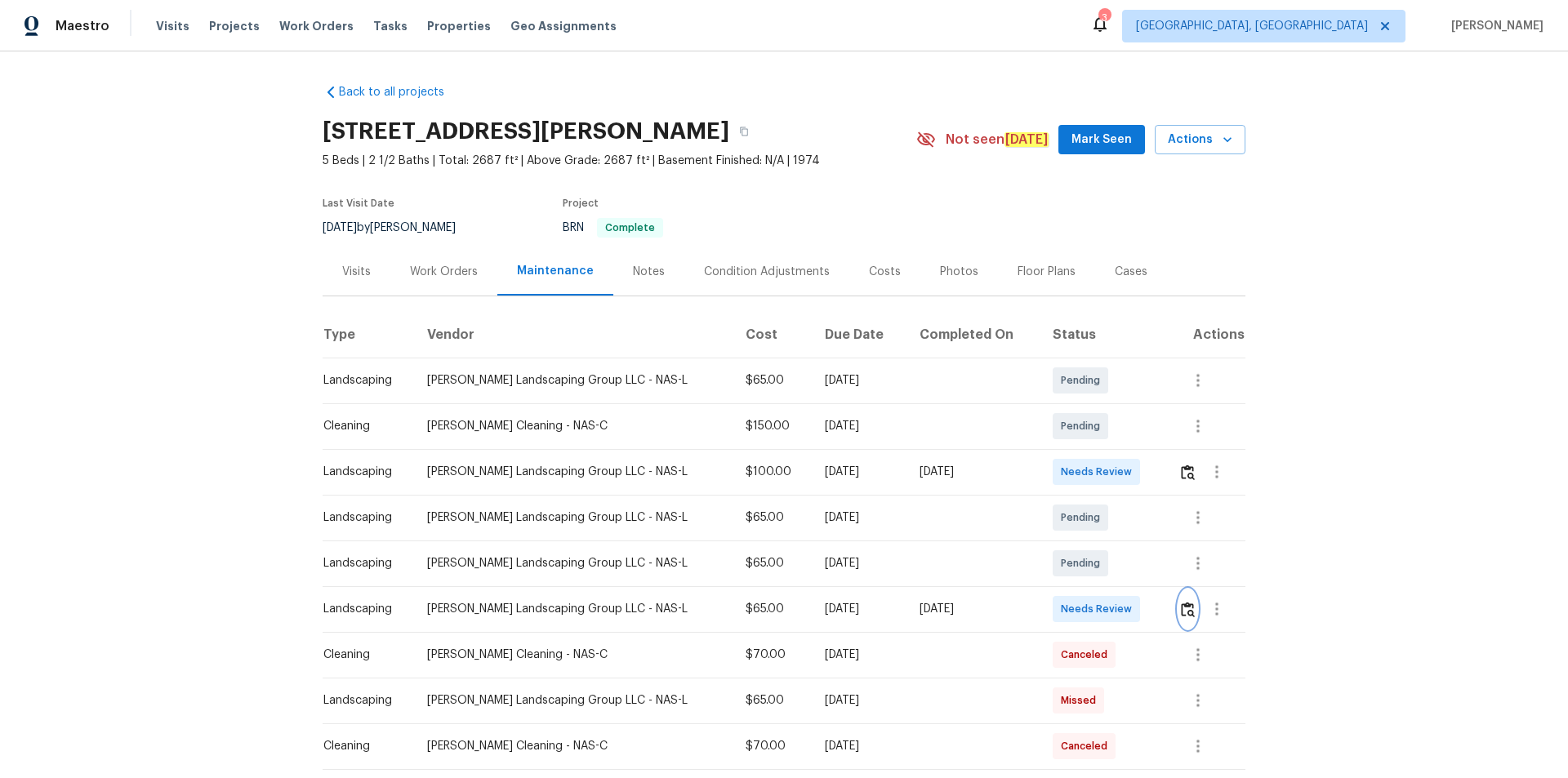
click at [1115, 522] on img "button" at bounding box center [1187, 609] width 14 height 16
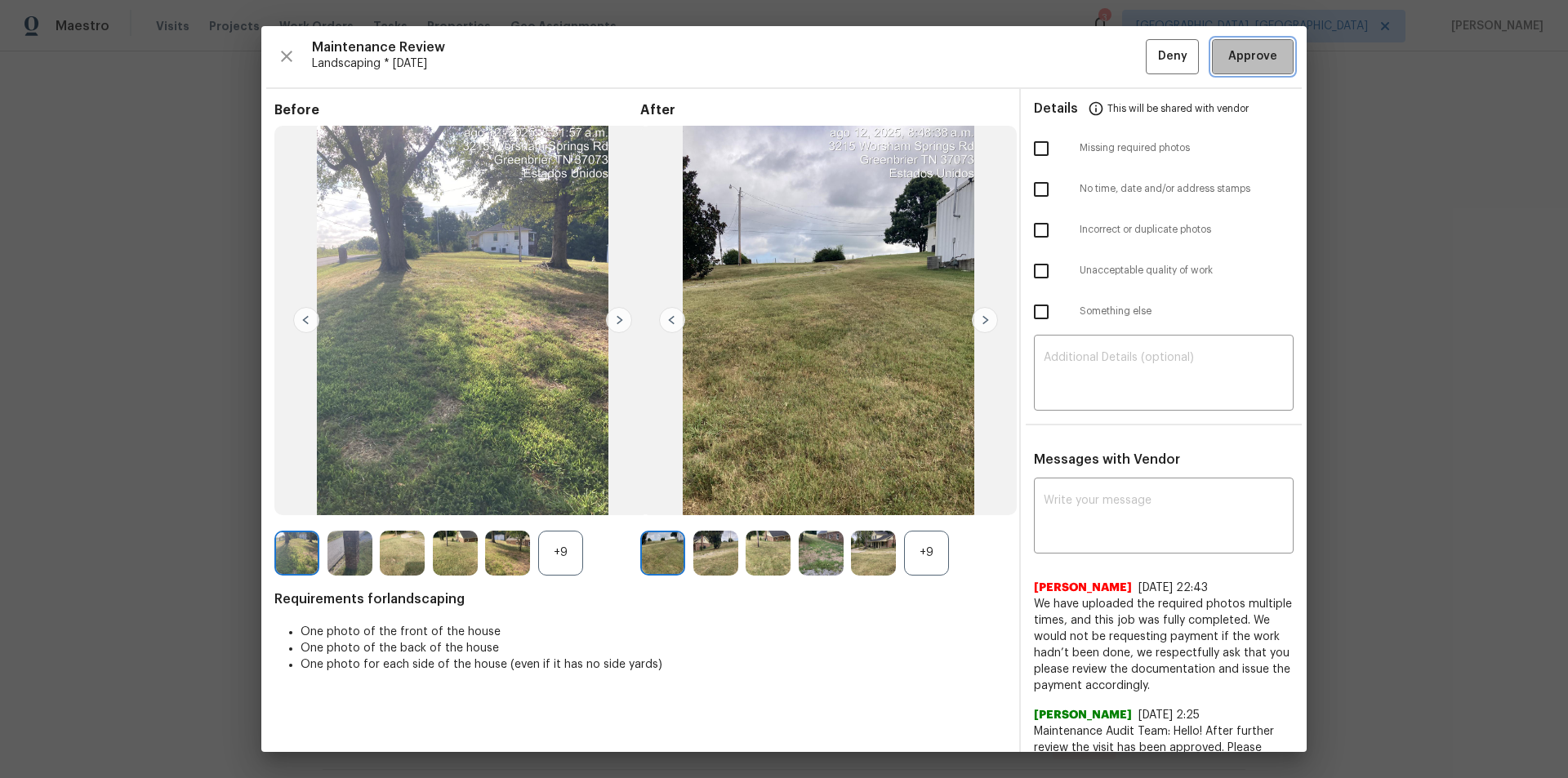
click at [1115, 66] on span "Approve" at bounding box center [1253, 57] width 49 height 21
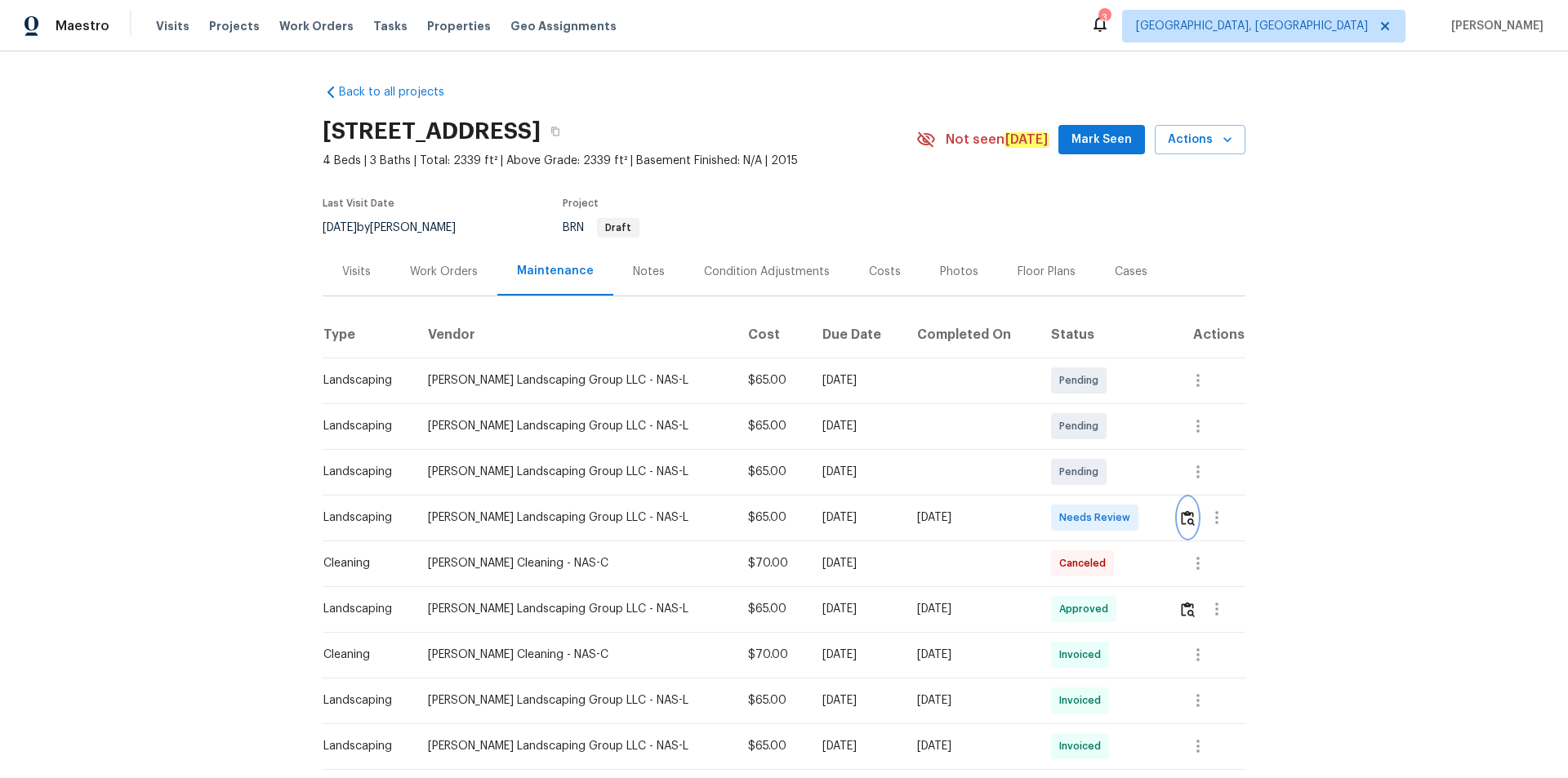
click at [1181, 516] on img "button" at bounding box center [1187, 518] width 14 height 16
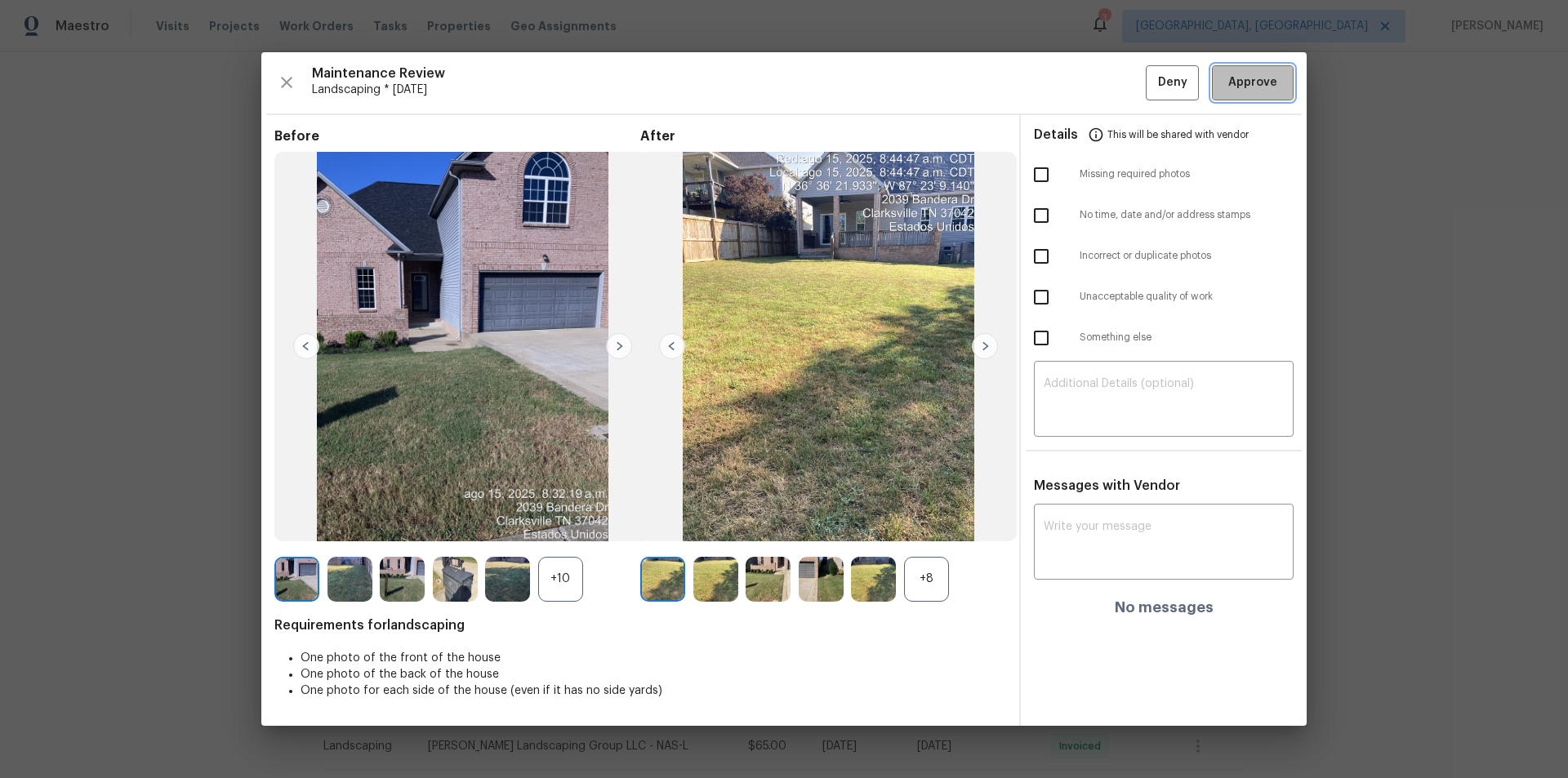
click at [1263, 87] on span "Approve" at bounding box center [1253, 83] width 49 height 21
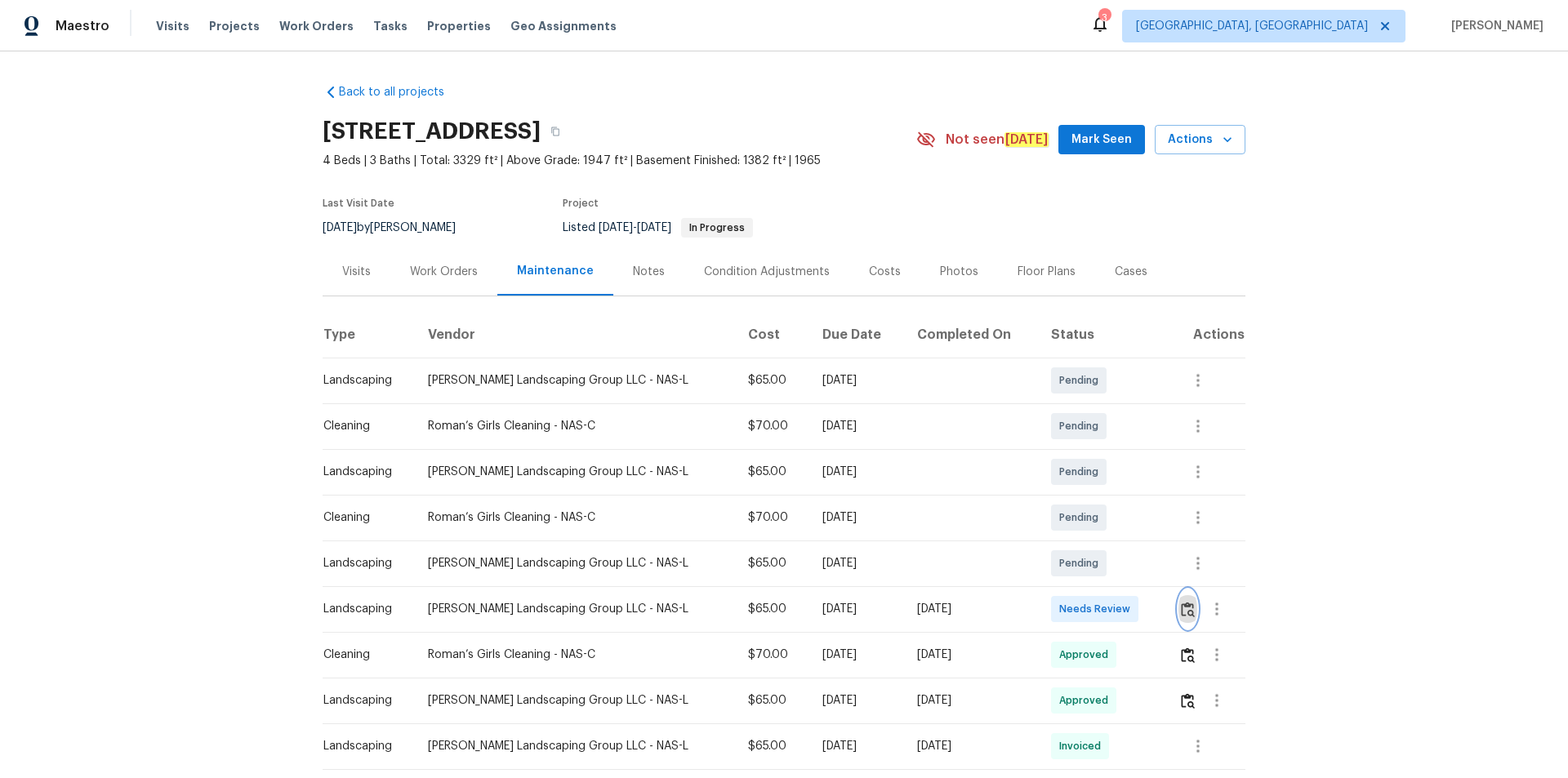
click at [1183, 614] on img "button" at bounding box center [1187, 609] width 14 height 16
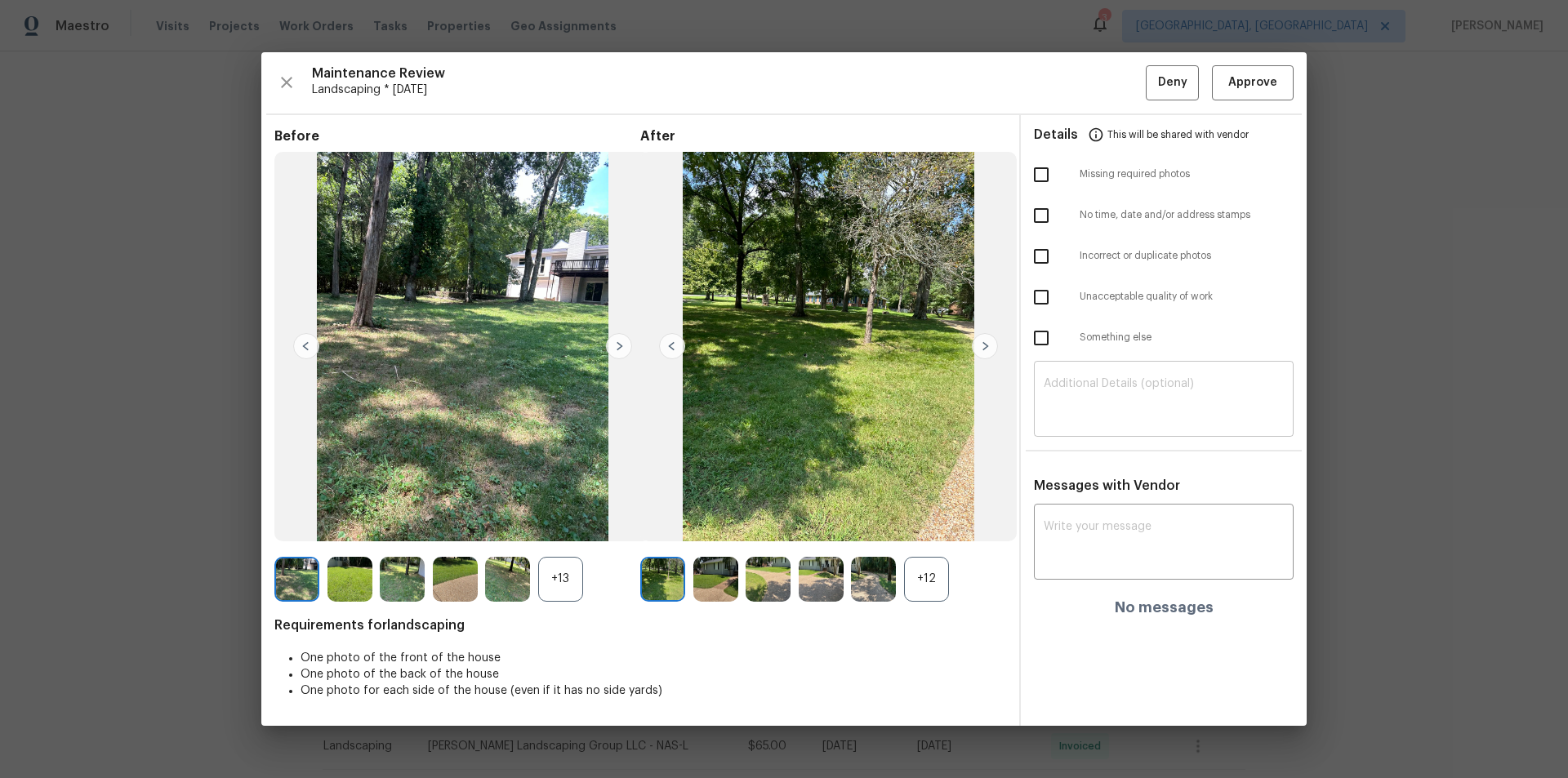
click at [1119, 410] on textarea at bounding box center [1163, 400] width 240 height 46
paste textarea "Maintenance Audit Team: Hello! Unfortunately this landscaping visit completed o…"
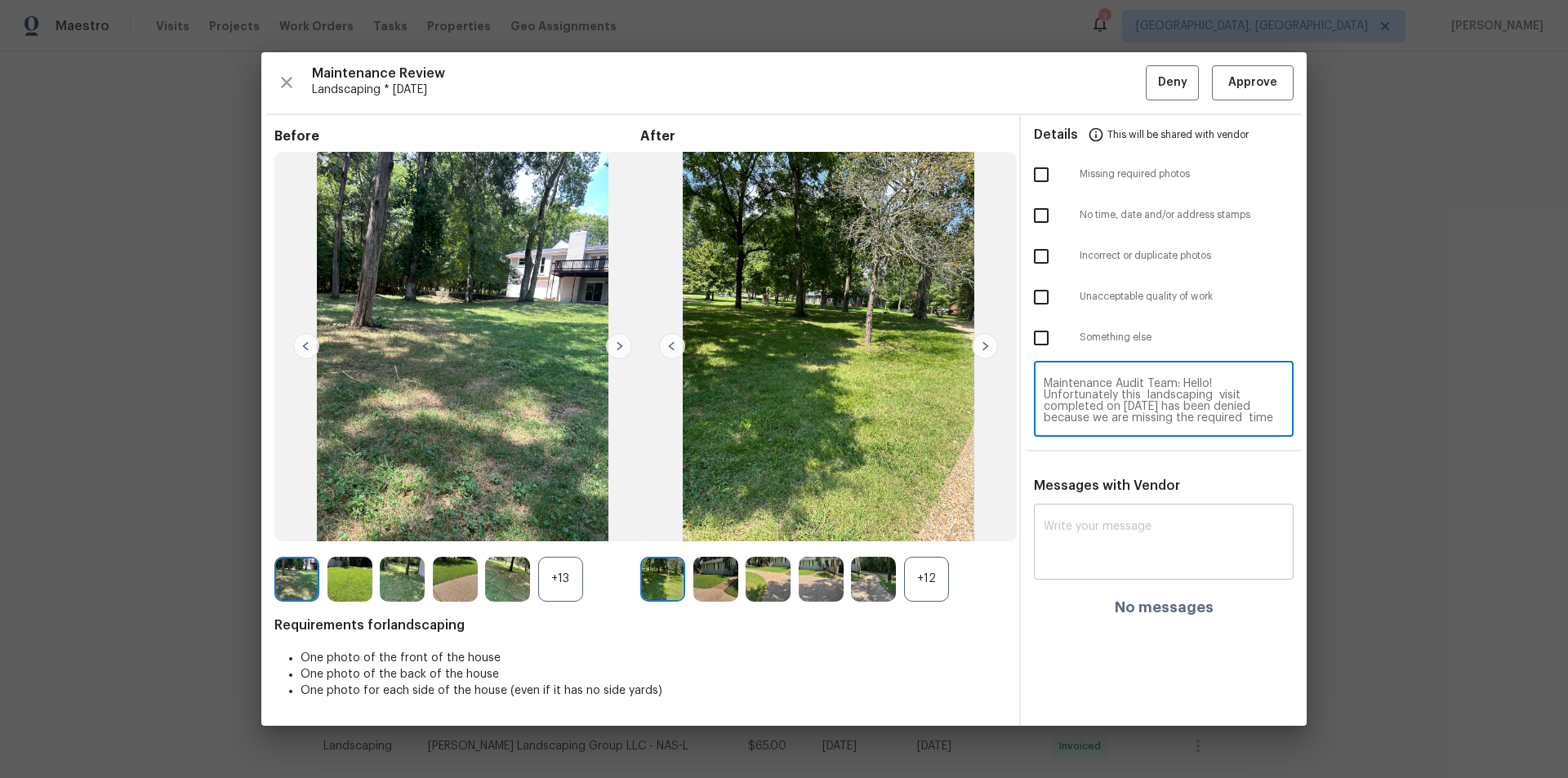
scroll to position [91, 0]
type textarea "Maintenance Audit Team: Hello! Unfortunately this landscaping visit completed o…"
click at [1103, 529] on textarea at bounding box center [1163, 544] width 240 height 46
paste textarea "Maintenance Audit Team: Hello! Unfortunately this landscaping visit completed o…"
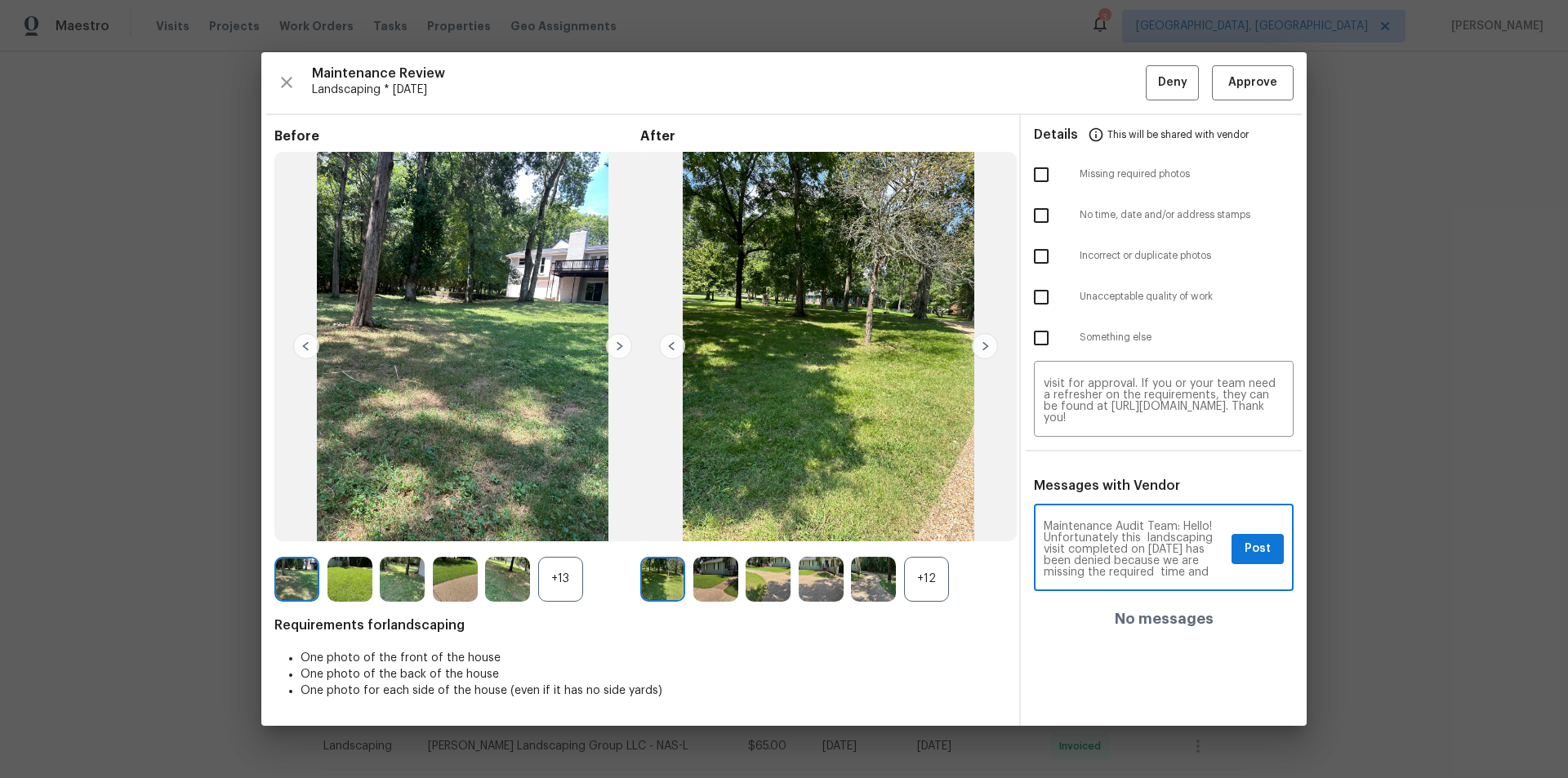
scroll to position [33, 0]
type textarea "Maintenance Audit Team: Hello! Unfortunately this landscaping visit completed o…"
click at [1035, 217] on input "checkbox" at bounding box center [1041, 215] width 35 height 35
checkbox input "true"
click at [1248, 542] on span "Post" at bounding box center [1257, 549] width 26 height 21
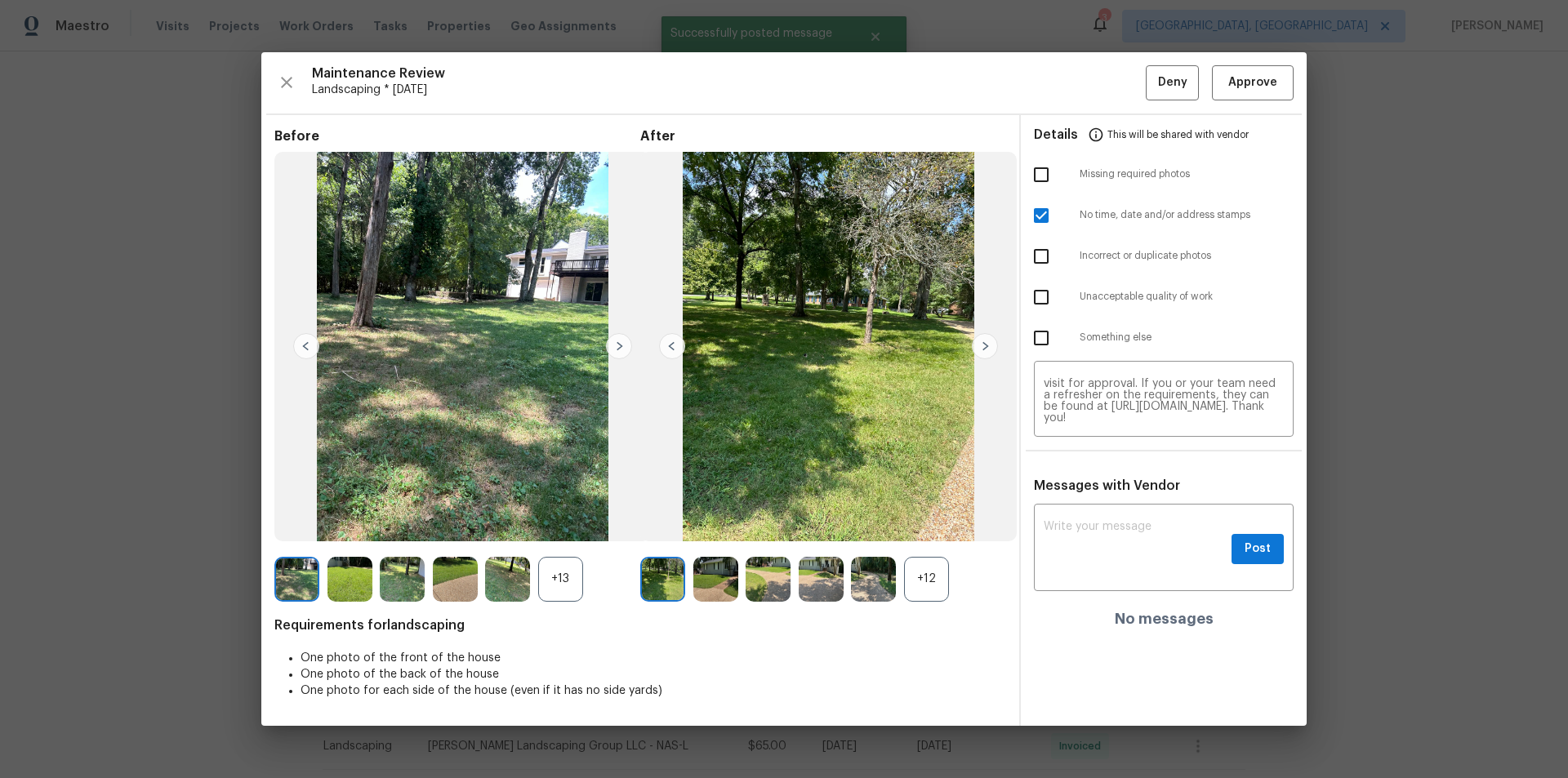
scroll to position [0, 0]
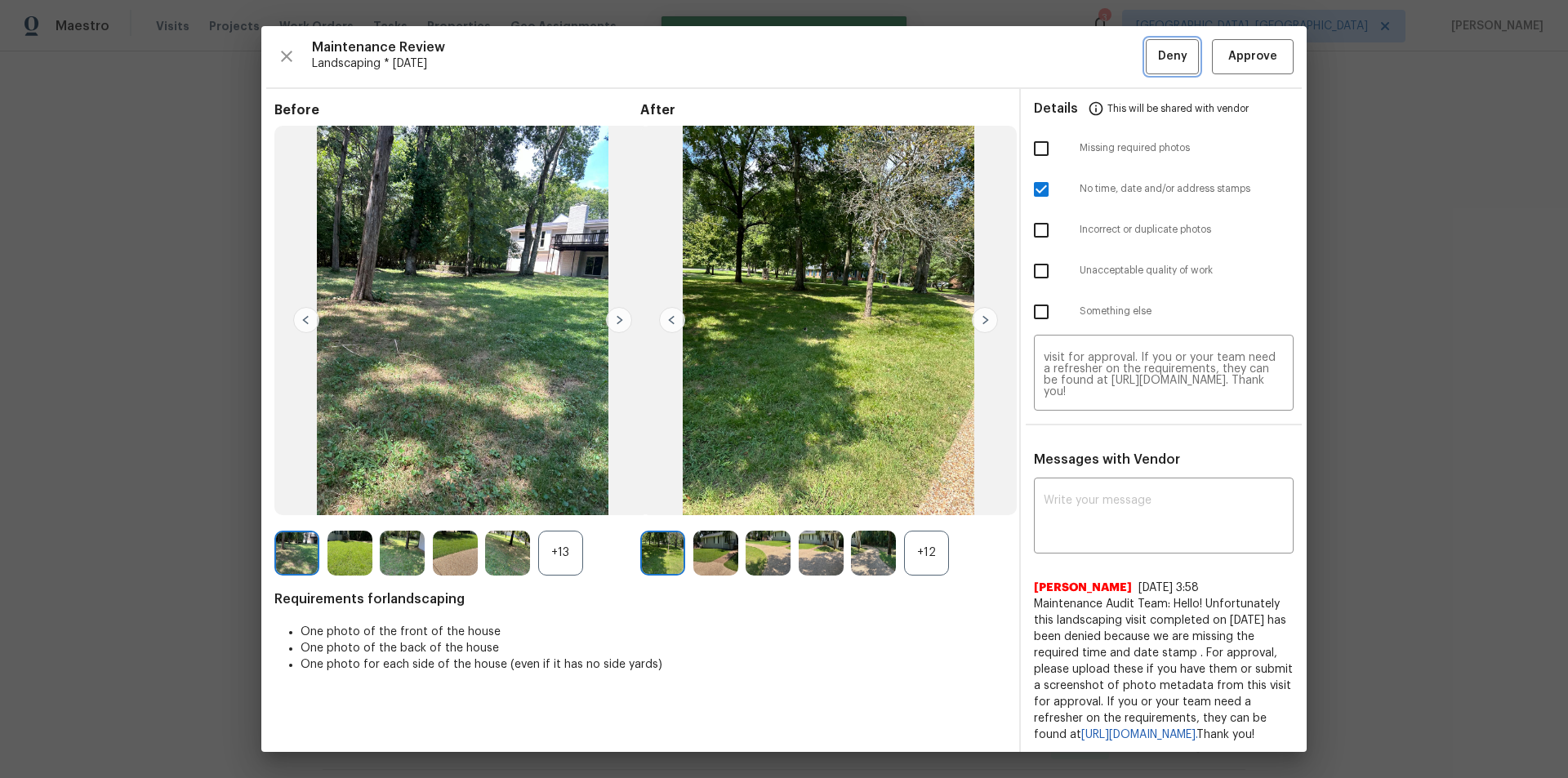
click at [1172, 55] on span "Deny" at bounding box center [1173, 57] width 30 height 21
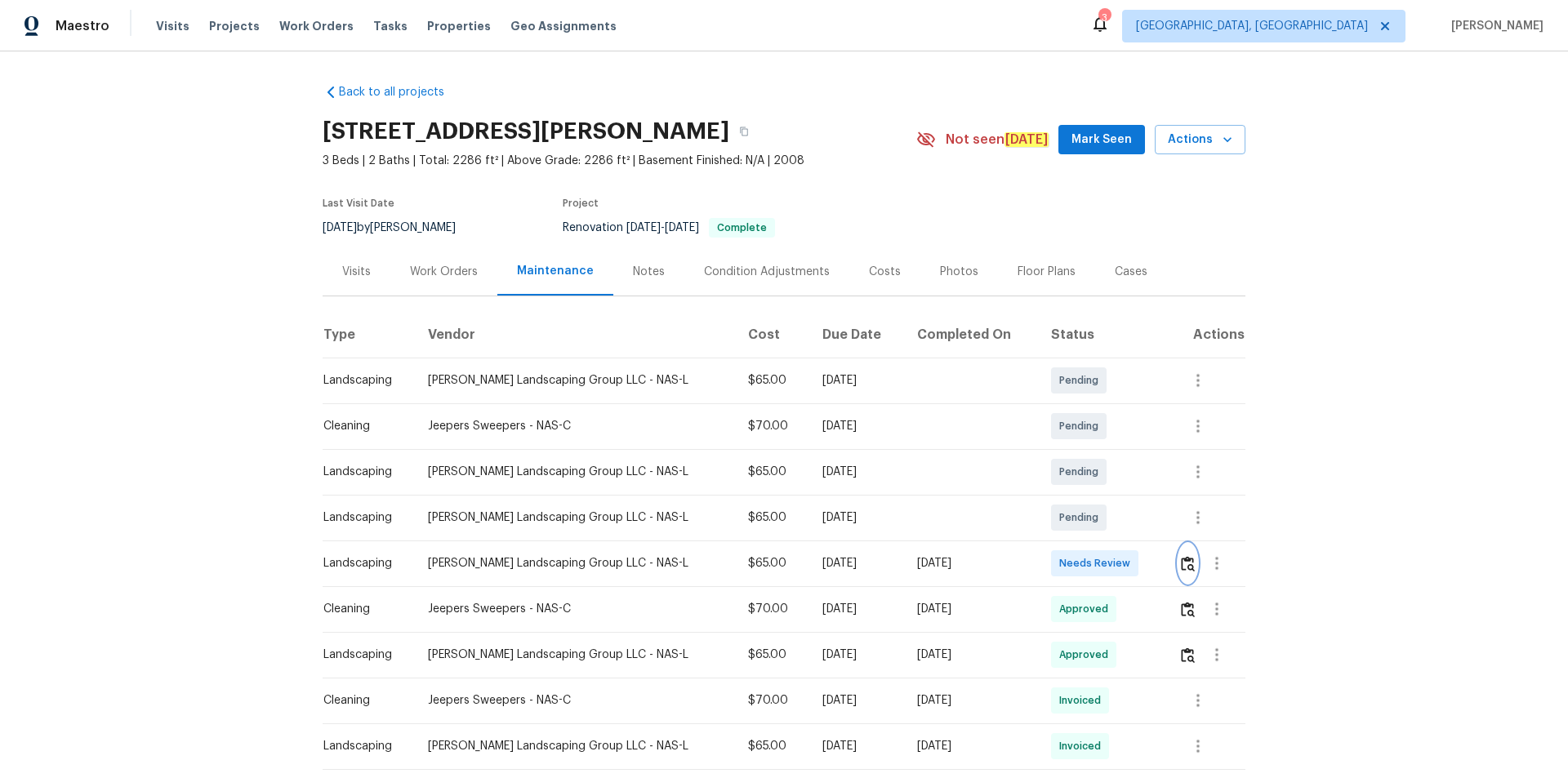
click at [1115, 522] on img "button" at bounding box center [1187, 563] width 14 height 16
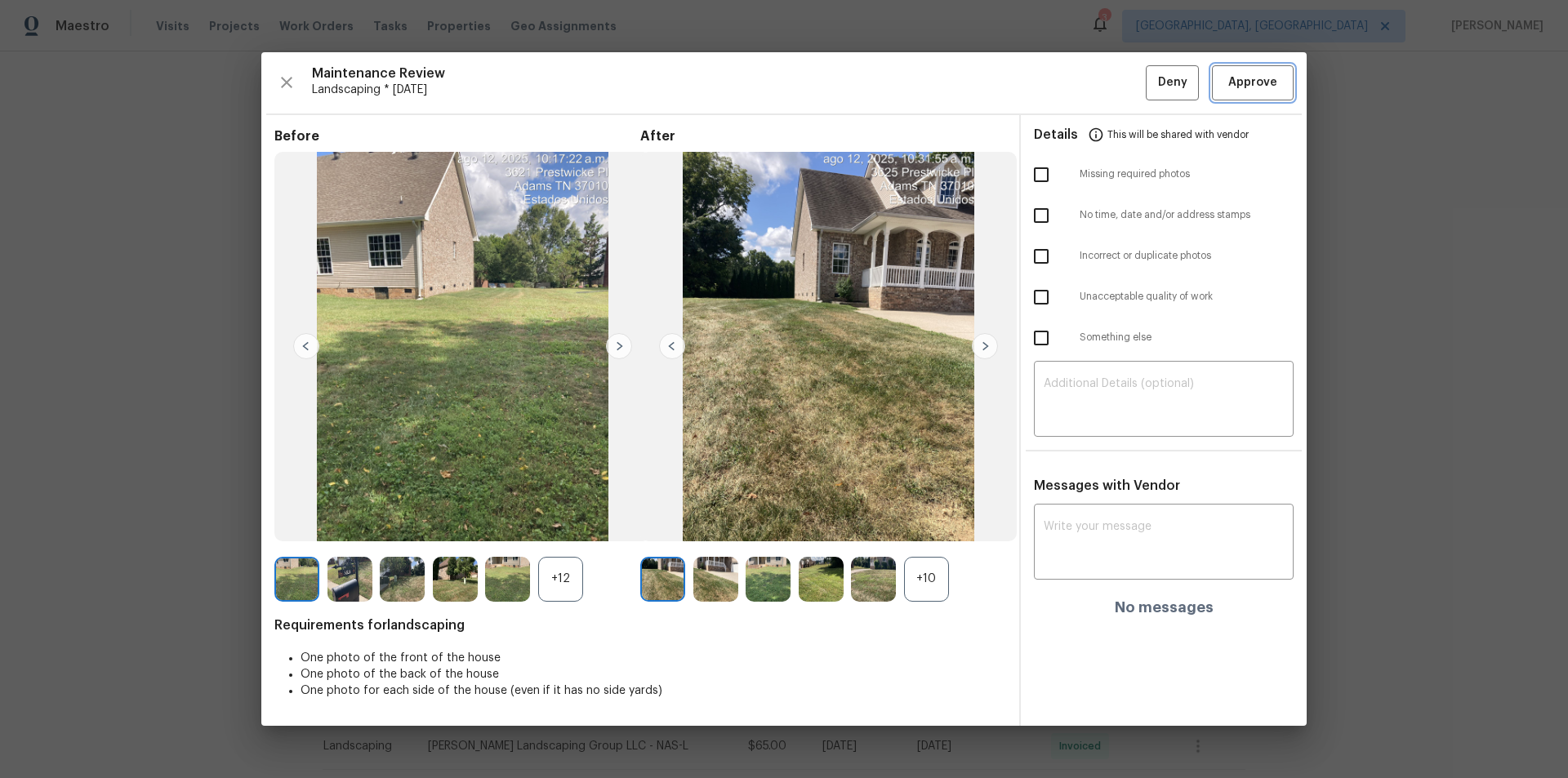
click at [1115, 86] on span "Approve" at bounding box center [1253, 83] width 49 height 21
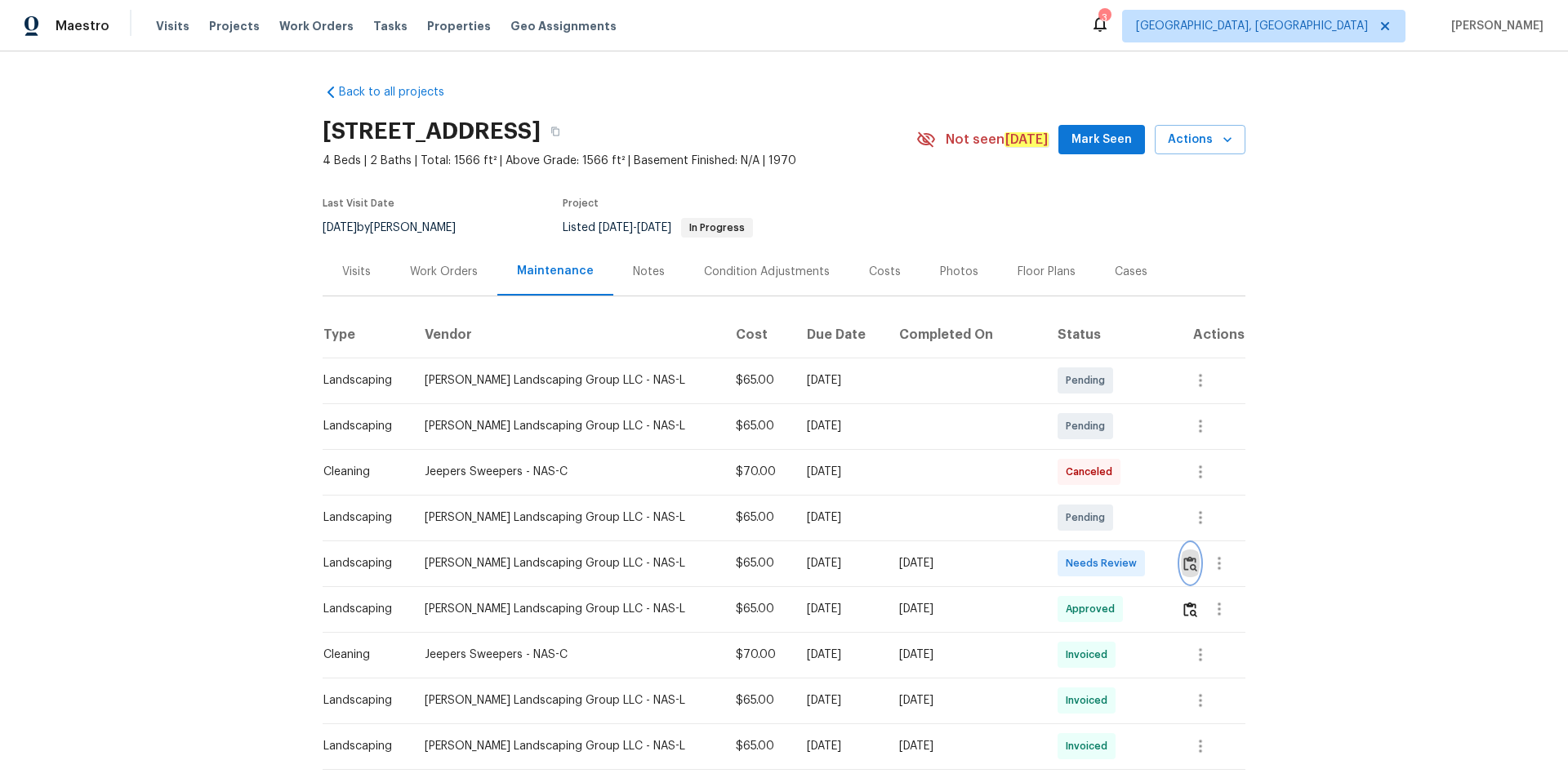
click at [1115, 522] on img "button" at bounding box center [1190, 563] width 14 height 16
click at [1115, 522] on button "button" at bounding box center [1219, 563] width 39 height 39
click at [1115, 522] on div at bounding box center [784, 389] width 1568 height 778
click at [1115, 522] on button "button" at bounding box center [1190, 563] width 19 height 39
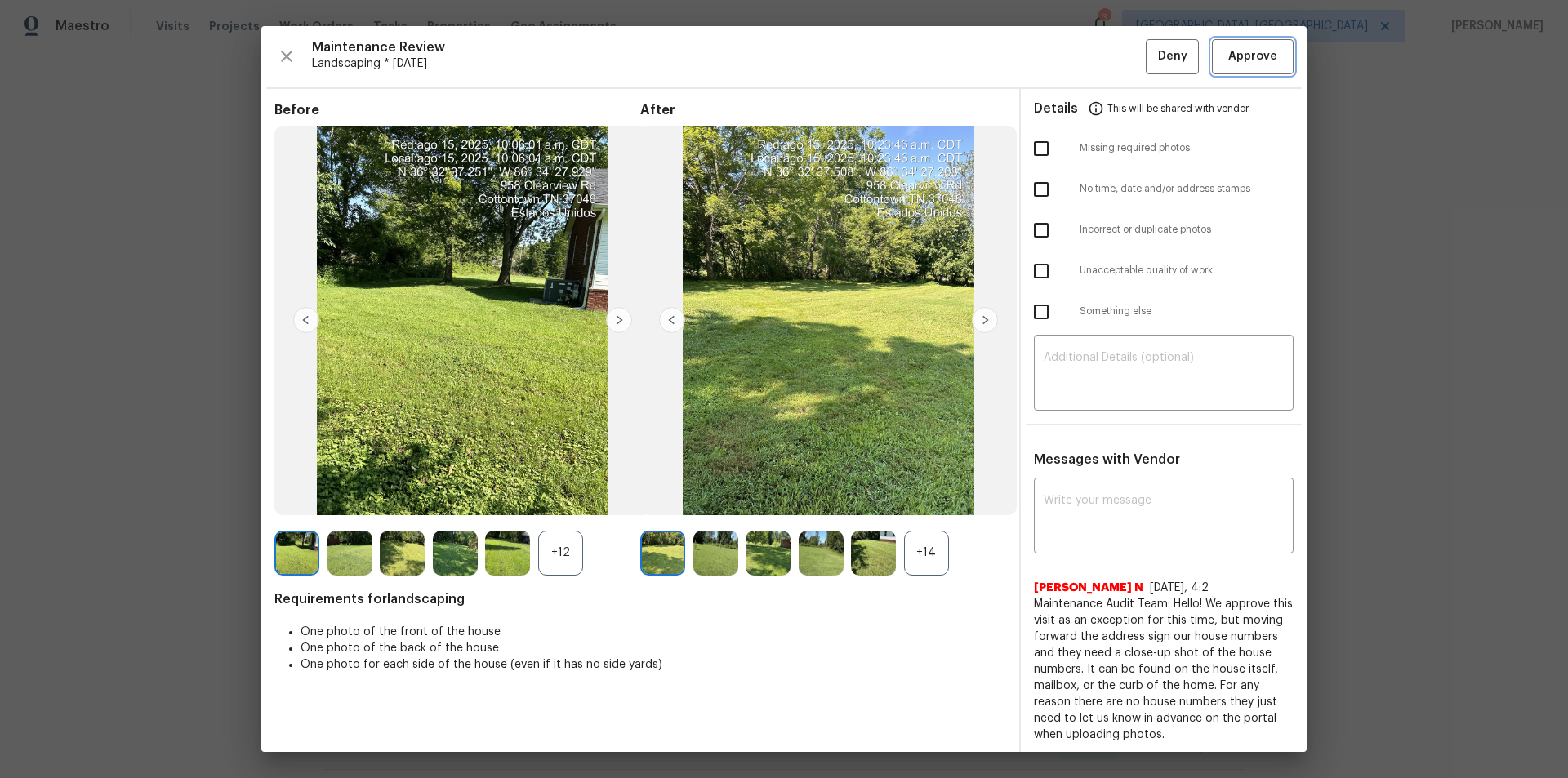
click at [1115, 45] on button "Approve" at bounding box center [1253, 57] width 82 height 35
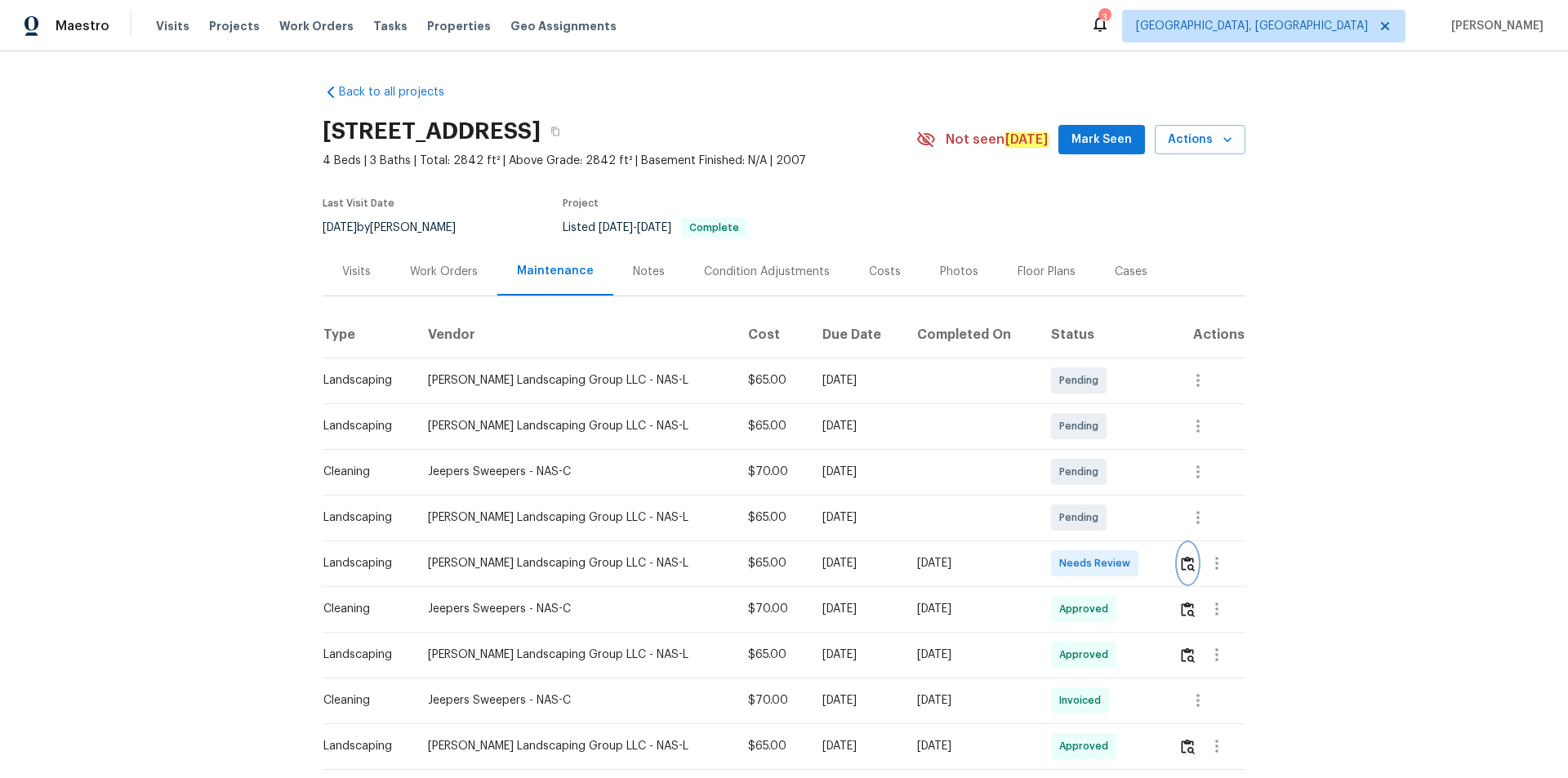
click at [1180, 573] on button "button" at bounding box center [1187, 563] width 19 height 39
click at [1181, 563] on img "button" at bounding box center [1187, 563] width 14 height 16
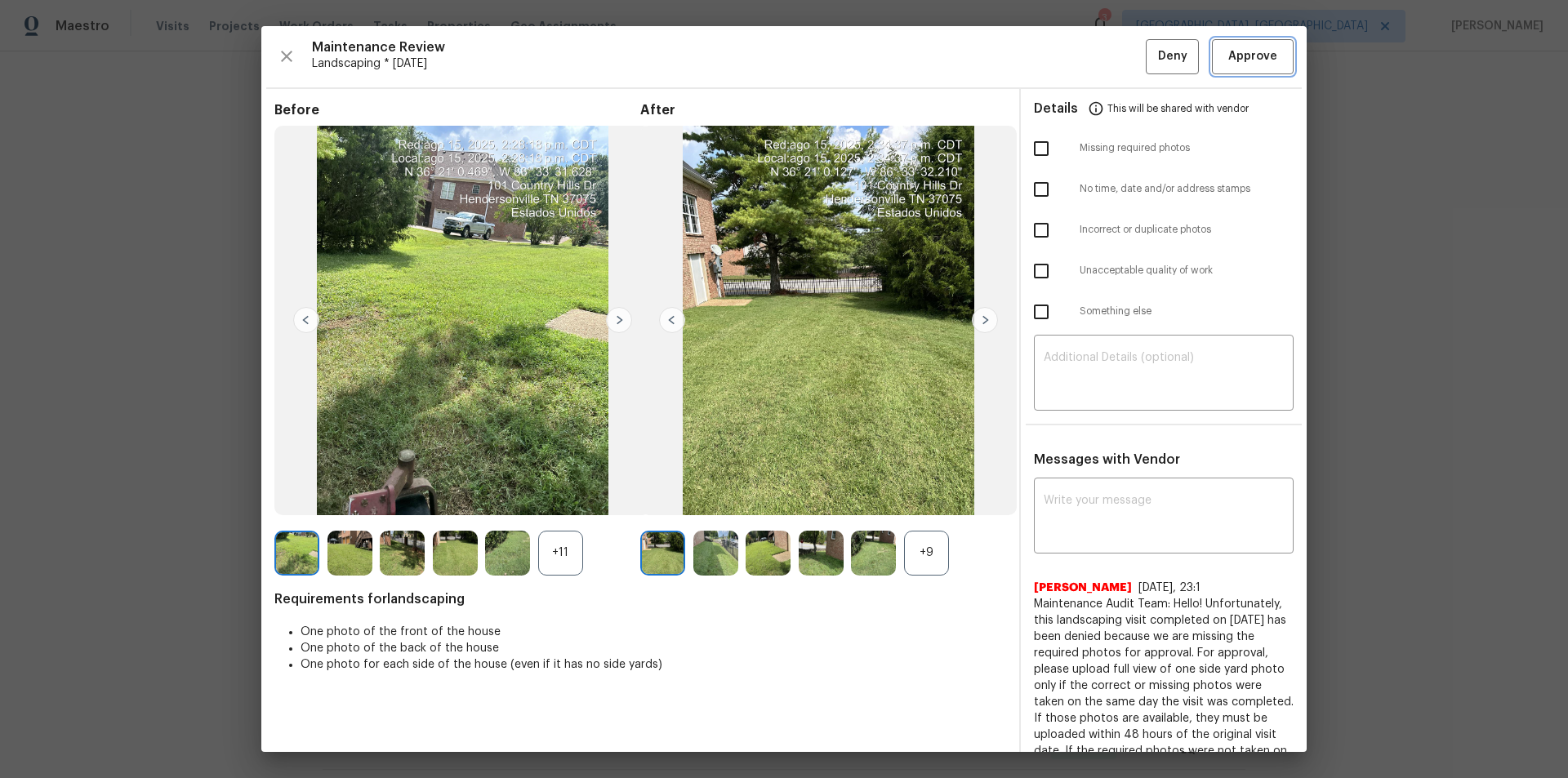
drag, startPoint x: 1270, startPoint y: 61, endPoint x: 1274, endPoint y: 108, distance: 47.2
click at [1270, 63] on button "Approve" at bounding box center [1253, 57] width 82 height 35
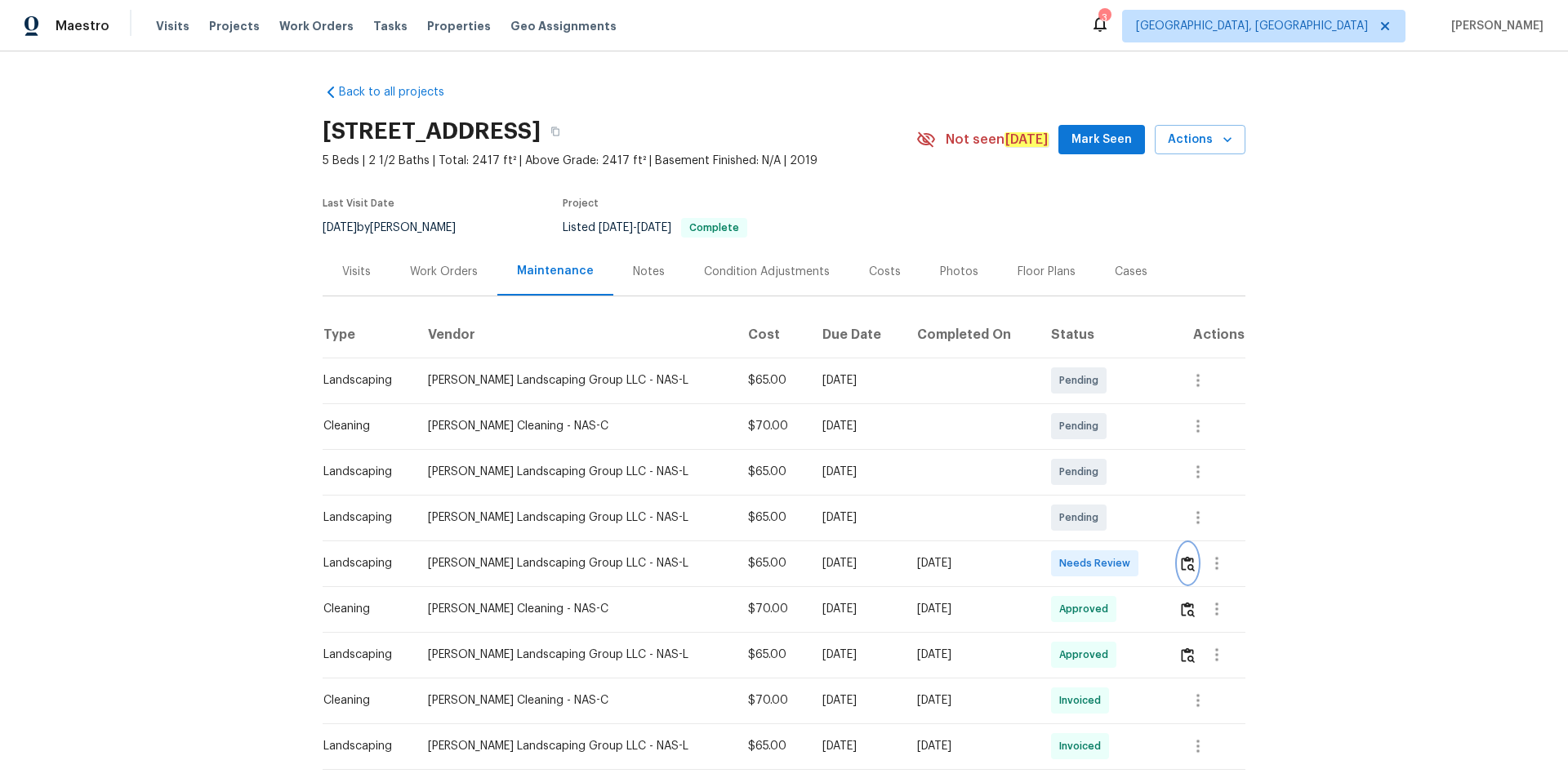
click at [1115, 522] on img "button" at bounding box center [1187, 563] width 14 height 16
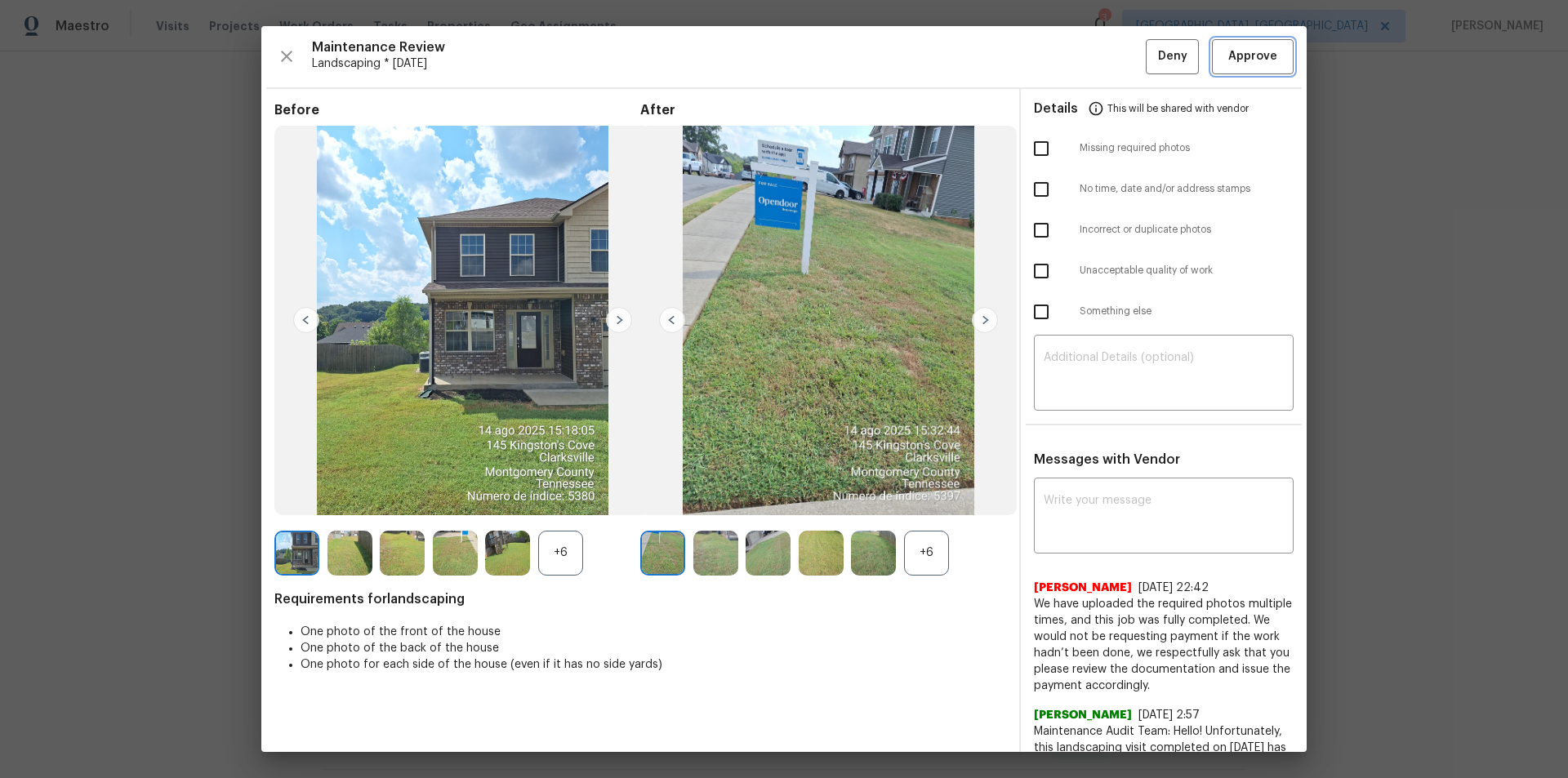
click at [1115, 64] on span "Approve" at bounding box center [1253, 57] width 49 height 21
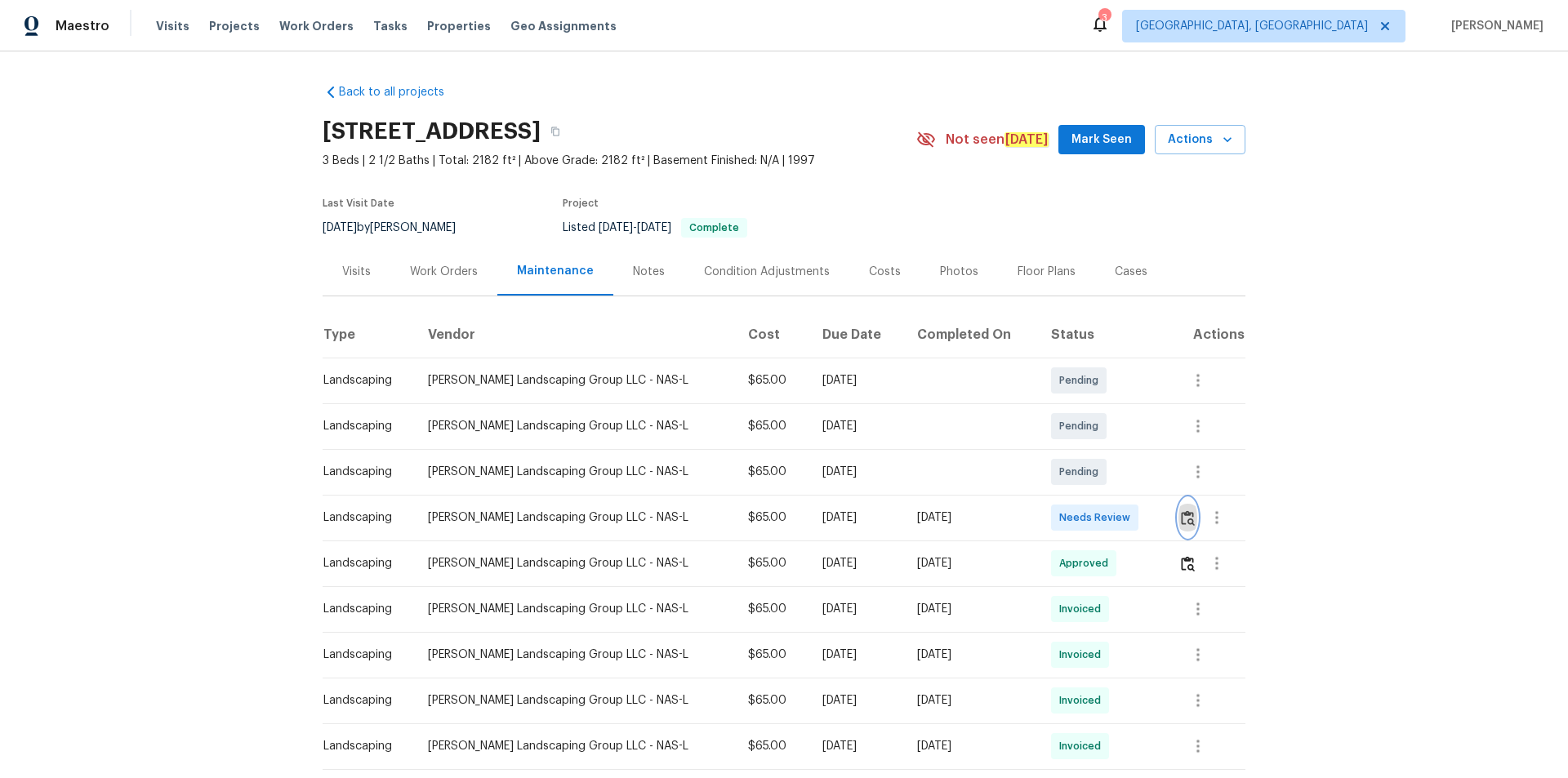
click at [1115, 515] on button "button" at bounding box center [1187, 518] width 19 height 39
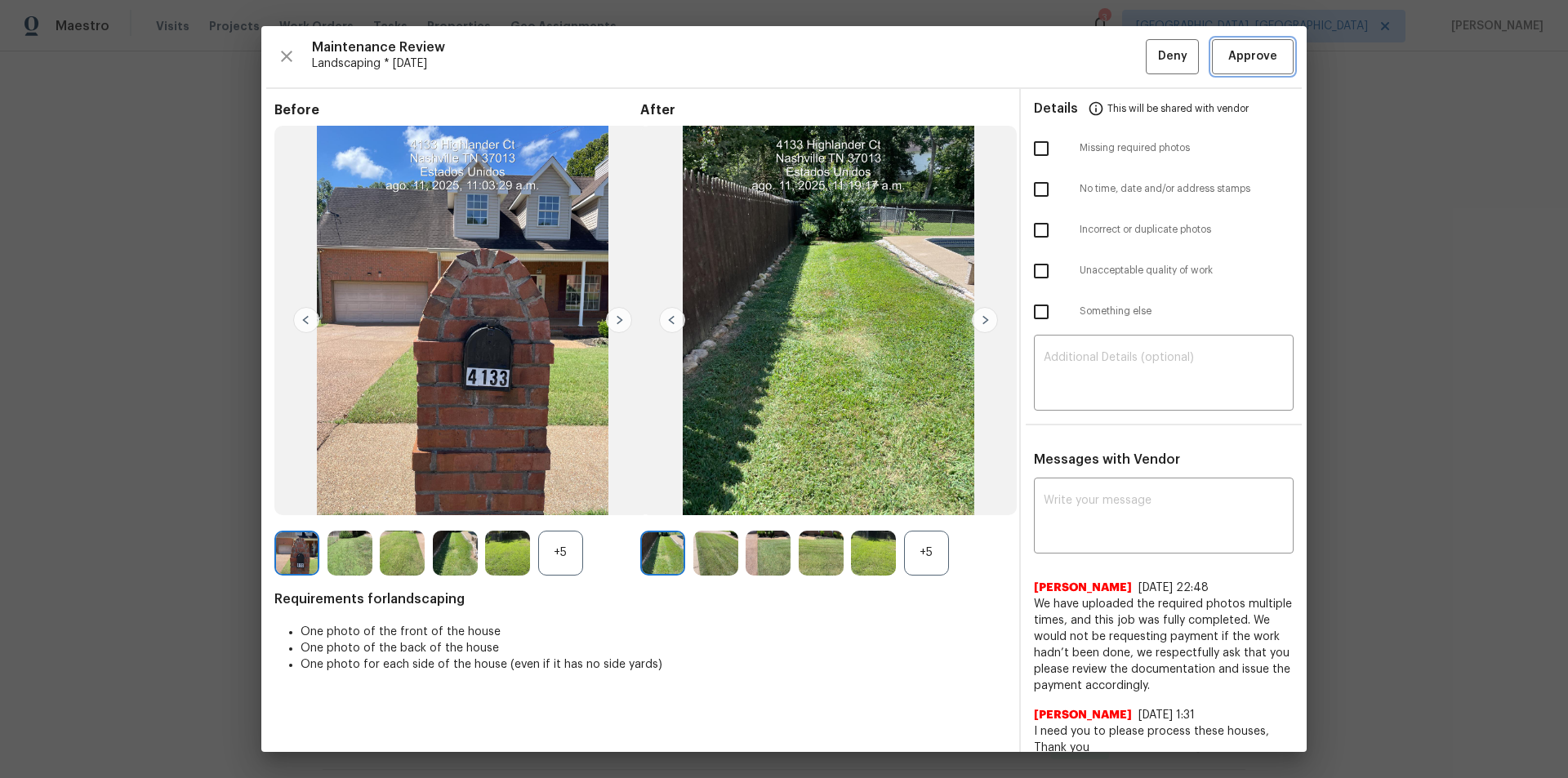
drag, startPoint x: 1270, startPoint y: 59, endPoint x: 1362, endPoint y: 210, distance: 176.8
click at [1115, 60] on button "Approve" at bounding box center [1253, 57] width 82 height 35
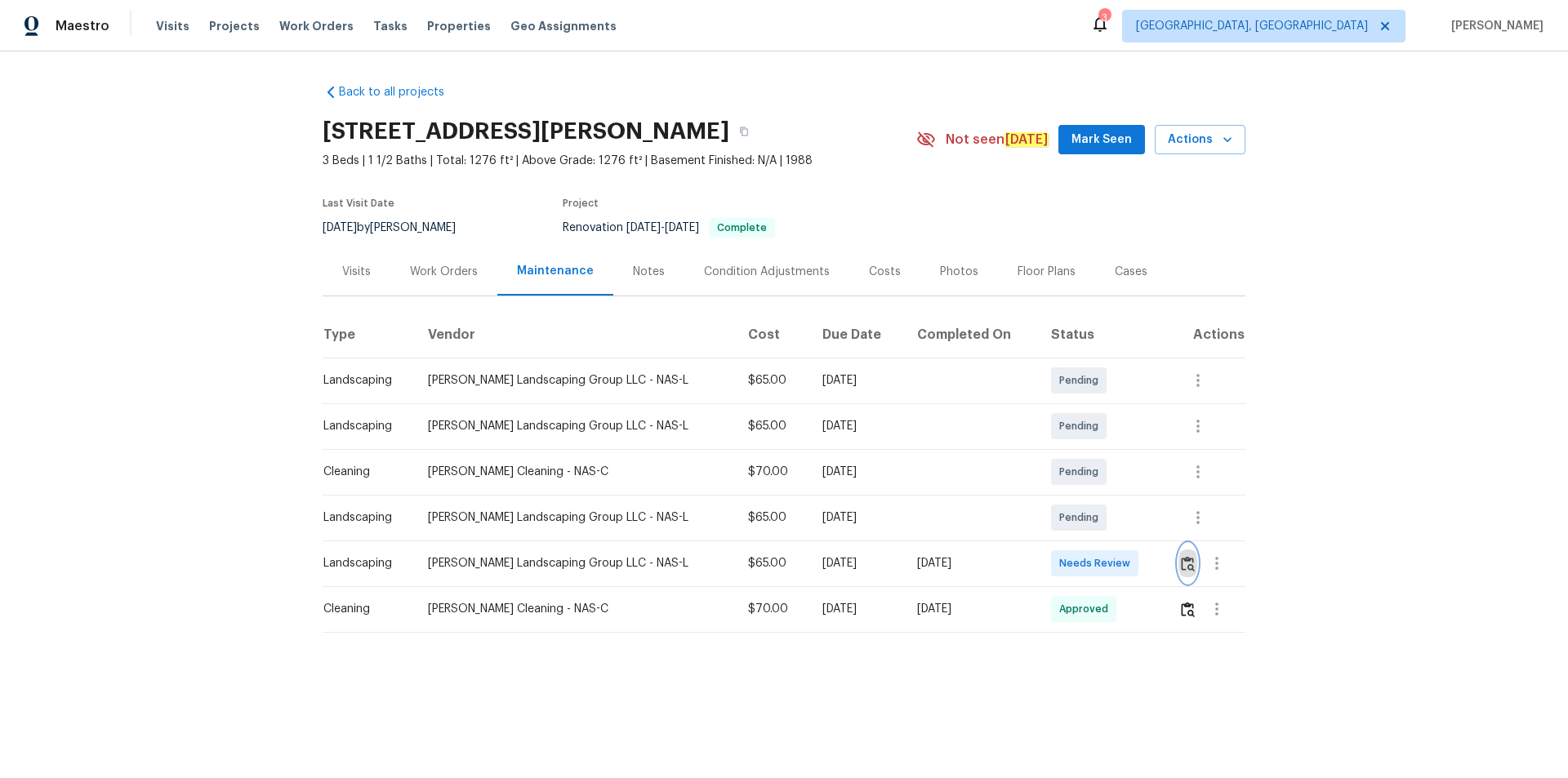
click at [1115, 522] on img "button" at bounding box center [1187, 563] width 14 height 16
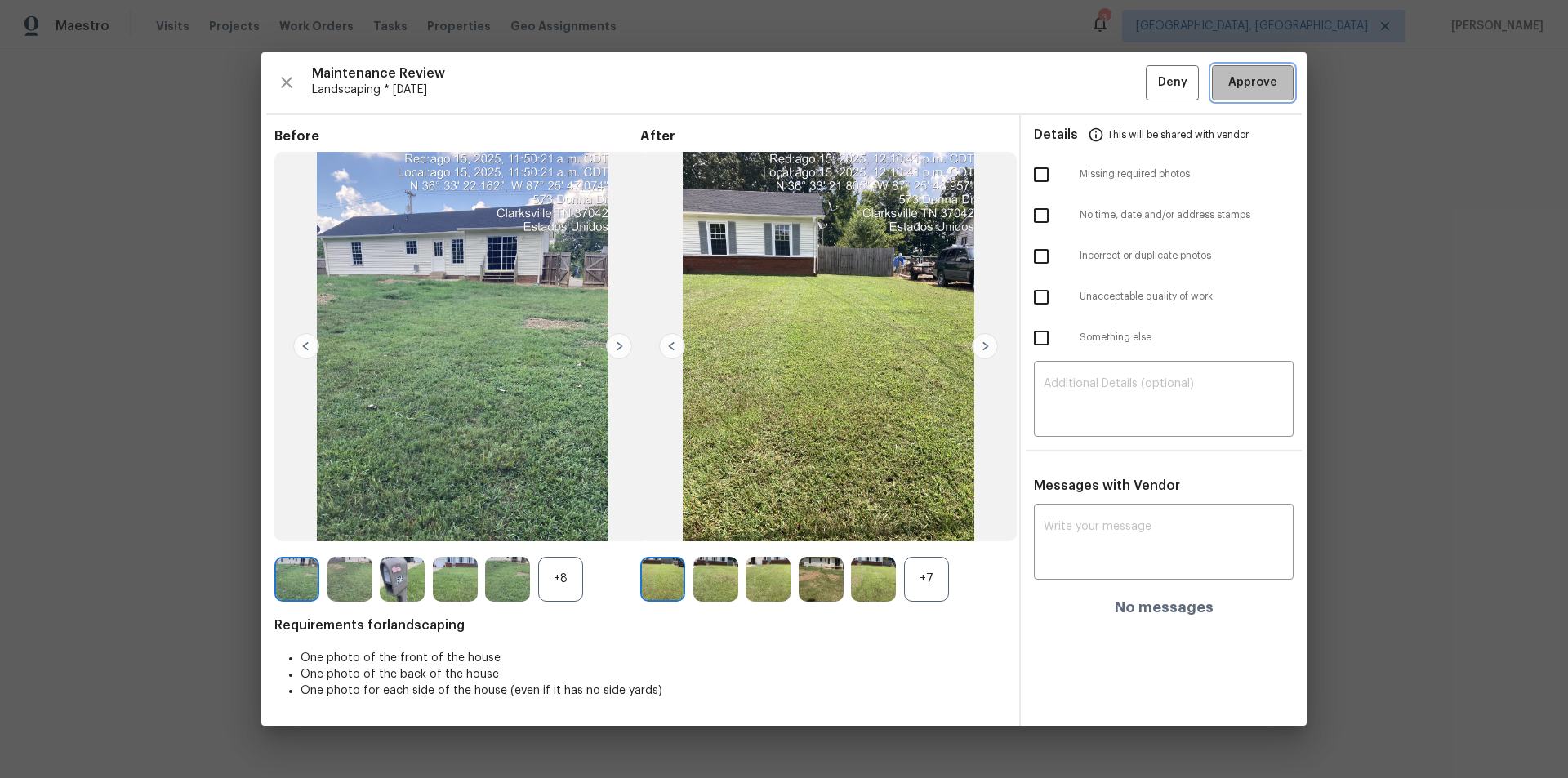
click at [1115, 78] on span "Approve" at bounding box center [1253, 83] width 49 height 21
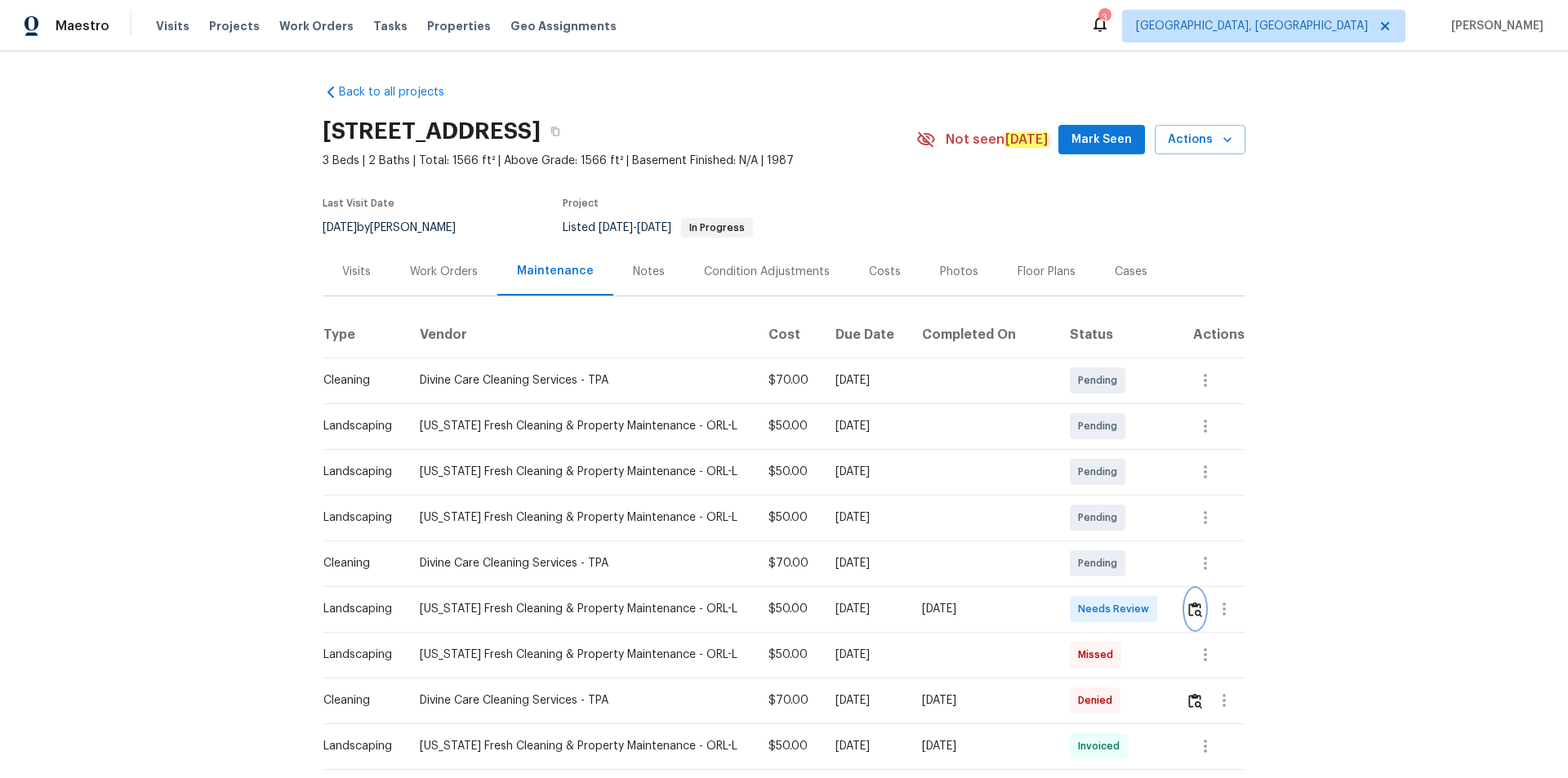
click at [1115, 522] on img "button" at bounding box center [1195, 609] width 14 height 16
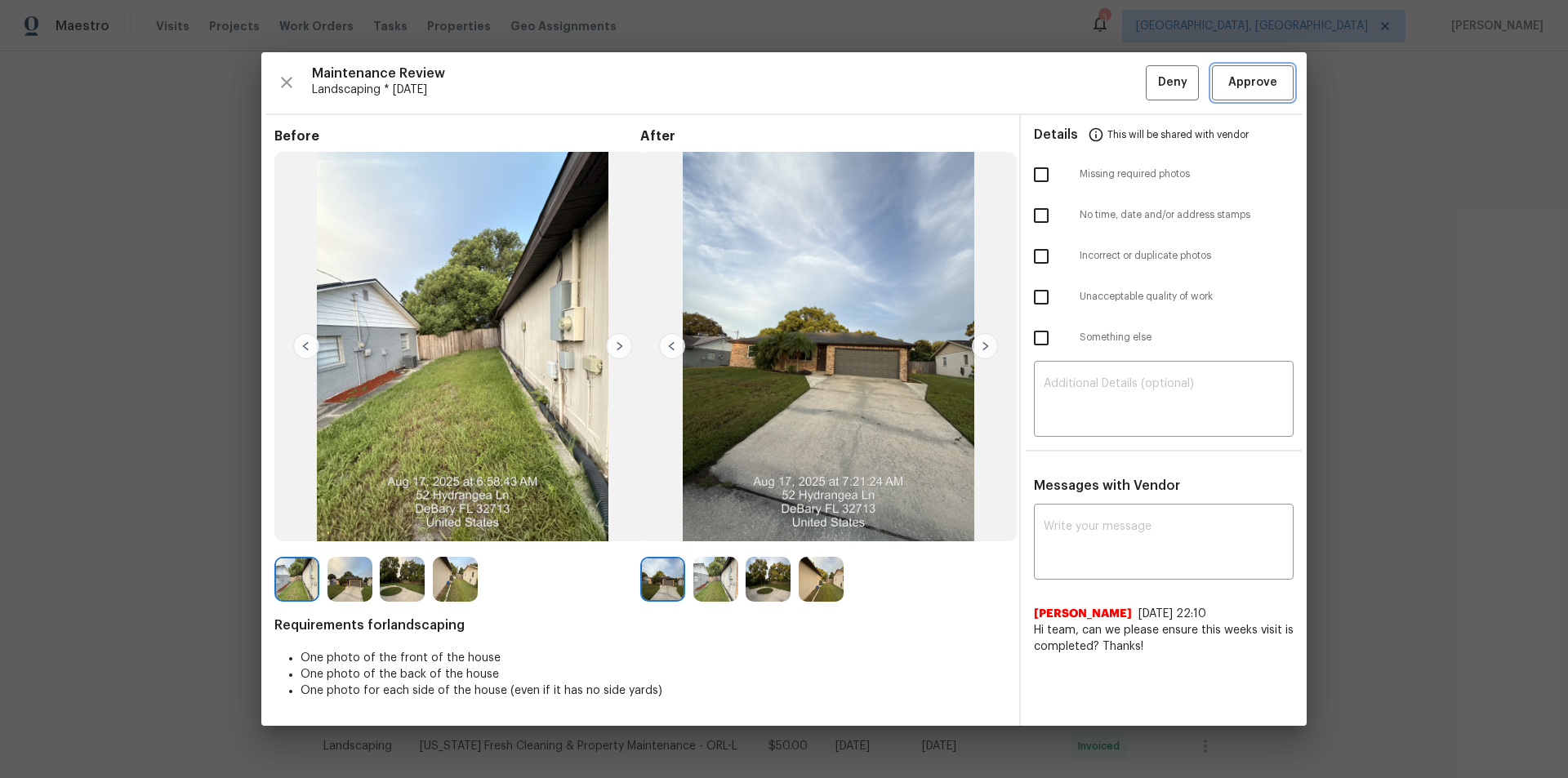
drag, startPoint x: 1271, startPoint y: 82, endPoint x: 1274, endPoint y: 164, distance: 82.1
click at [1115, 85] on span "Approve" at bounding box center [1253, 83] width 49 height 21
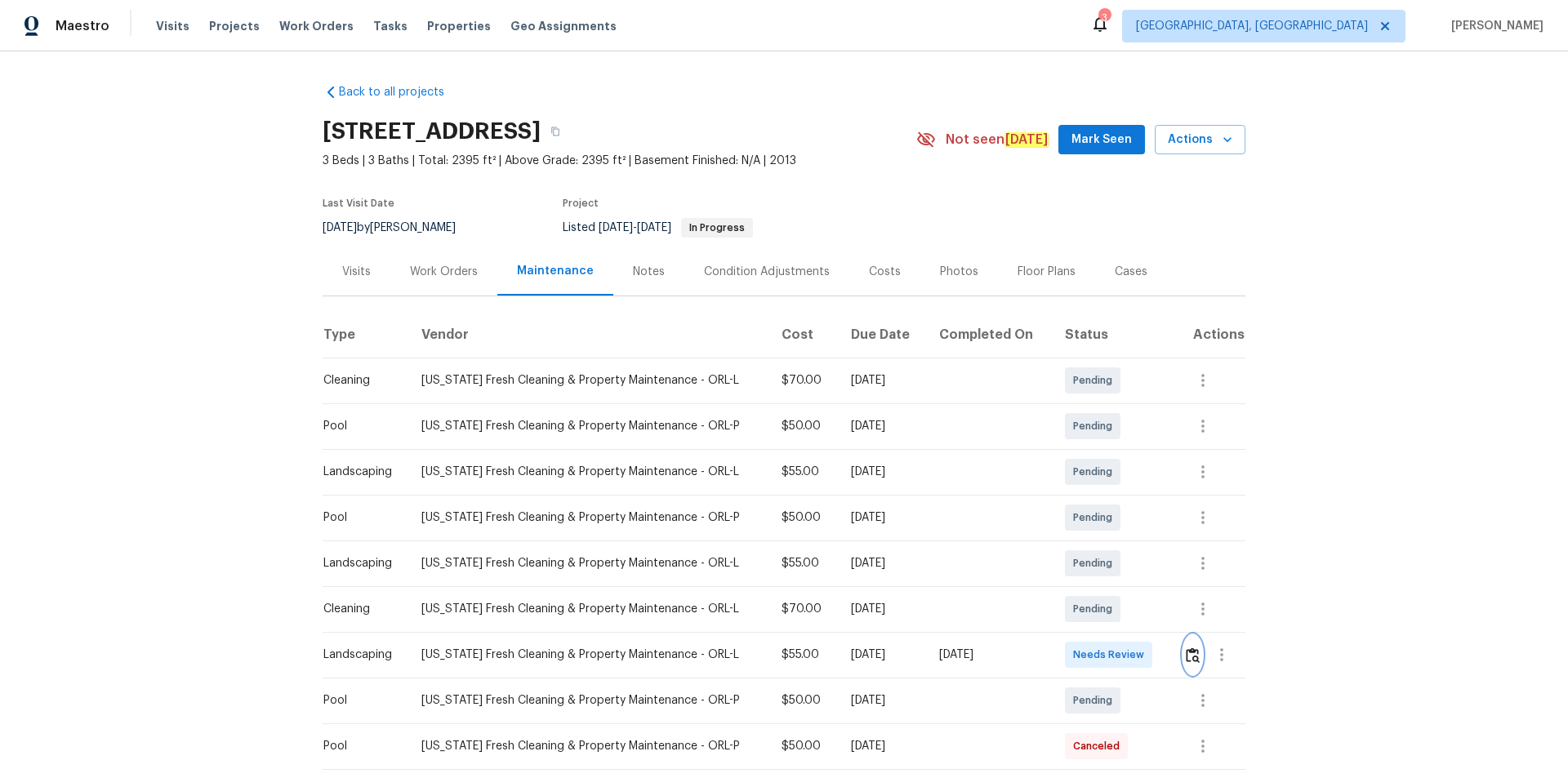
click at [1115, 522] on img "button" at bounding box center [1192, 655] width 14 height 16
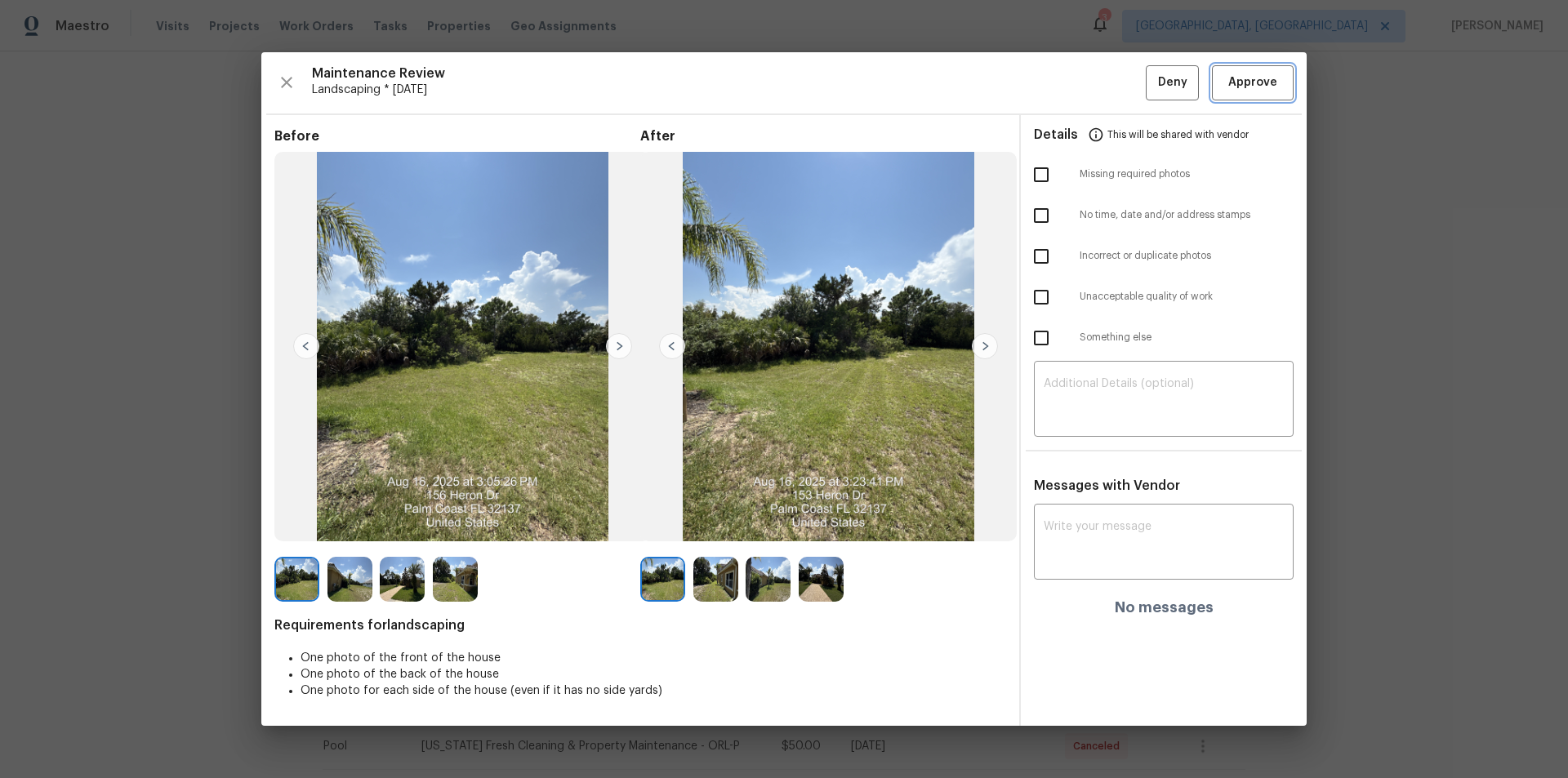
click at [1115, 86] on span "Approve" at bounding box center [1253, 83] width 49 height 21
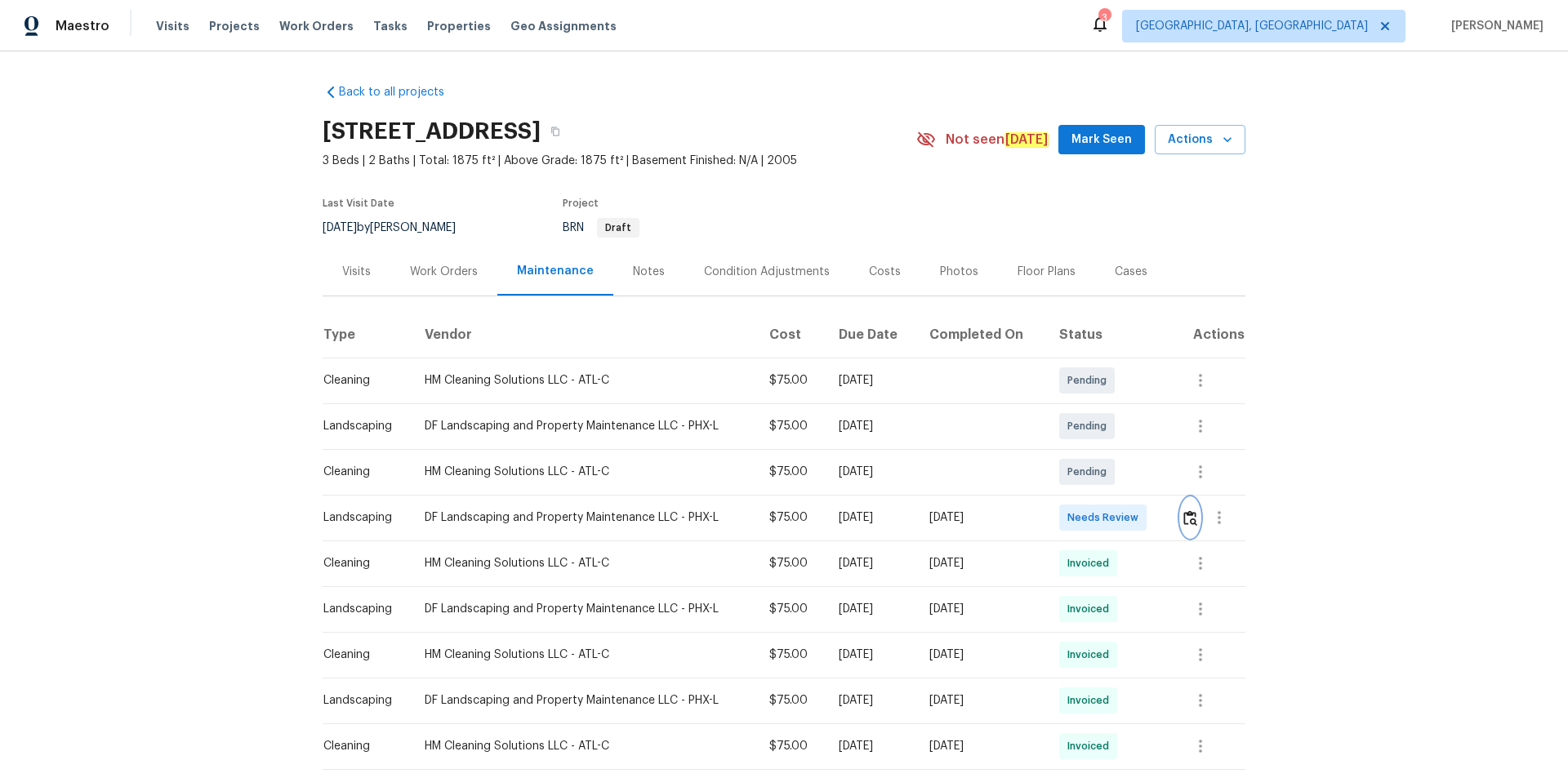
click at [1185, 514] on img "button" at bounding box center [1190, 518] width 14 height 16
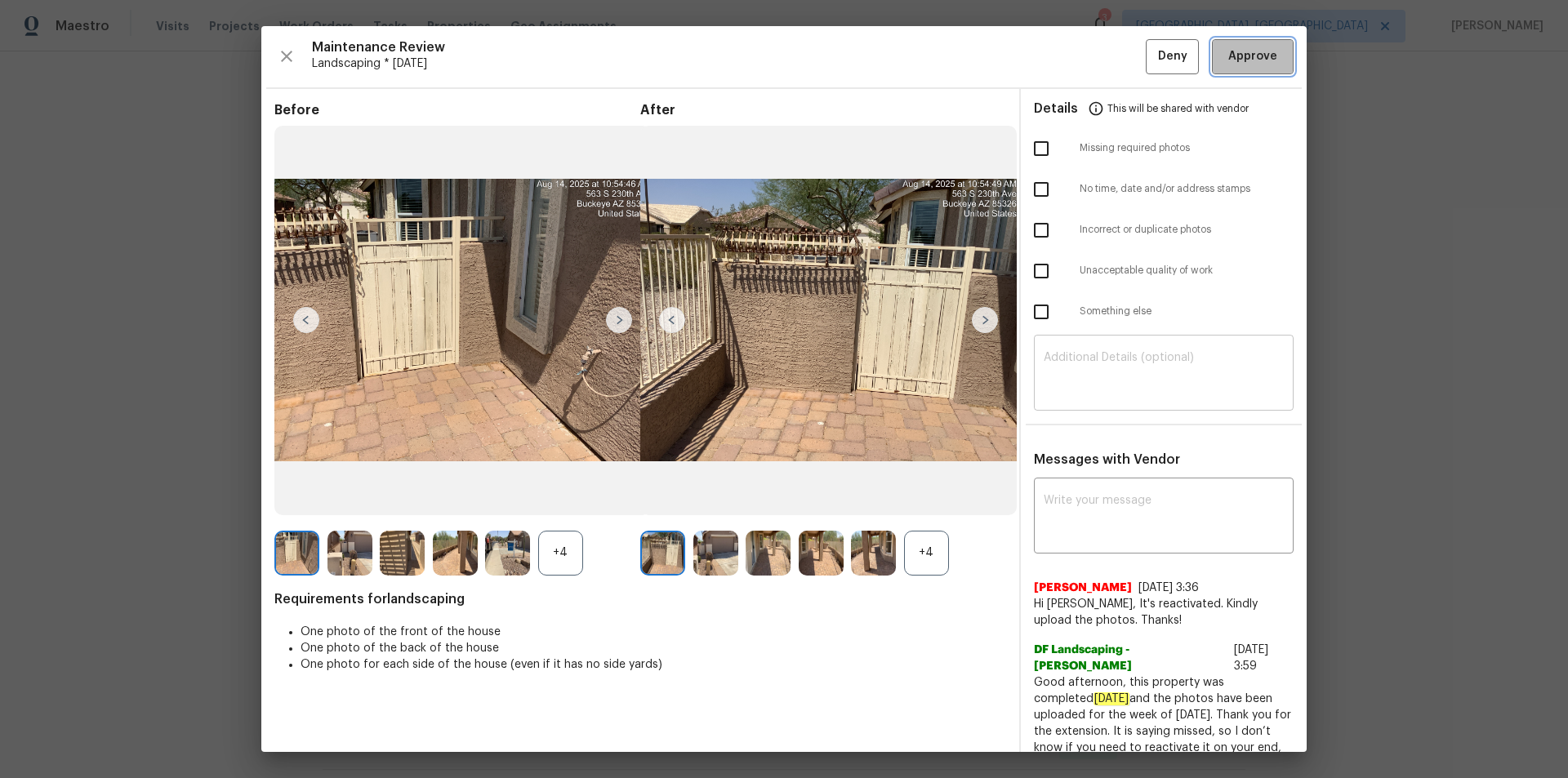
drag, startPoint x: 1256, startPoint y: 62, endPoint x: 1226, endPoint y: 383, distance: 322.4
click at [1256, 65] on span "Approve" at bounding box center [1253, 57] width 49 height 21
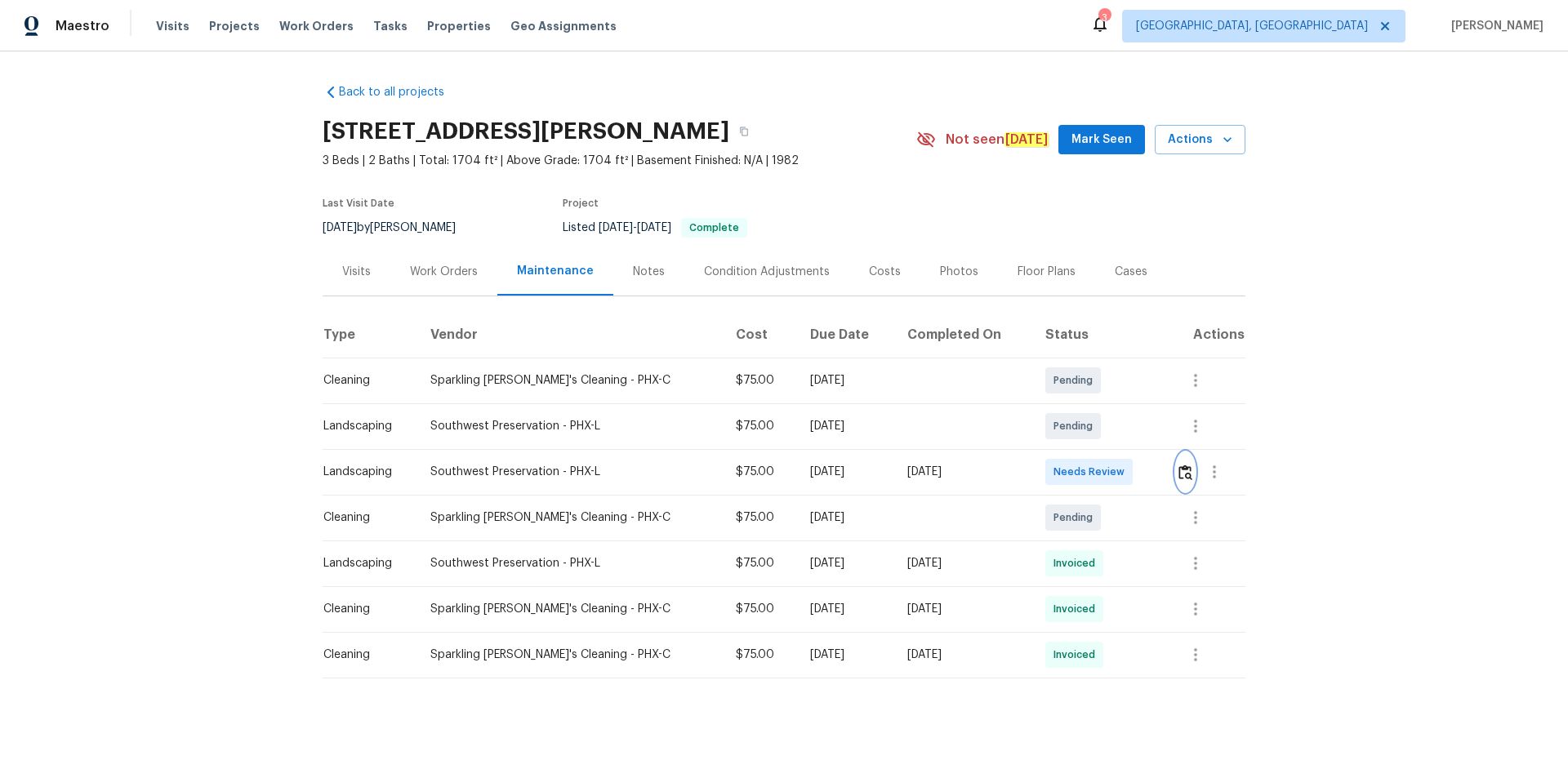
click at [1176, 464] on button "button" at bounding box center [1186, 472] width 19 height 39
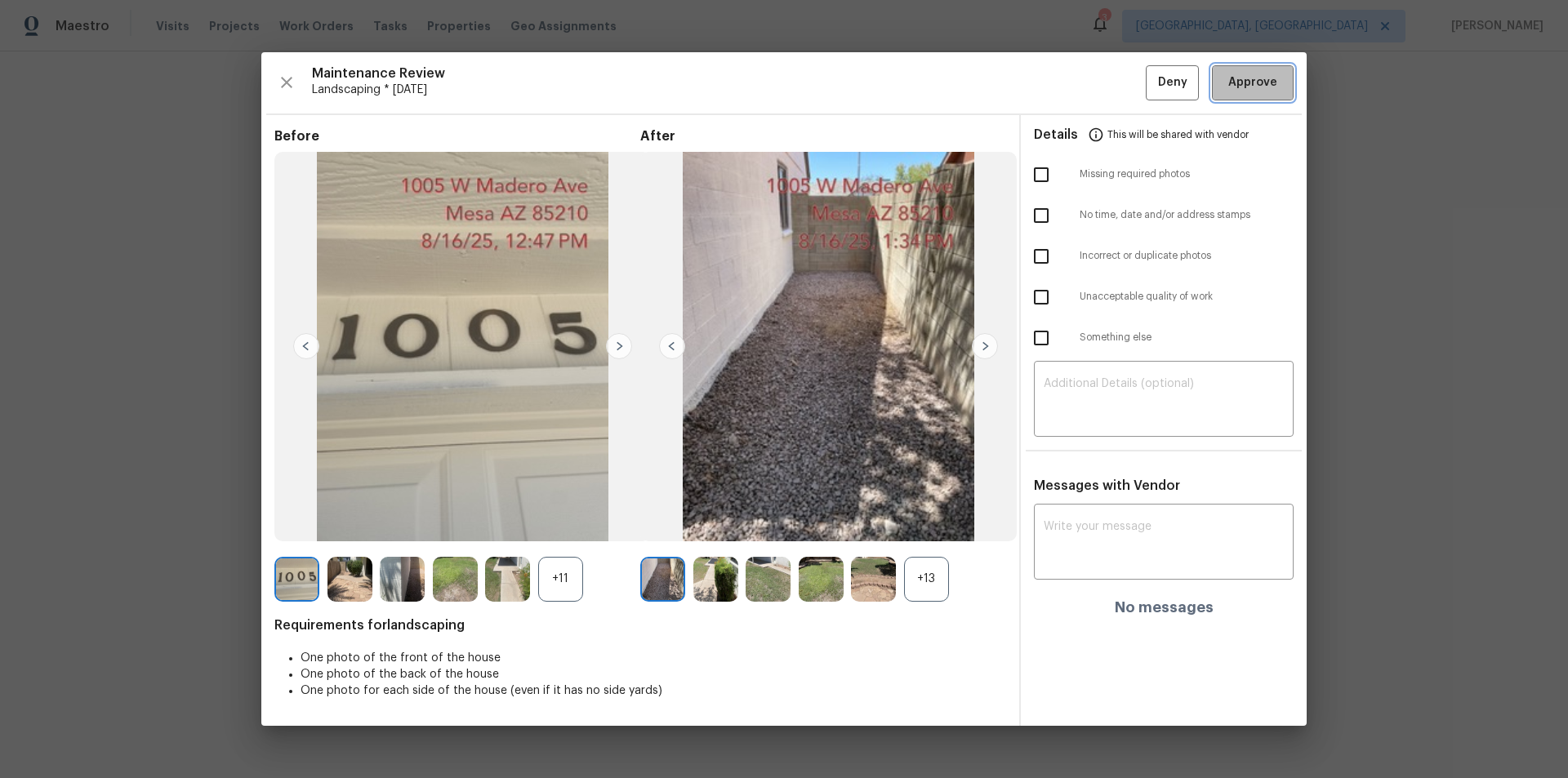
click at [1258, 76] on span "Approve" at bounding box center [1253, 83] width 49 height 21
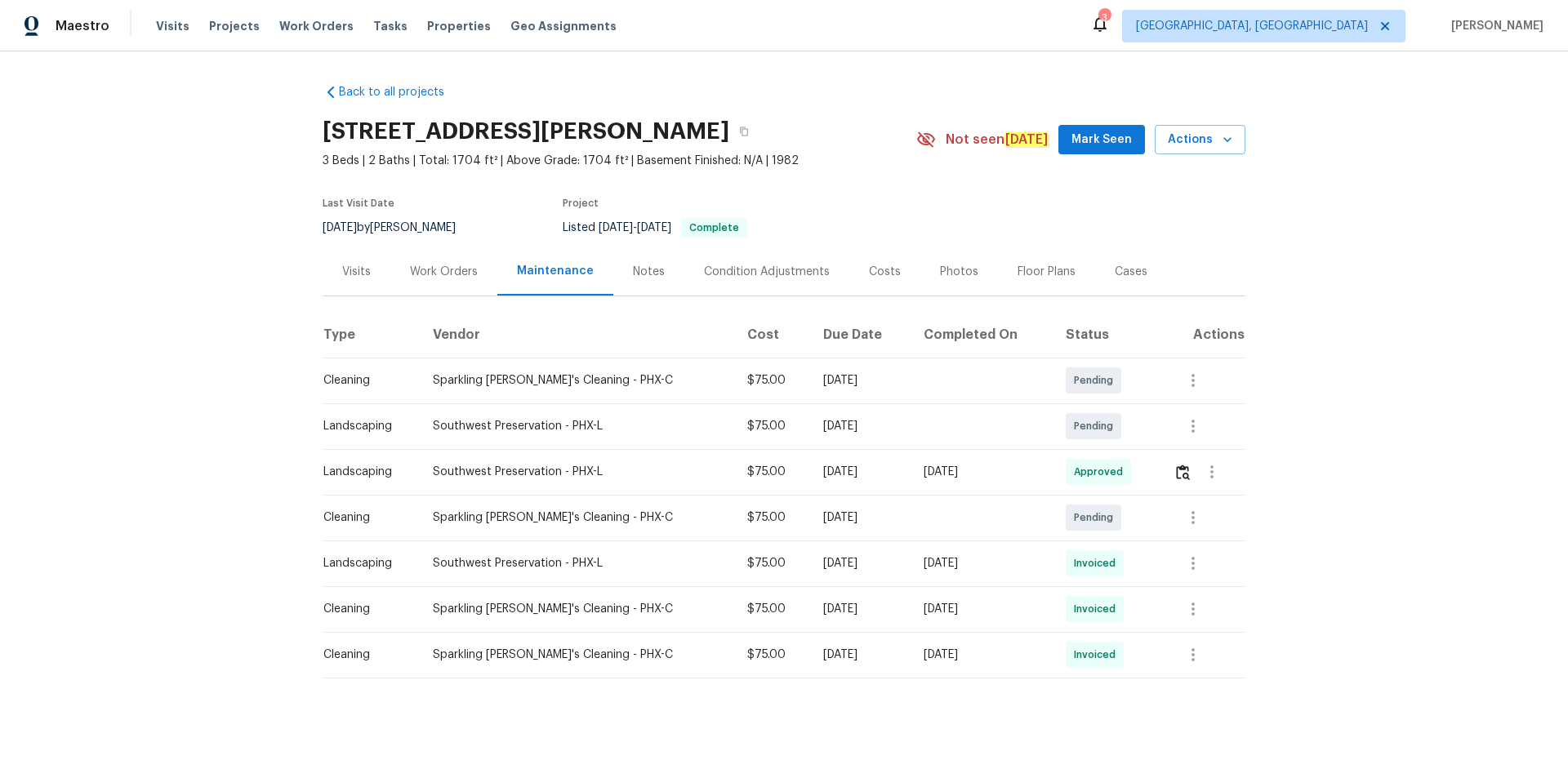
drag, startPoint x: 1007, startPoint y: 19, endPoint x: 966, endPoint y: -28, distance: 62.4
click at [966, 0] on html "Maestro Visits Projects Work Orders Tasks Properties Geo Assignments 3 Albuquer…" at bounding box center [784, 388] width 1568 height 777
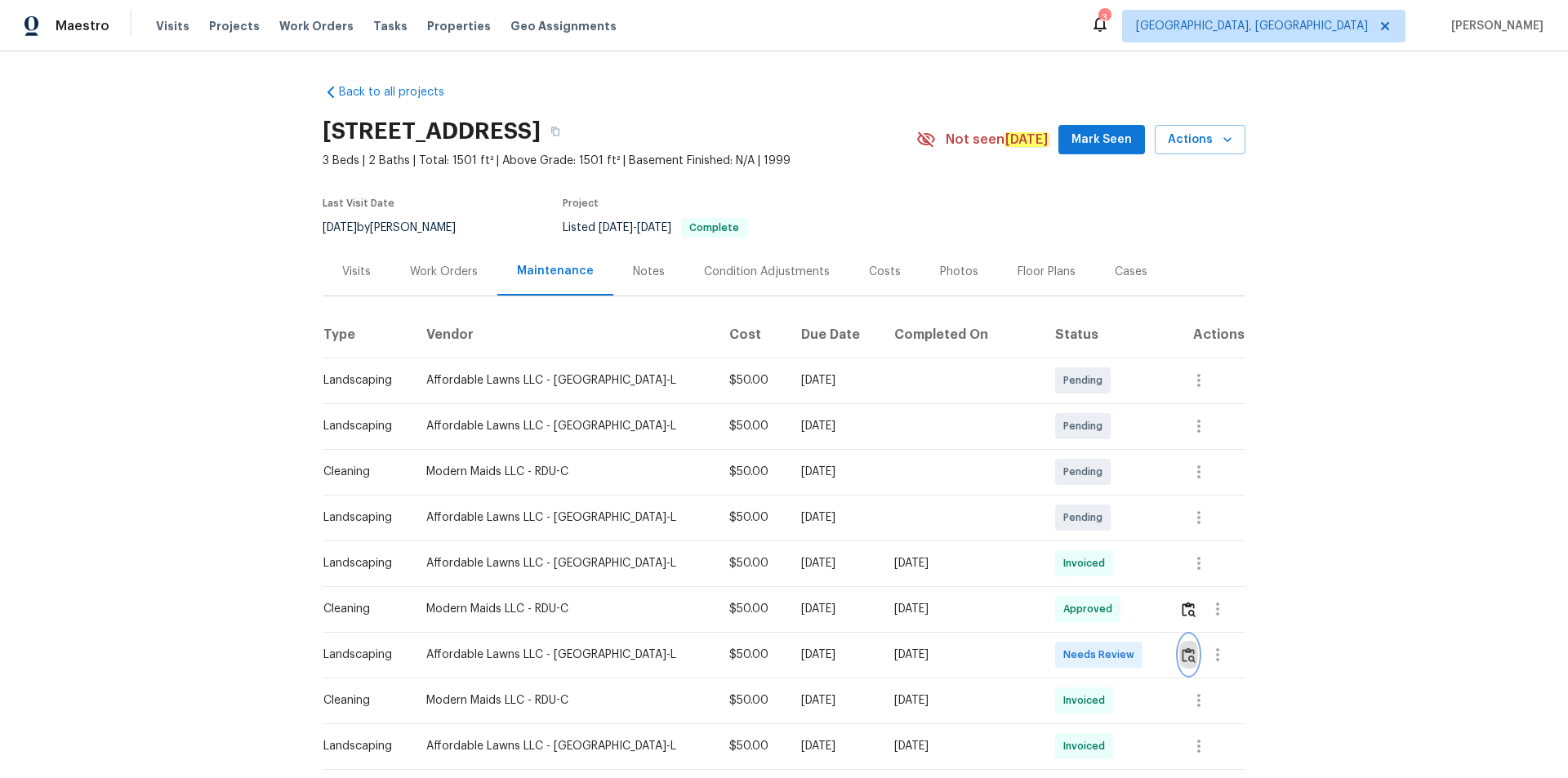
click at [1115, 522] on img "button" at bounding box center [1188, 655] width 14 height 16
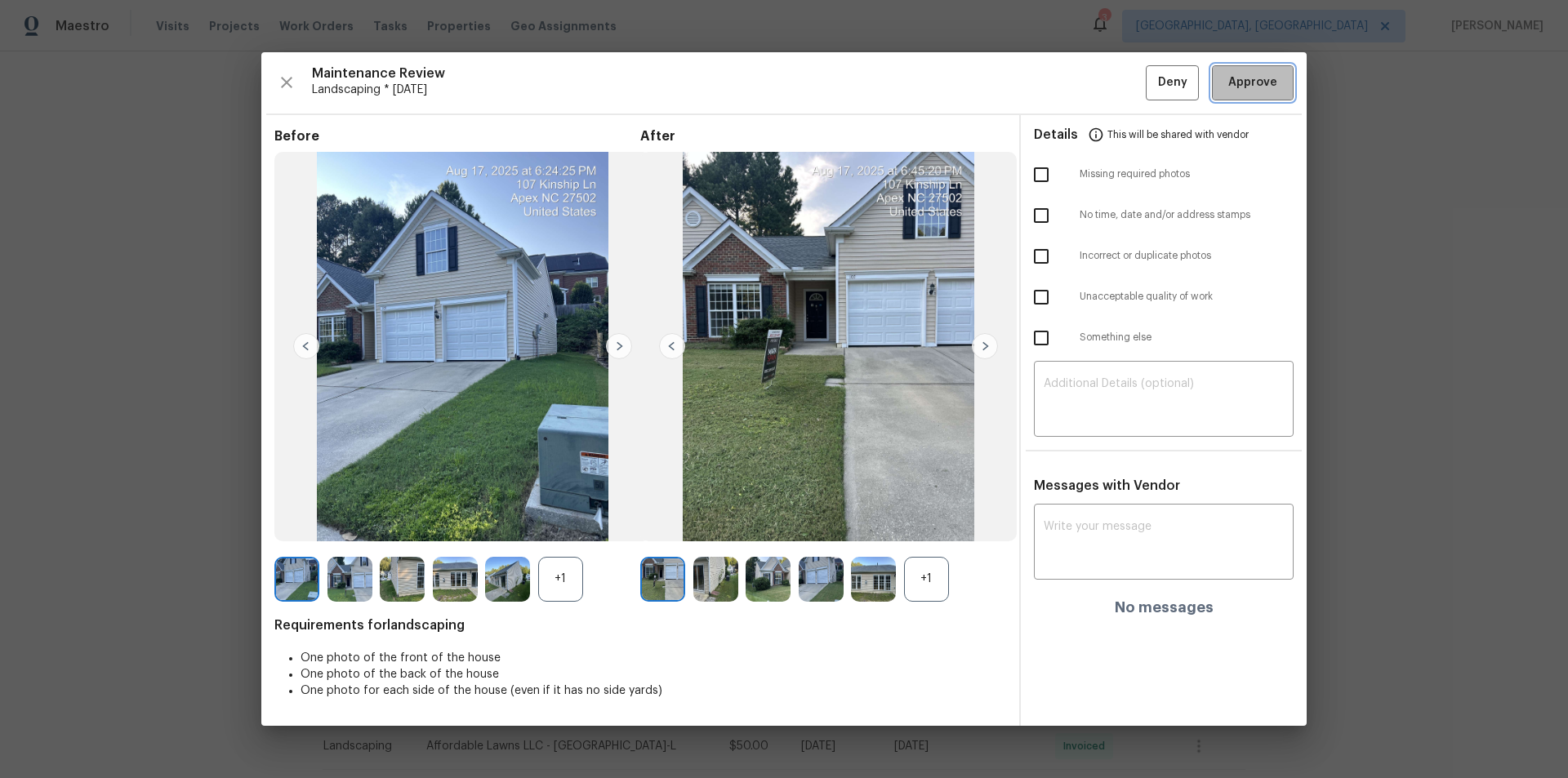
drag, startPoint x: 1290, startPoint y: 66, endPoint x: 1290, endPoint y: 170, distance: 104.0
click at [1115, 66] on button "Approve" at bounding box center [1253, 83] width 82 height 35
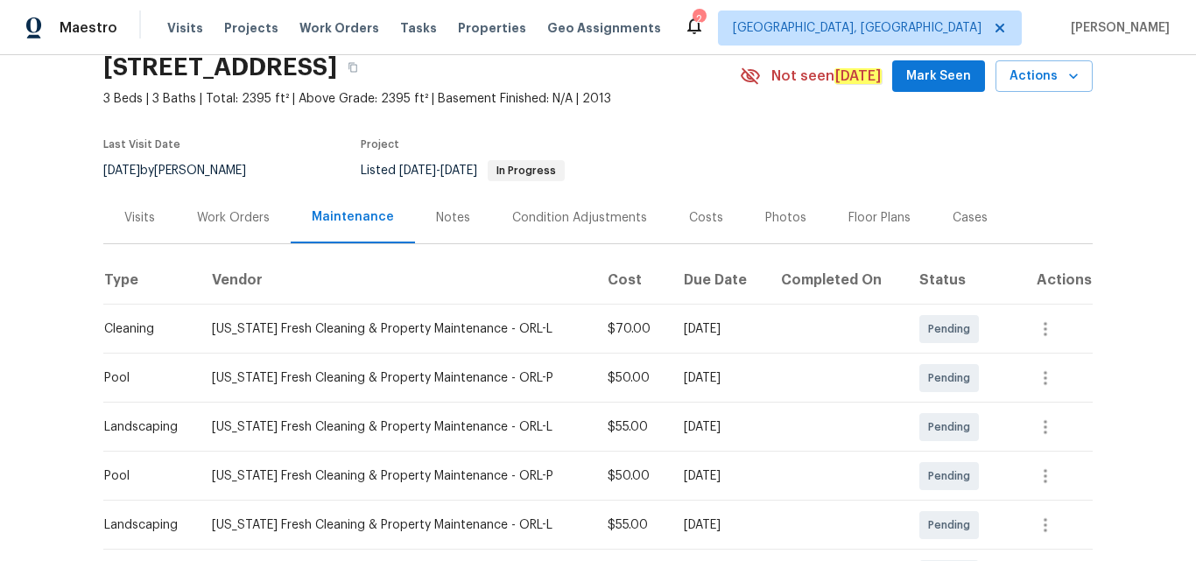
scroll to position [175, 0]
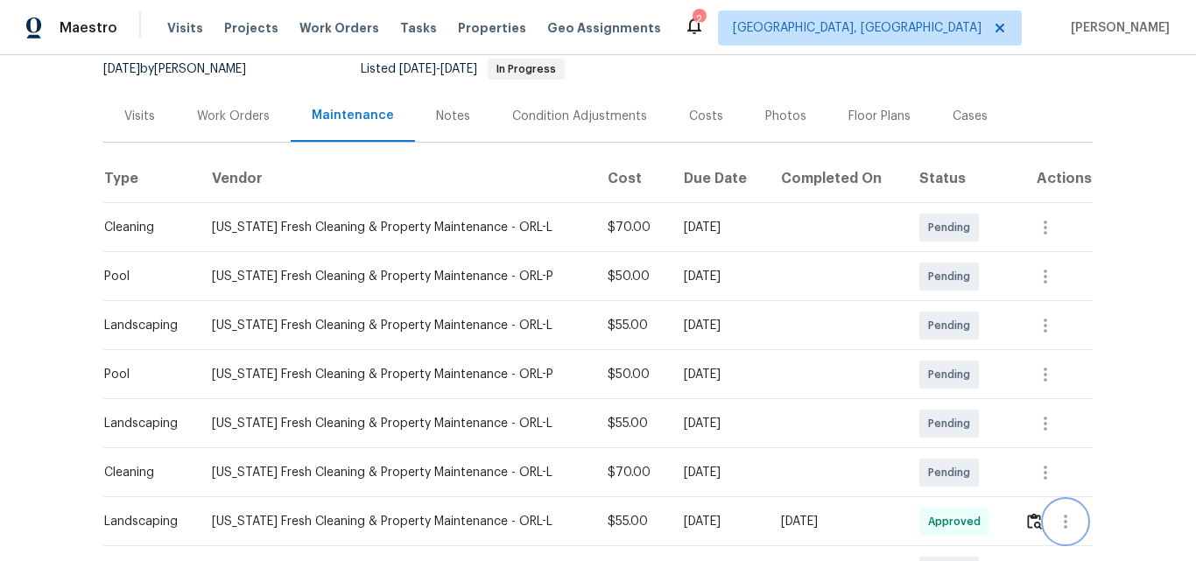
click at [1045, 517] on button "button" at bounding box center [1066, 522] width 42 height 42
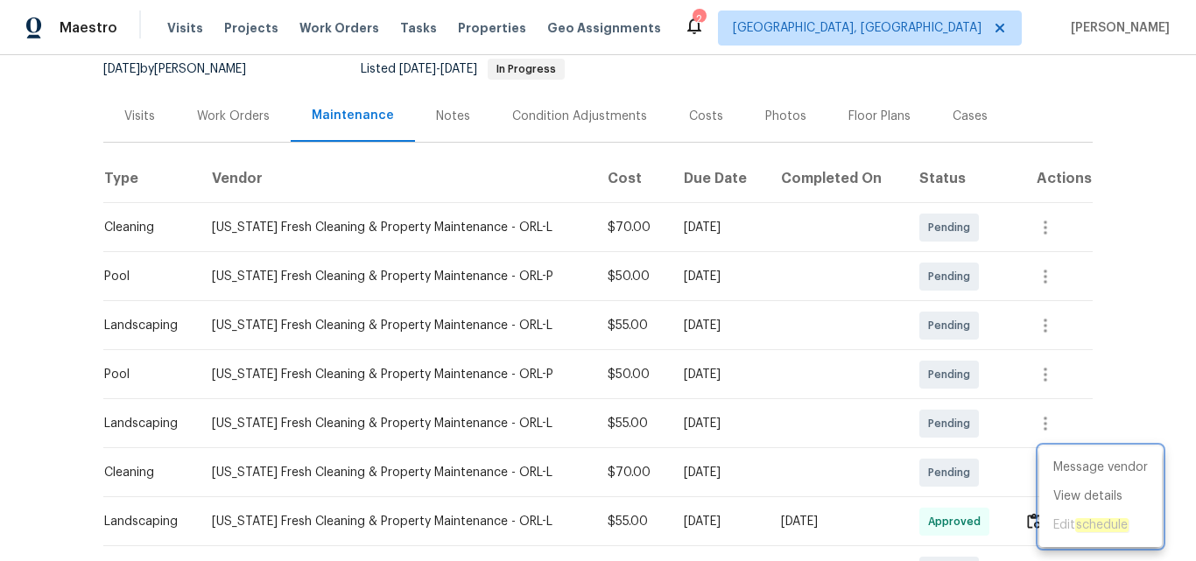
drag, startPoint x: 1003, startPoint y: 510, endPoint x: 1022, endPoint y: 512, distance: 18.6
click at [1007, 509] on div at bounding box center [598, 280] width 1196 height 561
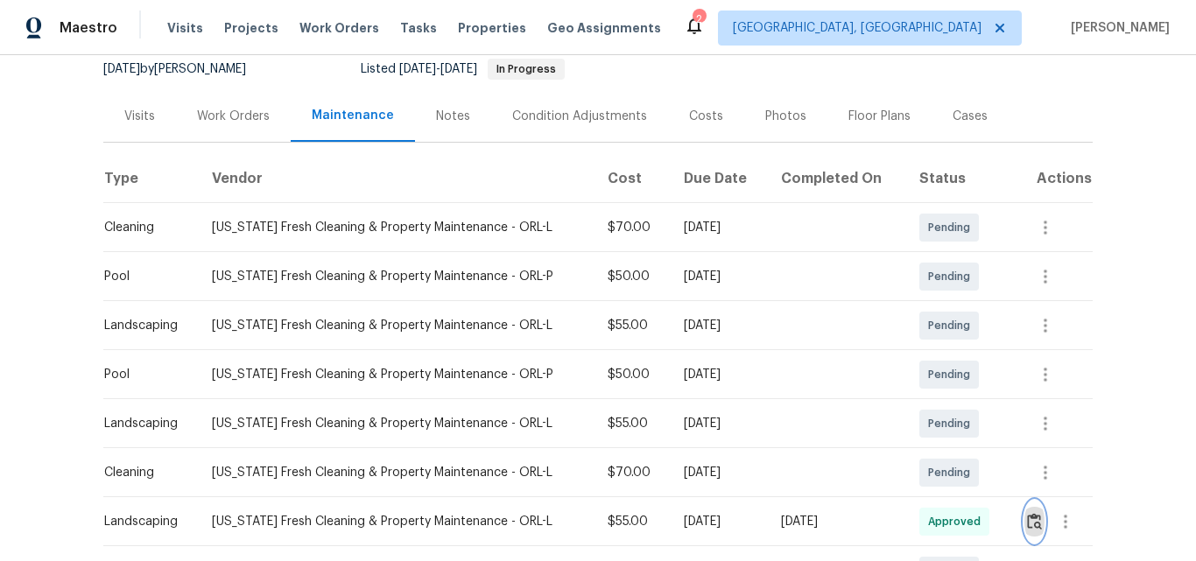
click at [1030, 524] on img "button" at bounding box center [1034, 521] width 15 height 17
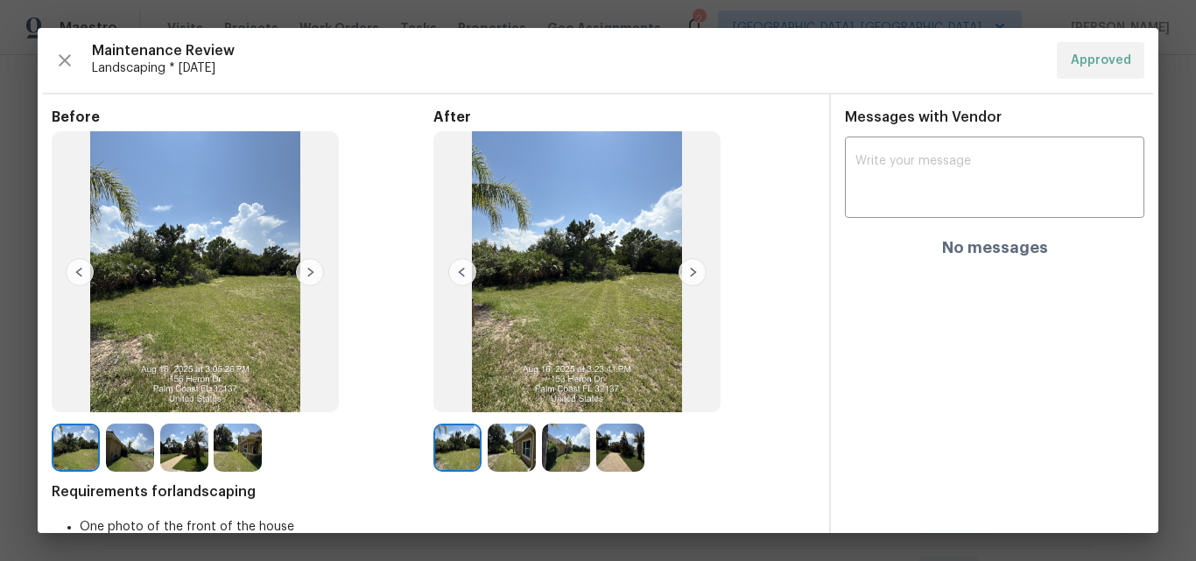
scroll to position [60, 0]
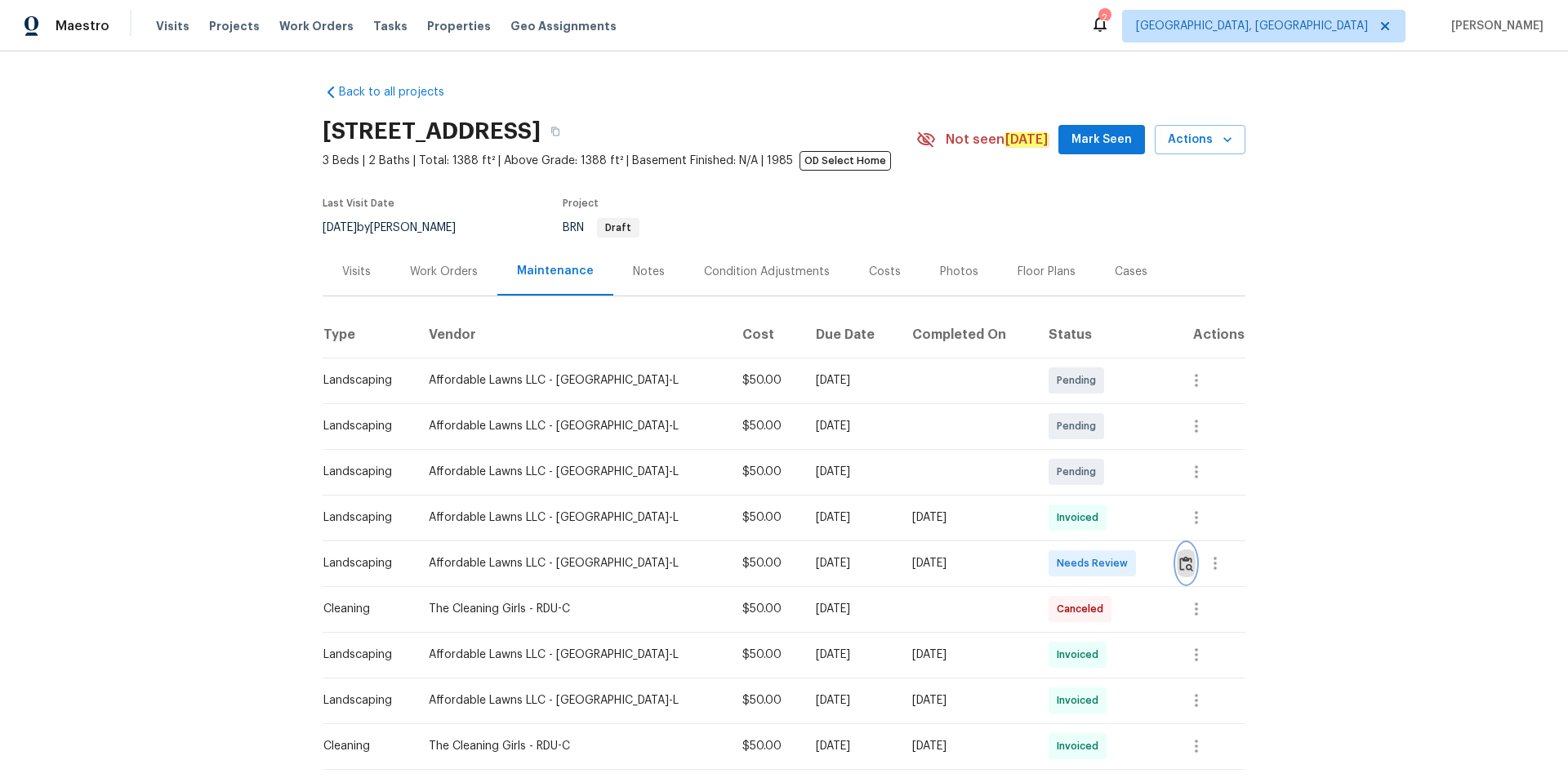
click at [1115, 522] on img "button" at bounding box center [1186, 563] width 14 height 16
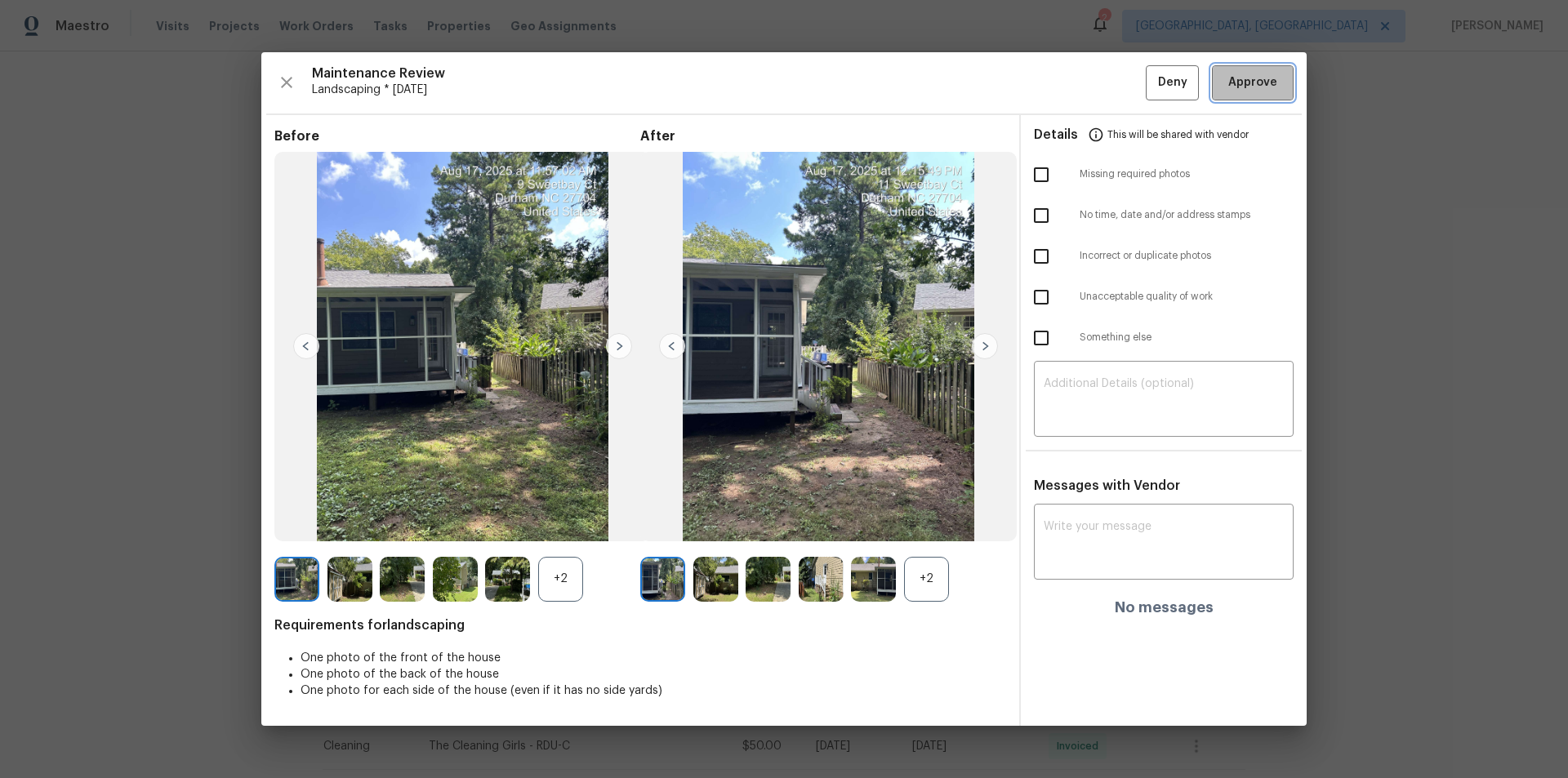
drag, startPoint x: 1258, startPoint y: 78, endPoint x: 1322, endPoint y: 340, distance: 269.7
click at [1115, 82] on span "Approve" at bounding box center [1253, 83] width 49 height 21
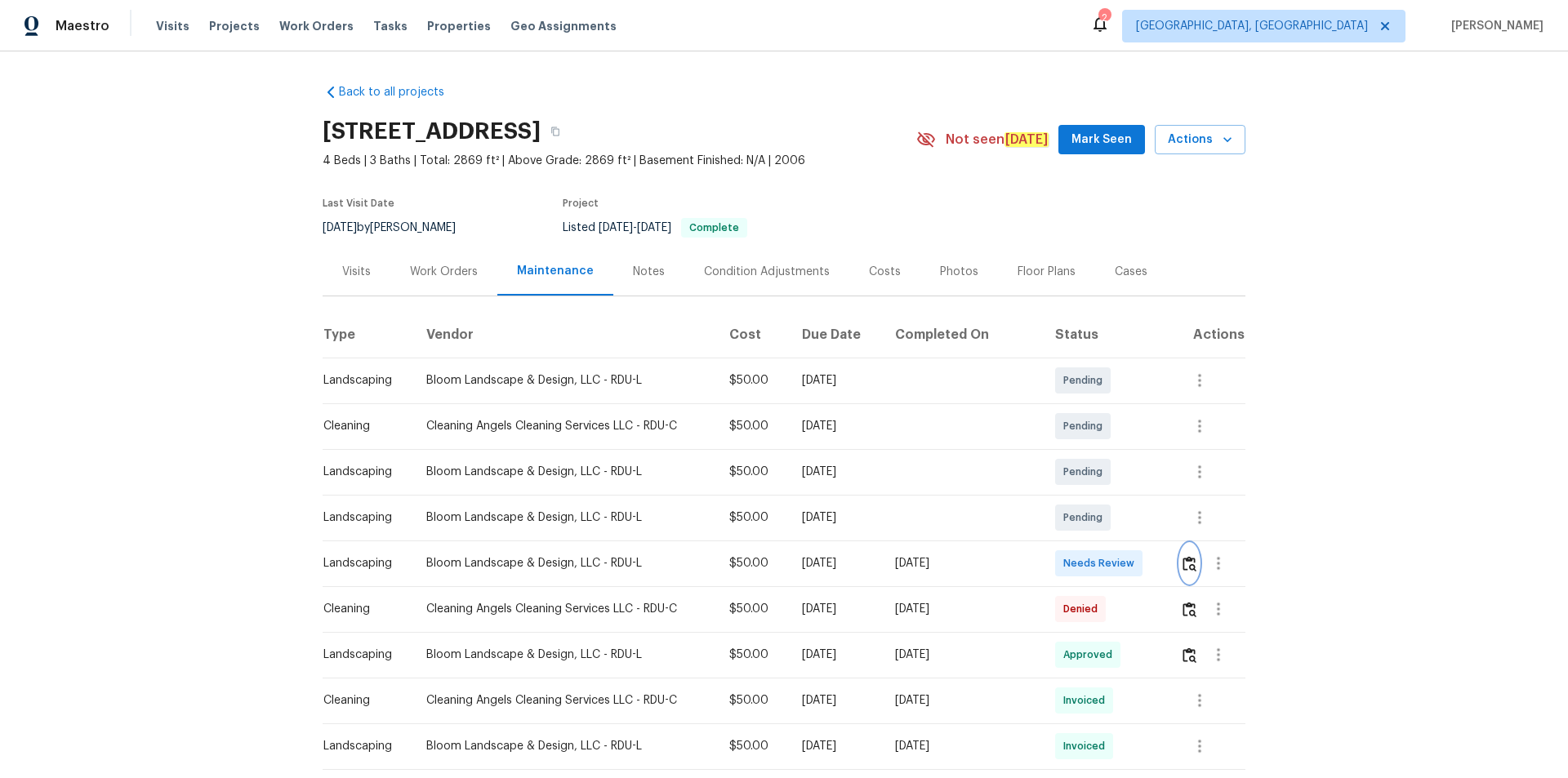
click at [1183, 563] on img "button" at bounding box center [1189, 563] width 14 height 16
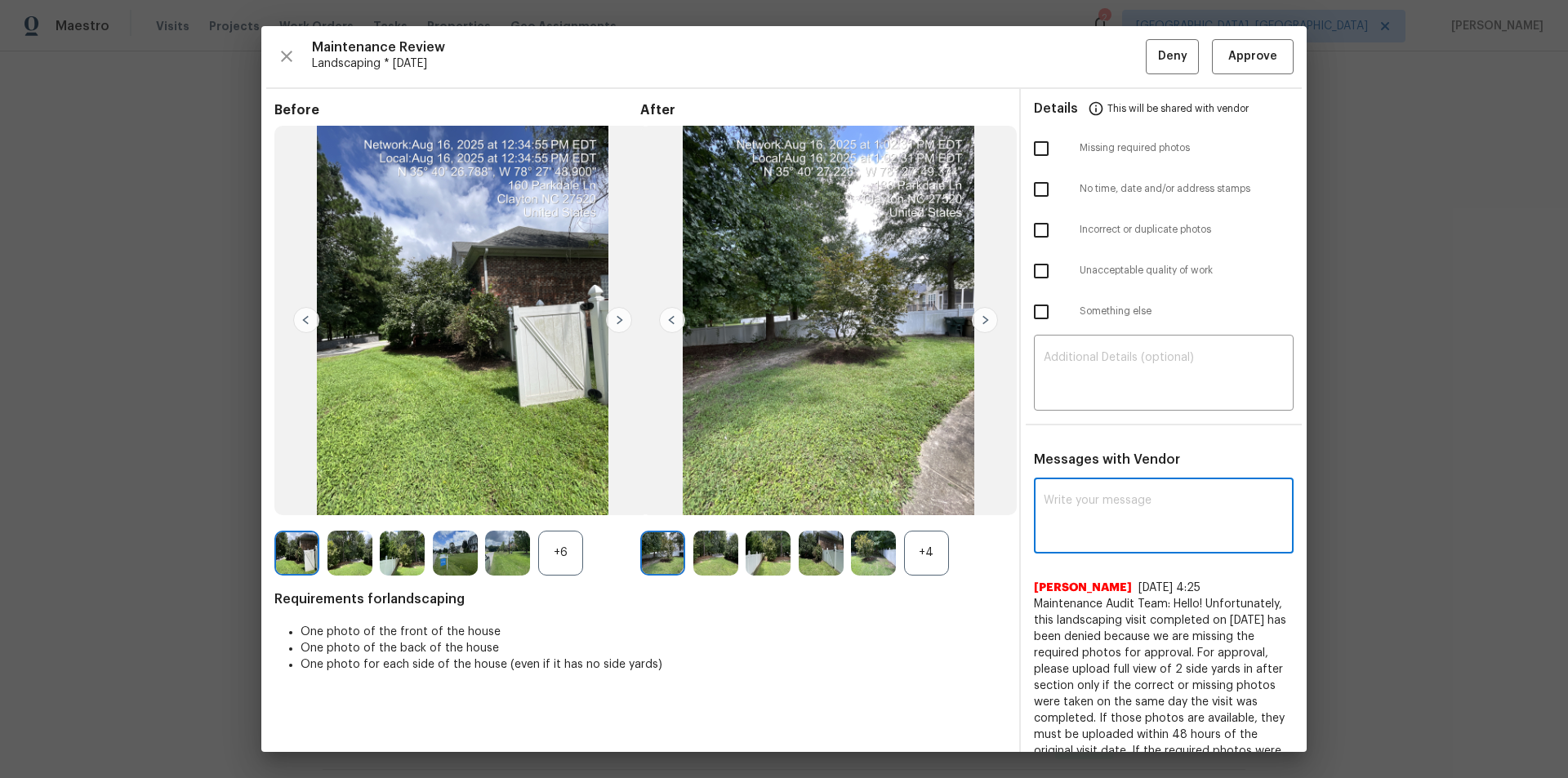
click at [1171, 507] on textarea at bounding box center [1163, 518] width 240 height 46
paste textarea "Maintenance Audit Team: Hello! After further review the visit has been approved…"
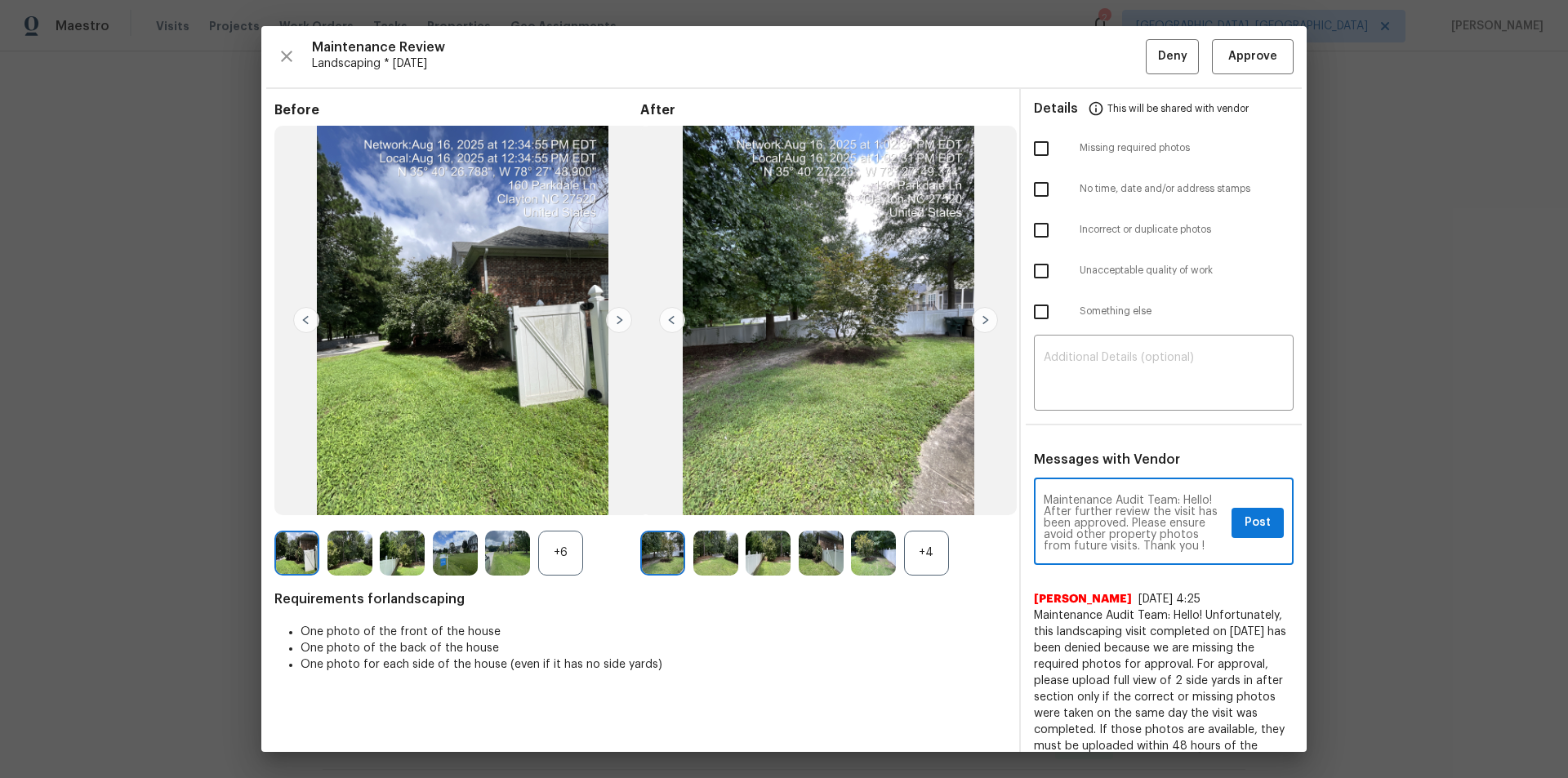
scroll to position [11, 0]
type textarea "Maintenance Audit Team: Hello! After further review the visit has been approved…"
drag, startPoint x: 1251, startPoint y: 527, endPoint x: 1251, endPoint y: 513, distance: 14.0
click at [1250, 524] on span "Post" at bounding box center [1257, 523] width 26 height 21
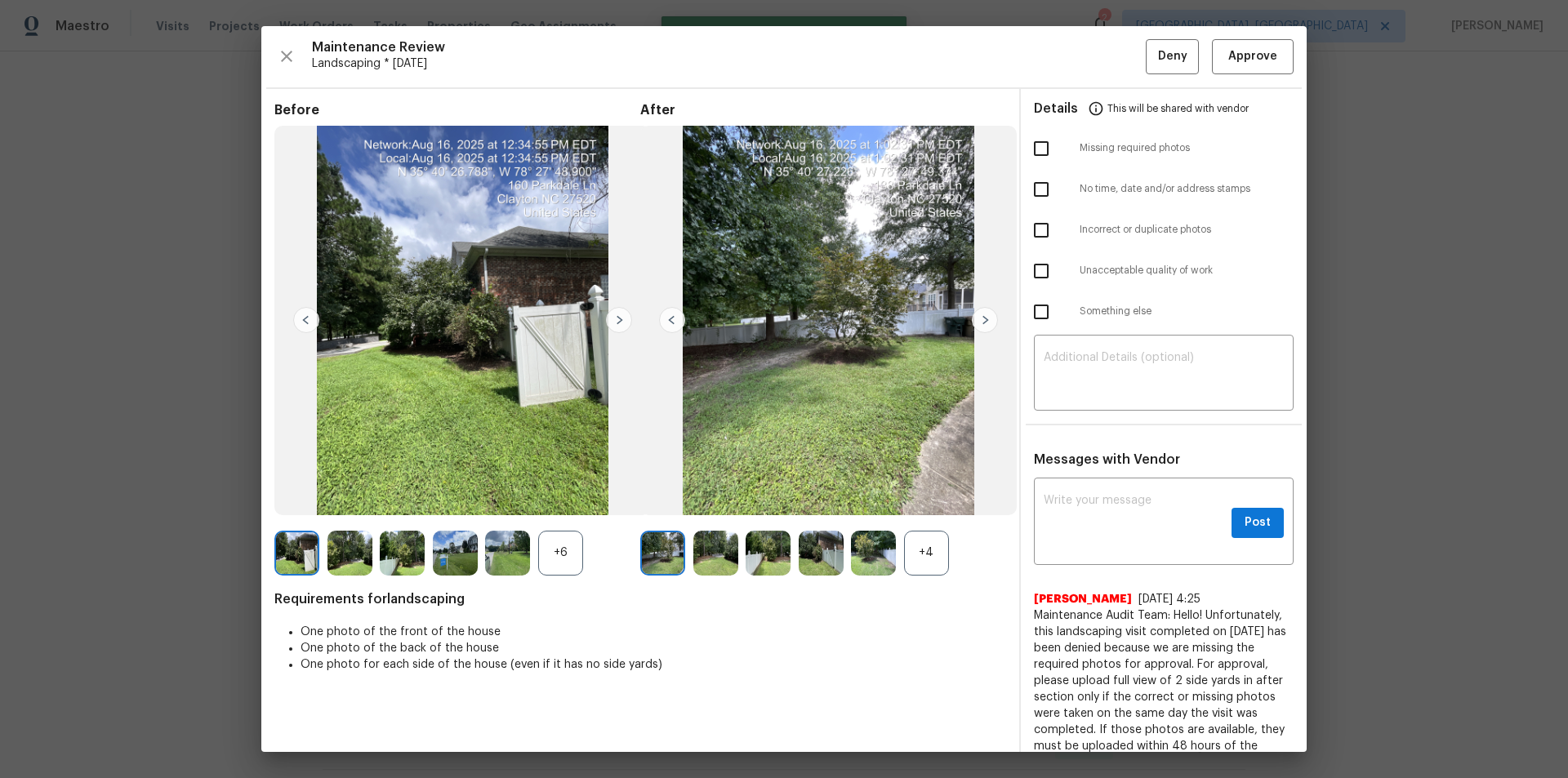
scroll to position [0, 0]
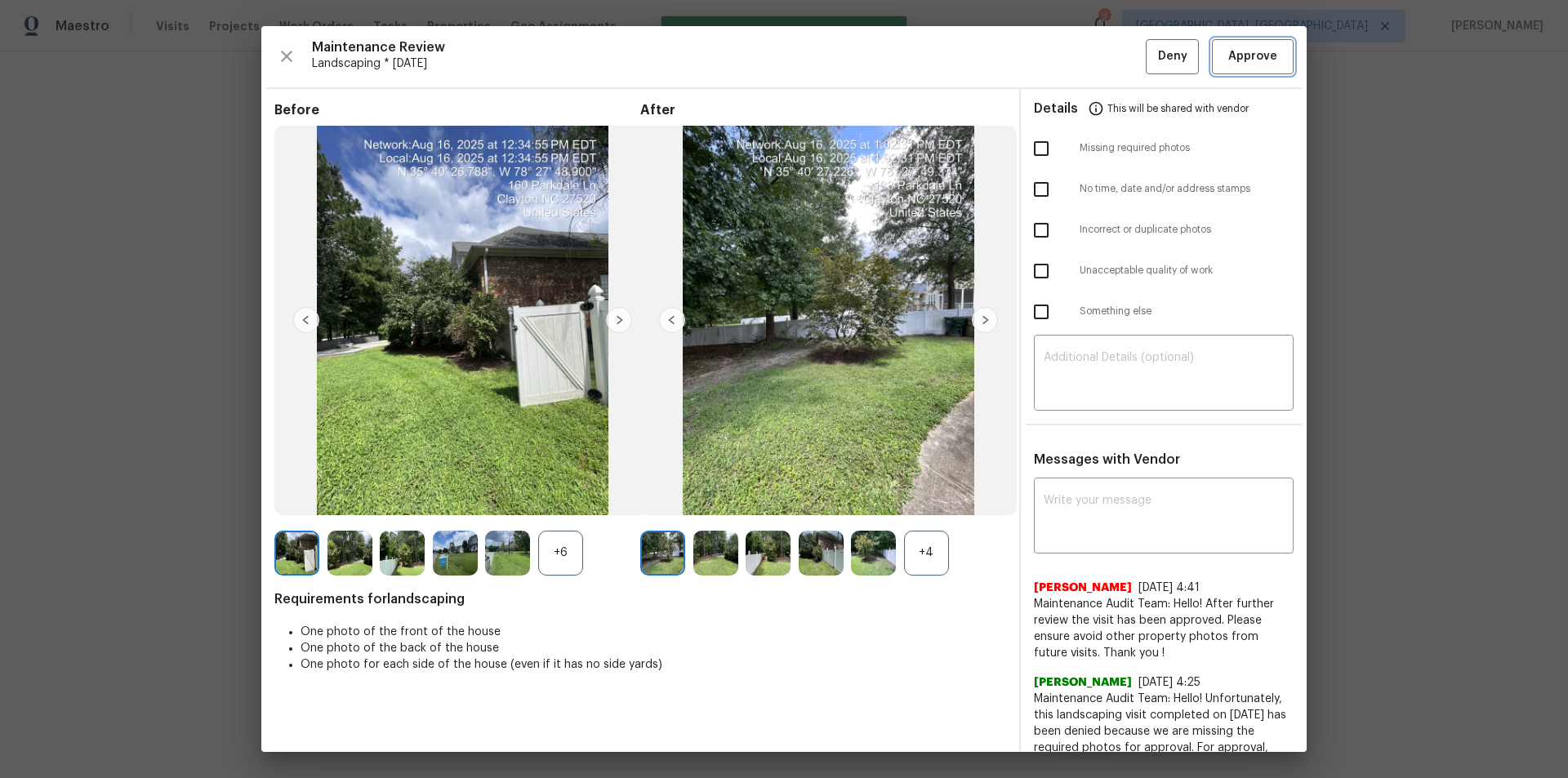
drag, startPoint x: 1255, startPoint y: 40, endPoint x: 1254, endPoint y: 121, distance: 81.0
click at [1255, 41] on button "Approve" at bounding box center [1253, 57] width 82 height 35
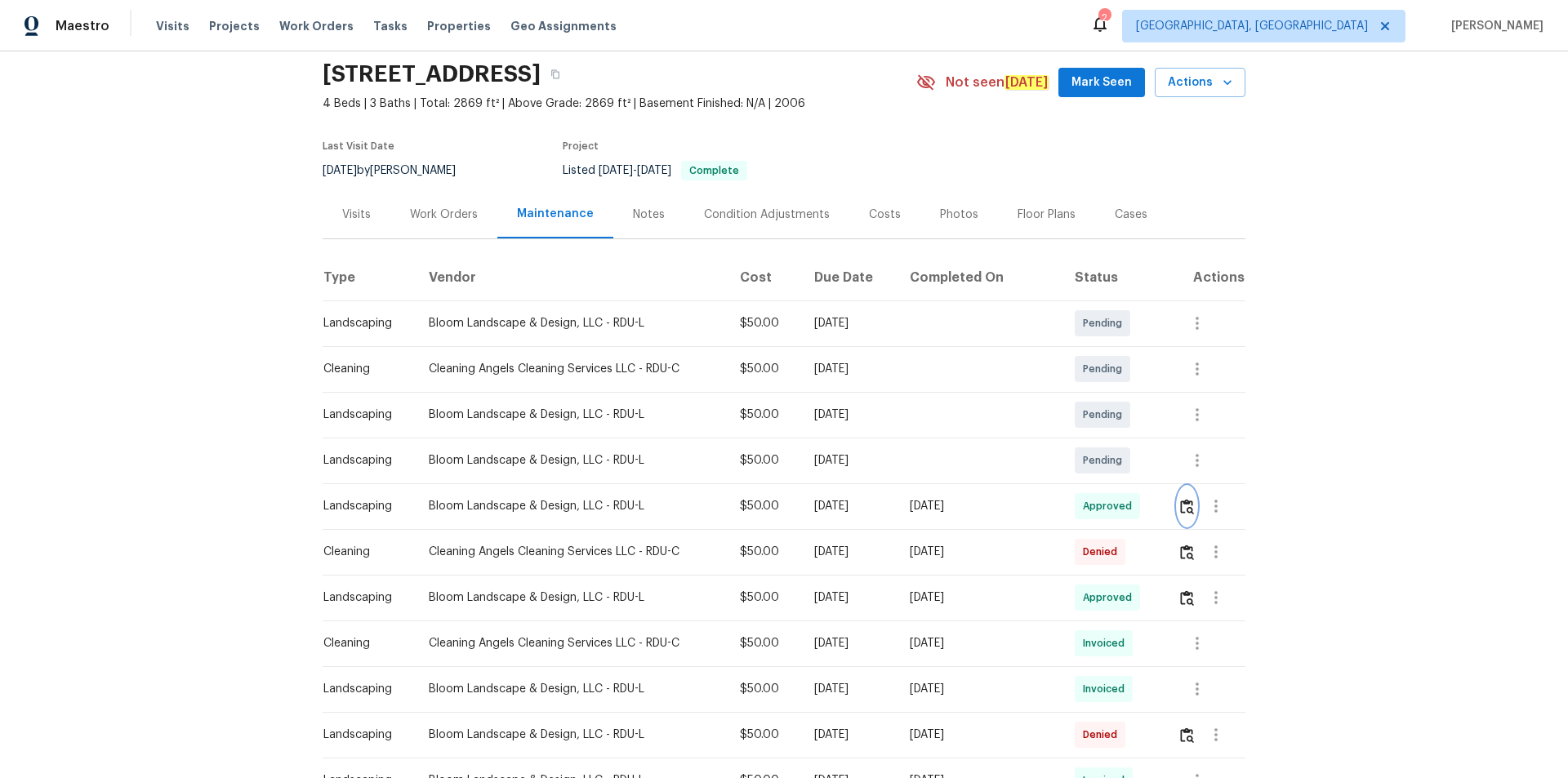
scroll to position [82, 0]
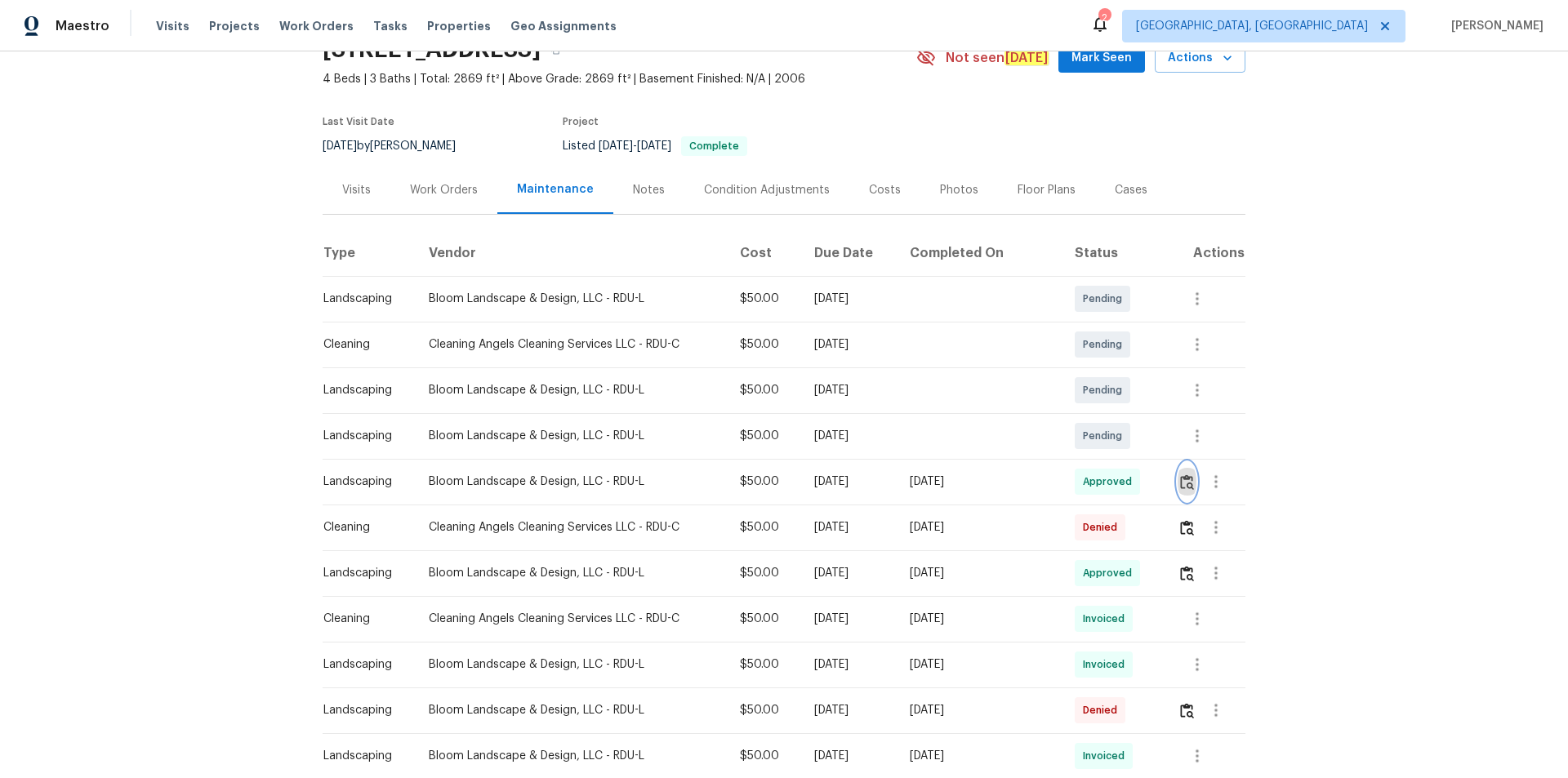
click at [1180, 473] on button "button" at bounding box center [1187, 482] width 19 height 39
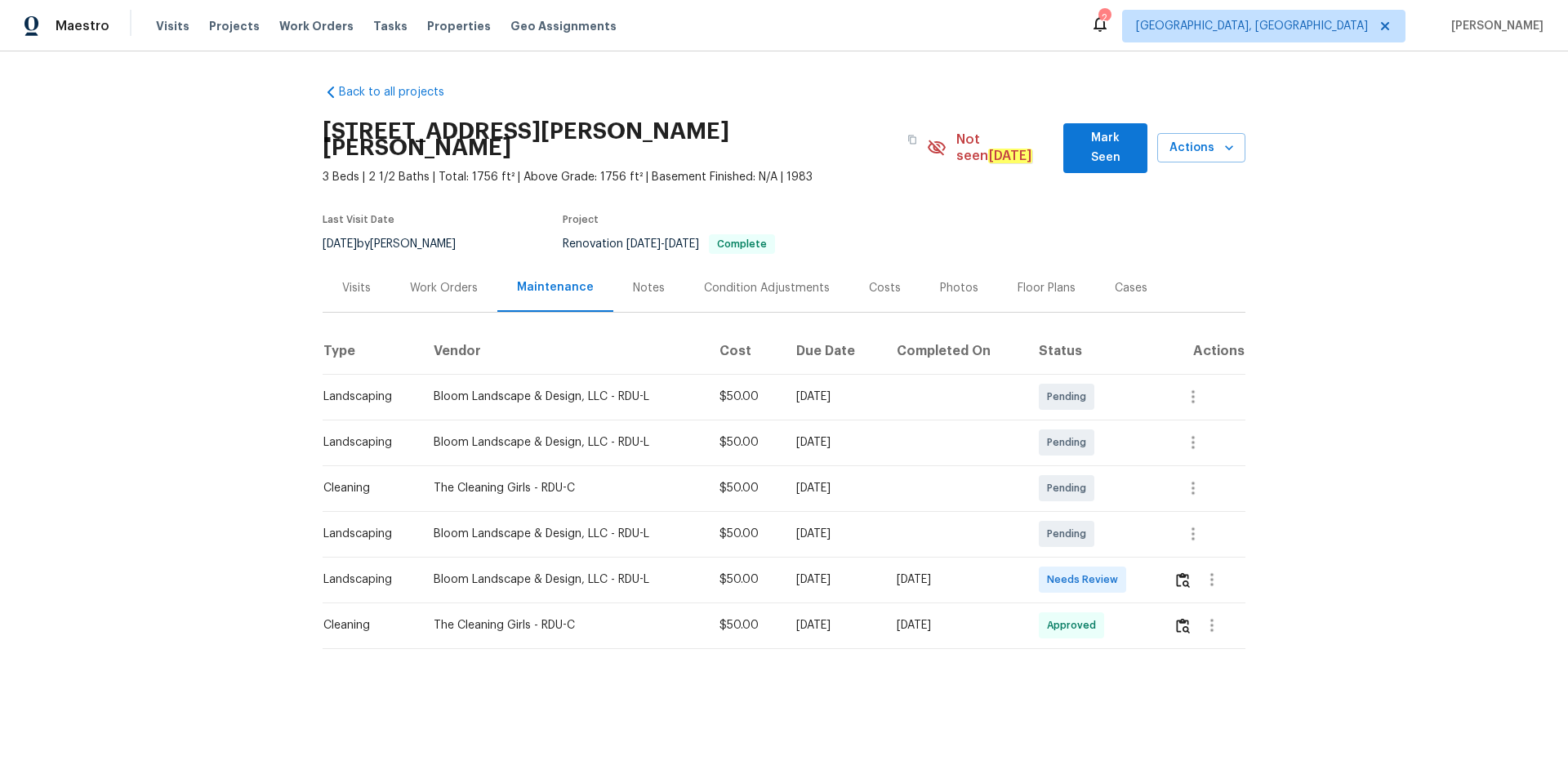
click at [1173, 563] on div at bounding box center [1209, 580] width 71 height 39
click at [1182, 561] on button "button" at bounding box center [1183, 580] width 19 height 39
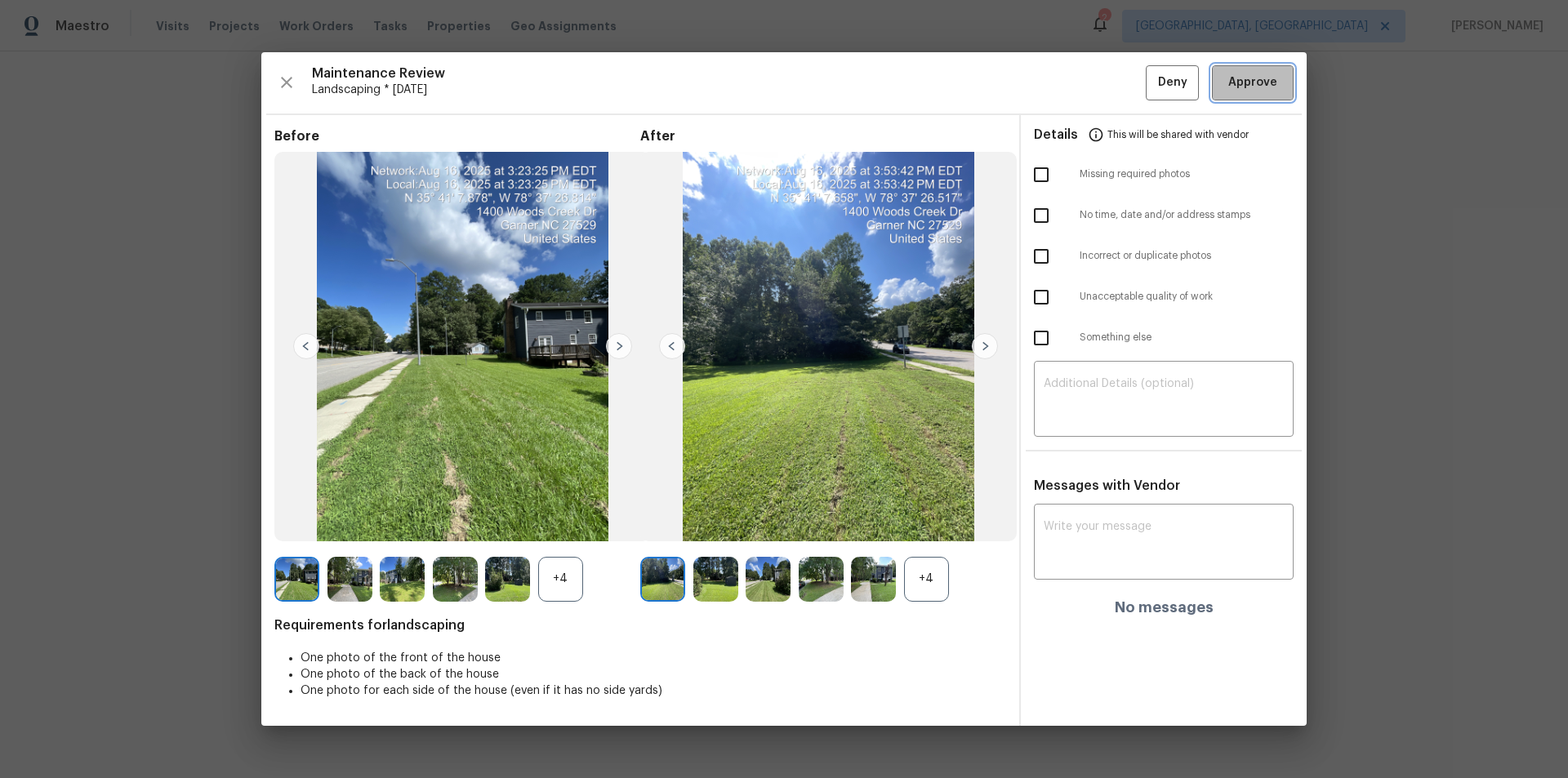
drag, startPoint x: 1266, startPoint y: 77, endPoint x: 1266, endPoint y: 93, distance: 16.0
click at [1266, 81] on span "Approve" at bounding box center [1253, 83] width 49 height 21
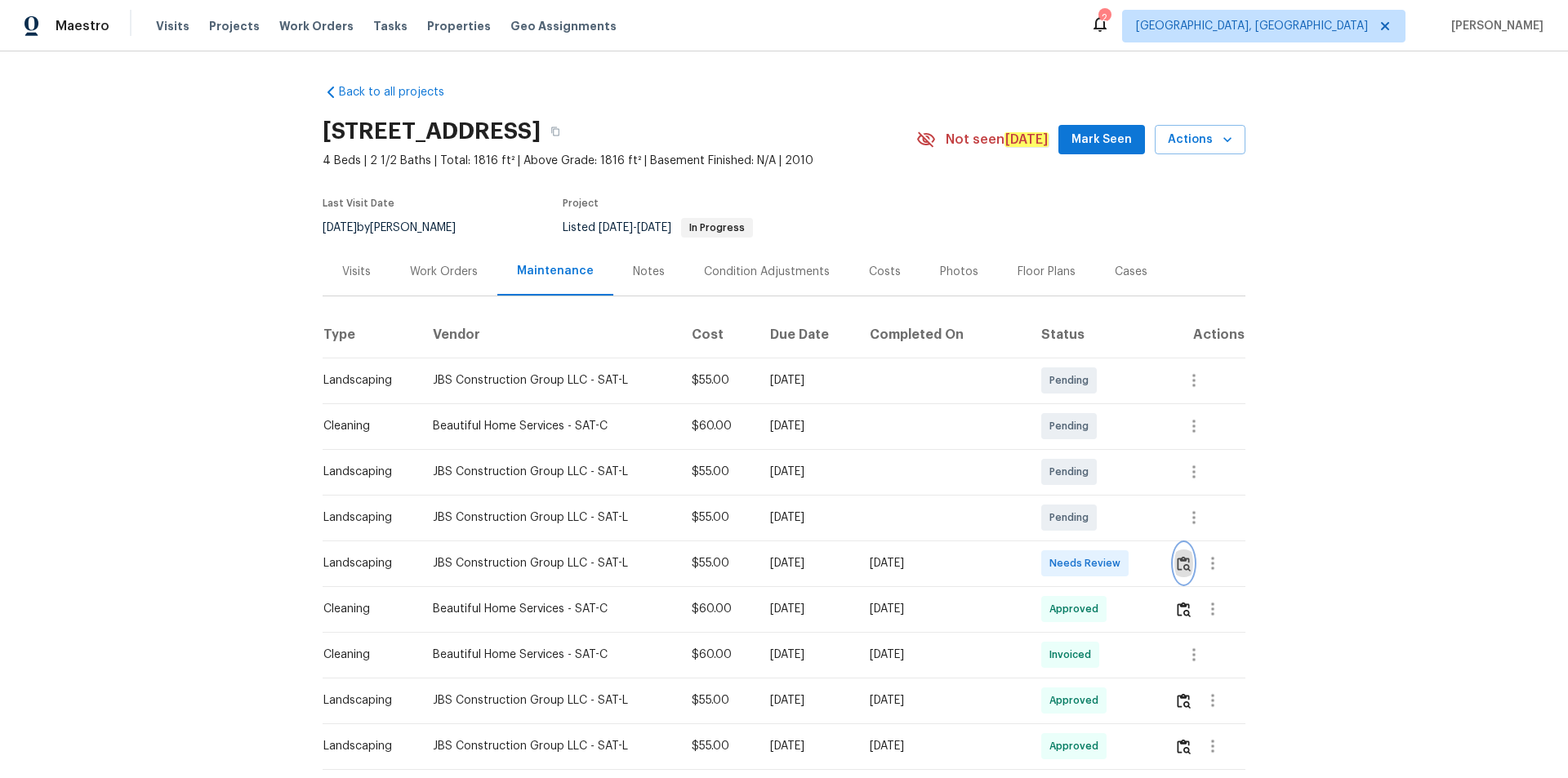
click at [1178, 572] on button "button" at bounding box center [1184, 563] width 19 height 39
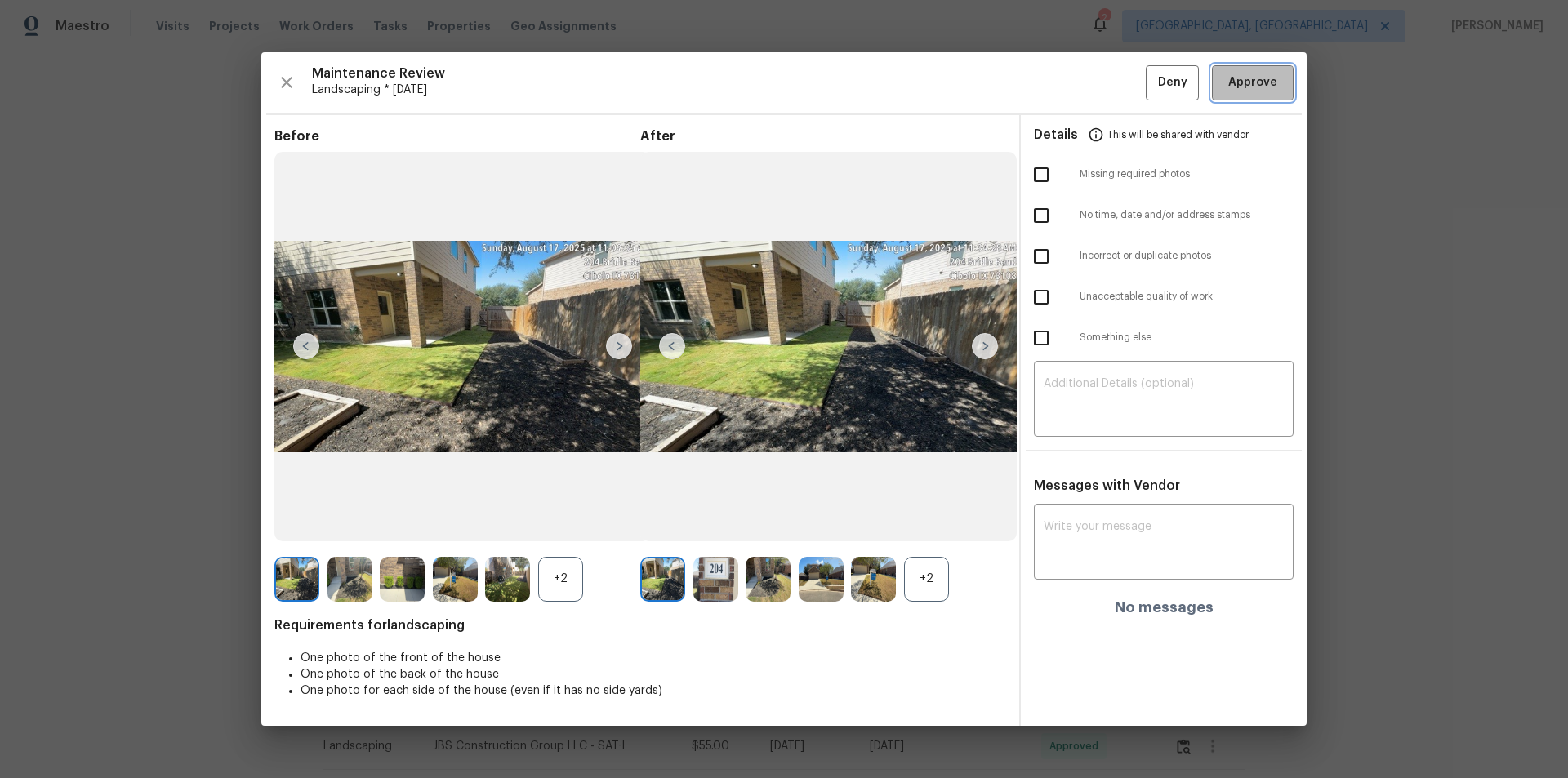
drag, startPoint x: 1251, startPoint y: 89, endPoint x: 1276, endPoint y: 114, distance: 35.4
click at [1252, 89] on span "Approve" at bounding box center [1253, 83] width 49 height 21
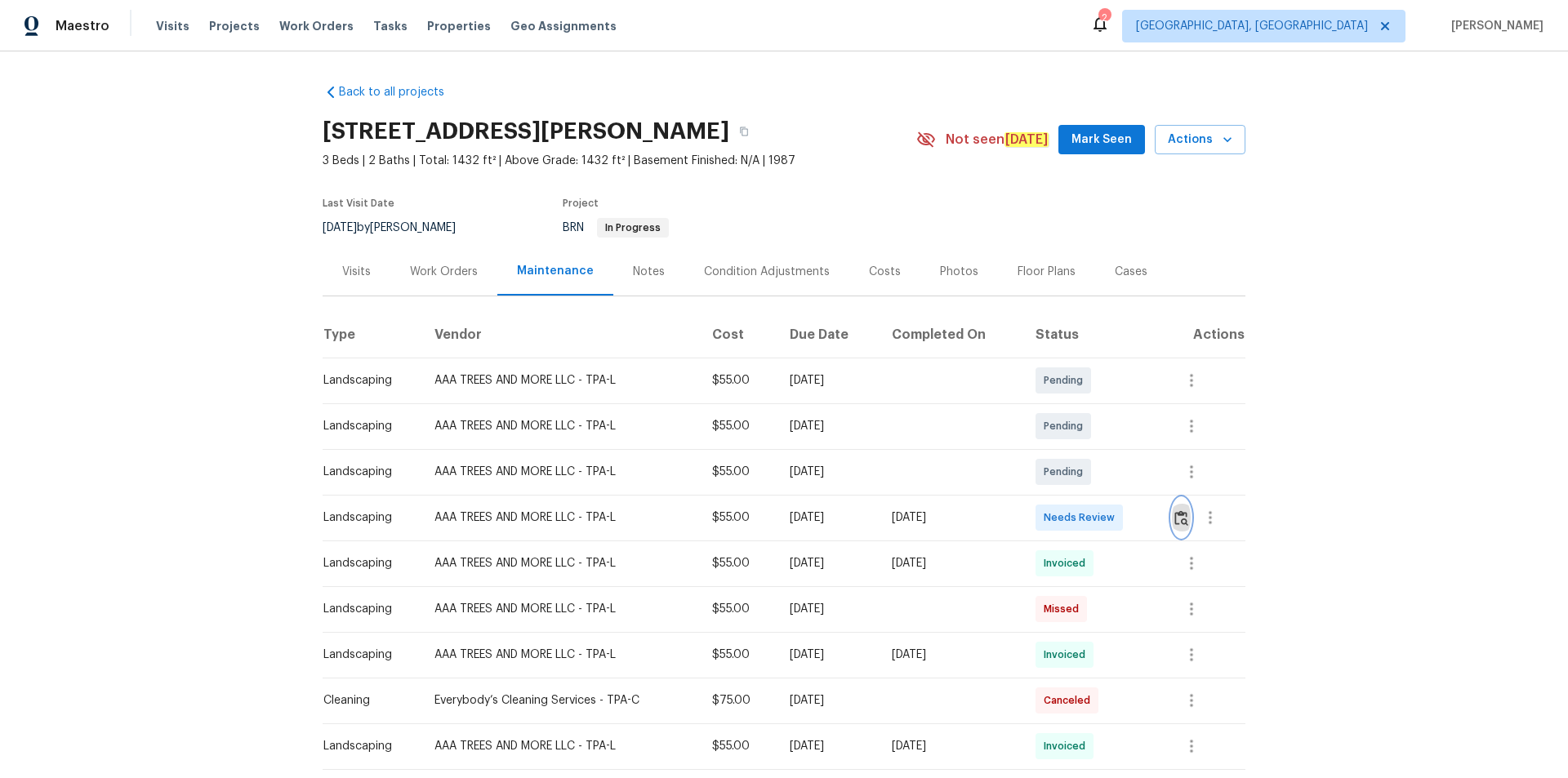
click at [1115, 522] on button "button" at bounding box center [1181, 518] width 19 height 39
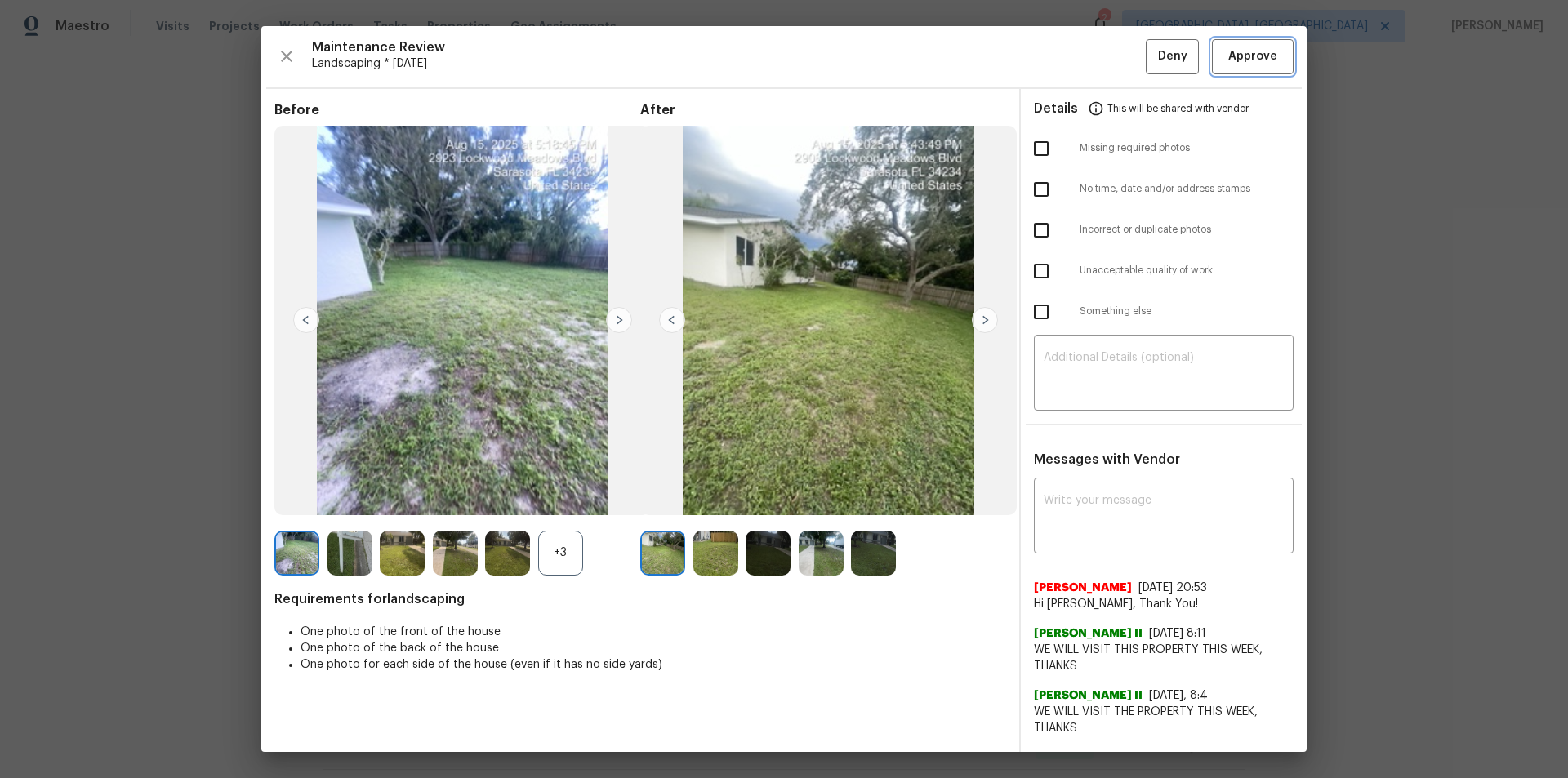
drag, startPoint x: 1260, startPoint y: 40, endPoint x: 1274, endPoint y: 115, distance: 76.3
click at [1115, 40] on button "Approve" at bounding box center [1253, 57] width 82 height 35
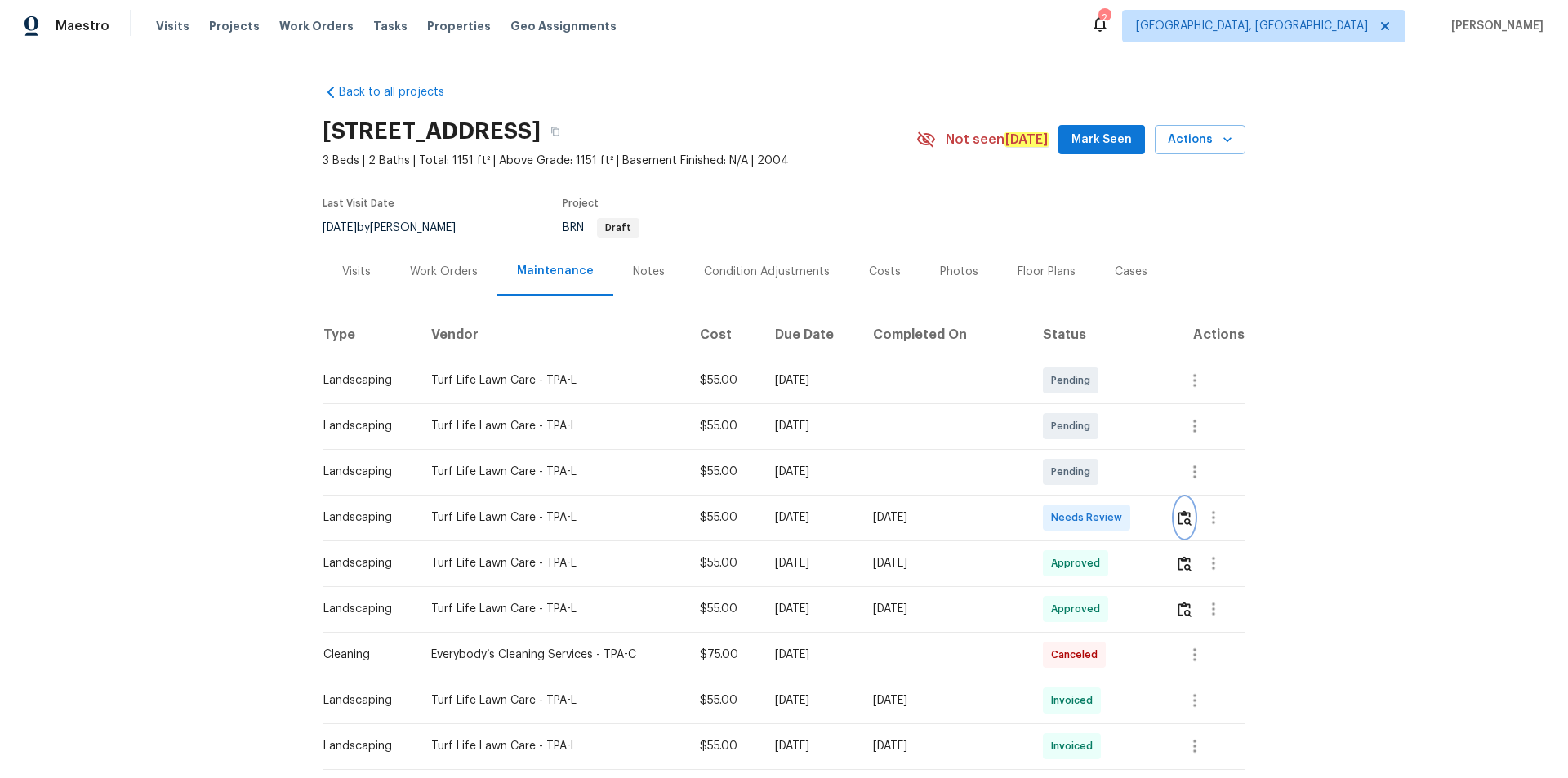
click at [1115, 512] on img "button" at bounding box center [1185, 518] width 14 height 16
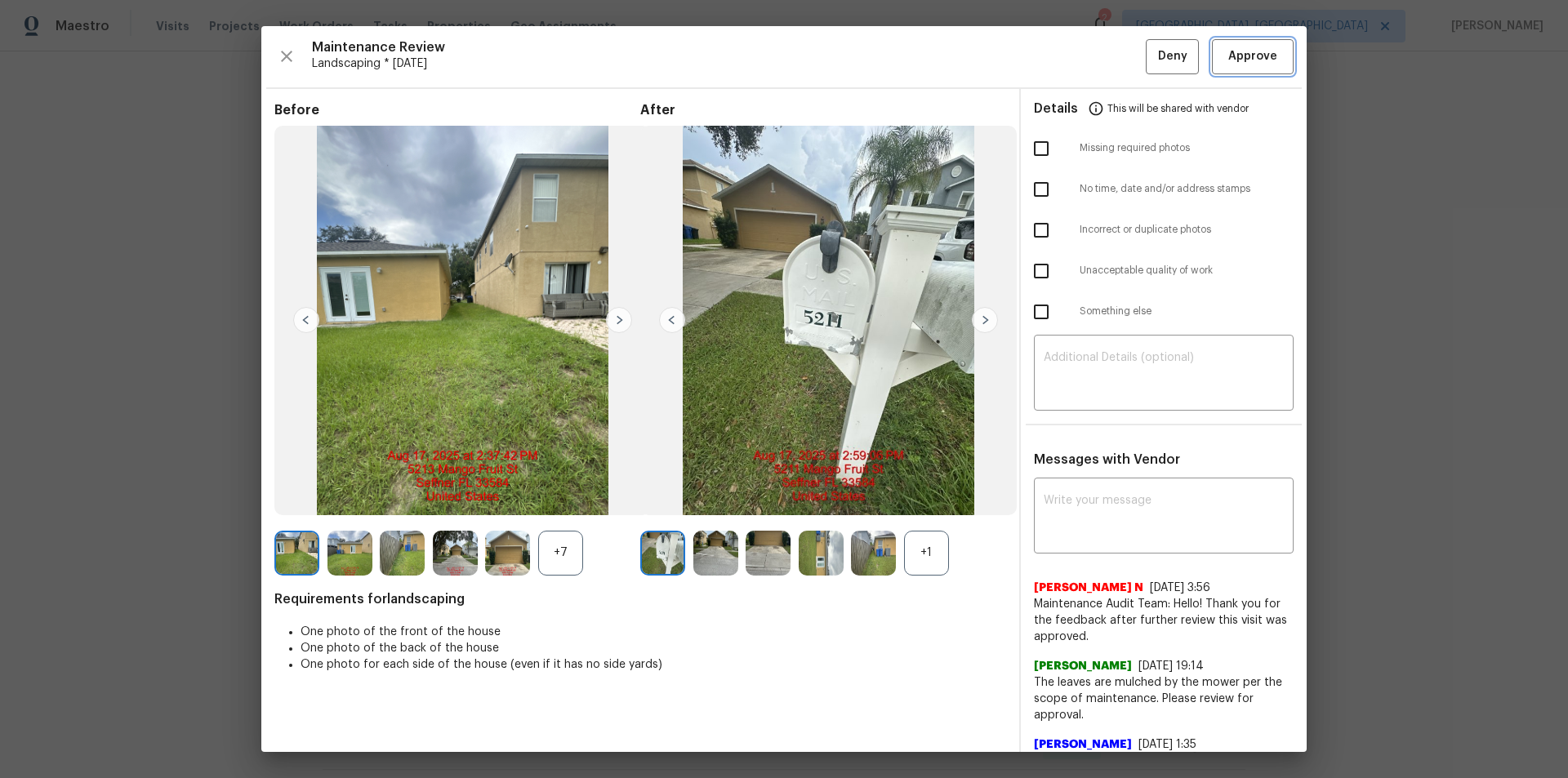
click at [1115, 67] on button "Approve" at bounding box center [1253, 57] width 82 height 35
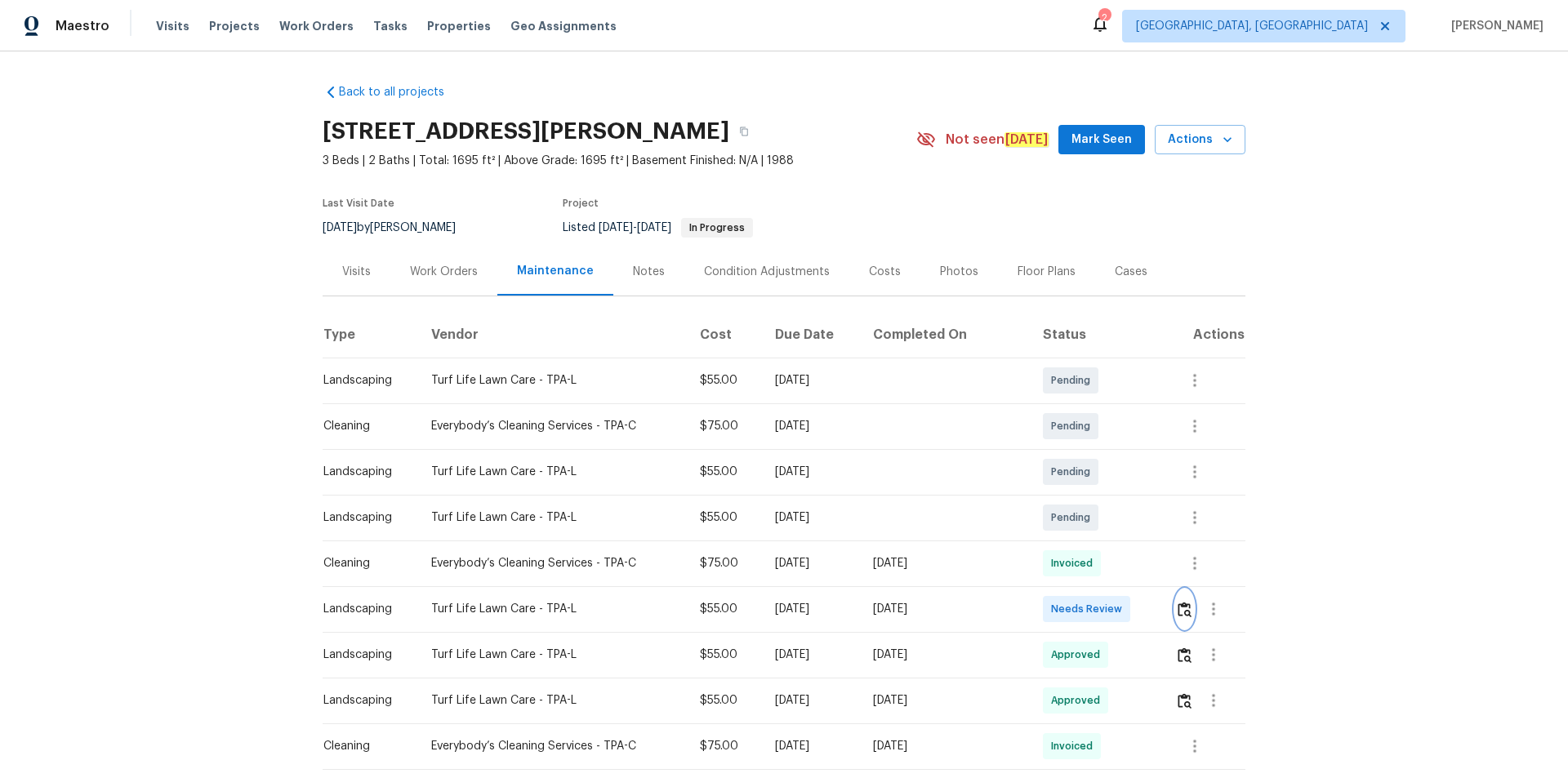
click at [1180, 613] on img "button" at bounding box center [1185, 609] width 14 height 16
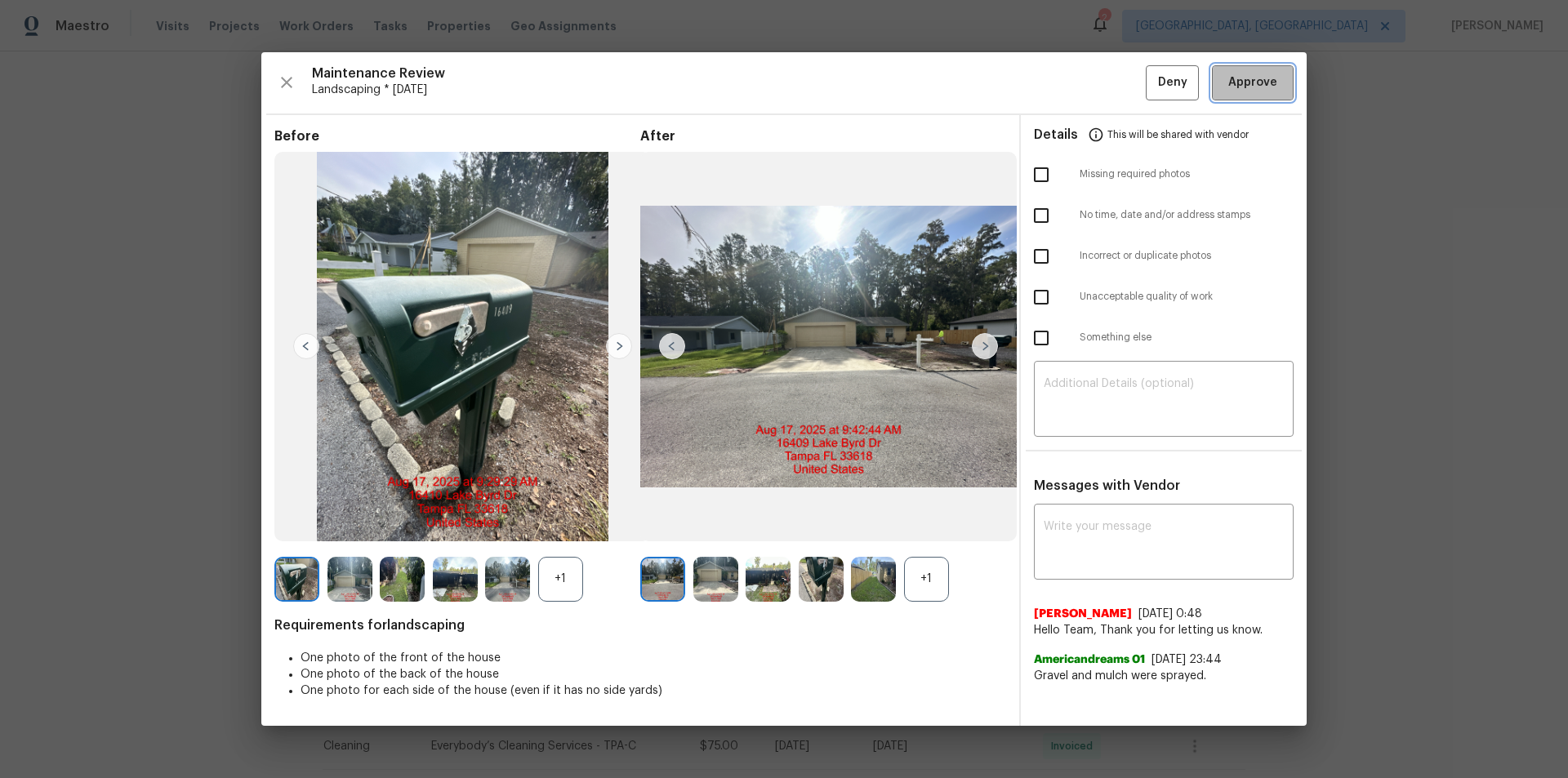
click at [1243, 69] on button "Approve" at bounding box center [1253, 83] width 82 height 35
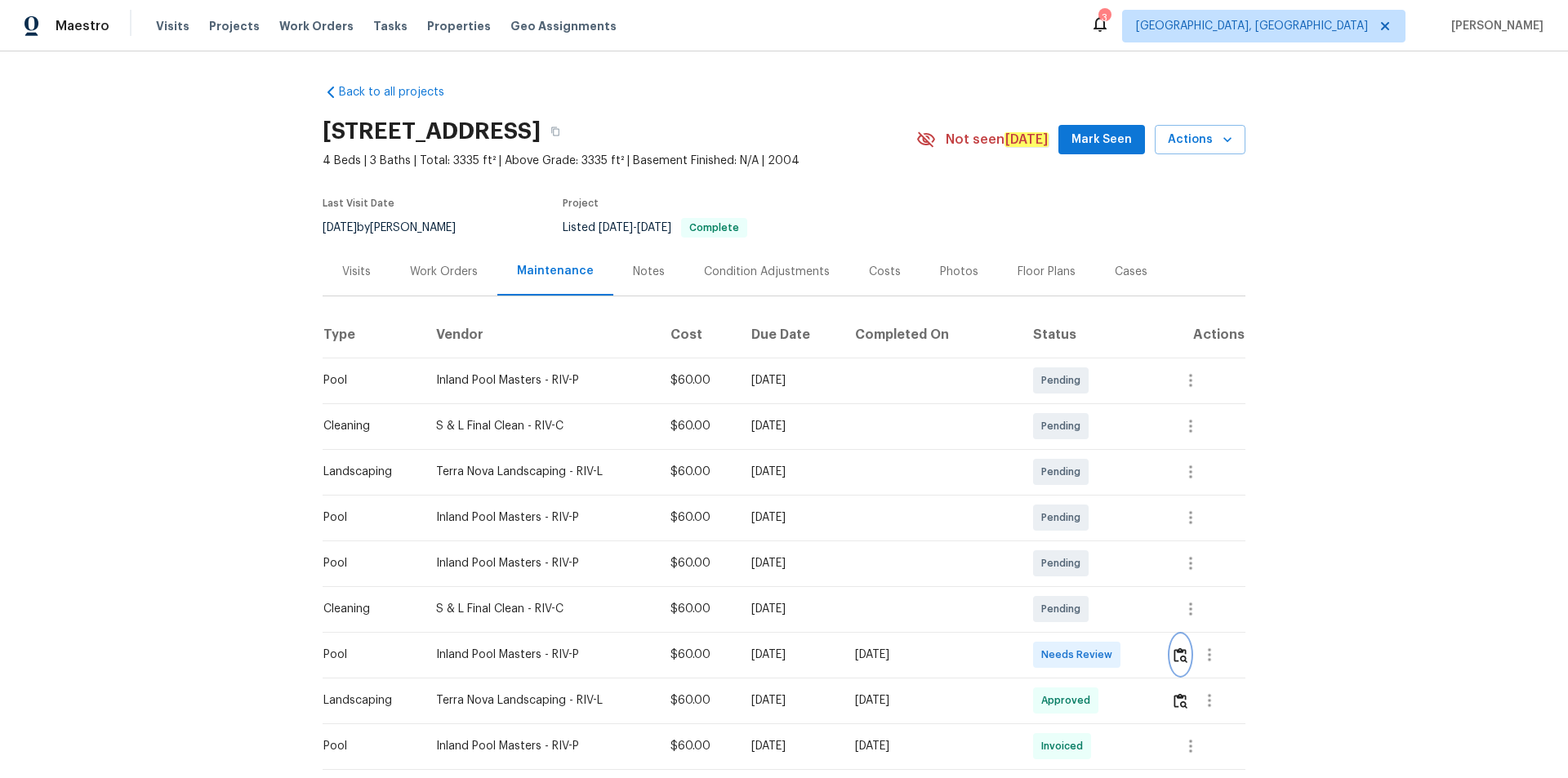
click at [1185, 650] on button "button" at bounding box center [1181, 655] width 19 height 39
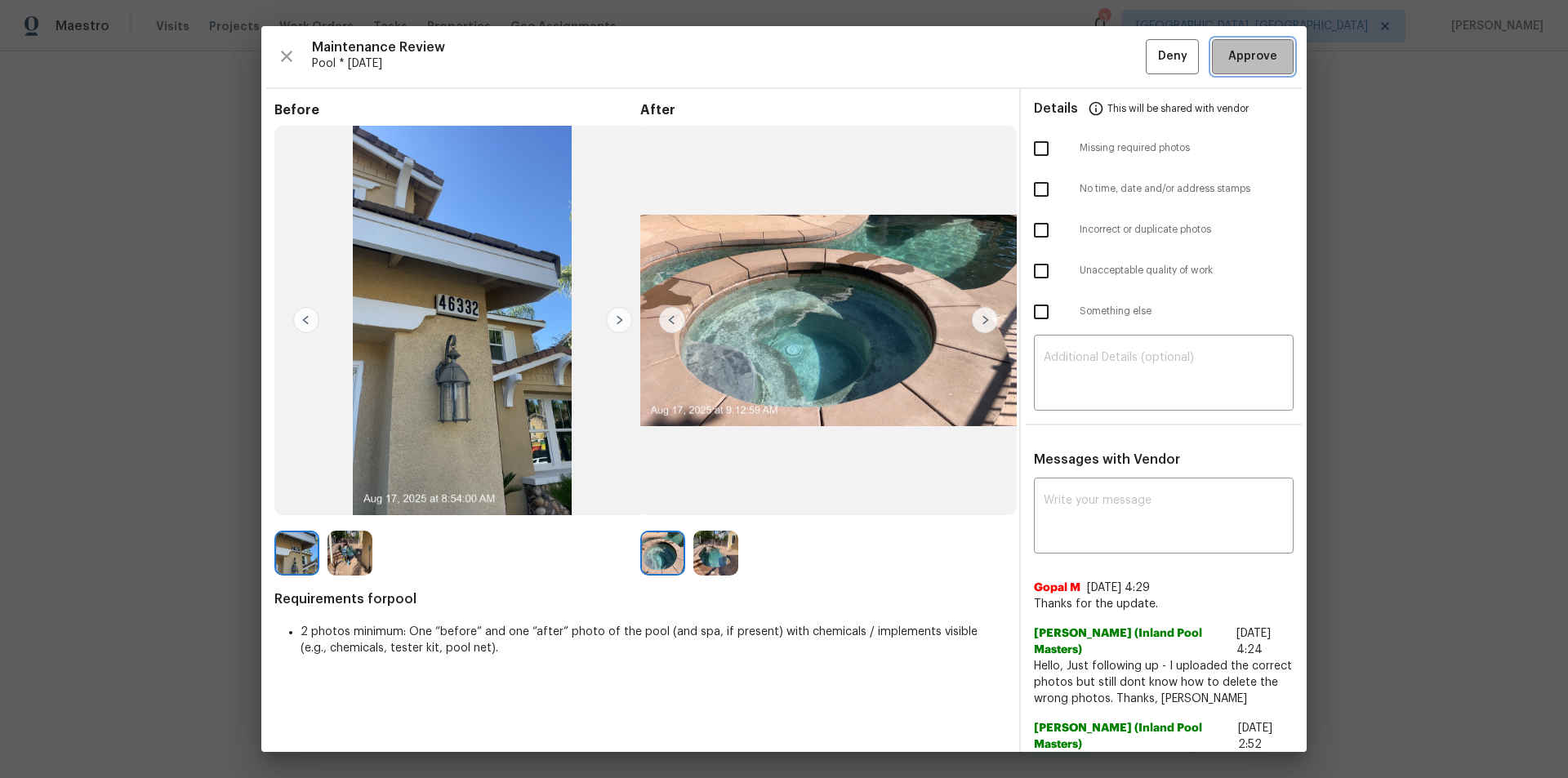
drag, startPoint x: 1257, startPoint y: 42, endPoint x: 1263, endPoint y: 140, distance: 98.2
click at [1256, 43] on button "Approve" at bounding box center [1253, 57] width 82 height 35
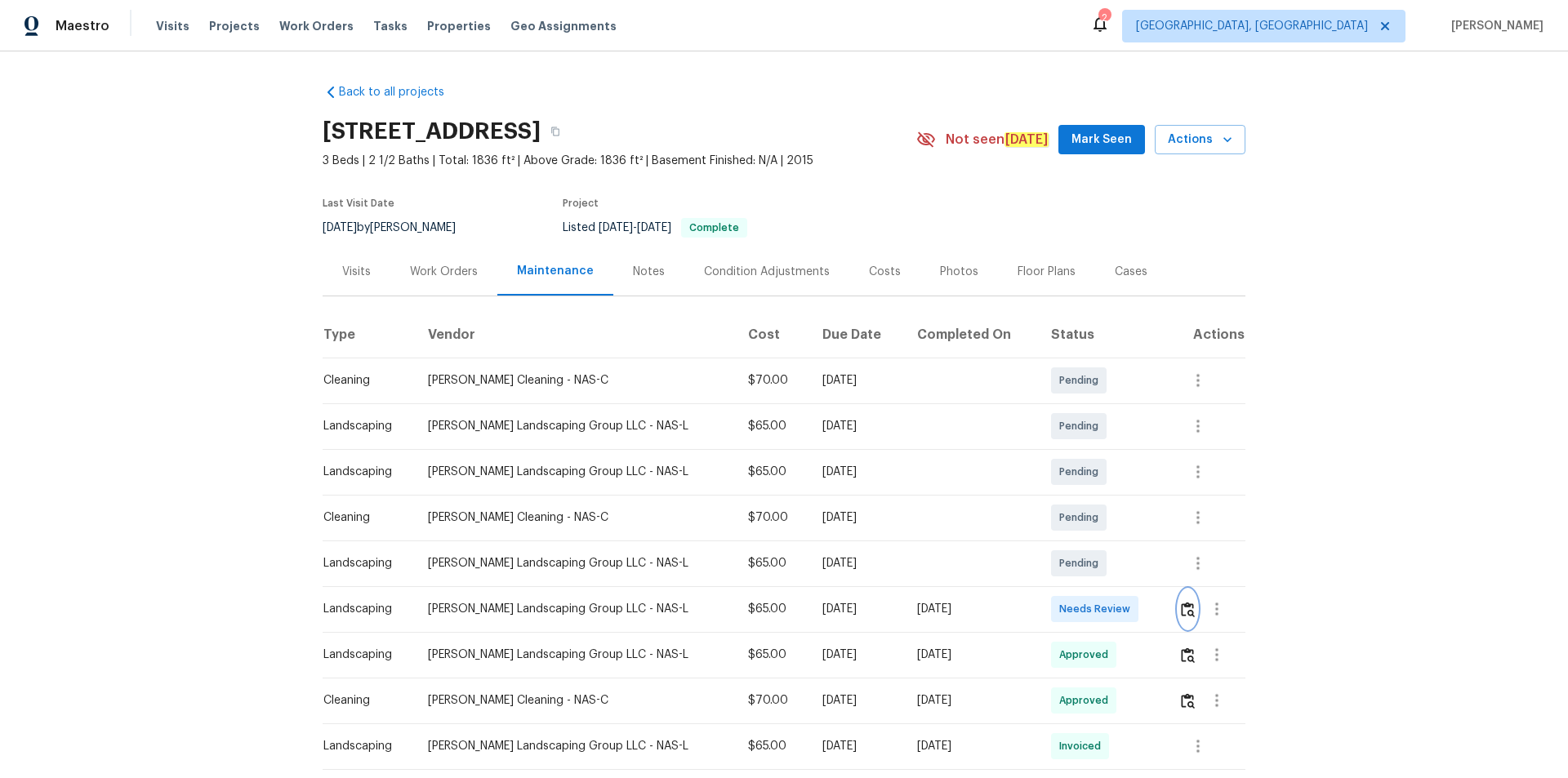
click at [1178, 593] on button "button" at bounding box center [1187, 609] width 19 height 39
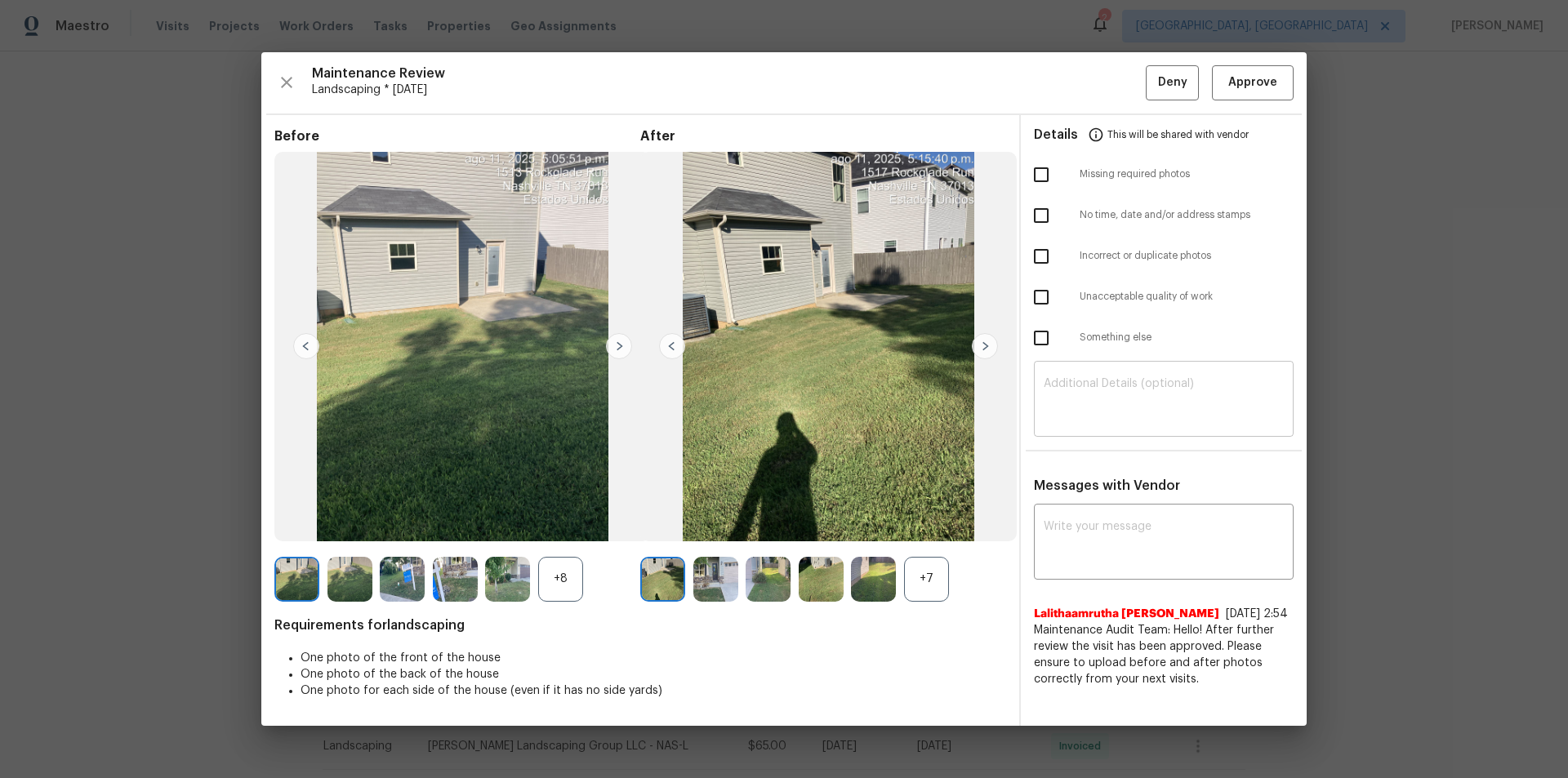
click at [1112, 395] on textarea at bounding box center [1163, 400] width 240 height 46
paste textarea "Maintenance Audit Team: Hello! Unfortunately, this cleaning visit completed on …"
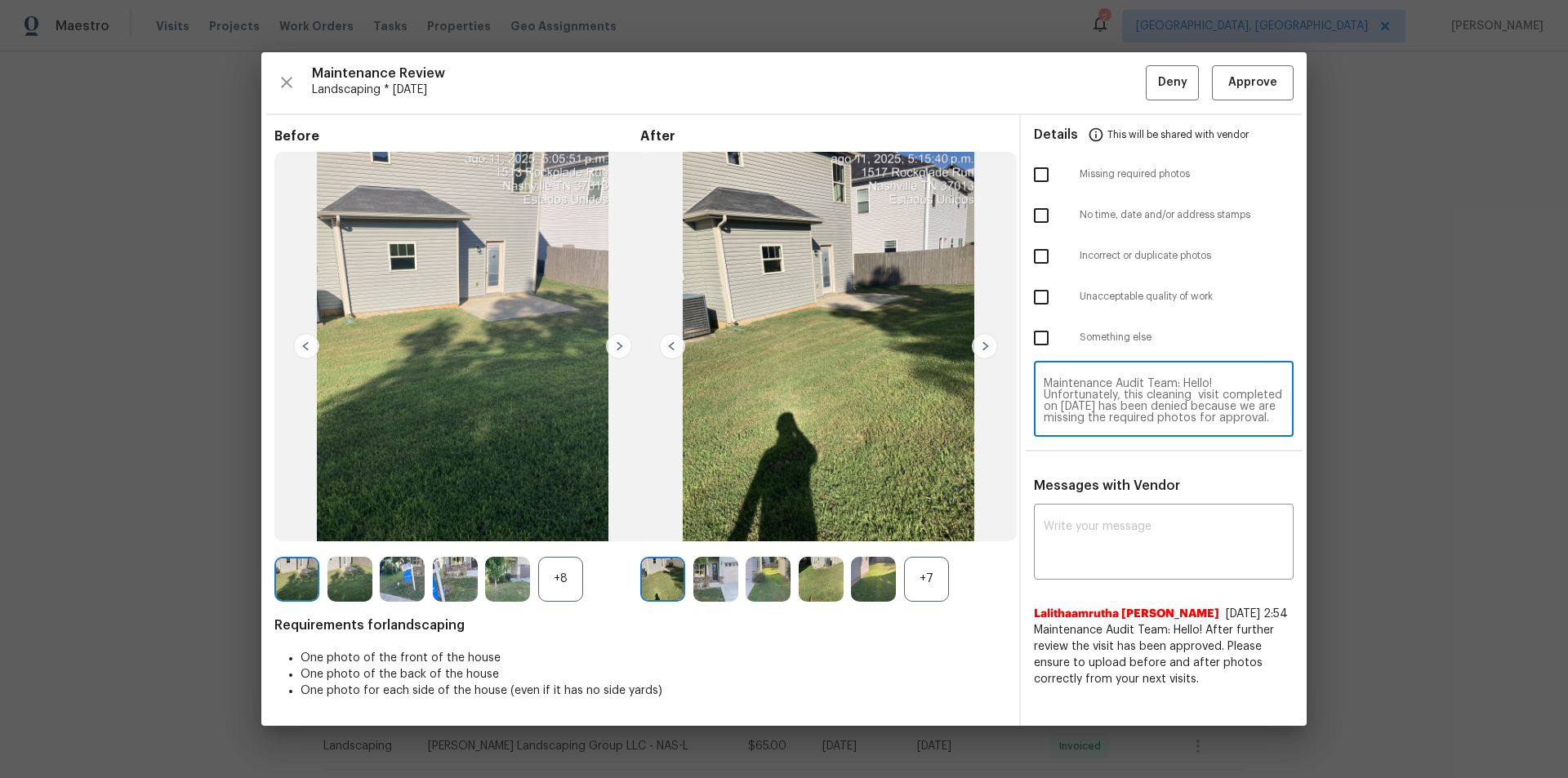
scroll to position [160, 0]
type textarea "Maintenance Audit Team: Hello! Unfortunately, this cleaning visit completed on …"
click at [1151, 517] on div "x ​" at bounding box center [1163, 544] width 259 height 72
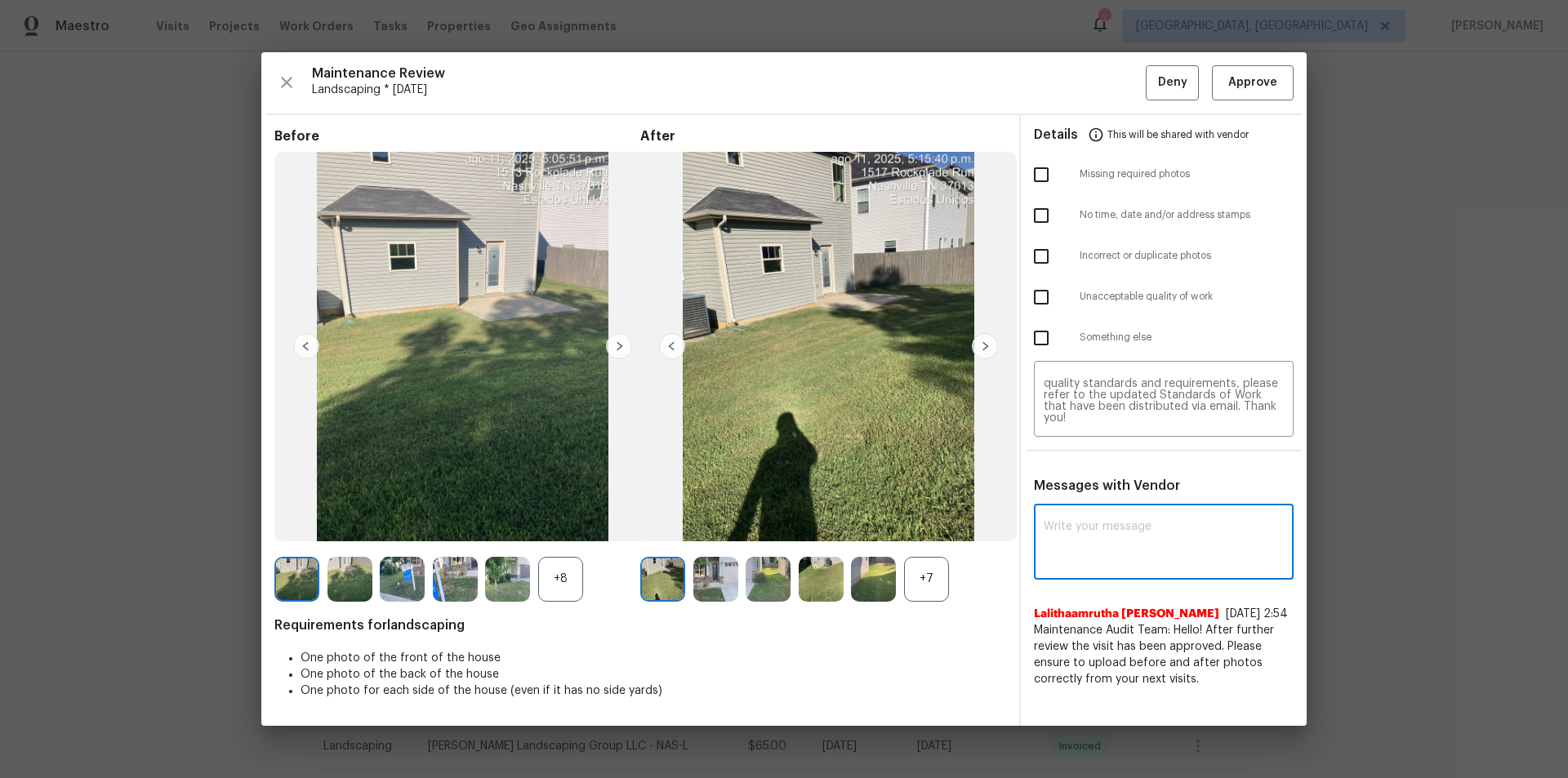
paste textarea "Maintenance Audit Team: Hello! Unfortunately, this cleaning visit completed on …"
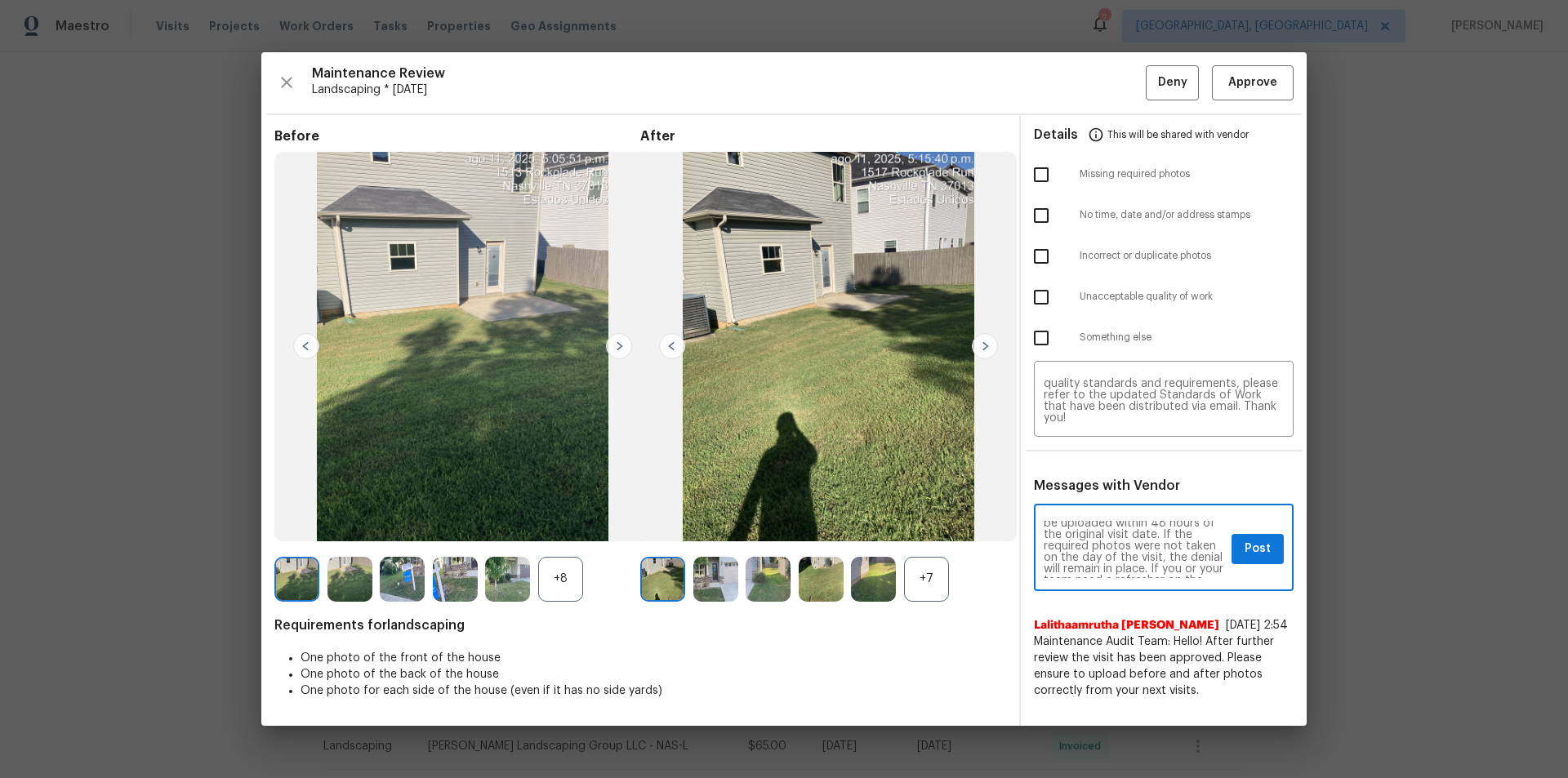
scroll to position [0, 0]
type textarea "Maintenance Audit Team: Hello! Unfortunately, this cleaning visit completed on …"
click at [1033, 168] on input "checkbox" at bounding box center [1041, 174] width 35 height 35
checkbox input "true"
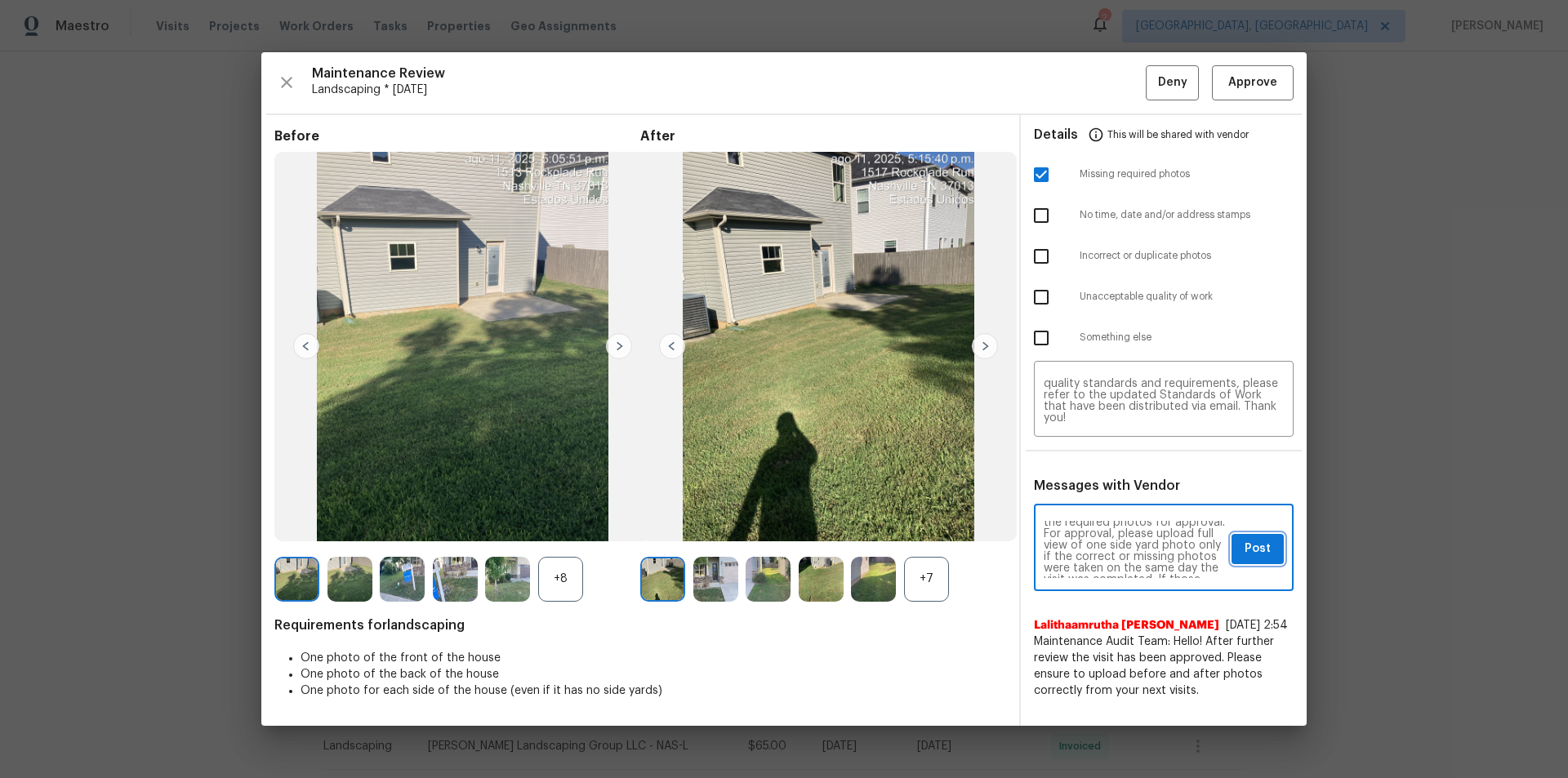
click at [1240, 548] on button "Post" at bounding box center [1257, 549] width 52 height 30
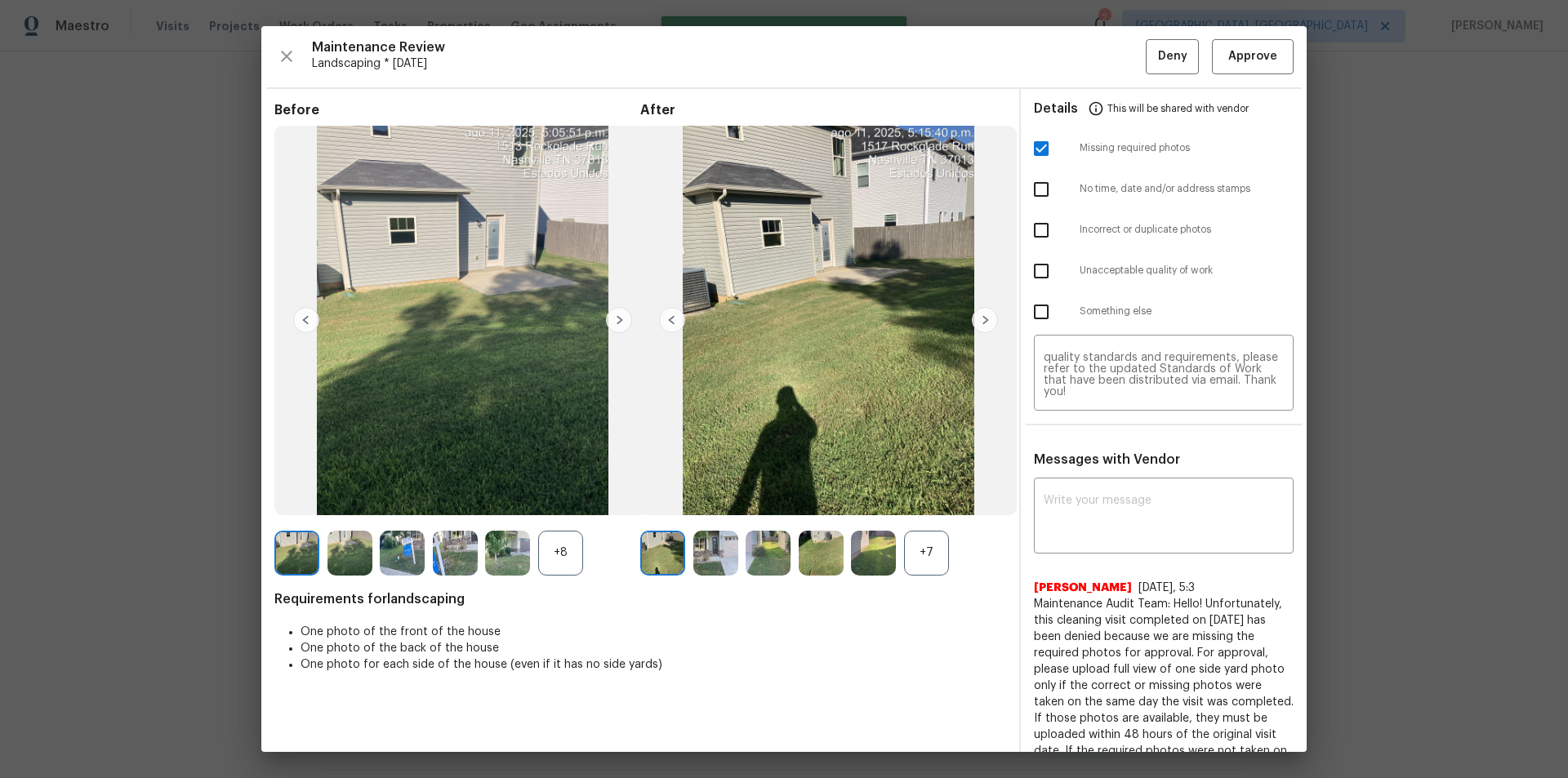
scroll to position [0, 0]
click at [1163, 49] on span "Deny" at bounding box center [1173, 57] width 30 height 21
